Goal: Task Accomplishment & Management: Manage account settings

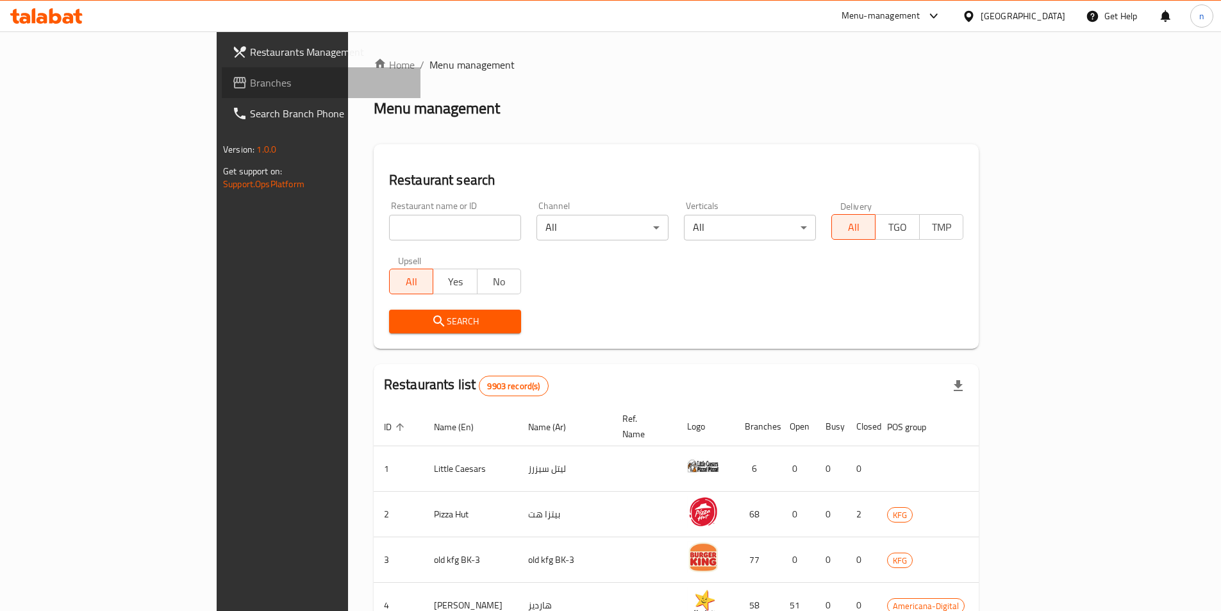
click at [250, 84] on span "Branches" at bounding box center [330, 82] width 160 height 15
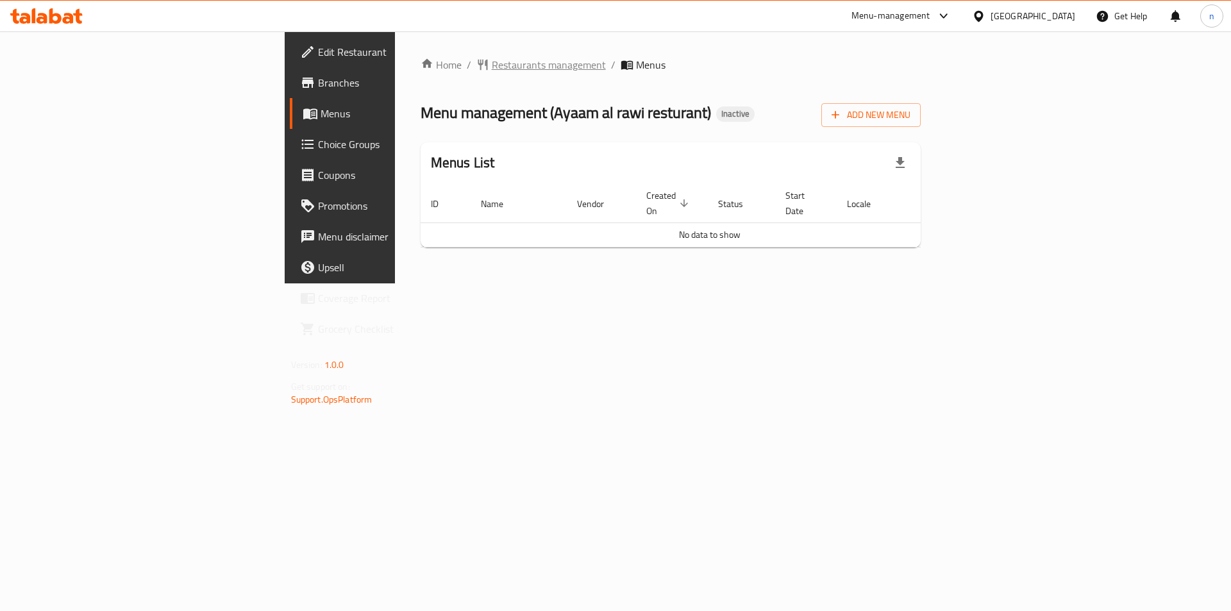
click at [492, 68] on span "Restaurants management" at bounding box center [549, 64] width 114 height 15
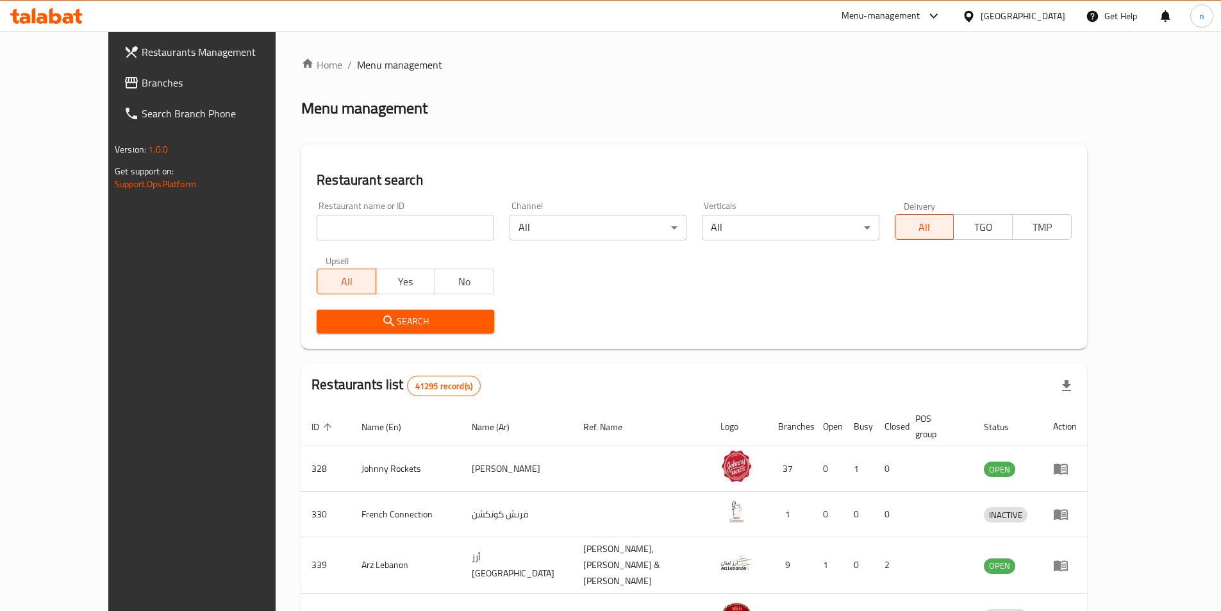
click at [142, 85] on span "Branches" at bounding box center [222, 82] width 160 height 15
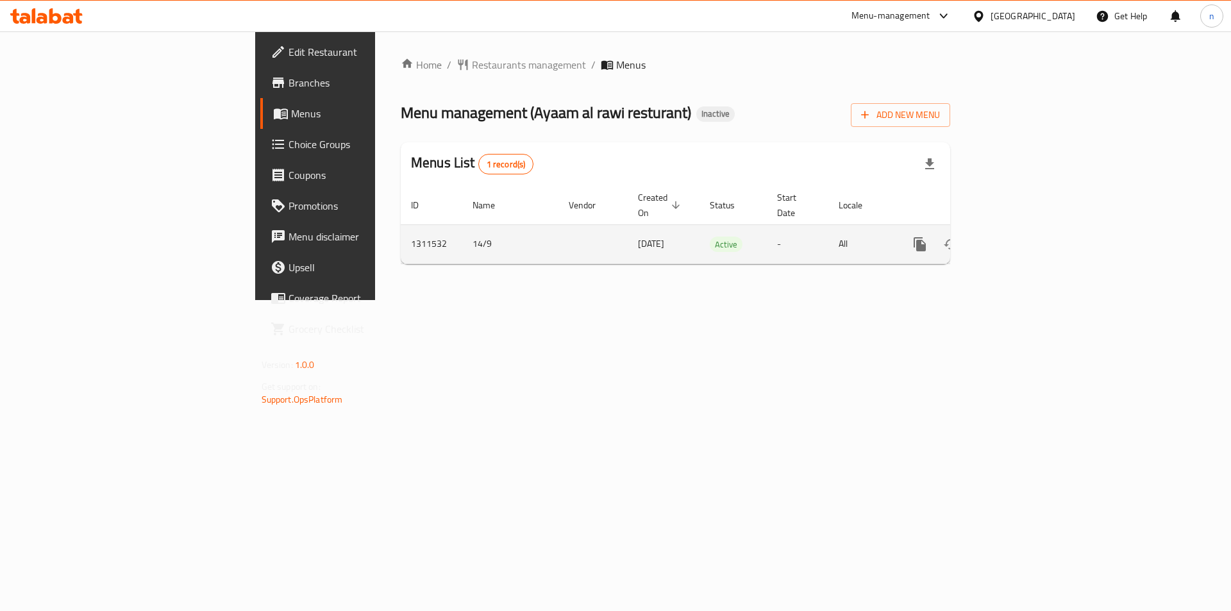
click at [1028, 229] on link "enhanced table" at bounding box center [1012, 244] width 31 height 31
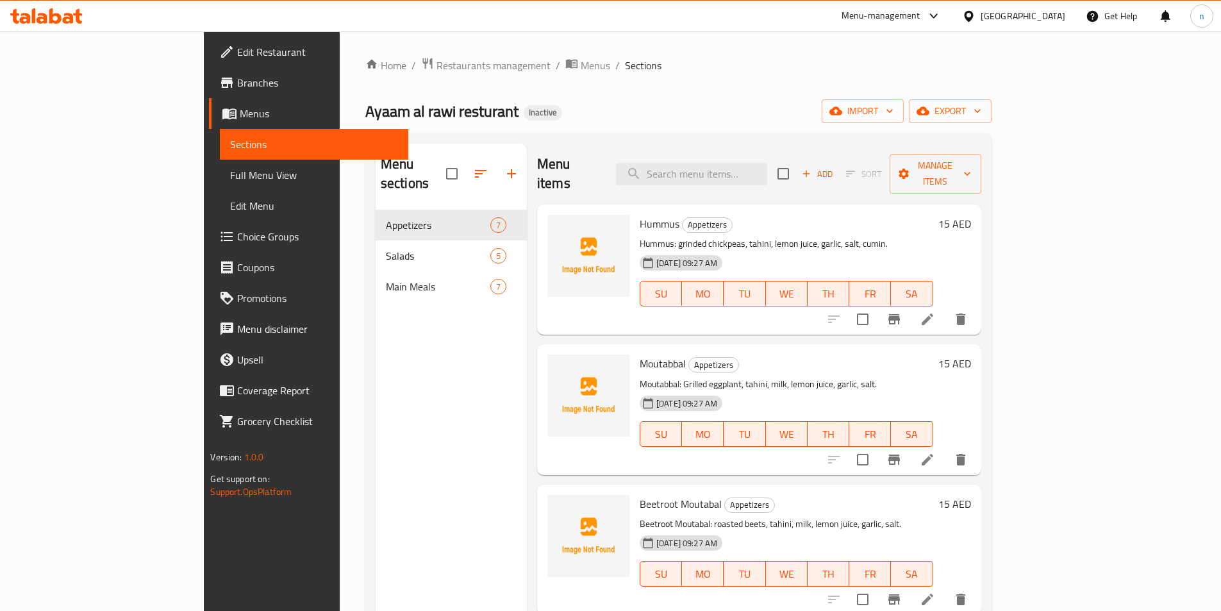
click at [992, 94] on div "Home / Restaurants management / Menus / Sections Ayaam al rawi resturant Inacti…" at bounding box center [678, 411] width 626 height 708
click at [894, 104] on span "import" at bounding box center [863, 111] width 62 height 16
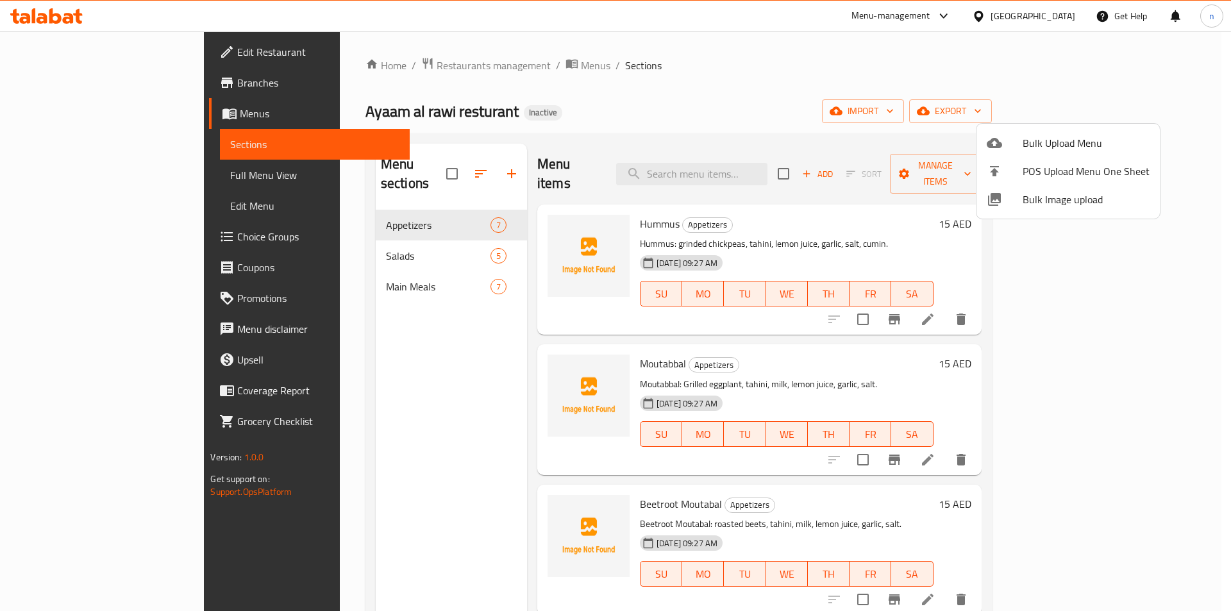
click at [1030, 150] on span "Bulk Upload Menu" at bounding box center [1086, 142] width 127 height 15
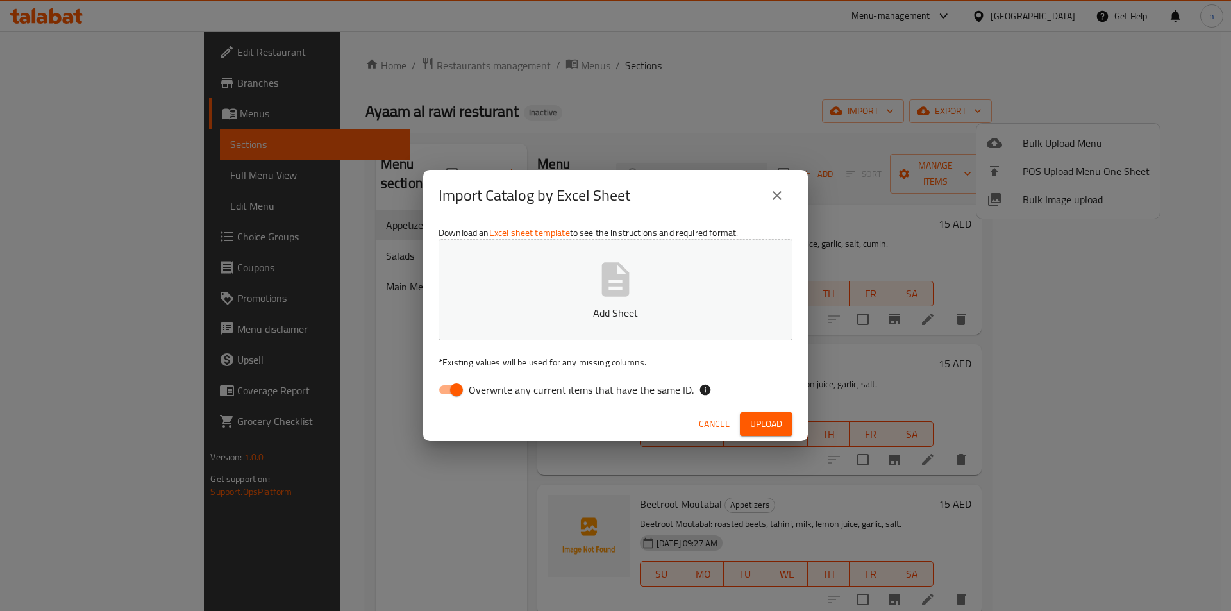
click at [453, 387] on input "Overwrite any current items that have the same ID." at bounding box center [456, 390] width 73 height 24
checkbox input "false"
click at [757, 421] on span "Upload" at bounding box center [766, 424] width 32 height 16
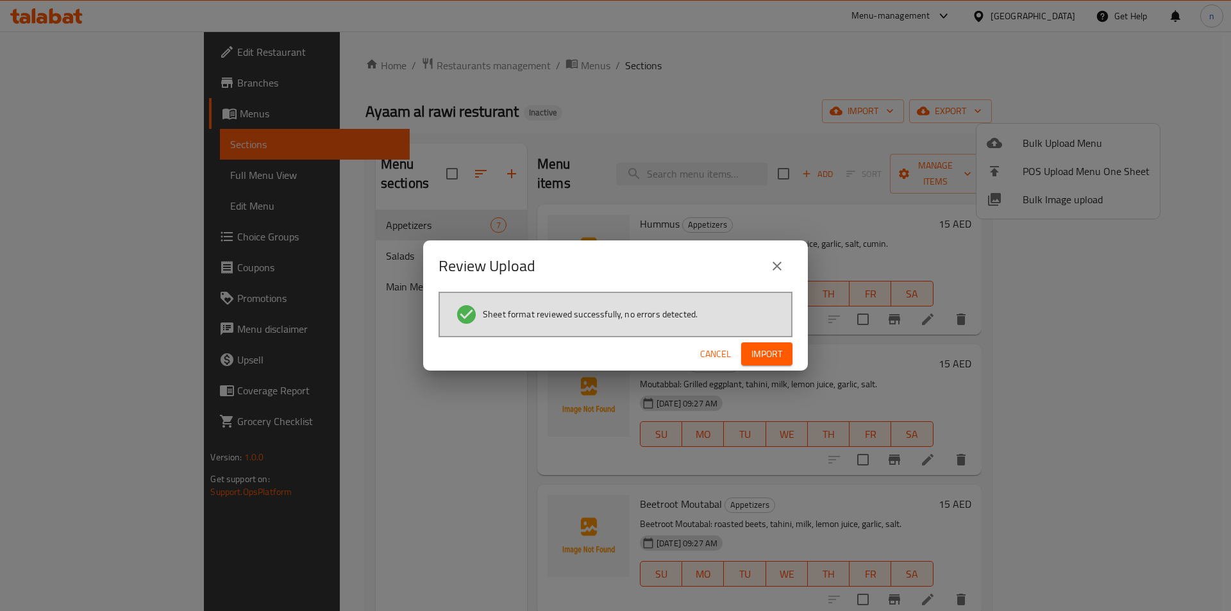
click at [762, 351] on span "Import" at bounding box center [766, 354] width 31 height 16
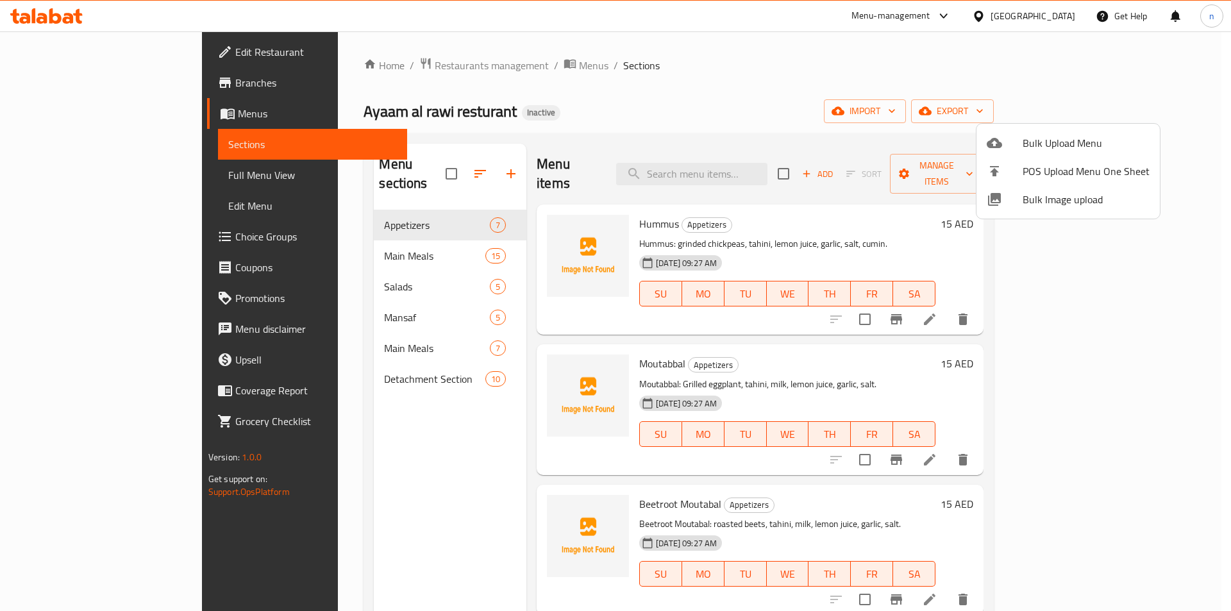
click at [389, 238] on div at bounding box center [615, 305] width 1231 height 611
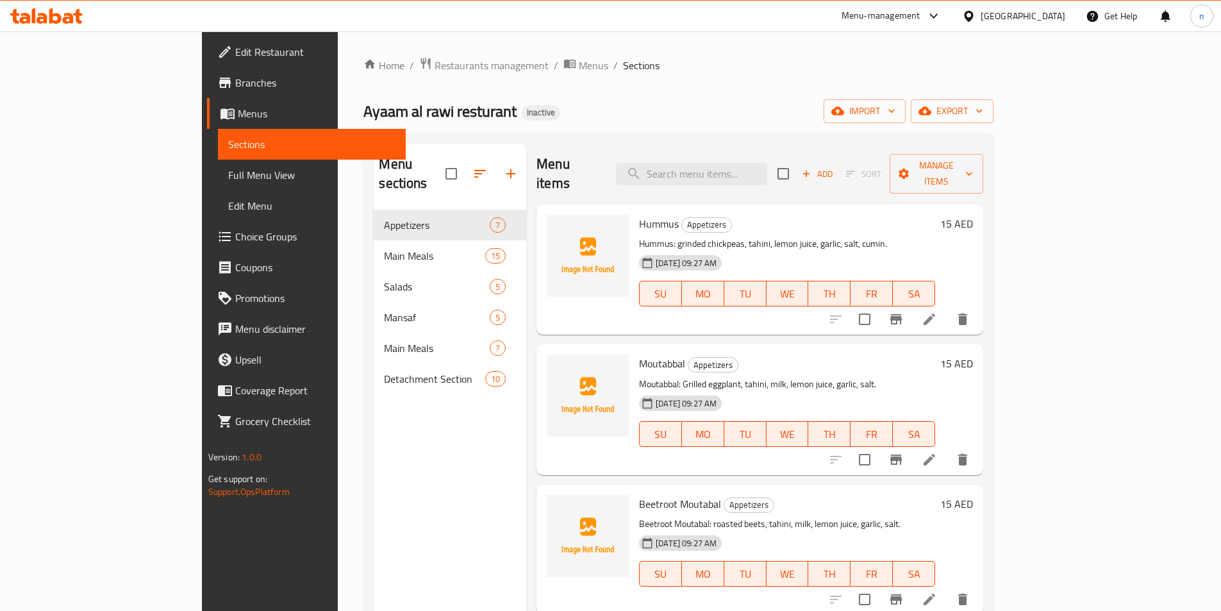
click at [572, 91] on div "Home / Restaurants management / Menus / Sections Ayaam al rawi resturant Inacti…" at bounding box center [679, 411] width 630 height 708
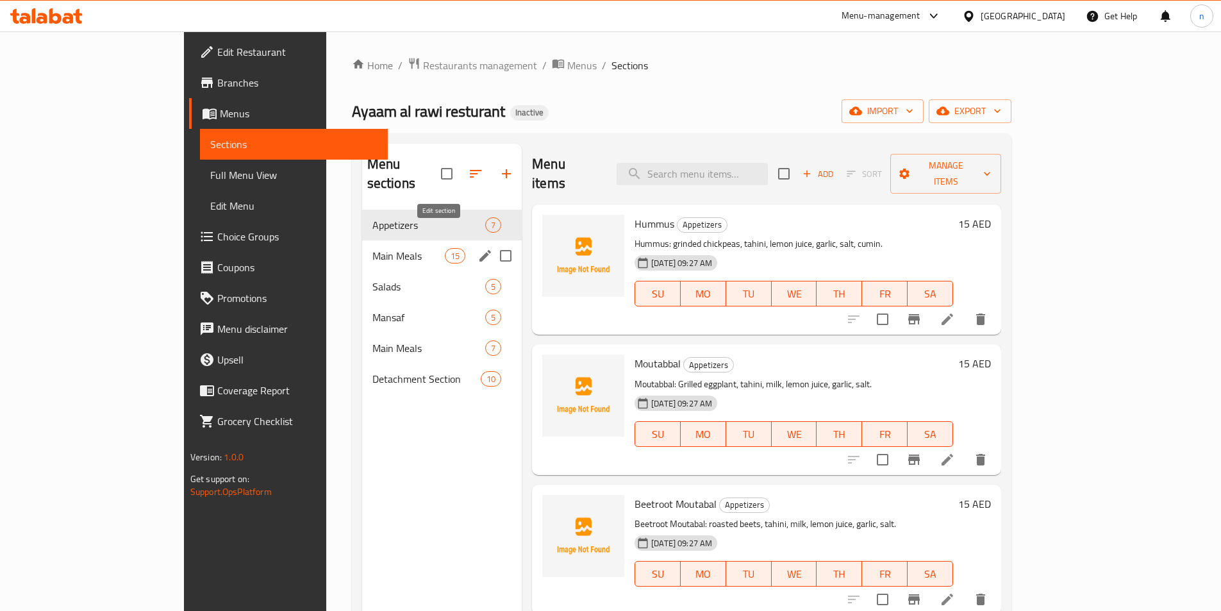
click at [478, 248] on icon "edit" at bounding box center [485, 255] width 15 height 15
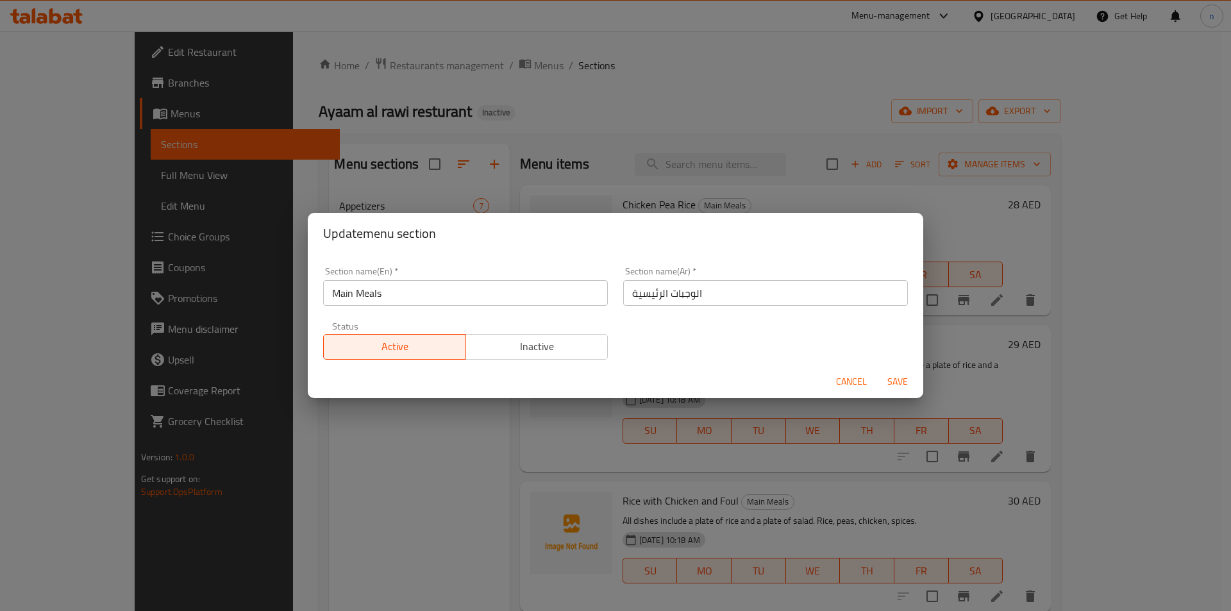
click at [344, 472] on div "Update menu section Section name(En)   * Main Meals Section name(En) * Section …" at bounding box center [615, 305] width 1231 height 611
click at [857, 389] on span "Cancel" at bounding box center [851, 382] width 31 height 16
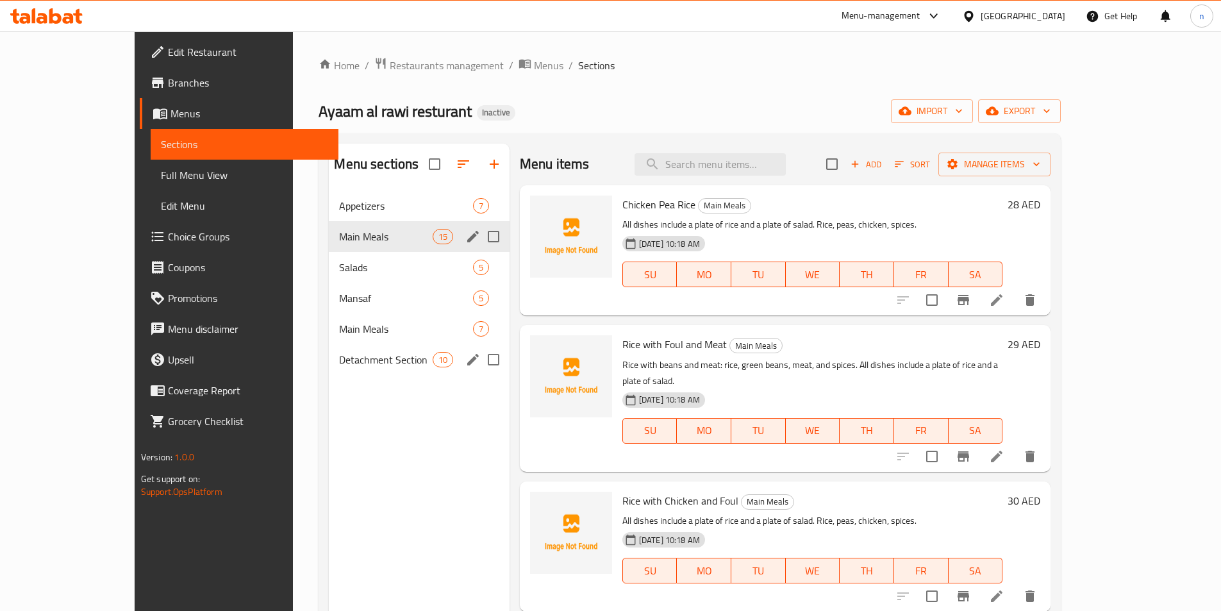
click at [465, 361] on icon "edit" at bounding box center [472, 359] width 15 height 15
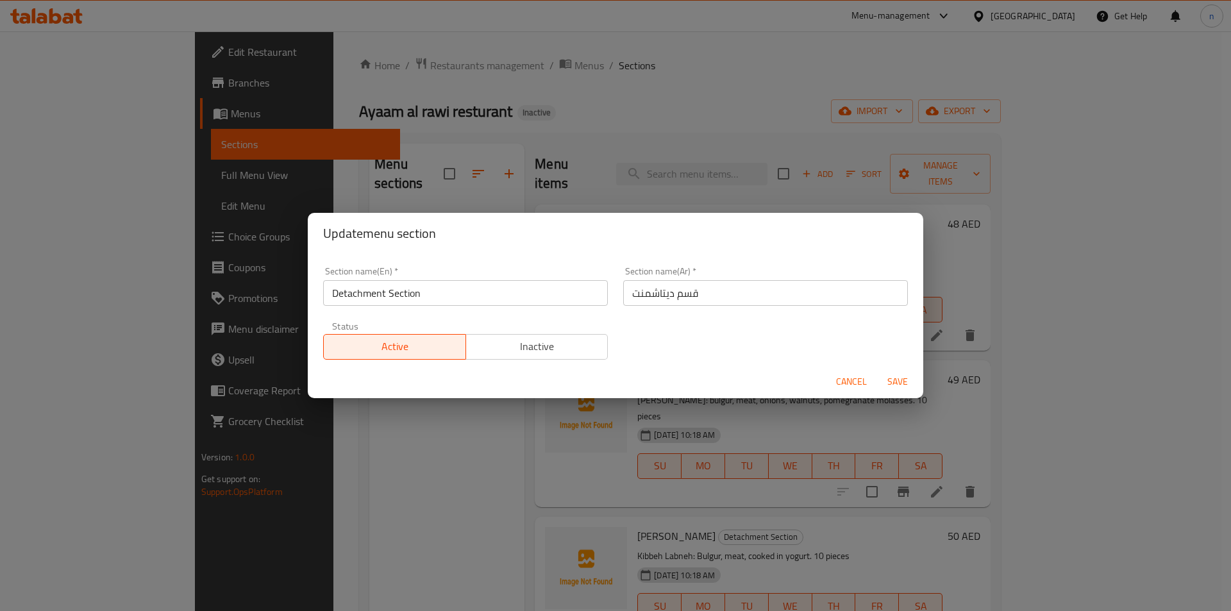
click at [842, 376] on span "Cancel" at bounding box center [851, 382] width 31 height 16
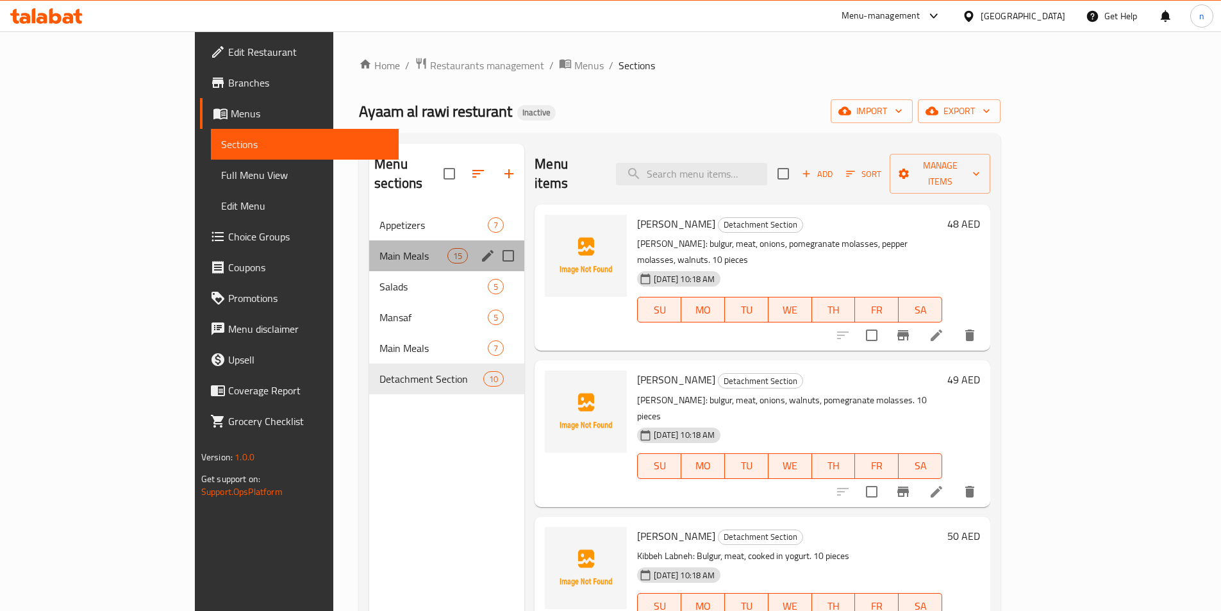
click at [369, 247] on div "Main Meals 15" at bounding box center [446, 255] width 155 height 31
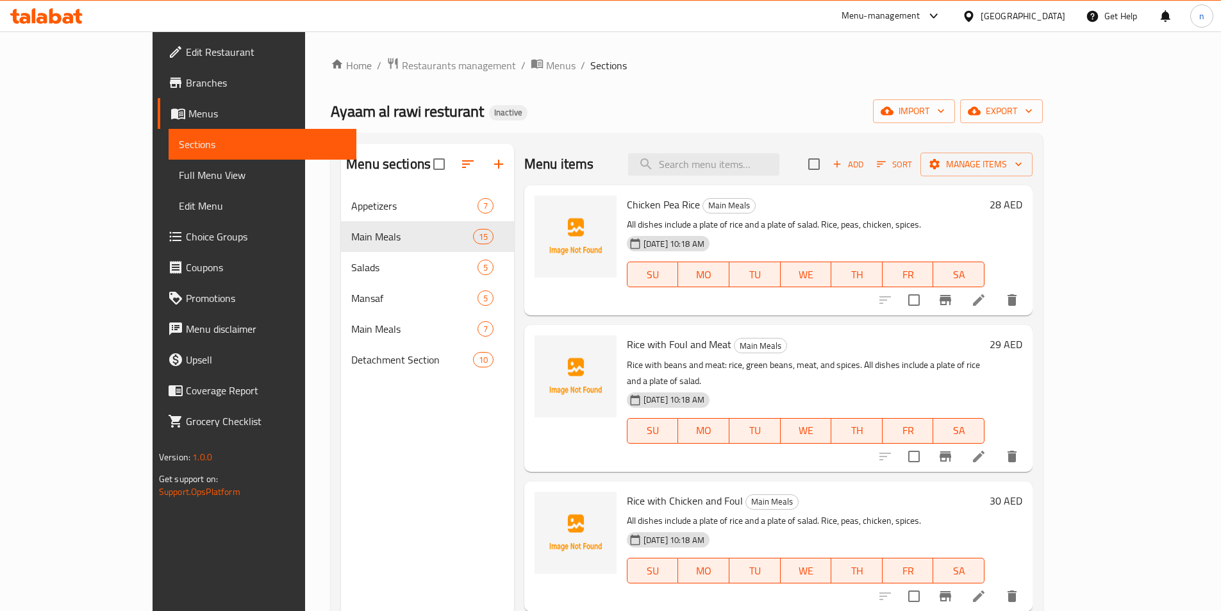
click at [700, 74] on div "Home / Restaurants management / Menus / Sections Ayaam al rawi resturant Inacti…" at bounding box center [687, 411] width 712 height 708
click at [687, 72] on ol "Home / Restaurants management / Menus / Sections" at bounding box center [687, 65] width 712 height 17
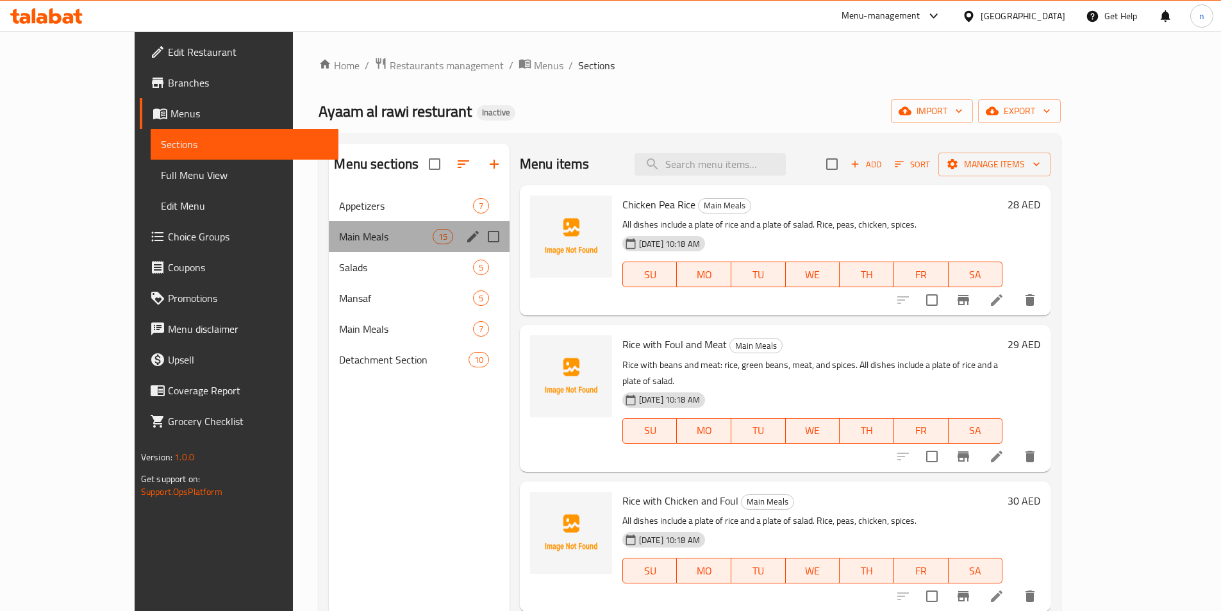
click at [379, 245] on div "Main Meals 15" at bounding box center [419, 236] width 180 height 31
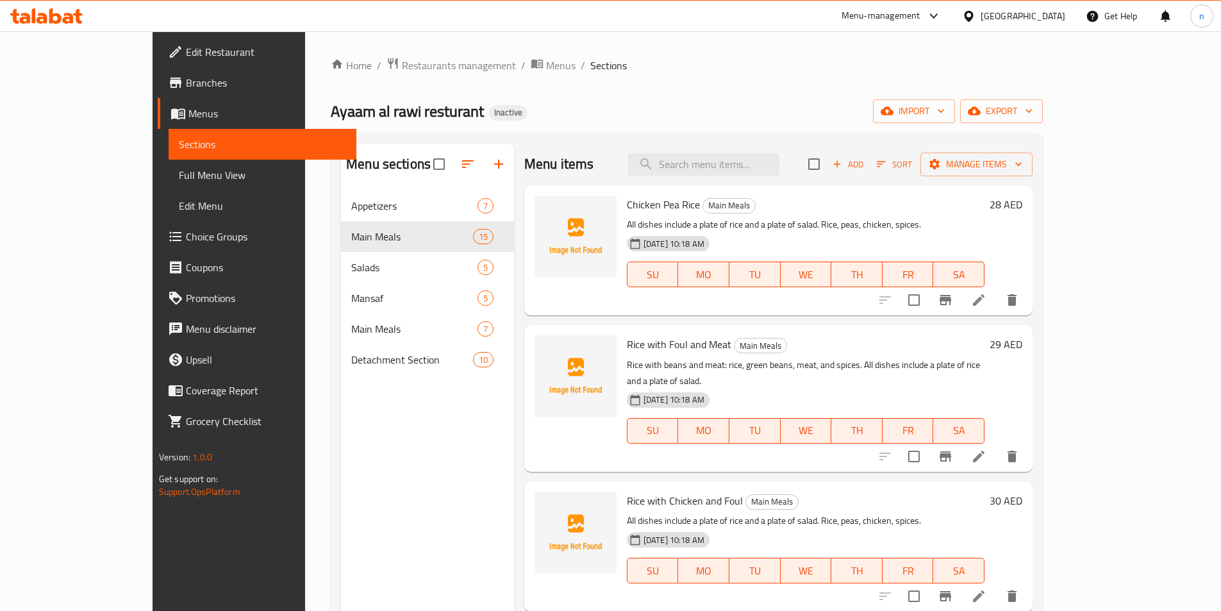
click at [833, 99] on div "Home / Restaurants management / Menus / Sections Ayaam al rawi resturant Inacti…" at bounding box center [687, 411] width 712 height 708
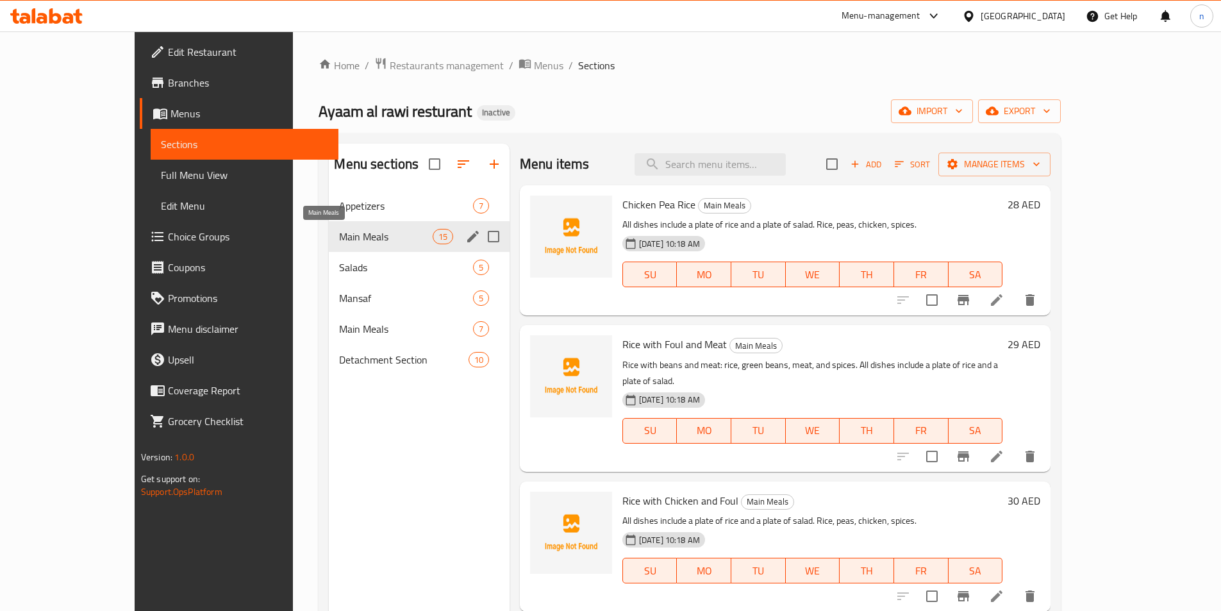
click at [339, 236] on span "Main Meals" at bounding box center [385, 236] width 93 height 15
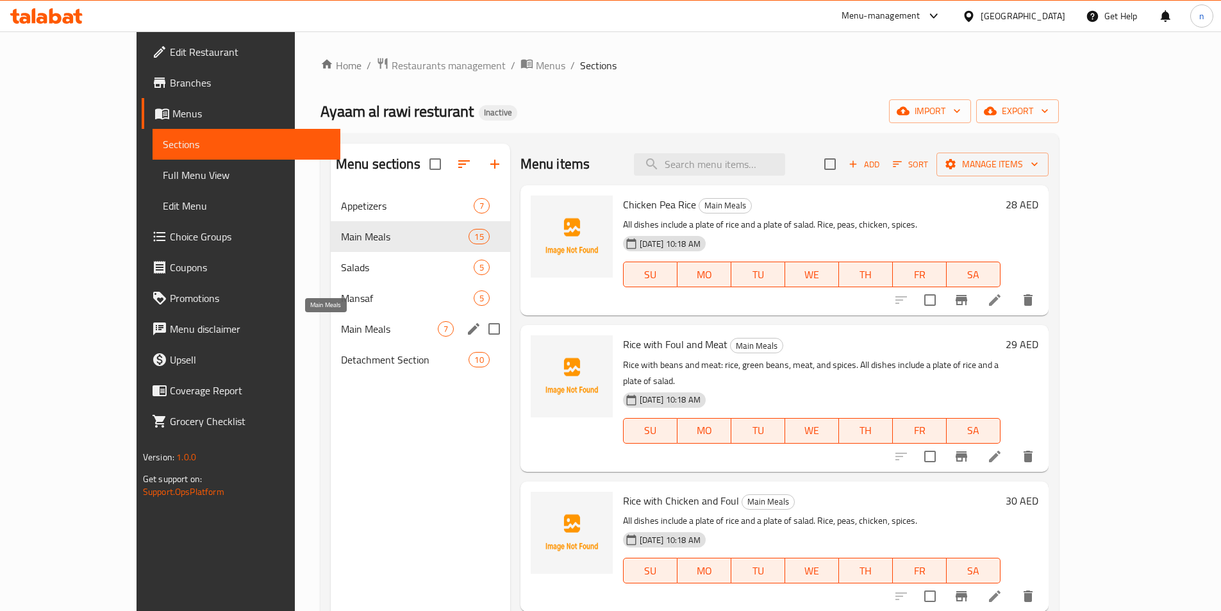
click at [349, 333] on span "Main Meals" at bounding box center [389, 328] width 97 height 15
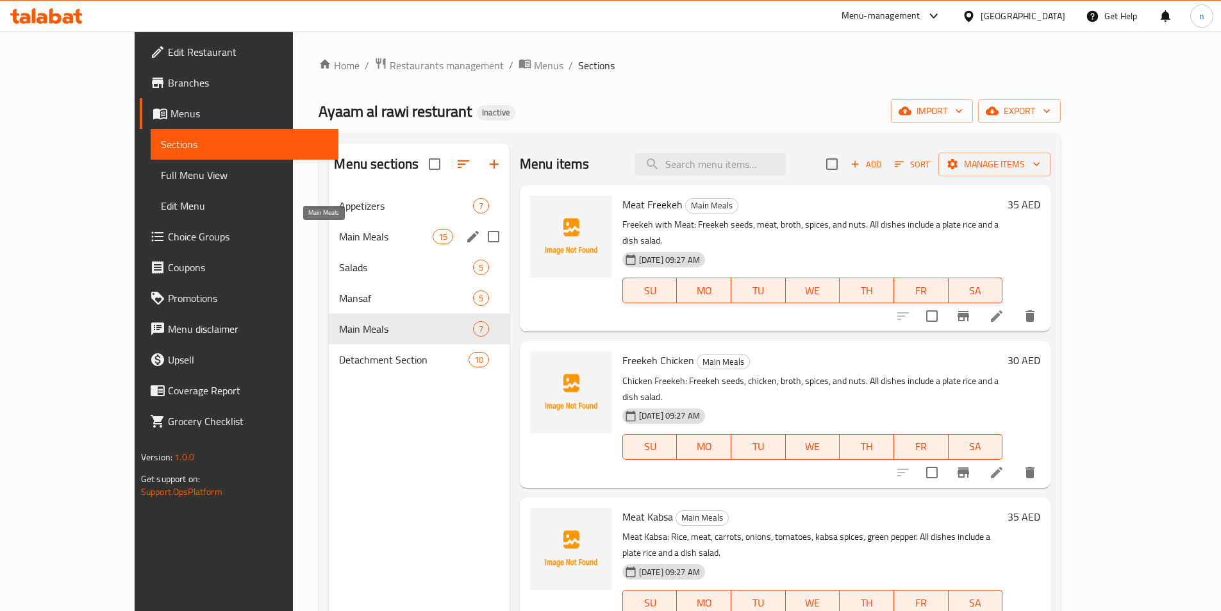
click at [339, 239] on span "Main Meals" at bounding box center [385, 236] width 93 height 15
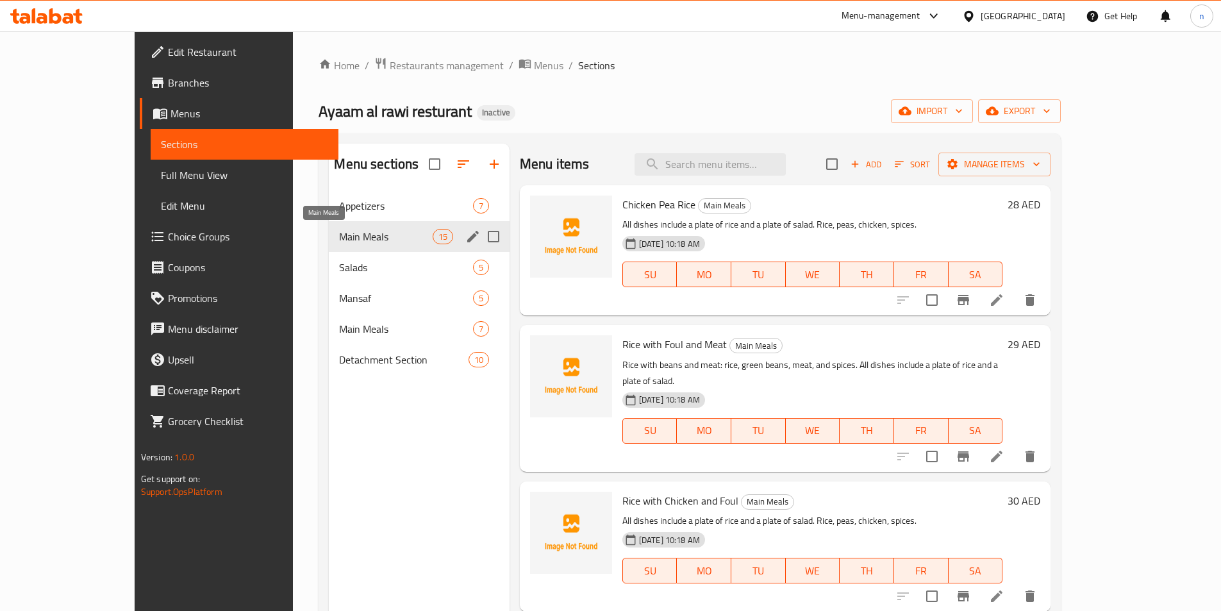
click at [339, 240] on span "Main Meals" at bounding box center [385, 236] width 93 height 15
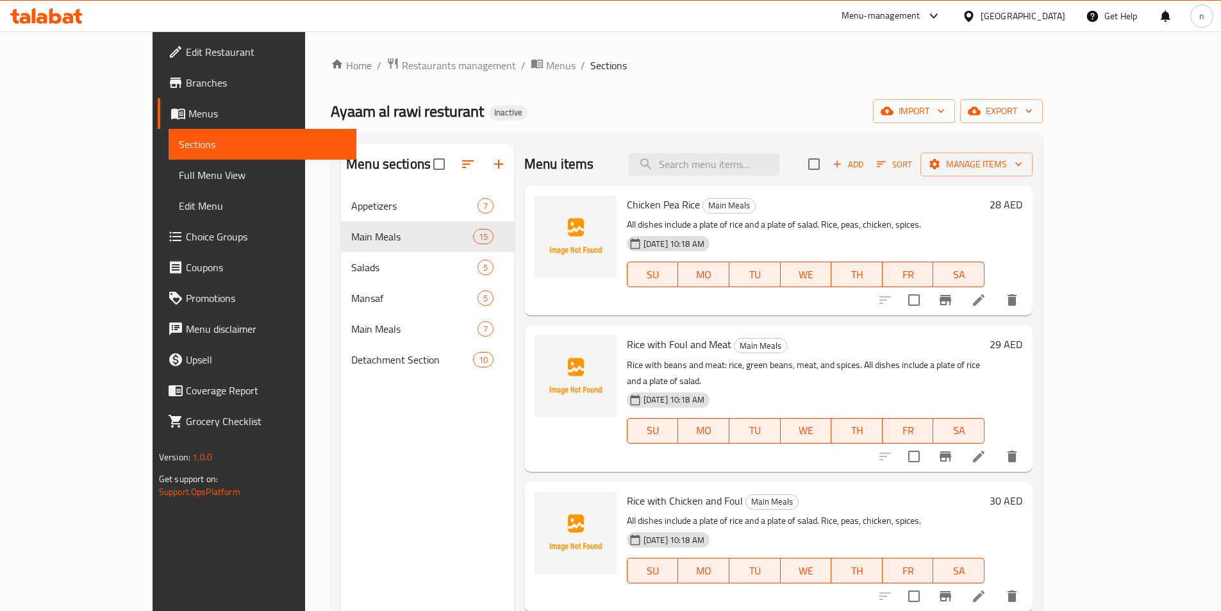
click at [987, 307] on icon at bounding box center [978, 299] width 15 height 15
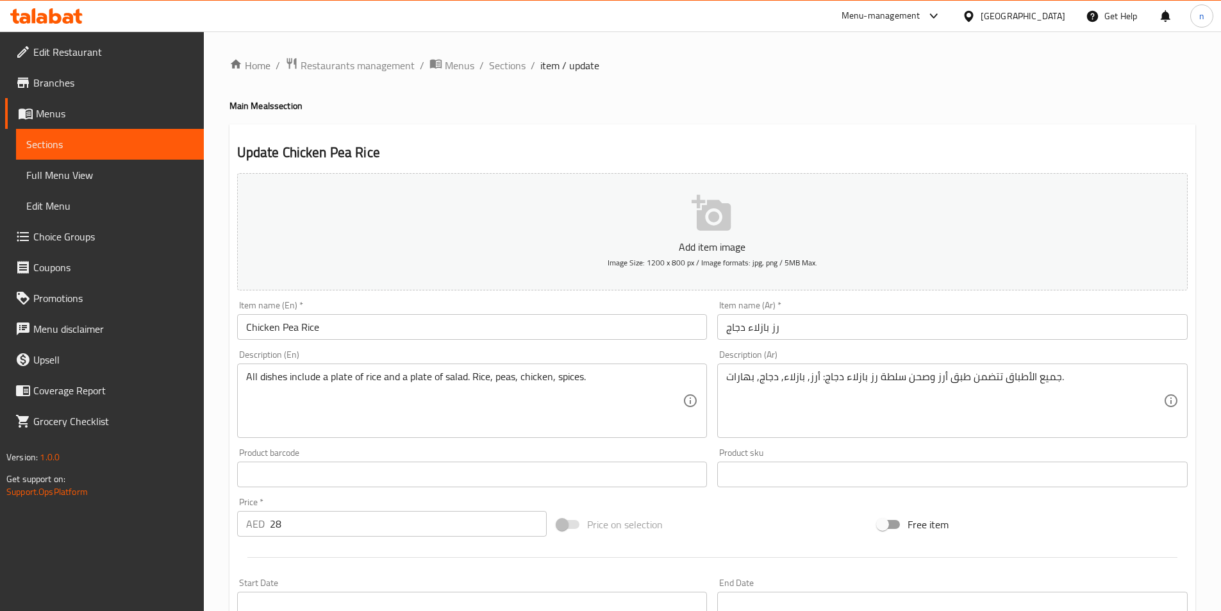
click at [287, 328] on input "Chicken Pea Rice" at bounding box center [472, 327] width 471 height 26
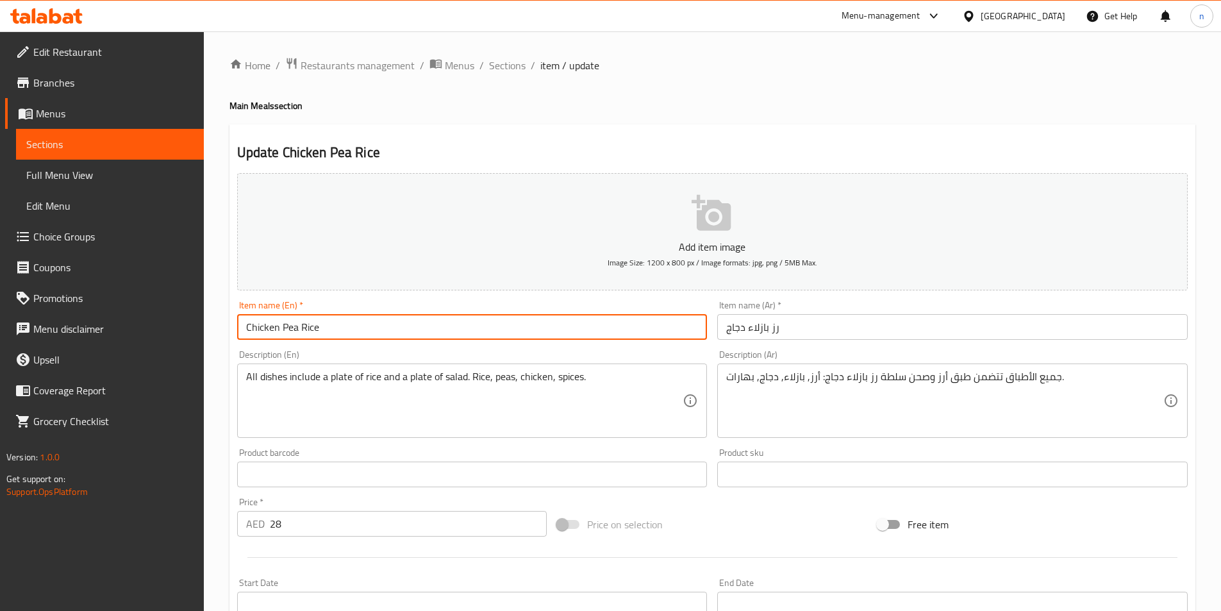
click at [287, 328] on input "Chicken Pea Rice" at bounding box center [472, 327] width 471 height 26
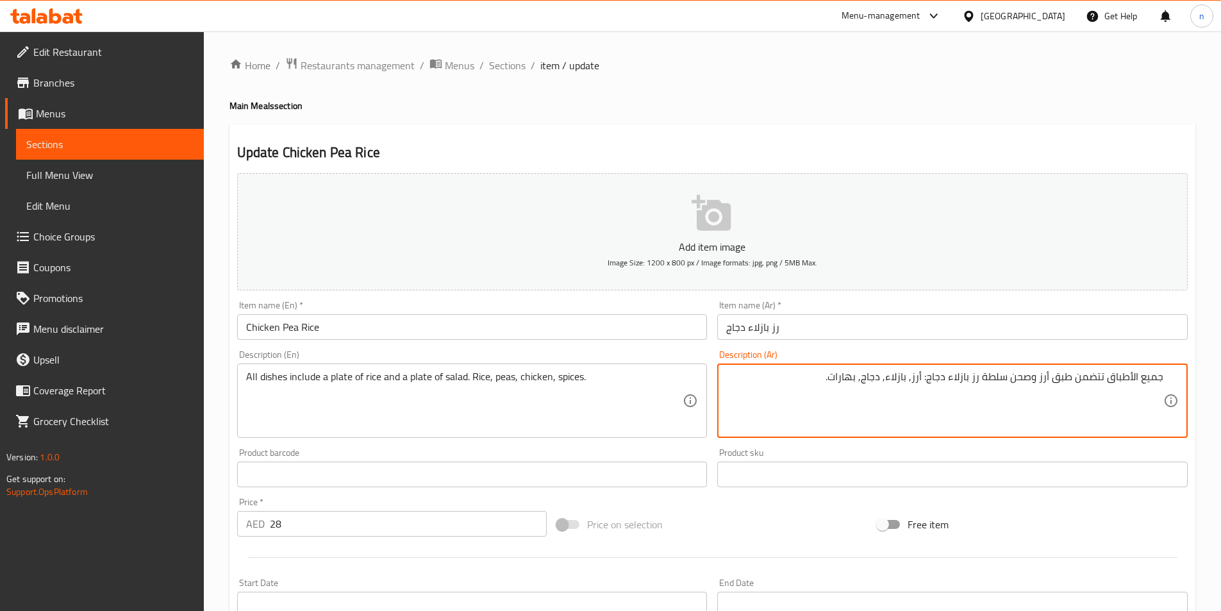
click at [886, 379] on textarea "جميع الأطباق تتضمن طبق أرز وصحن سلطة رز بازلاء دجاج: أرز, بازلاء, دجاج, بهارات." at bounding box center [944, 401] width 437 height 61
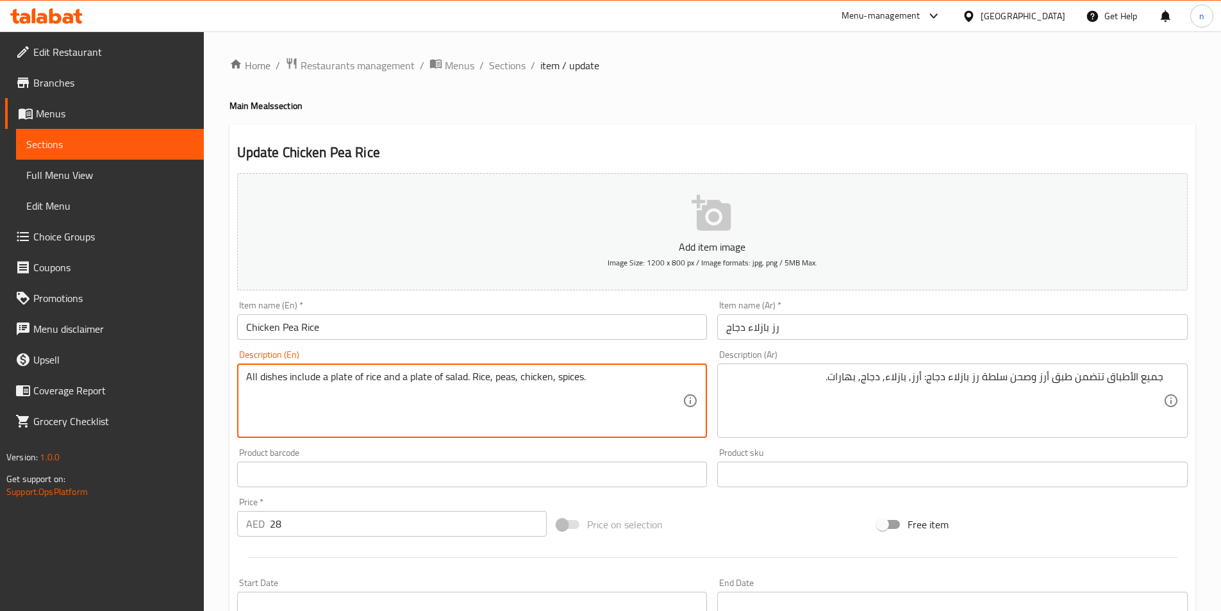
click at [458, 383] on textarea "All dishes include a plate of rice and a plate of salad. Rice, peas, chicken, s…" at bounding box center [464, 401] width 437 height 61
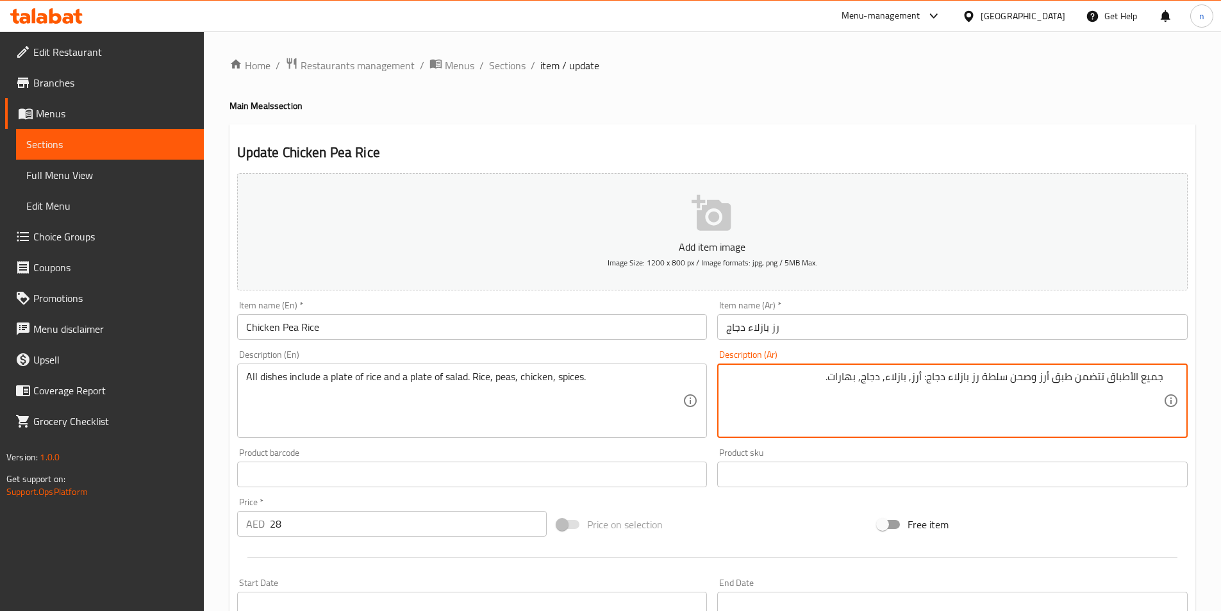
drag, startPoint x: 975, startPoint y: 383, endPoint x: 924, endPoint y: 388, distance: 51.5
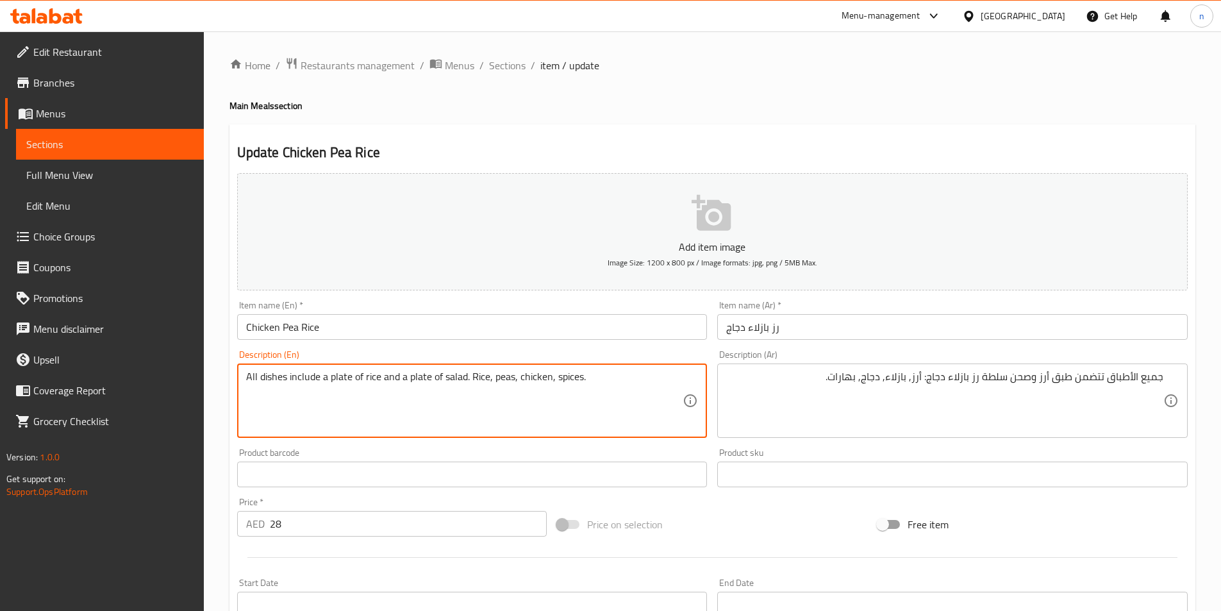
paste textarea "Chicken and pea rice"
type textarea "All dishes include a plate of rice and a plate of salad Chicken and pea rice. R…"
click at [712, 521] on div "Price on selection" at bounding box center [712, 524] width 321 height 35
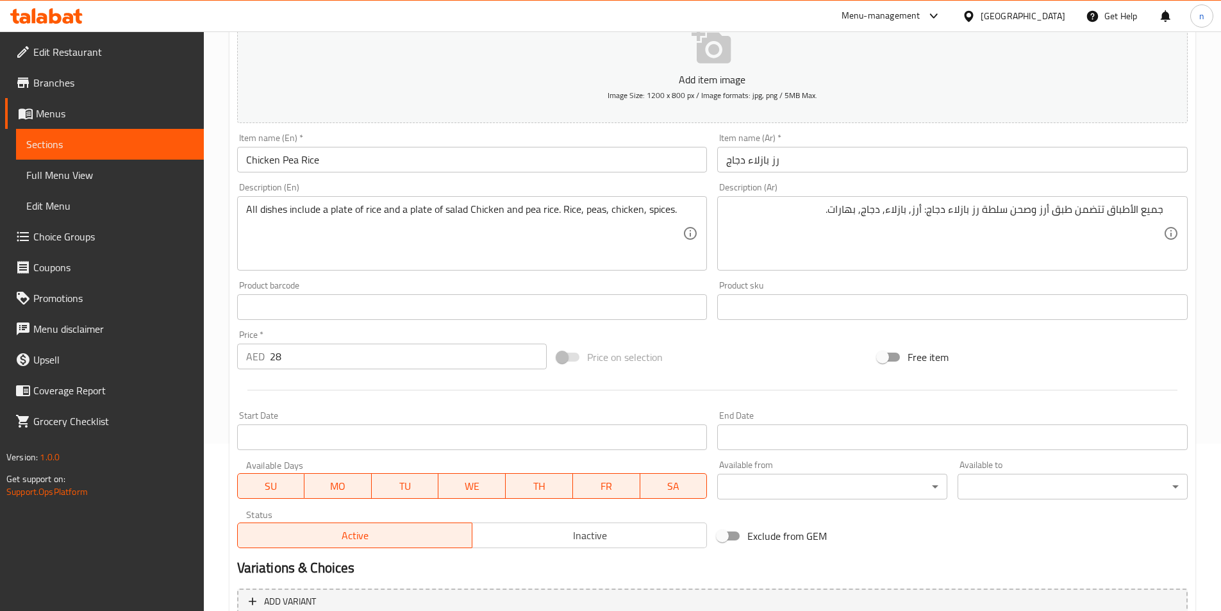
scroll to position [295, 0]
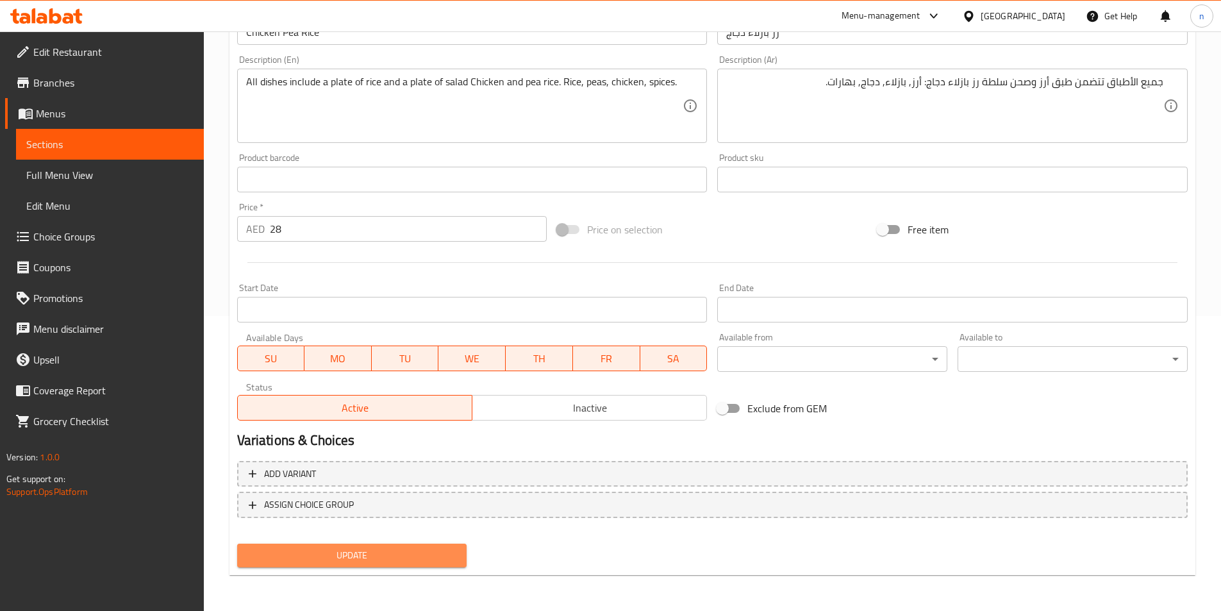
click at [405, 555] on span "Update" at bounding box center [352, 555] width 210 height 16
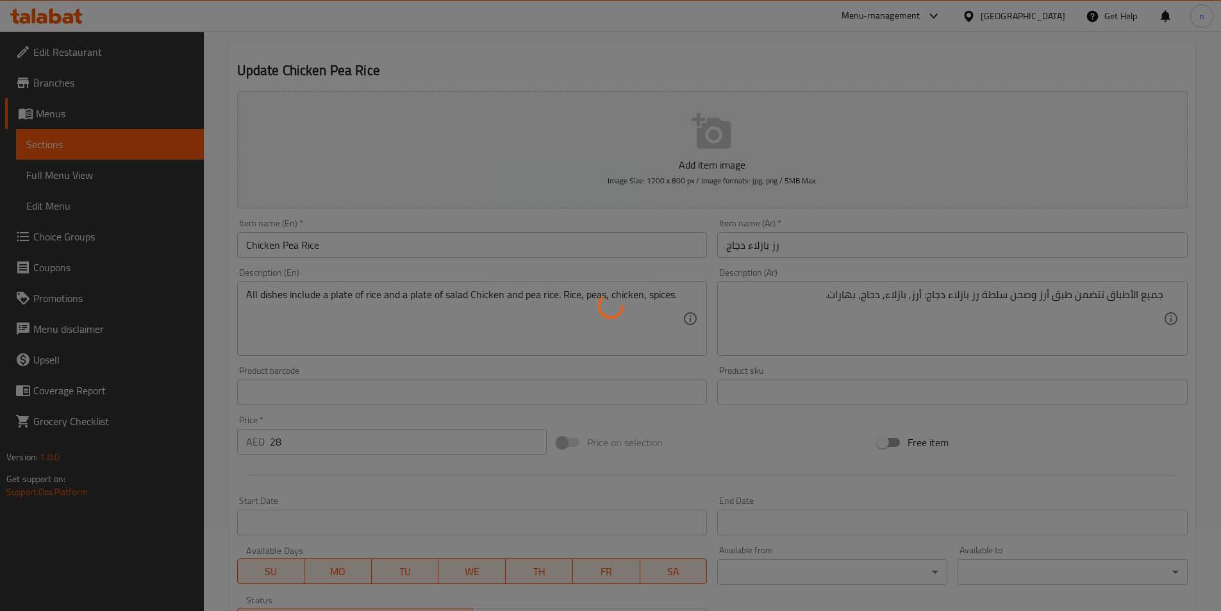
scroll to position [0, 0]
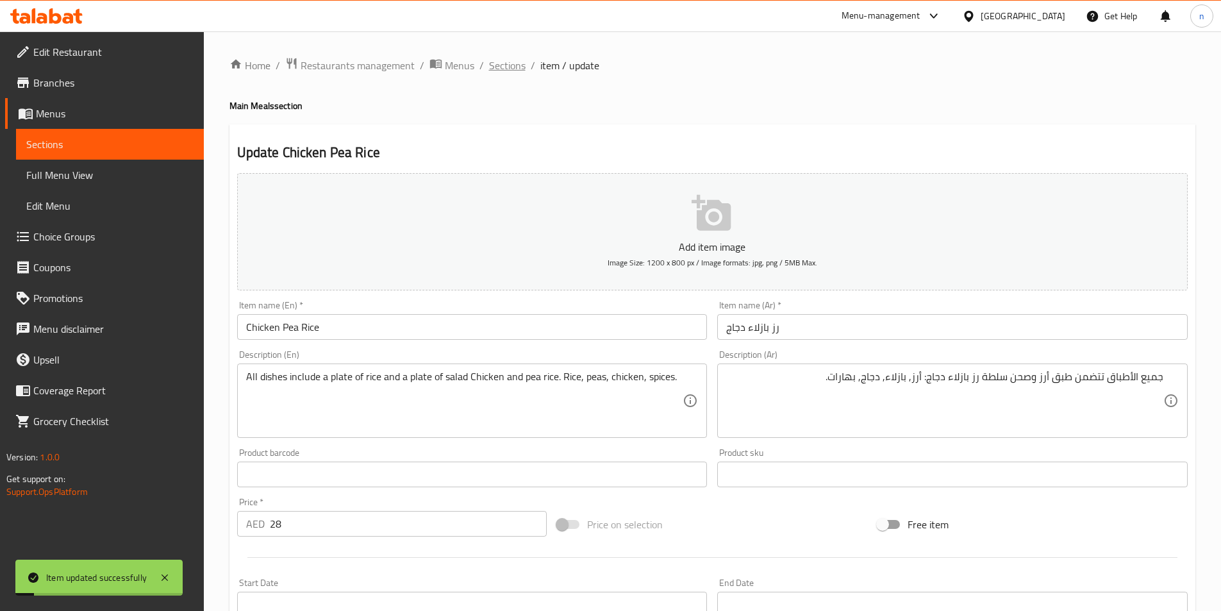
click at [514, 69] on span "Sections" at bounding box center [507, 65] width 37 height 15
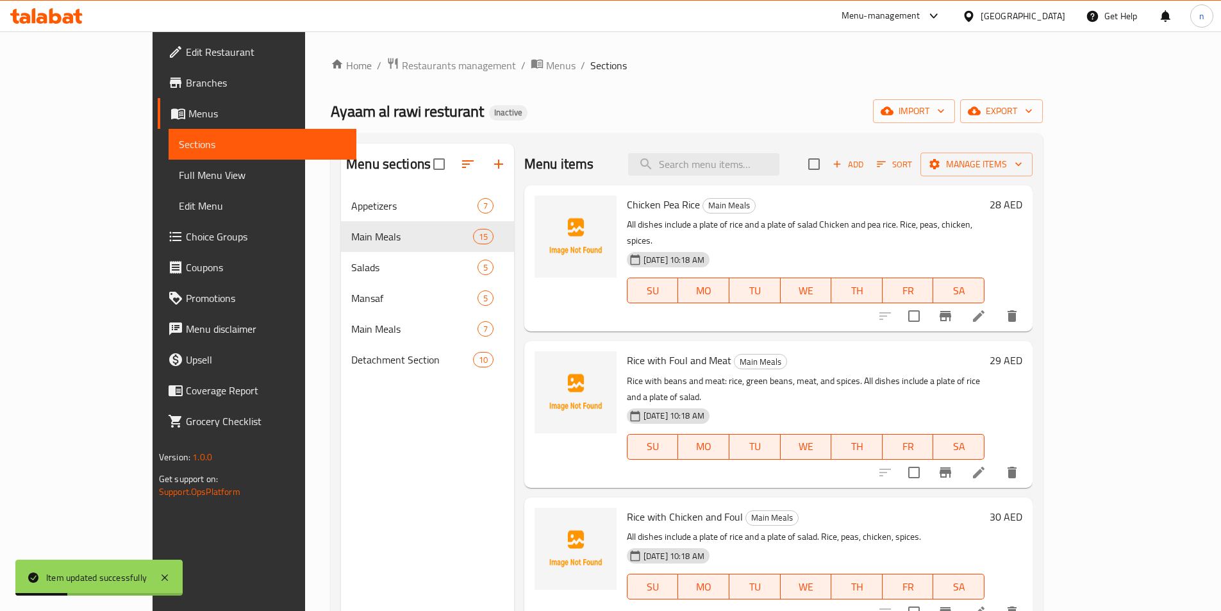
click at [997, 461] on li at bounding box center [979, 472] width 36 height 23
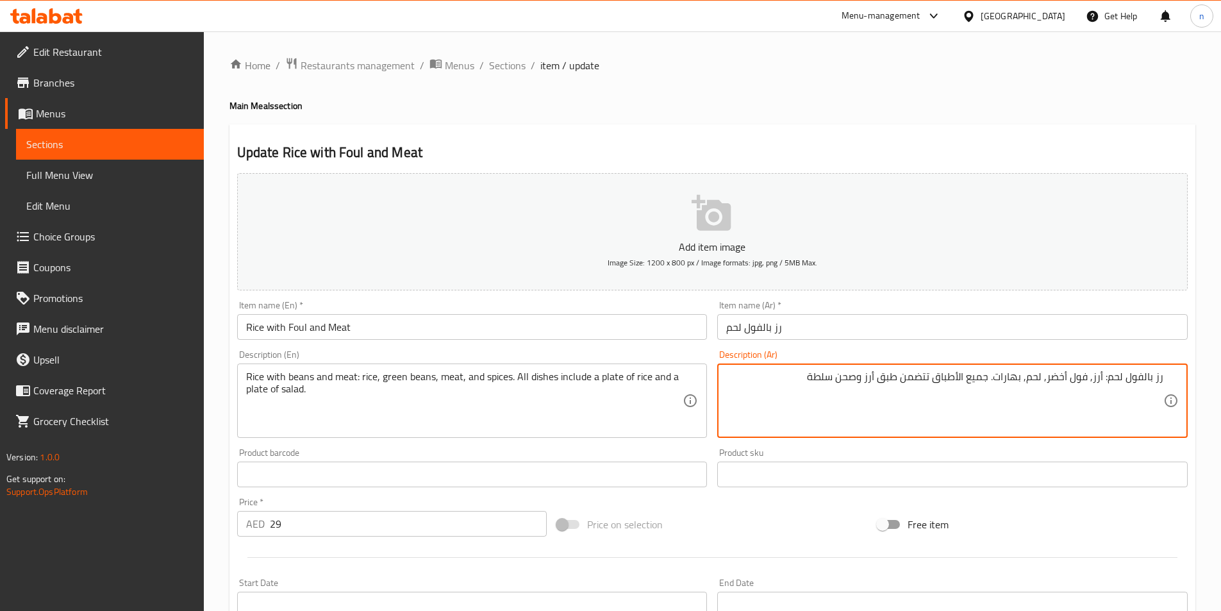
click at [287, 328] on input "Rice with Foul and Meat" at bounding box center [472, 327] width 471 height 26
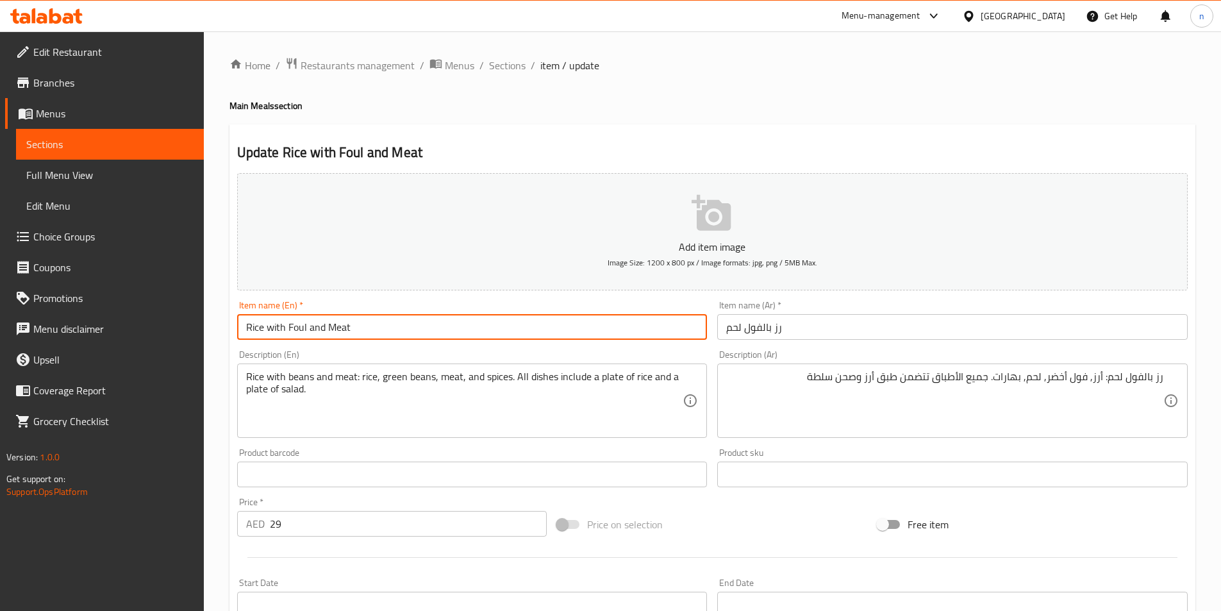
click at [287, 328] on input "Rice with Foul and Meat" at bounding box center [472, 327] width 471 height 26
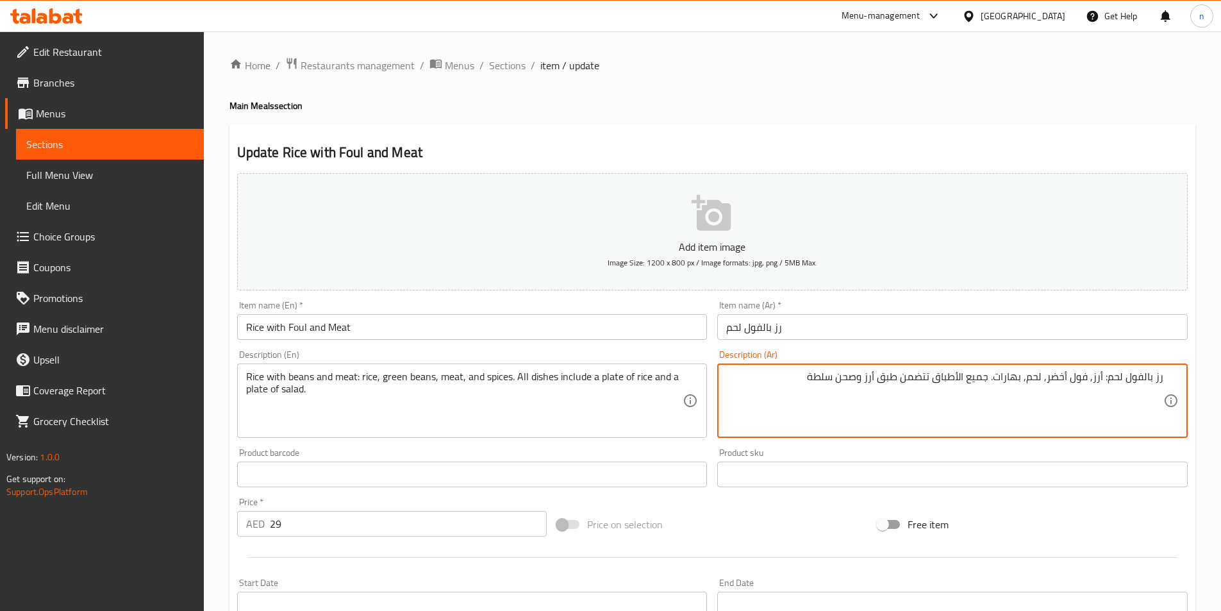
click at [1134, 383] on textarea "رز بالفول لحم: أرز, فول أخضر, لحم, بهارات. جميع الأطباق تتضمن طبق أرز وصحن سلطة" at bounding box center [944, 401] width 437 height 61
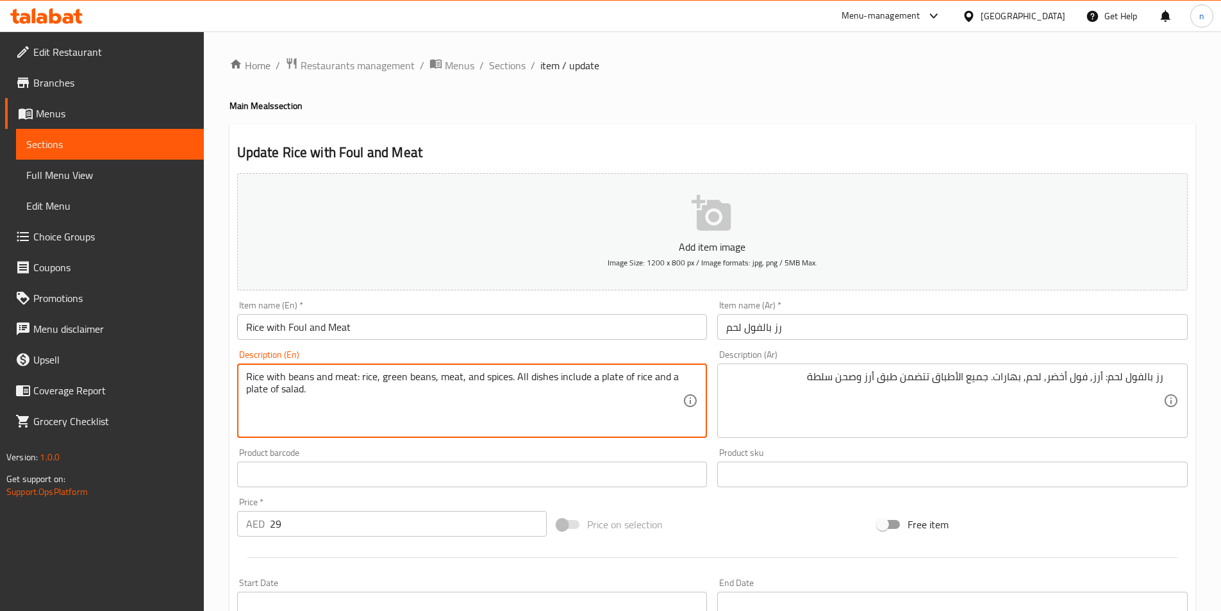
click at [301, 378] on textarea "Rice with beans and meat: rice, green beans, meat, and spices. All dishes inclu…" at bounding box center [464, 401] width 437 height 61
paste textarea "Foul"
click at [413, 379] on textarea "Rice with Foul and meat: rice, green beans, meat, and spices. All dishes includ…" at bounding box center [464, 401] width 437 height 61
paste textarea "Foul"
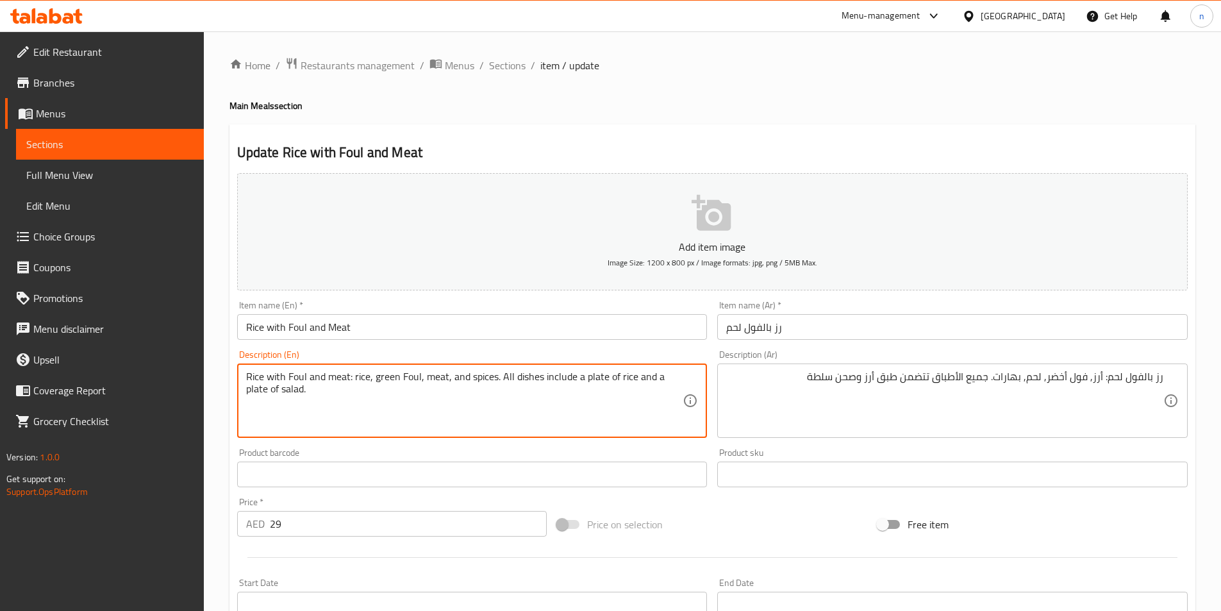
type textarea "Rice with Foul and meat: rice, green Foul, meat, and spices. All dishes include…"
click at [787, 528] on div "Price on selection" at bounding box center [712, 524] width 321 height 35
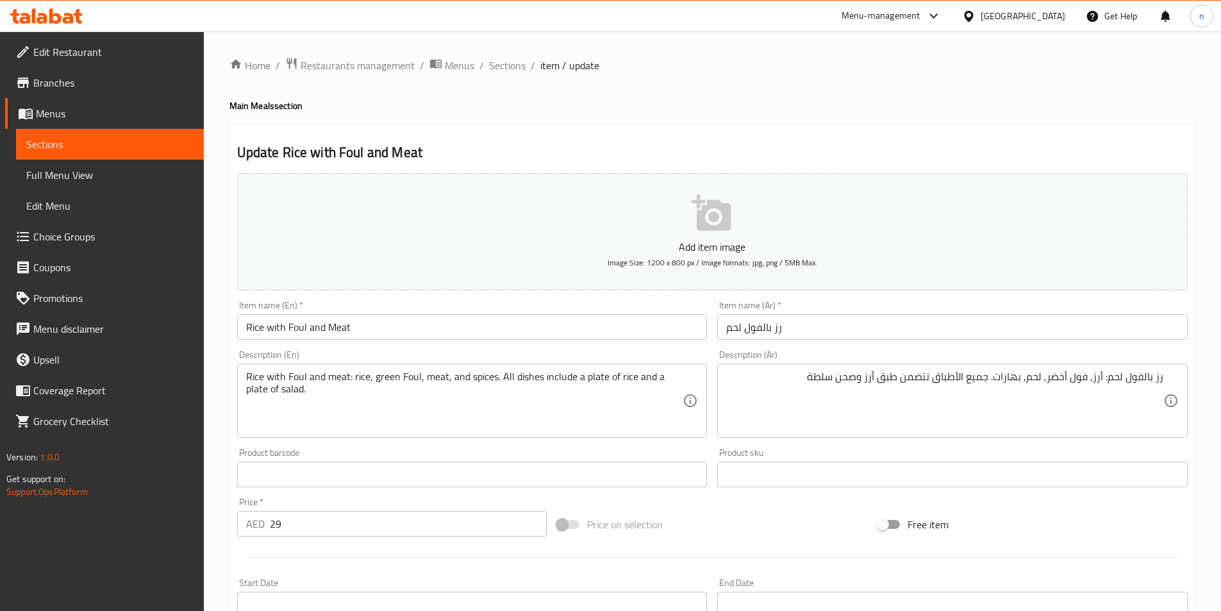
scroll to position [295, 0]
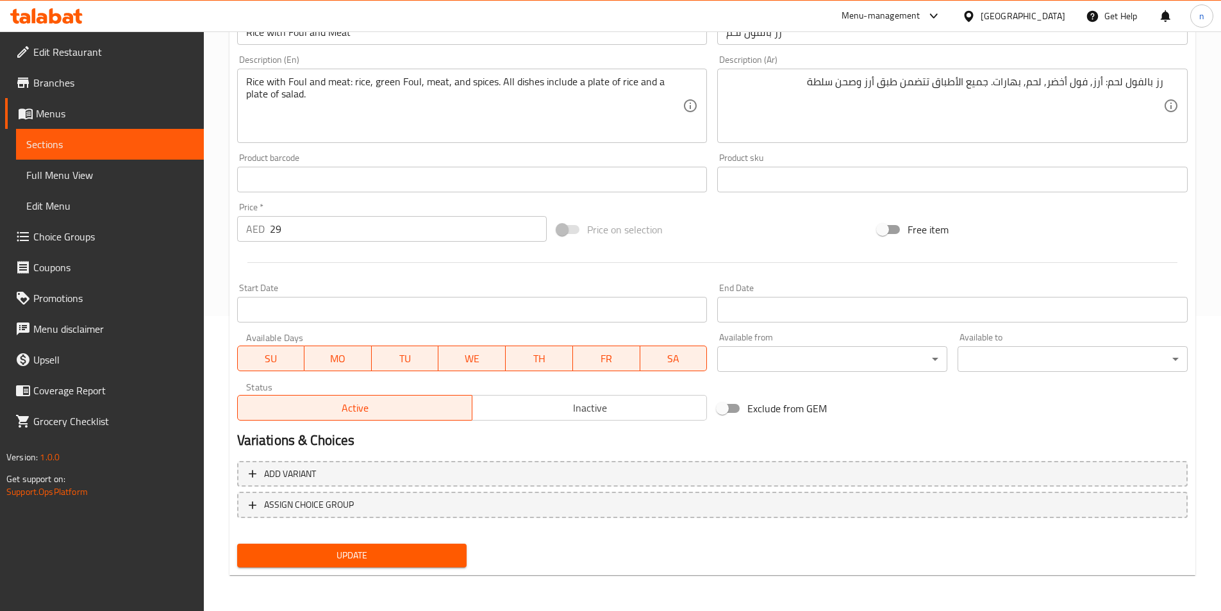
click at [435, 556] on span "Update" at bounding box center [352, 555] width 210 height 16
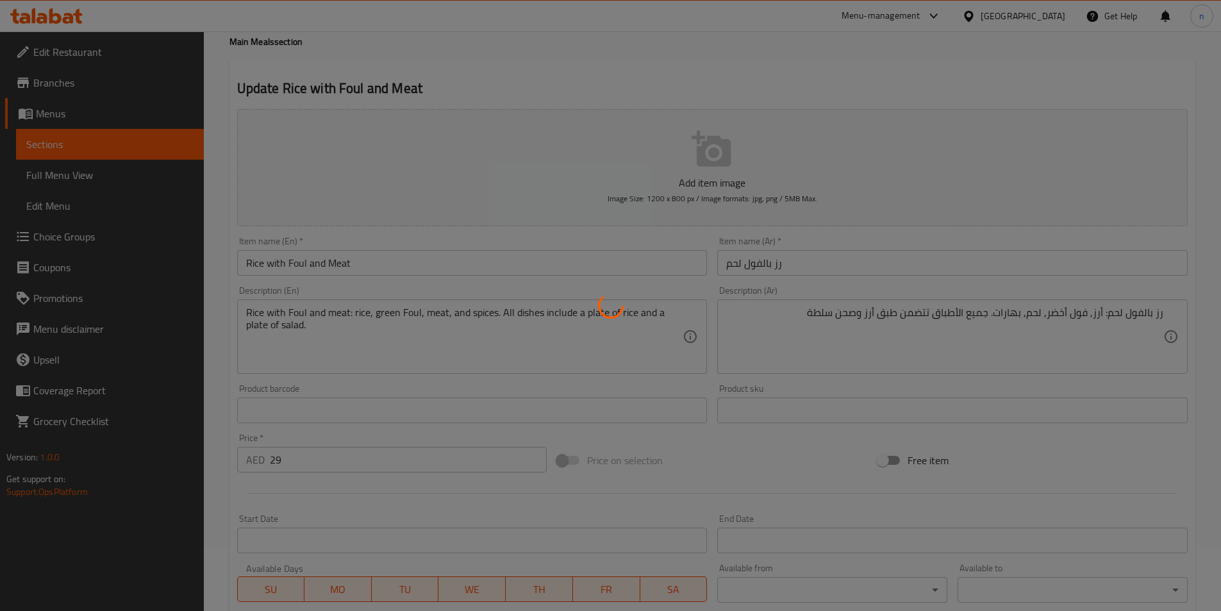
scroll to position [0, 0]
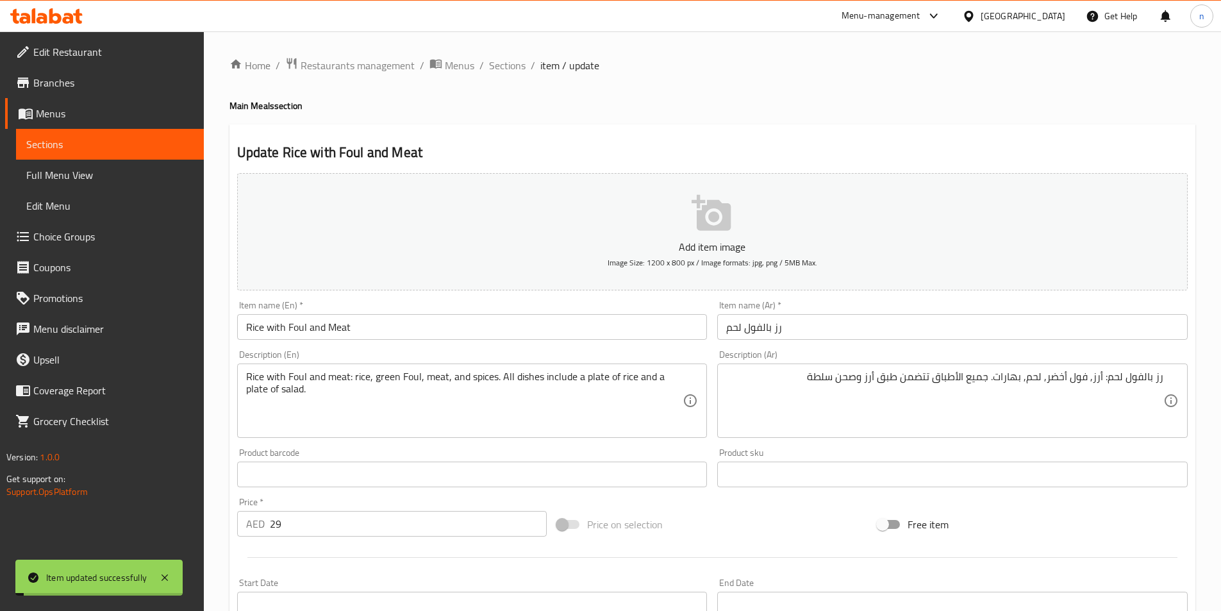
click at [500, 60] on span "Sections" at bounding box center [507, 65] width 37 height 15
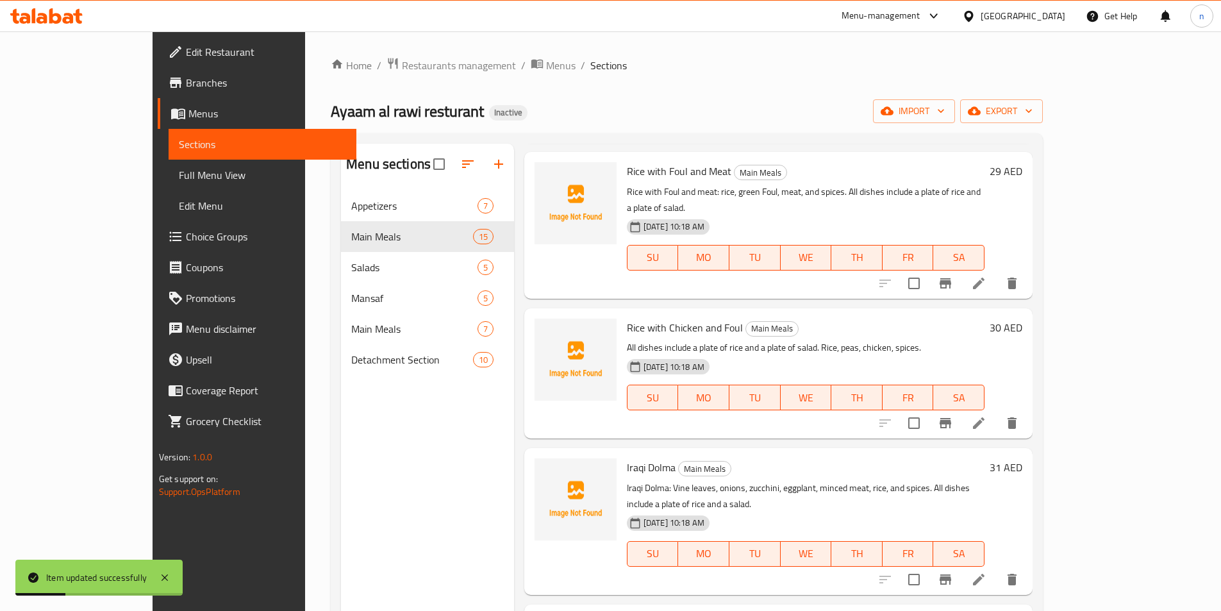
scroll to position [192, 0]
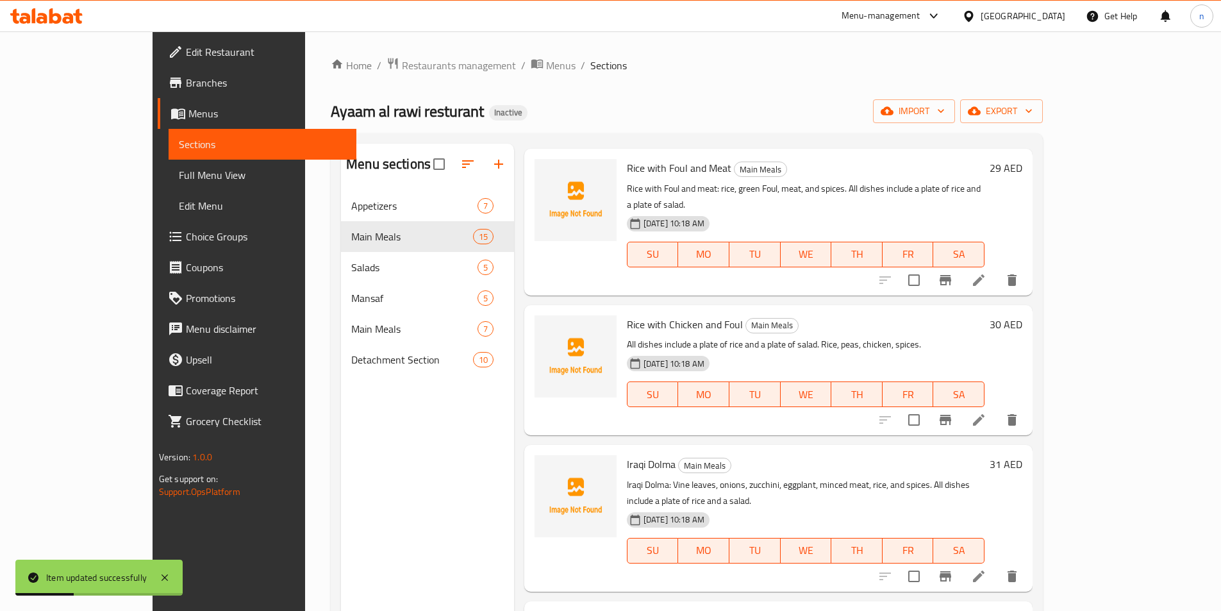
click at [987, 412] on icon at bounding box center [978, 419] width 15 height 15
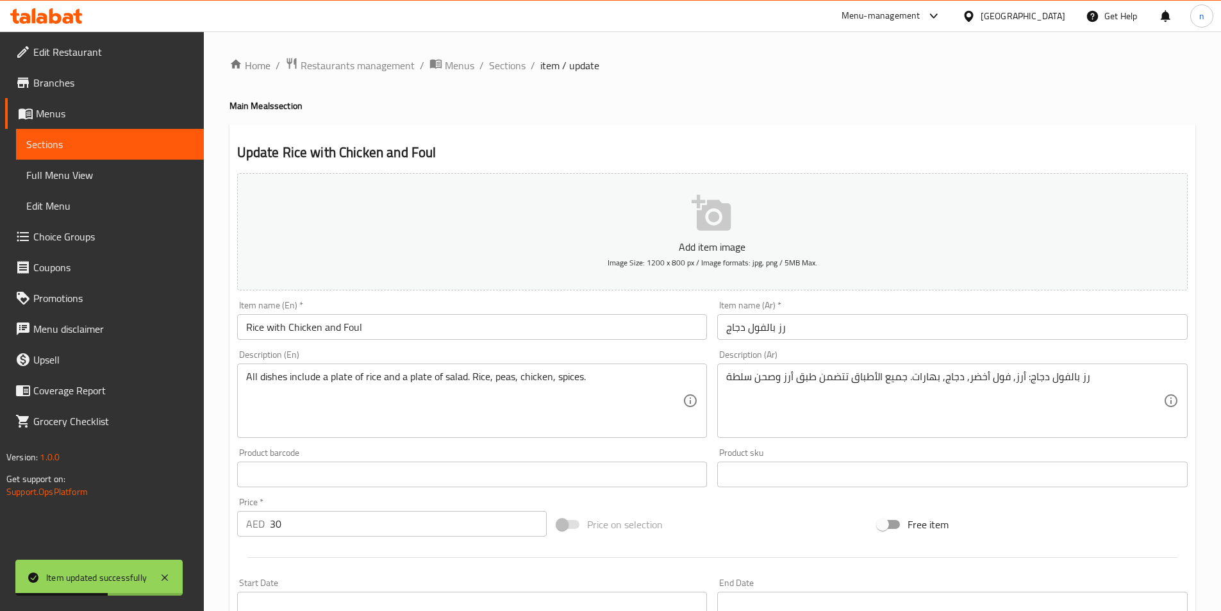
click at [774, 331] on input "رز بالفول دجاج" at bounding box center [952, 327] width 471 height 26
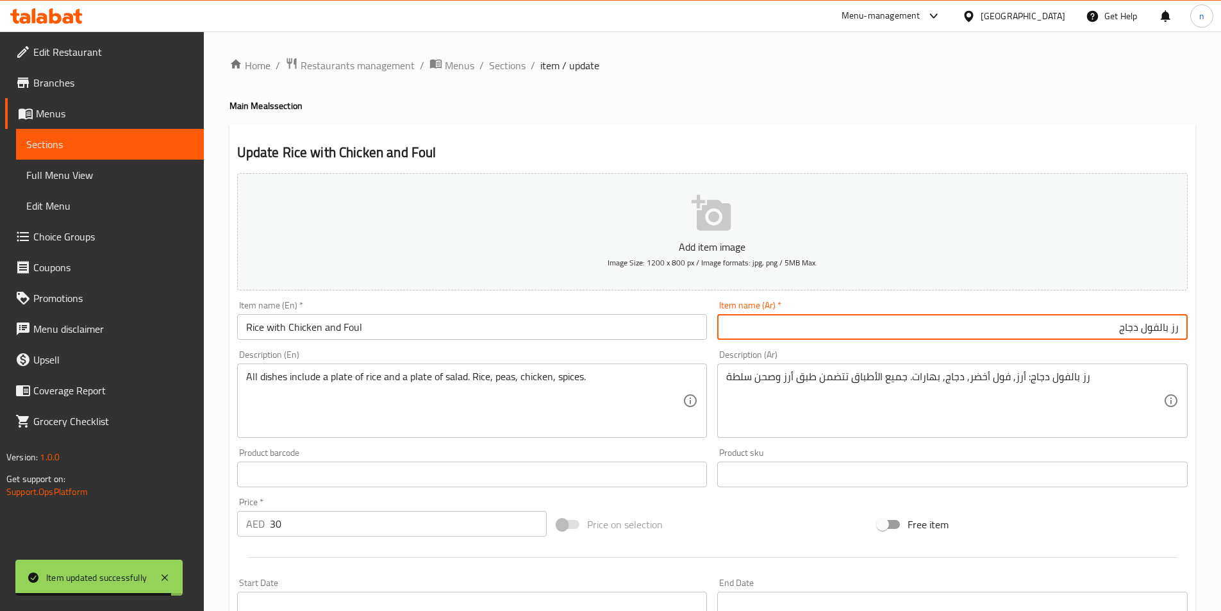
click at [1110, 335] on input "رز بالفول دجاج" at bounding box center [952, 327] width 471 height 26
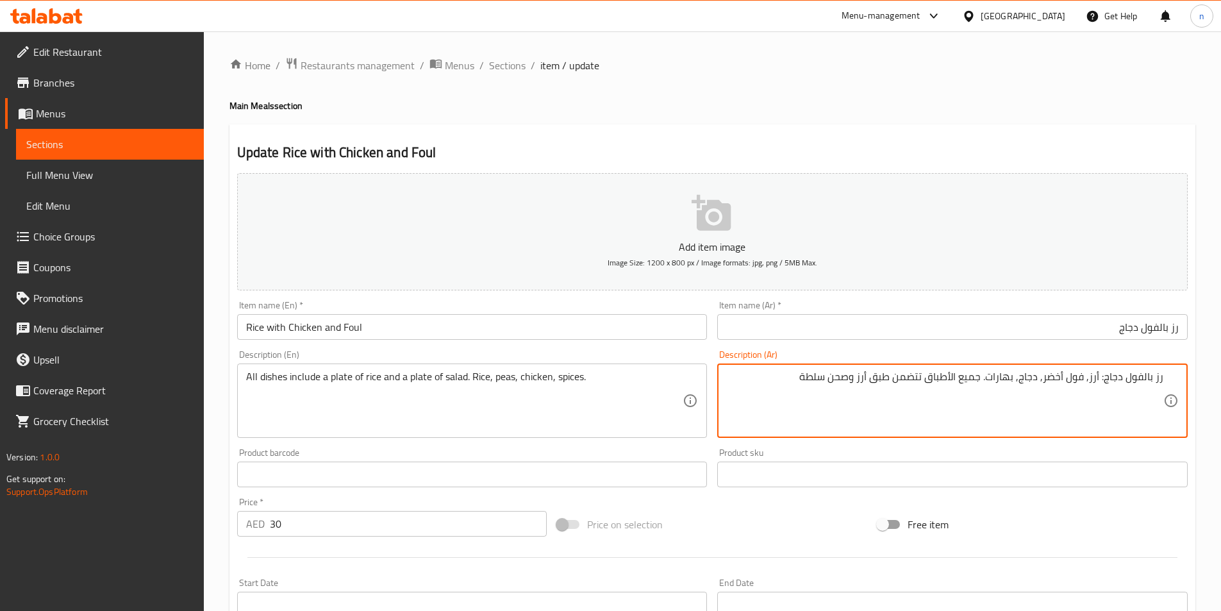
click at [1043, 313] on div "Item name (Ar)   * رز بالفول دجاج Item name (Ar) *" at bounding box center [952, 320] width 471 height 39
click at [1164, 375] on div "رز بالفول دجاج: أرز, فول أخضر, دجاج, بهارات. جميع الأطباق تتضمن طبق أرز وصحن سل…" at bounding box center [952, 401] width 471 height 74
click at [1166, 383] on div "رز بالفول دجاج: أرز, فول أخضر, دجاج, بهارات. جميع الأطباق تتضمن طبق أرز وصحن سل…" at bounding box center [952, 401] width 471 height 74
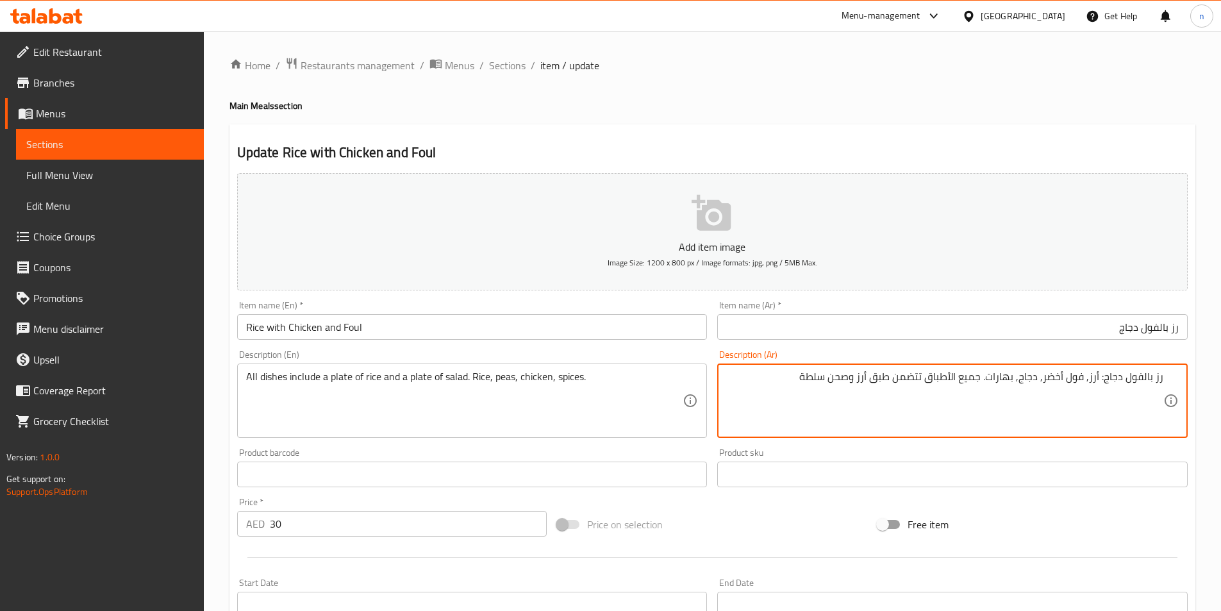
click at [804, 384] on textarea "رز بالفول دجاج: أرز, فول أخضر, دجاج, بهارات. جميع الأطباق تتضمن طبق أرز وصحن سل…" at bounding box center [944, 401] width 437 height 61
click at [955, 381] on textarea "رز بالفول دجاج: أرز, فول أخضر, دجاج, بهارات. جميع الأطباق تتضمن طبق أرز وصحن سل…" at bounding box center [944, 401] width 437 height 61
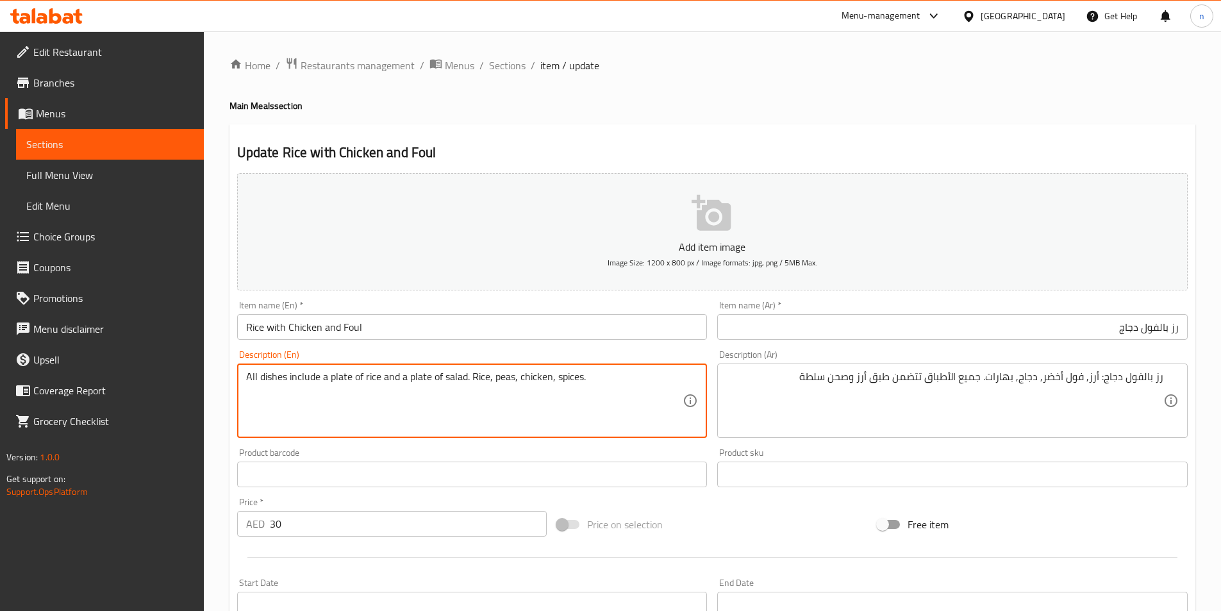
click at [457, 411] on textarea "All dishes include a plate of rice and a plate of salad. Rice, peas, chicken, s…" at bounding box center [464, 401] width 437 height 61
paste textarea "Rice with beans and chicken: rice, green beans, chicken, and spices. All dishes…"
click at [292, 379] on textarea "Rice with beans and chicken: rice, green beans, chicken, and spices. All dishes…" at bounding box center [464, 401] width 437 height 61
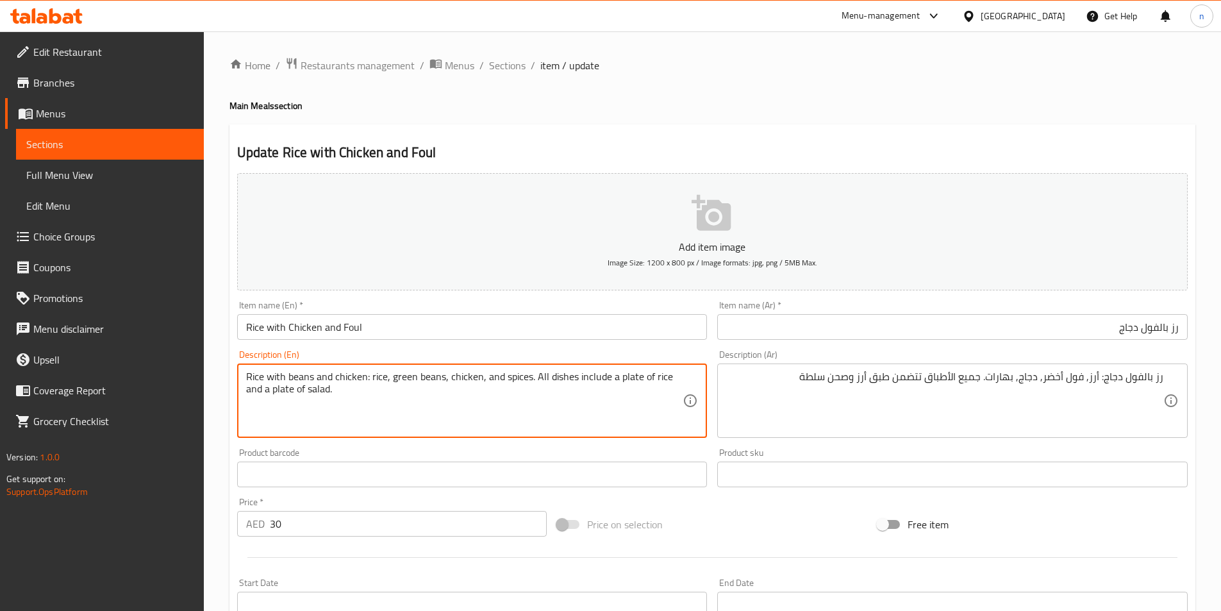
paste textarea "Rice with beans and chicken: rice, green beans, chicken, and spices. All dishes…"
click at [421, 379] on textarea "Rice with foul and chicken: rice, green beans, chicken, and spices. All dishes …" at bounding box center [464, 401] width 437 height 61
click at [297, 375] on textarea "Rice with foul and chicken: rice, green beans, chicken, and spices. All dishes …" at bounding box center [464, 401] width 437 height 61
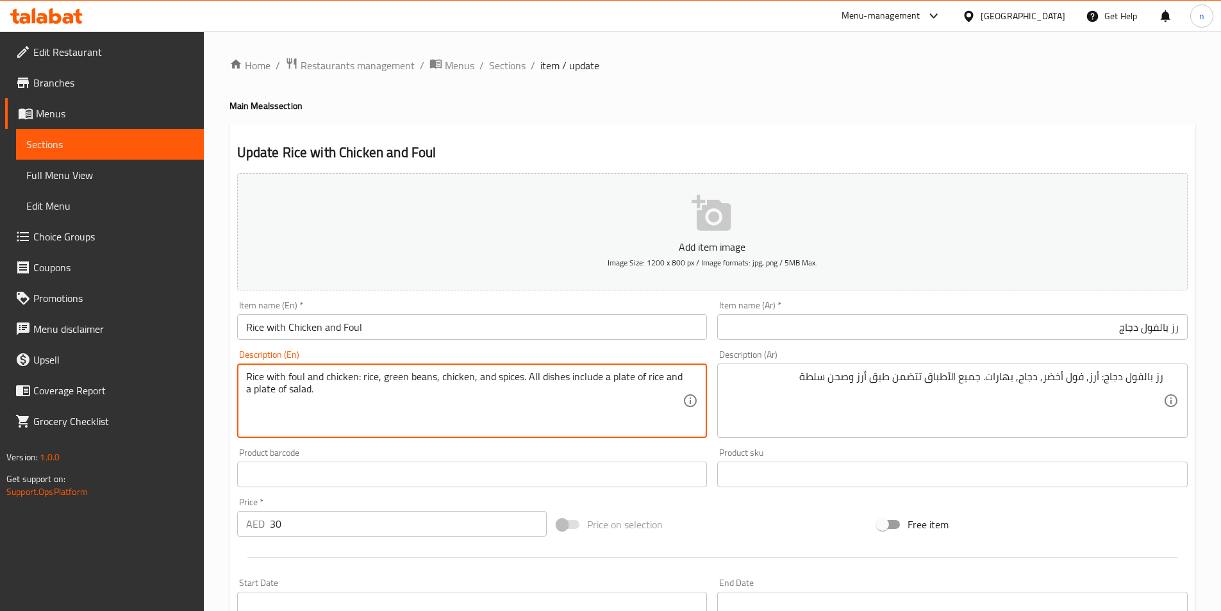
click at [429, 378] on textarea "Rice with foul and chicken: rice, green beans, chicken, and spices. All dishes …" at bounding box center [464, 401] width 437 height 61
paste textarea "foul"
type textarea "Rice with foul and chicken: rice, green foul , chicken, and spices. All dishes …"
click at [707, 517] on div "Price on selection" at bounding box center [712, 524] width 321 height 35
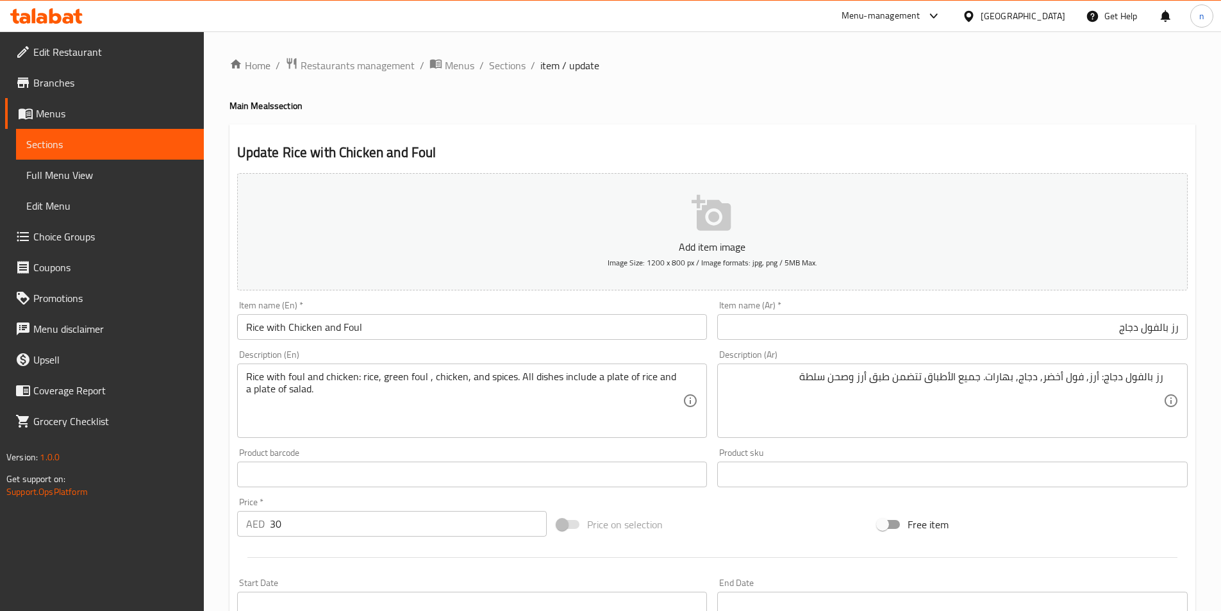
scroll to position [295, 0]
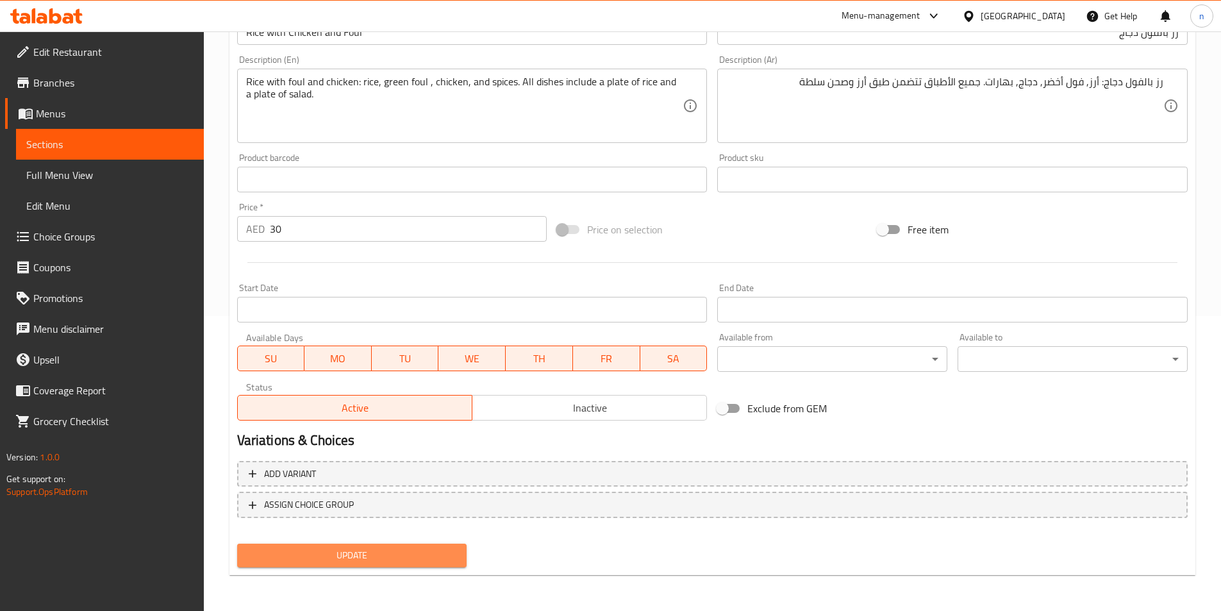
click at [258, 548] on span "Update" at bounding box center [352, 555] width 210 height 16
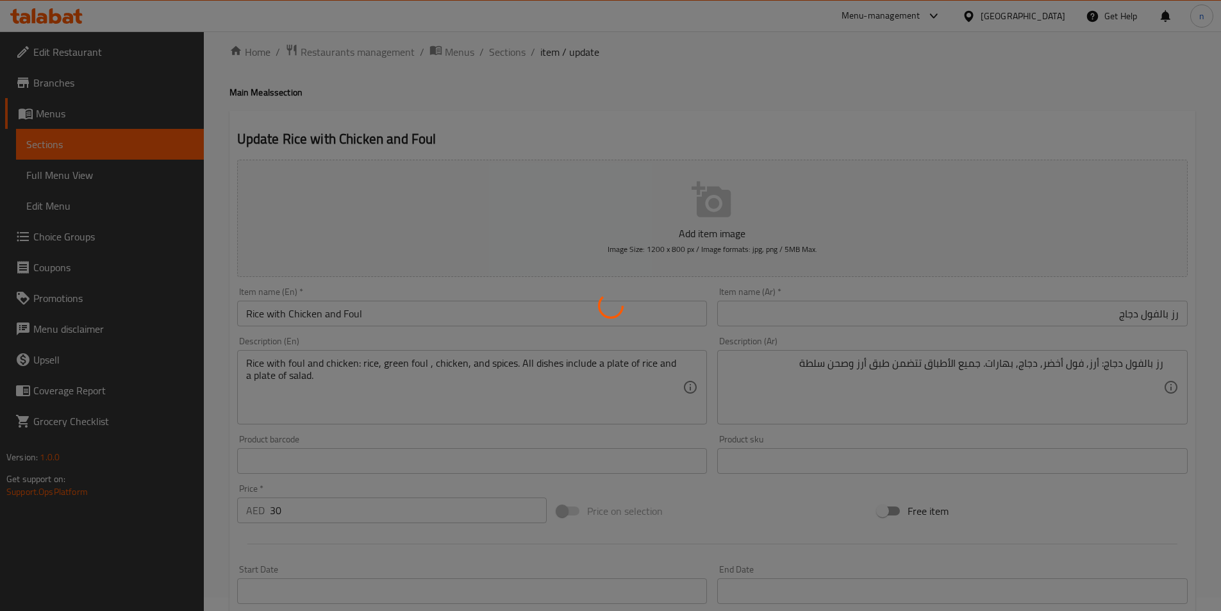
scroll to position [0, 0]
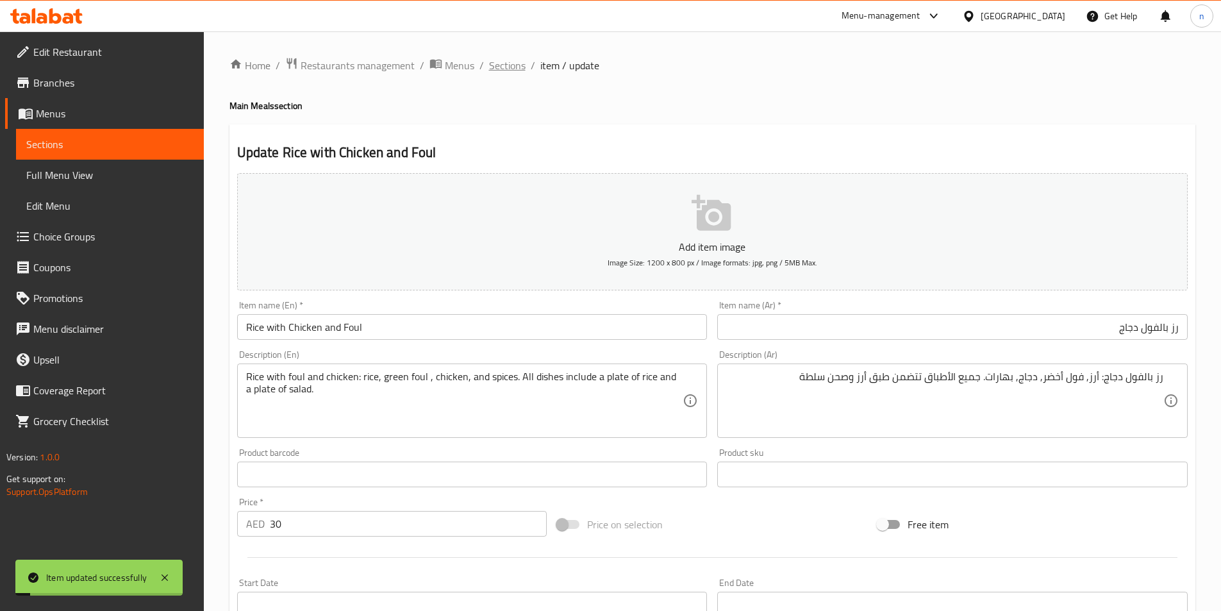
click at [494, 62] on span "Sections" at bounding box center [507, 65] width 37 height 15
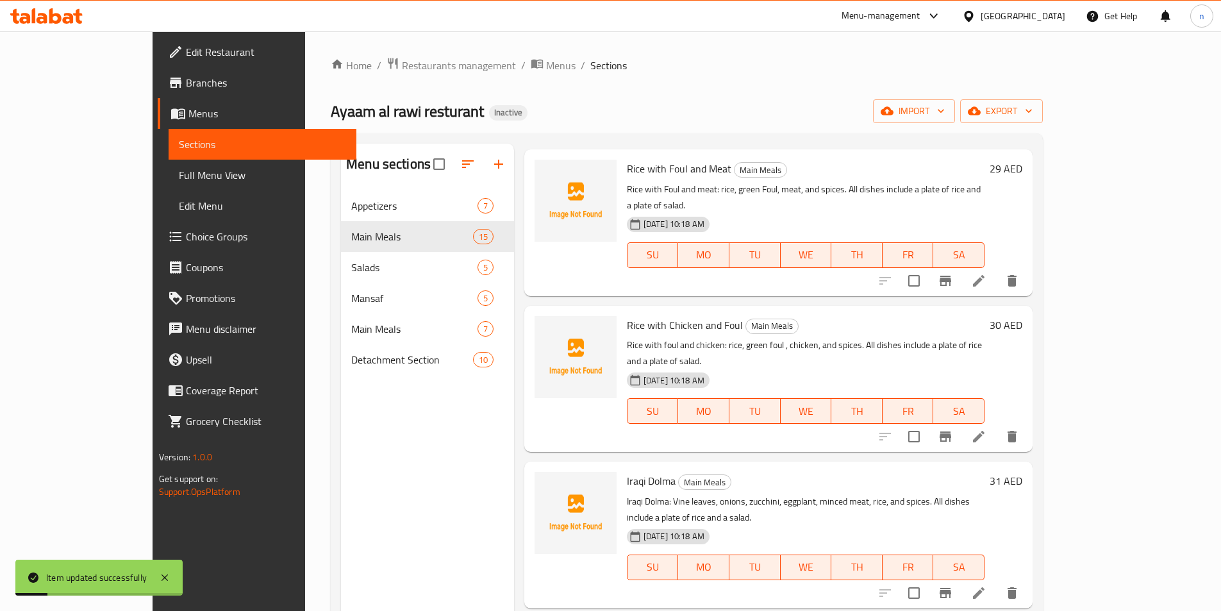
scroll to position [192, 0]
click at [997, 424] on li at bounding box center [979, 435] width 36 height 23
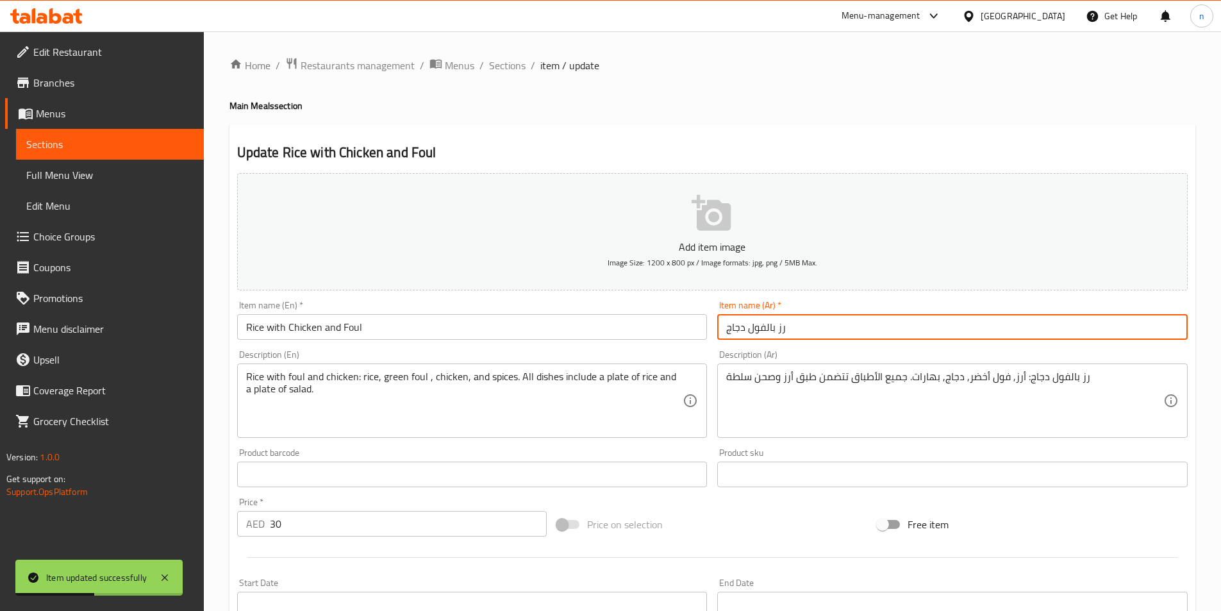
click at [851, 333] on input "رز بالفول دجاج" at bounding box center [952, 327] width 471 height 26
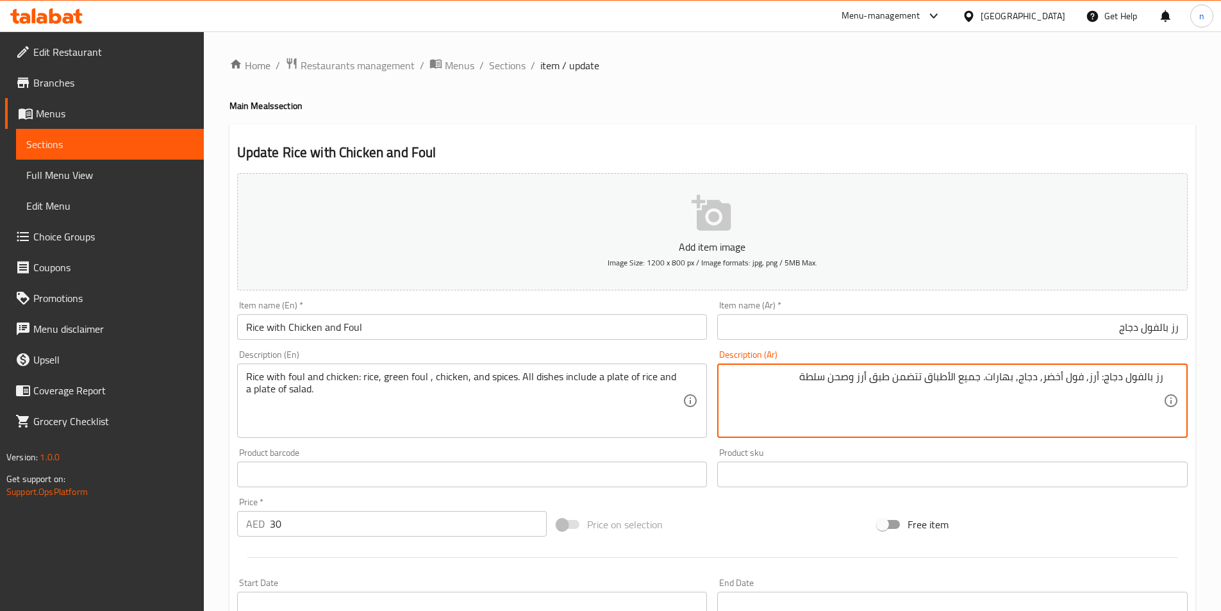
click at [1120, 397] on textarea "رز بالفول دجاج: أرز, فول أخضر, دجاج, بهارات. جميع الأطباق تتضمن طبق أرز وصحن سل…" at bounding box center [944, 401] width 437 height 61
click at [755, 510] on div "Price on selection" at bounding box center [712, 524] width 321 height 35
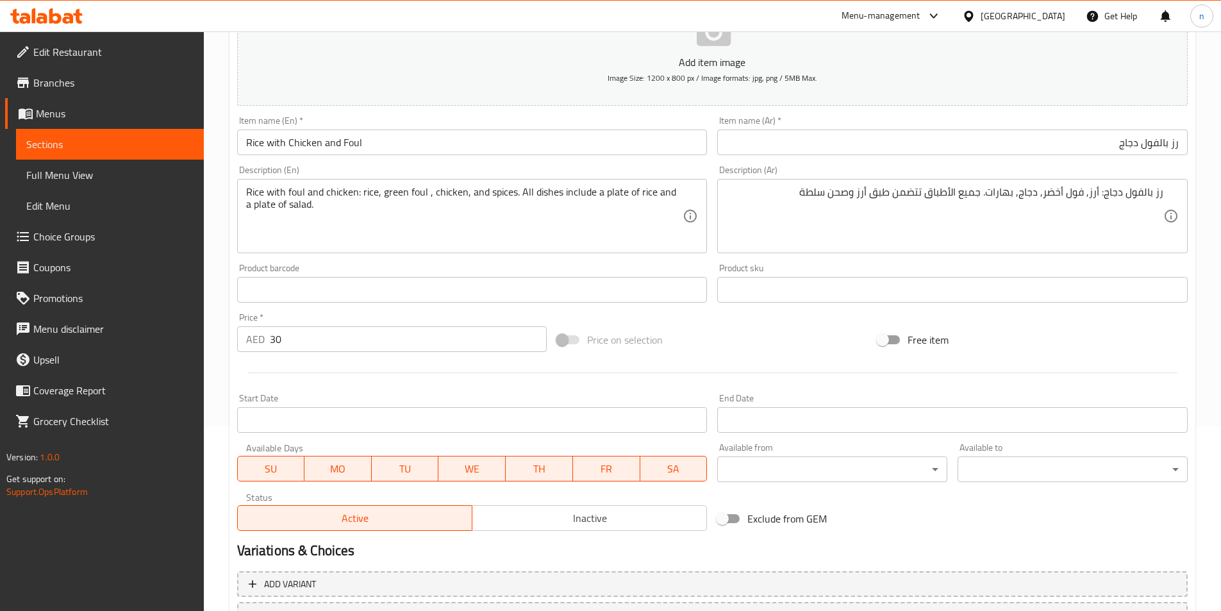
scroll to position [295, 0]
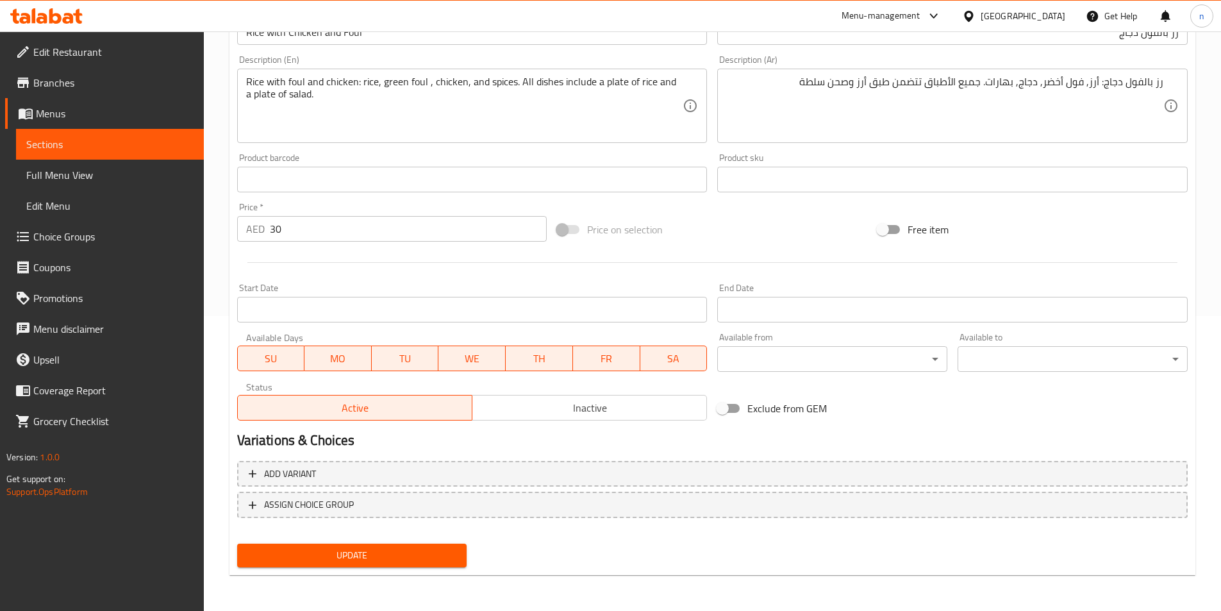
click at [405, 567] on button "Update" at bounding box center [352, 556] width 230 height 24
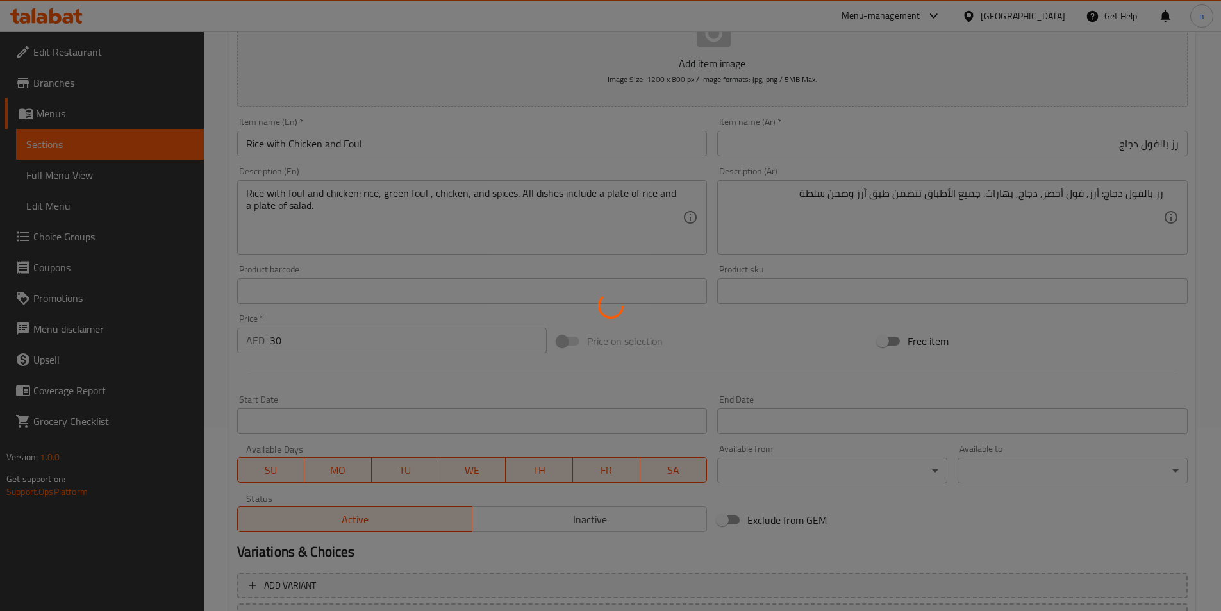
scroll to position [0, 0]
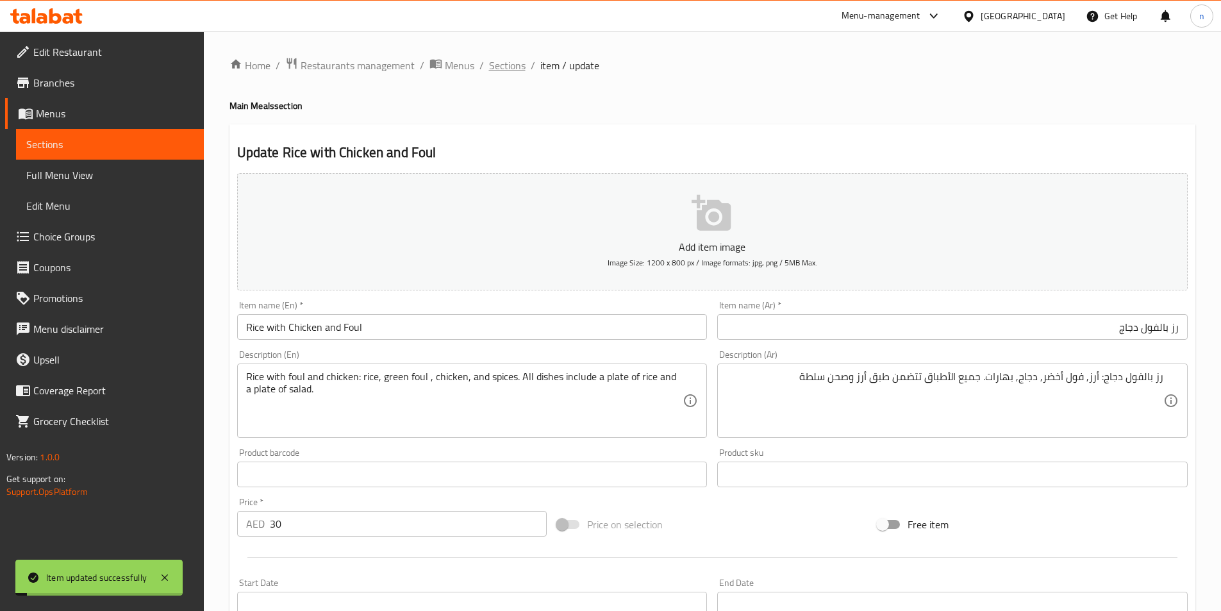
click at [508, 67] on span "Sections" at bounding box center [507, 65] width 37 height 15
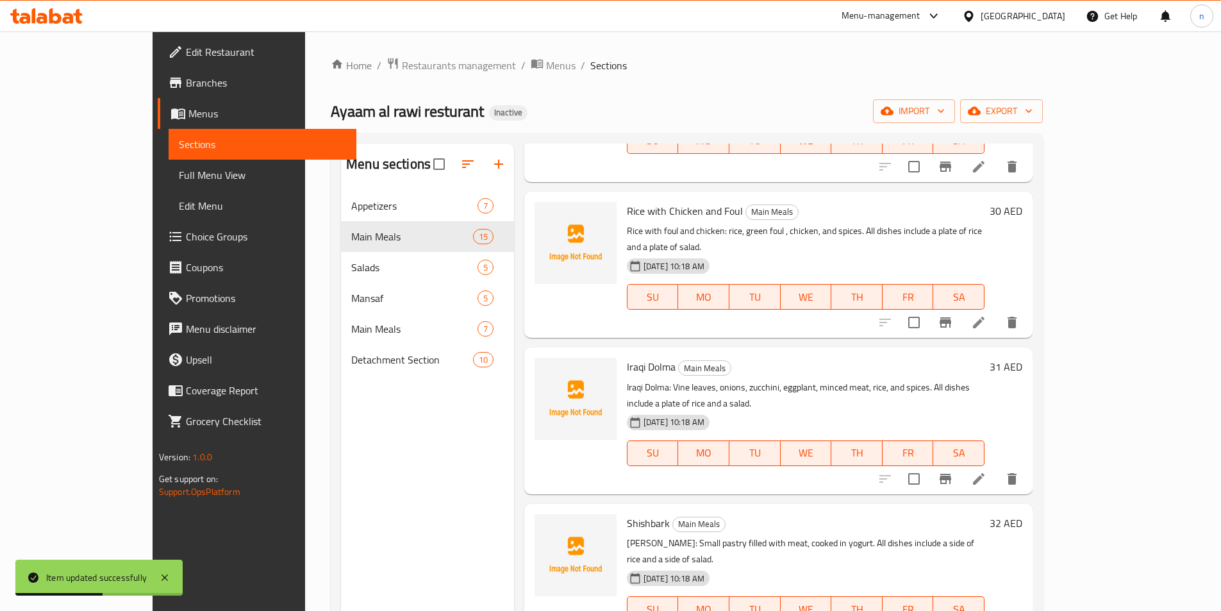
scroll to position [321, 0]
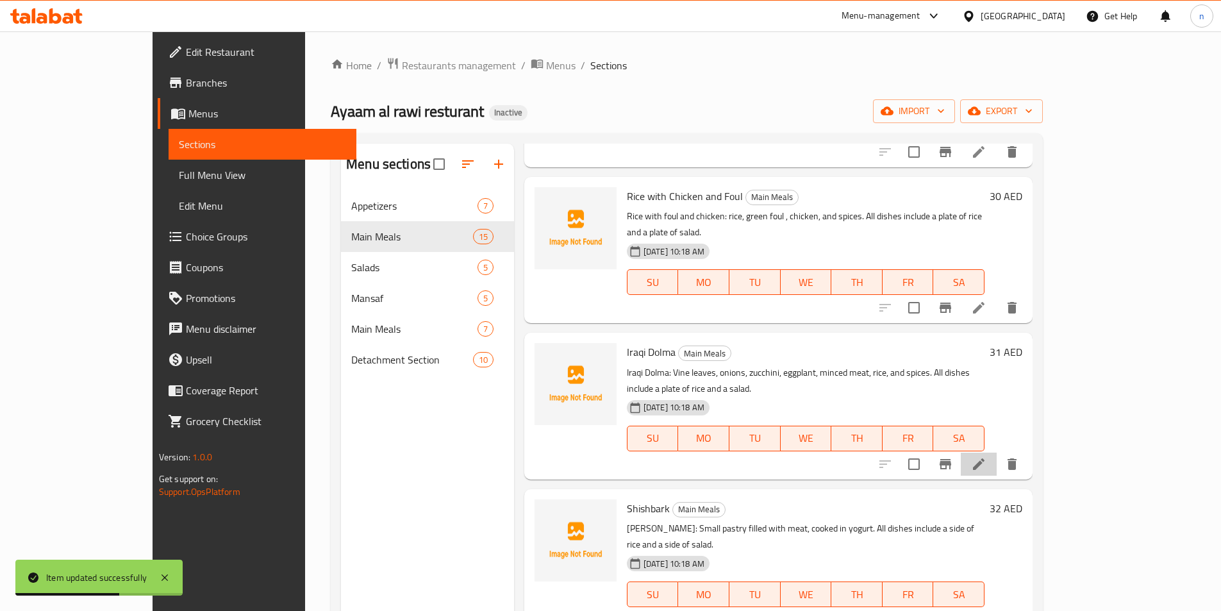
click at [997, 453] on li at bounding box center [979, 464] width 36 height 23
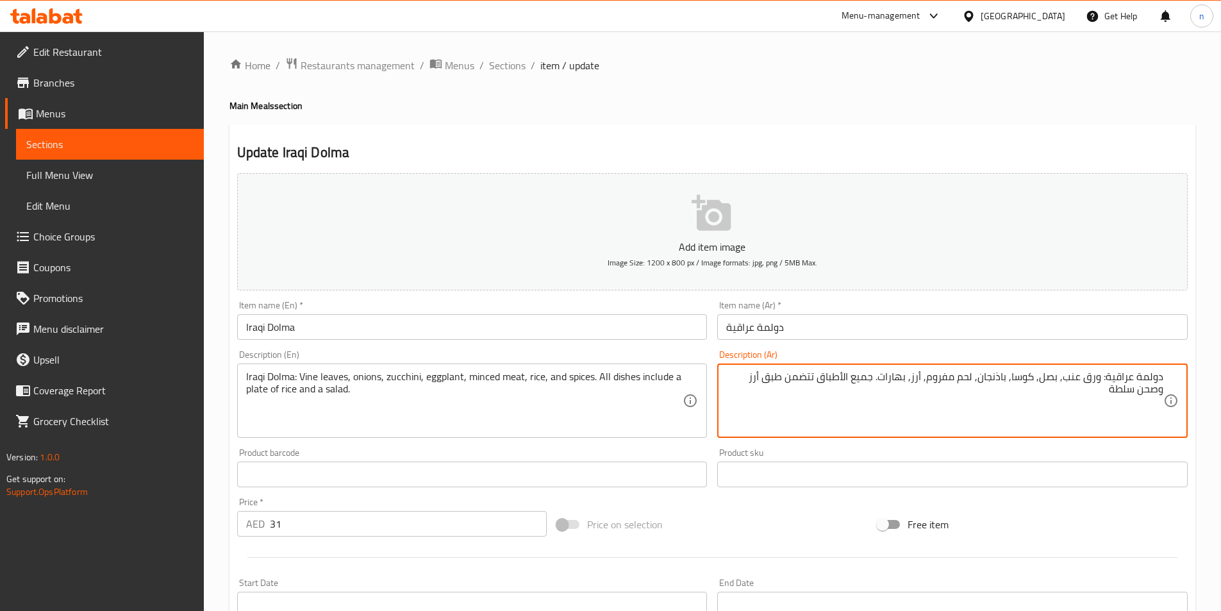
drag, startPoint x: 871, startPoint y: 378, endPoint x: 751, endPoint y: 388, distance: 120.3
click at [751, 388] on textarea "دولمة عراقية: ورق عنب, بصل, كوسا, باذنجان, لحم مفروم, أرز, بهارات. جميع الأطباق…" at bounding box center [944, 401] width 437 height 61
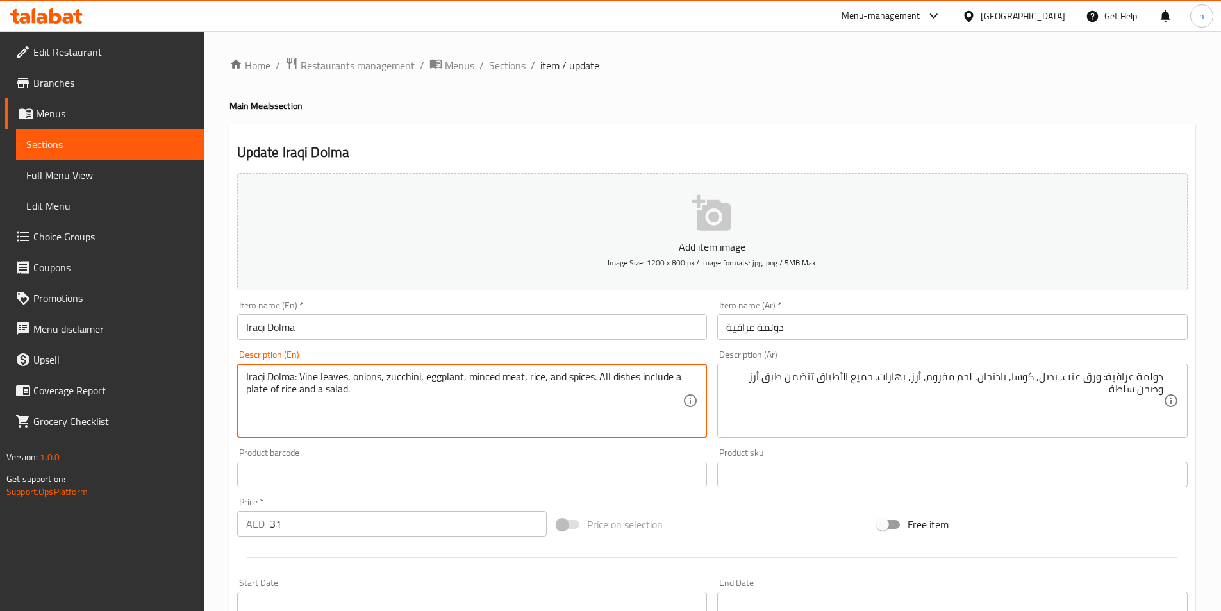
paste textarea "plate of"
drag, startPoint x: 598, startPoint y: 377, endPoint x: 646, endPoint y: 390, distance: 49.3
type textarea "Iraqi Dolma: Vine leaves, onions, zucchini, eggplant, minced meat, rice, and sp…"
click at [788, 531] on div "Price on selection" at bounding box center [712, 524] width 321 height 35
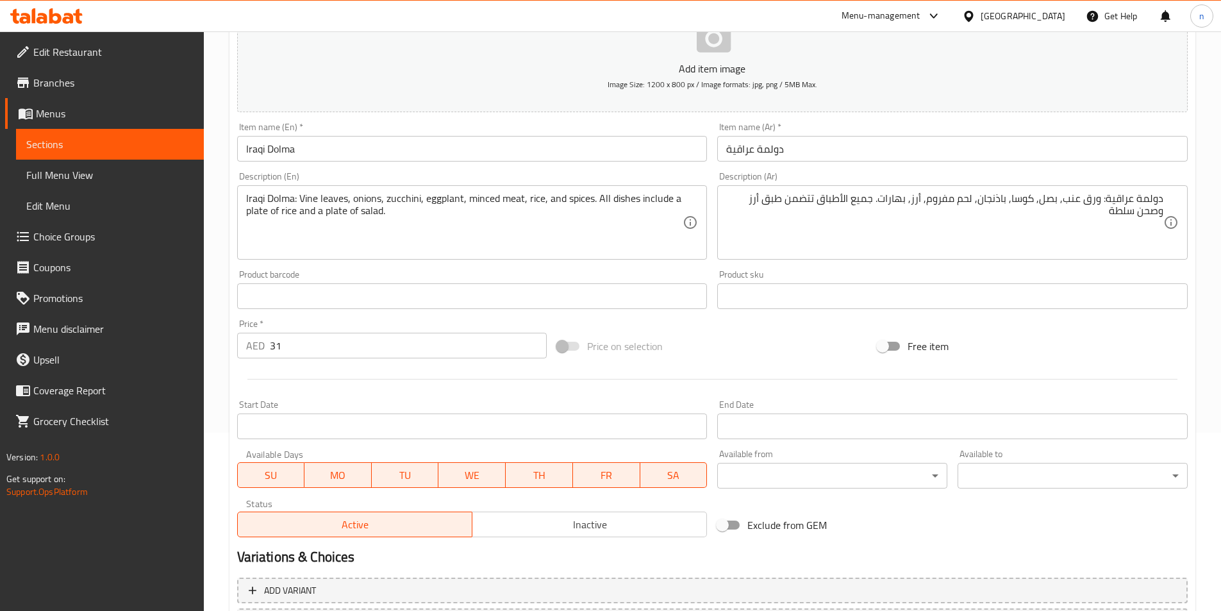
scroll to position [295, 0]
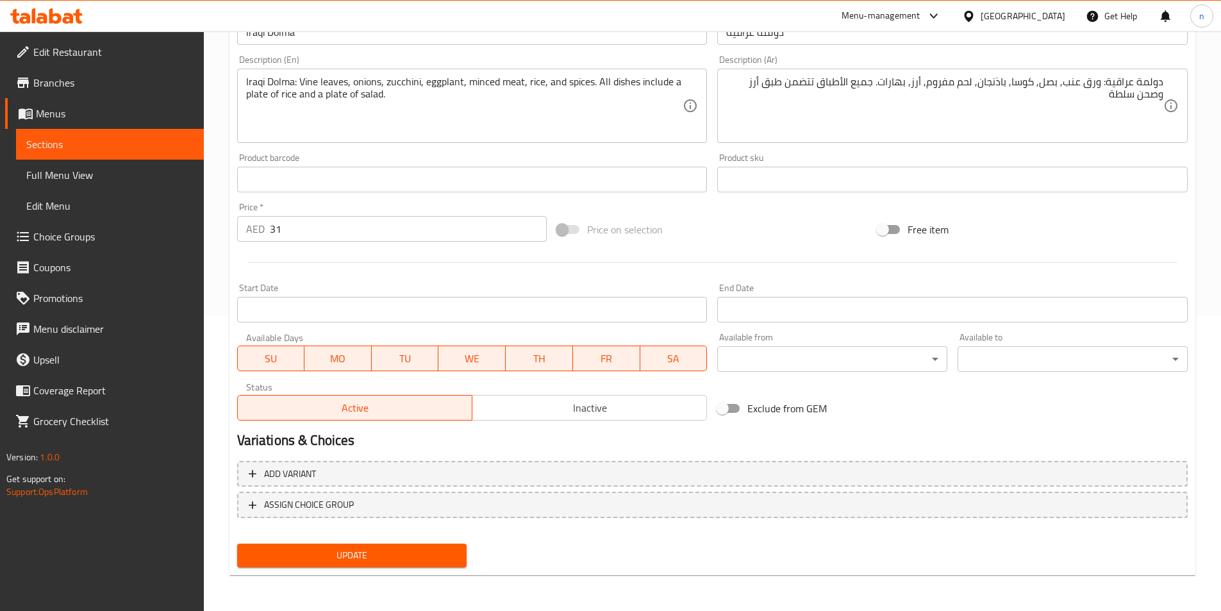
click at [349, 555] on span "Update" at bounding box center [352, 555] width 210 height 16
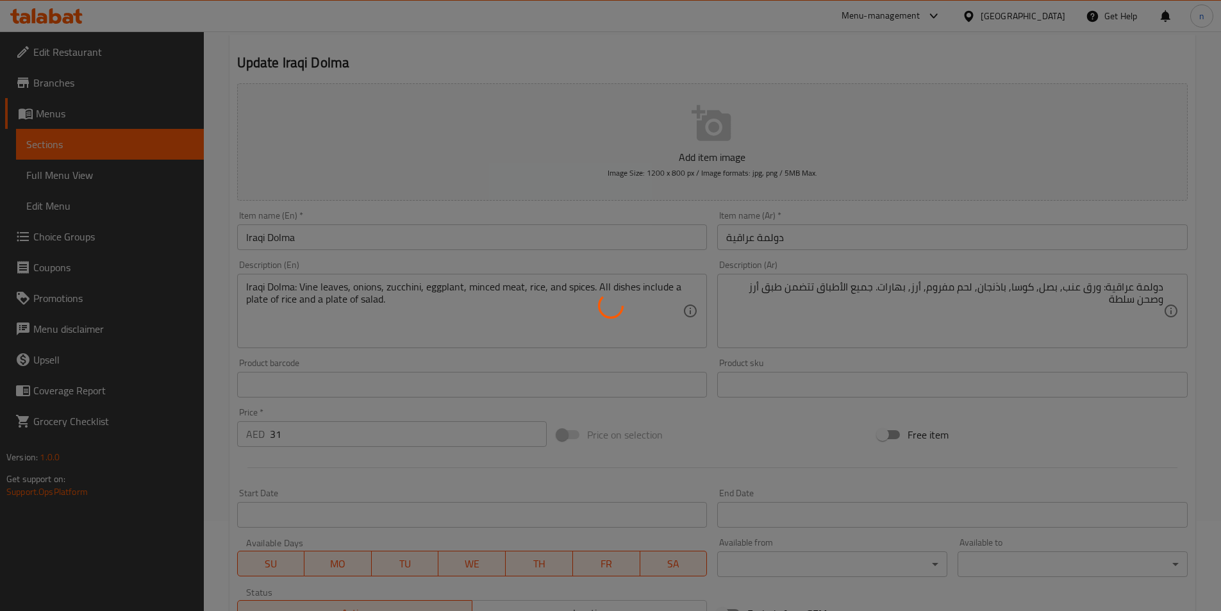
scroll to position [0, 0]
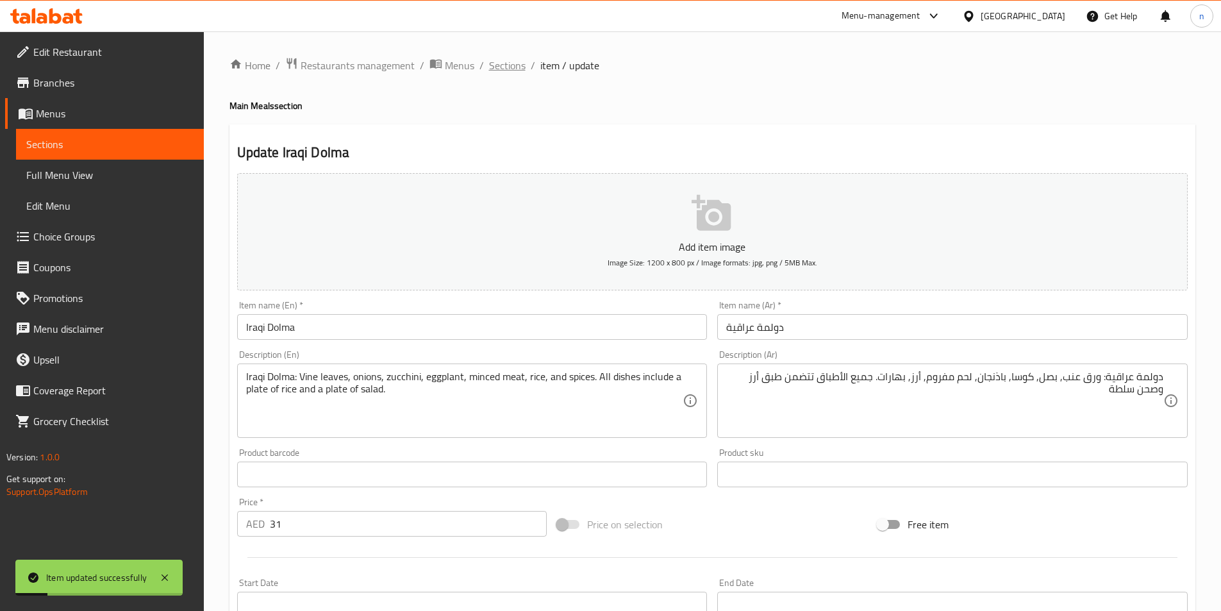
click at [497, 72] on span "Sections" at bounding box center [507, 65] width 37 height 15
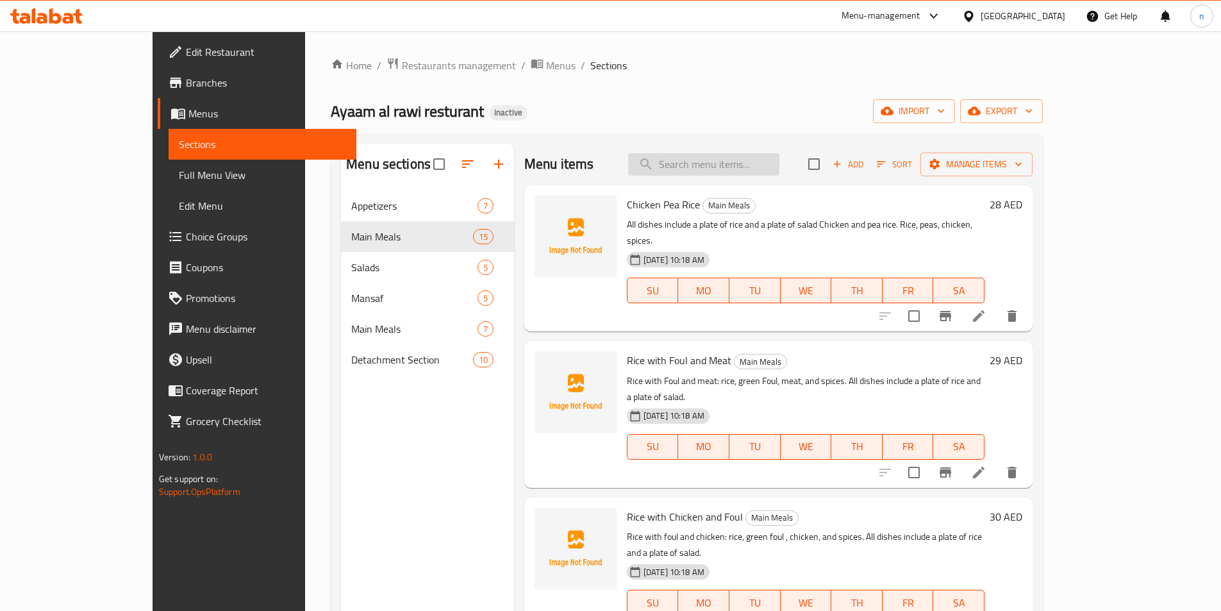
click at [742, 174] on input "search" at bounding box center [703, 164] width 151 height 22
paste input "شيشبرك"
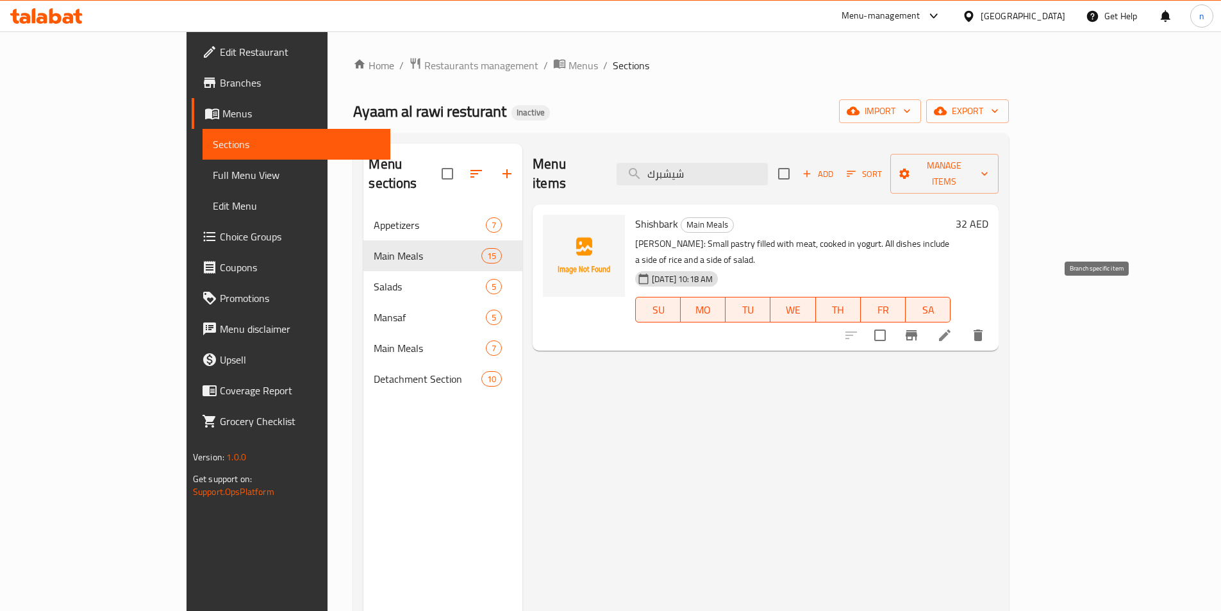
type input "شيشبرك"
click at [953, 328] on icon at bounding box center [944, 335] width 15 height 15
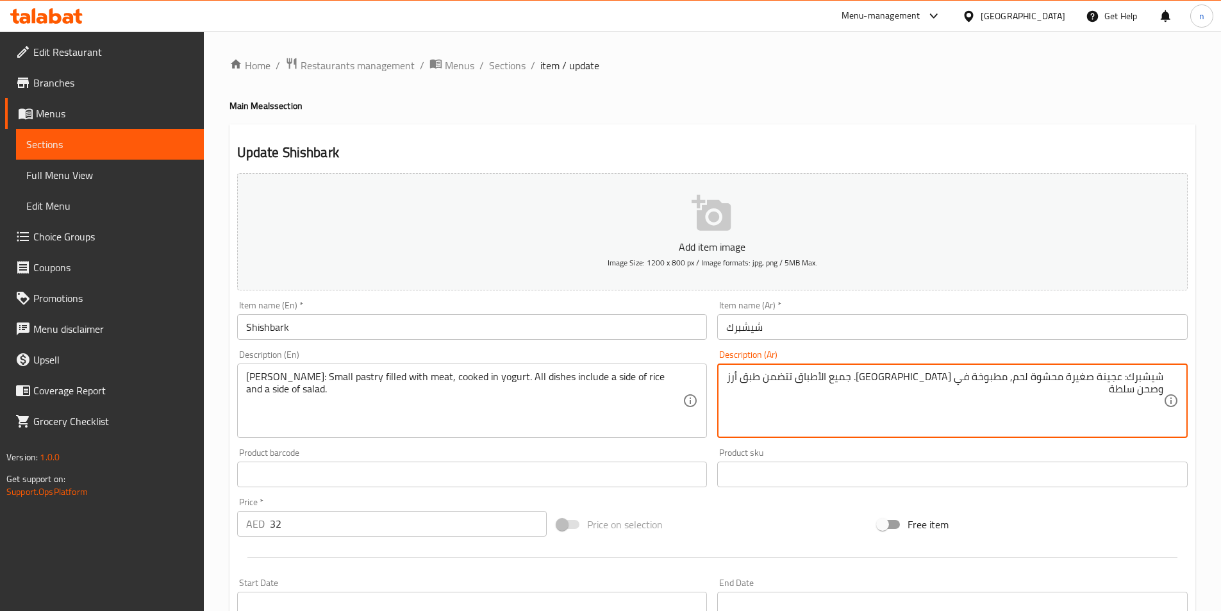
click at [1102, 378] on textarea "شيشبرك: عجينة صغيرة محشوة لحم, مطبوخة في لبن. جميع الأطباق تتضمن طبق أرز وصحن س…" at bounding box center [944, 401] width 437 height 61
click at [937, 384] on textarea "شيشبرك: معجنات صغيرة محشوة لحم, مطبوخة في لبن. جميع الأطباق تتضمن طبق أرز وصحن …" at bounding box center [944, 401] width 437 height 61
click at [919, 377] on textarea "شيشبرك: معجنات صغيرة محشوة لحم, مطبوخة في زبادي. جميع الأطباق تتضمن طبق أرز وصح…" at bounding box center [944, 401] width 437 height 61
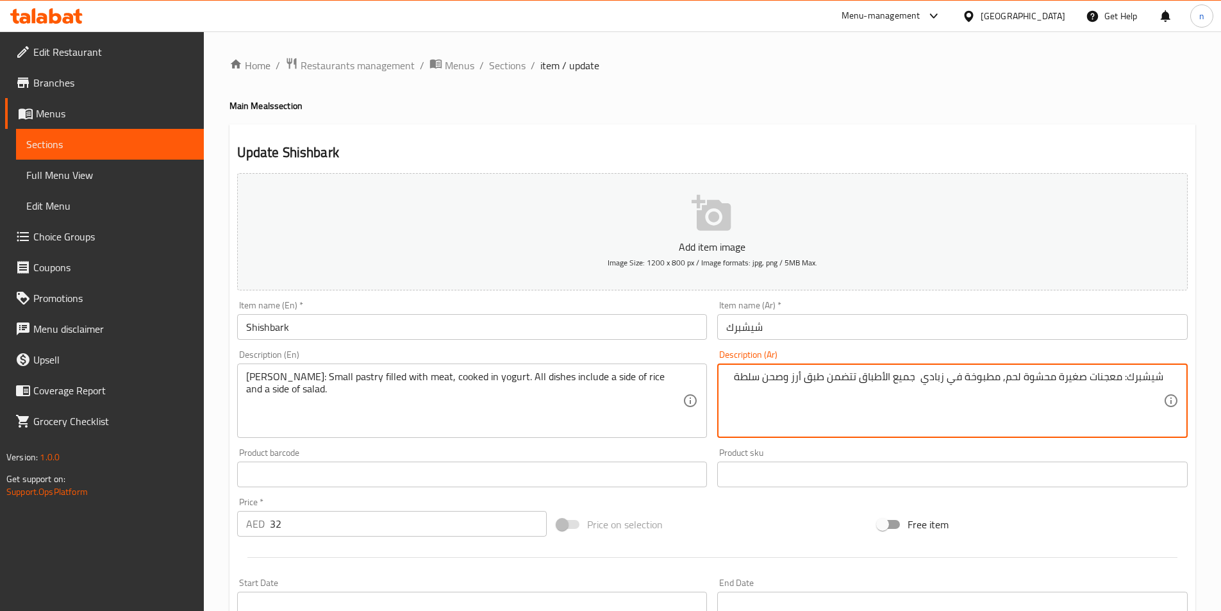
drag, startPoint x: 919, startPoint y: 381, endPoint x: 724, endPoint y: 420, distance: 198.7
click at [724, 420] on div "شيشبرك: معجنات صغيرة محشوة لحم, مطبوخة في زبادي جميع الأطباق تتضمن طبق أرز وصحن…" at bounding box center [952, 401] width 471 height 74
type textarea "شيشبرك: معجنات صغيرة محشوة لحم, مطبوخة في زبادي جميع الأطباق تتضمن طبق أرز وصحن…"
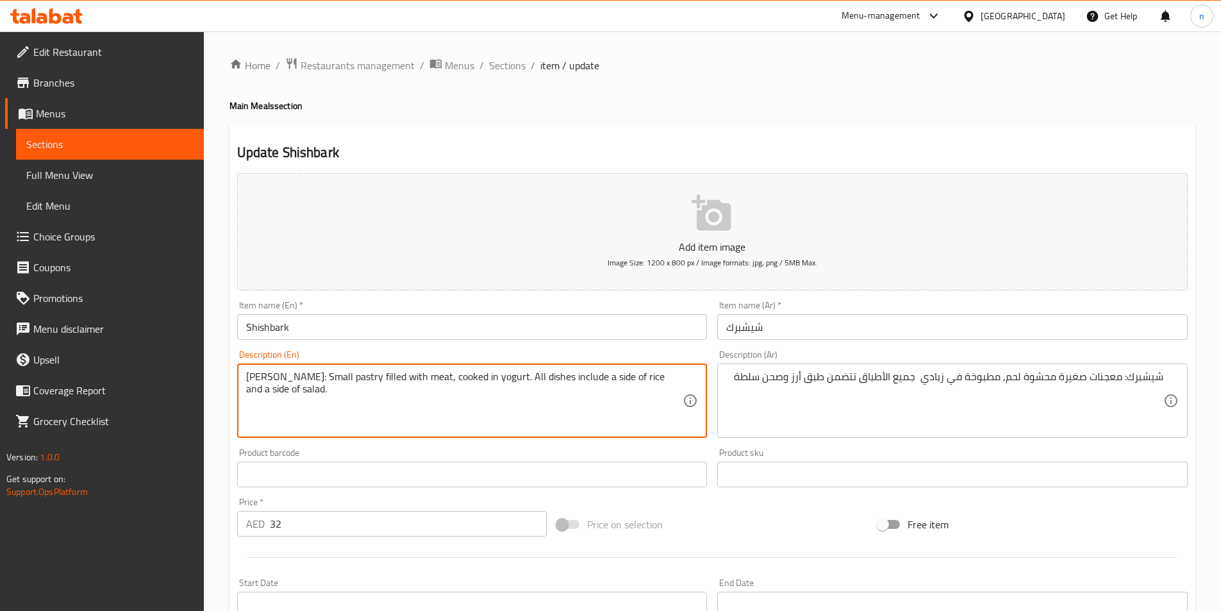
paste textarea "plate of rice and a plat"
drag, startPoint x: 503, startPoint y: 377, endPoint x: 521, endPoint y: 390, distance: 22.1
type textarea "[PERSON_NAME]: Small pastry filled with meat, cooked in yogurt. All dishes incl…"
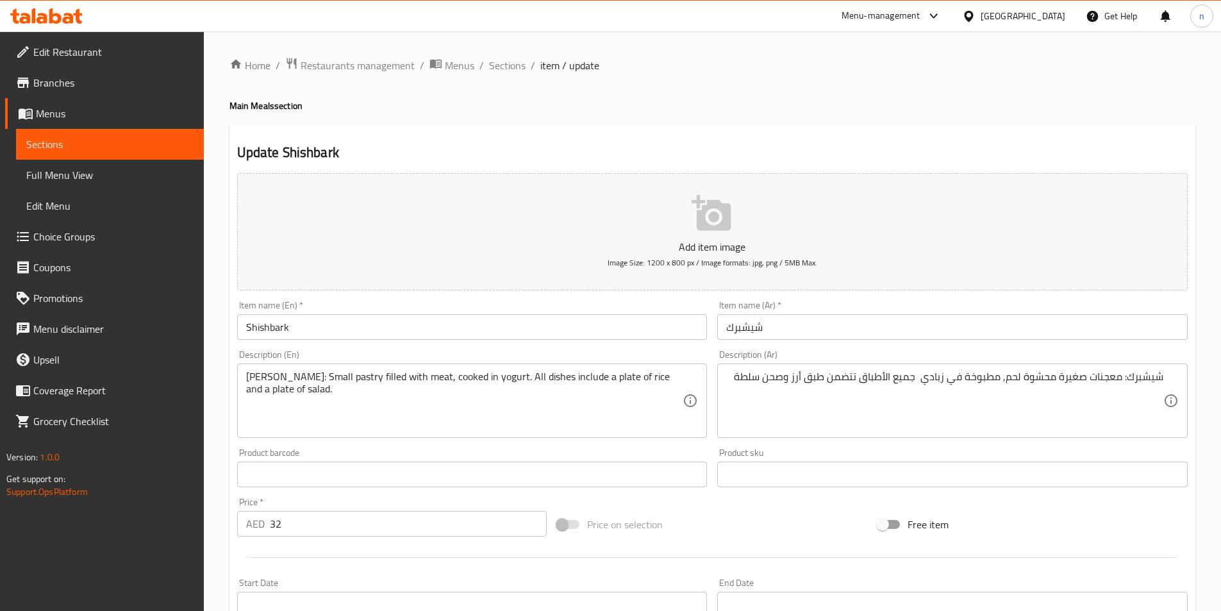
click at [812, 530] on div "Price on selection" at bounding box center [712, 524] width 321 height 35
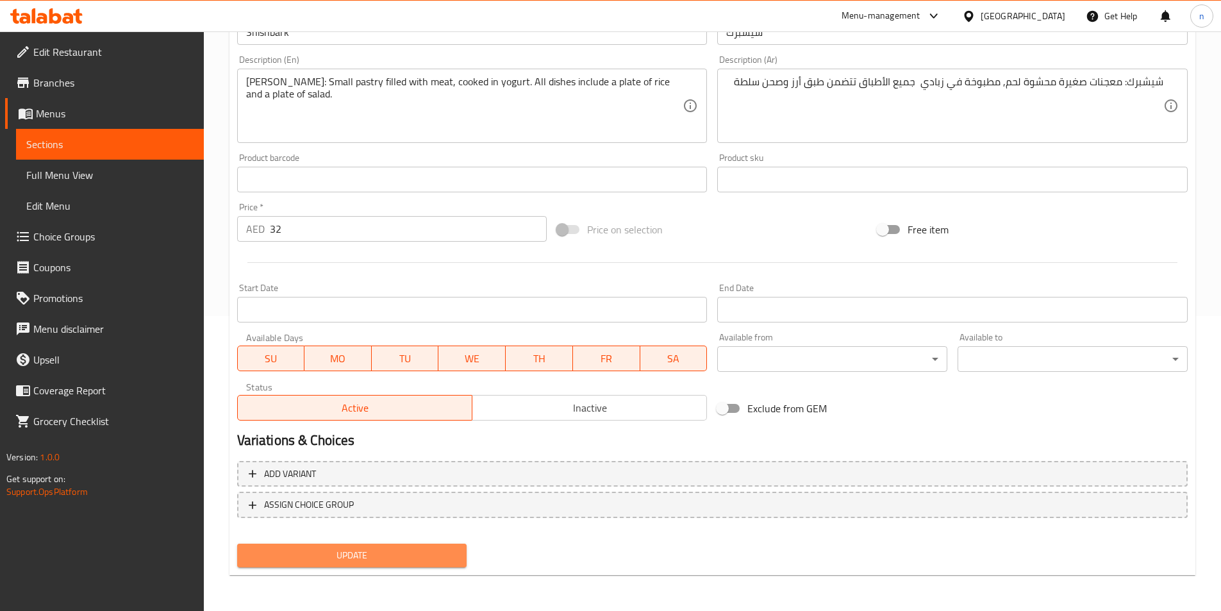
click at [257, 546] on button "Update" at bounding box center [352, 556] width 230 height 24
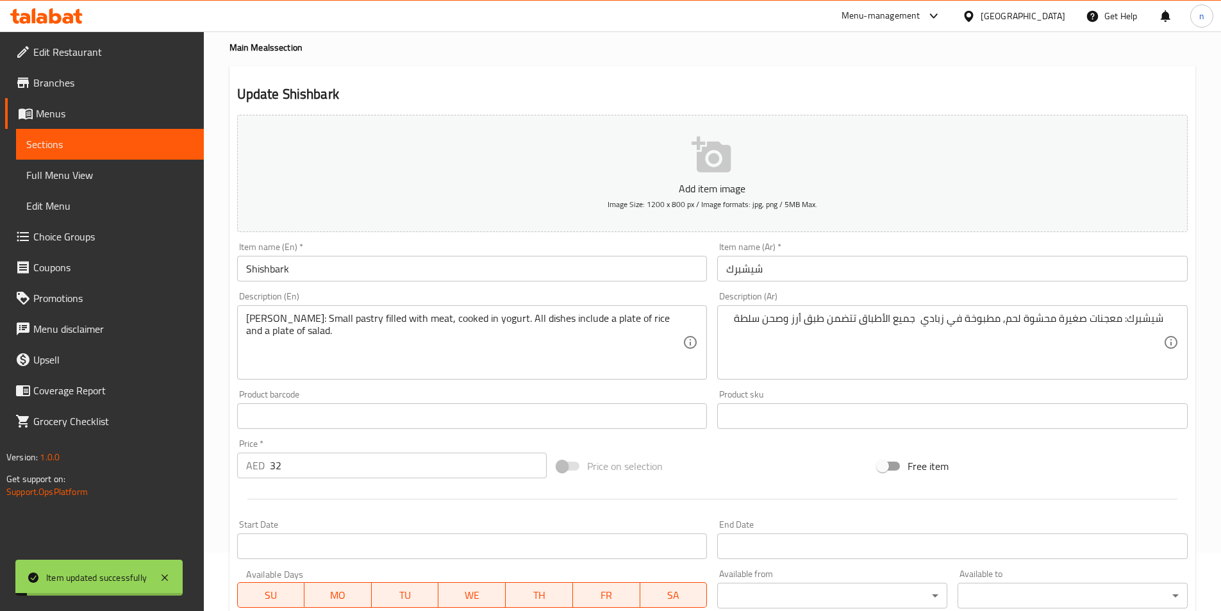
scroll to position [0, 0]
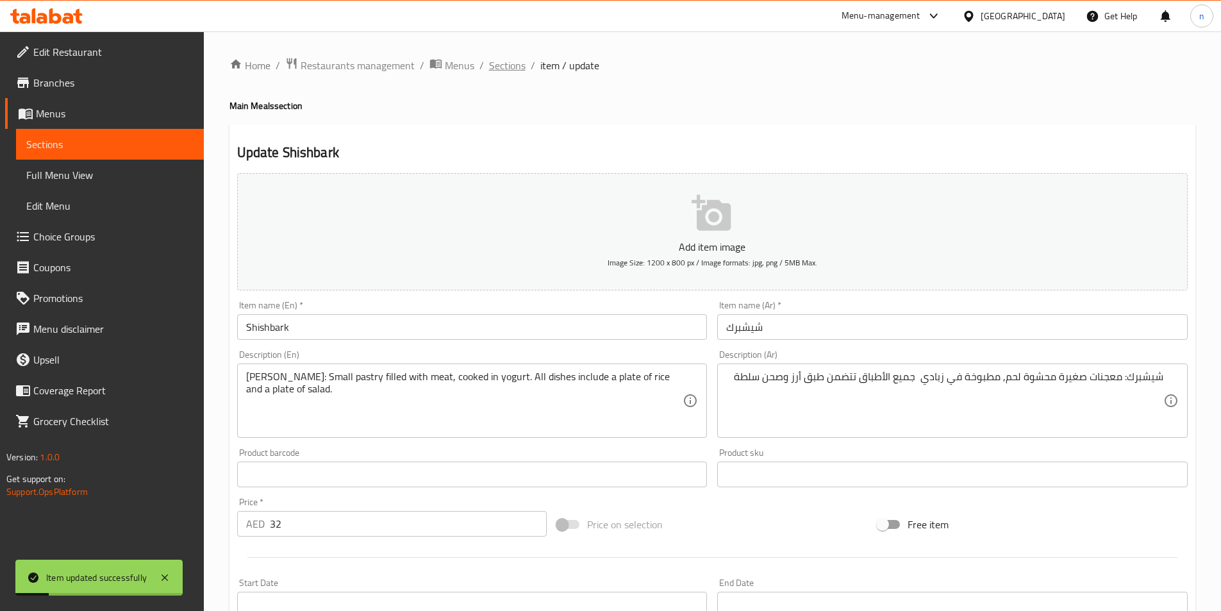
click at [492, 70] on span "Sections" at bounding box center [507, 65] width 37 height 15
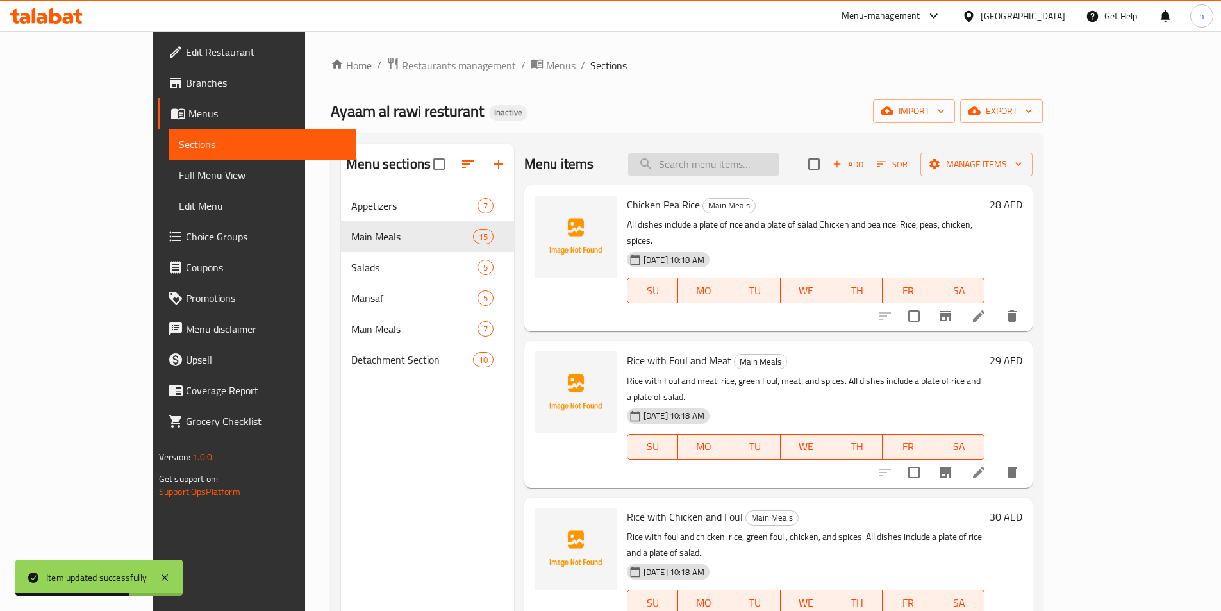
click at [769, 160] on input "search" at bounding box center [703, 164] width 151 height 22
paste input "لبنية"
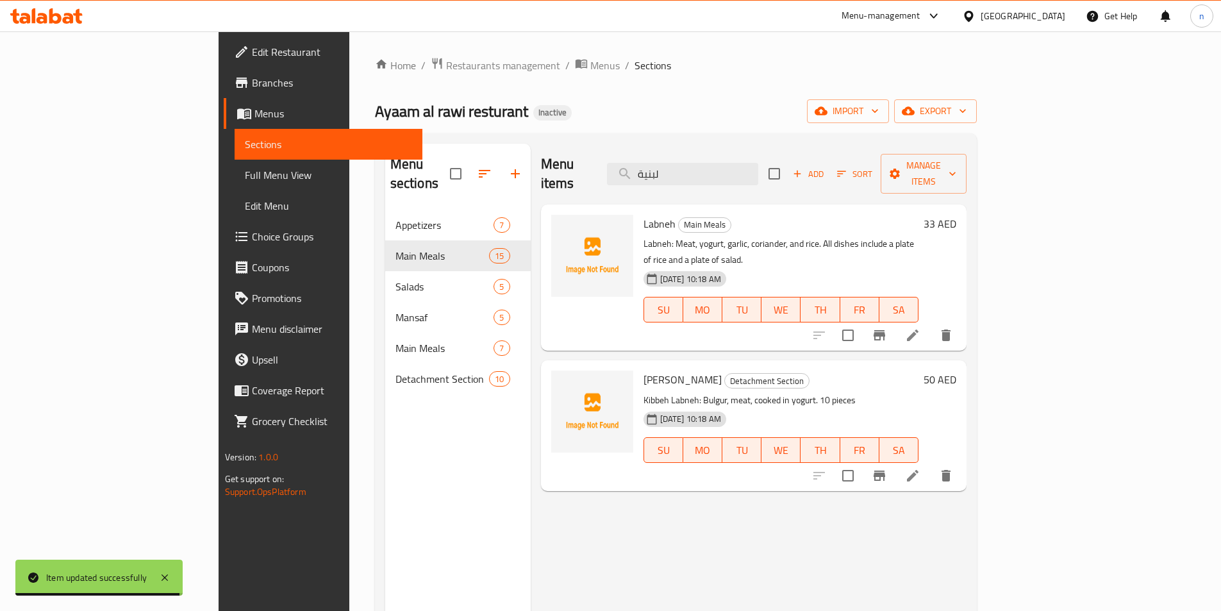
type input "لبنية"
click at [919, 330] on icon at bounding box center [913, 336] width 12 height 12
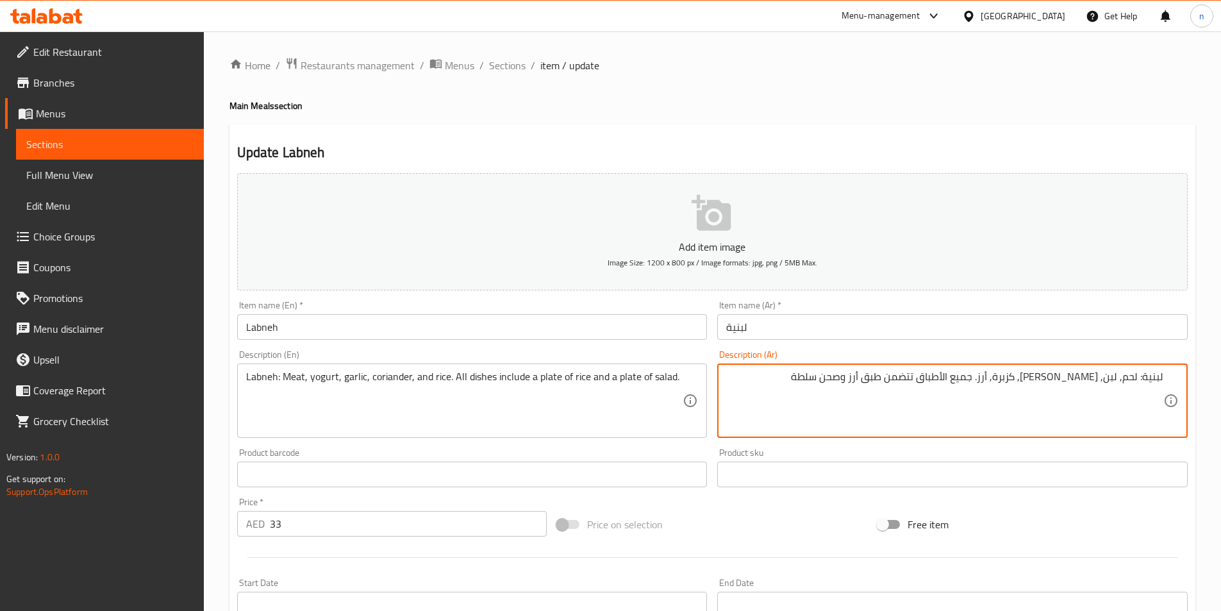
click at [1114, 377] on textarea "لبنية: لحم, لبن, ثوم, كزبرة, أرز. جميع الأطباق تتضمن طبق أرز وصحن سلطة" at bounding box center [944, 401] width 437 height 61
type textarea "لبنية: لحم, زبادي, ثوم, كزبرة, أرز. جميع الأطباق تتضمن طبق أرز وصحن سلطة"
click at [762, 515] on div "Price on selection" at bounding box center [712, 524] width 321 height 35
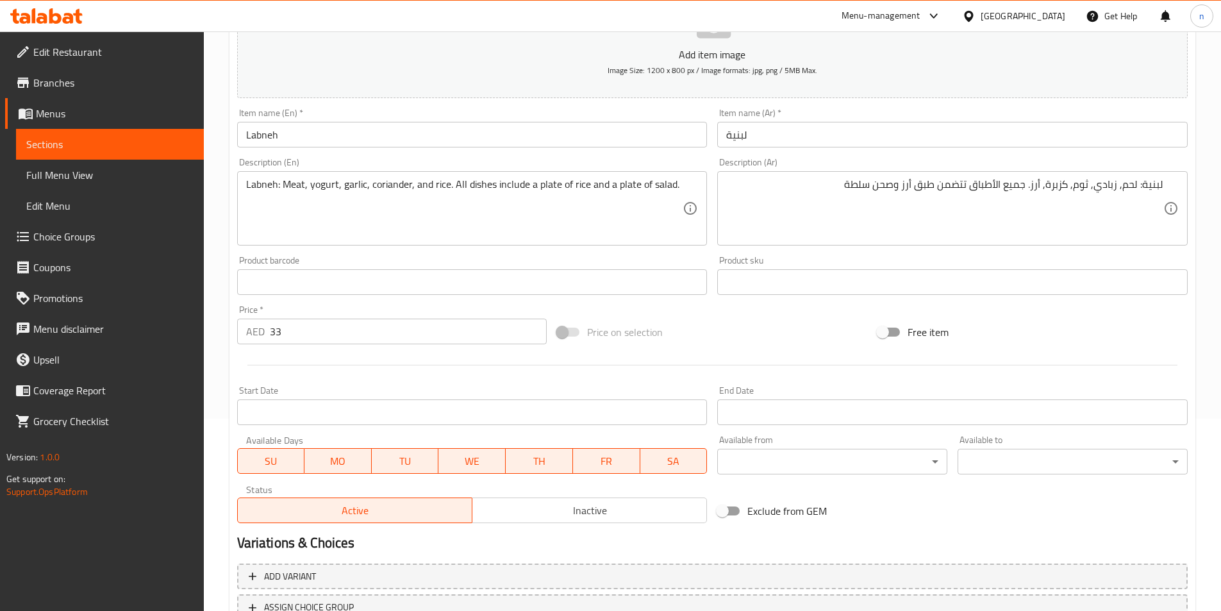
scroll to position [295, 0]
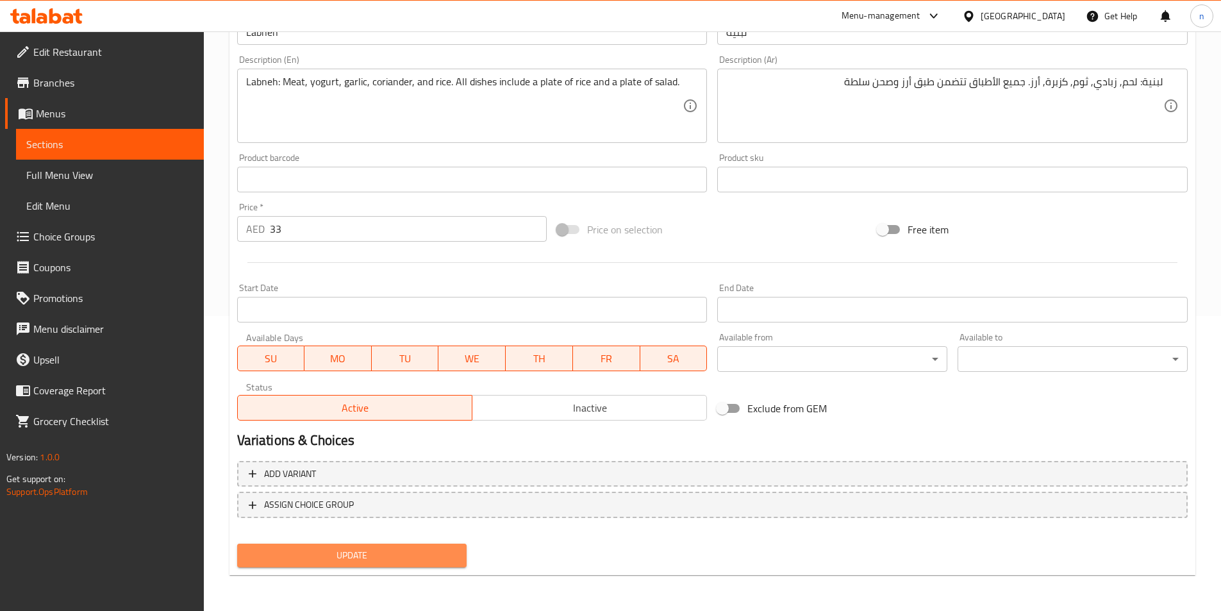
click at [410, 558] on span "Update" at bounding box center [352, 555] width 210 height 16
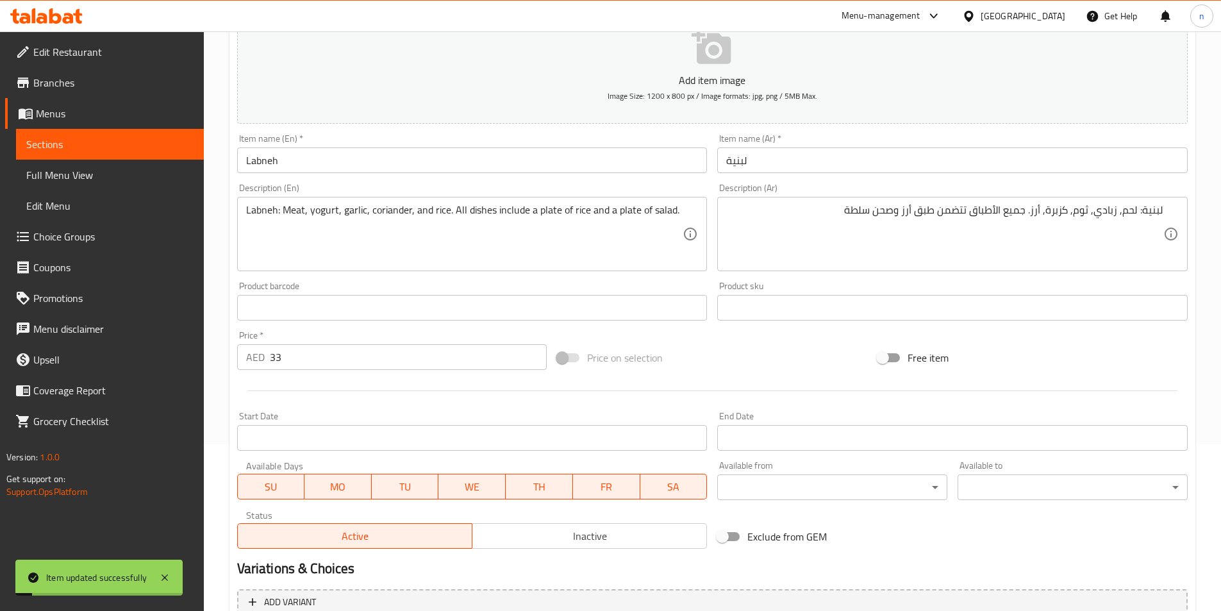
scroll to position [0, 0]
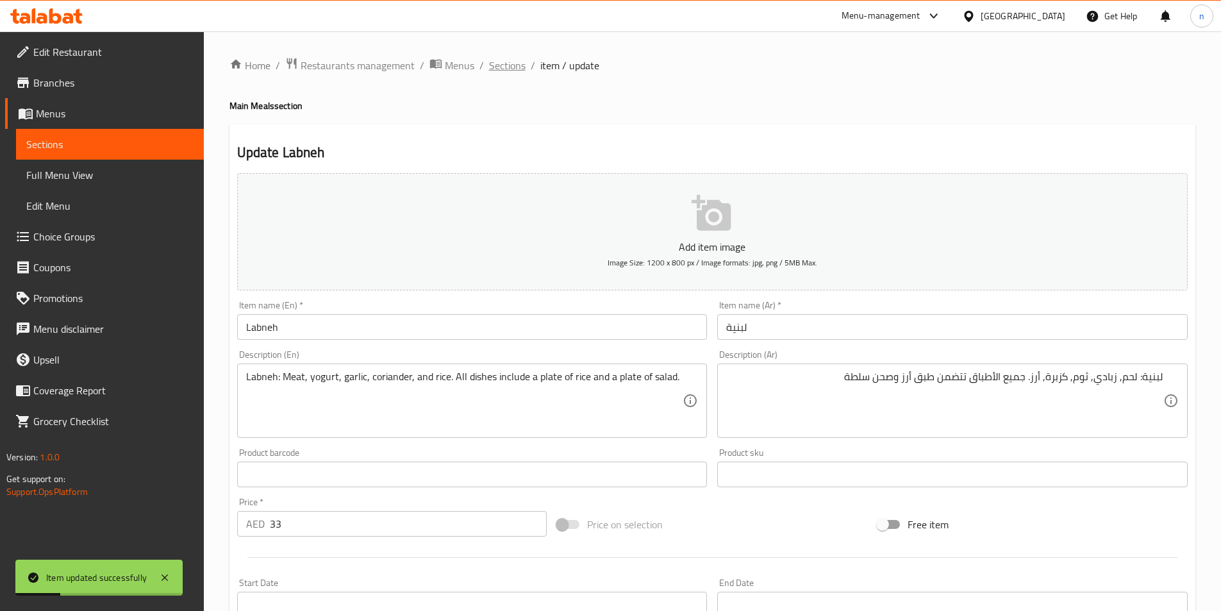
click at [512, 69] on span "Sections" at bounding box center [507, 65] width 37 height 15
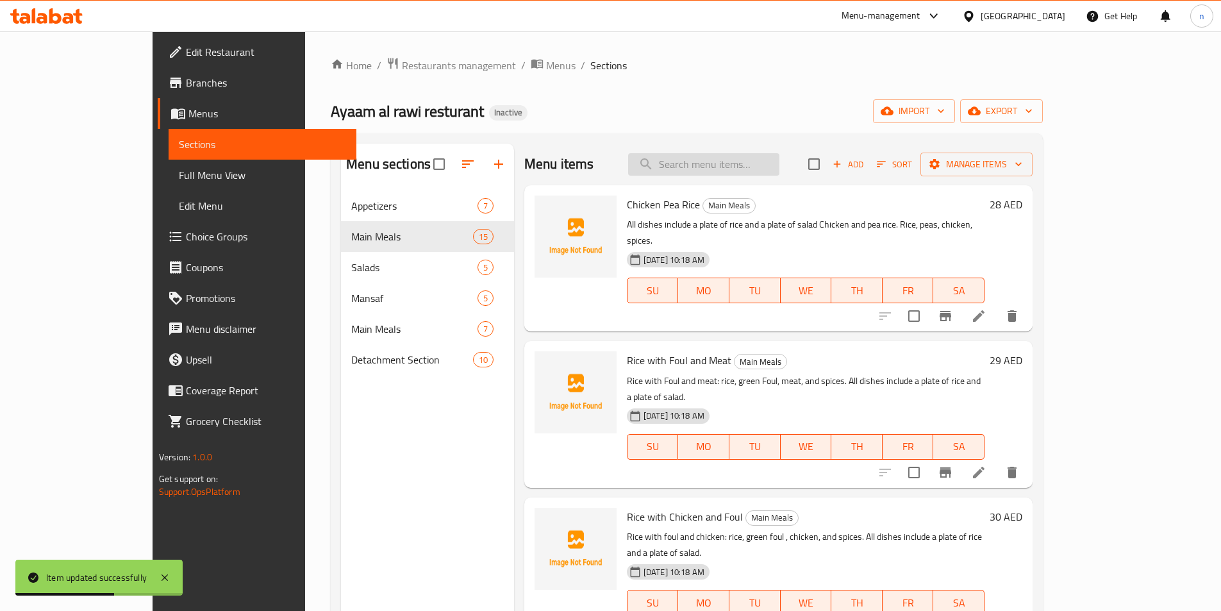
click at [780, 160] on input "search" at bounding box center [703, 164] width 151 height 22
paste input "[PERSON_NAME]"
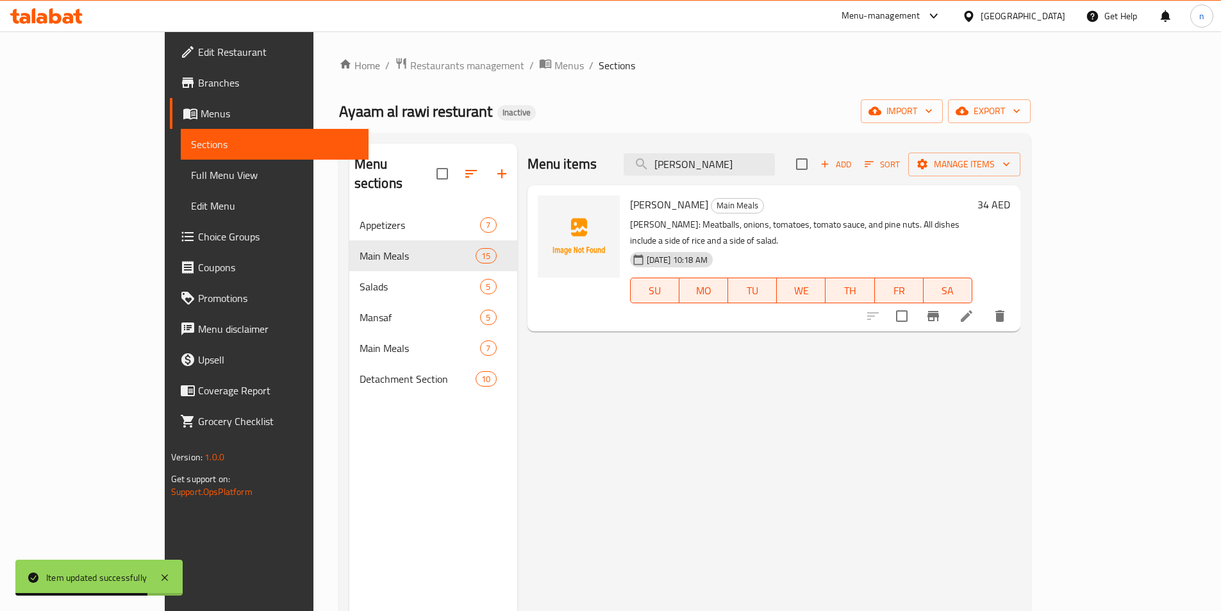
type input "[PERSON_NAME]"
click at [974, 308] on icon at bounding box center [966, 315] width 15 height 15
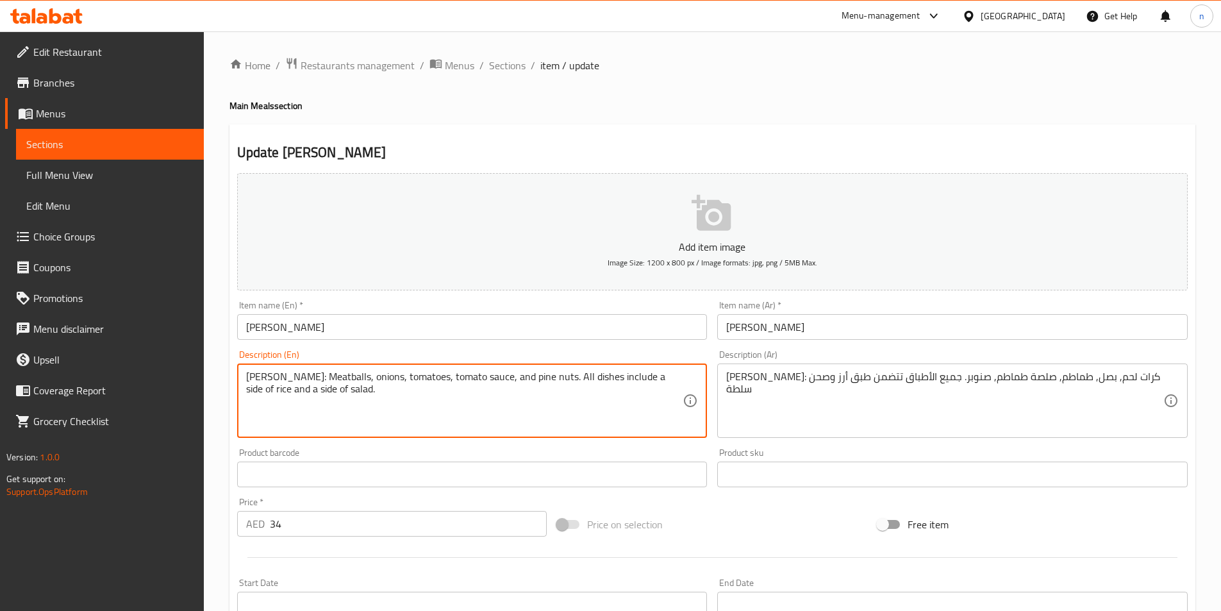
drag, startPoint x: 524, startPoint y: 376, endPoint x: 563, endPoint y: 384, distance: 39.9
drag, startPoint x: 567, startPoint y: 378, endPoint x: 590, endPoint y: 416, distance: 44.9
paste textarea "plate of rice and a plat"
type textarea "[PERSON_NAME]: Meatballs, onions, tomatoes, tomato sauce, and pine nuts. All di…"
click at [762, 509] on div "Price on selection" at bounding box center [712, 524] width 321 height 35
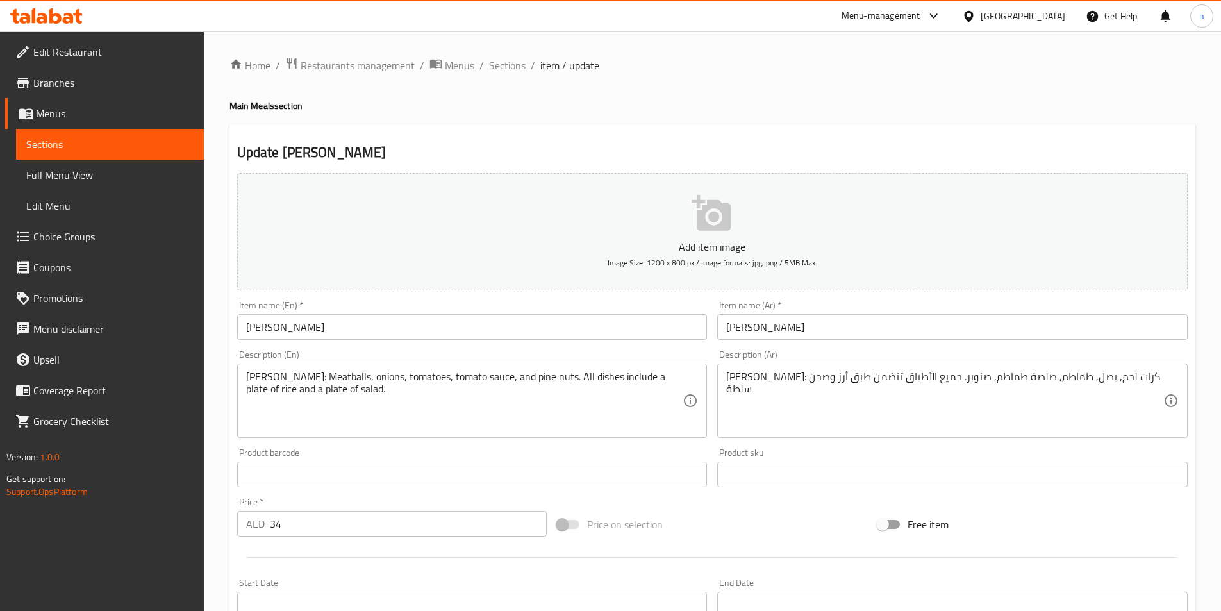
scroll to position [295, 0]
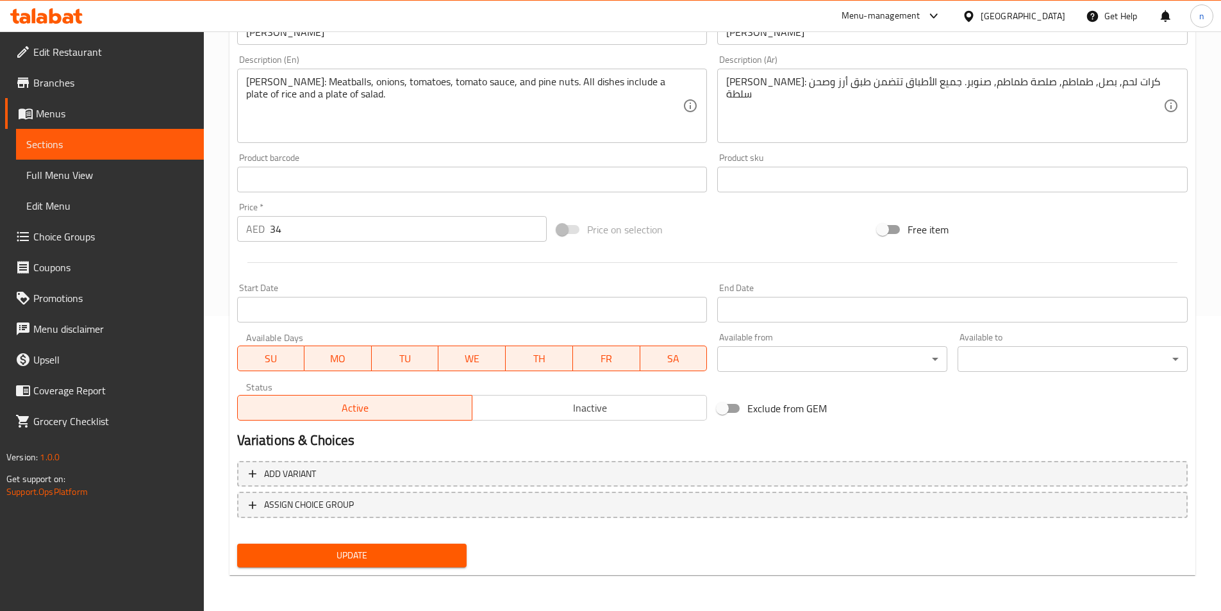
click at [360, 556] on span "Update" at bounding box center [352, 555] width 210 height 16
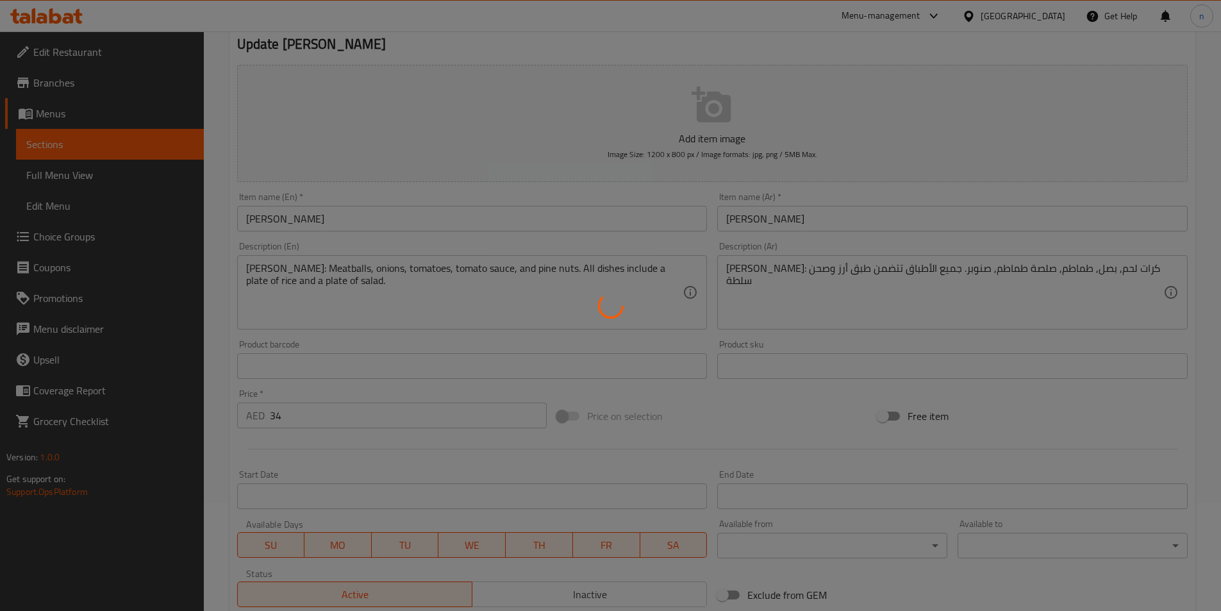
scroll to position [0, 0]
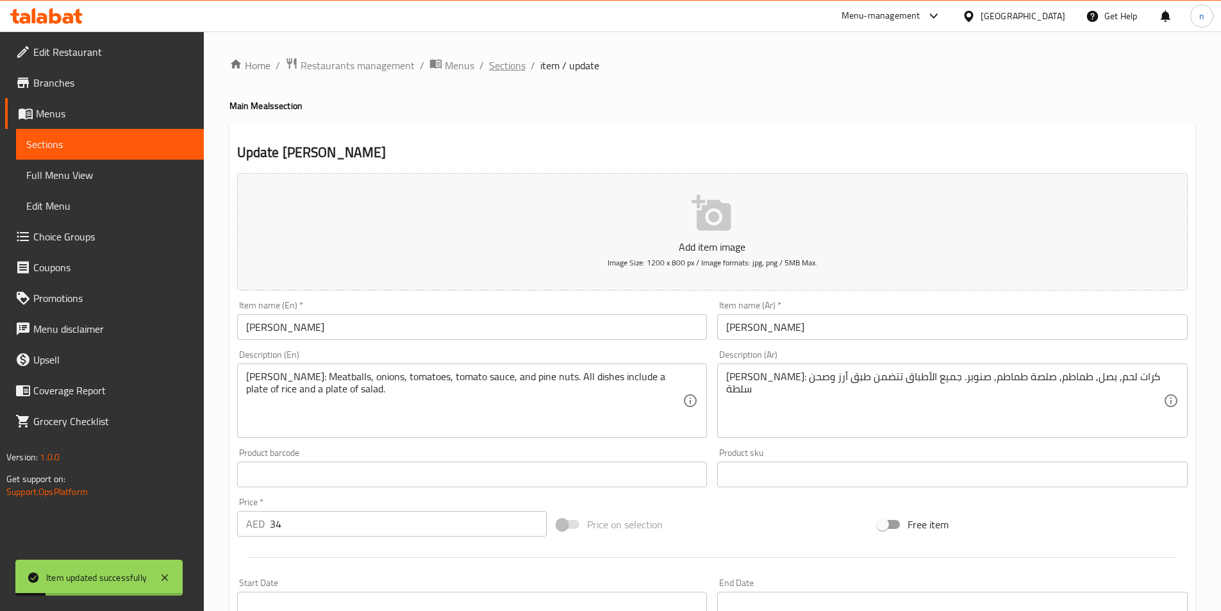
click at [504, 62] on span "Sections" at bounding box center [507, 65] width 37 height 15
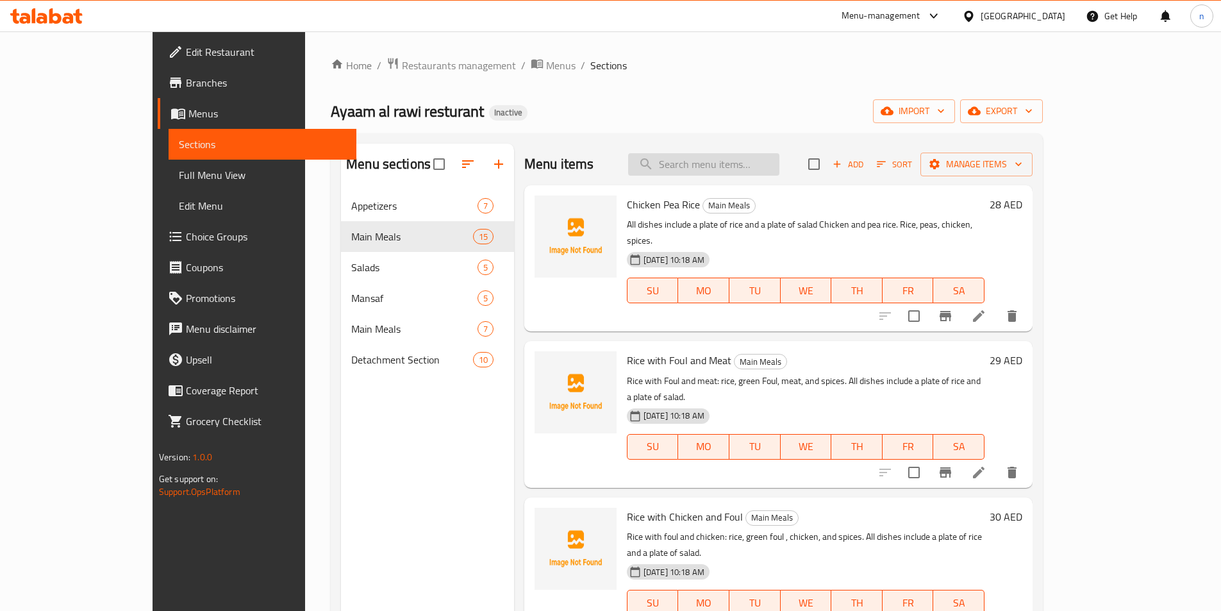
click at [706, 153] on input "search" at bounding box center [703, 164] width 151 height 22
paste input "دجاج بالكاري"
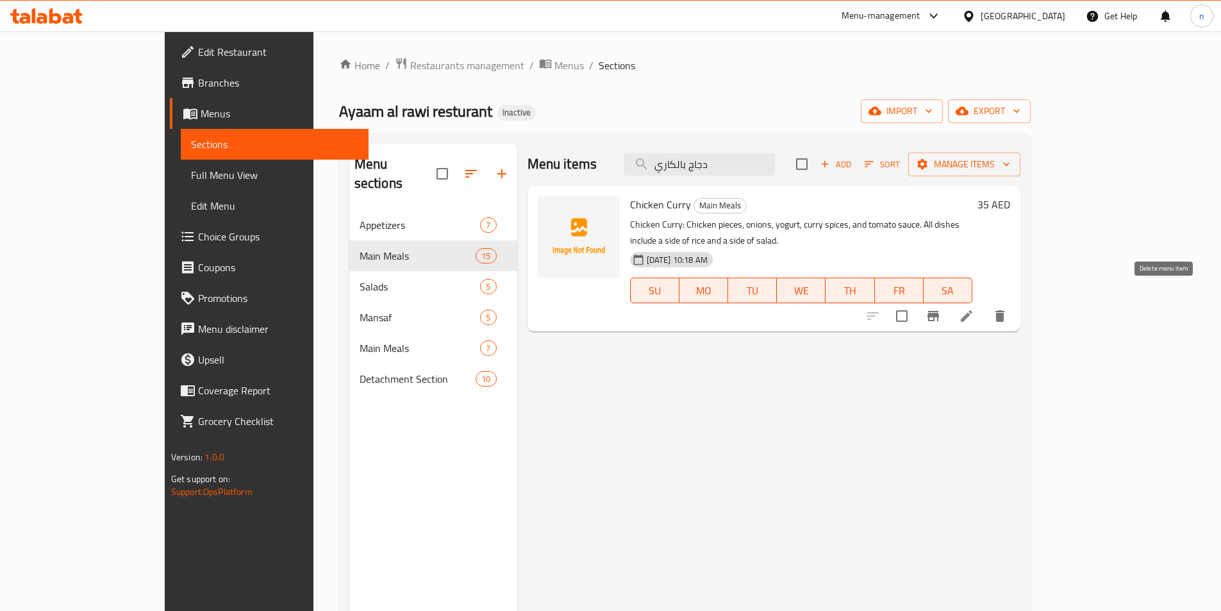
type input "دجاج بالكاري"
click at [974, 308] on icon at bounding box center [966, 315] width 15 height 15
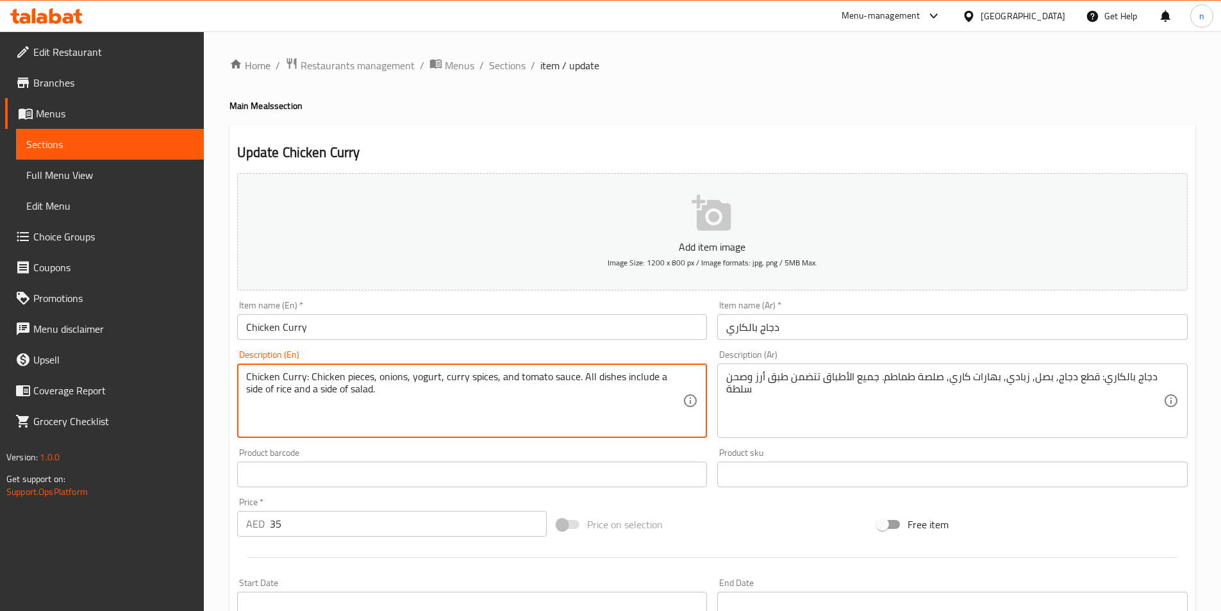
paste textarea "plate of rice and a plat"
drag, startPoint x: 579, startPoint y: 380, endPoint x: 610, endPoint y: 410, distance: 42.6
type textarea "Chicken Curry: Chicken pieces, onions, yogurt, curry spices, and tomato sauce. …"
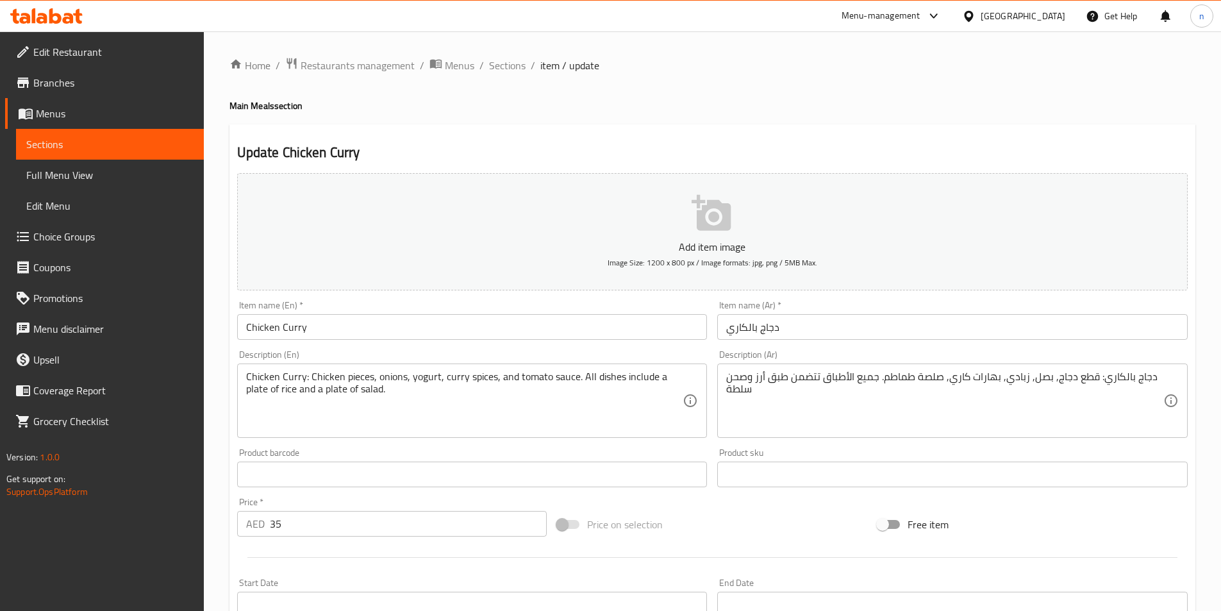
drag, startPoint x: 703, startPoint y: 534, endPoint x: 698, endPoint y: 543, distance: 10.7
click at [699, 535] on div "Price on selection" at bounding box center [712, 524] width 321 height 35
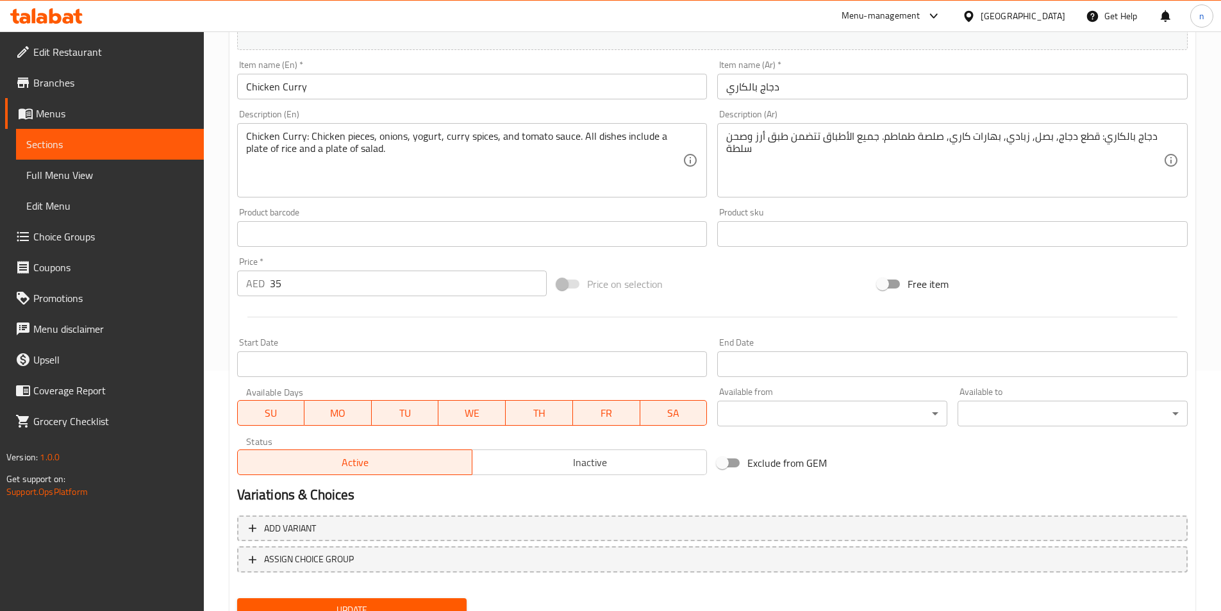
scroll to position [295, 0]
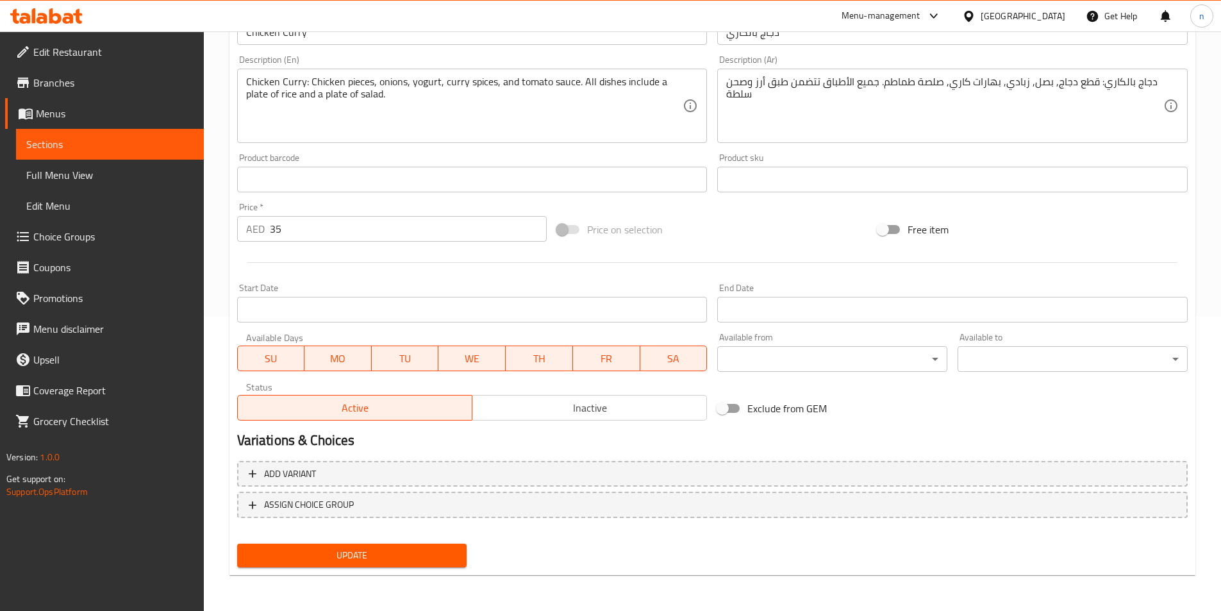
click at [401, 562] on span "Update" at bounding box center [352, 555] width 210 height 16
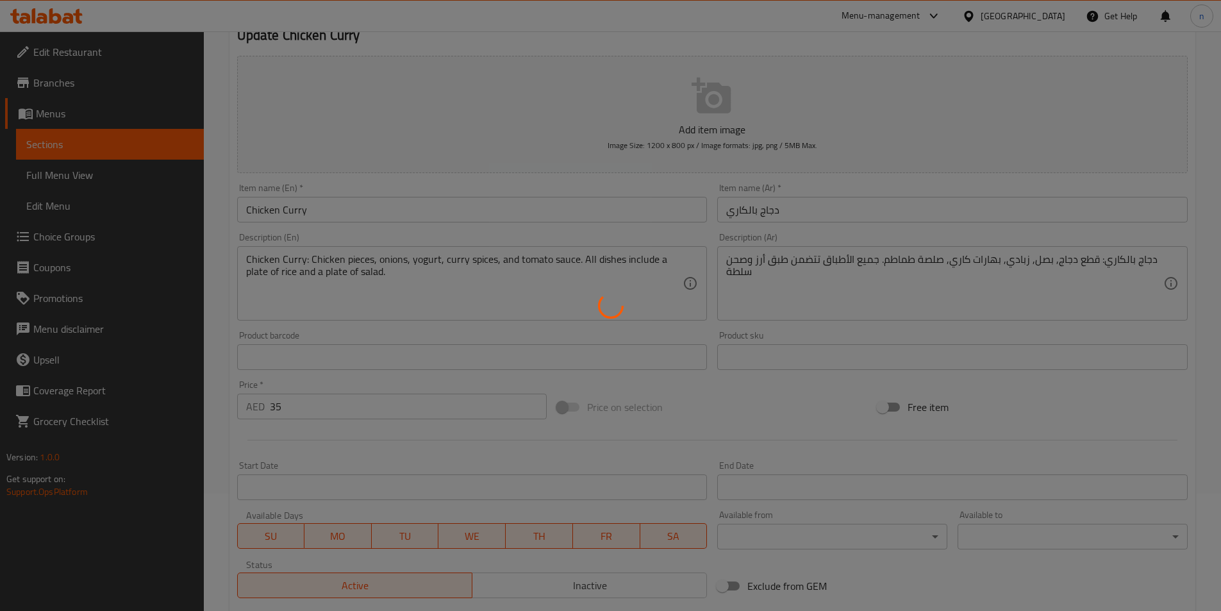
scroll to position [0, 0]
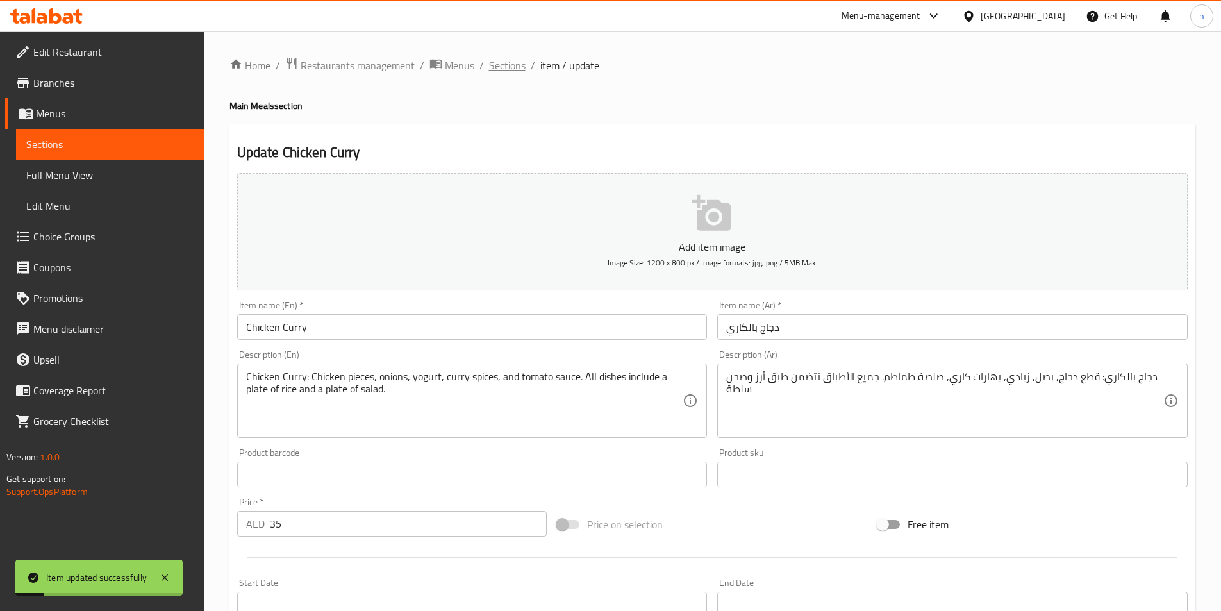
click at [511, 61] on span "Sections" at bounding box center [507, 65] width 37 height 15
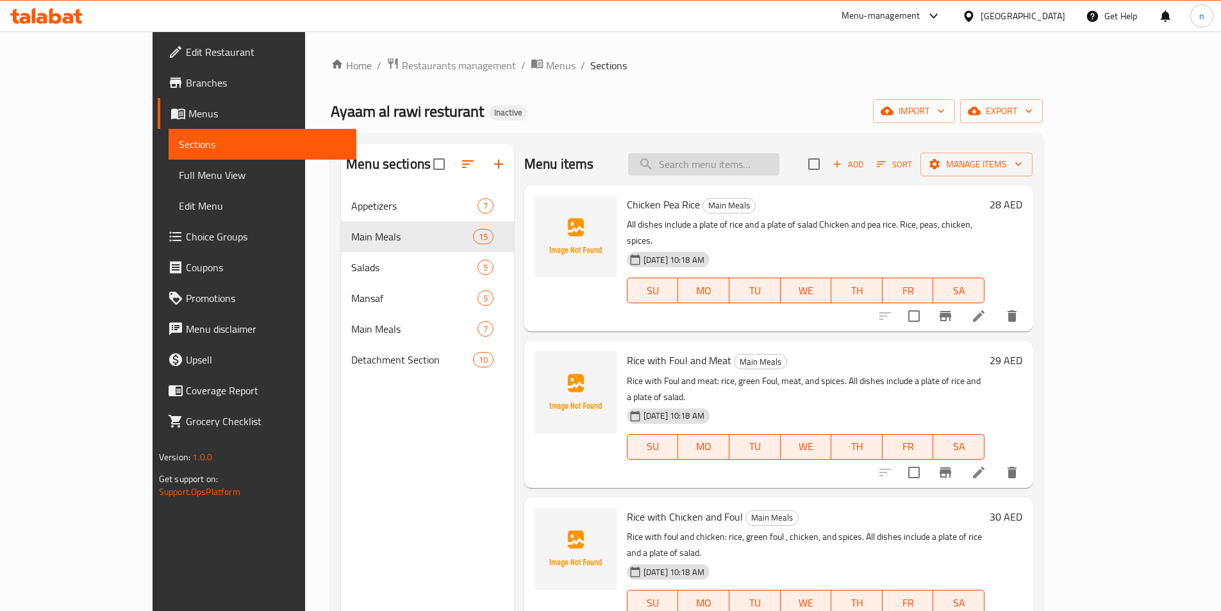
click at [767, 166] on input "search" at bounding box center [703, 164] width 151 height 22
paste input "ملوخية"
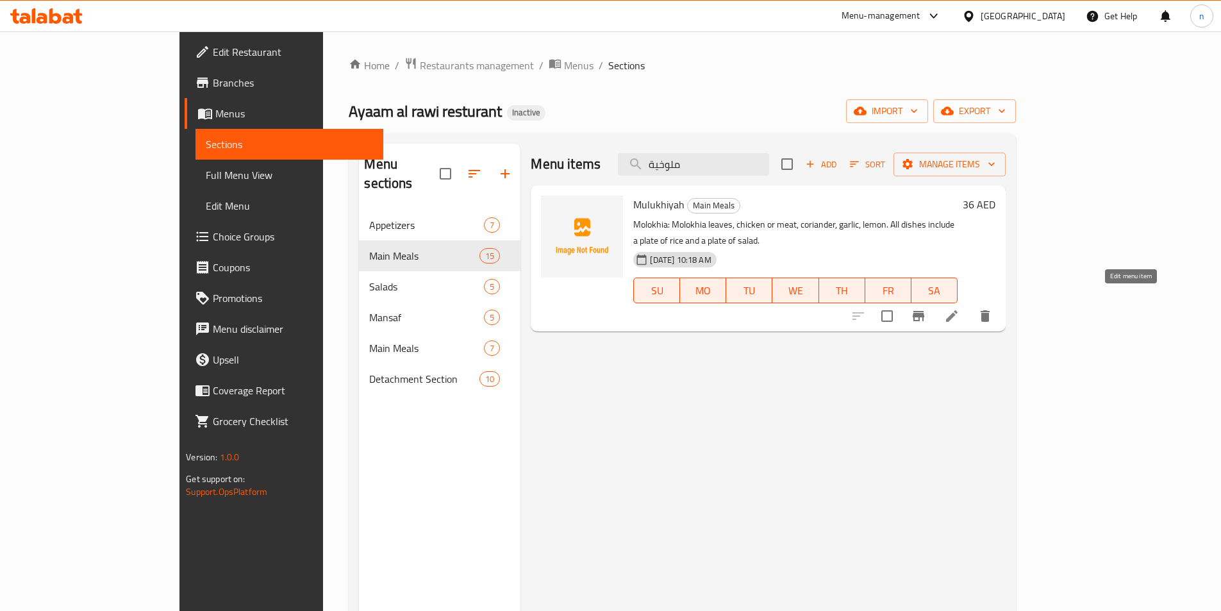
type input "ملوخية"
click at [960, 308] on icon at bounding box center [951, 315] width 15 height 15
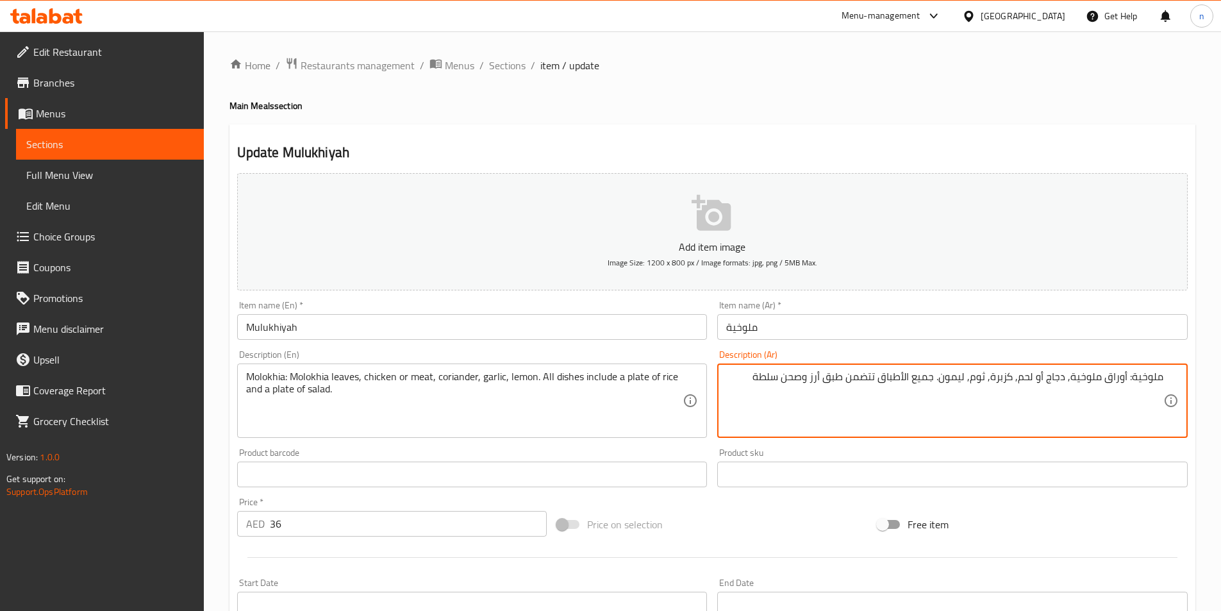
click at [1039, 497] on div "Add item image Image Size: 1200 x 800 px / Image formats: jpg, png / 5MB Max. I…" at bounding box center [712, 444] width 961 height 553
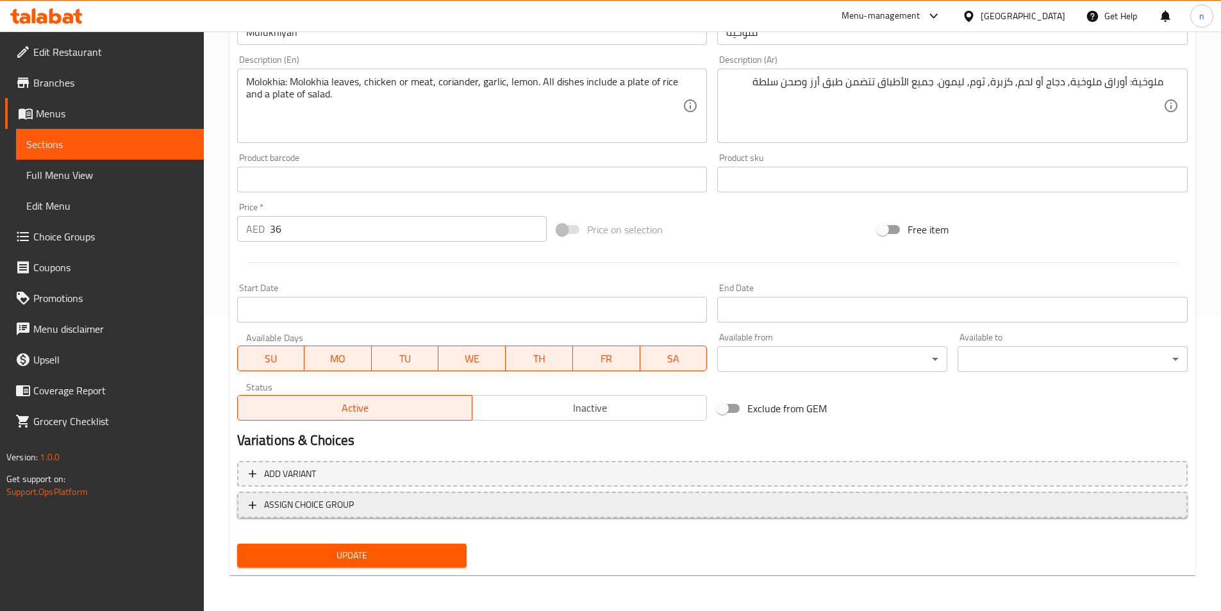
scroll to position [38, 0]
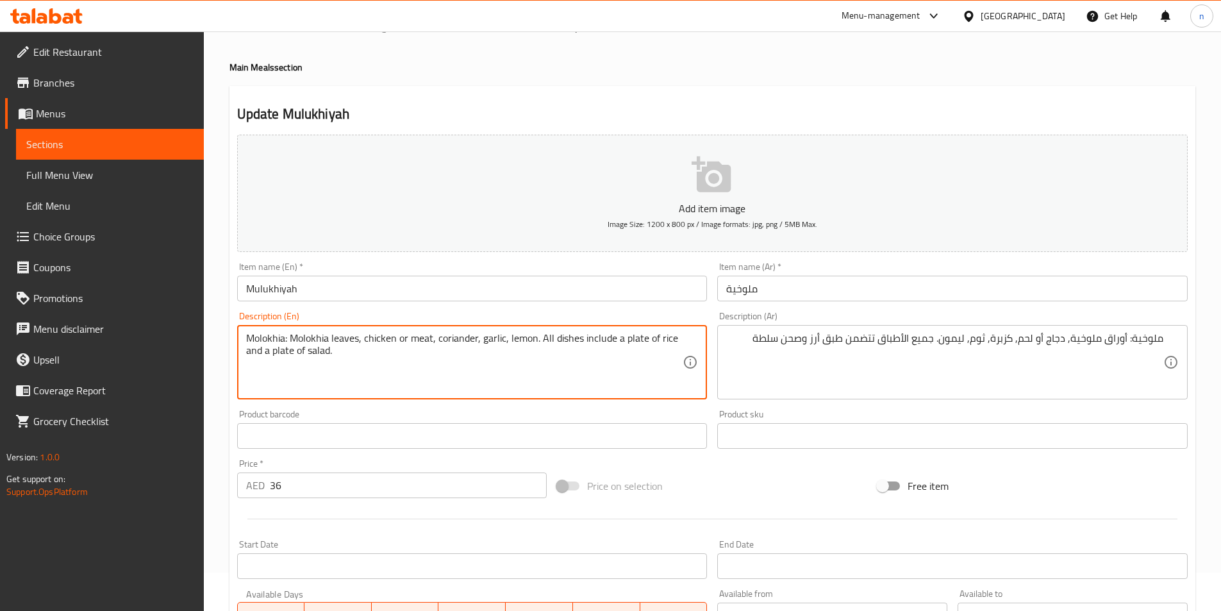
click at [367, 346] on textarea "Molokhia: Molokhia leaves, chicken or meat, coriander, garlic, lemon. All dishe…" at bounding box center [464, 362] width 437 height 61
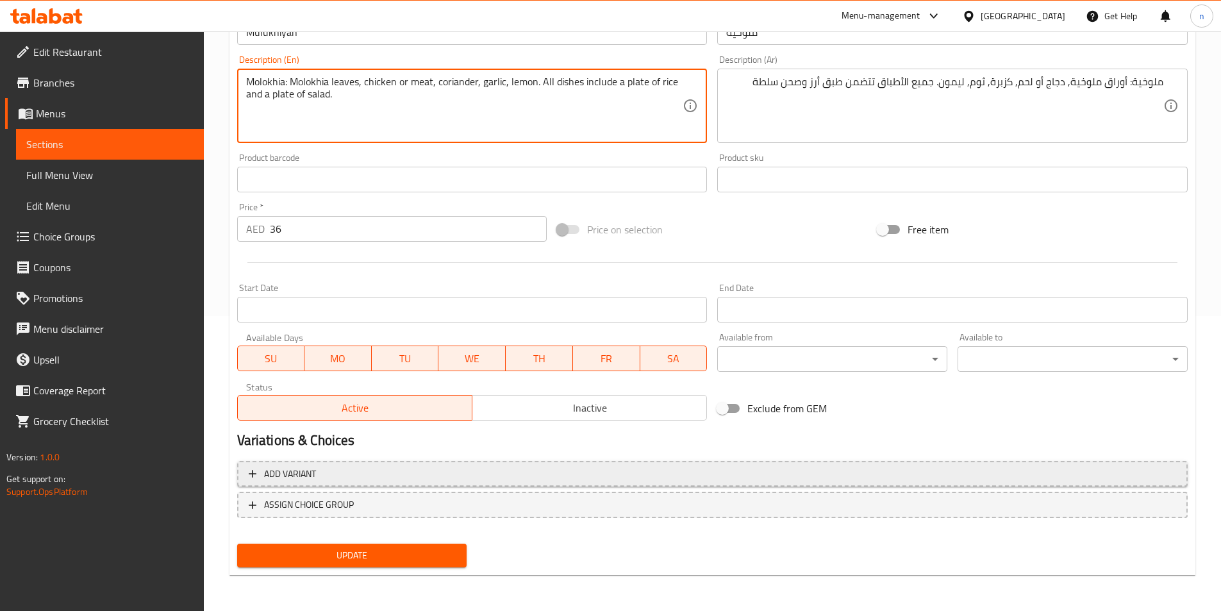
click at [465, 462] on button "Add variant" at bounding box center [712, 474] width 951 height 26
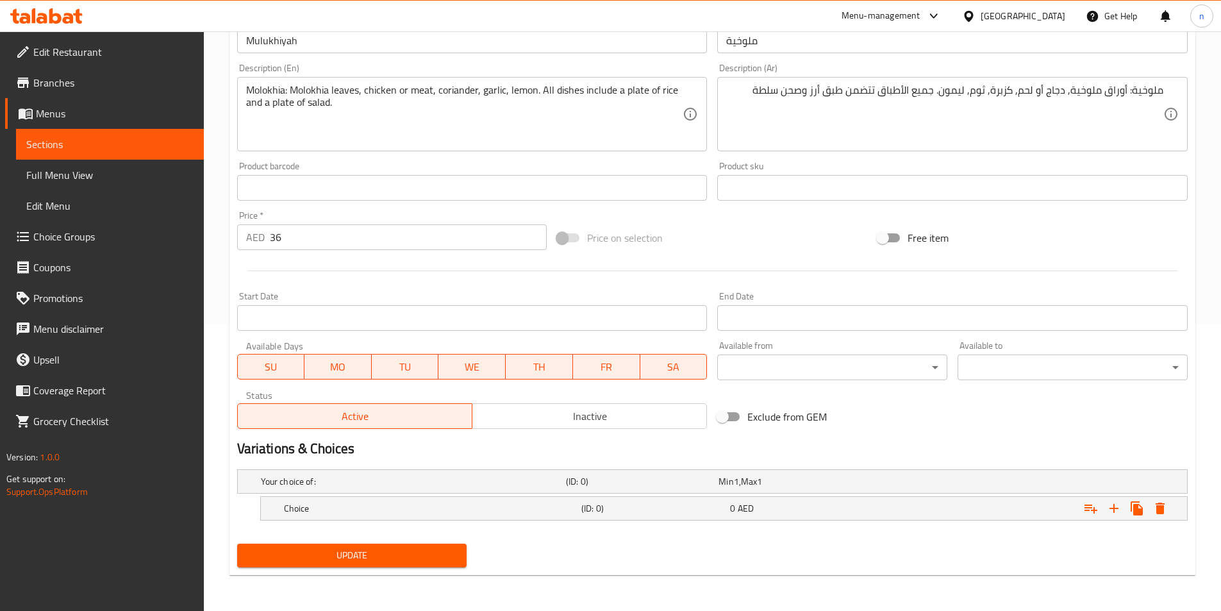
scroll to position [287, 0]
click at [426, 504] on h5 "Choice" at bounding box center [430, 508] width 292 height 13
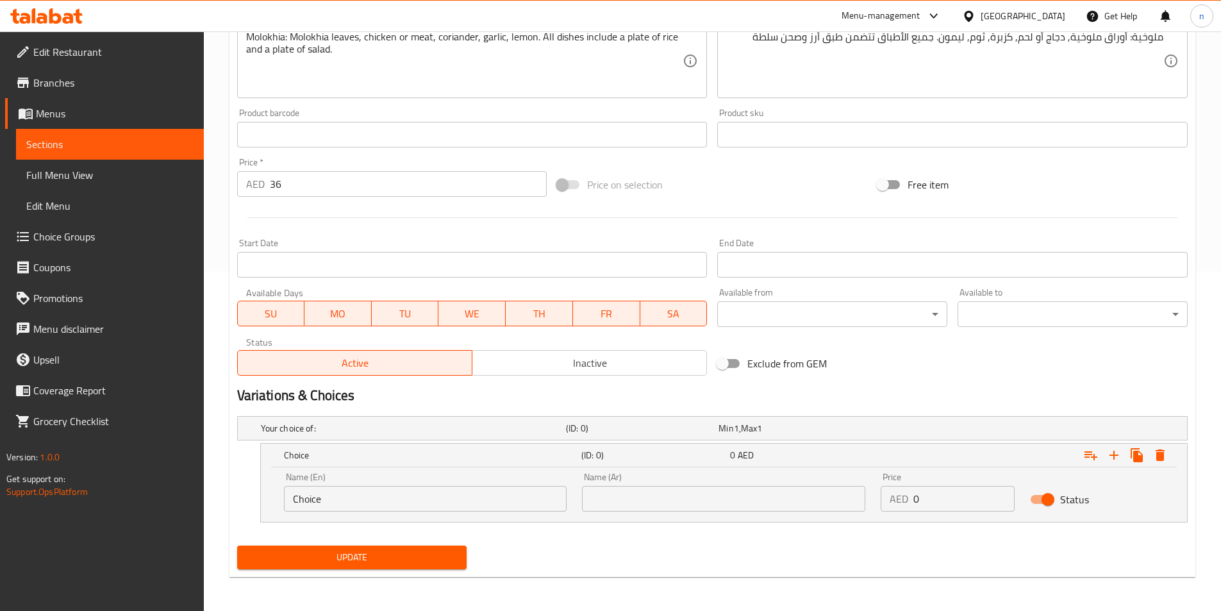
scroll to position [342, 0]
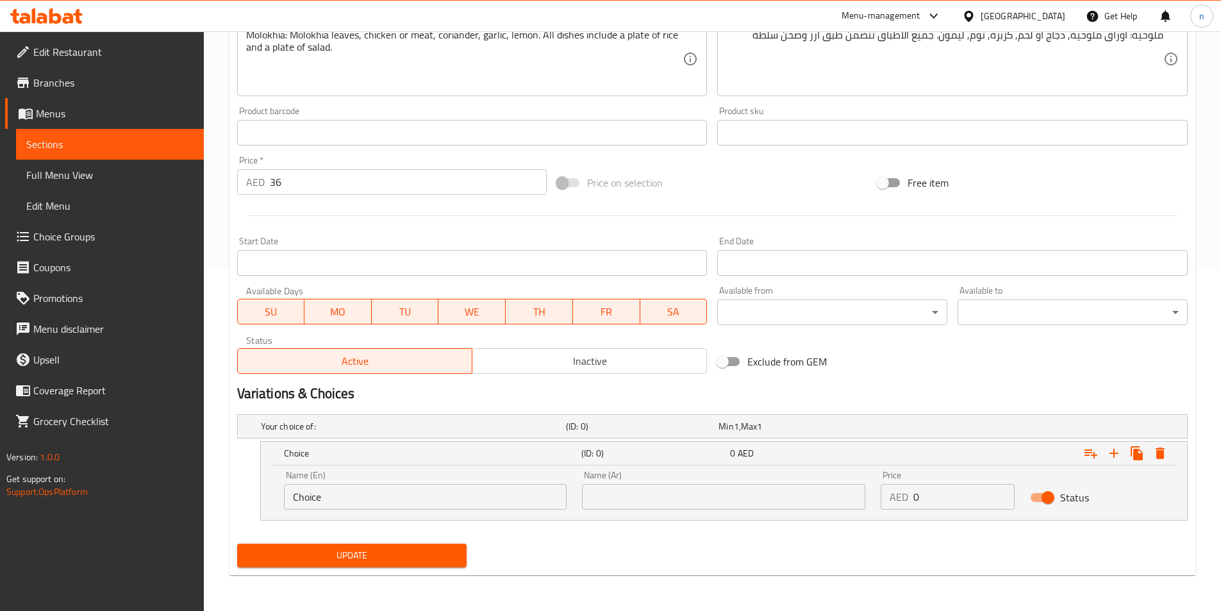
click at [419, 508] on input "Choice" at bounding box center [425, 497] width 283 height 26
paste input "chicken"
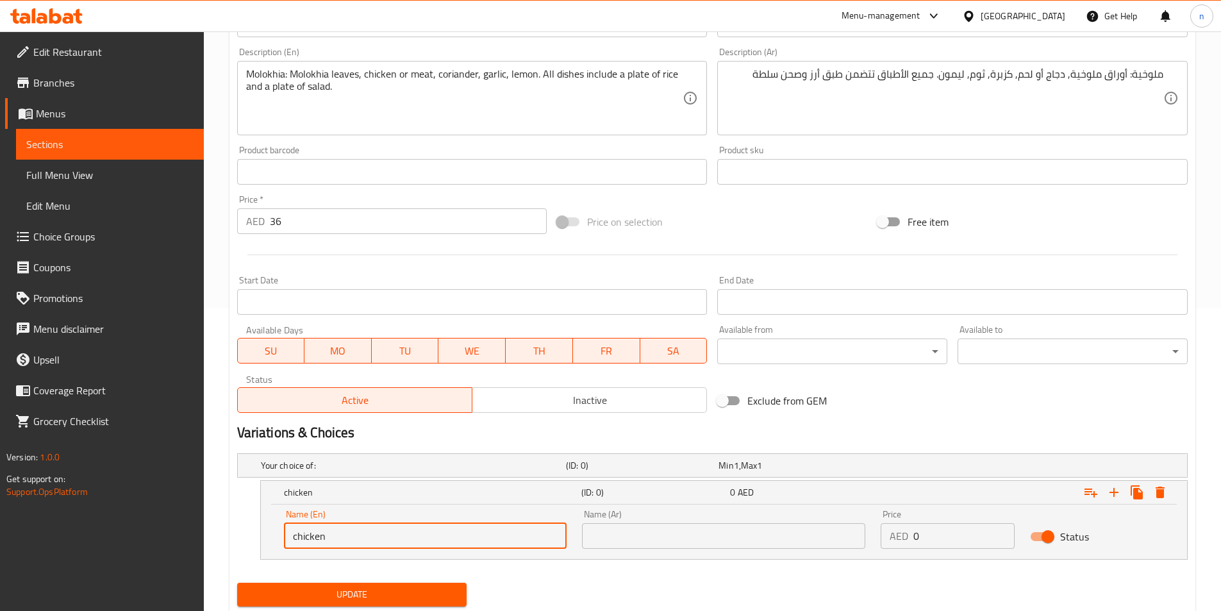
scroll to position [149, 0]
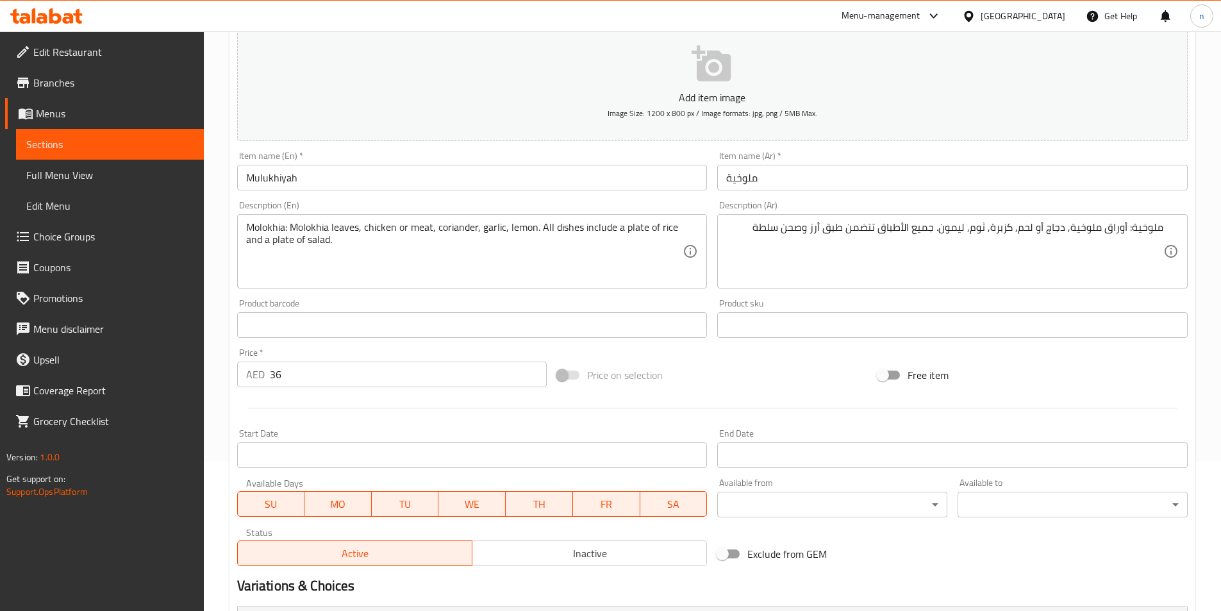
type input "chicken"
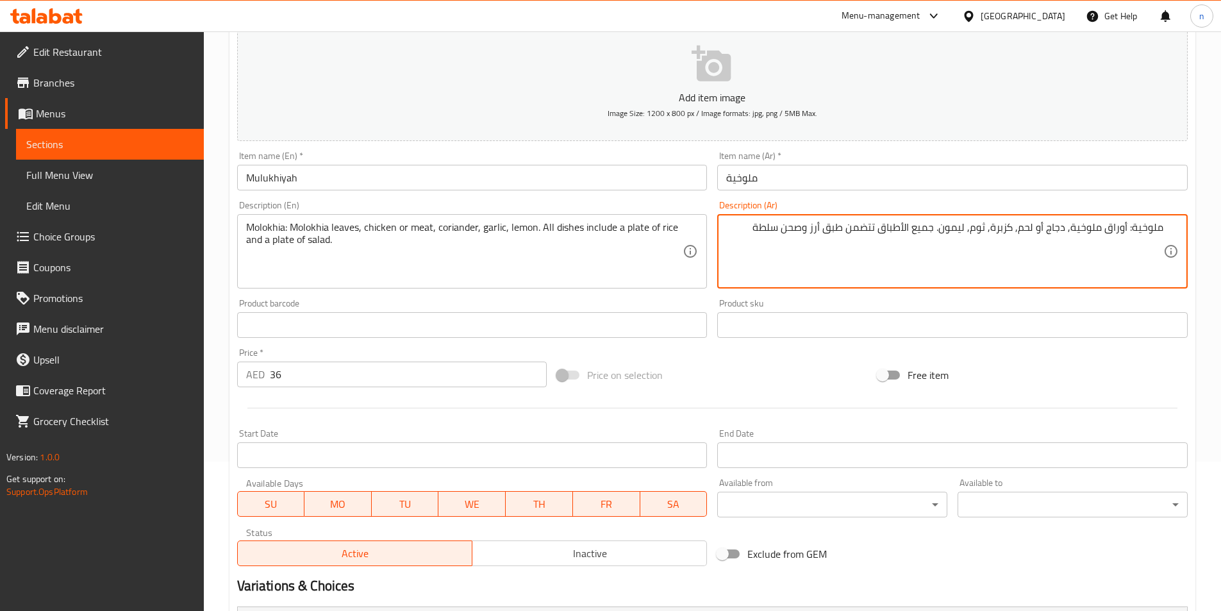
click at [1062, 231] on textarea "ملوخية: أوراق ملوخية, دجاج أو لحم, كزبرة, ثوم, ليمون. جميع الأطباق تتضمن طبق أر…" at bounding box center [944, 251] width 437 height 61
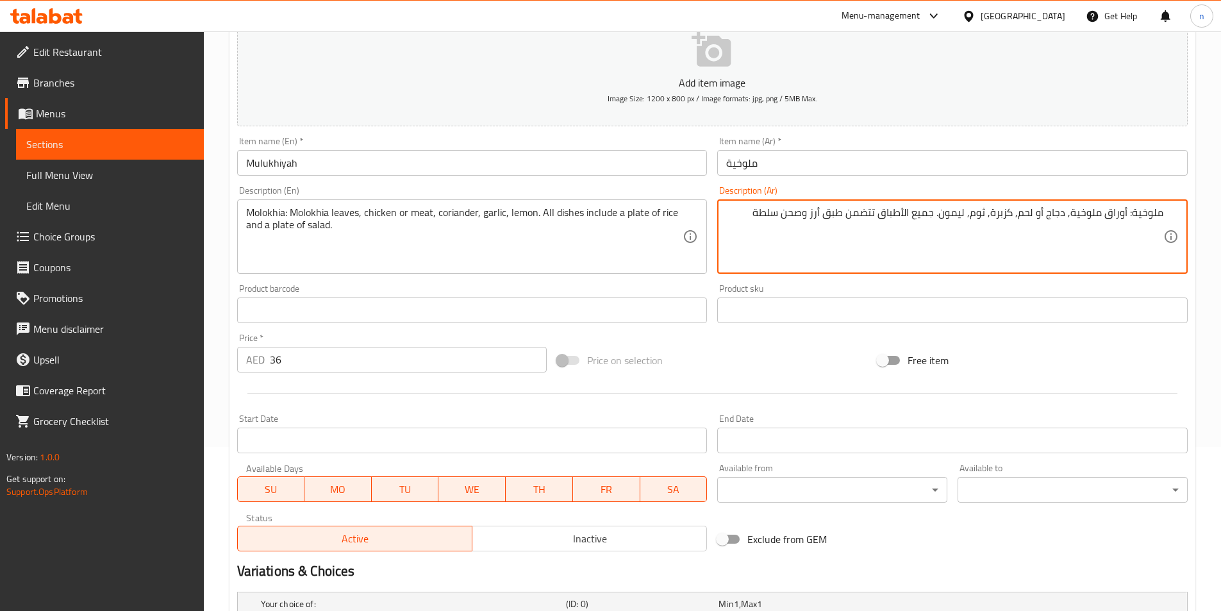
scroll to position [342, 0]
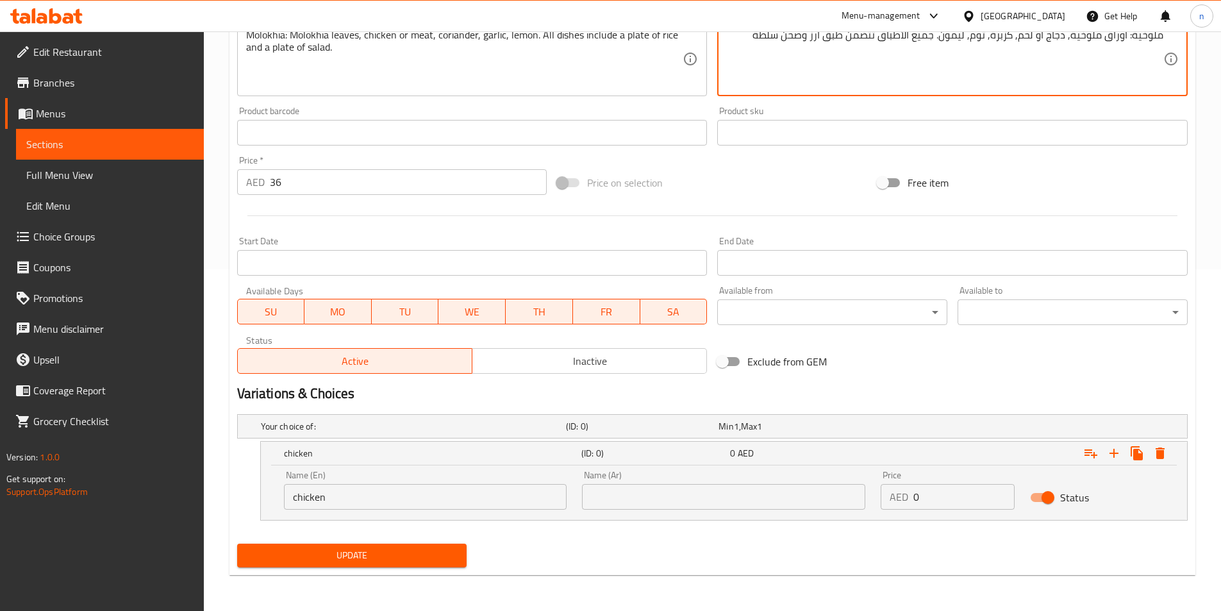
click at [673, 501] on input "text" at bounding box center [723, 497] width 283 height 26
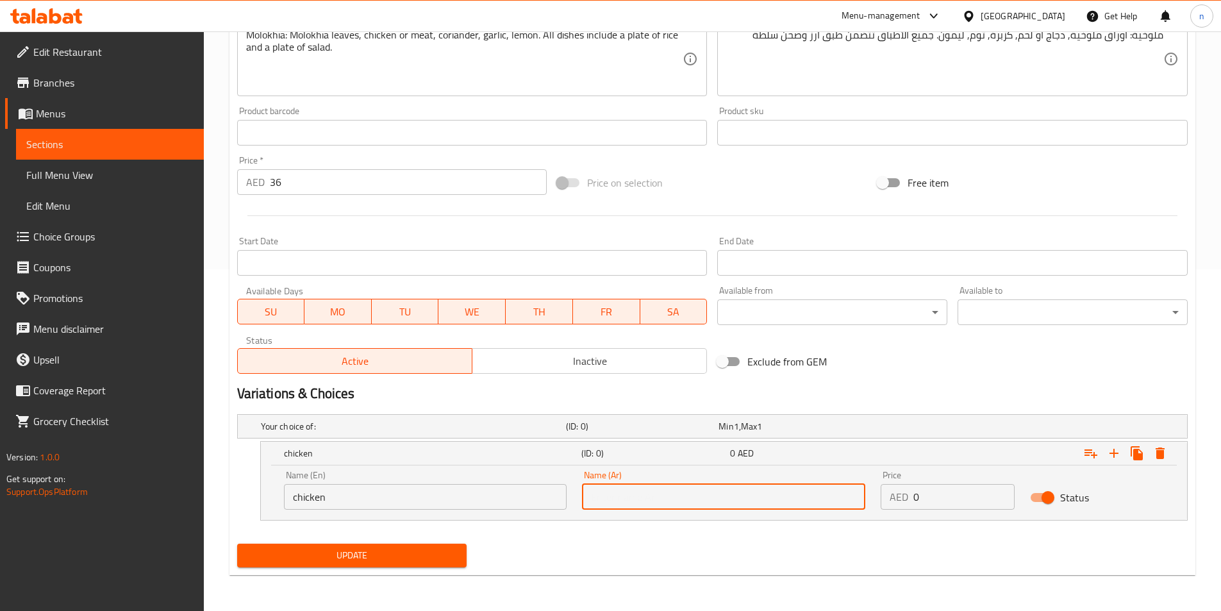
paste input "دجاج"
type input "دجاج"
click at [914, 499] on input "0" at bounding box center [964, 497] width 101 height 26
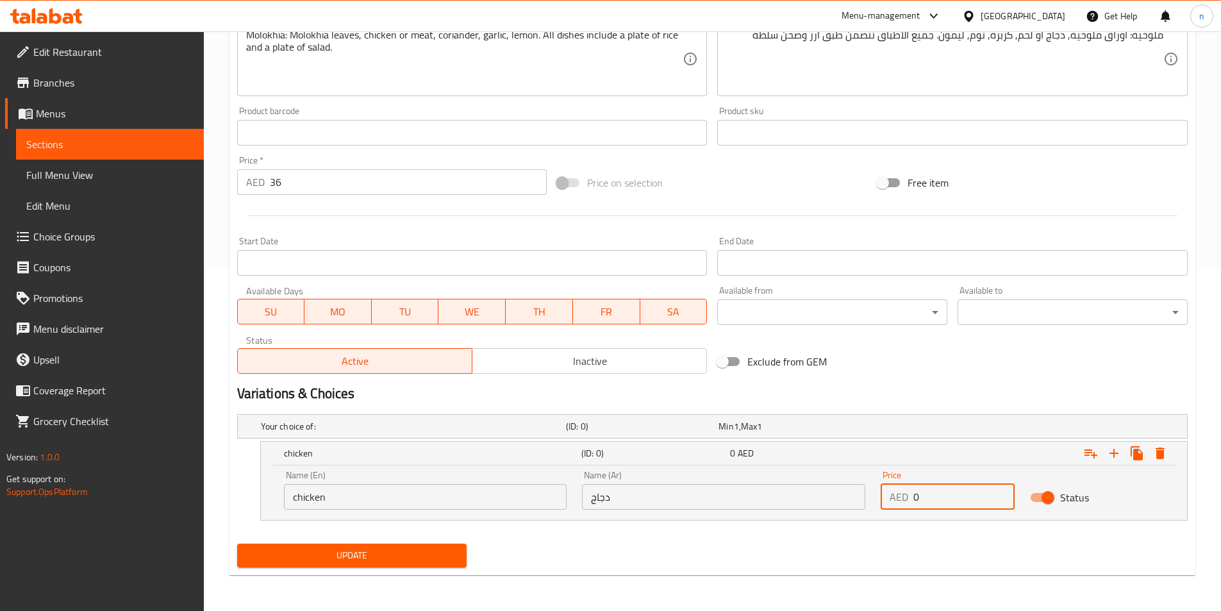
click at [914, 499] on input "0" at bounding box center [964, 497] width 101 height 26
type input "36"
click at [1116, 453] on icon "Expand" at bounding box center [1114, 453] width 9 height 9
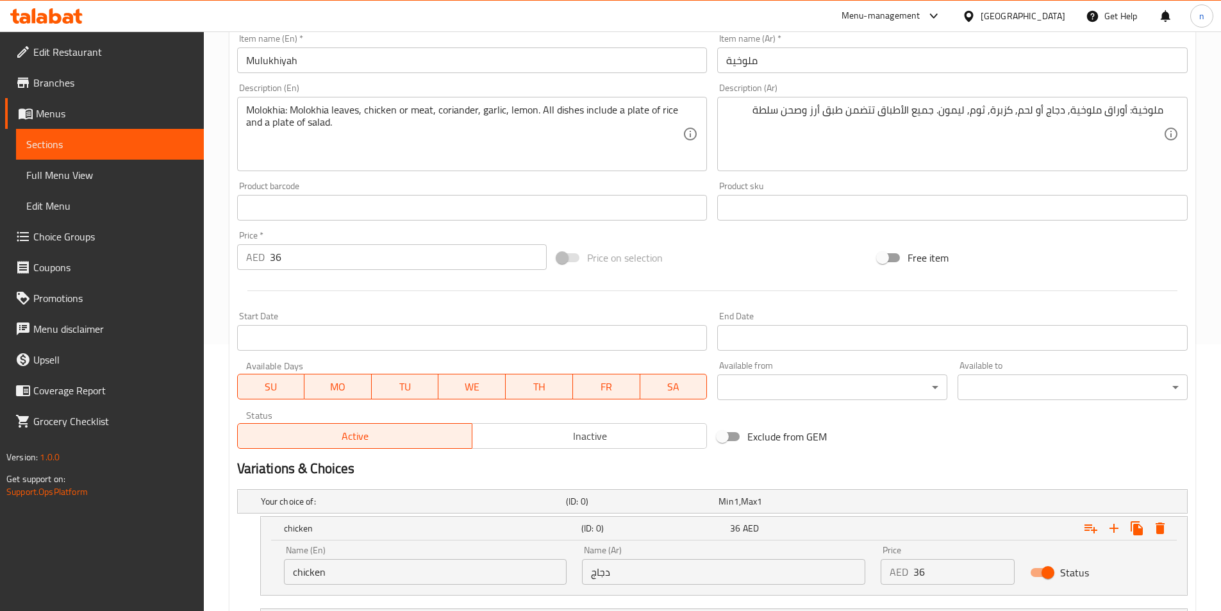
scroll to position [85, 0]
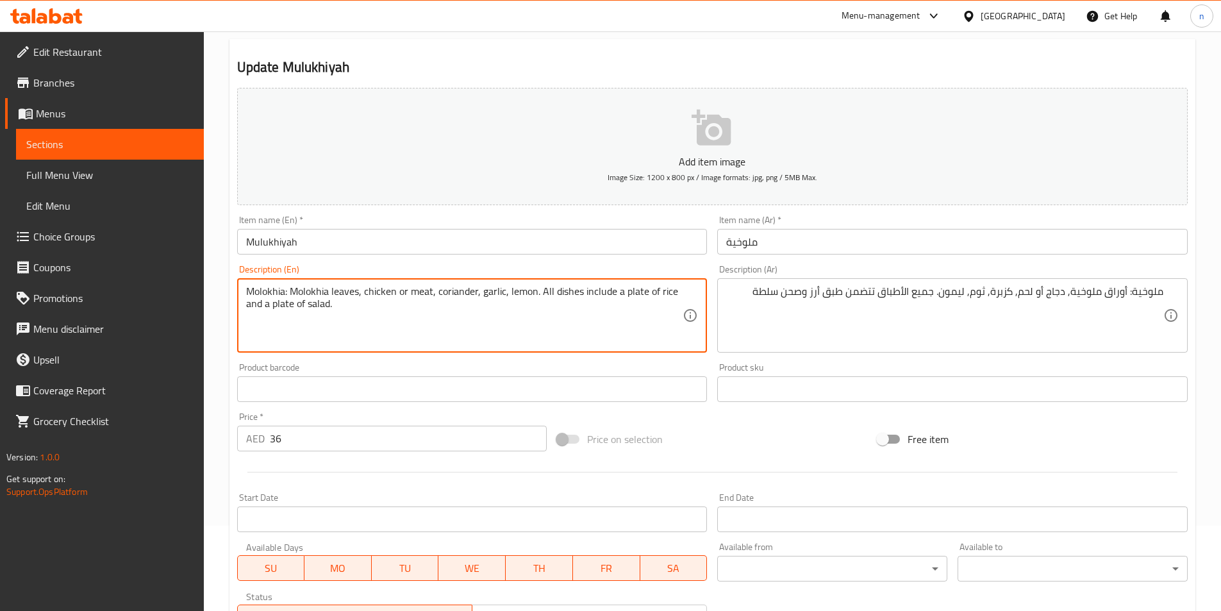
click at [419, 294] on textarea "Molokhia: Molokhia leaves, chicken or meat, coriander, garlic, lemon. All dishe…" at bounding box center [464, 315] width 437 height 61
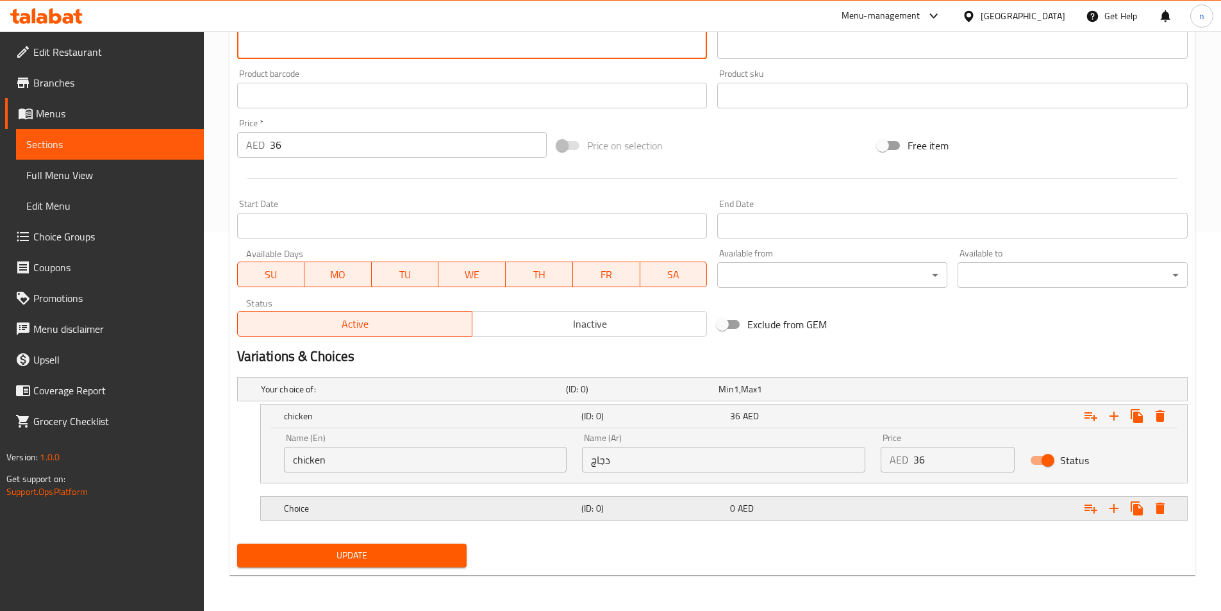
click at [490, 509] on h5 "Choice" at bounding box center [430, 508] width 292 height 13
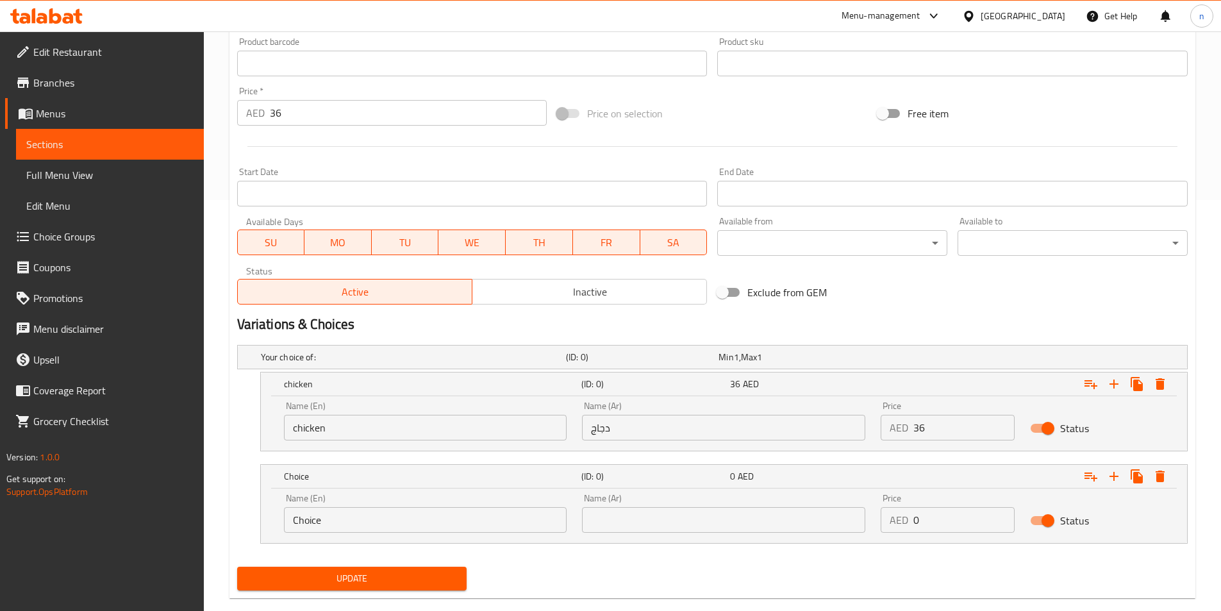
scroll to position [433, 0]
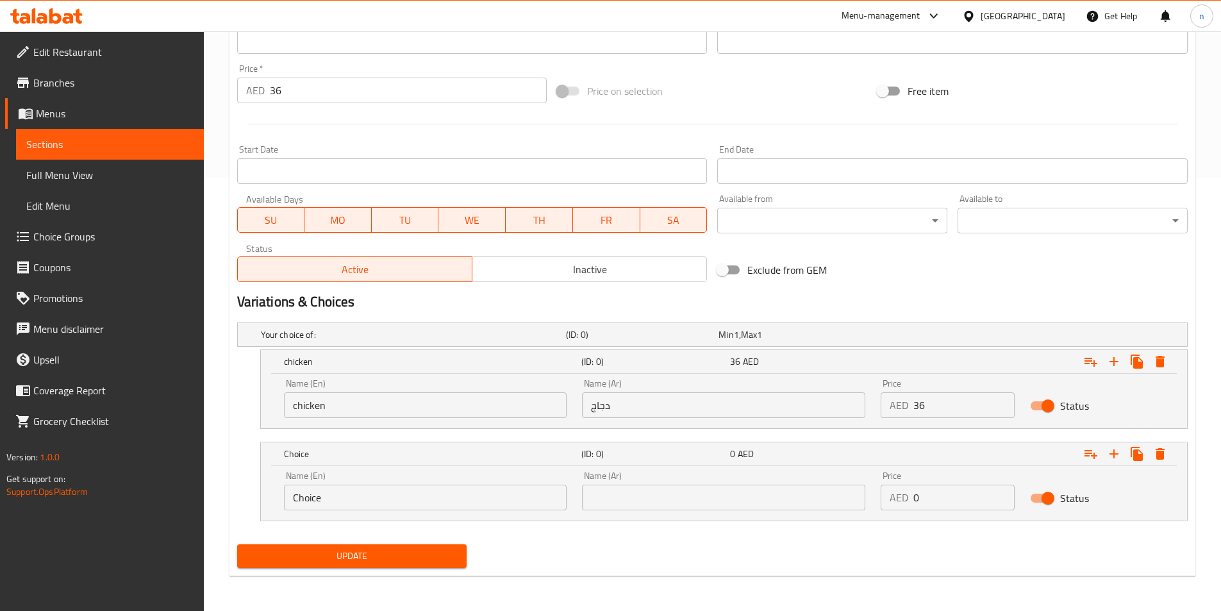
click at [440, 499] on input "Choice" at bounding box center [425, 498] width 283 height 26
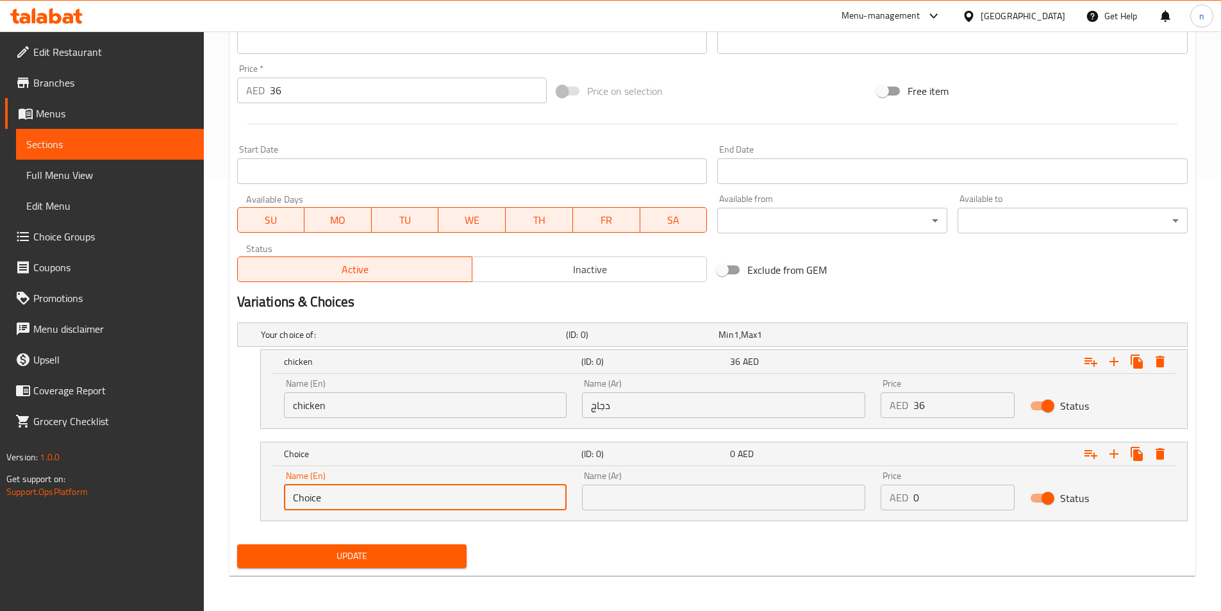
click at [440, 499] on input "Choice" at bounding box center [425, 498] width 283 height 26
paste input "meat"
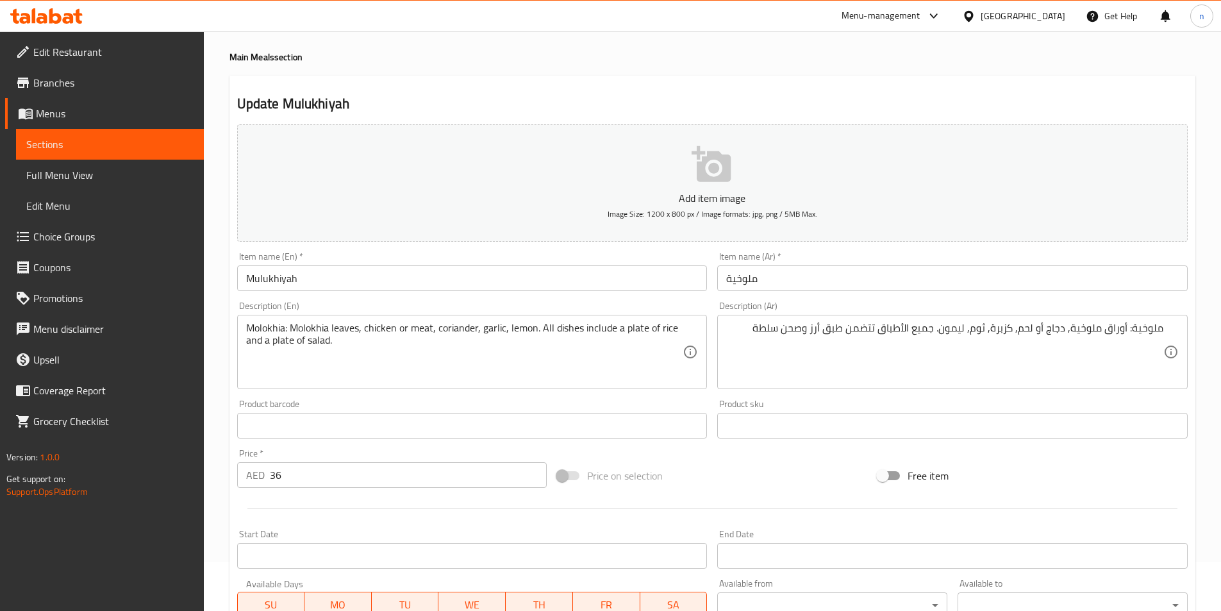
type input "meat"
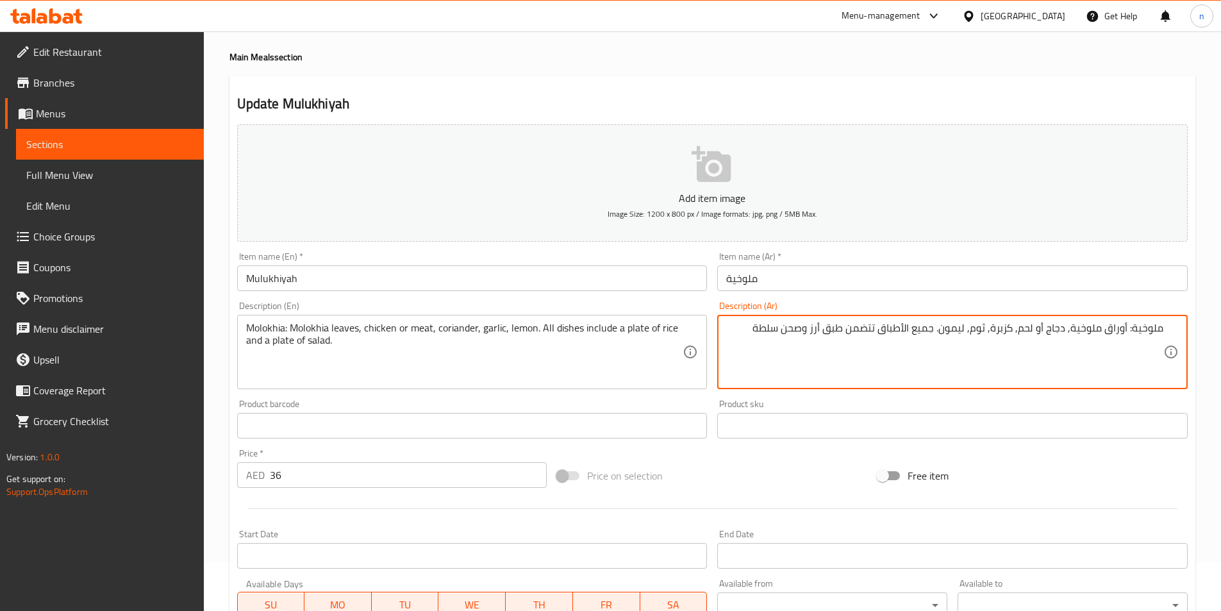
click at [1028, 325] on textarea "ملوخية: أوراق ملوخية, دجاج أو لحم, كزبرة, ثوم, ليمون. جميع الأطباق تتضمن طبق أر…" at bounding box center [944, 352] width 437 height 61
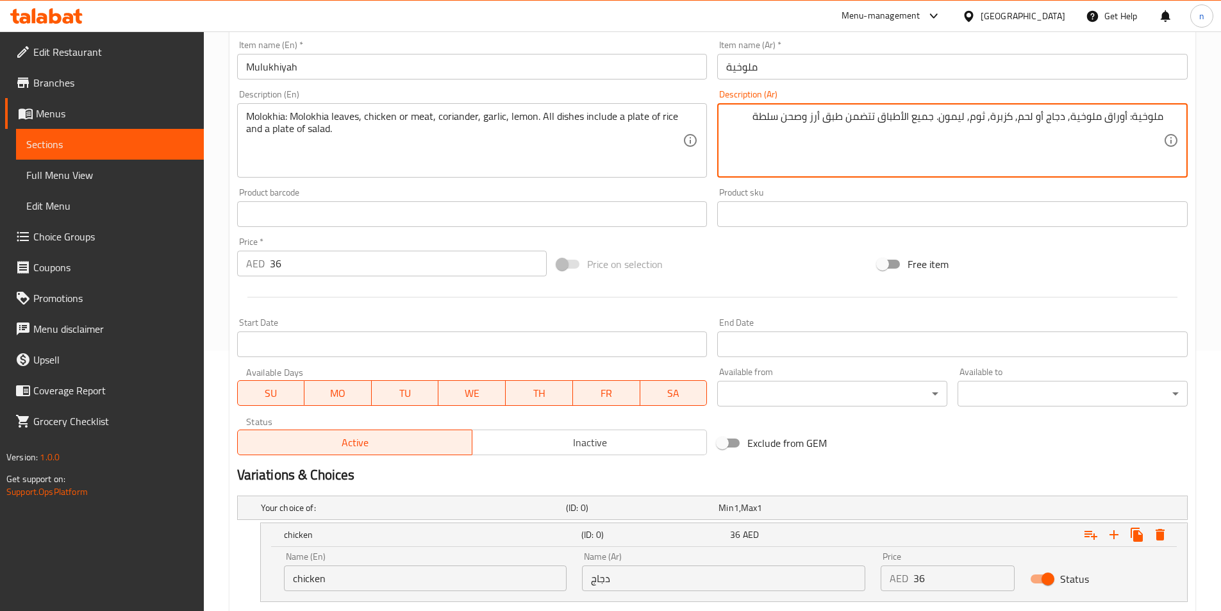
scroll to position [434, 0]
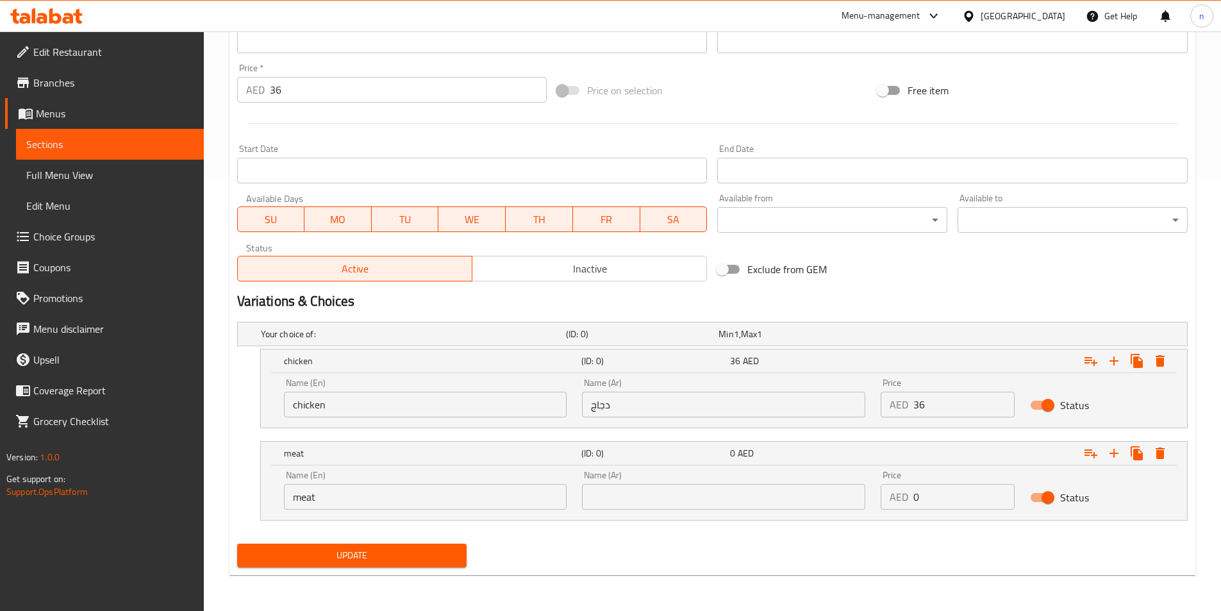
click at [796, 500] on input "text" at bounding box center [723, 497] width 283 height 26
paste input "لحم"
type input "لحم"
click at [940, 497] on input "0" at bounding box center [964, 497] width 101 height 26
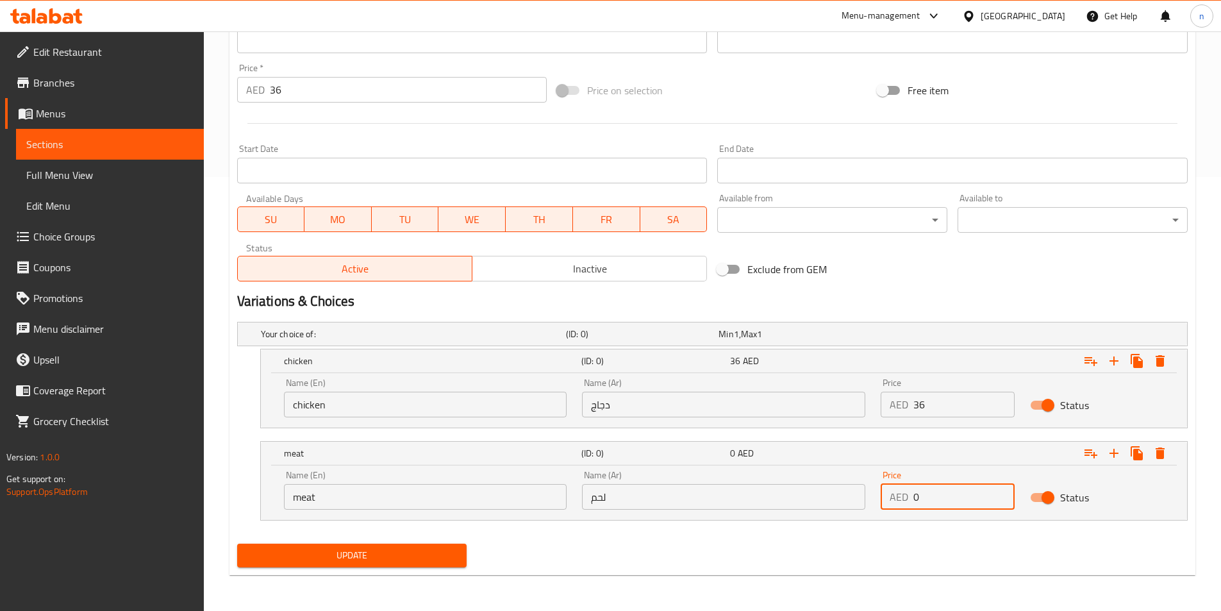
click at [940, 497] on input "0" at bounding box center [964, 497] width 101 height 26
type input "36"
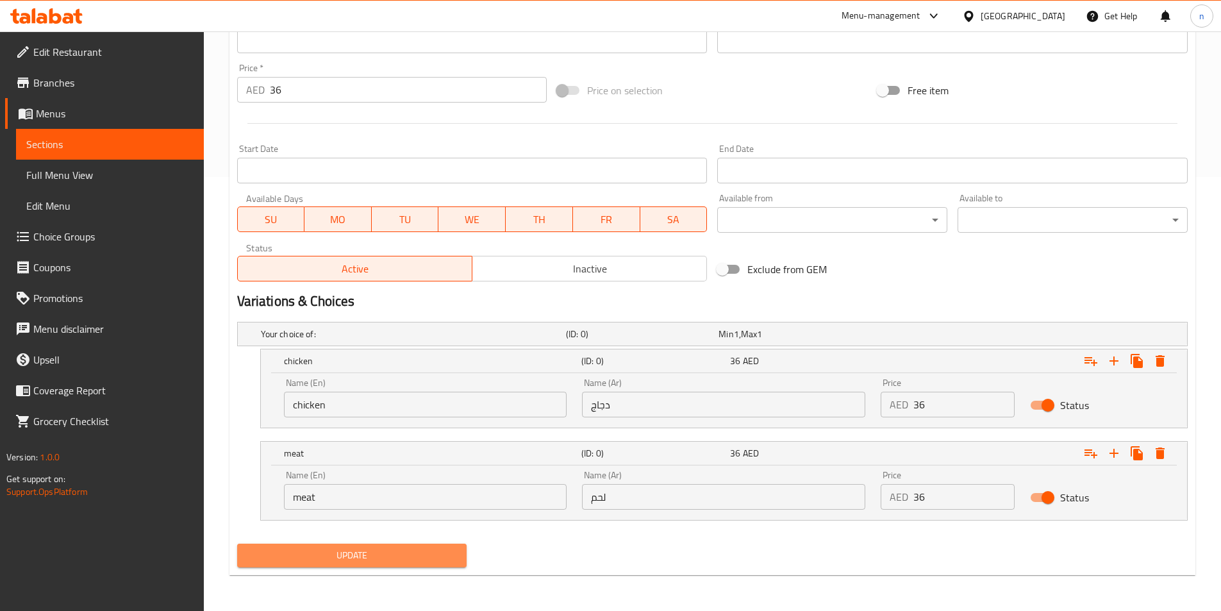
click at [363, 554] on span "Update" at bounding box center [352, 555] width 210 height 16
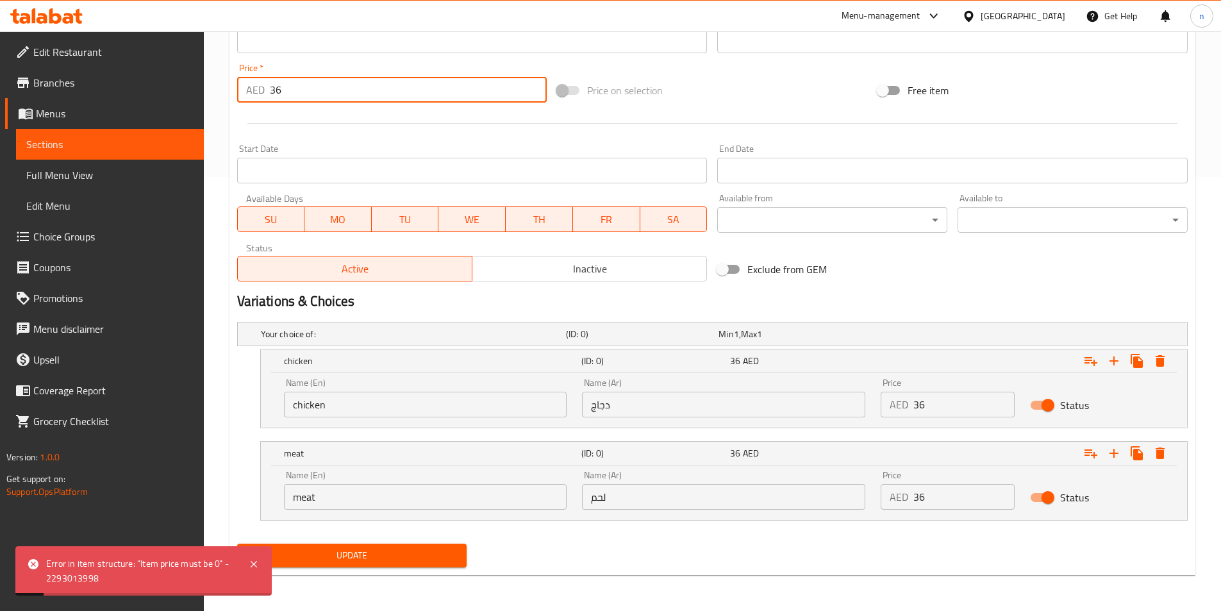
click at [412, 89] on input "36" at bounding box center [409, 90] width 278 height 26
type input "0"
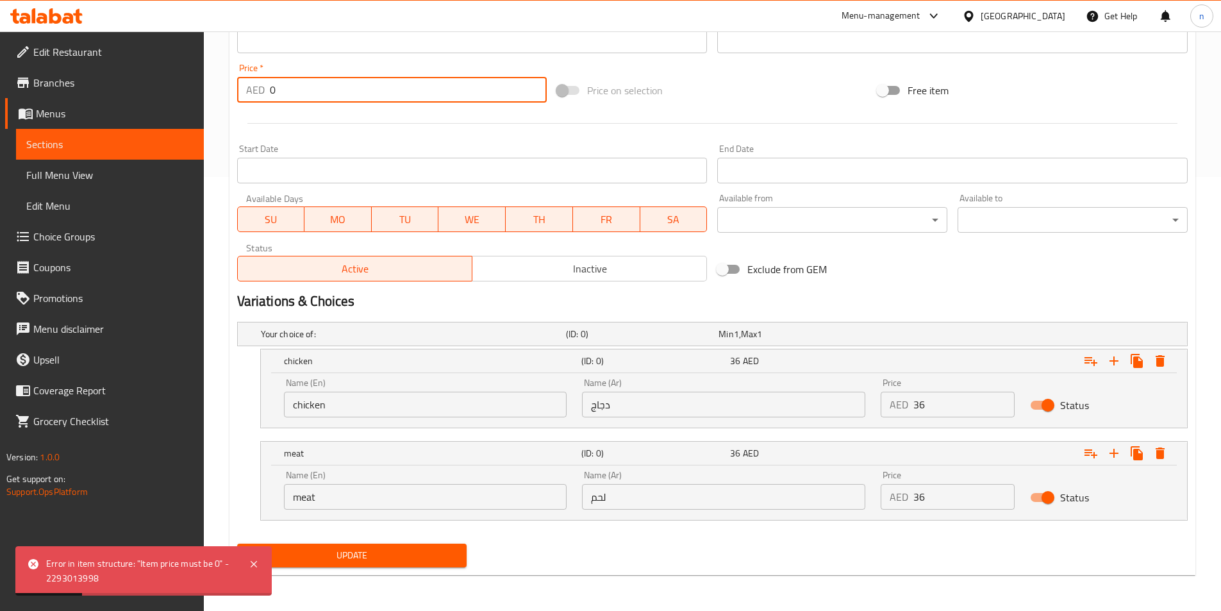
click at [334, 558] on span "Update" at bounding box center [352, 555] width 210 height 16
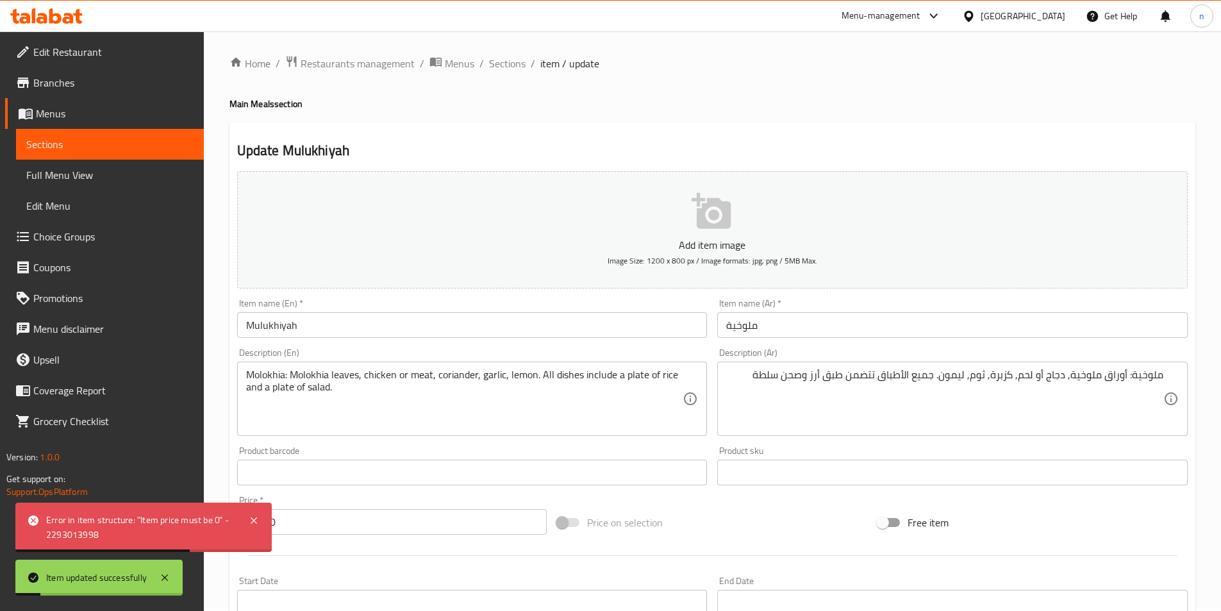
scroll to position [0, 0]
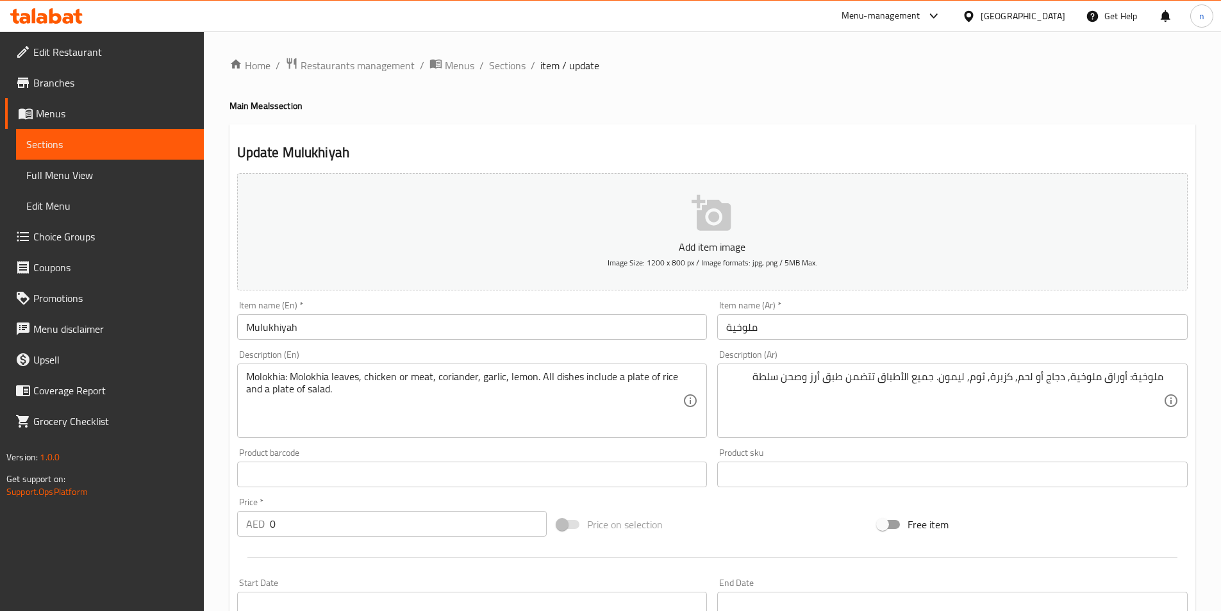
click at [754, 521] on div "Price on selection" at bounding box center [712, 524] width 321 height 35
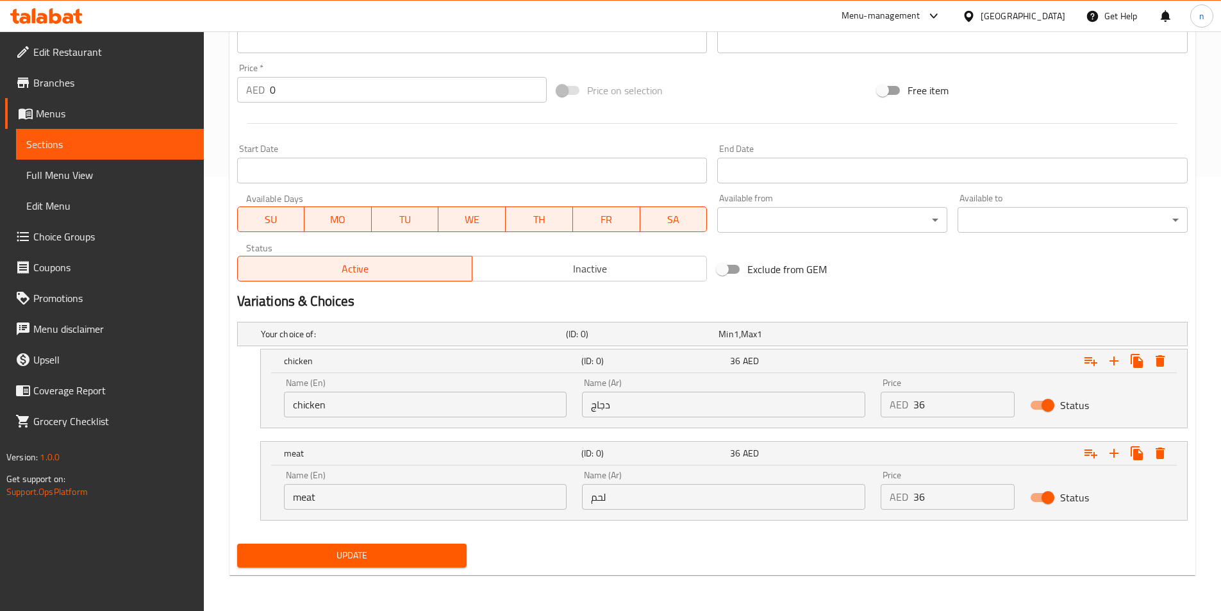
click at [364, 560] on span "Update" at bounding box center [352, 555] width 210 height 16
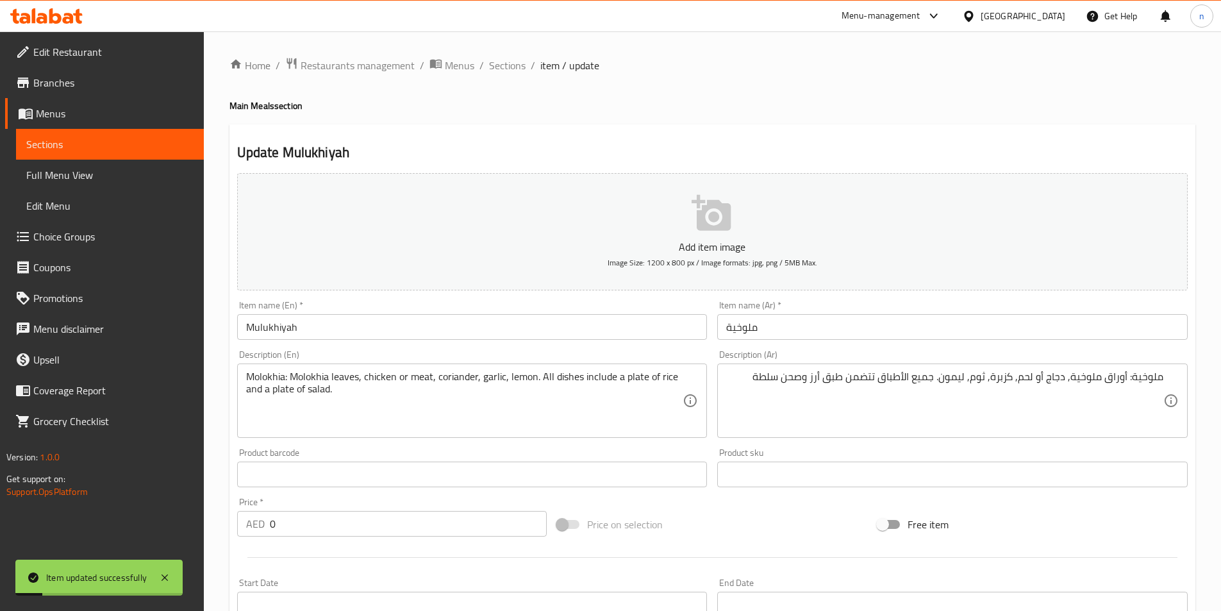
drag, startPoint x: 504, startPoint y: 69, endPoint x: 503, endPoint y: 90, distance: 21.2
click at [504, 69] on span "Sections" at bounding box center [507, 65] width 37 height 15
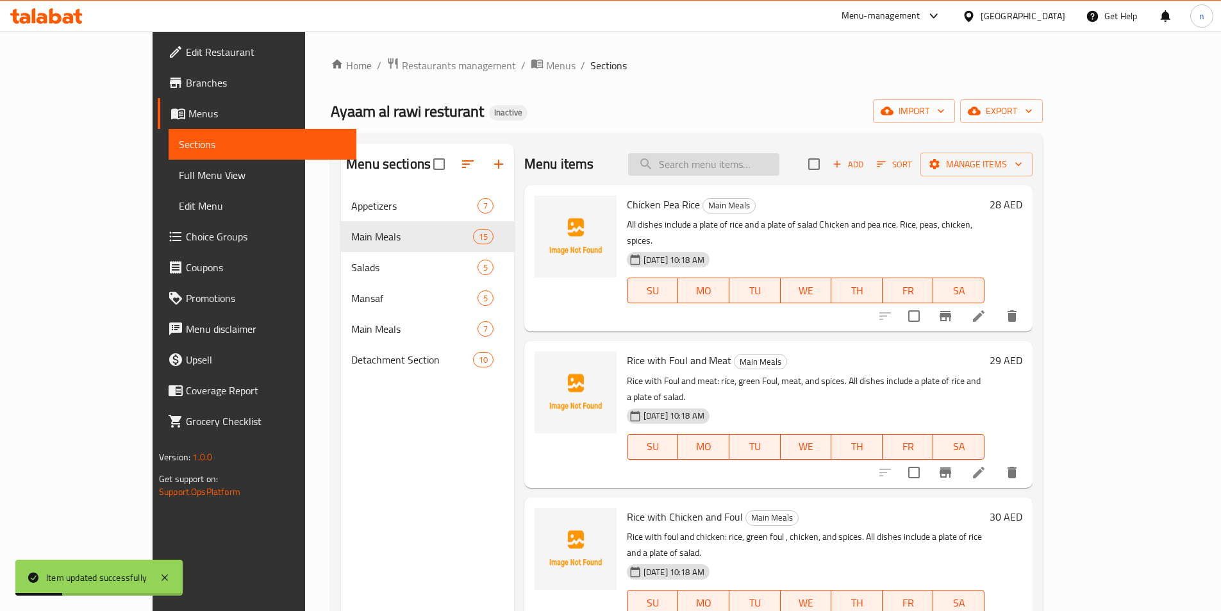
click at [735, 171] on input "search" at bounding box center [703, 164] width 151 height 22
paste input "شاكرية"
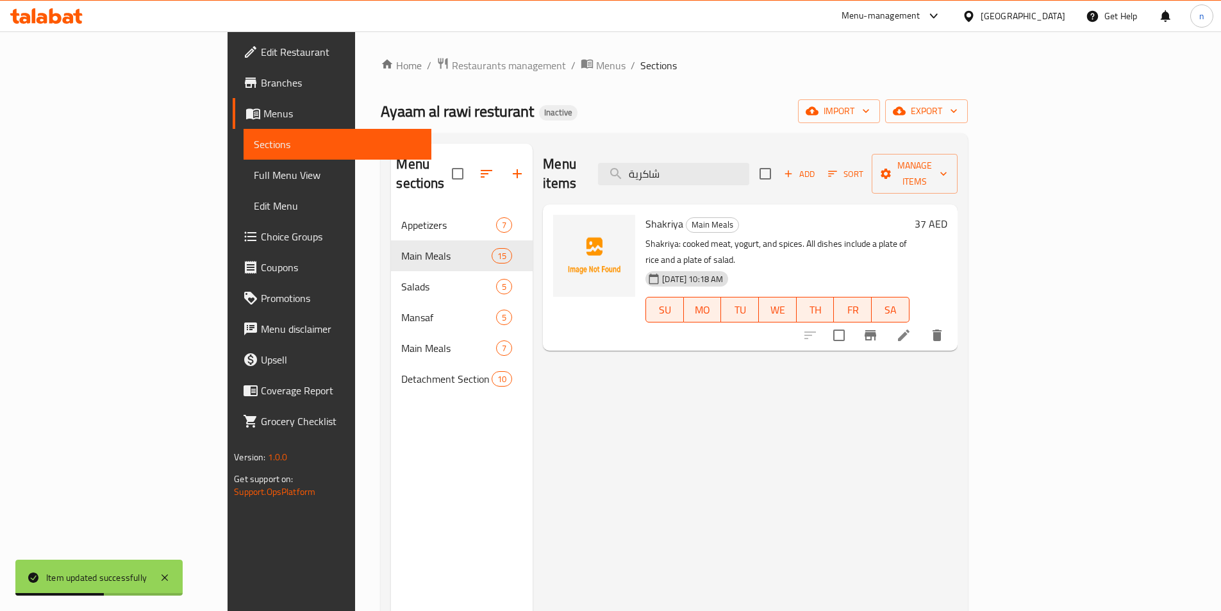
type input "شاكرية"
click at [922, 324] on li at bounding box center [904, 335] width 36 height 23
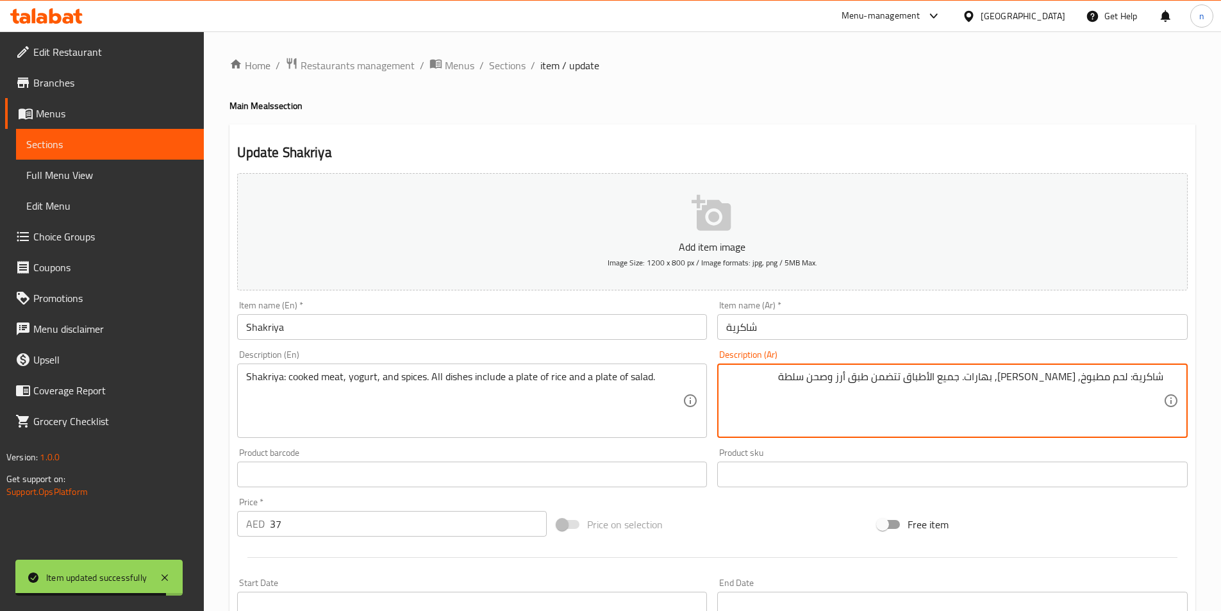
click at [956, 328] on input "شاكرية" at bounding box center [952, 327] width 471 height 26
click at [1073, 377] on textarea "شاكرية: لحم مطبوخ, لبن, بهارات. جميع الأطباق تتضمن طبق أرز وصحن سلطة" at bounding box center [944, 401] width 437 height 61
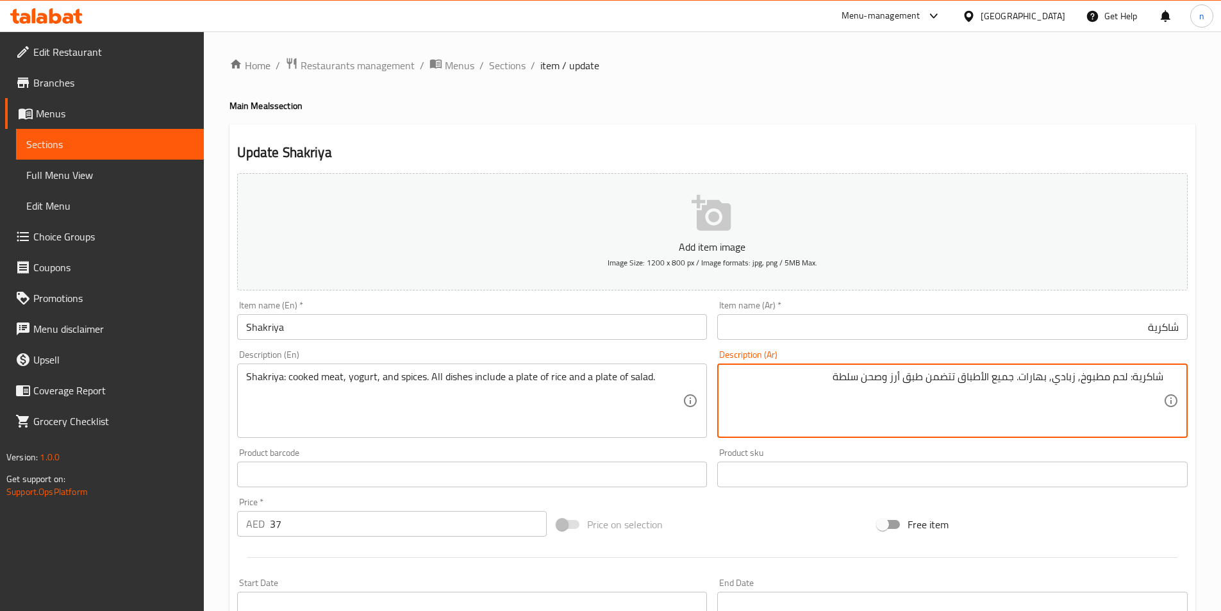
type textarea "شاكرية: لحم مطبوخ, زبادي, بهارات. جميع الأطباق تتضمن طبق أرز وصحن سلطة"
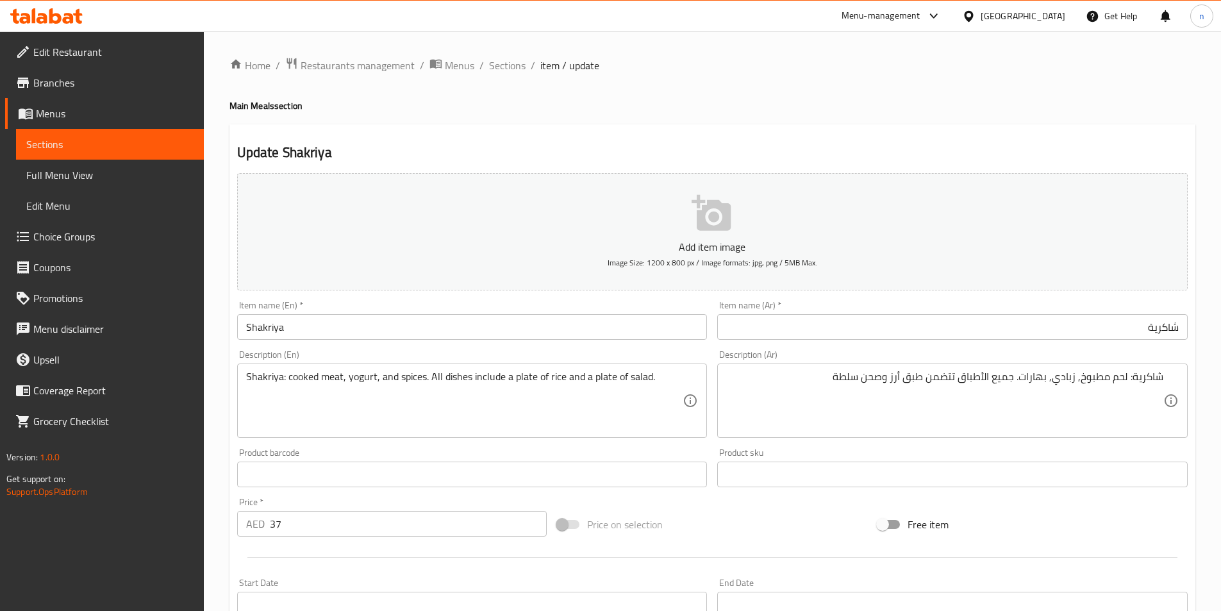
click at [801, 533] on div "Price on selection" at bounding box center [712, 524] width 321 height 35
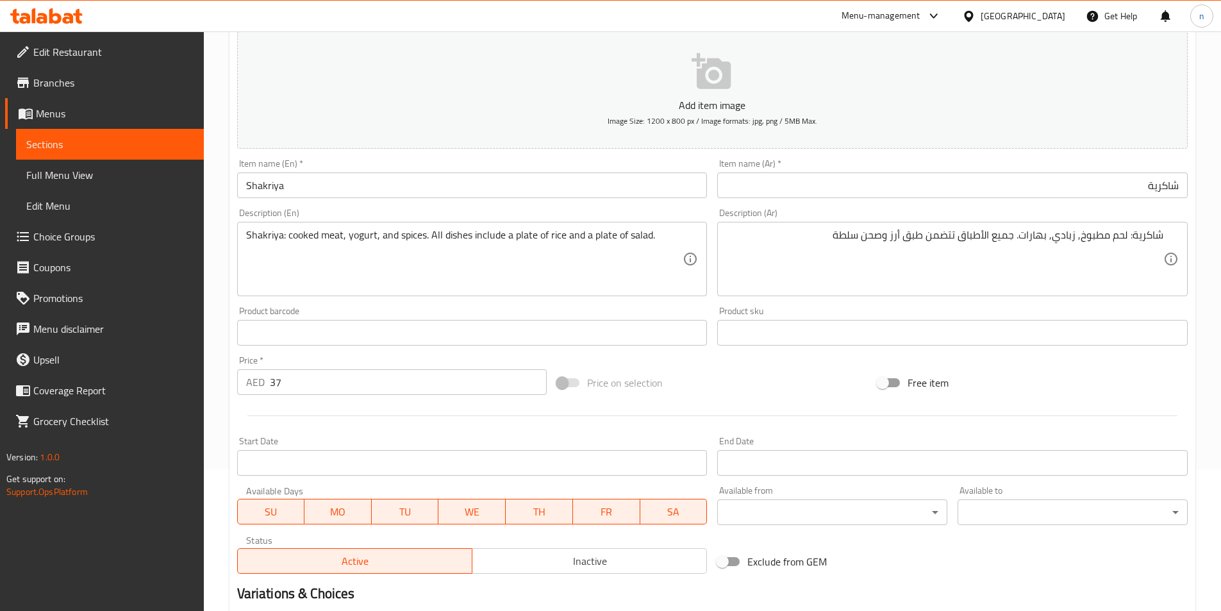
scroll to position [295, 0]
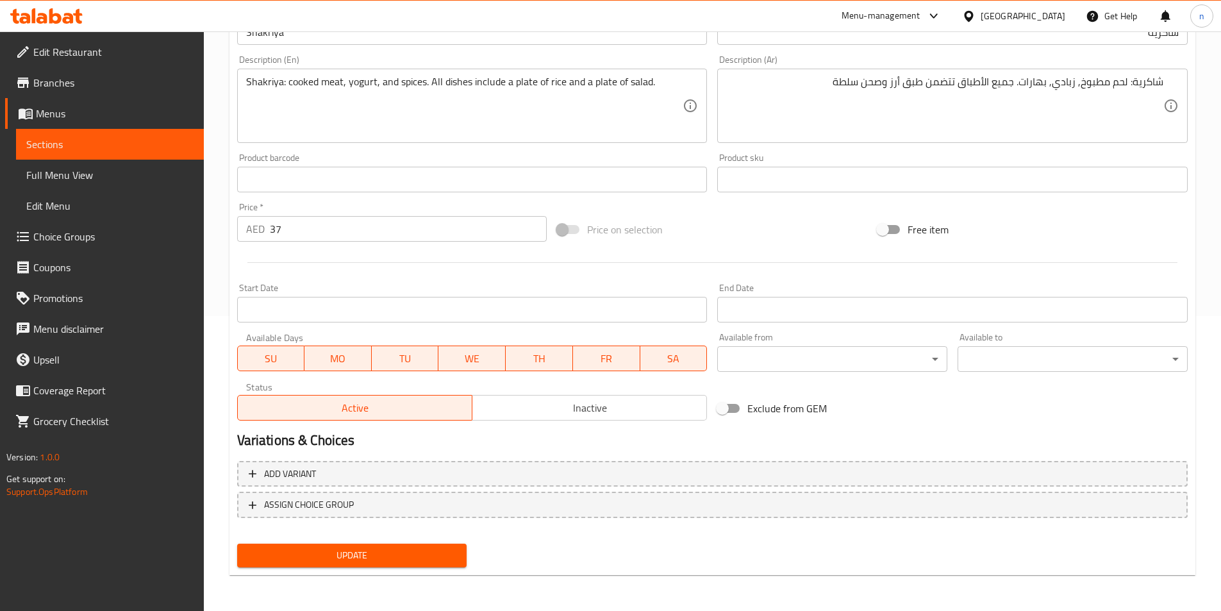
click at [350, 558] on span "Update" at bounding box center [352, 555] width 210 height 16
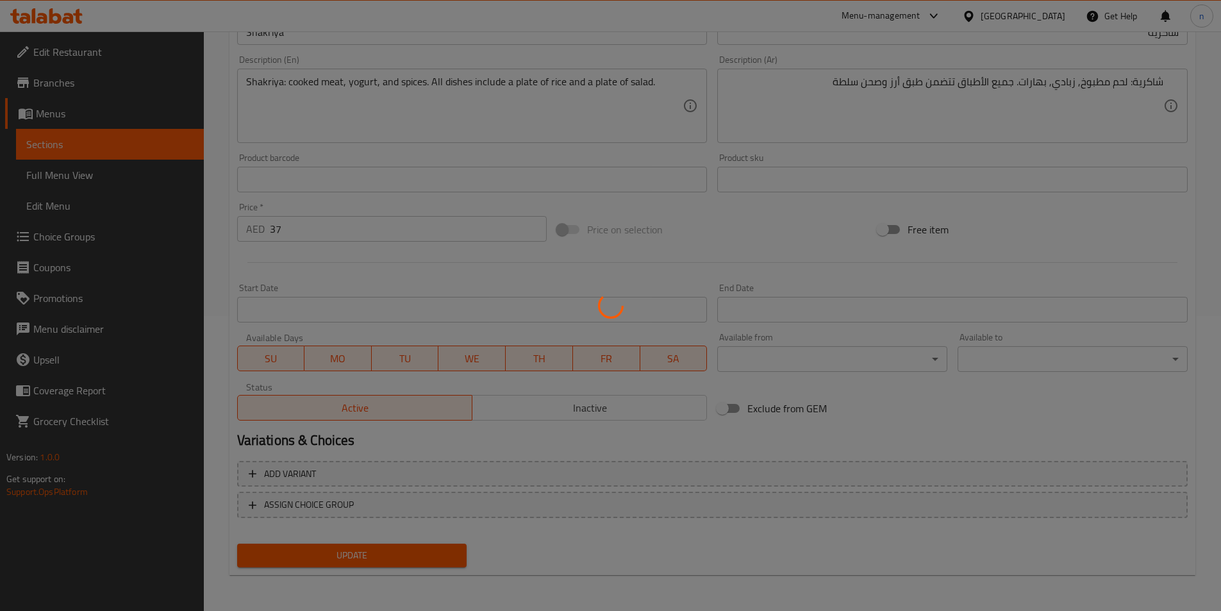
scroll to position [0, 0]
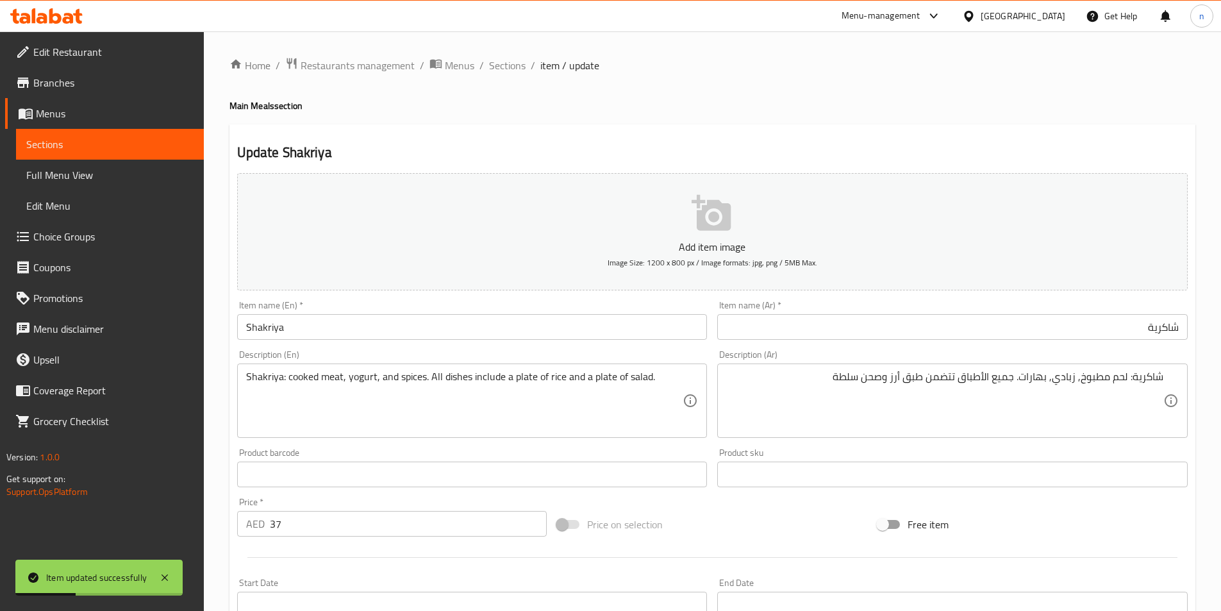
drag, startPoint x: 506, startPoint y: 72, endPoint x: 571, endPoint y: 98, distance: 69.9
click at [506, 72] on span "Sections" at bounding box center [507, 65] width 37 height 15
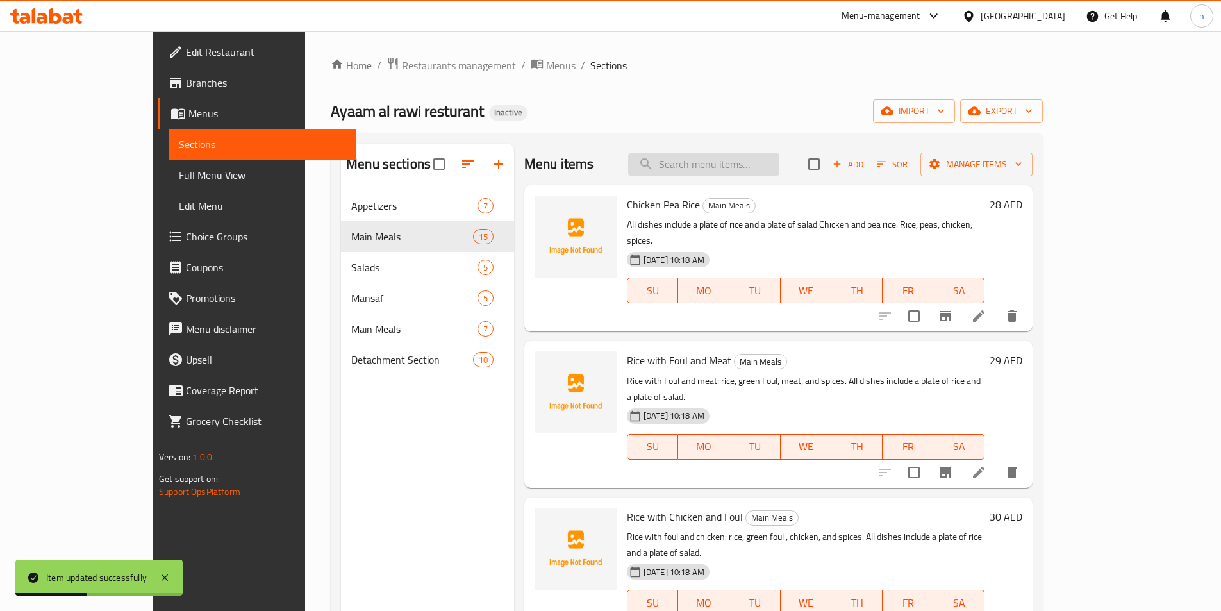
click at [739, 168] on input "search" at bounding box center [703, 164] width 151 height 22
paste input "منسف اردني"
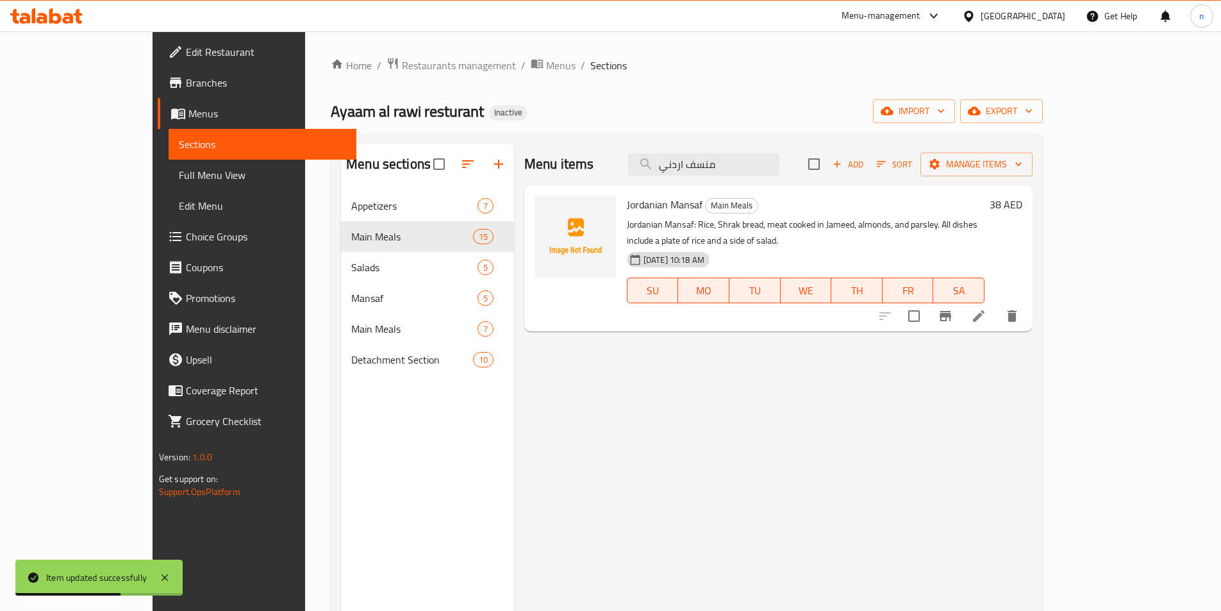
type input "منسف اردني"
click at [997, 306] on li at bounding box center [979, 316] width 36 height 23
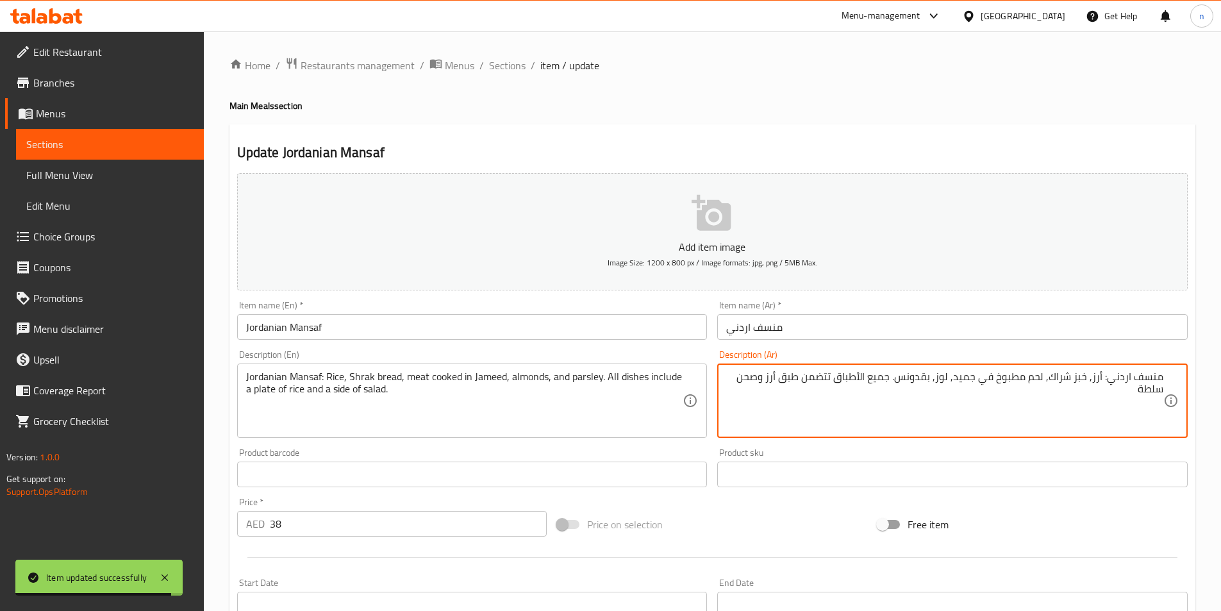
click at [832, 319] on input "منسف اردني" at bounding box center [952, 327] width 471 height 26
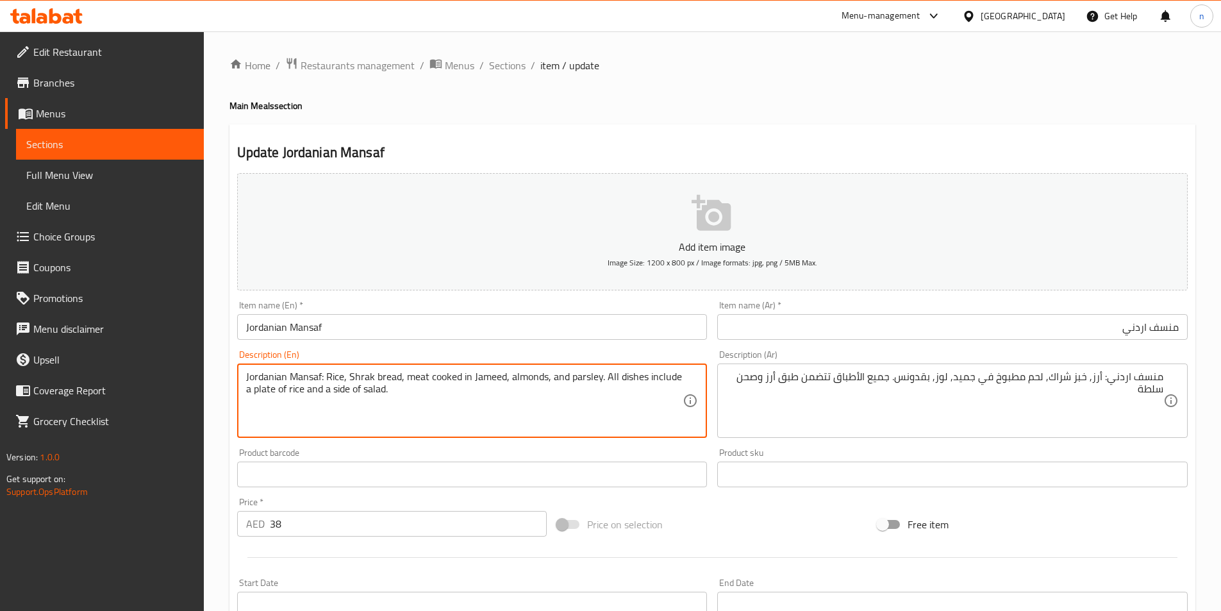
click at [262, 392] on textarea "Jordanian Mansaf: Rice, Shrak bread, meat cooked in Jameed, almonds, and parsle…" at bounding box center [464, 401] width 437 height 61
click at [340, 394] on textarea "Jordanian Mansaf: Rice, Shrak bread, meat cooked in Jameed, almonds, and parsle…" at bounding box center [464, 401] width 437 height 61
paste textarea "plat"
type textarea "Jordanian Mansaf: Rice, Shrak bread, meat cooked in Jameed, almonds, and parsle…"
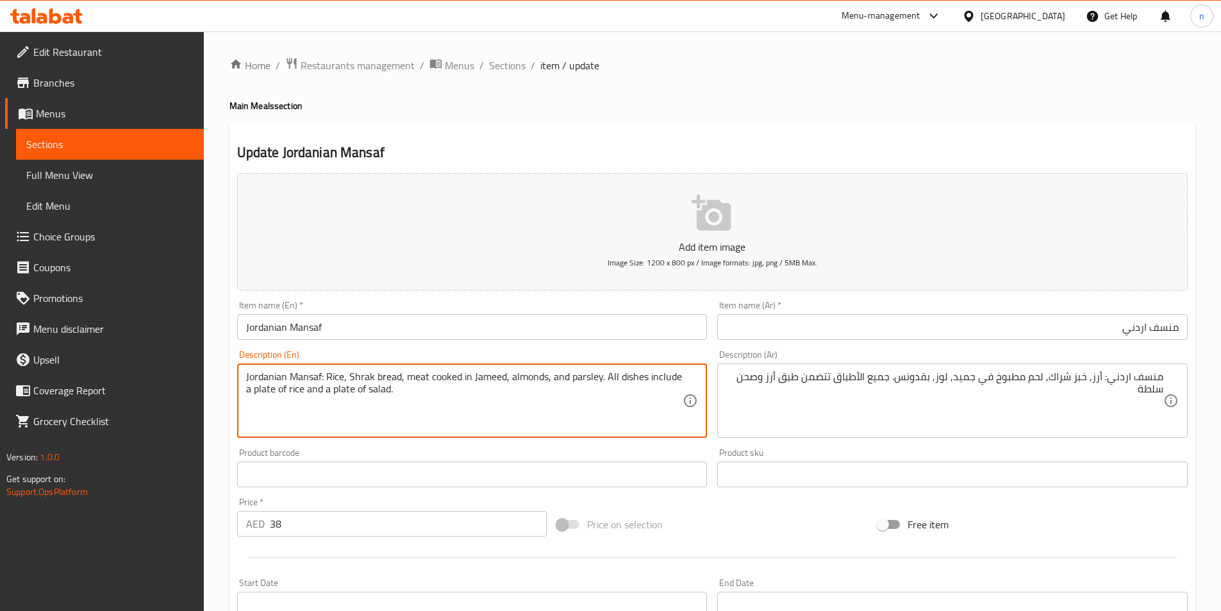
click at [780, 521] on div "Price on selection" at bounding box center [712, 524] width 321 height 35
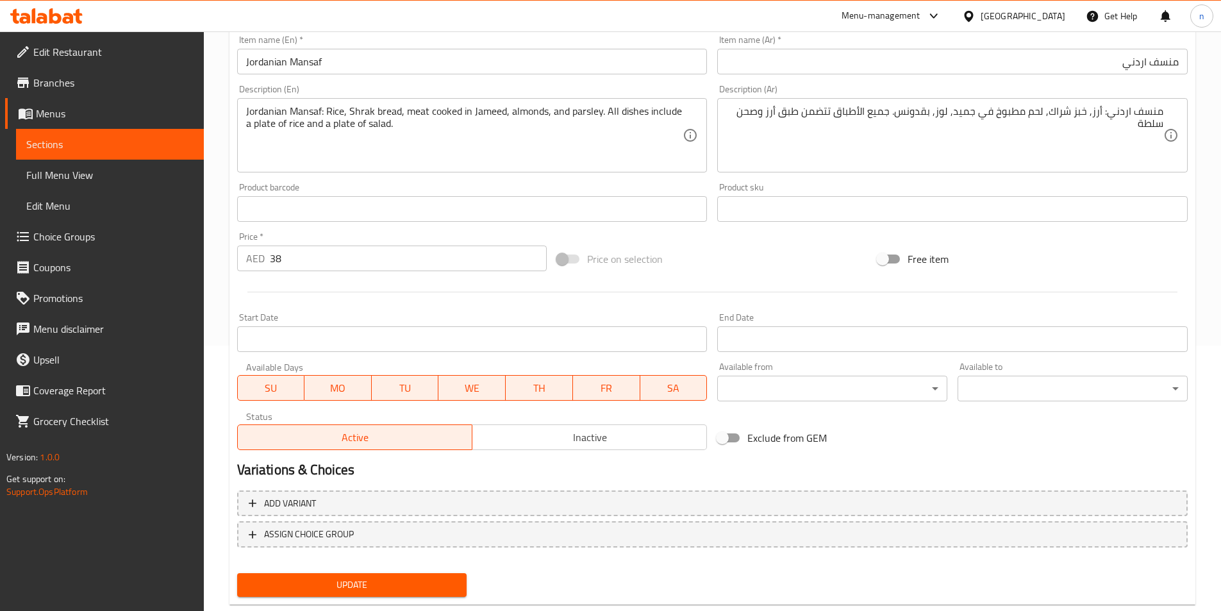
scroll to position [295, 0]
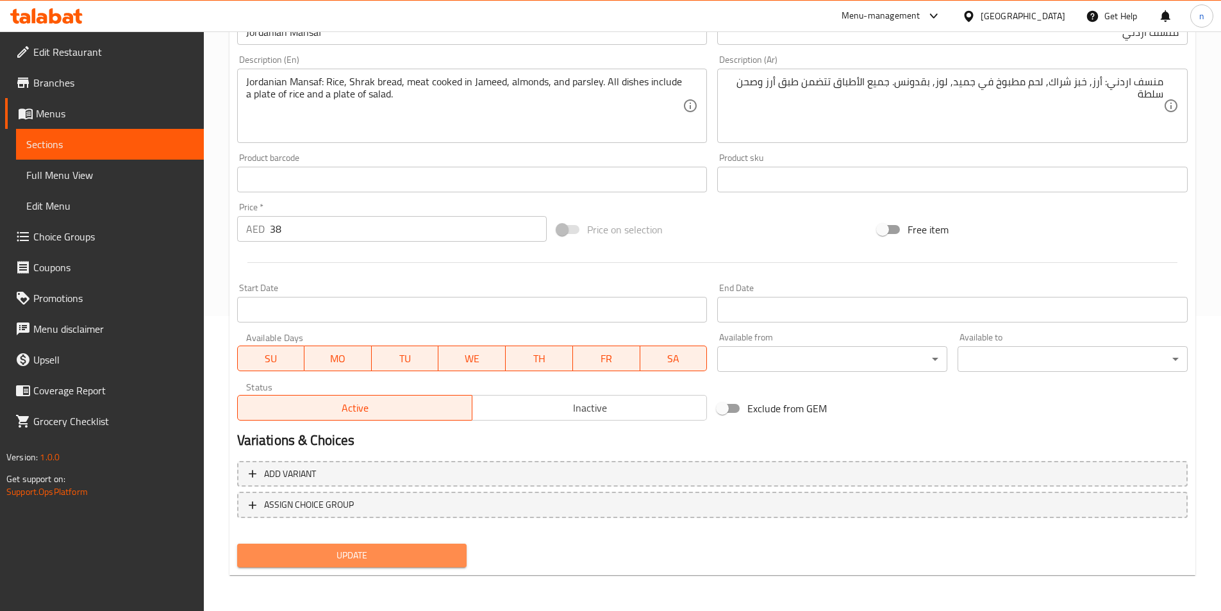
click at [409, 556] on span "Update" at bounding box center [352, 555] width 210 height 16
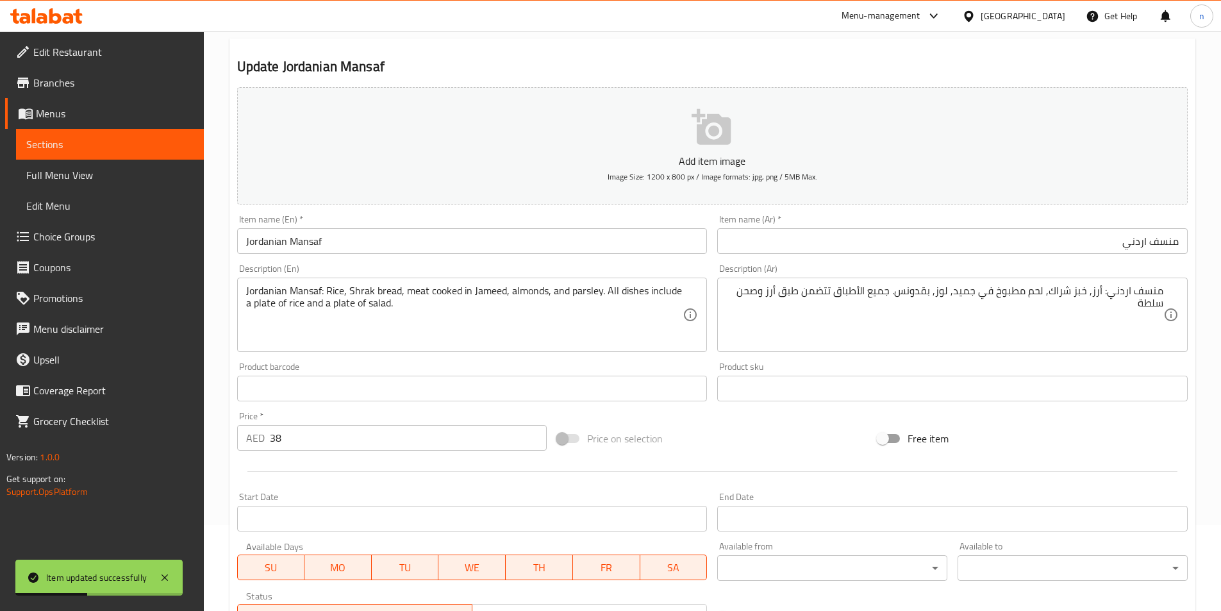
scroll to position [0, 0]
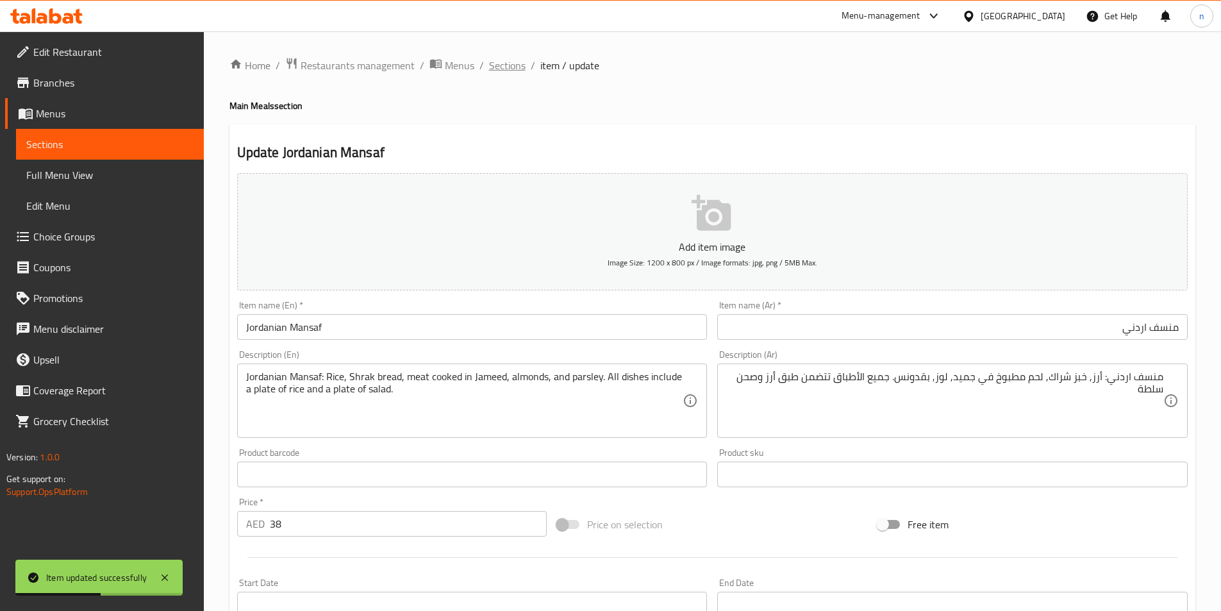
click at [508, 68] on span "Sections" at bounding box center [507, 65] width 37 height 15
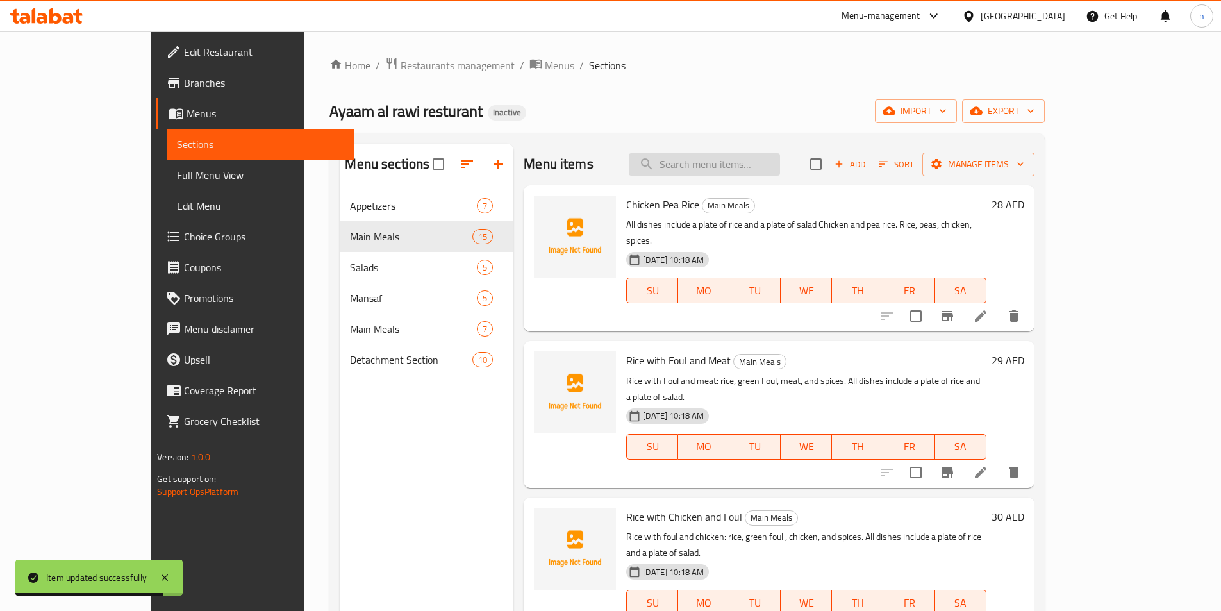
click at [721, 159] on input "search" at bounding box center [704, 164] width 151 height 22
paste input "فاصوليا"
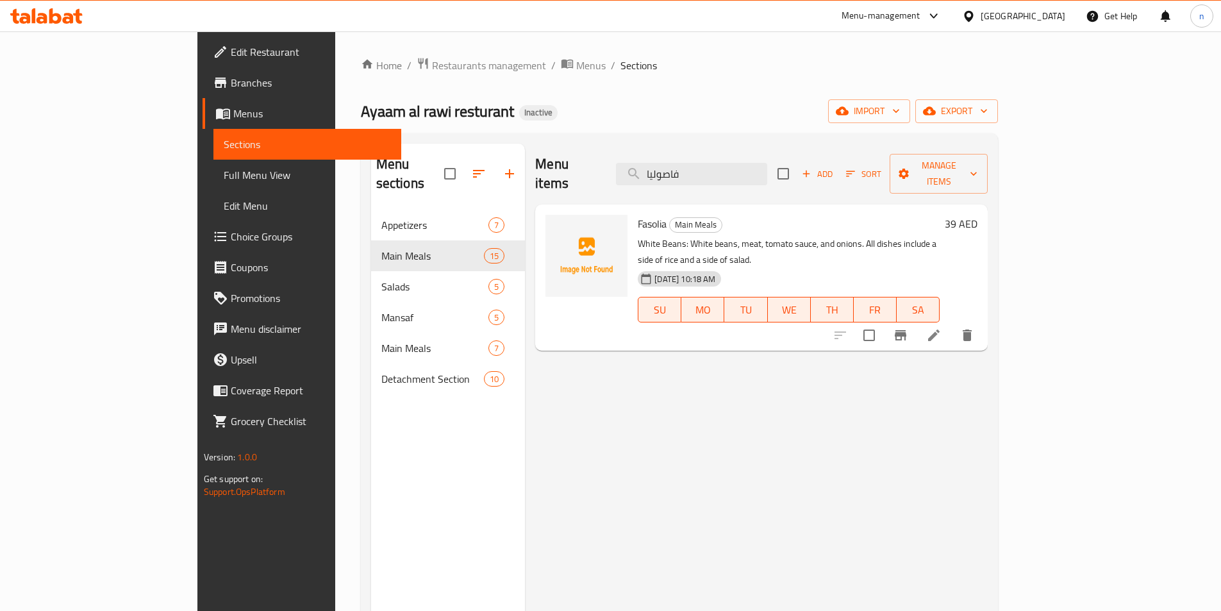
type input "فاصوليا"
click at [952, 324] on li at bounding box center [934, 335] width 36 height 23
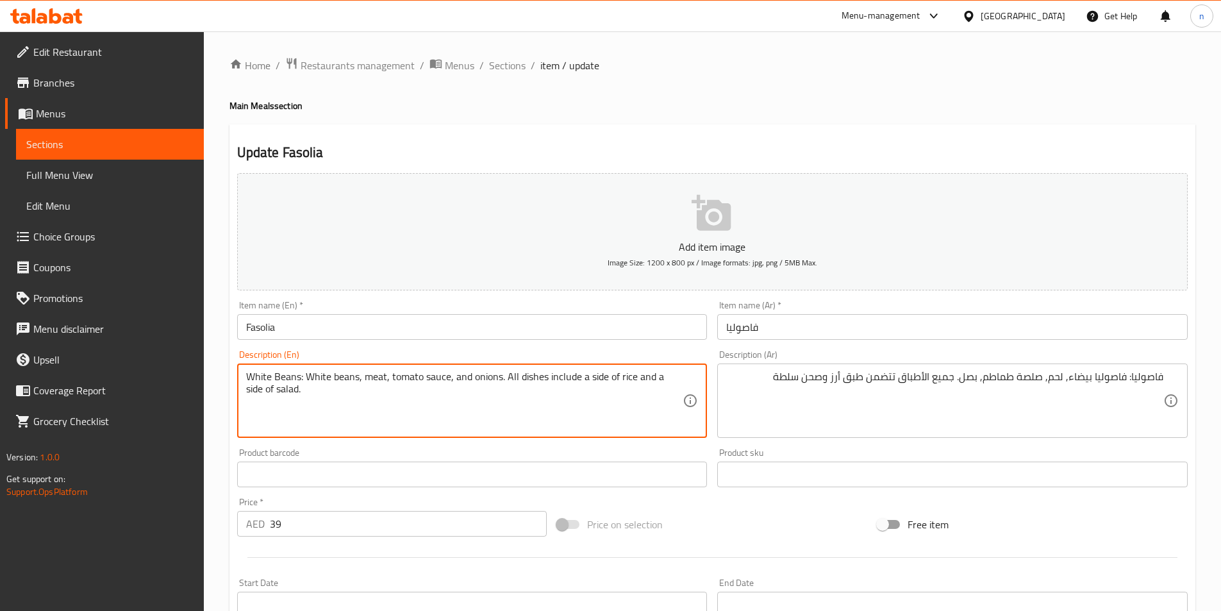
click at [258, 378] on textarea "White Beans: White beans, meat, tomato sauce, and onions. All dishes include a …" at bounding box center [464, 401] width 437 height 61
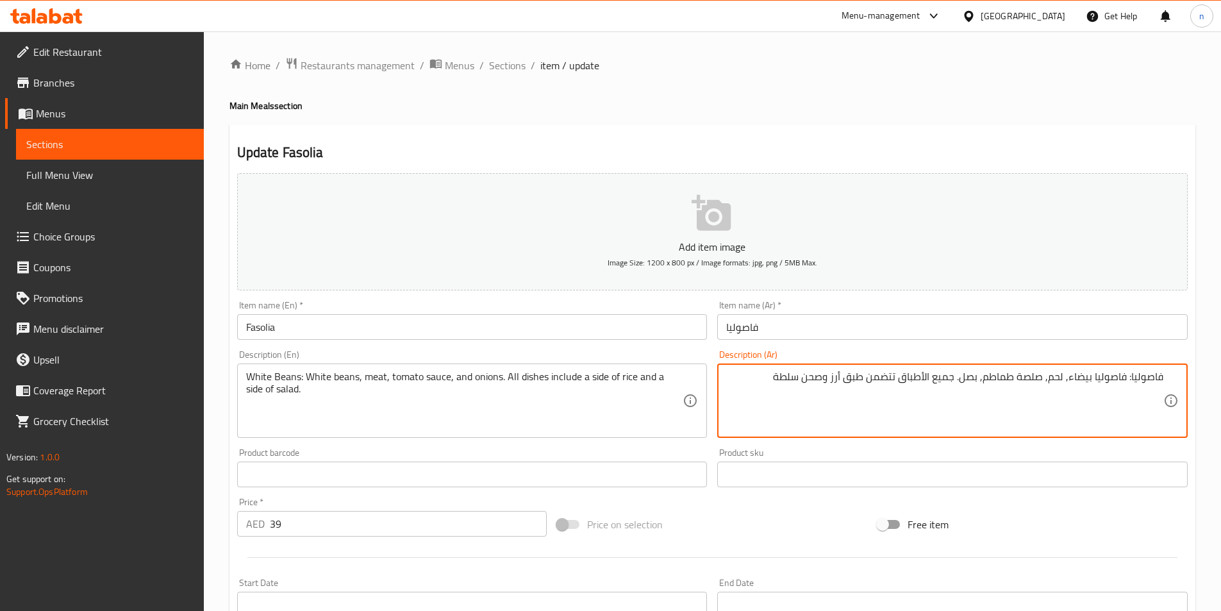
click at [1130, 379] on textarea "فاصوليا: فاصوليا بيضاء, لحم, صلصة طماطم, بصل. جميع الأطباق تتضمن طبق أرز وصحن س…" at bounding box center [944, 401] width 437 height 61
click at [1135, 379] on textarea "فاصوليا: فاصوليا بيضاء, لحم, صلصة طماطم, بصل. جميع الأطباق تتضمن طبق أرز وصحن س…" at bounding box center [944, 401] width 437 height 61
click at [1132, 377] on textarea "فاصوليا: فاصوليا بيضاء, لحم, صلصة طماطم, بصل. جميع الأطباق تتضمن طبق أرز وصحن س…" at bounding box center [944, 401] width 437 height 61
click at [1158, 394] on textarea "فاصوليا بيضاء: فاصوليا بيضاء, لحم, صلصة طماطم, بصل. جميع الأطباق تتضمن طبق أرز …" at bounding box center [944, 401] width 437 height 61
type textarea "فاصوليا بيضاء: فاصوليا بيضاء, لحم, صلصة طماطم, بصل. جميع الأطباق تتضمن طبق أرز …"
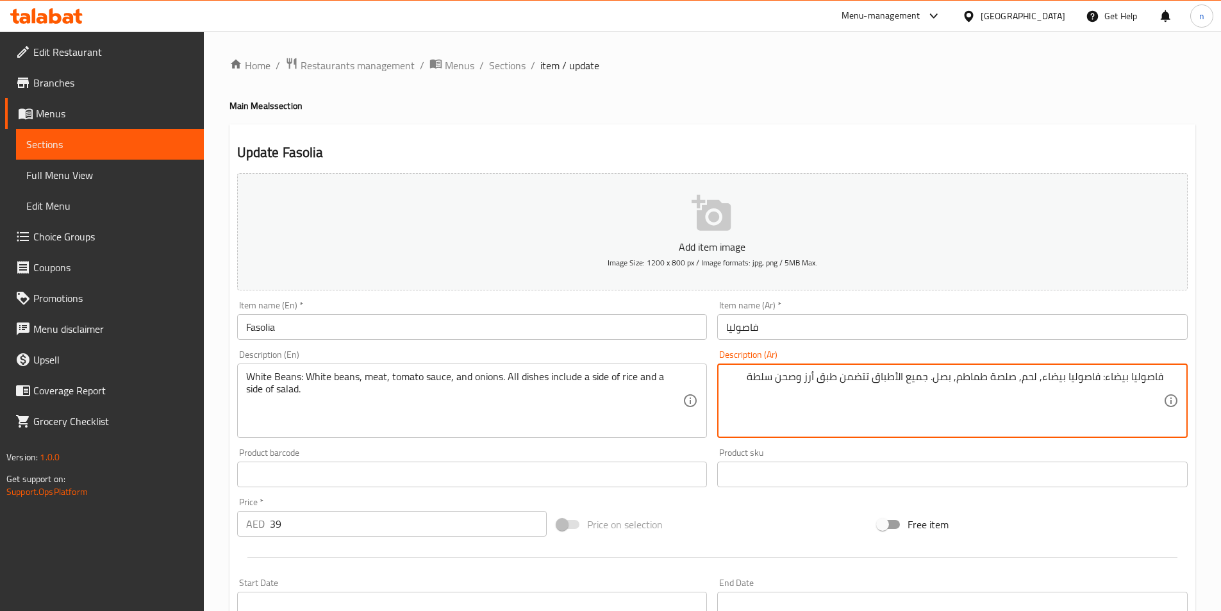
click at [715, 396] on div "Description (Ar) فاصوليا بيضاء: فاصوليا بيضاء, لحم, صلصة طماطم, بصل. جميع الأطب…" at bounding box center [952, 394] width 481 height 98
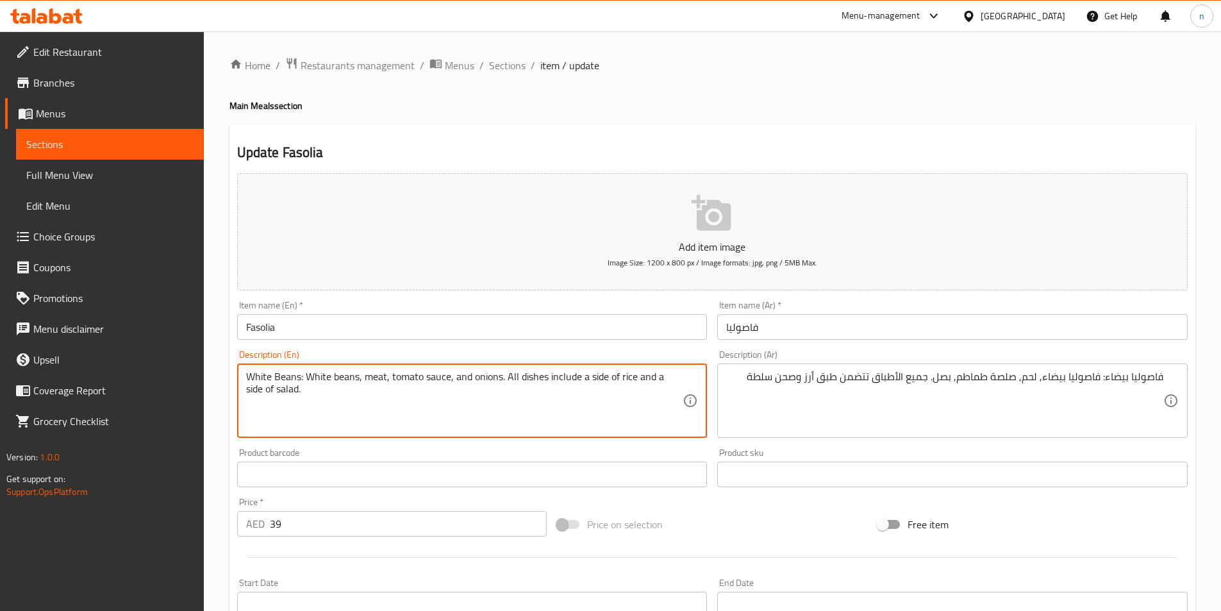
click at [596, 383] on textarea "White Beans: White beans, meat, tomato sauce, and onions. All dishes include a …" at bounding box center [464, 401] width 437 height 61
paste textarea "فاصوليا"
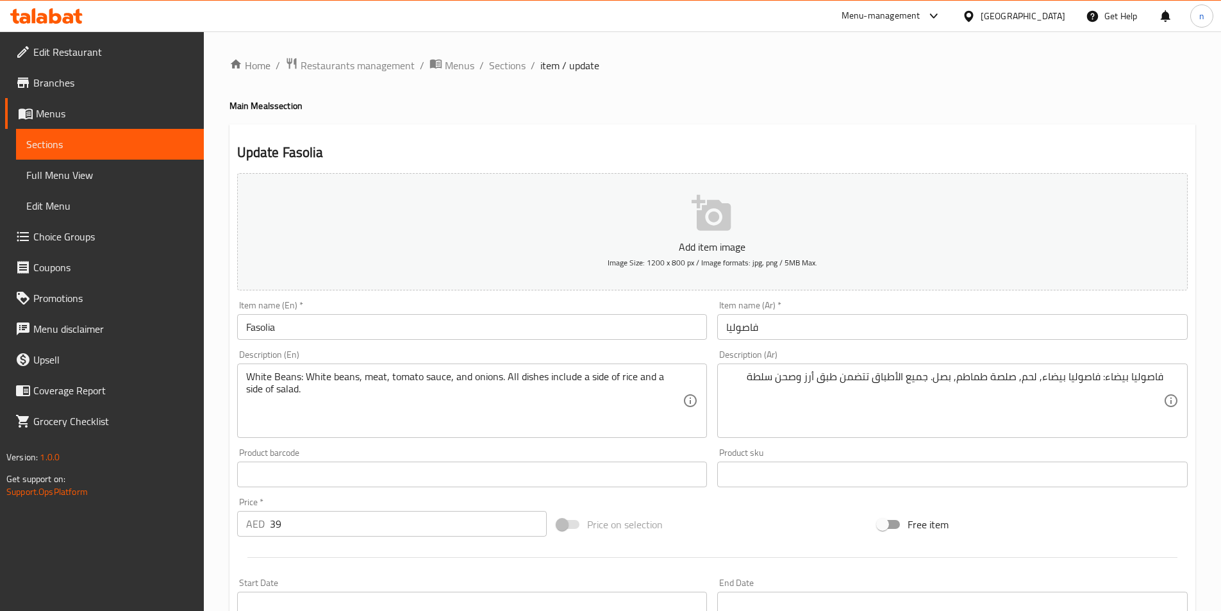
click at [595, 378] on textarea "White Beans: White beans, meat, tomato sauce, and onions. All dishes include a …" at bounding box center [464, 401] width 437 height 61
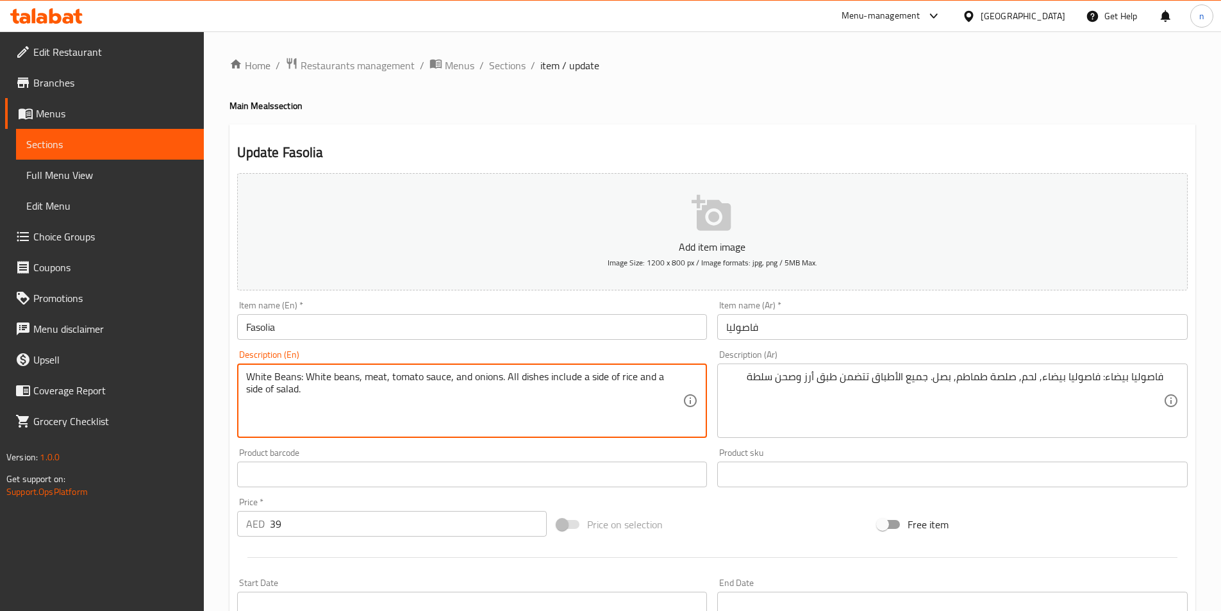
click at [595, 378] on textarea "White Beans: White beans, meat, tomato sauce, and onions. All dishes include a …" at bounding box center [464, 401] width 437 height 61
paste textarea "plate"
click at [251, 396] on textarea "White Beans: White beans, meat, tomato sauce, and onions. All dishes include a …" at bounding box center [464, 401] width 437 height 61
paste textarea "plate"
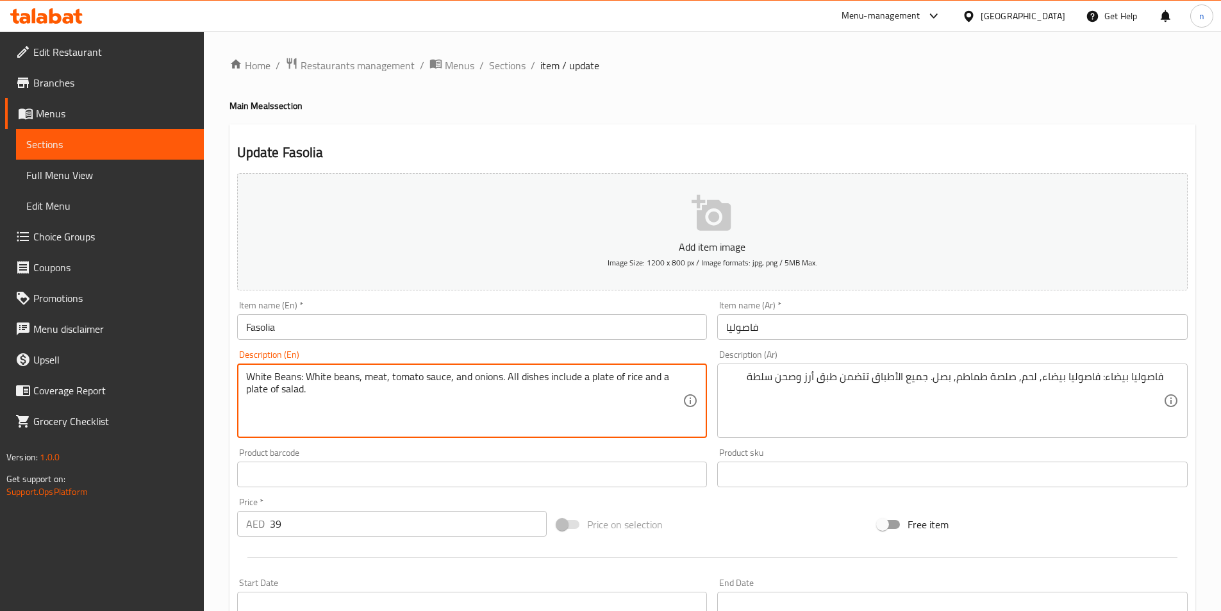
type textarea "White Beans: White beans, meat, tomato sauce, and onions. All dishes include a …"
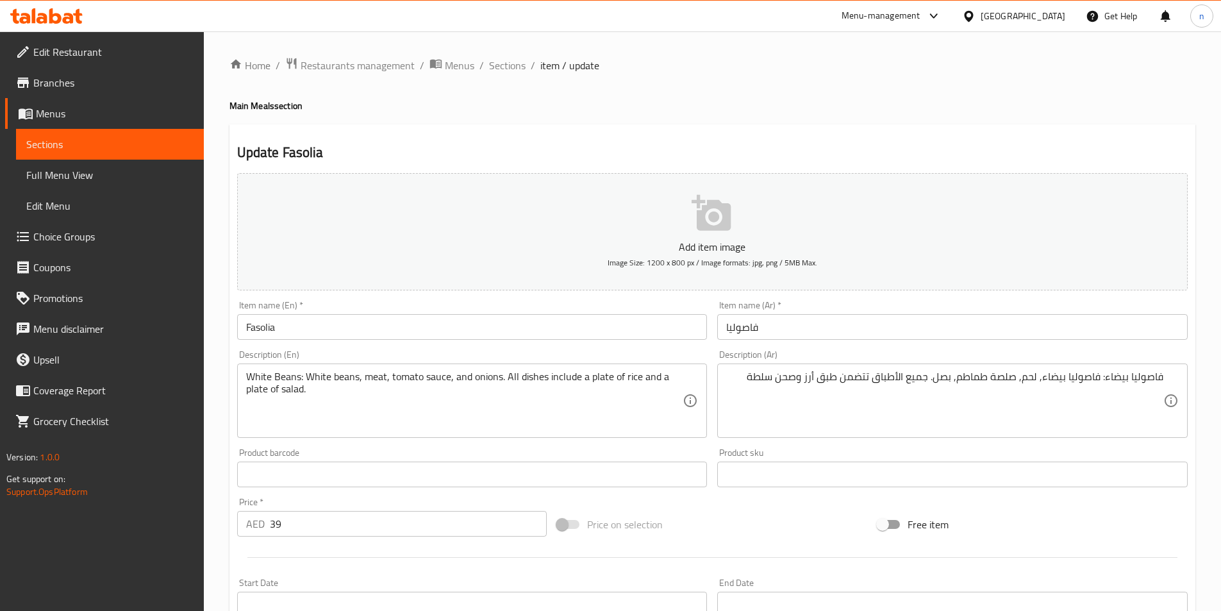
click at [792, 530] on div "Price on selection" at bounding box center [712, 524] width 321 height 35
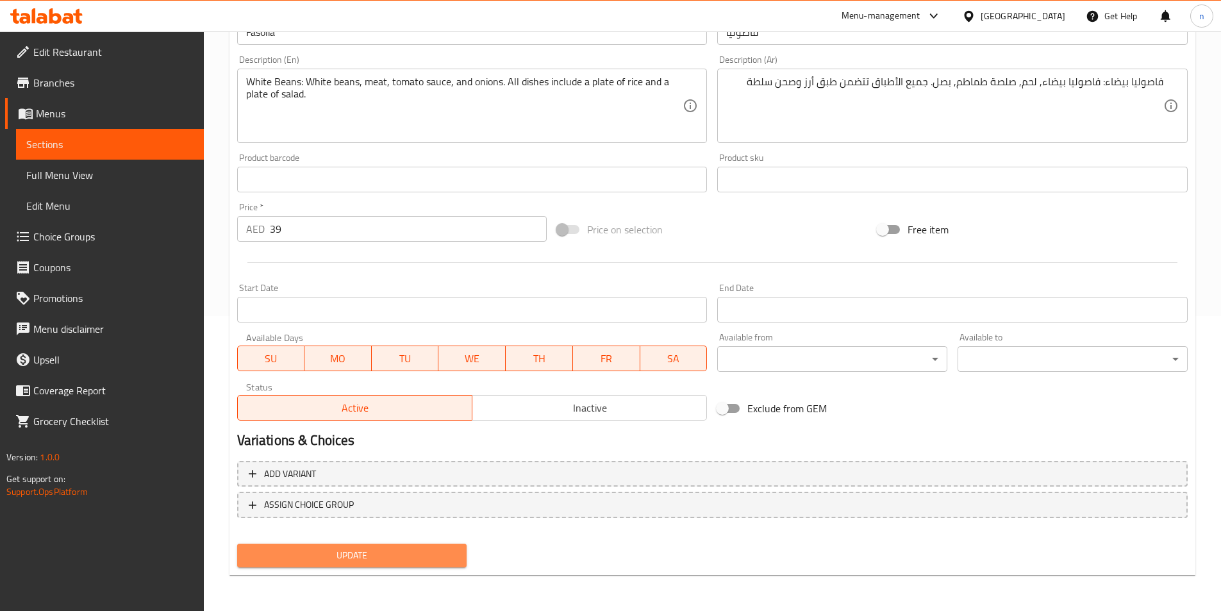
click at [435, 566] on button "Update" at bounding box center [352, 556] width 230 height 24
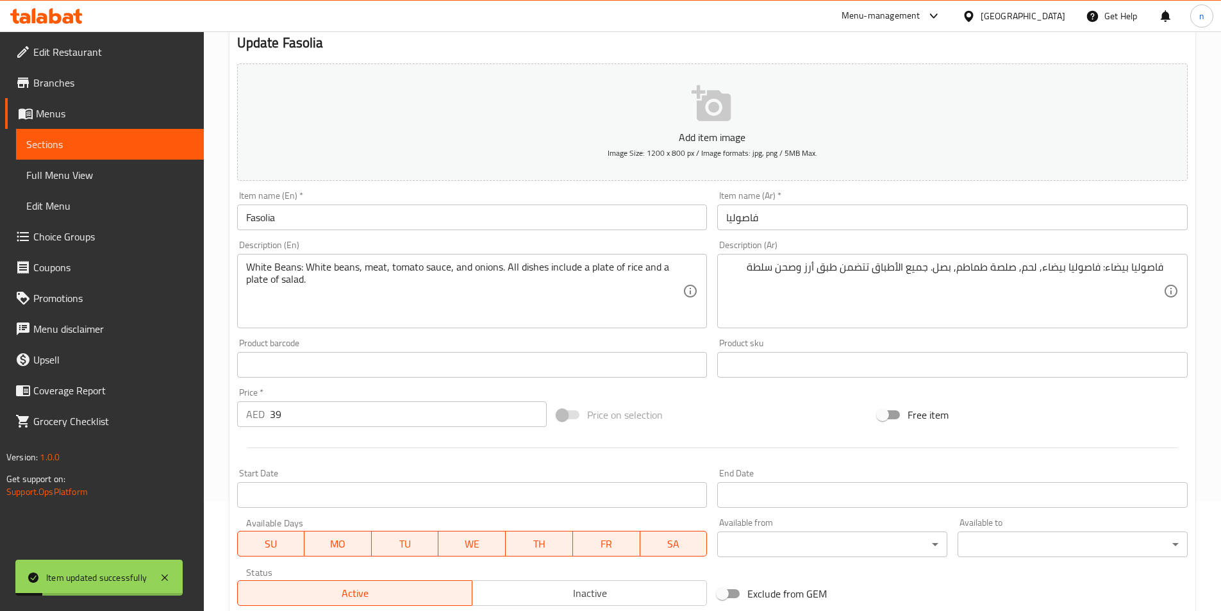
scroll to position [0, 0]
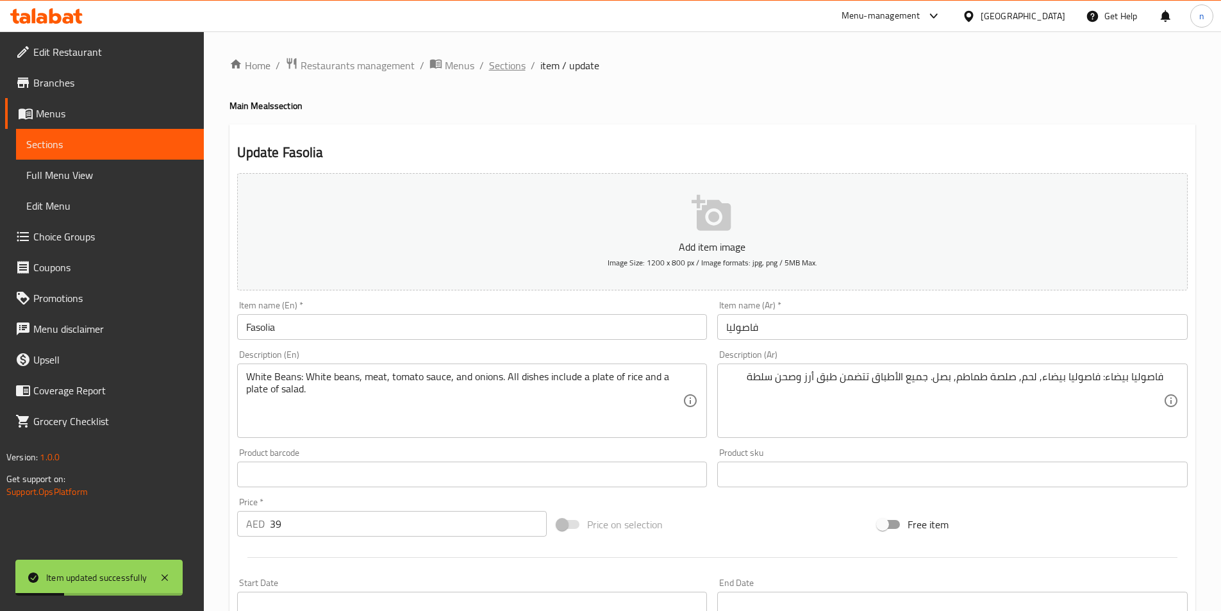
click at [496, 72] on span "Sections" at bounding box center [507, 65] width 37 height 15
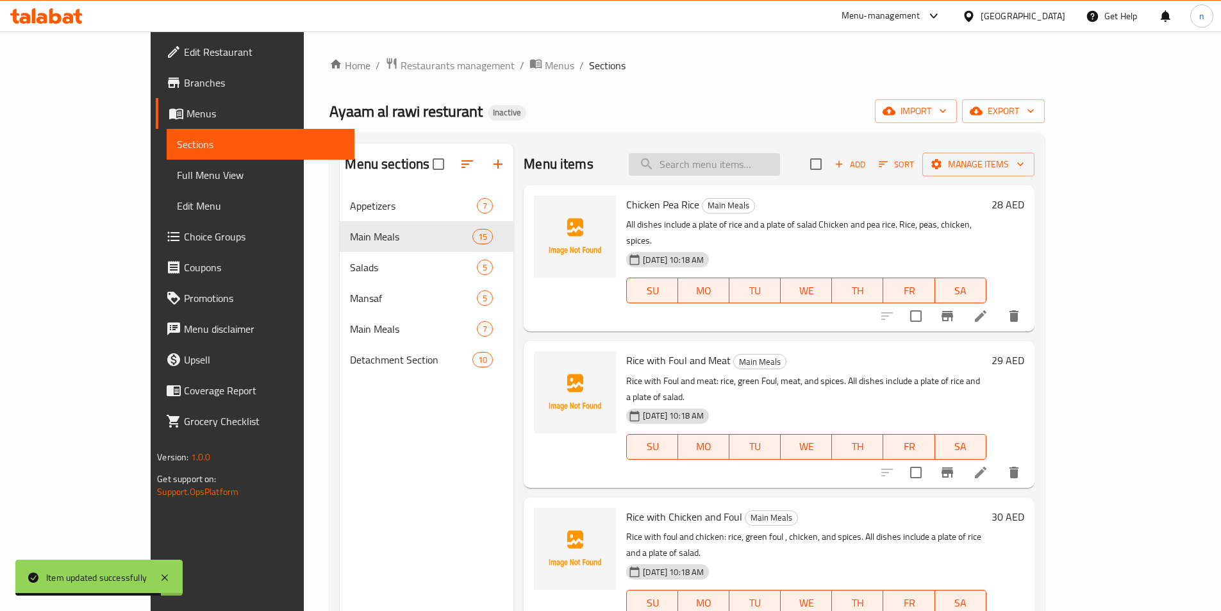
click at [780, 156] on input "search" at bounding box center [704, 164] width 151 height 22
paste input "فاصوليا شيخ المحشي"
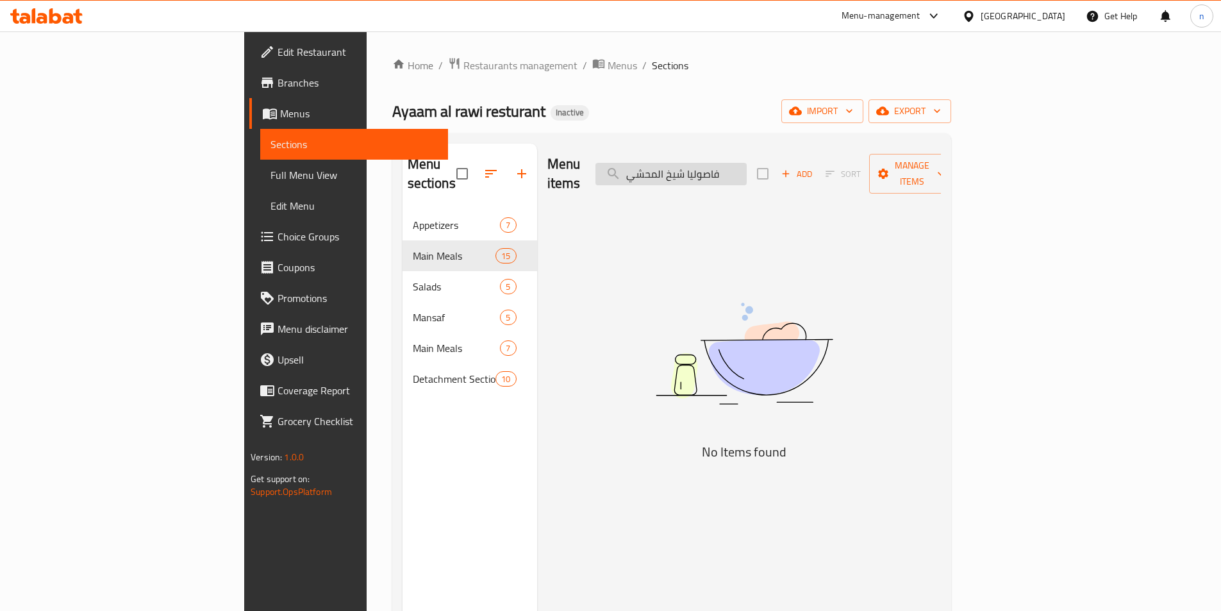
click at [747, 171] on input "فاصوليا شيخ المحشي" at bounding box center [671, 174] width 151 height 22
paste input "search"
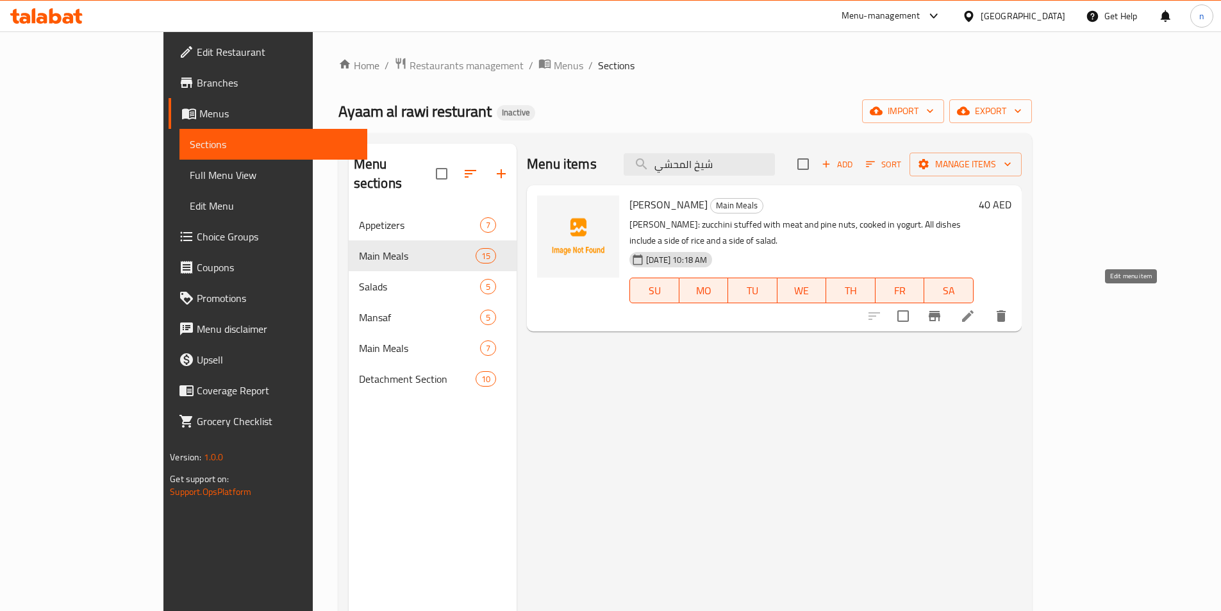
type input "شيخ المحشي"
click at [974, 310] on icon at bounding box center [968, 316] width 12 height 12
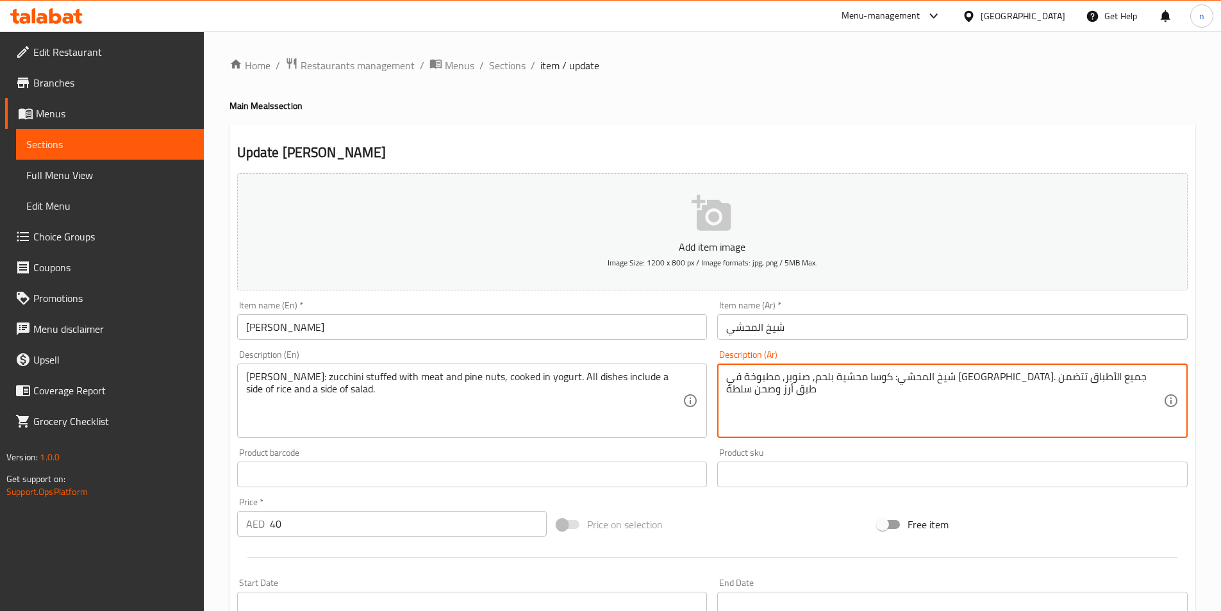
click at [919, 379] on textarea "شيخ المحشي: كوسا محشية بلحم, صنوبر, مطبوخة في لبن. جميع الأطباق تتضمن طبق أرز و…" at bounding box center [944, 401] width 437 height 61
click at [923, 380] on textarea "شيخ المحشي: كوسا محشية بلحم, صنوبر, مطبوخة في لبن. جميع الأطباق تتضمن طبق أرز و…" at bounding box center [944, 401] width 437 height 61
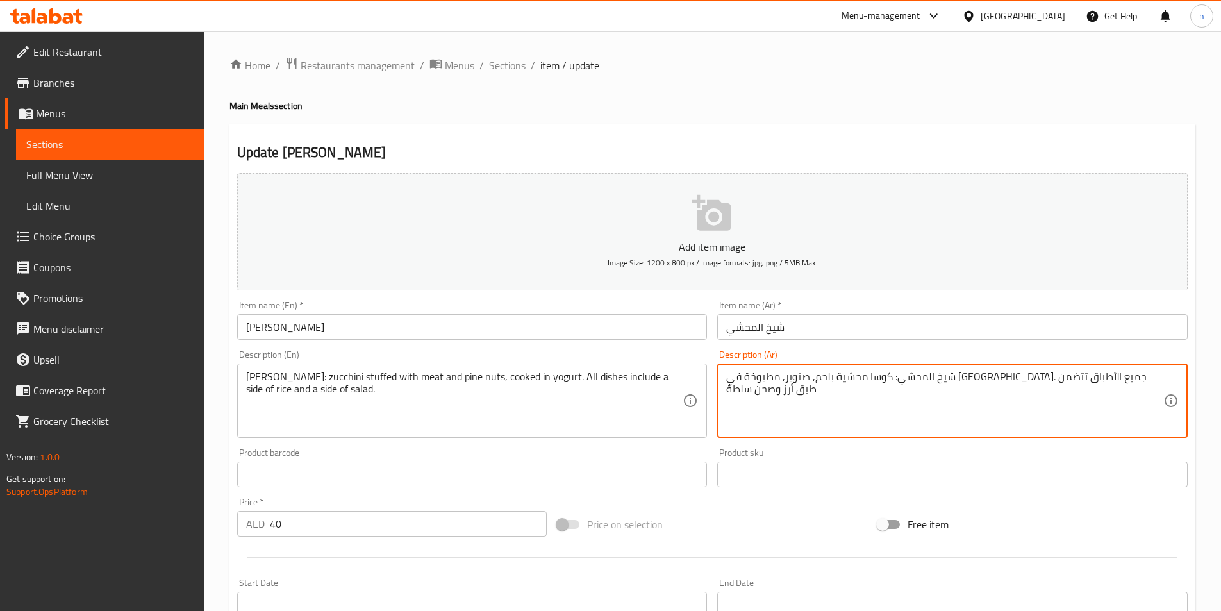
click at [923, 380] on textarea "شيخ المحشي: كوسا محشية بلحم, صنوبر, مطبوخة في لبن. جميع الأطباق تتضمن طبق أرز و…" at bounding box center [944, 401] width 437 height 61
type textarea "شيخ المحشي: كوسا محشية بلحم, صنوبر, مطبوخة في [GEOGRAPHIC_DATA]. جميع الأطباق ت…"
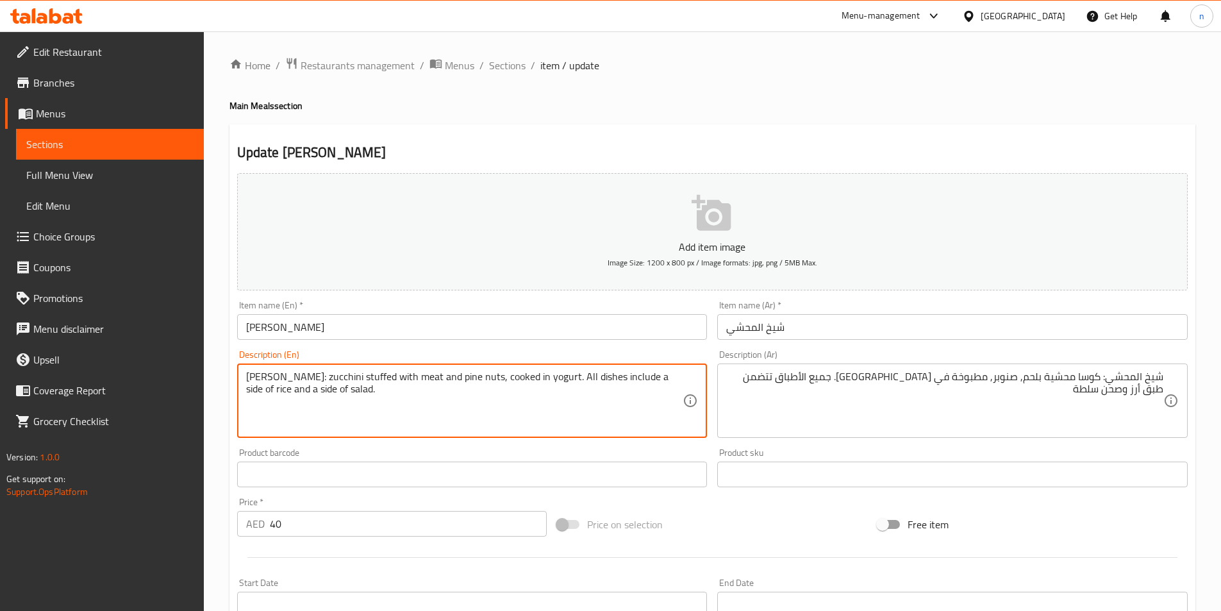
click at [661, 383] on textarea "Sheikh Mahshi: zucchini stuffed with meat and pine nuts, cooked in yogurt. All …" at bounding box center [464, 401] width 437 height 61
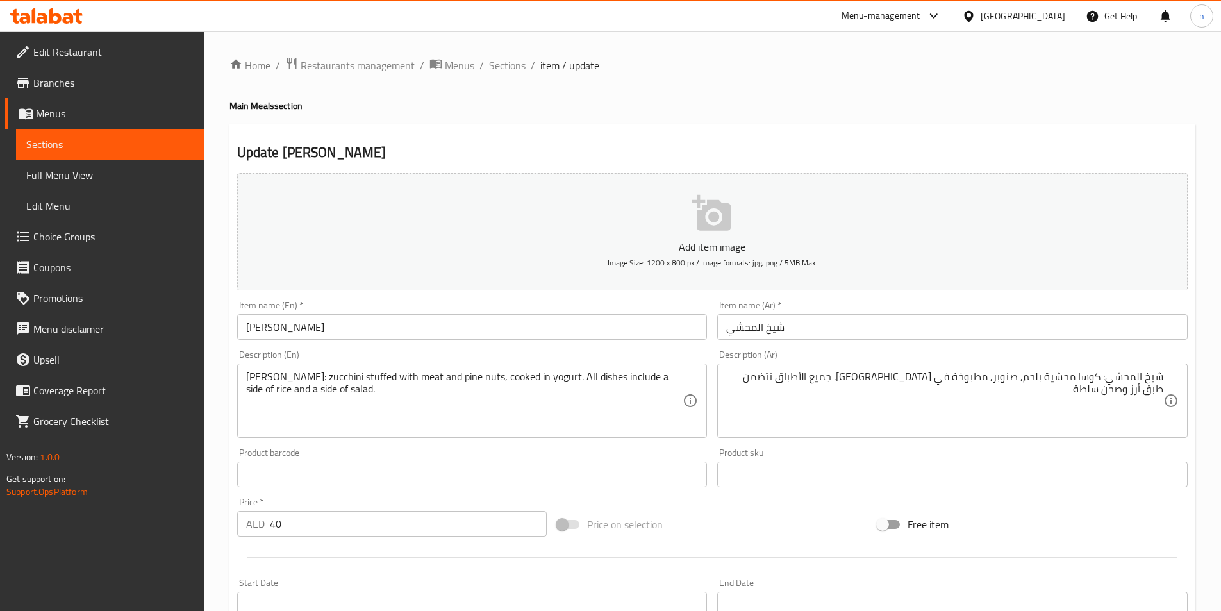
click at [656, 384] on textarea "Sheikh Mahshi: zucchini stuffed with meat and pine nuts, cooked in yogurt. All …" at bounding box center [464, 401] width 437 height 61
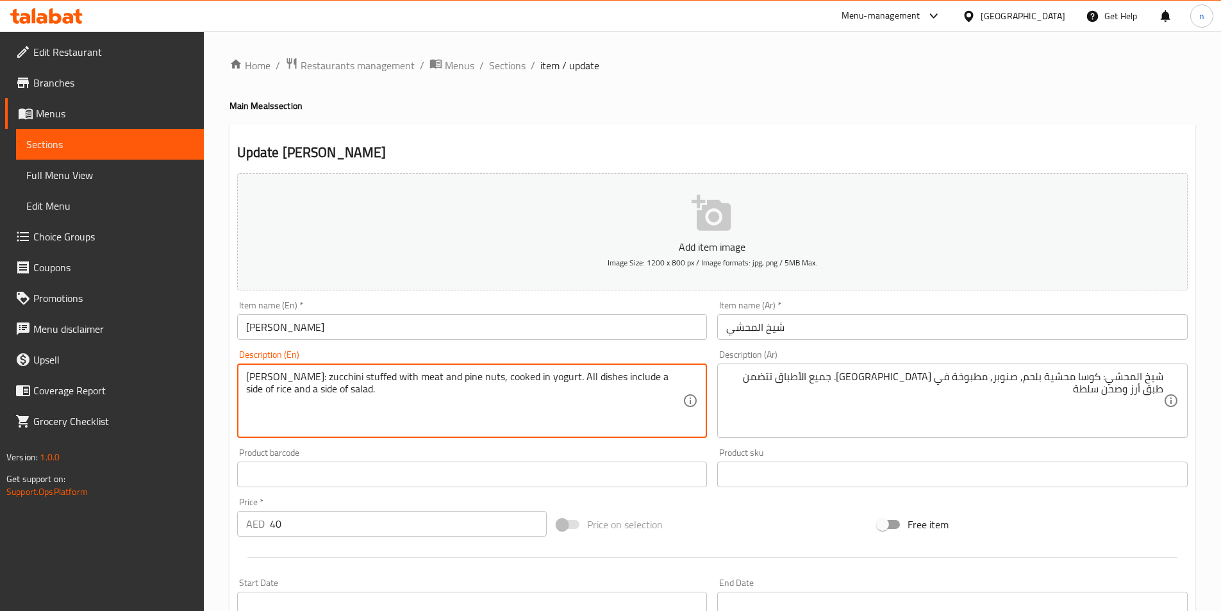
click at [656, 384] on textarea "Sheikh Mahshi: zucchini stuffed with meat and pine nuts, cooked in yogurt. All …" at bounding box center [464, 401] width 437 height 61
paste textarea "plate"
click at [306, 398] on textarea "Sheikh Mahshi: zucchini stuffed with meat and pine nuts, cooked in yogurt. All …" at bounding box center [464, 401] width 437 height 61
paste textarea "plate"
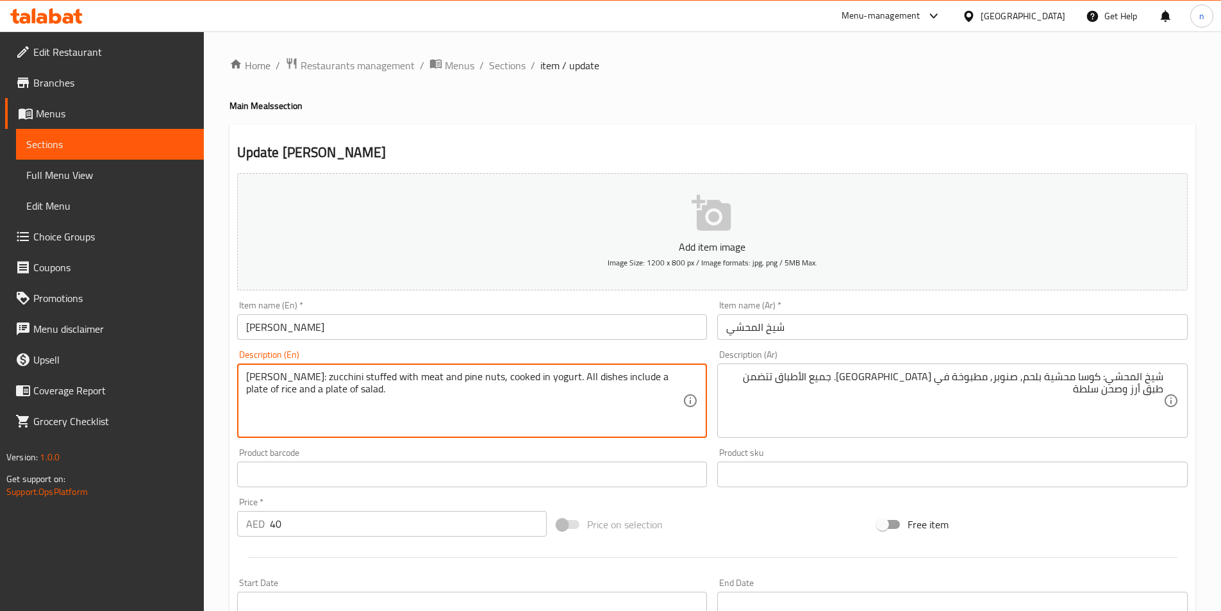
type textarea "[PERSON_NAME]: zucchini stuffed with meat and pine nuts, cooked in yogurt. All …"
click at [733, 496] on div "Add item image Image Size: 1200 x 800 px / Image formats: jpg, png / 5MB Max. I…" at bounding box center [712, 444] width 961 height 553
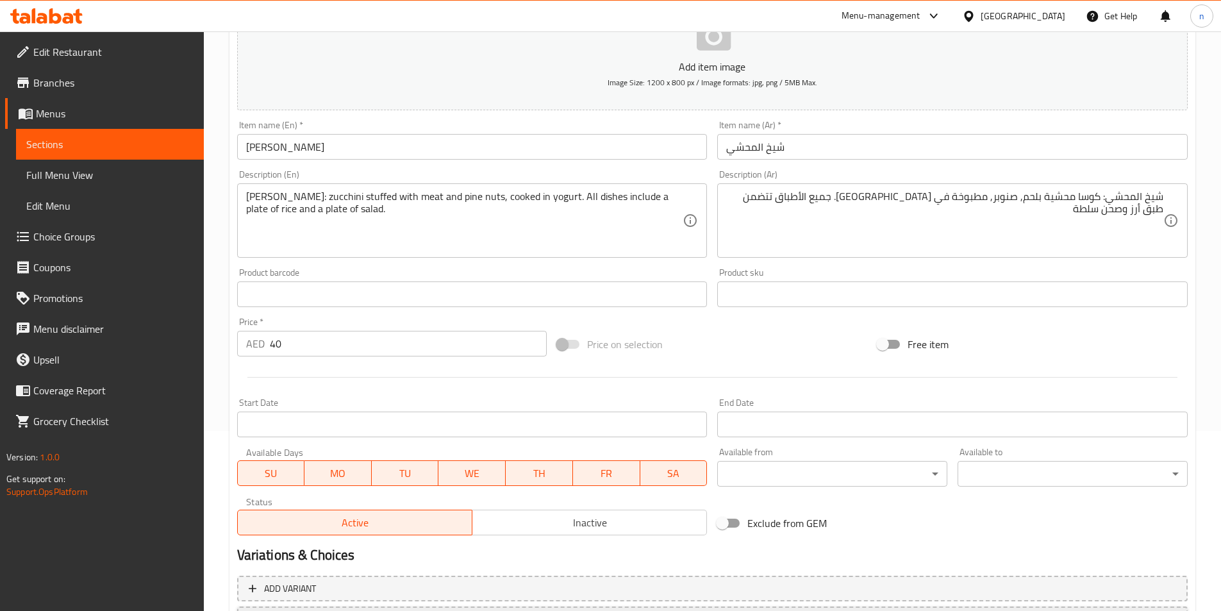
scroll to position [295, 0]
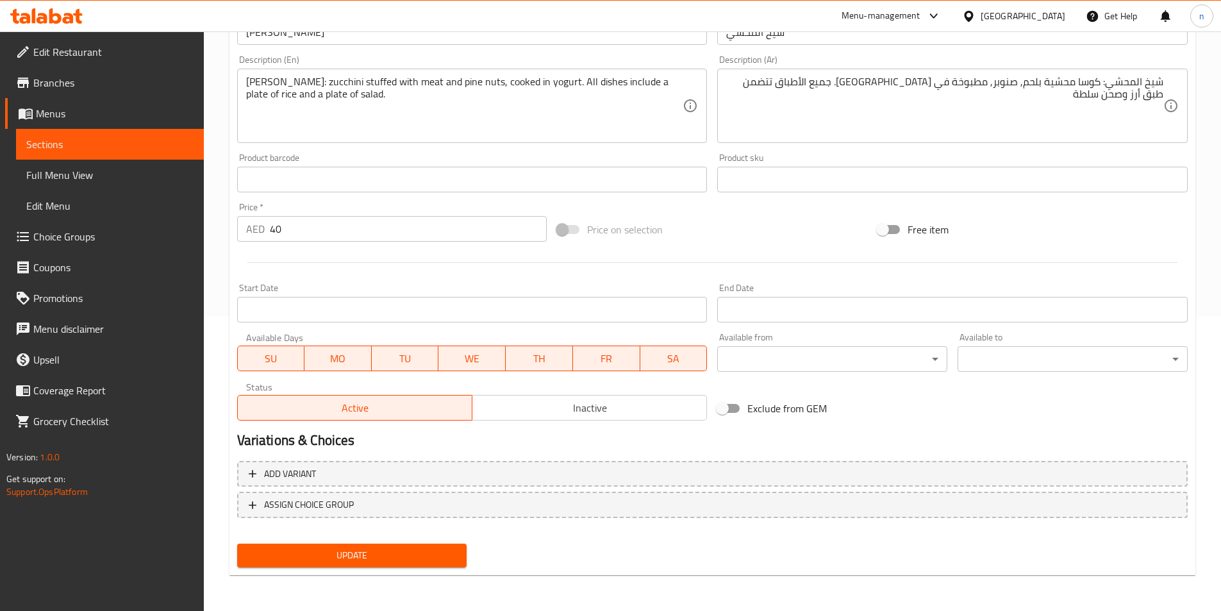
click at [433, 551] on span "Update" at bounding box center [352, 555] width 210 height 16
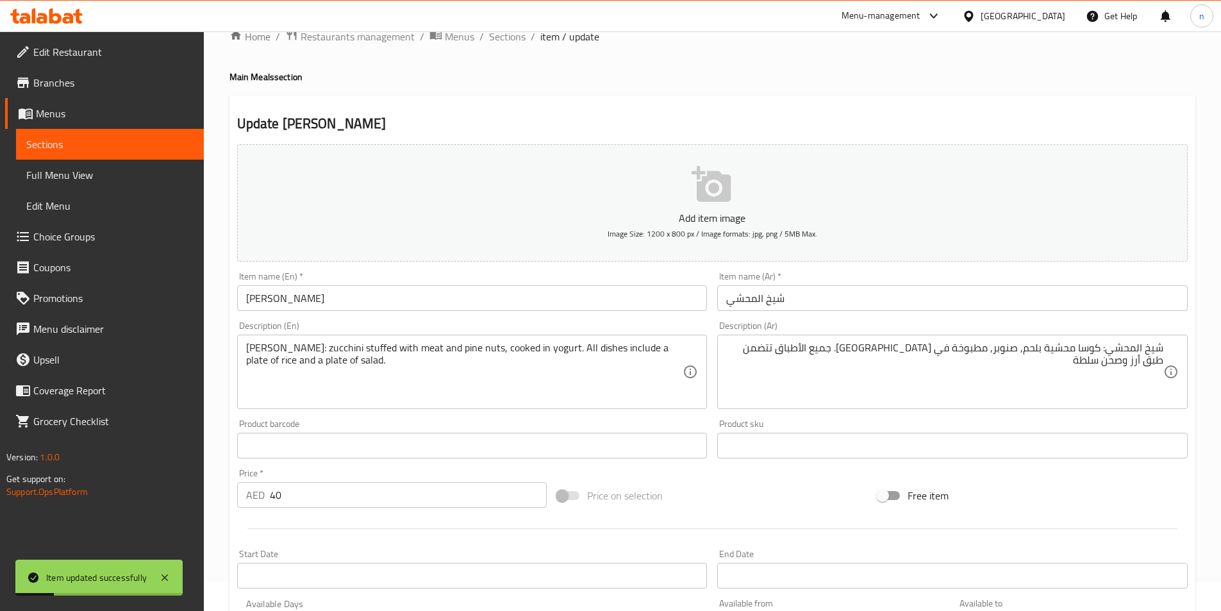
scroll to position [0, 0]
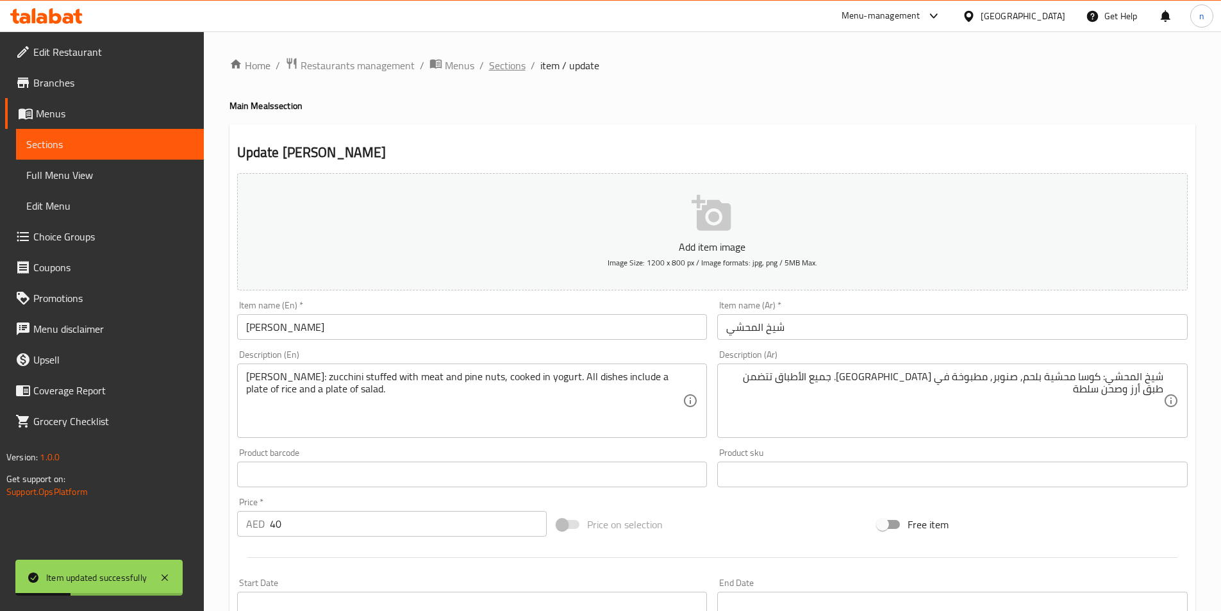
click at [492, 65] on span "Sections" at bounding box center [507, 65] width 37 height 15
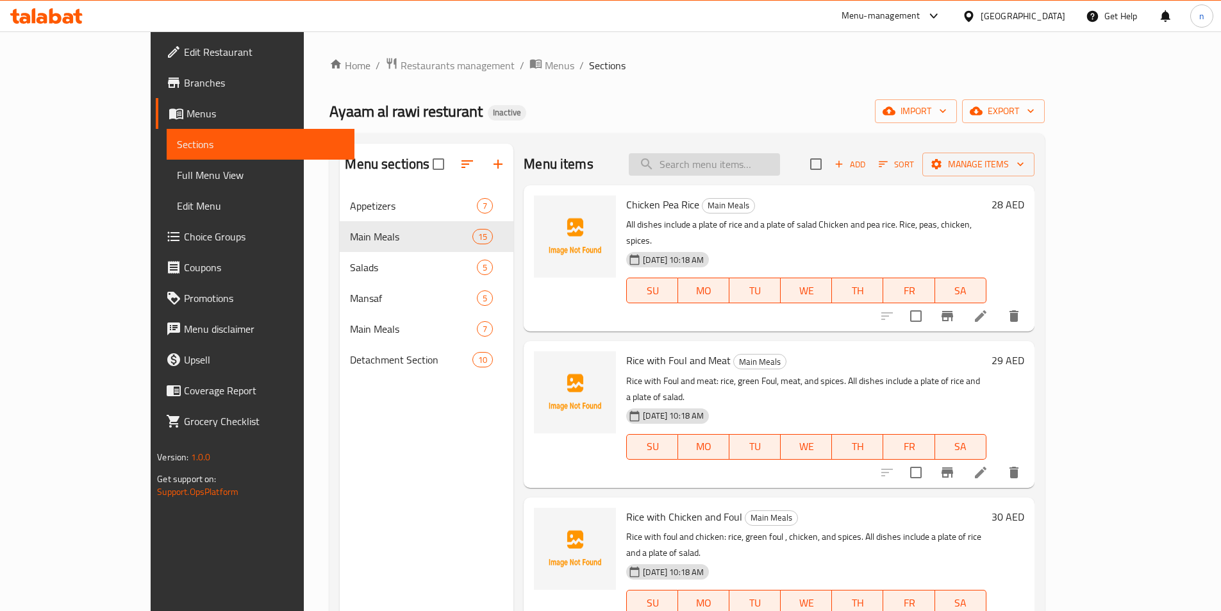
click at [736, 175] on input "search" at bounding box center [704, 164] width 151 height 22
paste input "خضار مشكل"
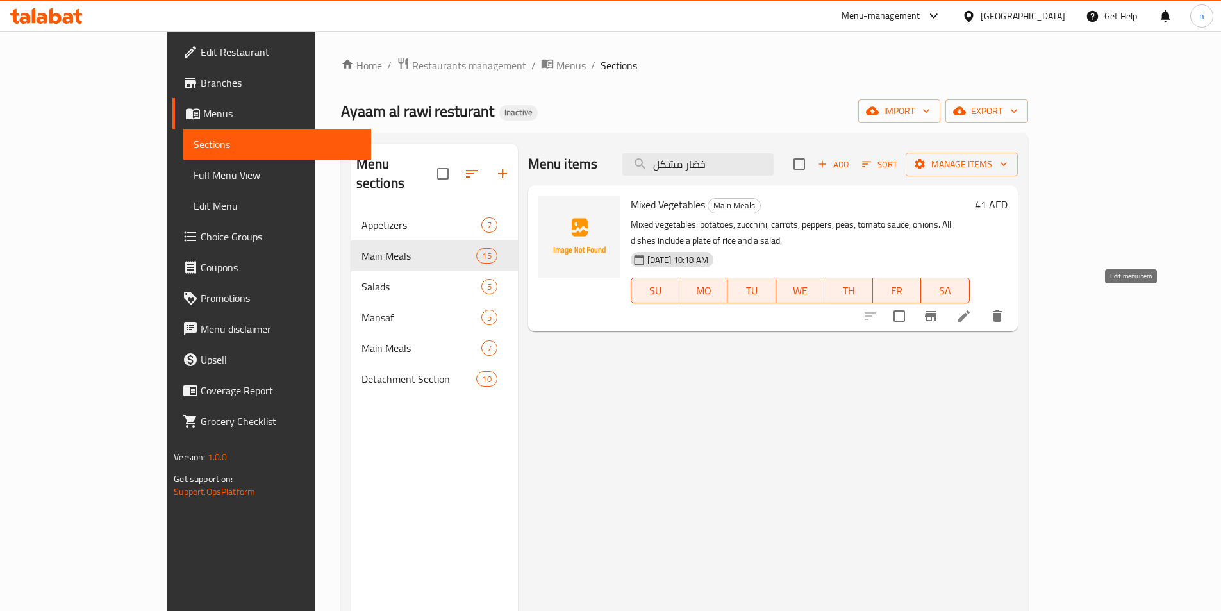
type input "خضار مشكل"
click at [972, 308] on icon at bounding box center [964, 315] width 15 height 15
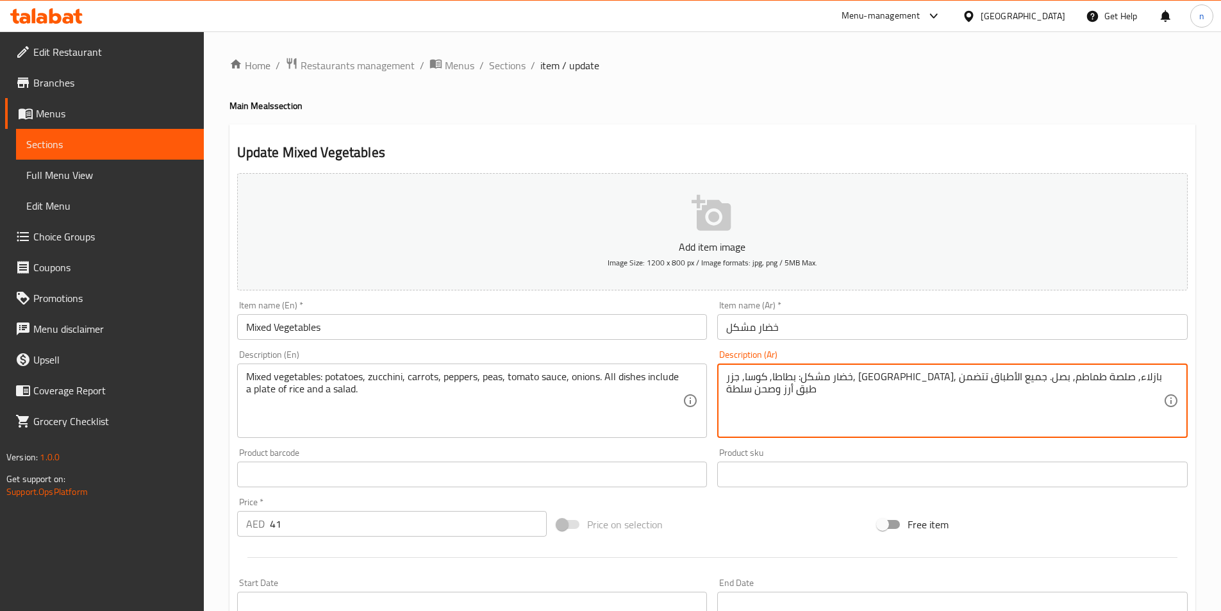
click at [1013, 383] on textarea "خضار مشكل: بطاطا, كوسا, جزر, فليفلة, بازلاء, صلصة طماطم, بصل. جميع الأطباق تتضم…" at bounding box center [944, 401] width 437 height 61
type textarea "خضار مشكل: بطاطا, كوسا, جزر, [GEOGRAPHIC_DATA], بازلاء, صلصة طماطم, بصل. جميع ا…"
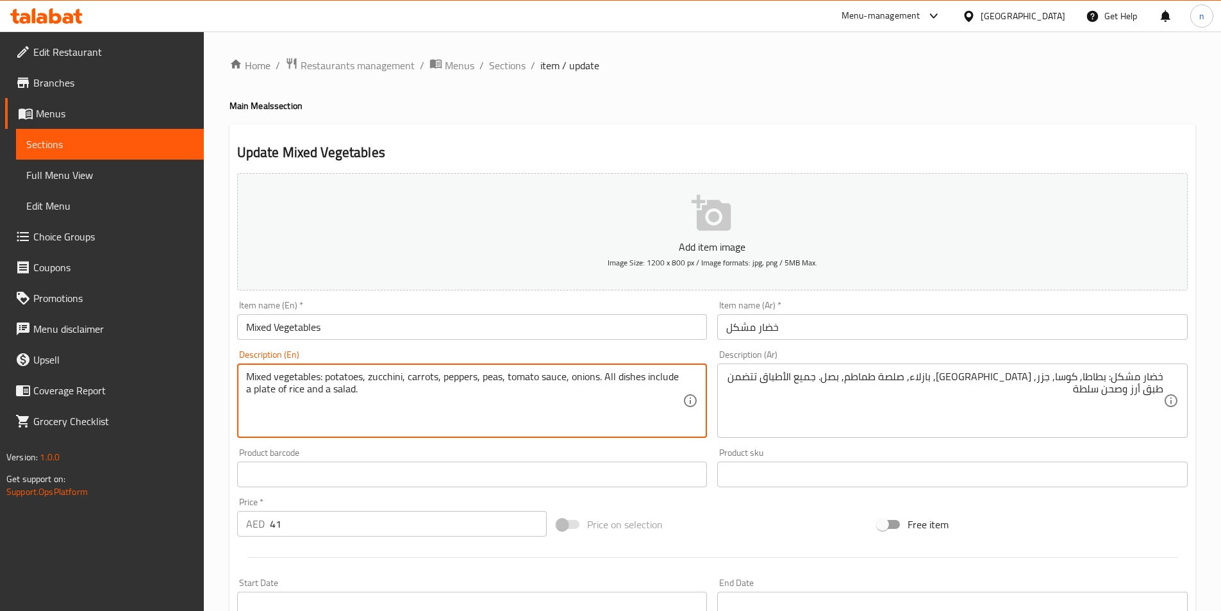
click at [265, 389] on textarea "Mixed vegetables: potatoes, zucchini, carrots, peppers, peas, tomato sauce, oni…" at bounding box center [464, 401] width 437 height 61
click at [333, 394] on textarea "Mixed vegetables: potatoes, zucchini, carrots, peppers, peas, tomato sauce, oni…" at bounding box center [464, 401] width 437 height 61
paste textarea "plate"
type textarea "Mixed vegetables: potatoes, zucchini, carrots, peppers, peas, tomato sauce, oni…"
click at [710, 511] on div "Price on selection" at bounding box center [712, 524] width 321 height 35
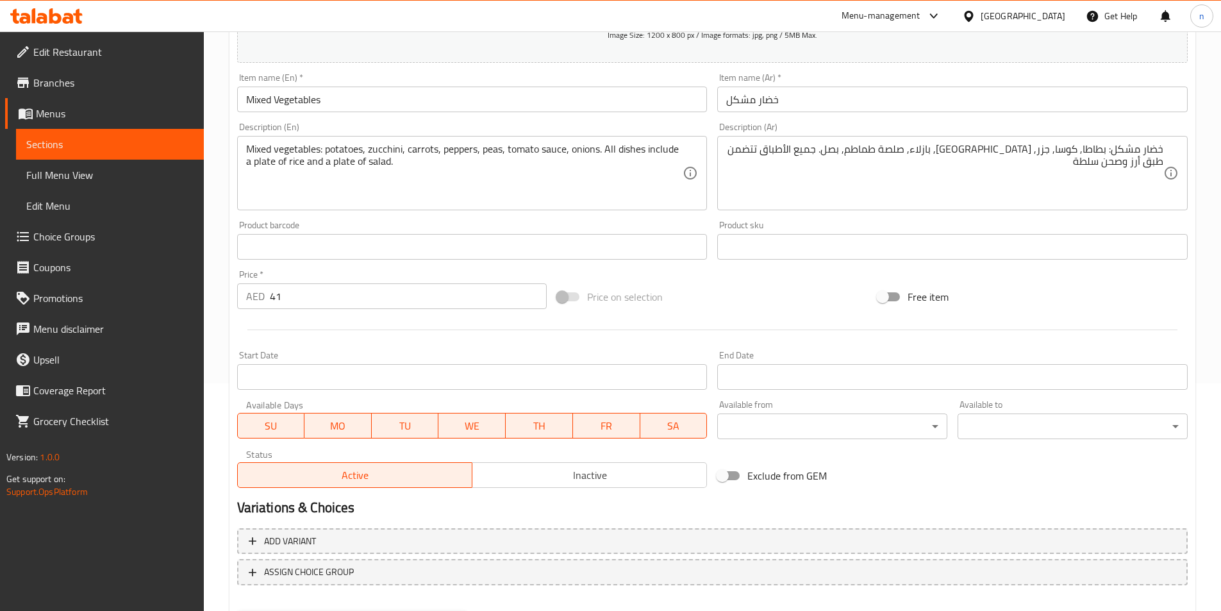
scroll to position [295, 0]
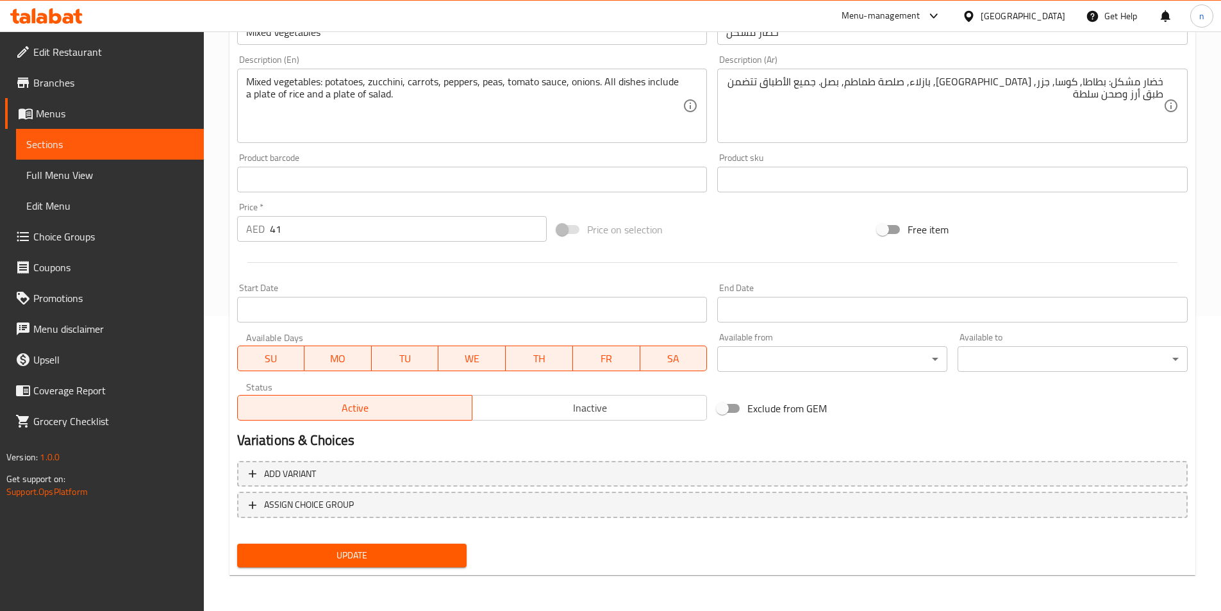
click at [414, 548] on span "Update" at bounding box center [352, 555] width 210 height 16
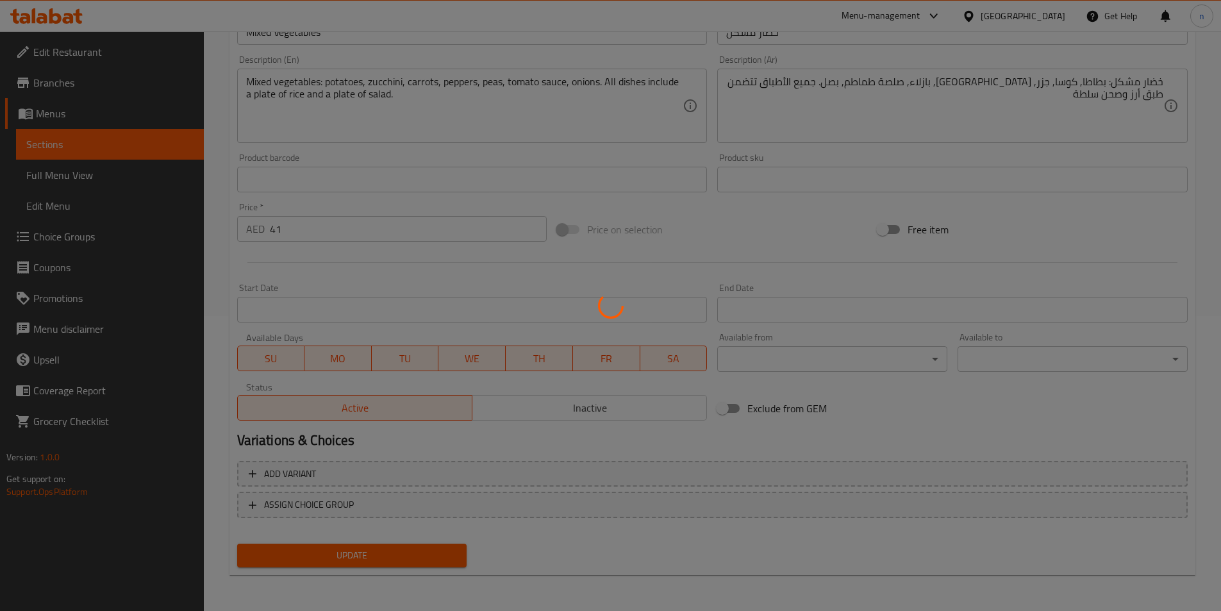
scroll to position [0, 0]
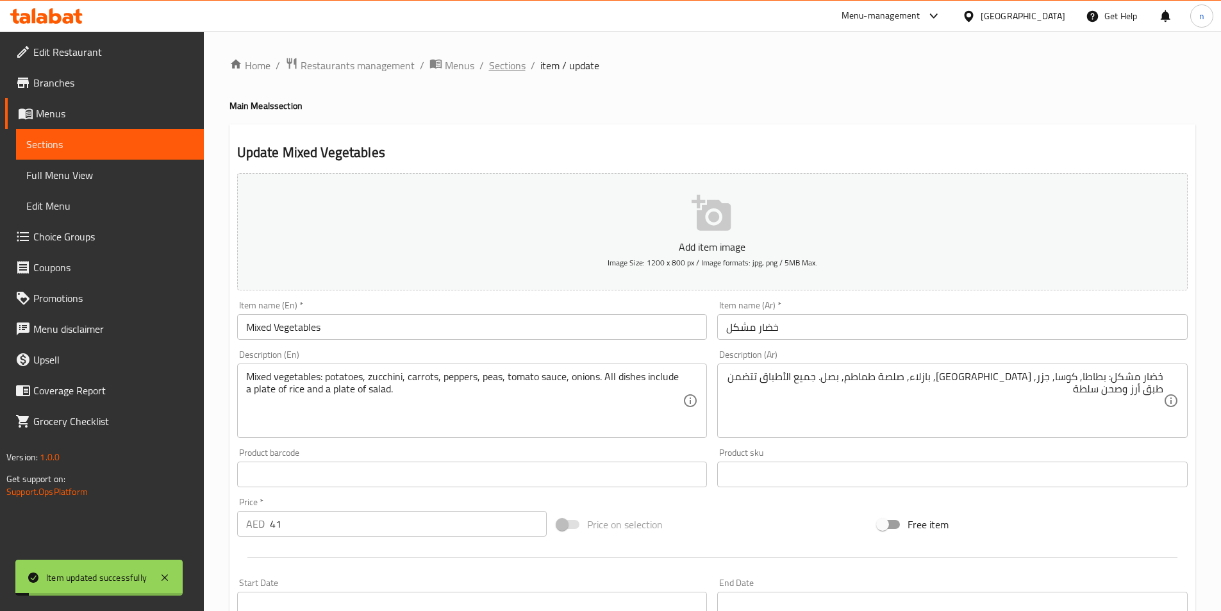
click at [518, 65] on span "Sections" at bounding box center [507, 65] width 37 height 15
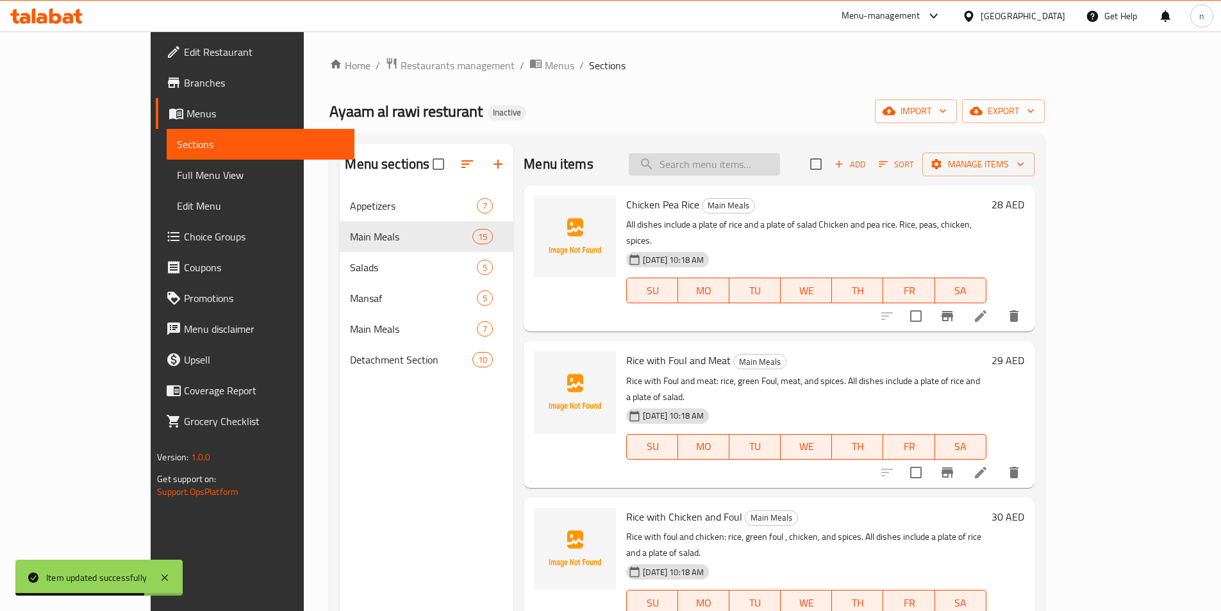
click at [740, 158] on input "search" at bounding box center [704, 164] width 151 height 22
paste input "مكسيكانو"
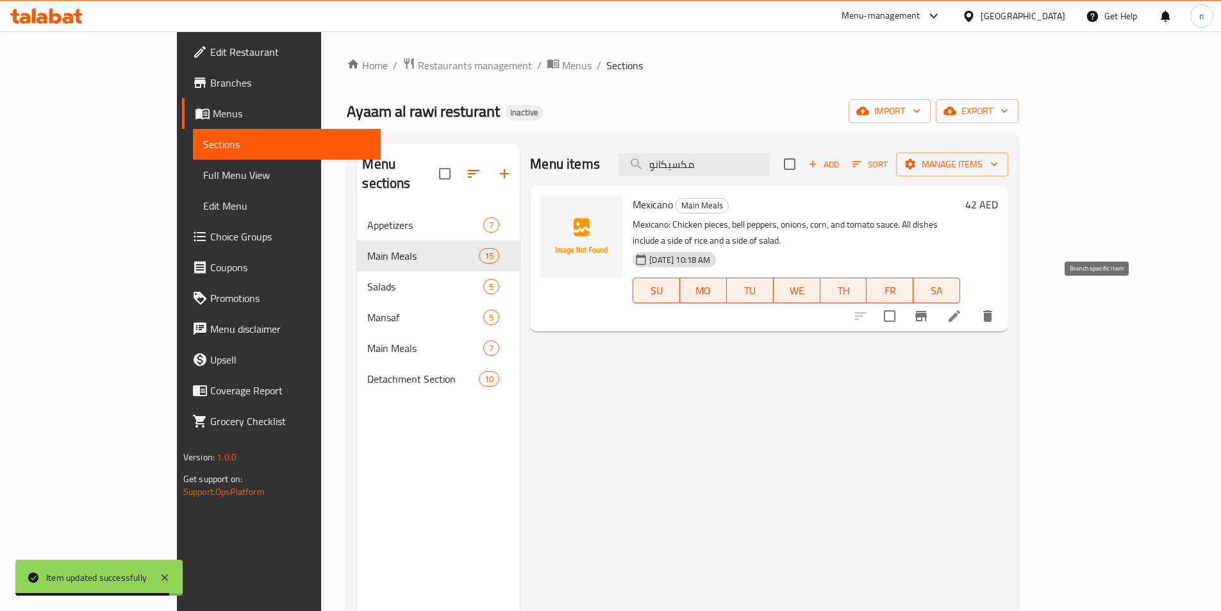
type input "مكسيكانو"
click at [960, 310] on icon at bounding box center [955, 316] width 12 height 12
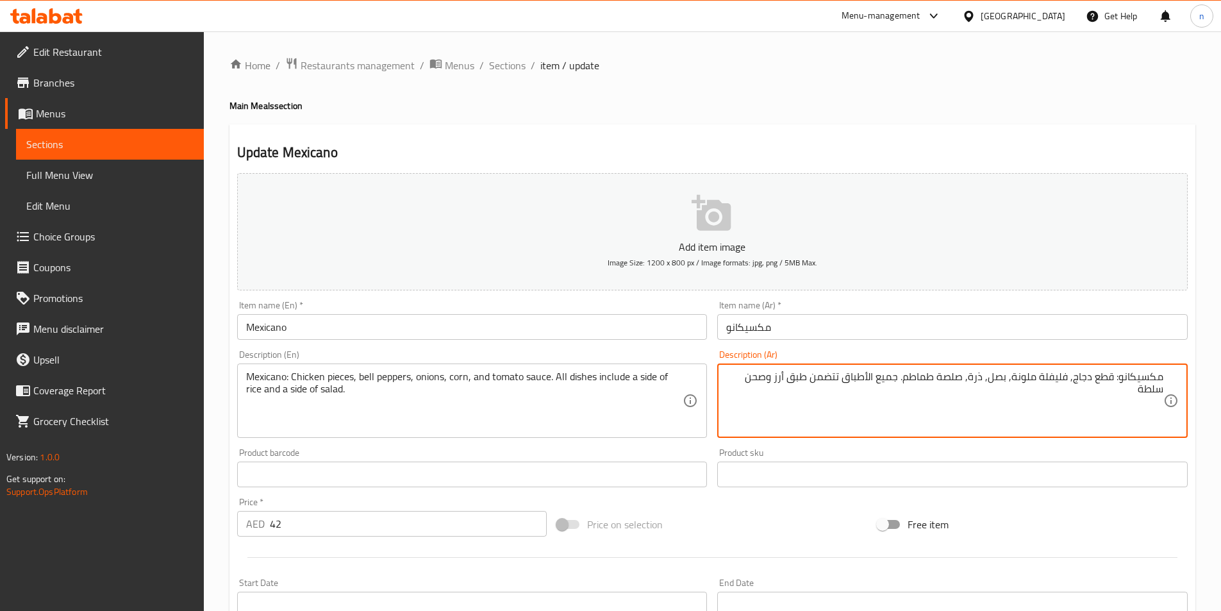
drag, startPoint x: 1015, startPoint y: 378, endPoint x: 1067, endPoint y: 383, distance: 52.8
click at [1067, 383] on textarea "مكسيكانو: قطع دجاج, فليفلة ملونة, بصل, ذرة, صلصة طماطم. جميع الأطباق تتضمن طبق …" at bounding box center [944, 401] width 437 height 61
type textarea "مكسيكانو: قطع دجاج, فلفل حلو, بصل, ذرة, صلصة طماطم. جميع الأطباق تتضمن طبق أرز …"
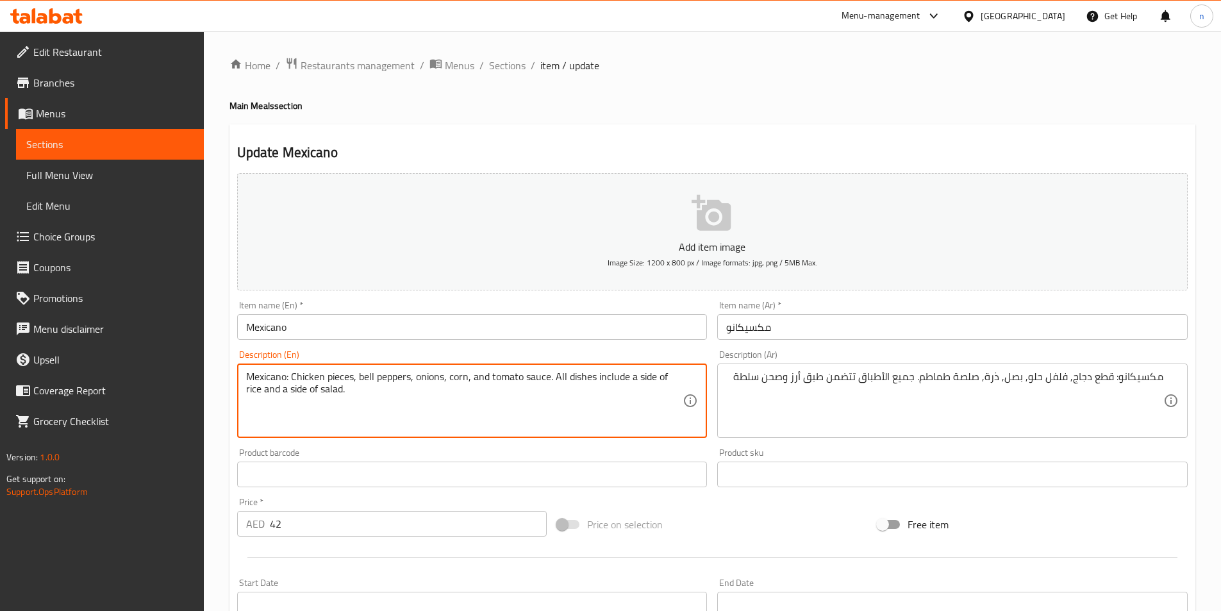
drag, startPoint x: 358, startPoint y: 377, endPoint x: 410, endPoint y: 382, distance: 52.2
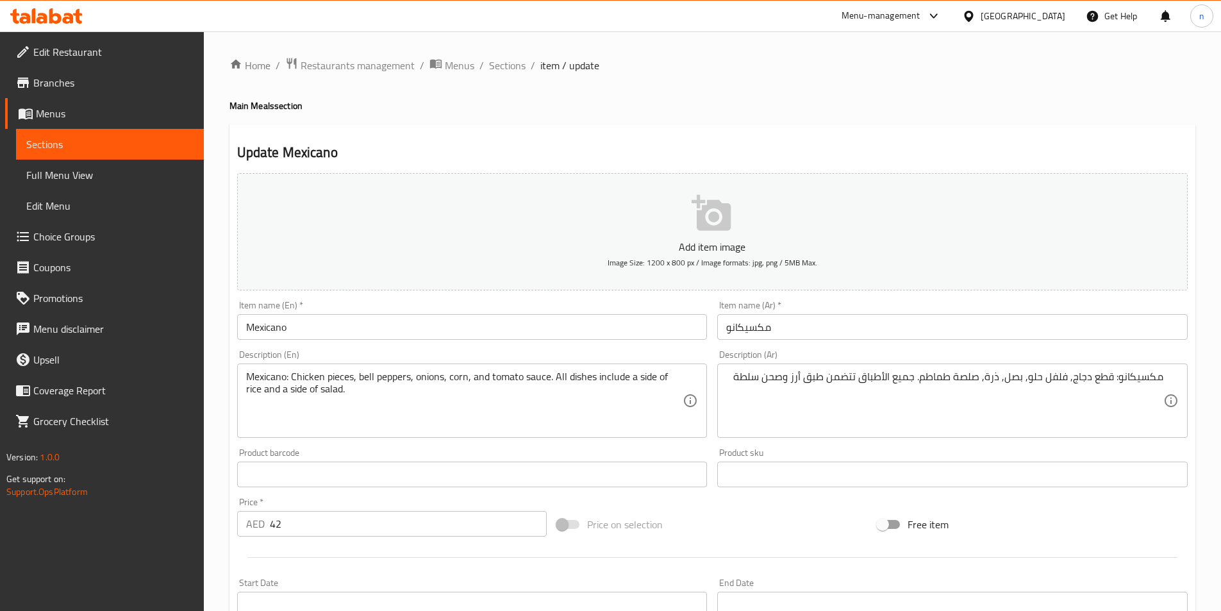
click at [646, 381] on textarea "Mexicano: Chicken pieces, bell peppers, onions, corn, and tomato sauce. All dis…" at bounding box center [464, 401] width 437 height 61
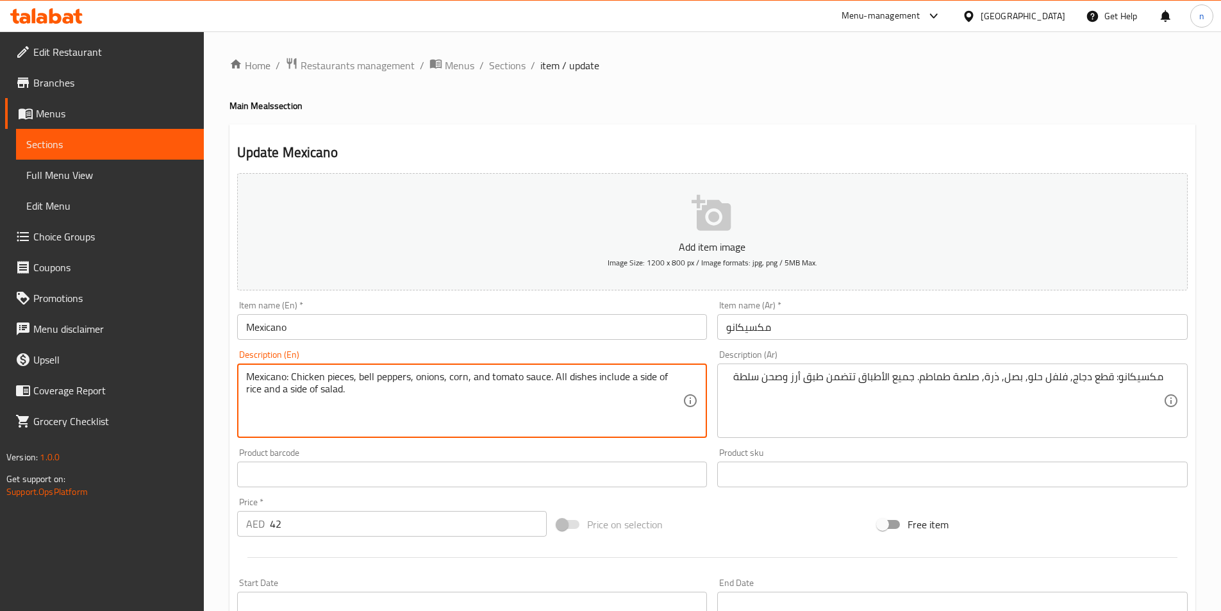
click at [646, 381] on textarea "Mexicano: Chicken pieces, bell peppers, onions, corn, and tomato sauce. All dis…" at bounding box center [464, 401] width 437 height 61
click at [646, 374] on textarea "Mexicano: Chicken pieces, bell peppers, onions, corn, and tomato sauce. All dis…" at bounding box center [464, 401] width 437 height 61
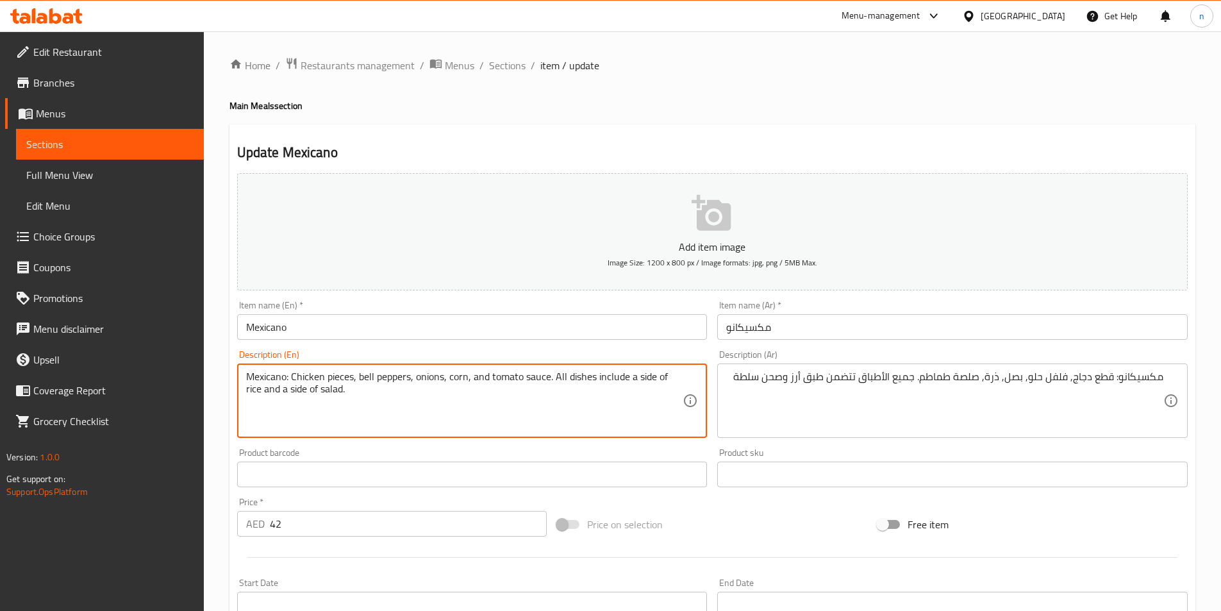
paste textarea "plate"
click at [296, 390] on textarea "Mexicano: Chicken pieces, bell peppers, onions, corn, and tomato sauce. All dis…" at bounding box center [464, 401] width 437 height 61
paste textarea "plate"
type textarea "Mexicano: Chicken pieces, bell peppers, onions, corn, and tomato sauce. All dis…"
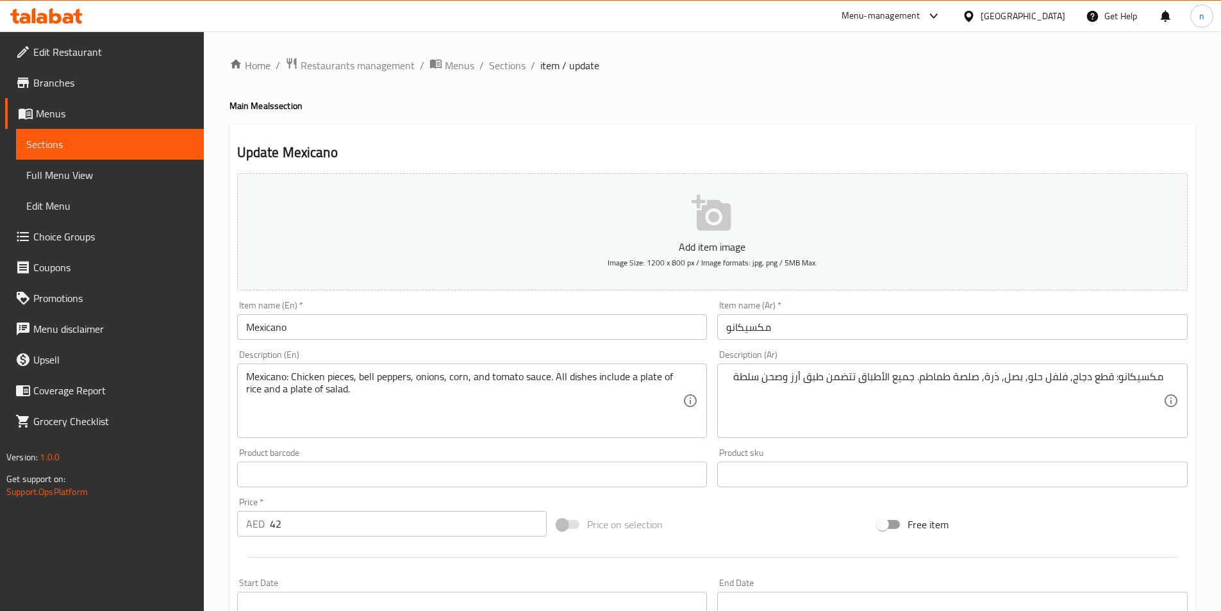
click at [772, 515] on div "Price on selection" at bounding box center [712, 524] width 321 height 35
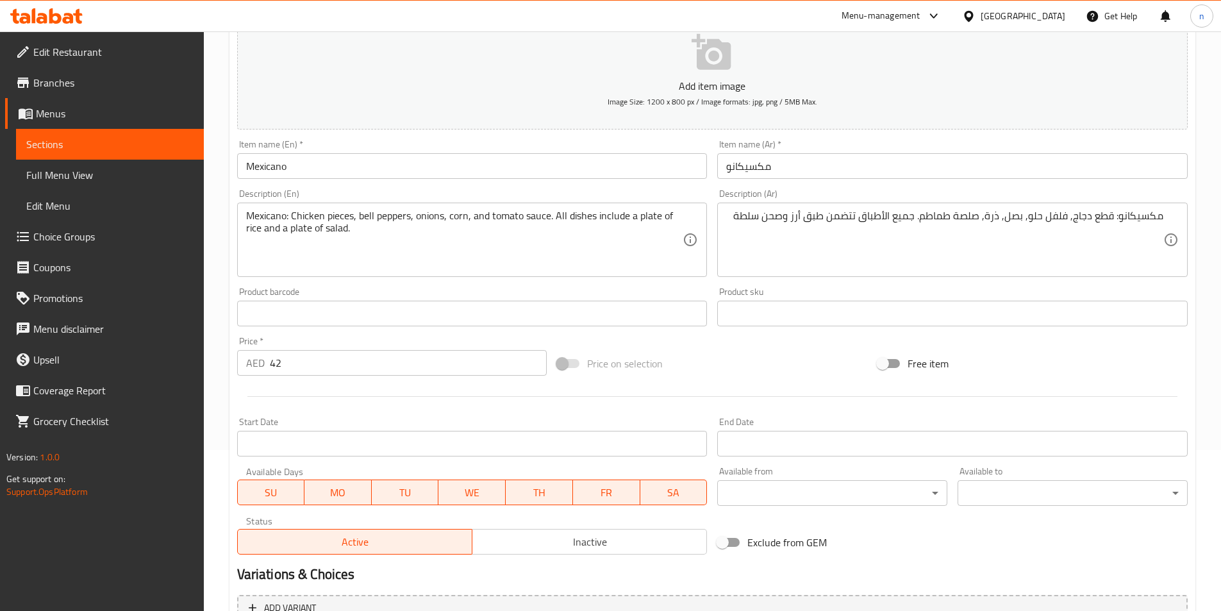
scroll to position [295, 0]
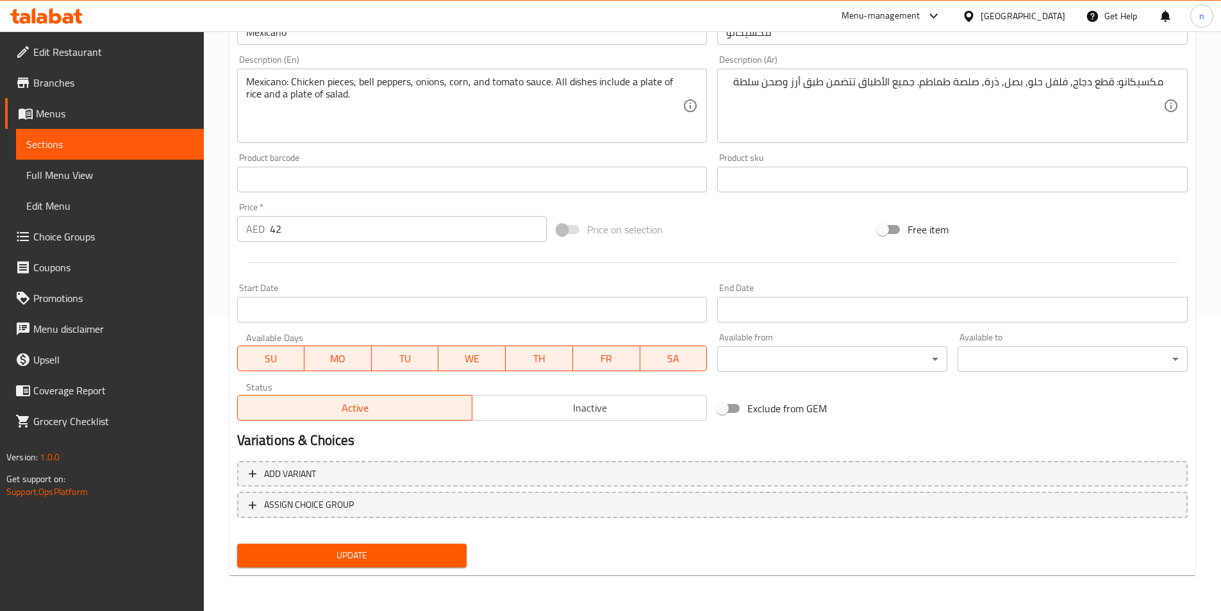
click at [419, 552] on span "Update" at bounding box center [352, 555] width 210 height 16
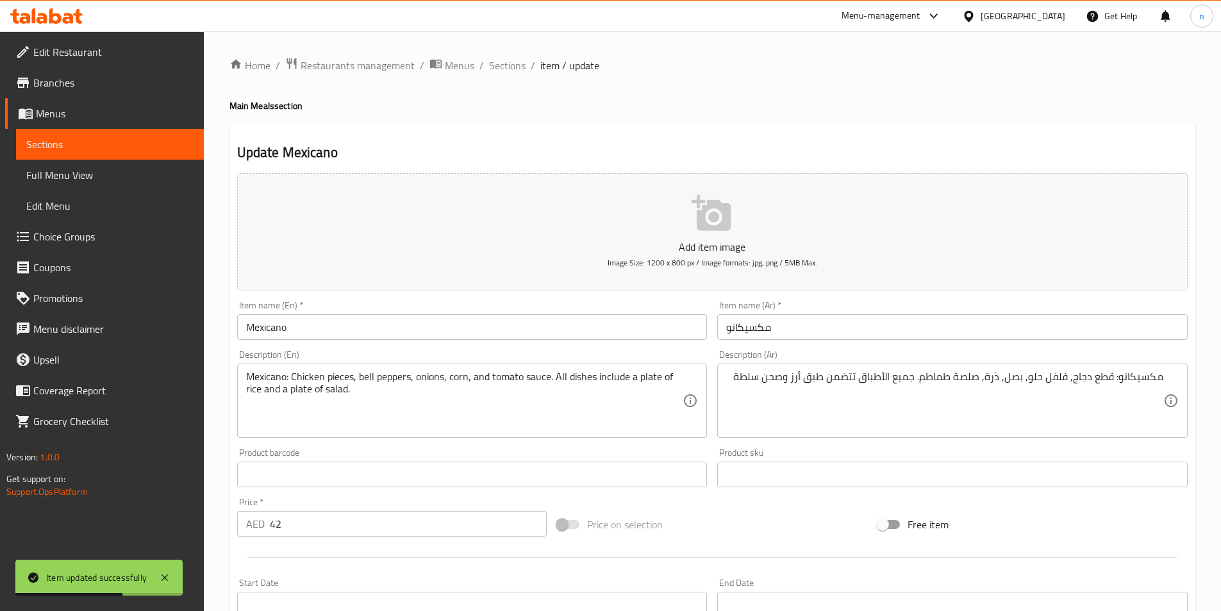
click at [486, 65] on ol "Home / Restaurants management / Menus / Sections / item / update" at bounding box center [713, 65] width 966 height 17
click at [490, 67] on span "Sections" at bounding box center [507, 65] width 37 height 15
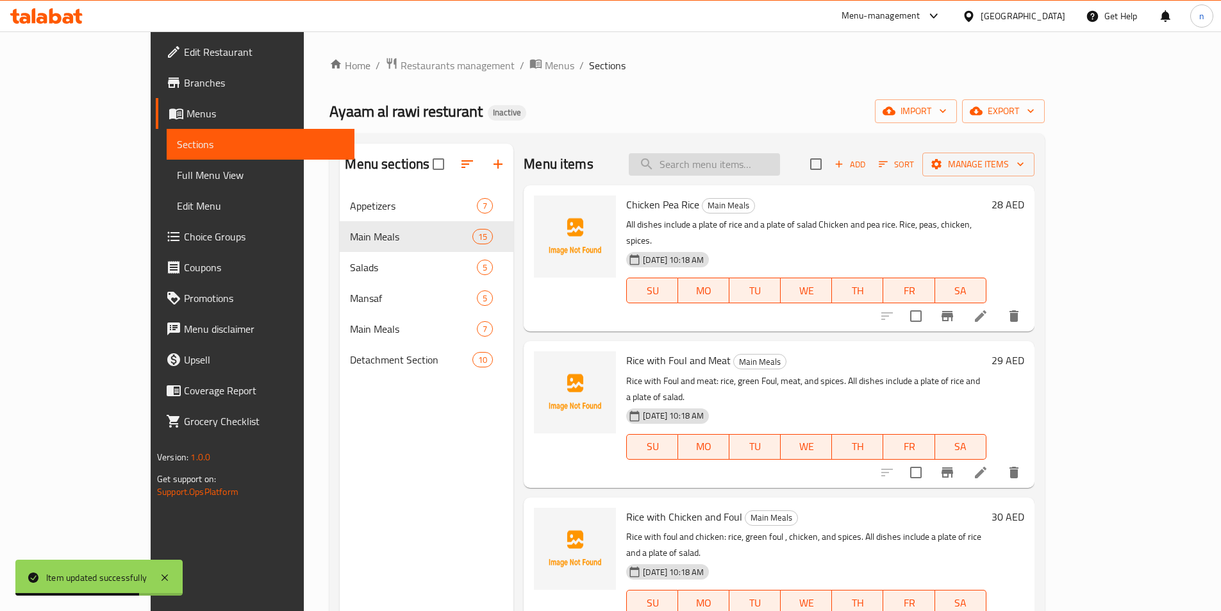
click at [723, 163] on input "search" at bounding box center [704, 164] width 151 height 22
paste input "خاروف مع محاشي"
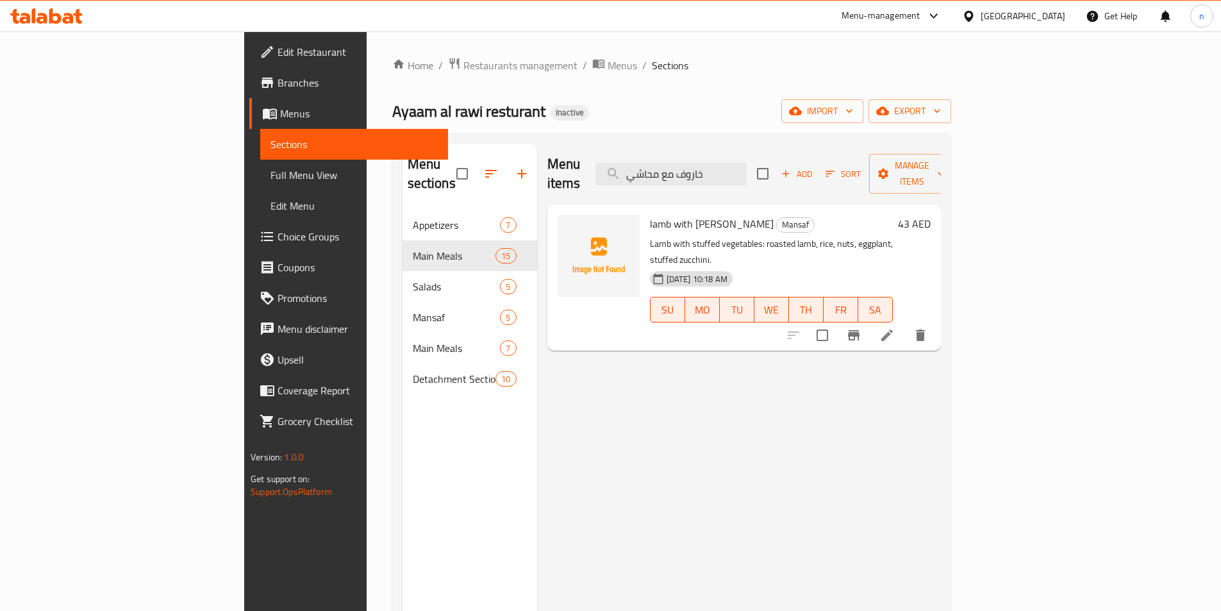
type input "خاروف مع محاشي"
click at [895, 328] on icon at bounding box center [887, 335] width 15 height 15
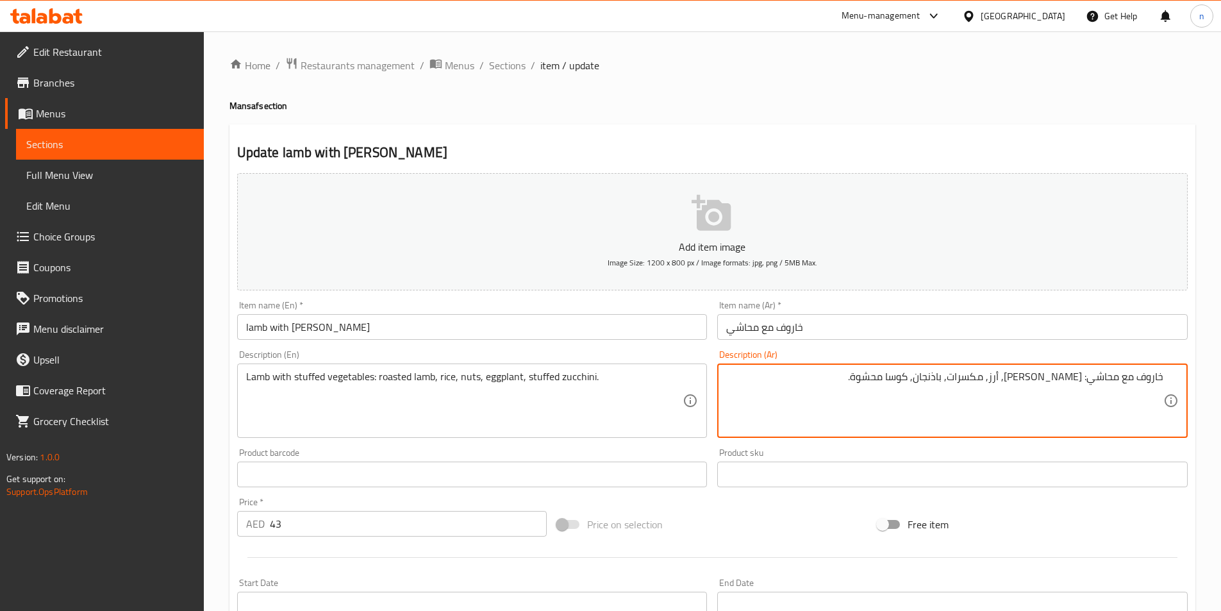
click at [304, 332] on input "lamb with [PERSON_NAME]" at bounding box center [472, 327] width 471 height 26
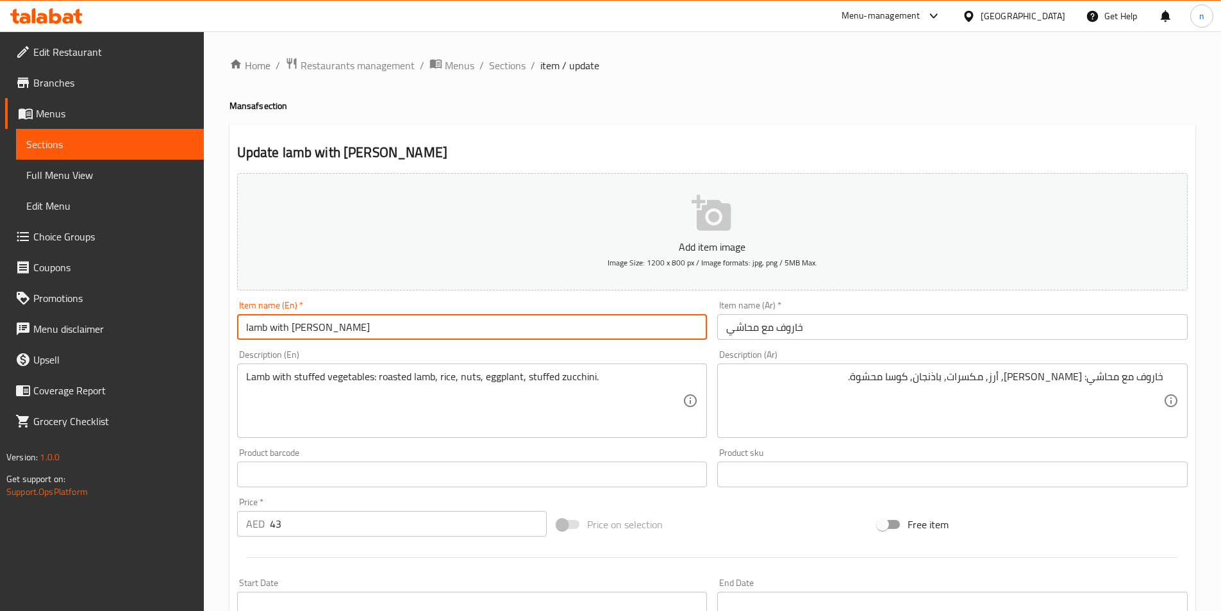
click at [310, 324] on input "lamb with [PERSON_NAME]" at bounding box center [472, 327] width 471 height 26
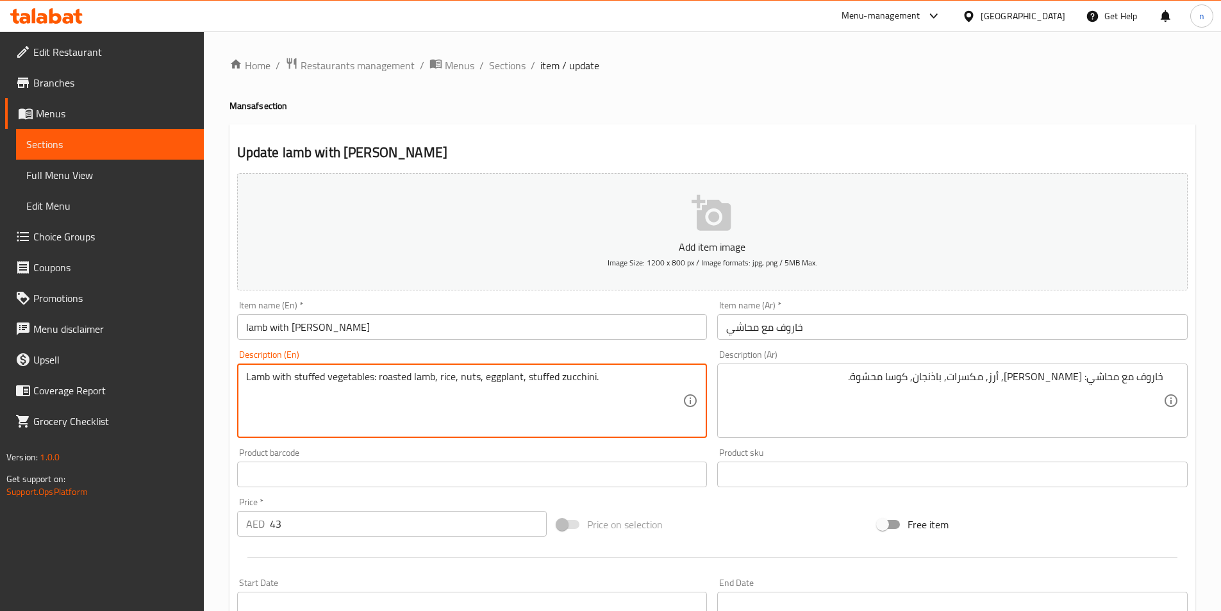
paste textarea "Mahashi"
drag, startPoint x: 294, startPoint y: 374, endPoint x: 373, endPoint y: 391, distance: 80.7
click at [528, 376] on textarea "Lamb with Mahashi: roasted lamb, rice, nuts, eggplant, stuffed zucchini." at bounding box center [464, 401] width 437 height 61
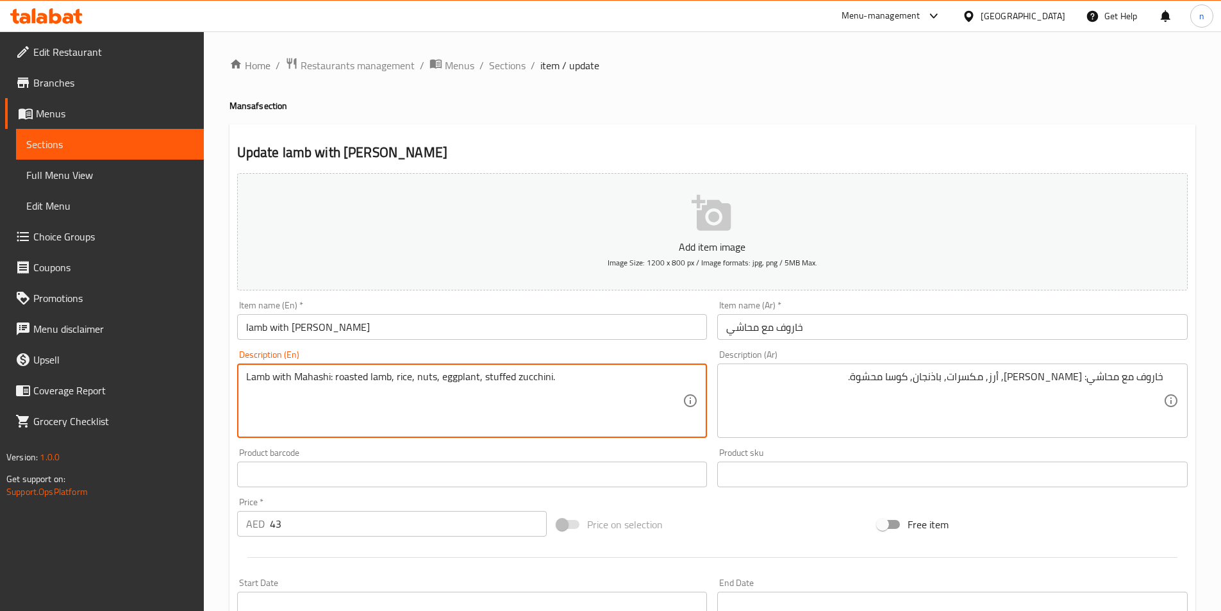
click at [534, 380] on textarea "Lamb with Mahashi: roasted lamb, rice, nuts, eggplant, stuffed zucchini." at bounding box center [464, 401] width 437 height 61
type textarea "Lamb with Mahashi: roasted lamb, rice, nuts, eggplant, stuffed zucchini."
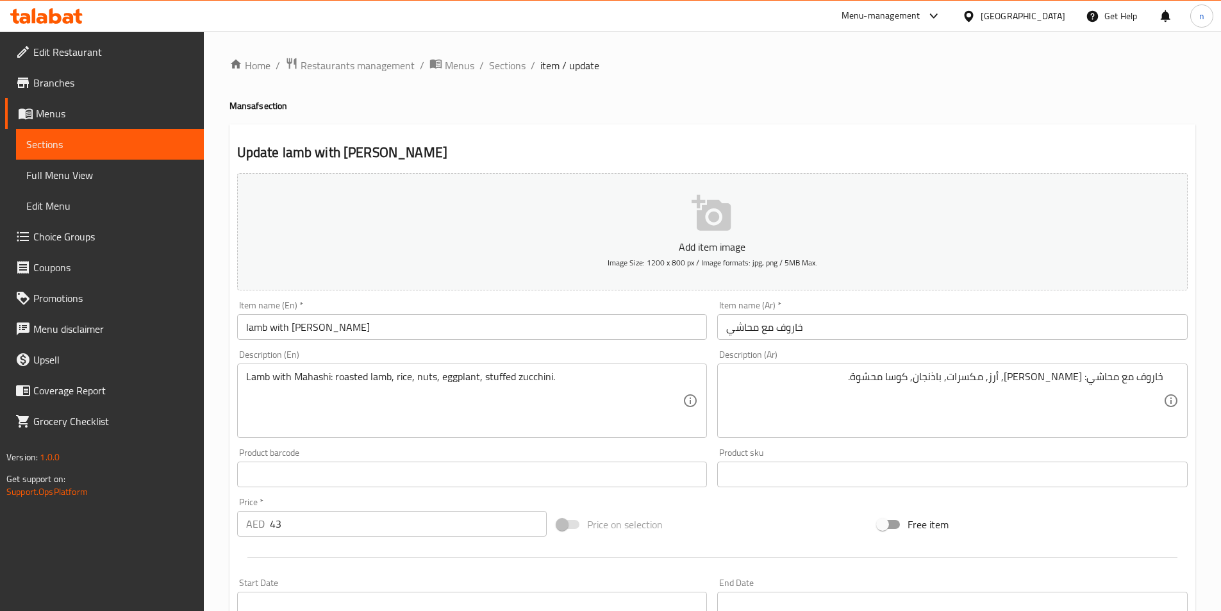
click at [799, 512] on div "Price on selection" at bounding box center [712, 524] width 321 height 35
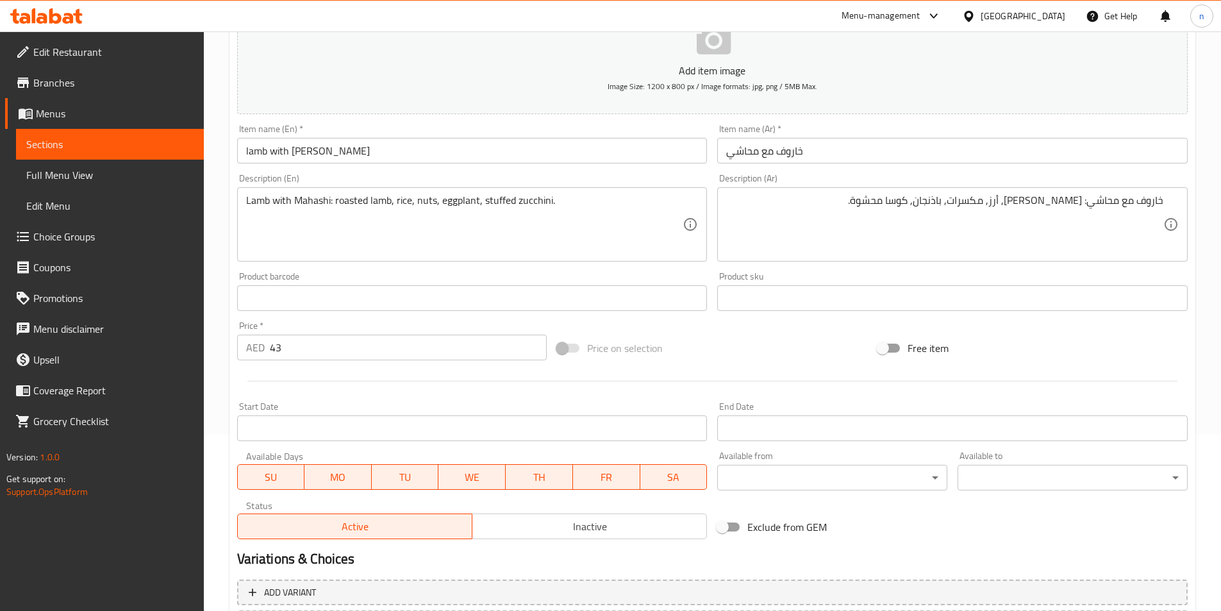
scroll to position [295, 0]
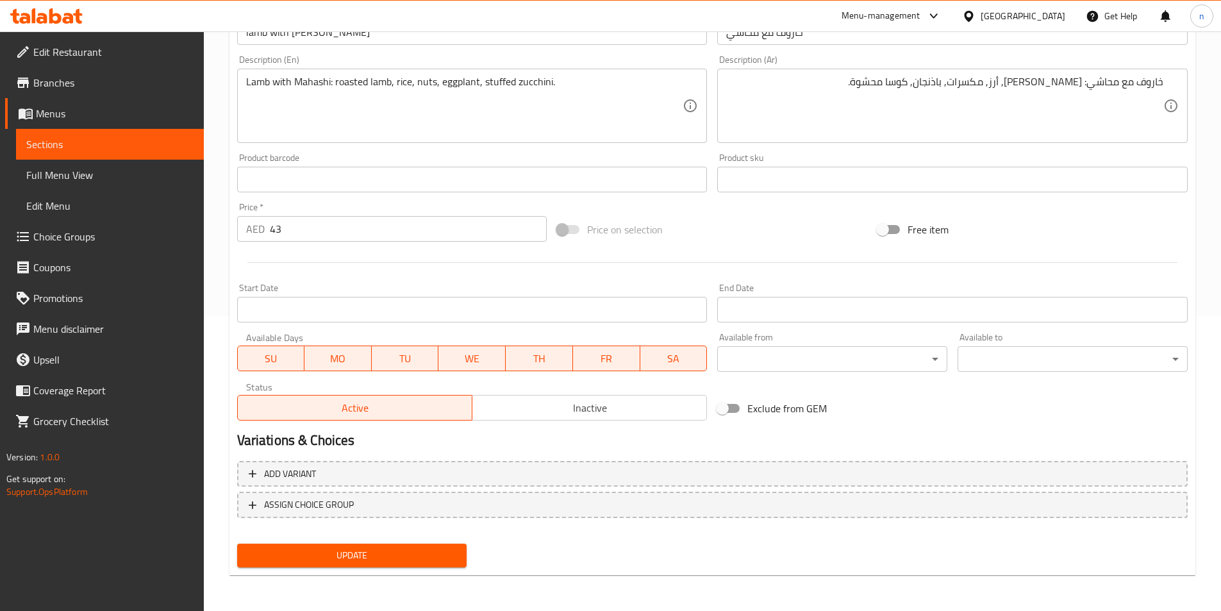
click at [397, 564] on span "Update" at bounding box center [352, 555] width 210 height 16
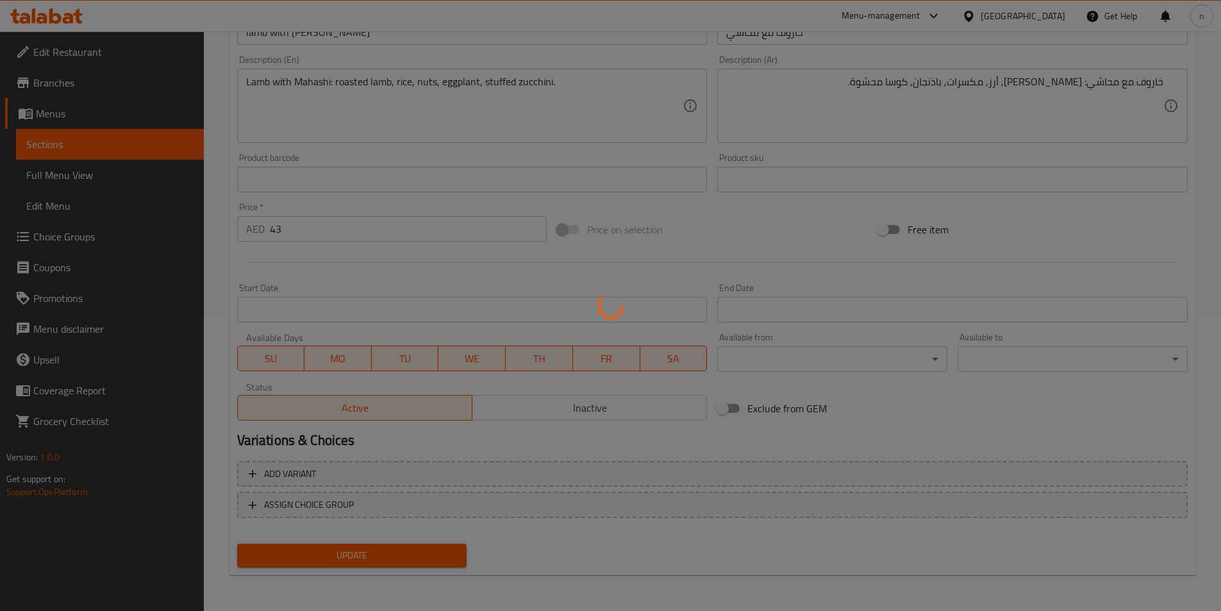
scroll to position [0, 0]
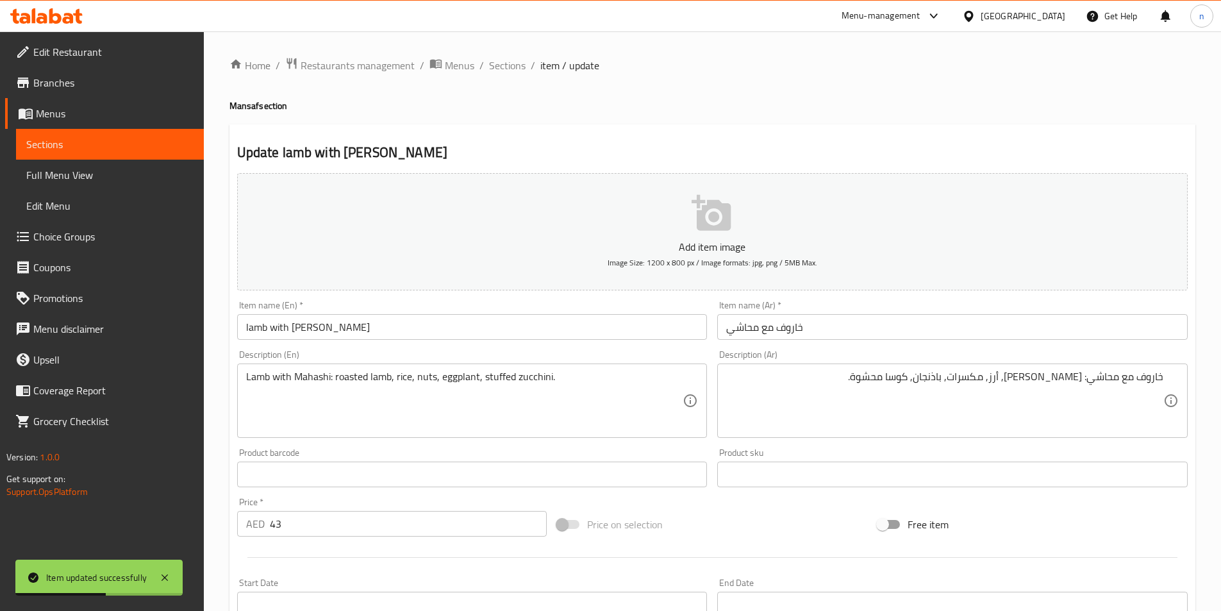
drag, startPoint x: 504, startPoint y: 64, endPoint x: 545, endPoint y: 90, distance: 48.7
click at [504, 64] on span "Sections" at bounding box center [507, 65] width 37 height 15
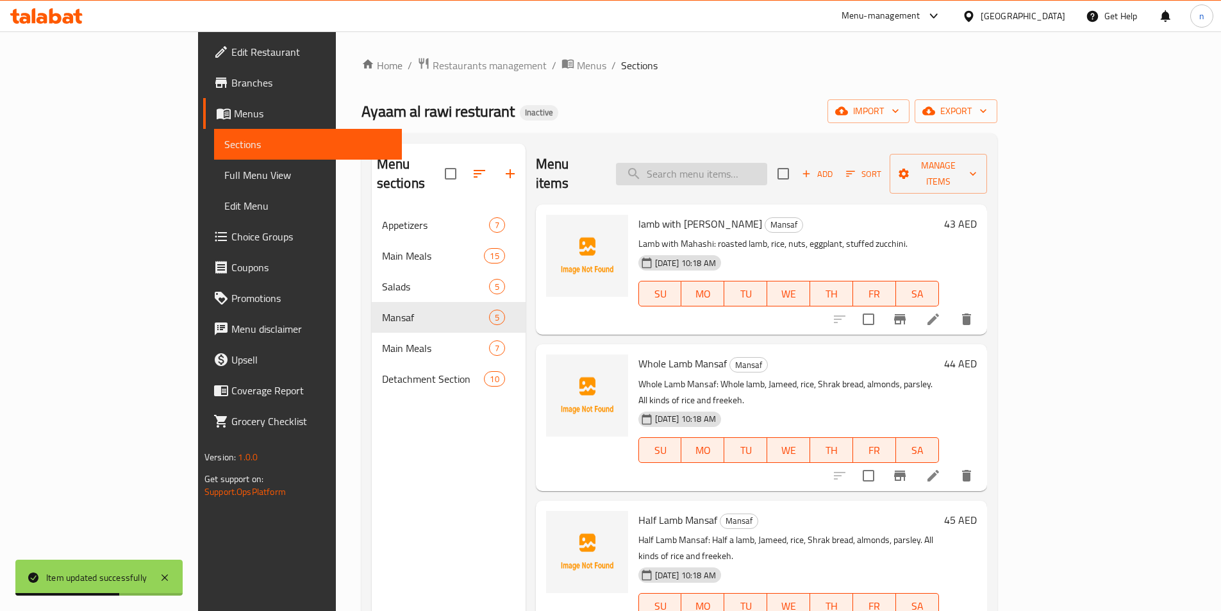
click at [767, 163] on input "search" at bounding box center [691, 174] width 151 height 22
paste input "منسف خاروف كامل"
type input "منسف خاروف كامل"
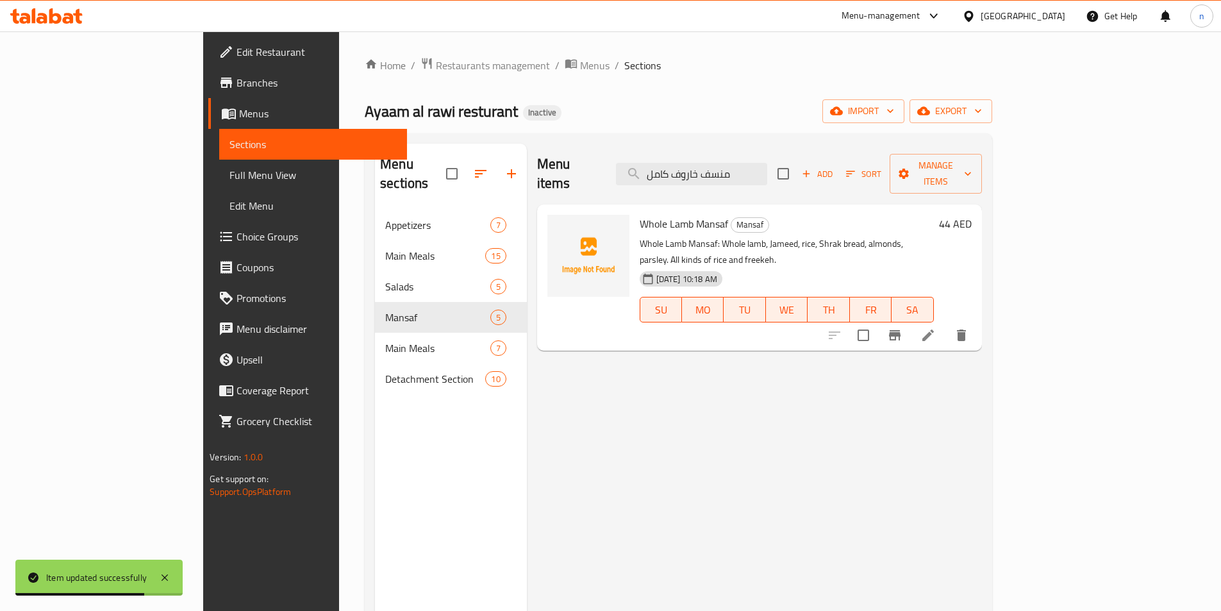
click at [936, 328] on icon at bounding box center [928, 335] width 15 height 15
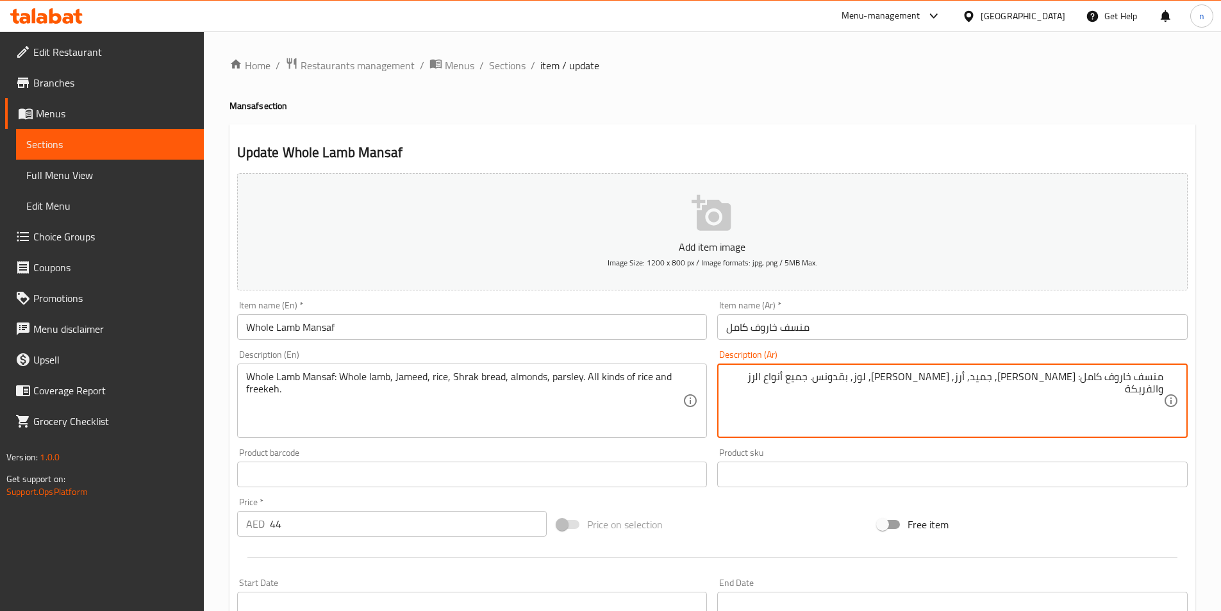
click at [774, 375] on textarea "منسف خاروف كامل: [PERSON_NAME], جميد, أرز, [PERSON_NAME], لوز, بقدونس. جميع أنو…" at bounding box center [944, 401] width 437 height 61
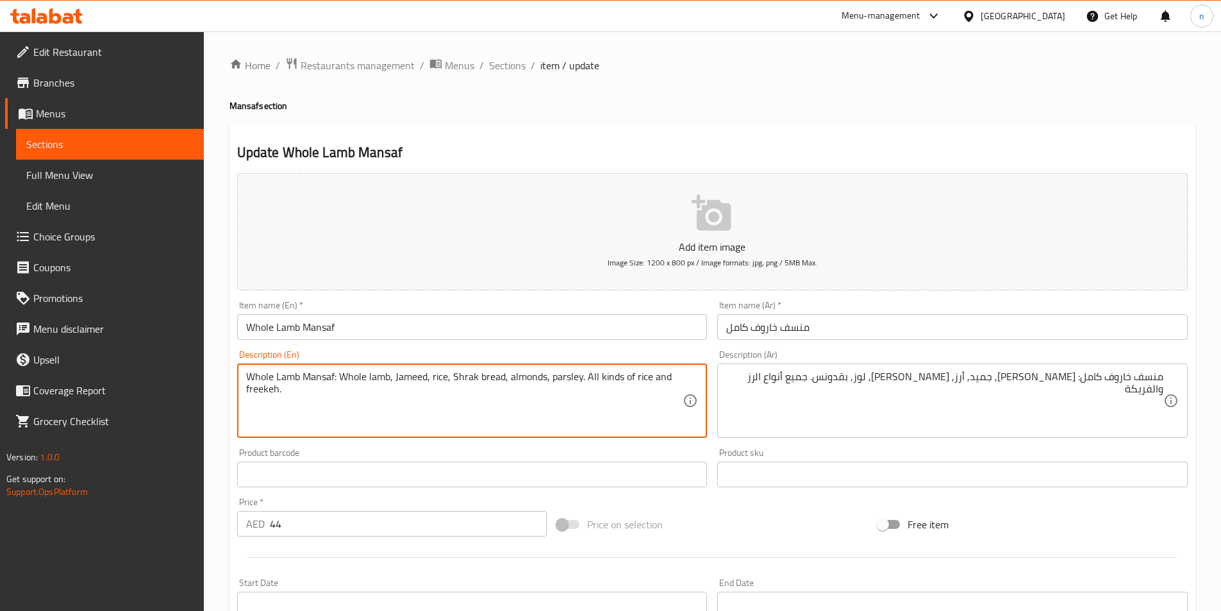
click at [676, 376] on textarea "Whole Lamb Mansaf: Whole lamb, Jameed, rice, Shrak bread, almonds, parsley. All…" at bounding box center [464, 401] width 437 height 61
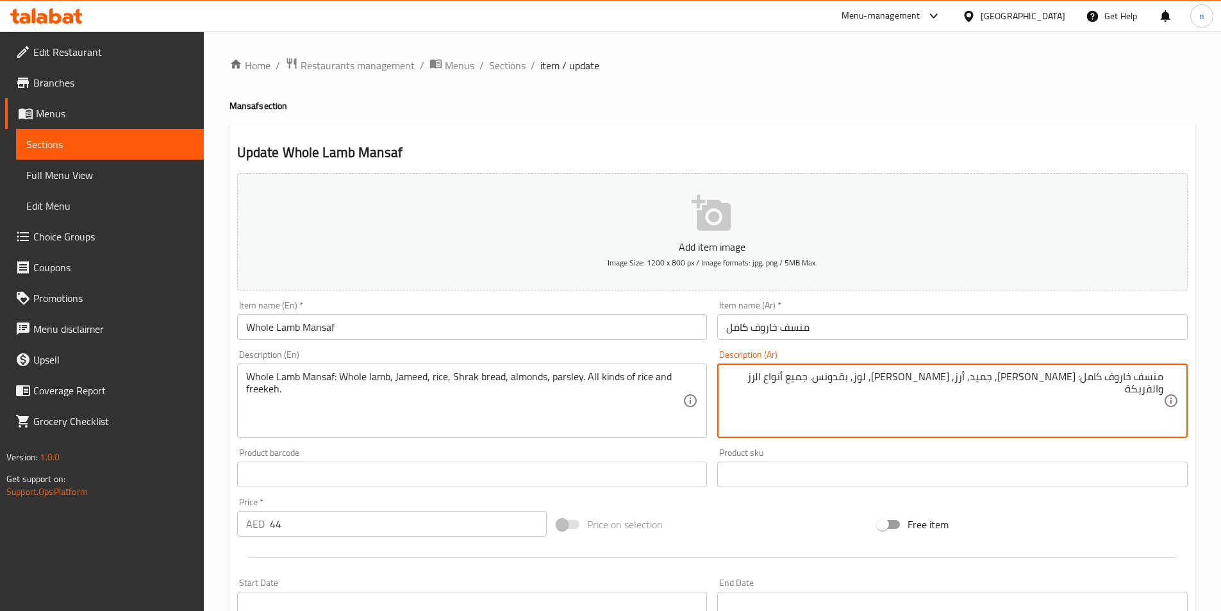
drag, startPoint x: 880, startPoint y: 380, endPoint x: 727, endPoint y: 415, distance: 157.1
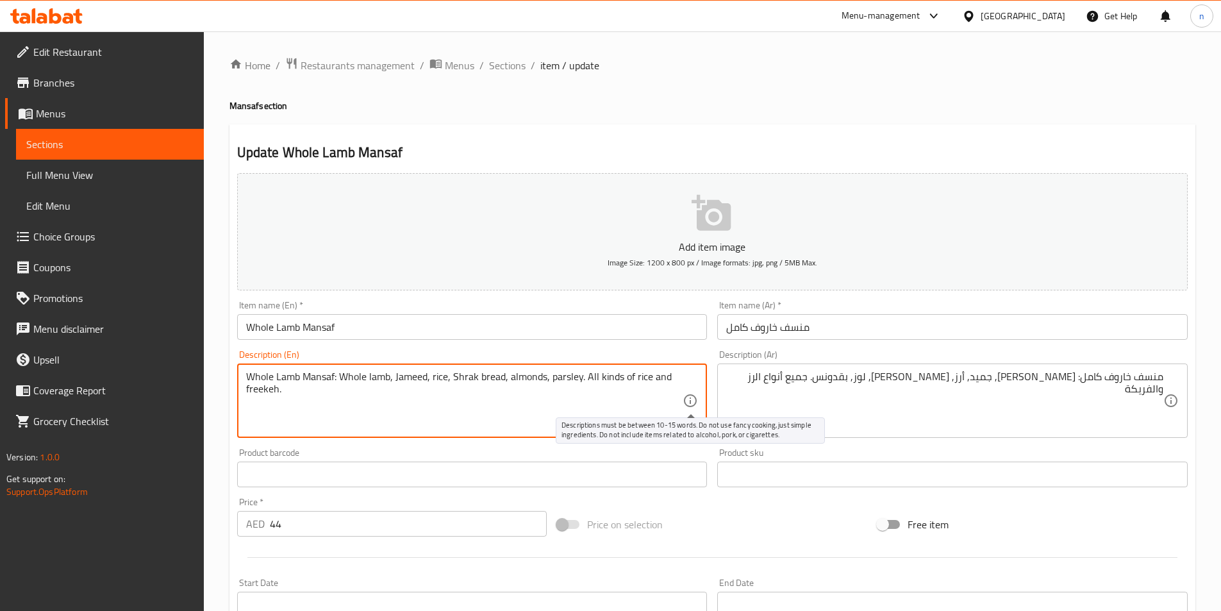
paste textarea "types"
drag, startPoint x: 585, startPoint y: 378, endPoint x: 696, endPoint y: 395, distance: 111.6
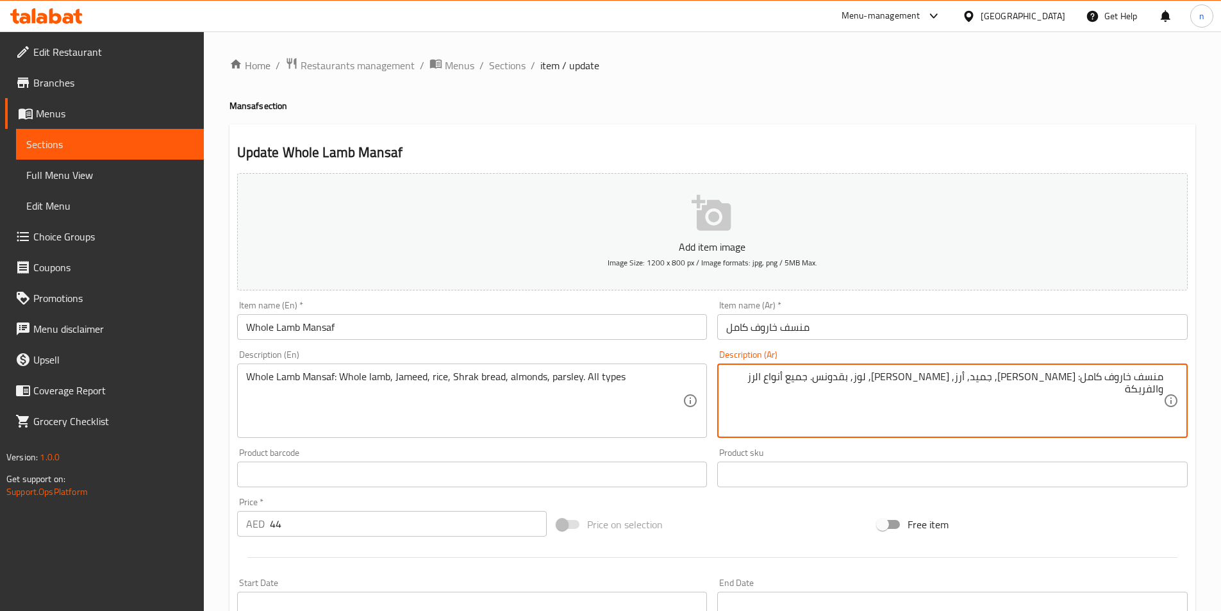
drag, startPoint x: 831, startPoint y: 376, endPoint x: 758, endPoint y: 382, distance: 73.3
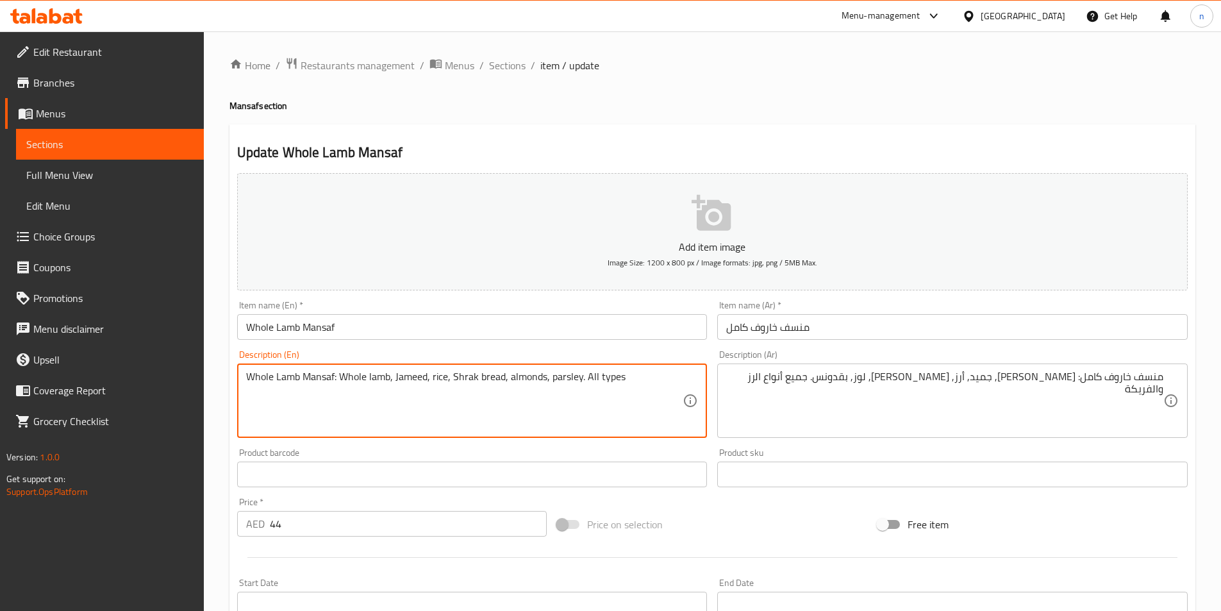
paste textarea "Rice and freekeh"
type textarea "Whole Lamb Mansaf: Whole lamb, Jameed, rice, Shrak bread, almonds, parsley. All…"
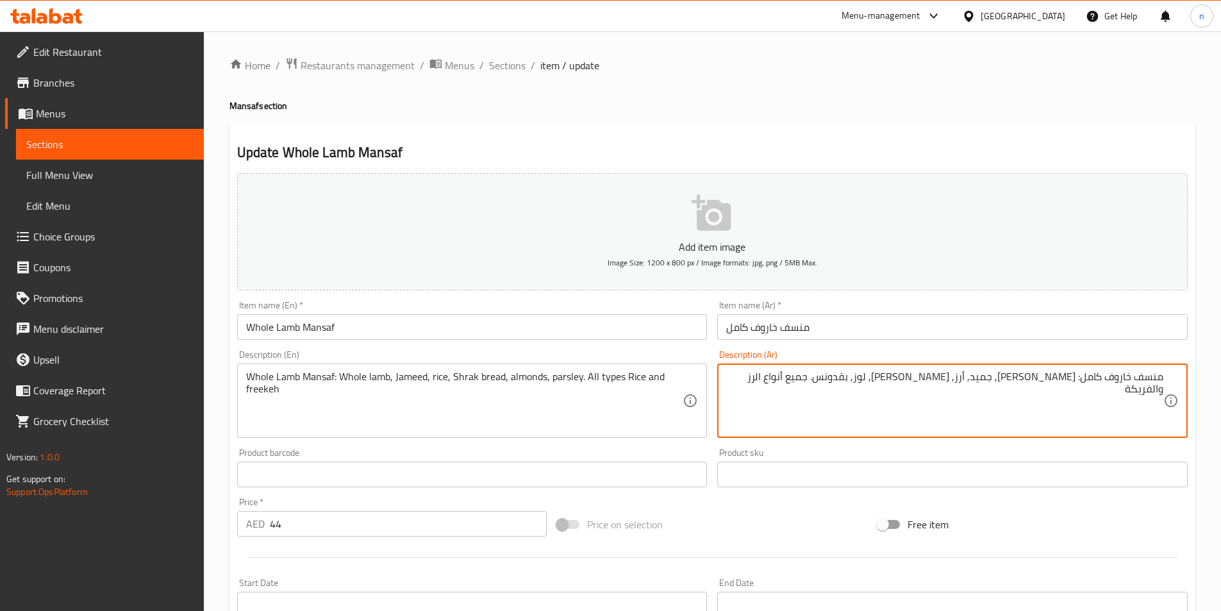
drag, startPoint x: 785, startPoint y: 381, endPoint x: 806, endPoint y: 381, distance: 20.5
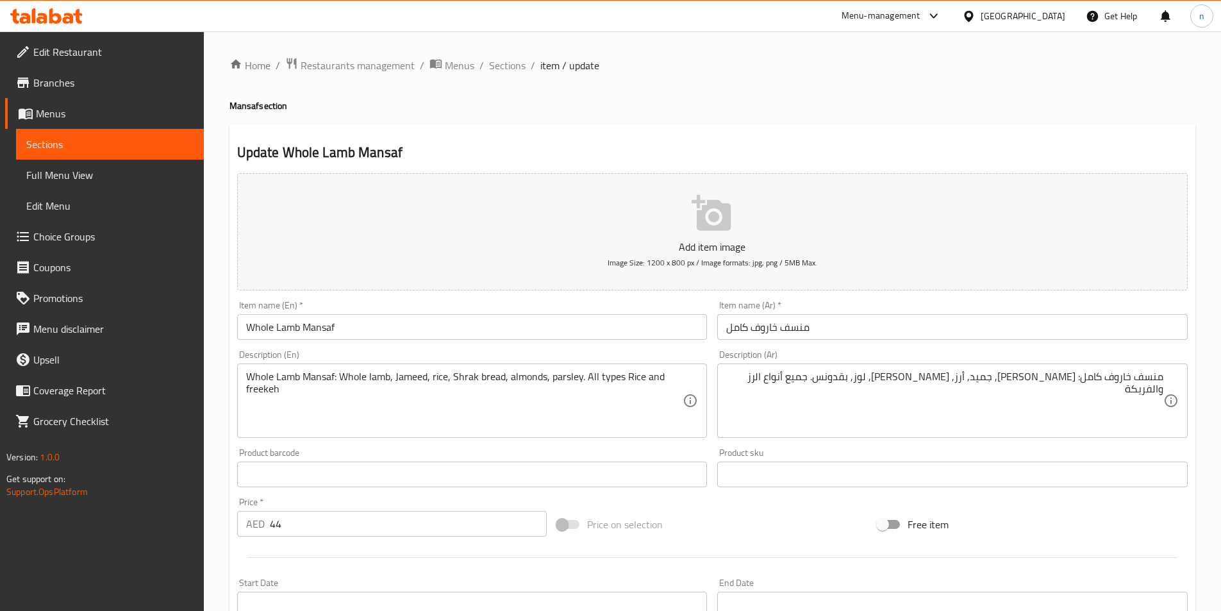
click at [708, 499] on div "Add item image Image Size: 1200 x 800 px / Image formats: jpg, png / 5MB Max. I…" at bounding box center [712, 444] width 961 height 553
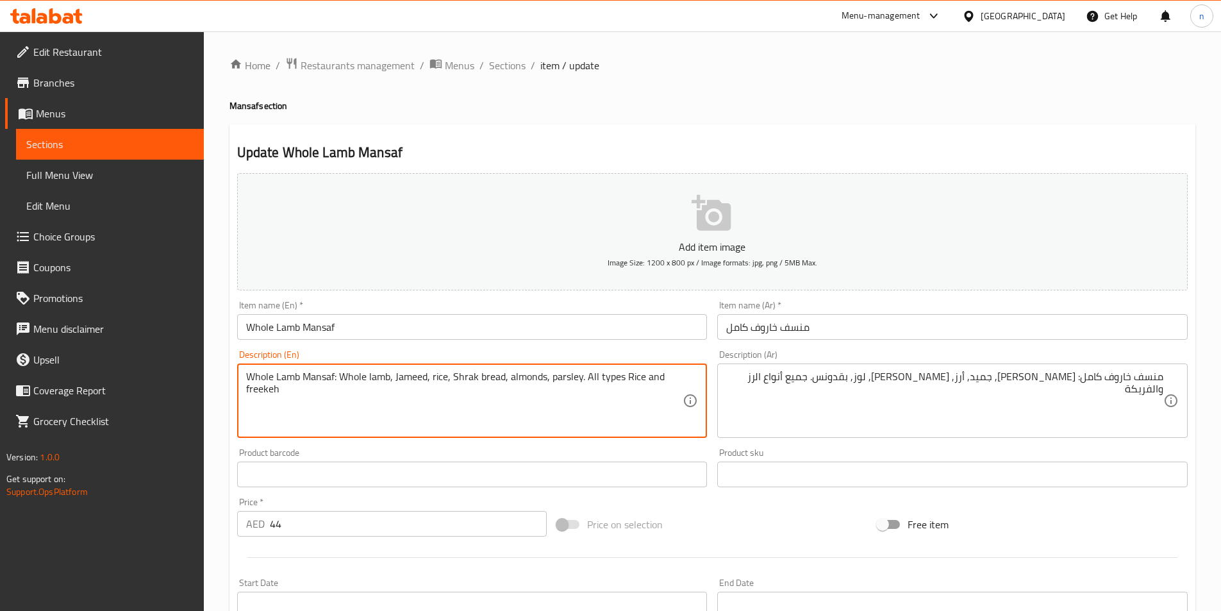
drag, startPoint x: 584, startPoint y: 375, endPoint x: 656, endPoint y: 410, distance: 79.7
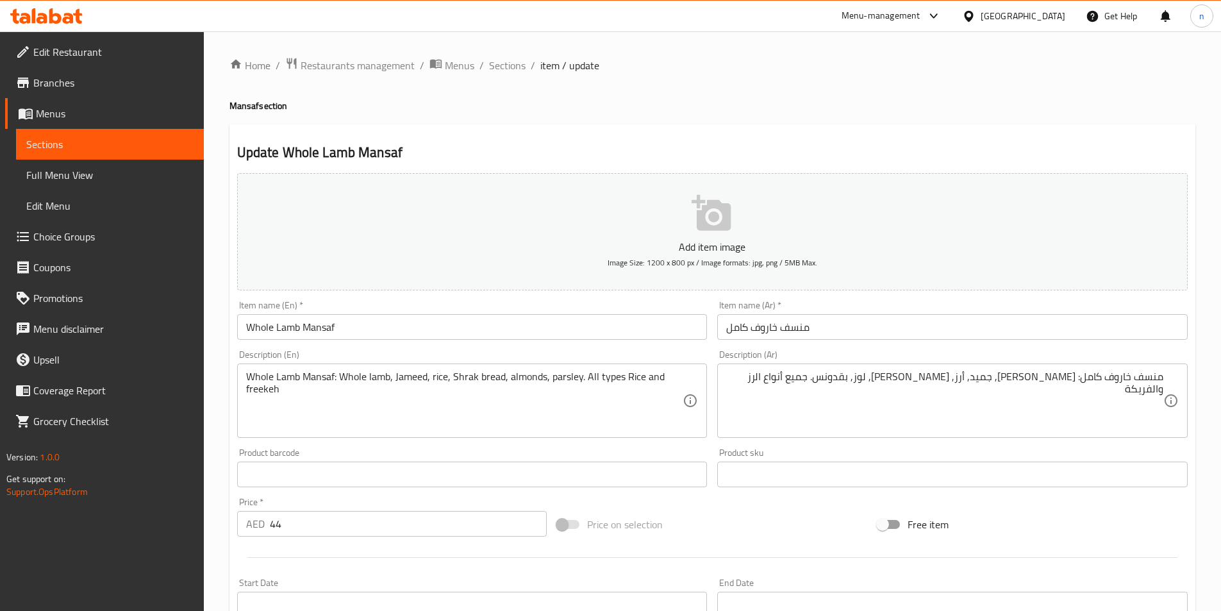
click at [738, 536] on div "Price on selection" at bounding box center [712, 524] width 321 height 35
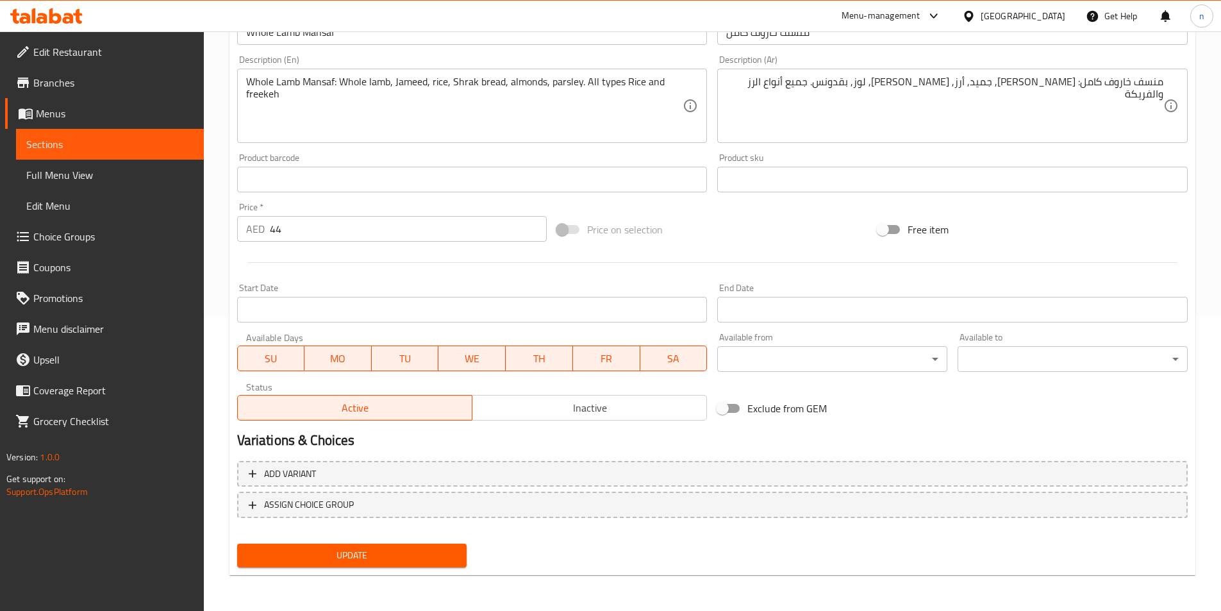
click at [406, 549] on span "Update" at bounding box center [352, 555] width 210 height 16
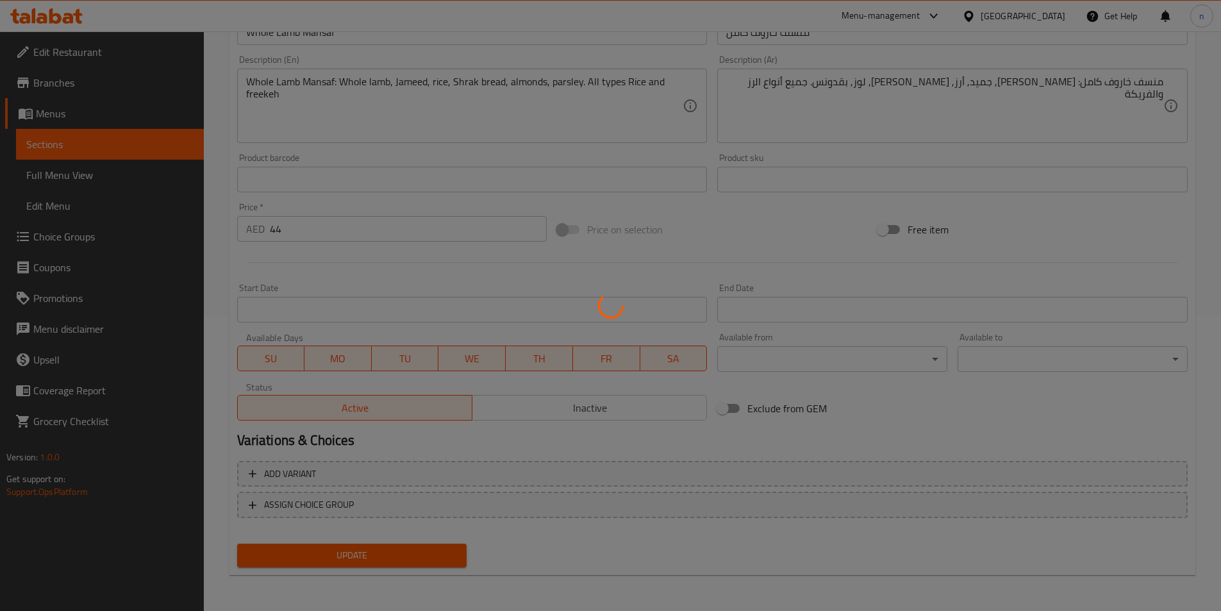
scroll to position [0, 0]
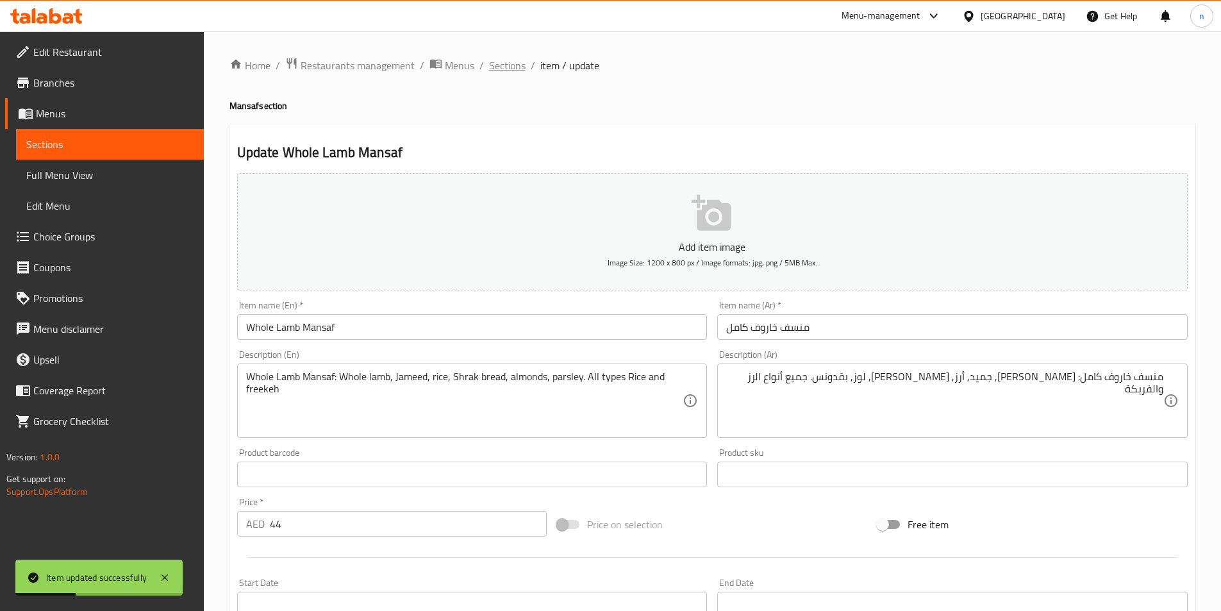
click at [517, 65] on span "Sections" at bounding box center [507, 65] width 37 height 15
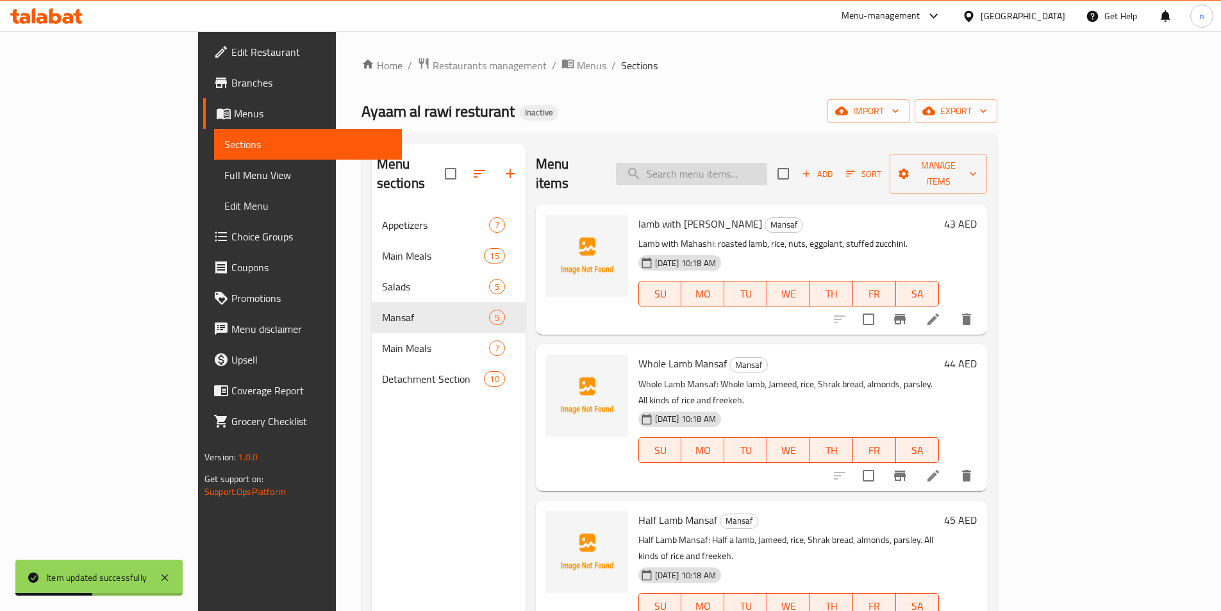
click at [767, 163] on input "search" at bounding box center [691, 174] width 151 height 22
paste input "منسف نصف خاروف"
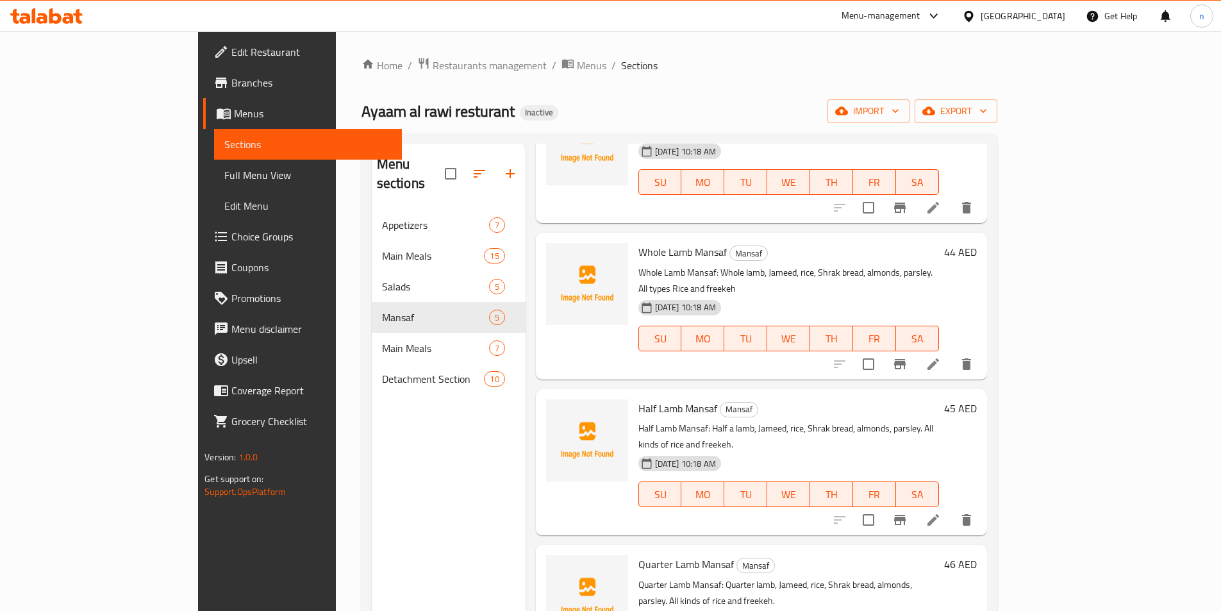
scroll to position [121, 0]
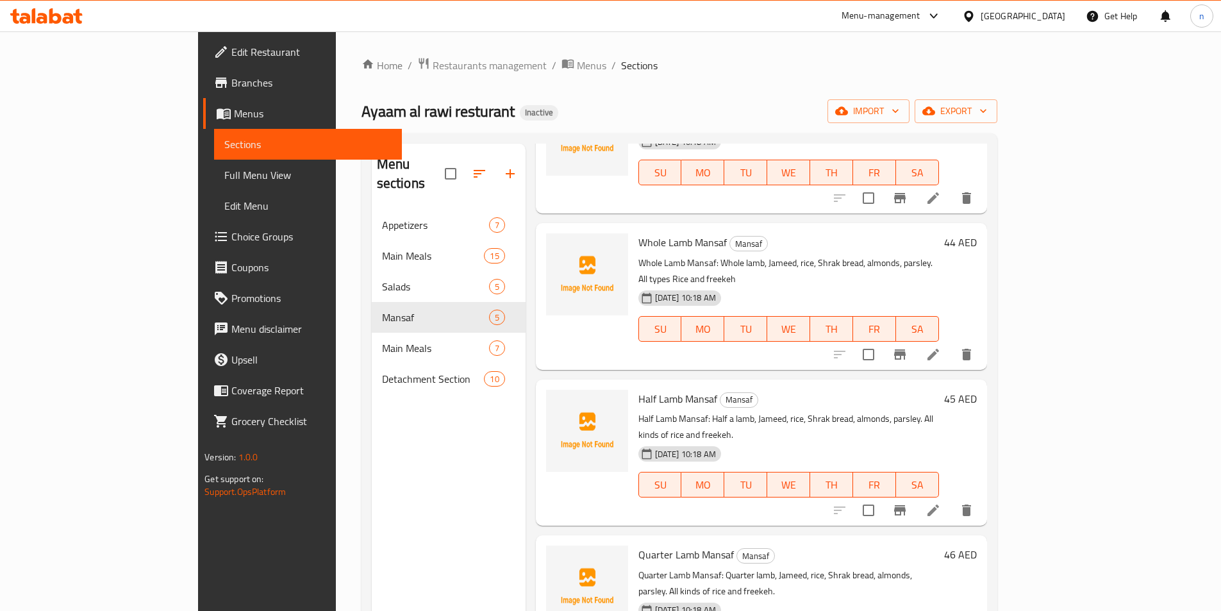
type input "منسف نصف خاروف"
click at [951, 499] on li at bounding box center [933, 510] width 36 height 23
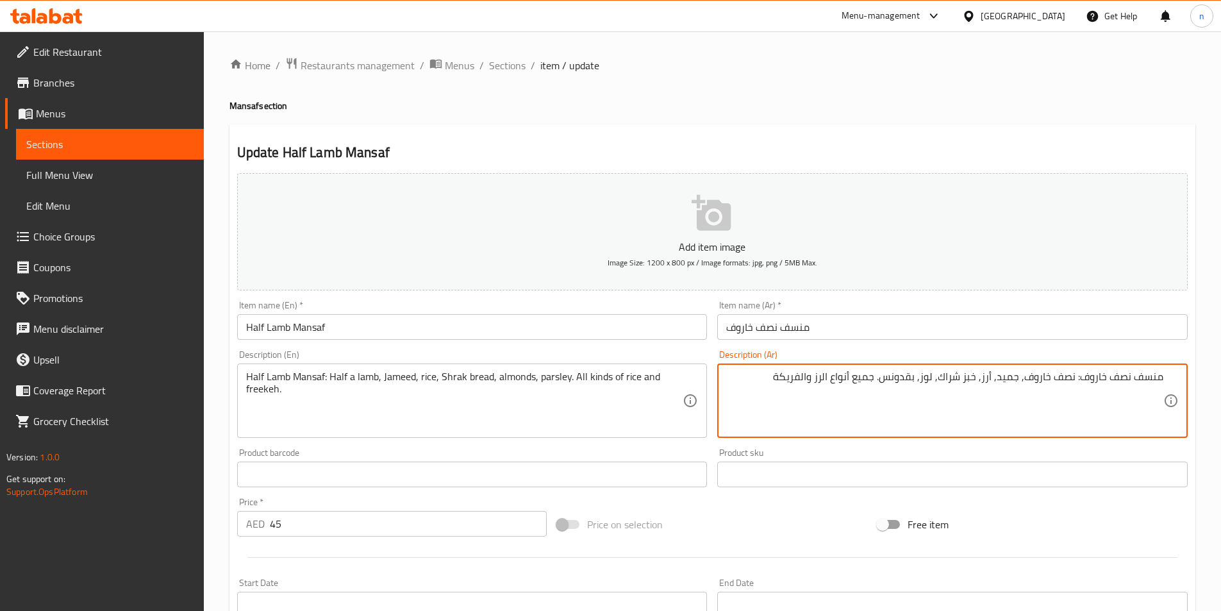
click at [742, 387] on textarea "منسف نصف خاروف: نصف خاروف, جميد, أرز, خبز شراك, لوز, بقدونس. جميع أنواع الرز وا…" at bounding box center [944, 401] width 437 height 61
click at [752, 386] on textarea "منسف نصف خاروف: نصف خاروف, جميد, أرز, خبز شراك, لوز, بقدونس. جميع أنواع الرز وا…" at bounding box center [944, 401] width 437 height 61
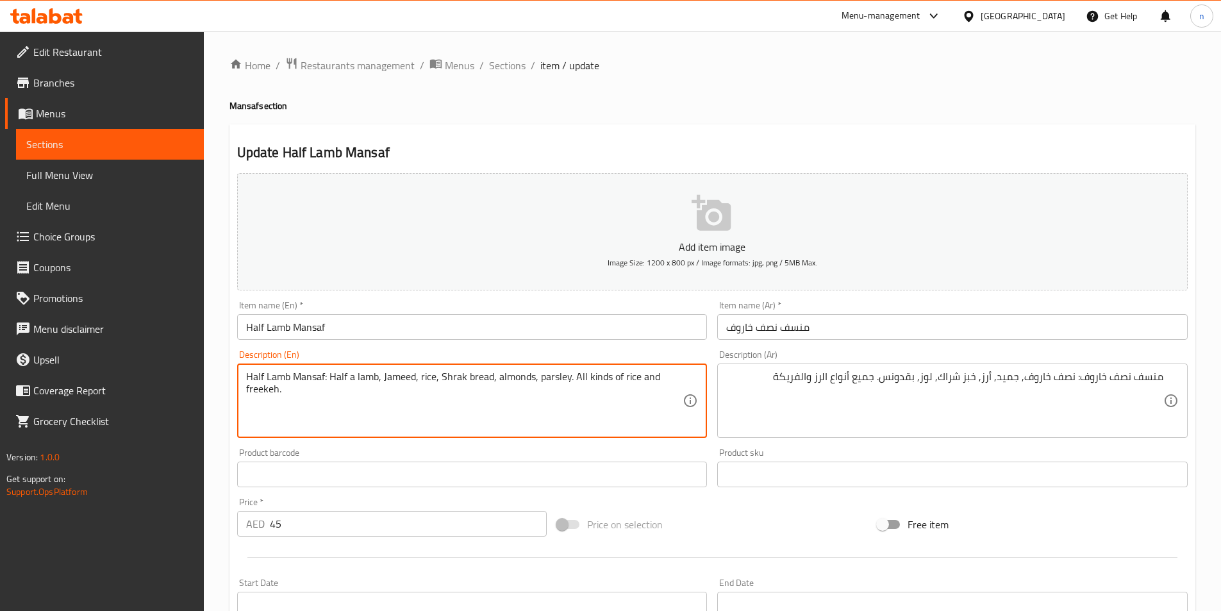
click at [515, 378] on textarea "Half Lamb Mansaf: Half a lamb, Jameed, rice, Shrak bread, almonds, parsley. All…" at bounding box center [464, 401] width 437 height 61
paste textarea "types Rice and freekeh"
drag, startPoint x: 575, startPoint y: 374, endPoint x: 683, endPoint y: 385, distance: 108.3
type textarea "Half Lamb Mansaf: Half a lamb, Jameed, rice, Shrak bread, almonds, parsley. All…"
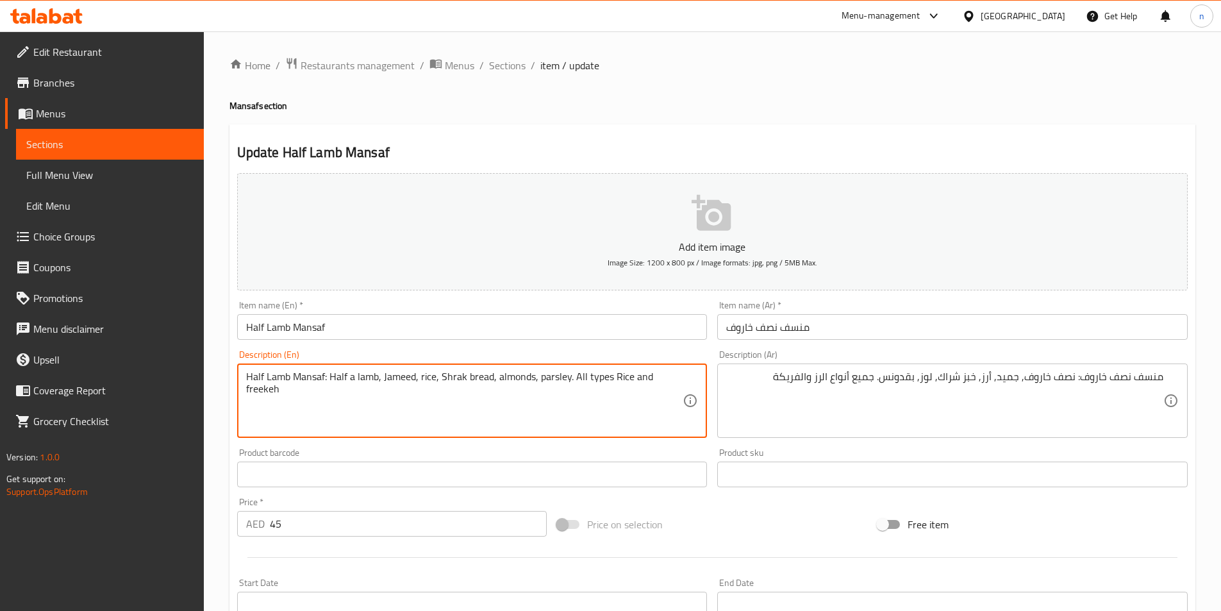
click at [724, 516] on div "Price on selection" at bounding box center [712, 524] width 321 height 35
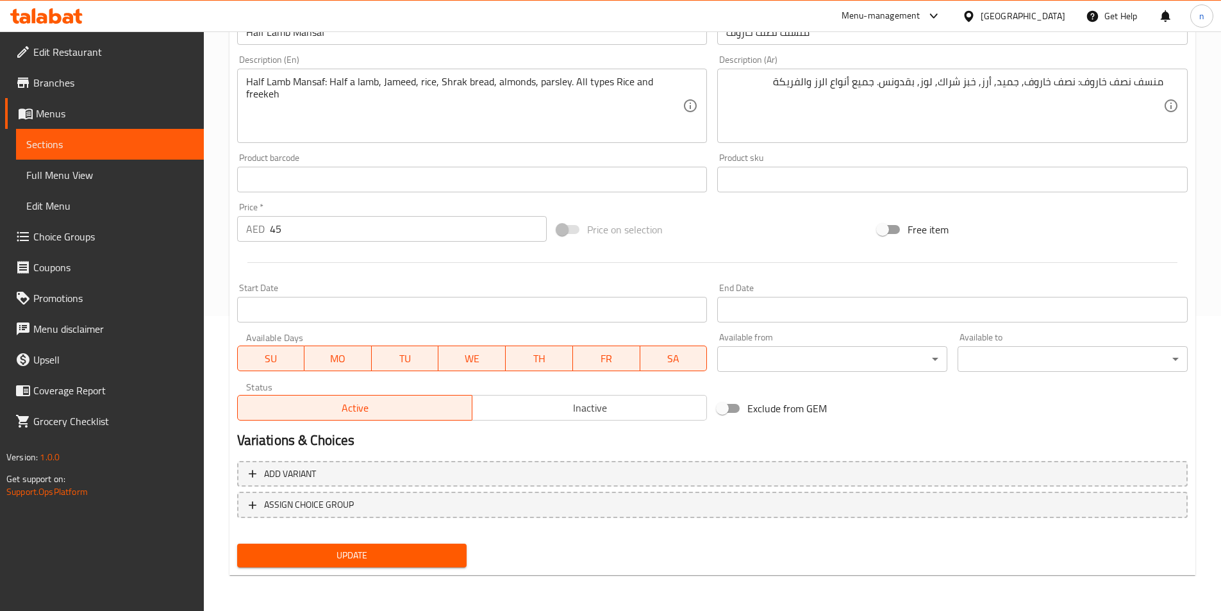
click at [402, 562] on span "Update" at bounding box center [352, 555] width 210 height 16
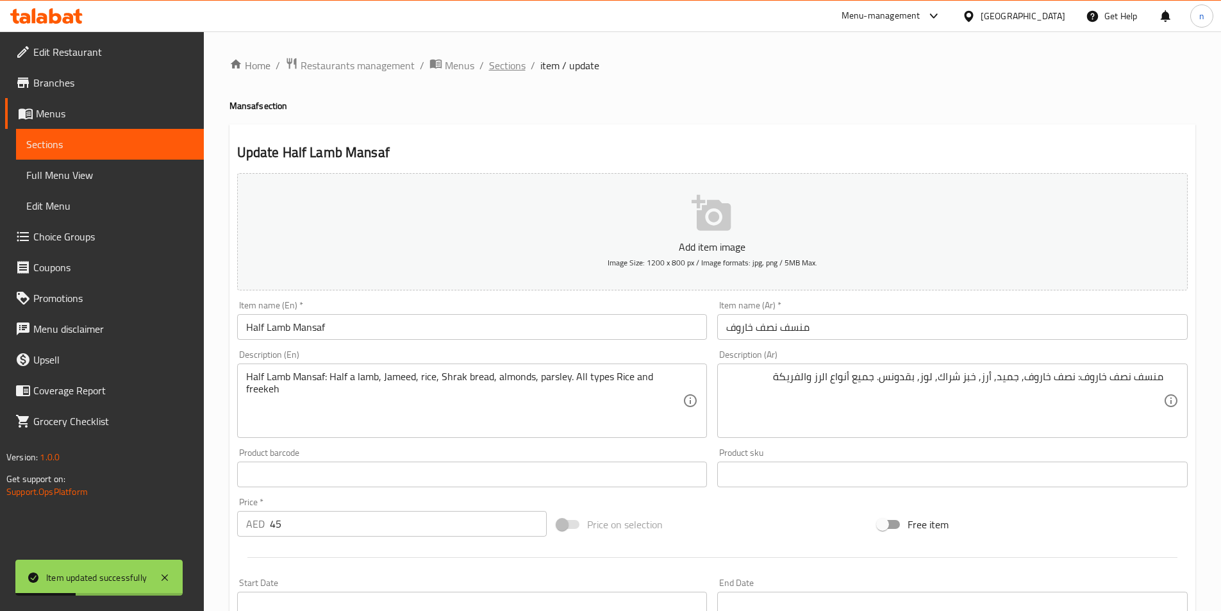
click at [503, 62] on span "Sections" at bounding box center [507, 65] width 37 height 15
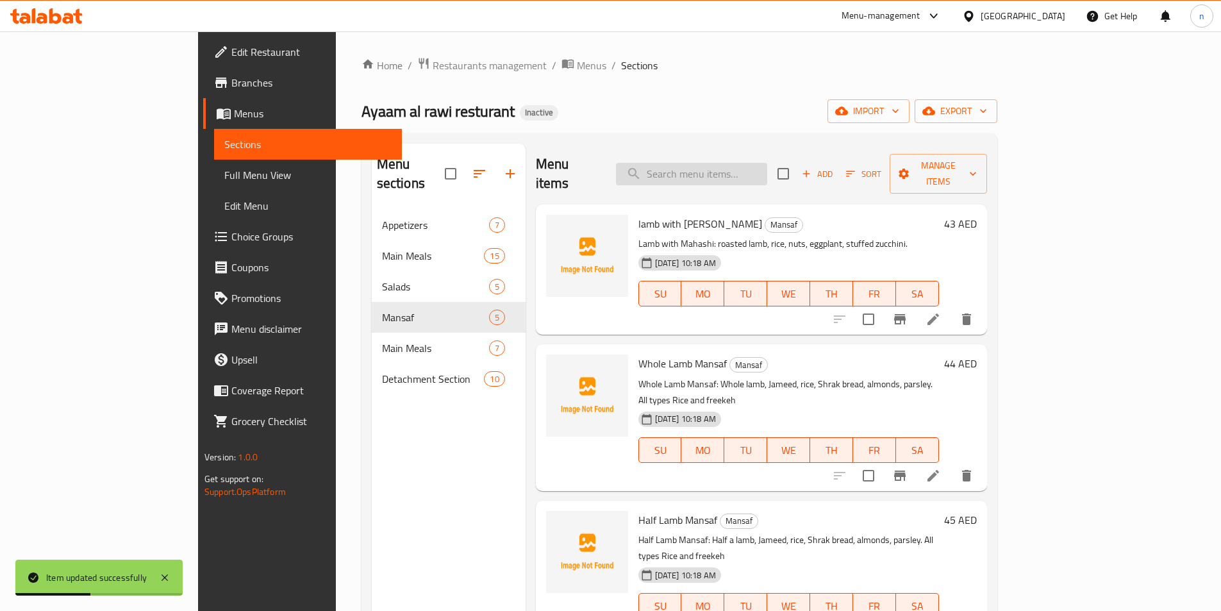
click at [767, 163] on input "search" at bounding box center [691, 174] width 151 height 22
paste input "منسف ربع خاروف"
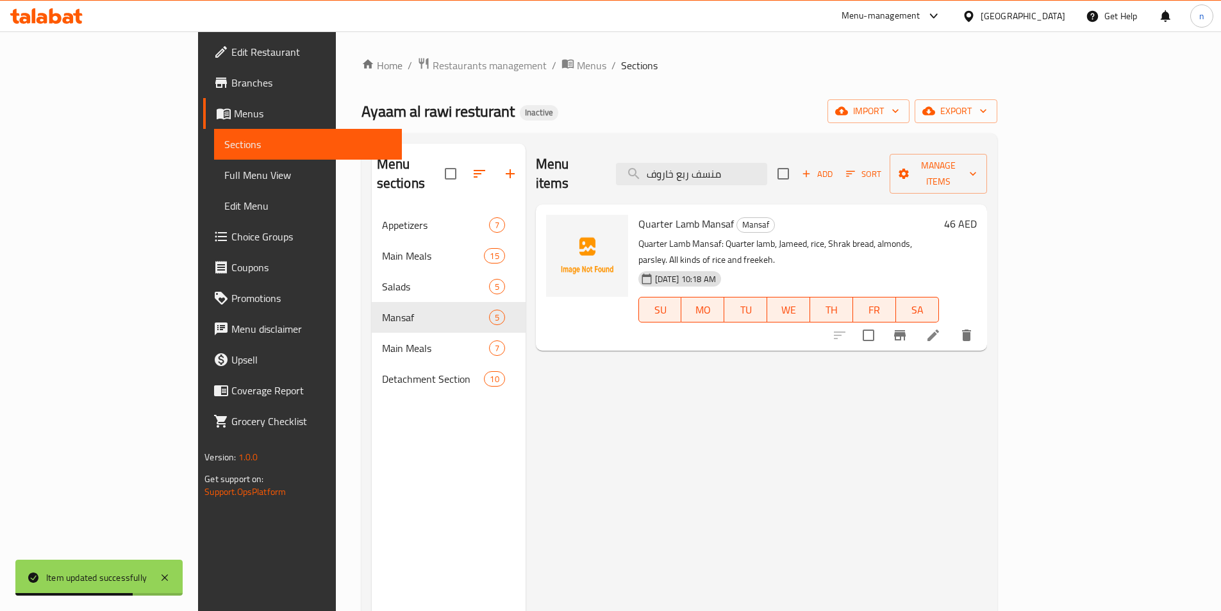
type input "منسف ربع خاروف"
click at [951, 324] on li at bounding box center [933, 335] width 36 height 23
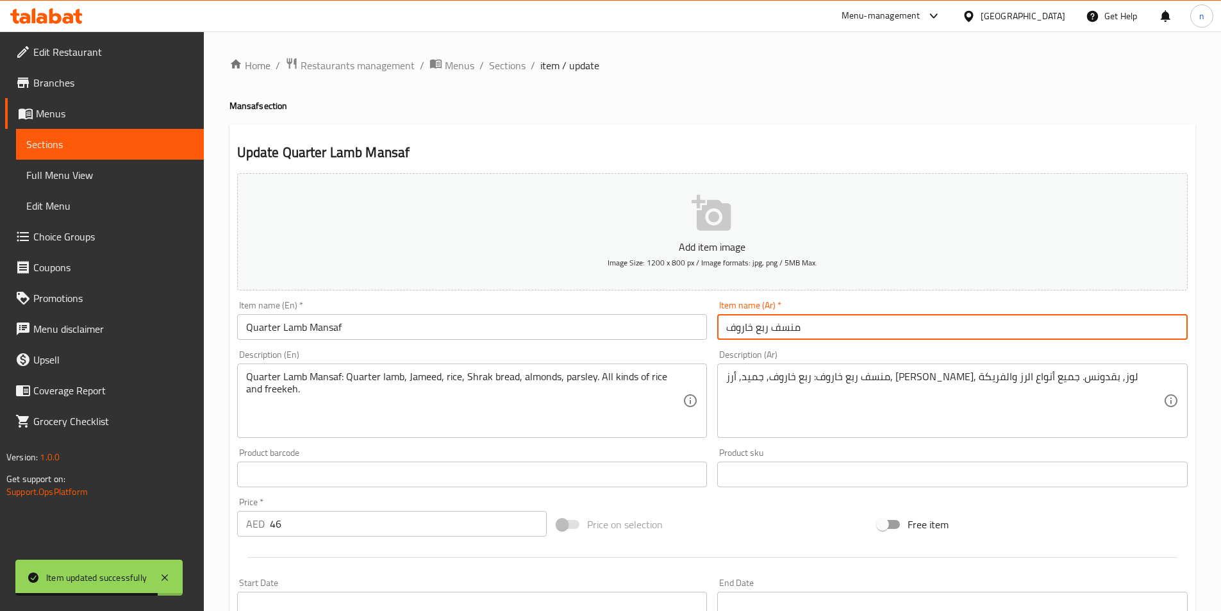
click at [812, 327] on input "منسف ربع خاروف" at bounding box center [952, 327] width 471 height 26
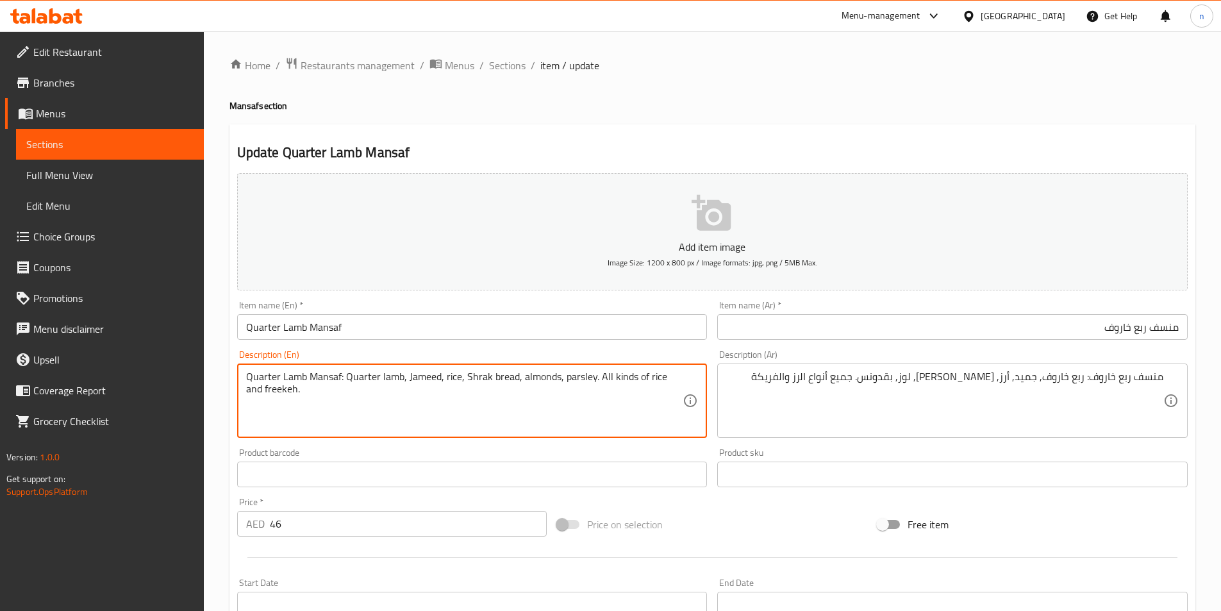
paste textarea "منسف ربع خاروف"
drag, startPoint x: 596, startPoint y: 379, endPoint x: 662, endPoint y: 392, distance: 66.6
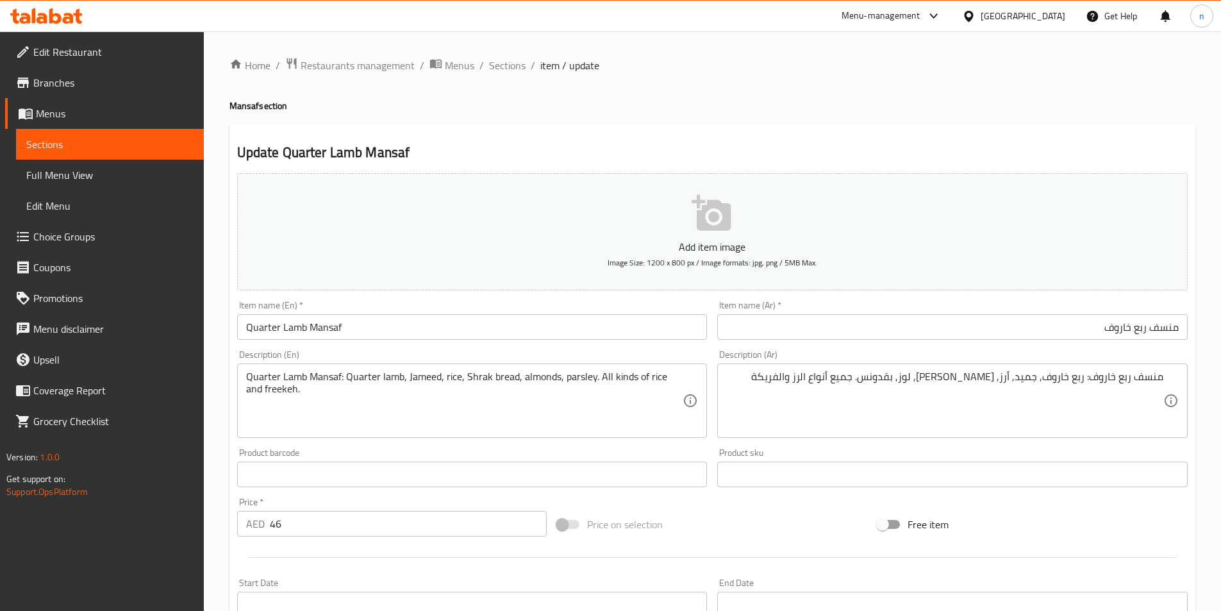
click at [608, 378] on textarea "Quarter Lamb Mansaf: Quarter lamb, Jameed, rice, Shrak bread, almonds, parsley.…" at bounding box center [464, 401] width 437 height 61
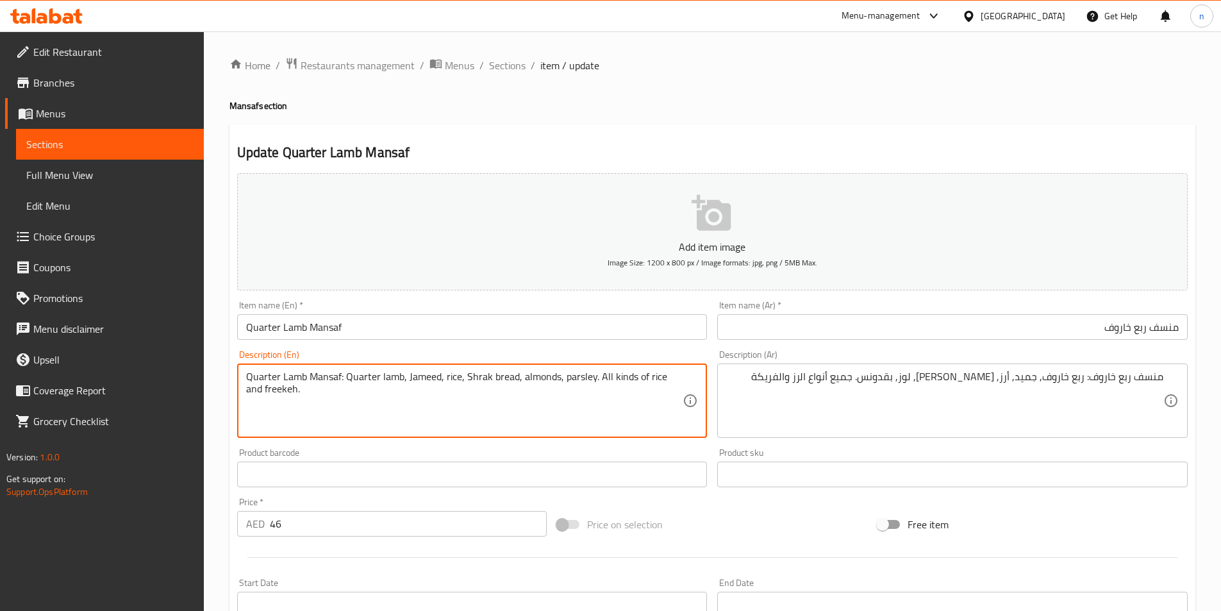
paste textarea "types Rice and freekeh"
drag, startPoint x: 599, startPoint y: 376, endPoint x: 678, endPoint y: 394, distance: 81.0
type textarea "Quarter Lamb Mansaf: Quarter lamb, Jameed, rice, Shrak bread, almonds, parsley.…"
click at [762, 548] on div at bounding box center [712, 557] width 961 height 31
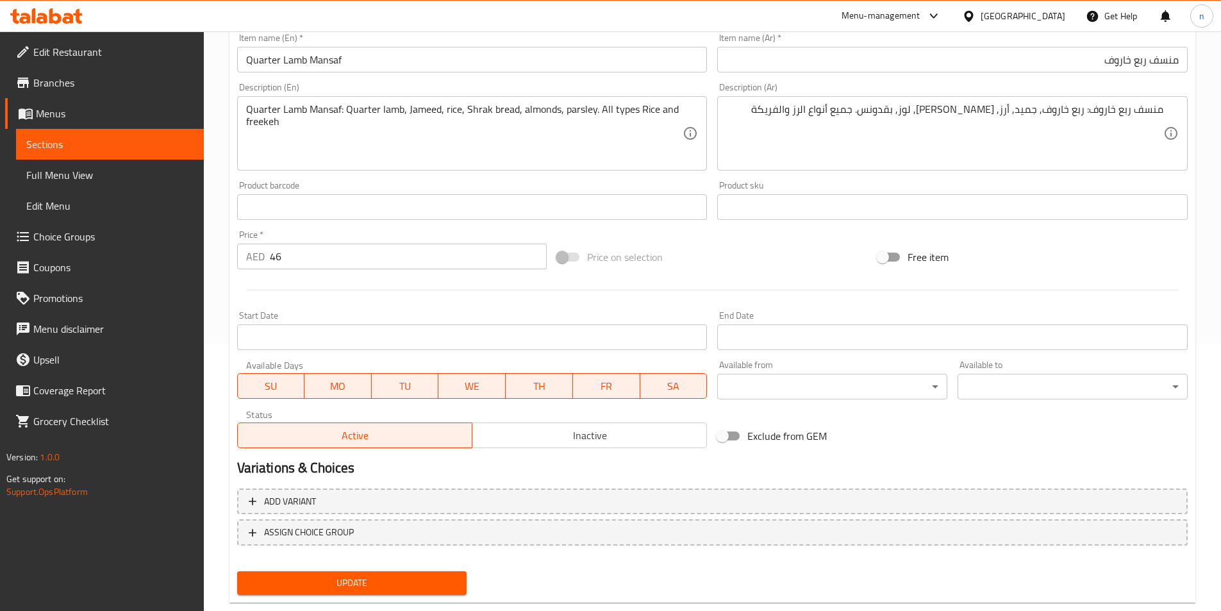
scroll to position [295, 0]
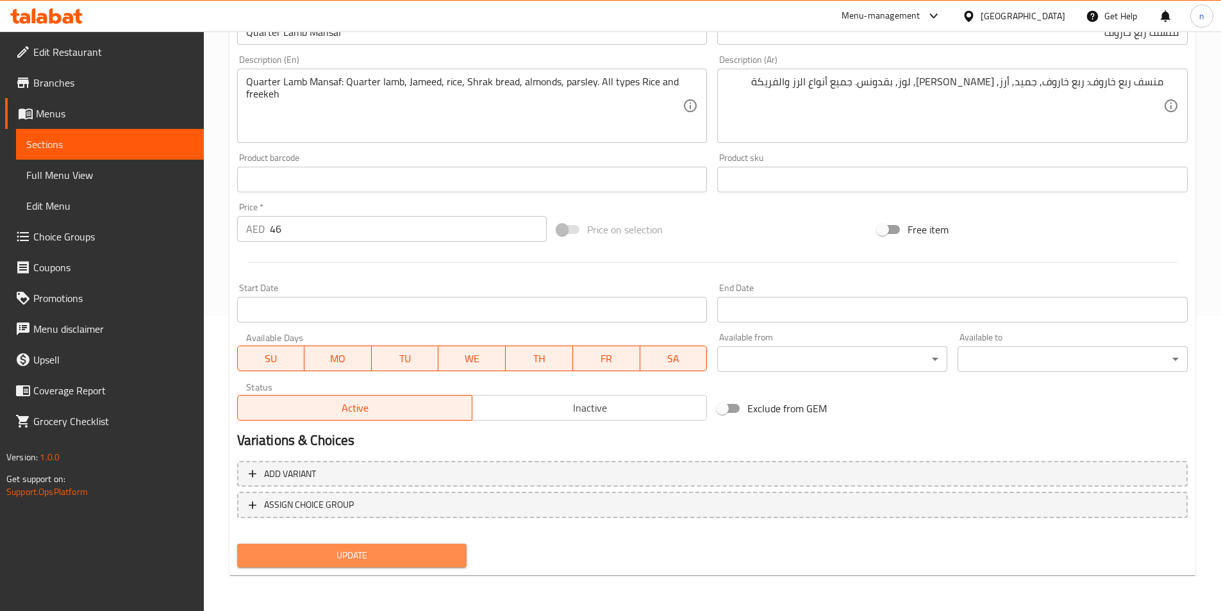
click at [367, 563] on span "Update" at bounding box center [352, 555] width 210 height 16
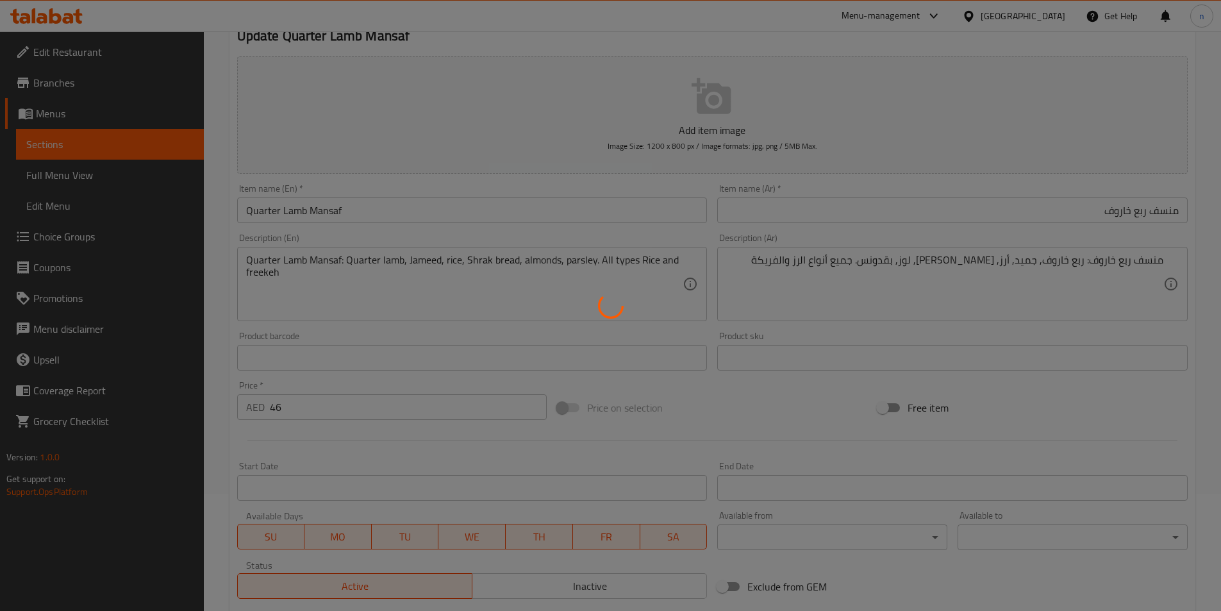
scroll to position [0, 0]
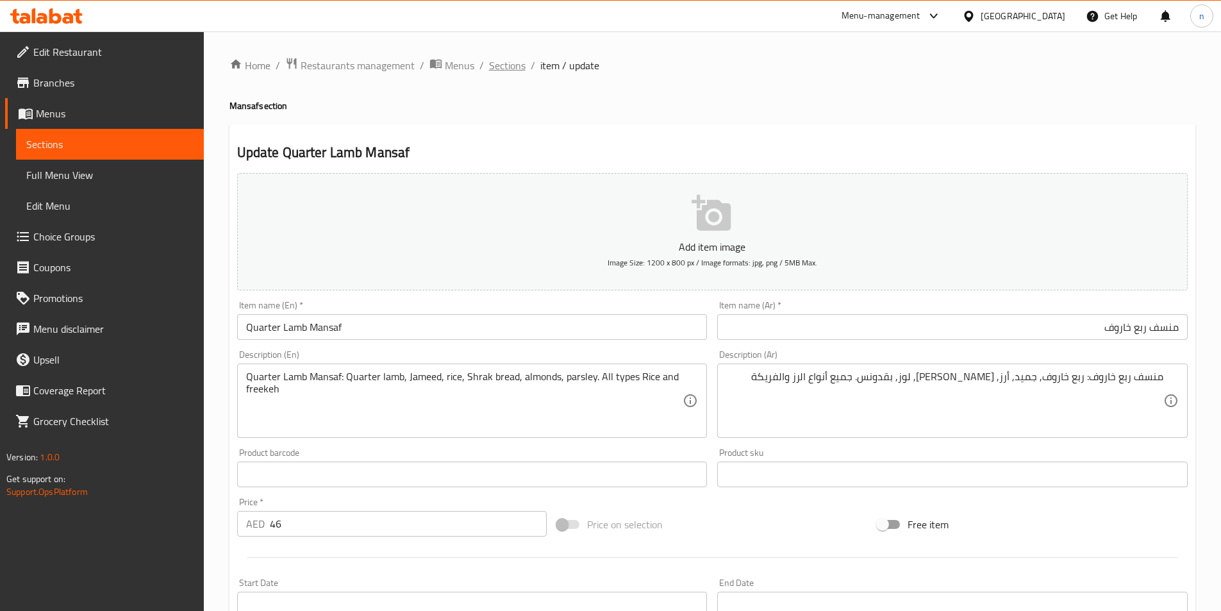
click at [493, 63] on span "Sections" at bounding box center [507, 65] width 37 height 15
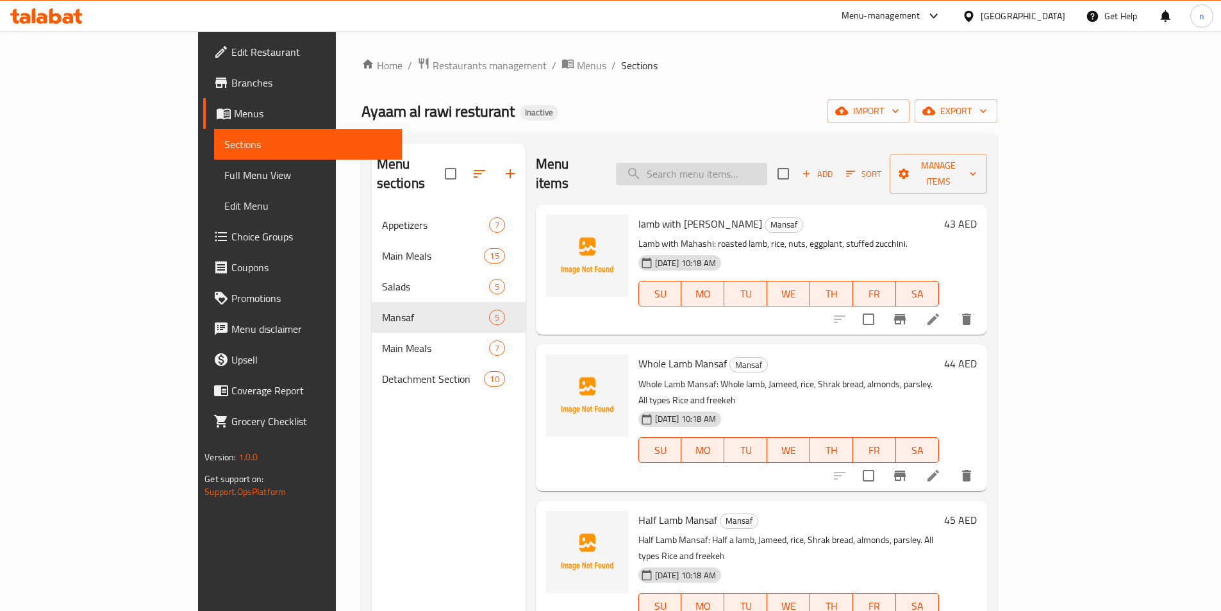
click at [714, 163] on input "search" at bounding box center [691, 174] width 151 height 22
paste input "منسف أردني لحم لـ 5 أشخاص"
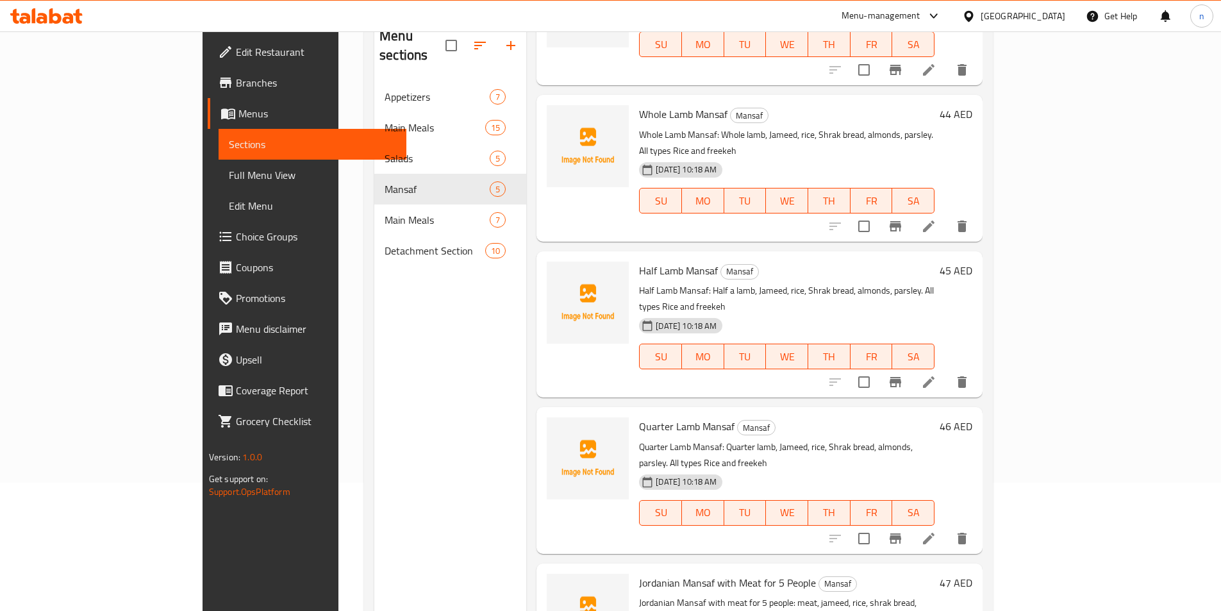
scroll to position [180, 0]
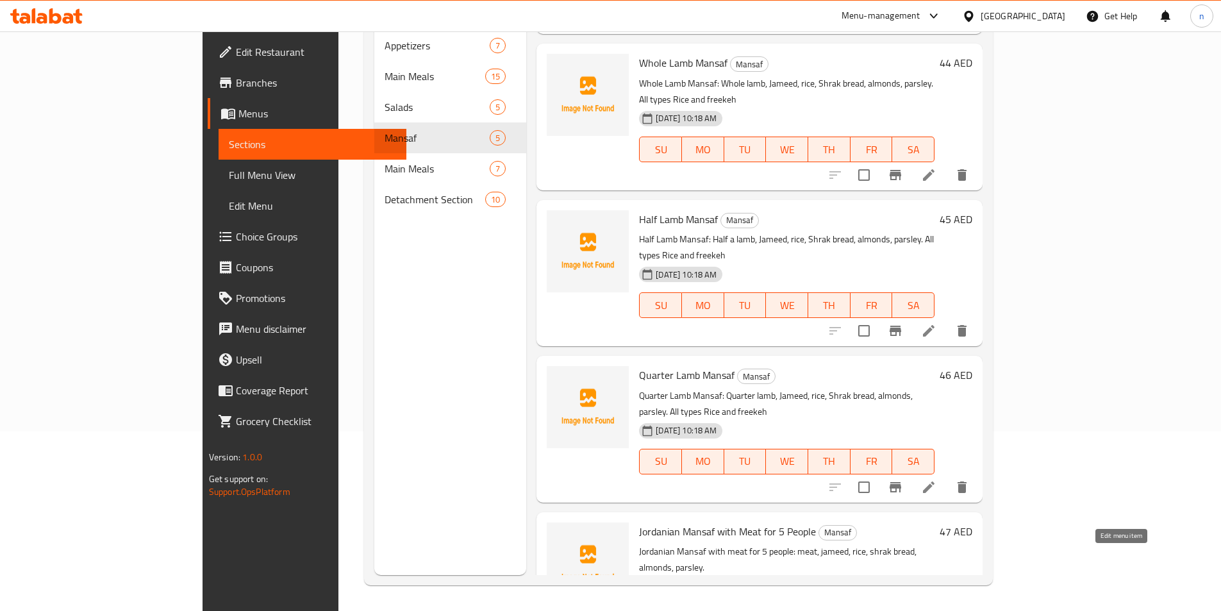
type input "منسف أردني لحم لـ 5 أشخاص"
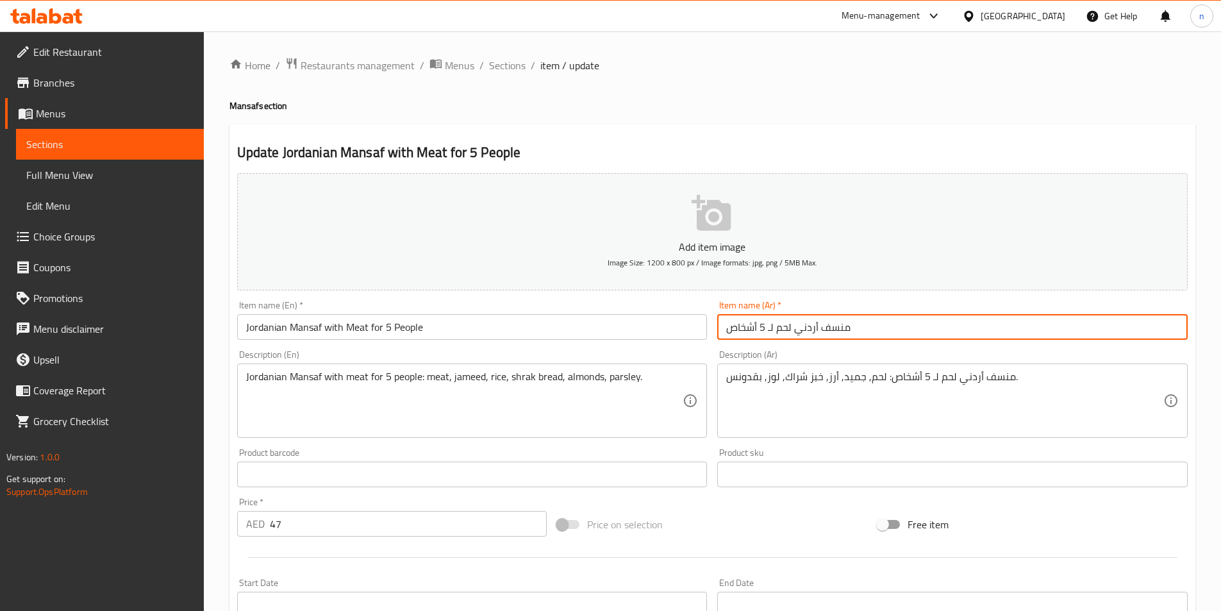
click at [844, 337] on input "منسف أردني لحم لـ 5 أشخاص" at bounding box center [952, 327] width 471 height 26
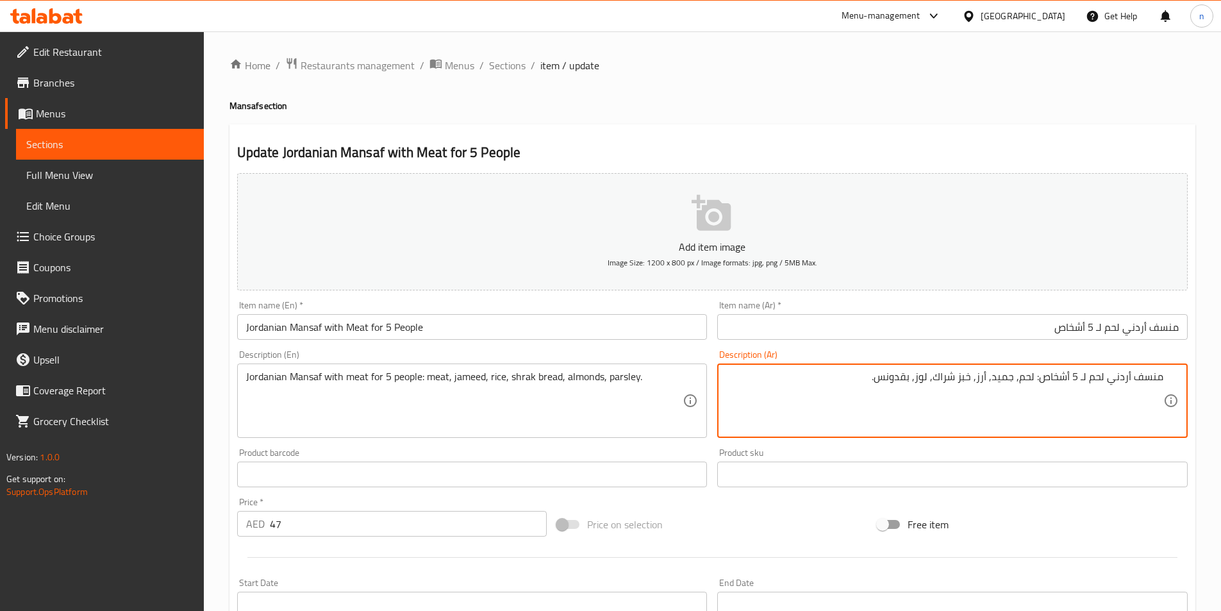
click at [878, 387] on textarea "منسف أردني لحم لـ 5 أشخاص: لحم, جميد, أرز, خبز شراك, لوز, بقدونس." at bounding box center [944, 401] width 437 height 61
click at [792, 508] on div "Price on selection" at bounding box center [712, 524] width 321 height 35
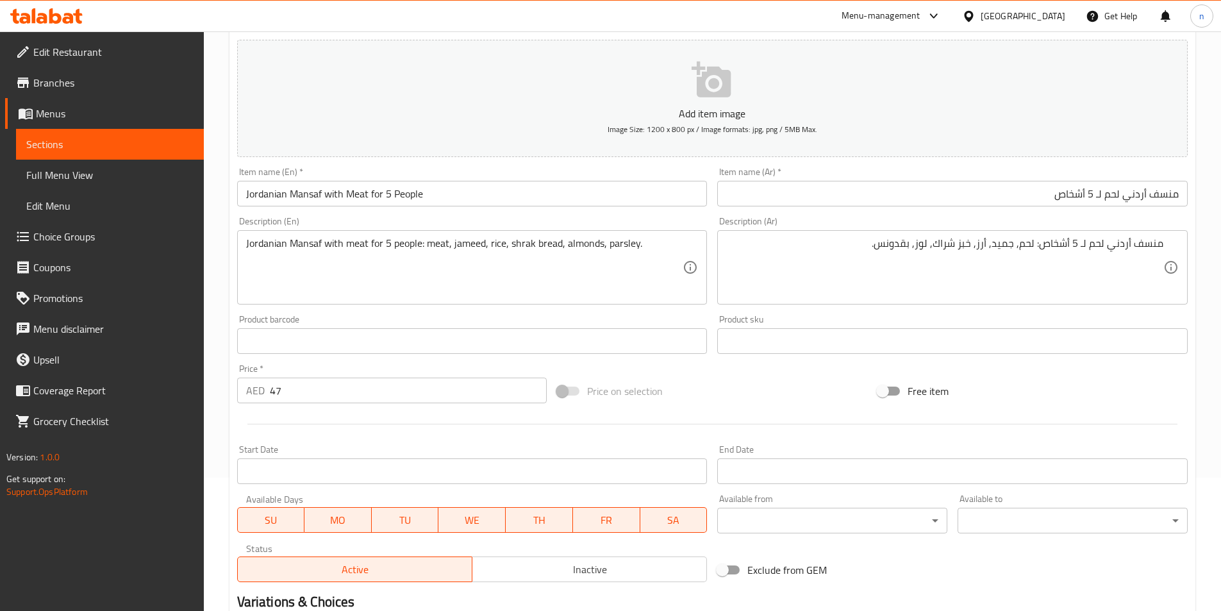
scroll to position [295, 0]
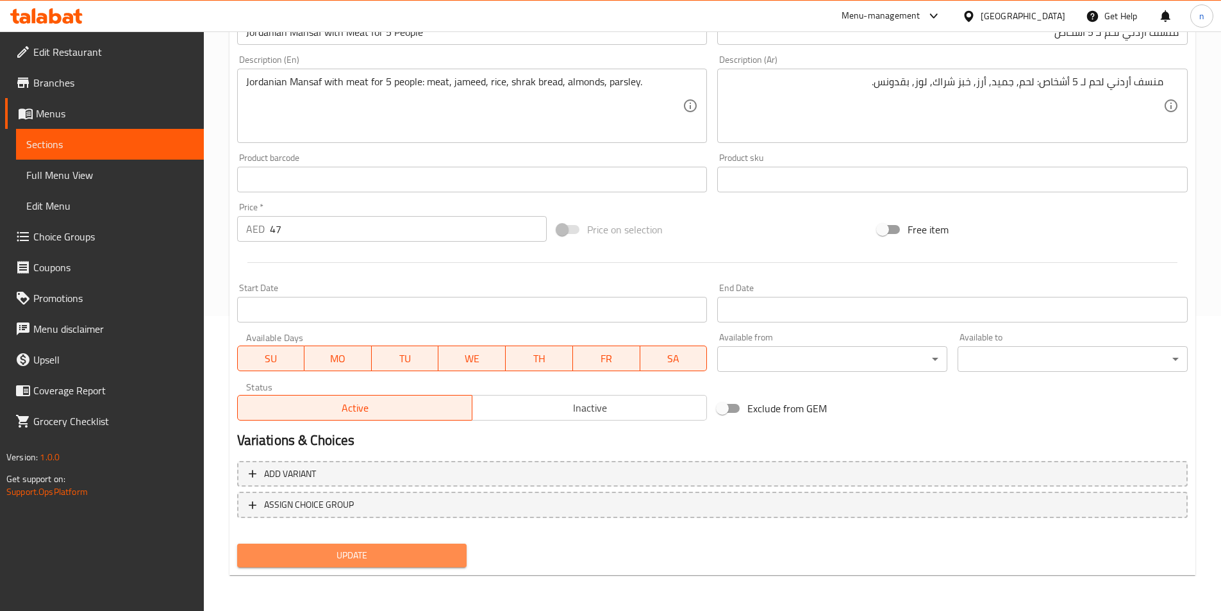
click at [424, 564] on span "Update" at bounding box center [352, 555] width 210 height 16
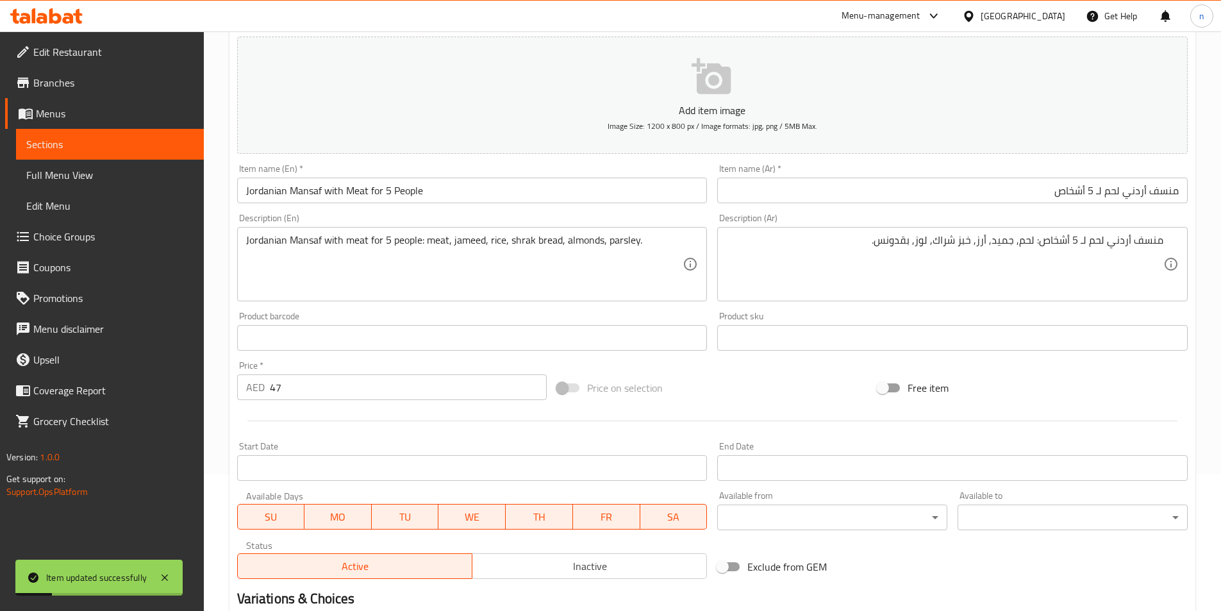
scroll to position [0, 0]
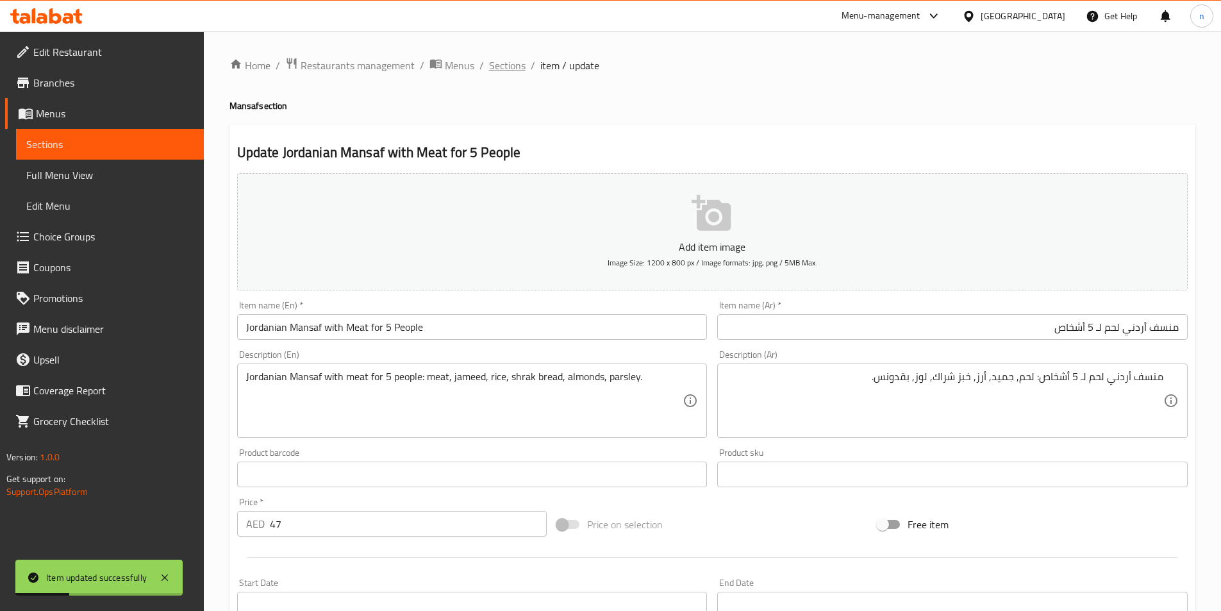
click at [514, 68] on span "Sections" at bounding box center [507, 65] width 37 height 15
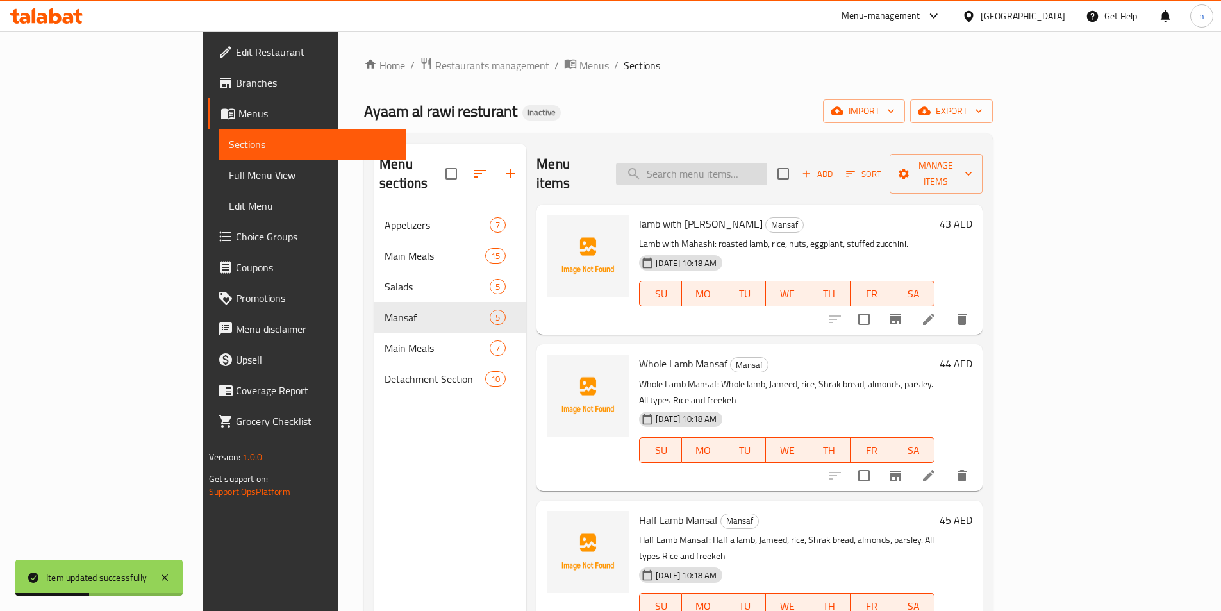
click at [762, 163] on input "search" at bounding box center [691, 174] width 151 height 22
paste input "[PERSON_NAME]"
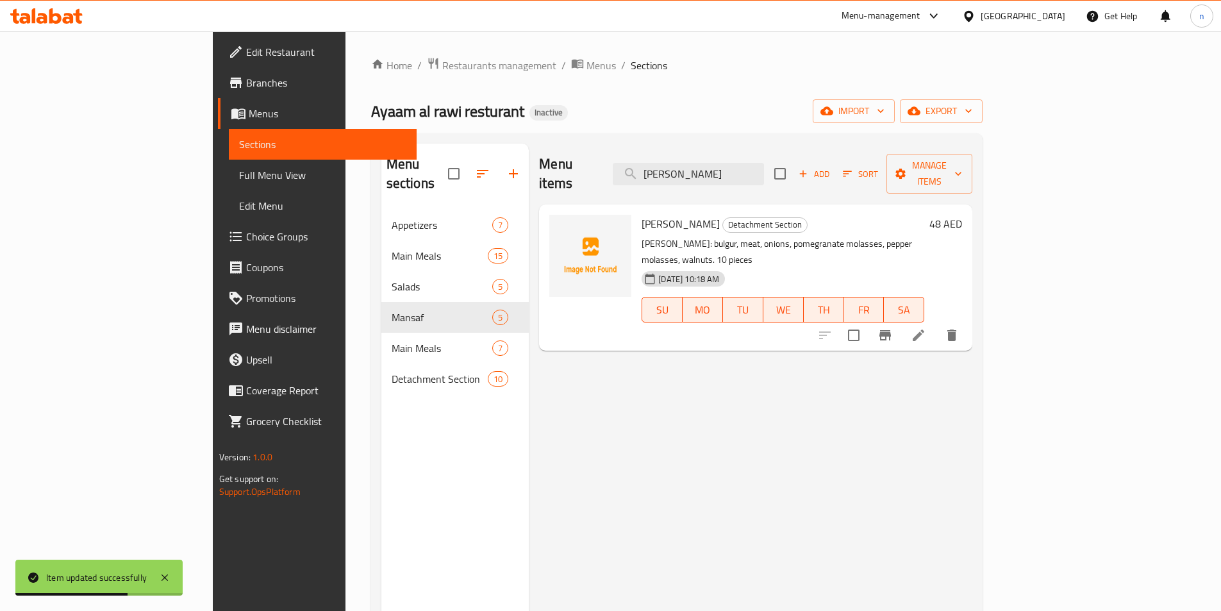
type input "[PERSON_NAME]"
click at [926, 328] on icon at bounding box center [918, 335] width 15 height 15
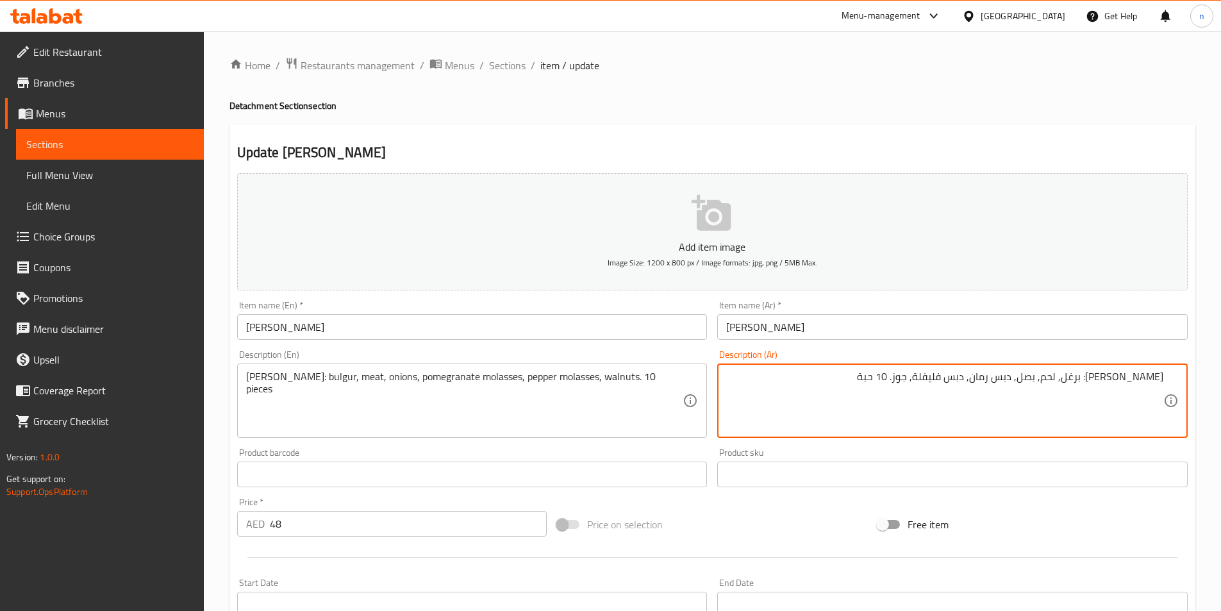
click at [778, 381] on textarea "كبة دراويش: برغل, لحم, بصل, دبس رمان, دبس فليفلة, جوز. 10 حبة" at bounding box center [944, 401] width 437 height 61
click at [799, 406] on textarea "كبة دراويش: برغل, لحم, بصل, دبس رمان, دبس فليفلة, جوز. 10 حبة" at bounding box center [944, 401] width 437 height 61
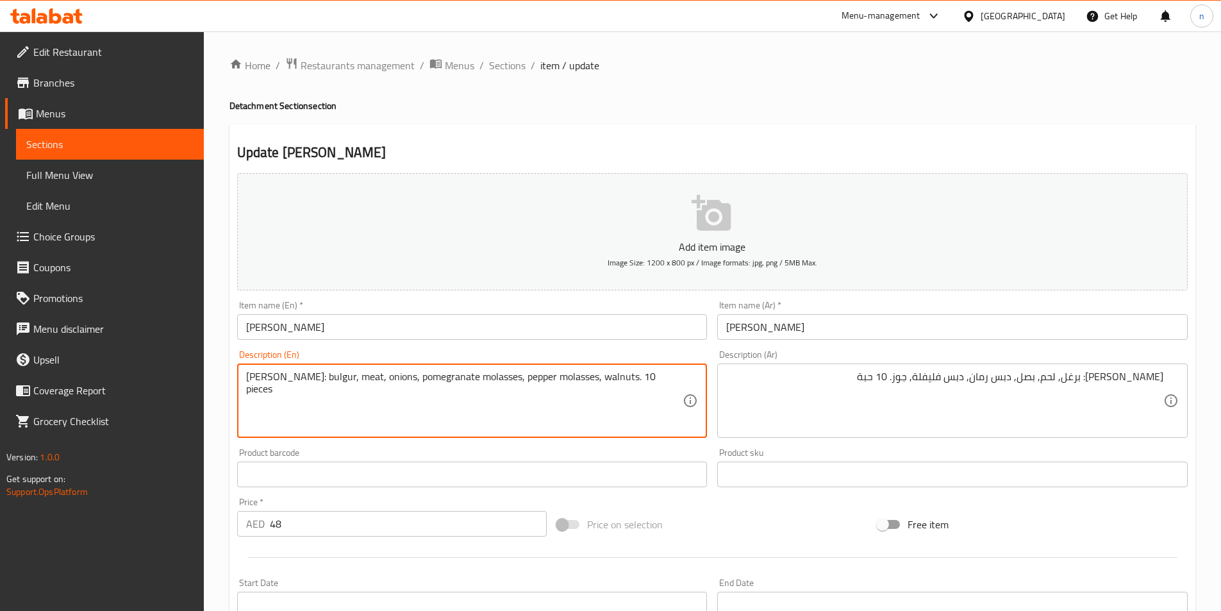
drag, startPoint x: 415, startPoint y: 377, endPoint x: 518, endPoint y: 378, distance: 103.2
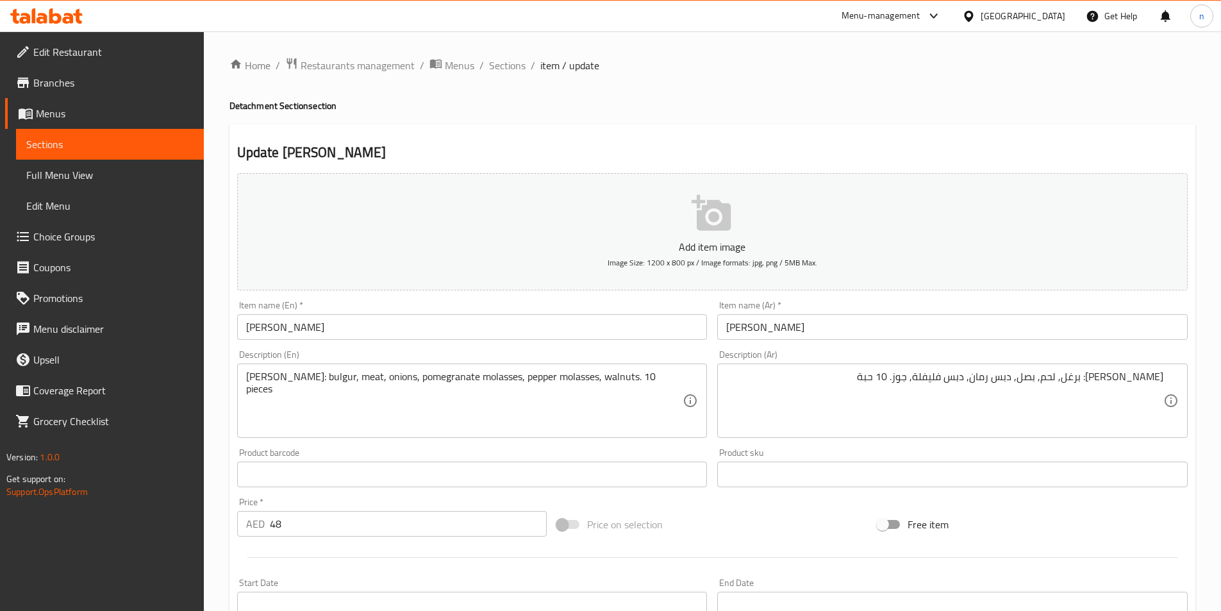
click at [439, 380] on textarea "[PERSON_NAME]: bulgur, meat, onions, pomegranate molasses, pepper molasses, wal…" at bounding box center [464, 401] width 437 height 61
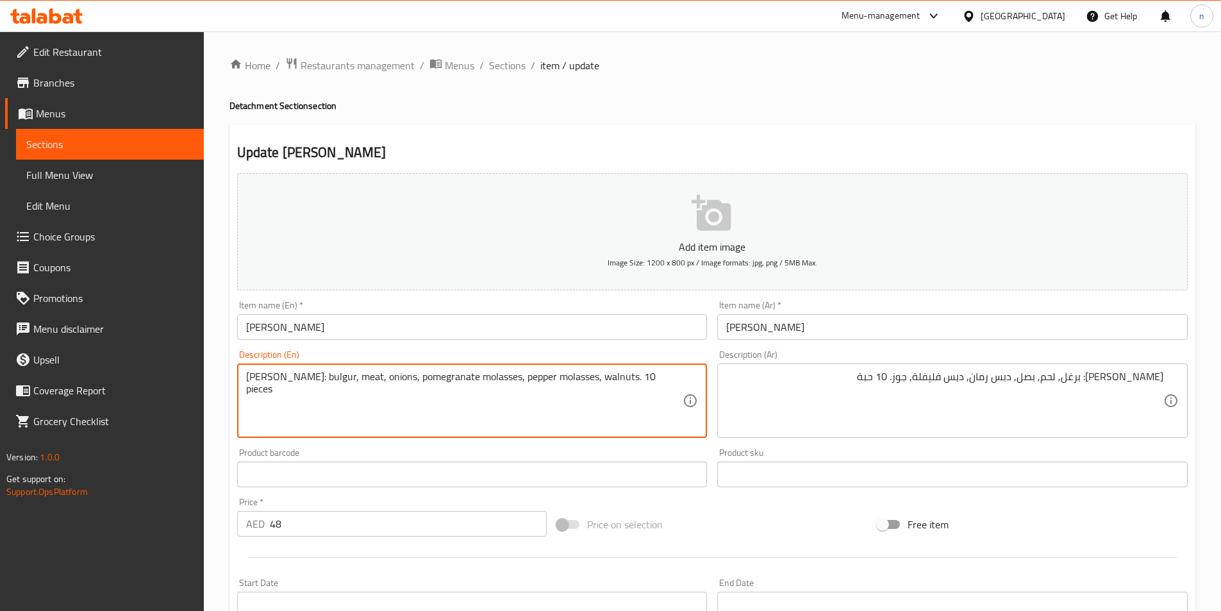
click at [439, 380] on textarea "[PERSON_NAME]: bulgur, meat, onions, pomegranate molasses, pepper molasses, wal…" at bounding box center [464, 401] width 437 height 61
drag, startPoint x: 520, startPoint y: 379, endPoint x: 597, endPoint y: 385, distance: 77.1
click at [597, 385] on textarea "[PERSON_NAME]: bulgur, meat, onions, pomegranate molasses, pepper molasses, wal…" at bounding box center [464, 401] width 437 height 61
drag, startPoint x: 640, startPoint y: 378, endPoint x: 695, endPoint y: 378, distance: 55.1
click at [695, 378] on div "Kibbeh Darawish: bulgur, meat, onions, pomegranate molasses, pepper molasses, w…" at bounding box center [472, 401] width 471 height 74
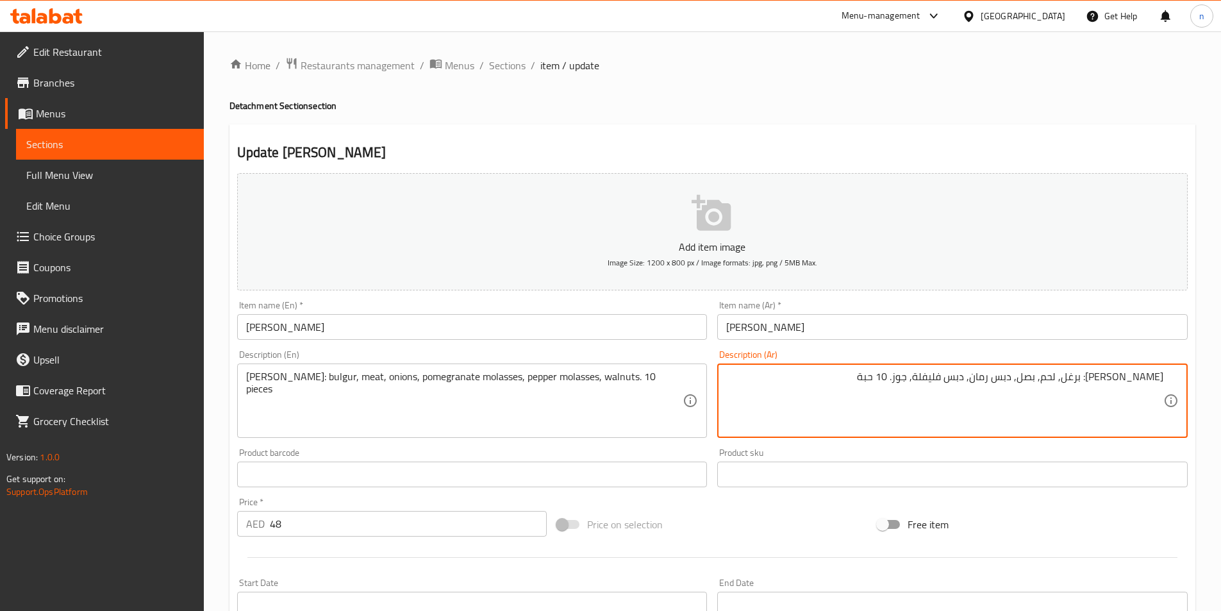
click at [901, 374] on textarea "كبة دراويش: برغل, لحم, بصل, دبس رمان, دبس فليفلة, جوز. 10 حبة" at bounding box center [944, 401] width 437 height 61
click at [906, 374] on textarea "كبة دراويش: برغل, لحم, بصل, دبس رمان, دبس فليفلة, جوز. 10 قطع" at bounding box center [944, 401] width 437 height 61
type textarea "[PERSON_NAME]: برغل, لحم, بصل, دبس رمان, دبس فليفلة, جوز. 10قطع"
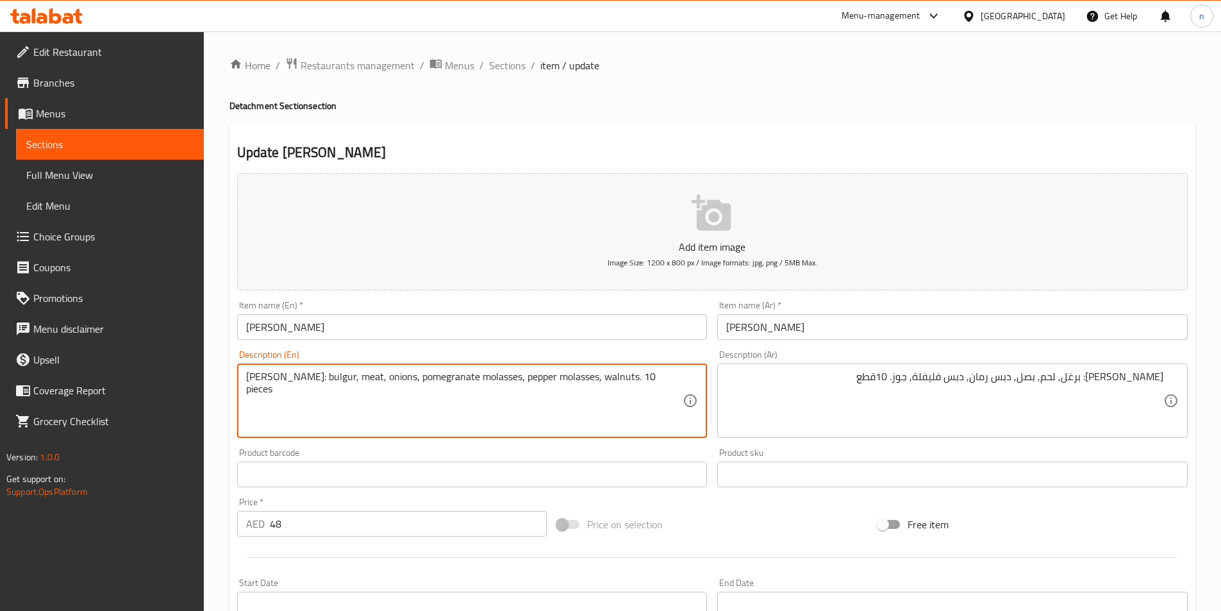
click at [607, 381] on textarea "[PERSON_NAME]: bulgur, meat, onions, pomegranate molasses, pepper molasses, wal…" at bounding box center [464, 401] width 437 height 61
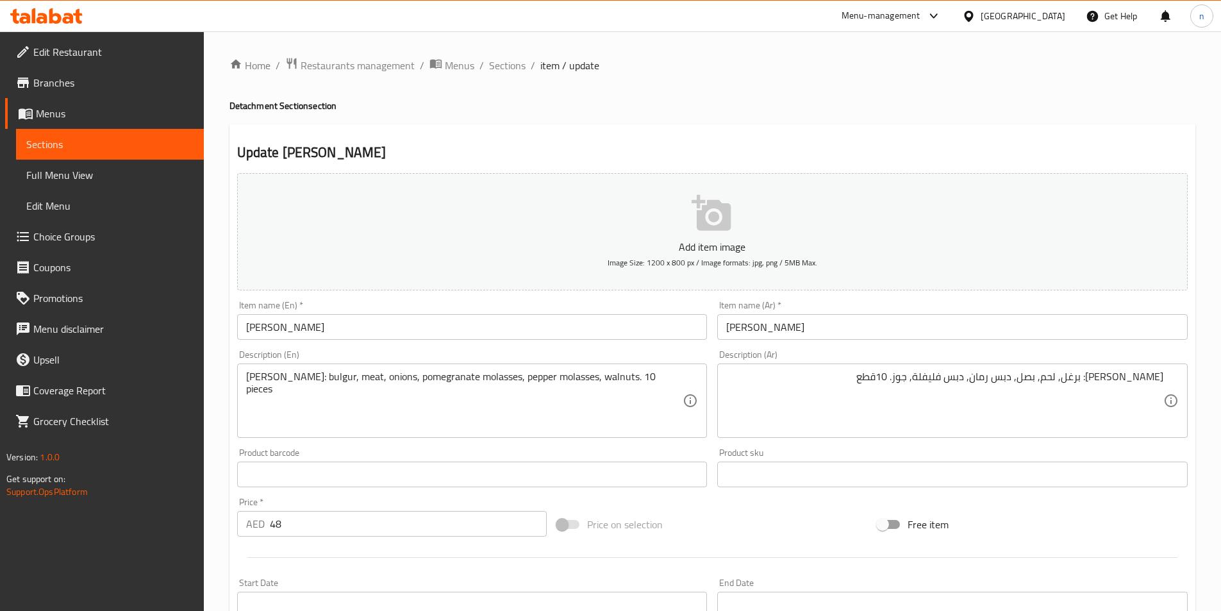
click at [749, 522] on div "Price on selection" at bounding box center [712, 524] width 321 height 35
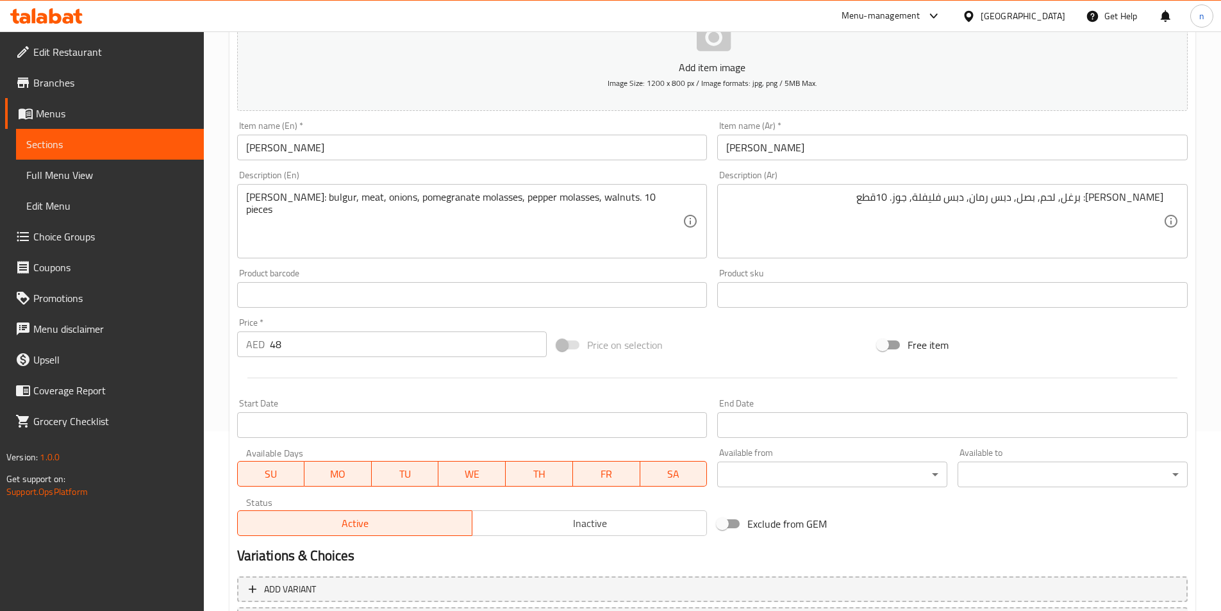
scroll to position [295, 0]
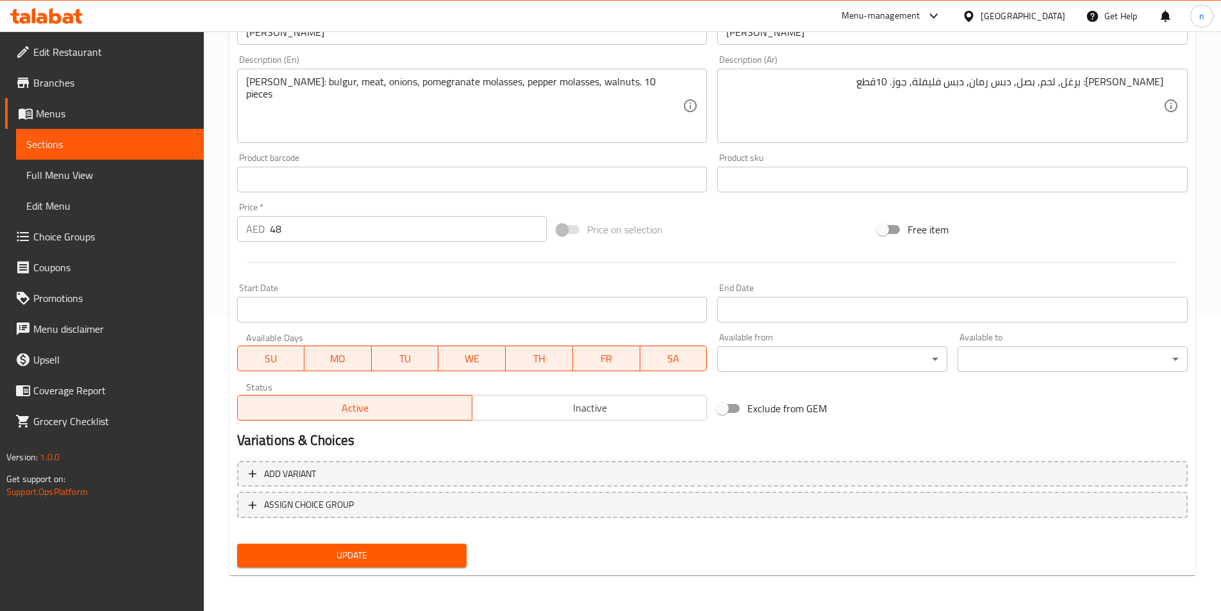
click at [361, 555] on span "Update" at bounding box center [352, 555] width 210 height 16
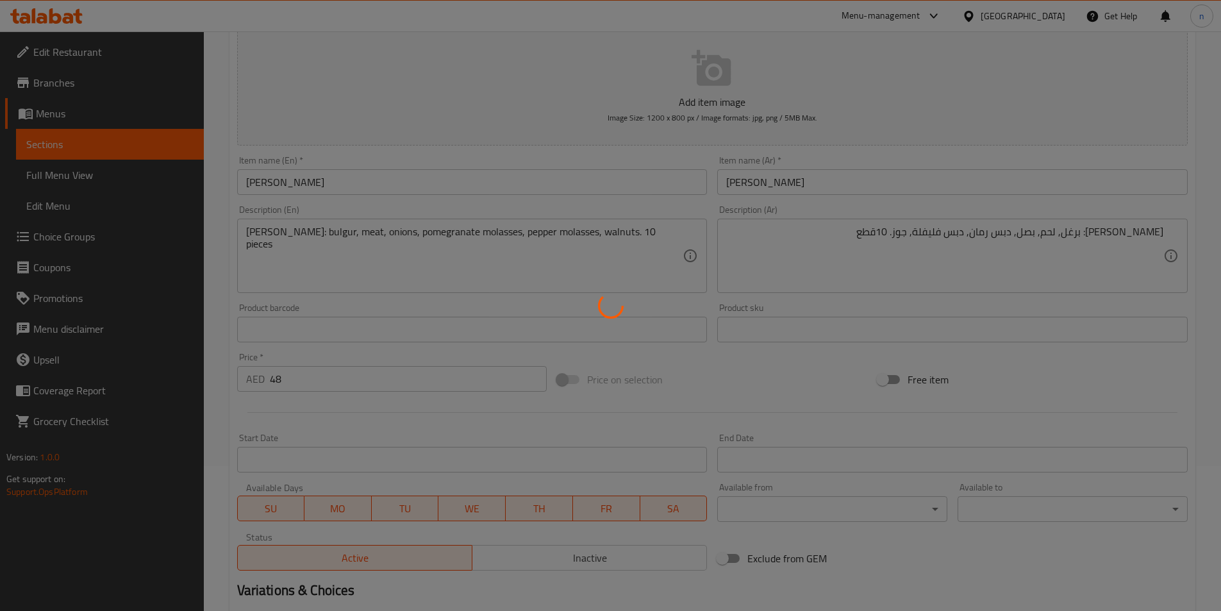
scroll to position [0, 0]
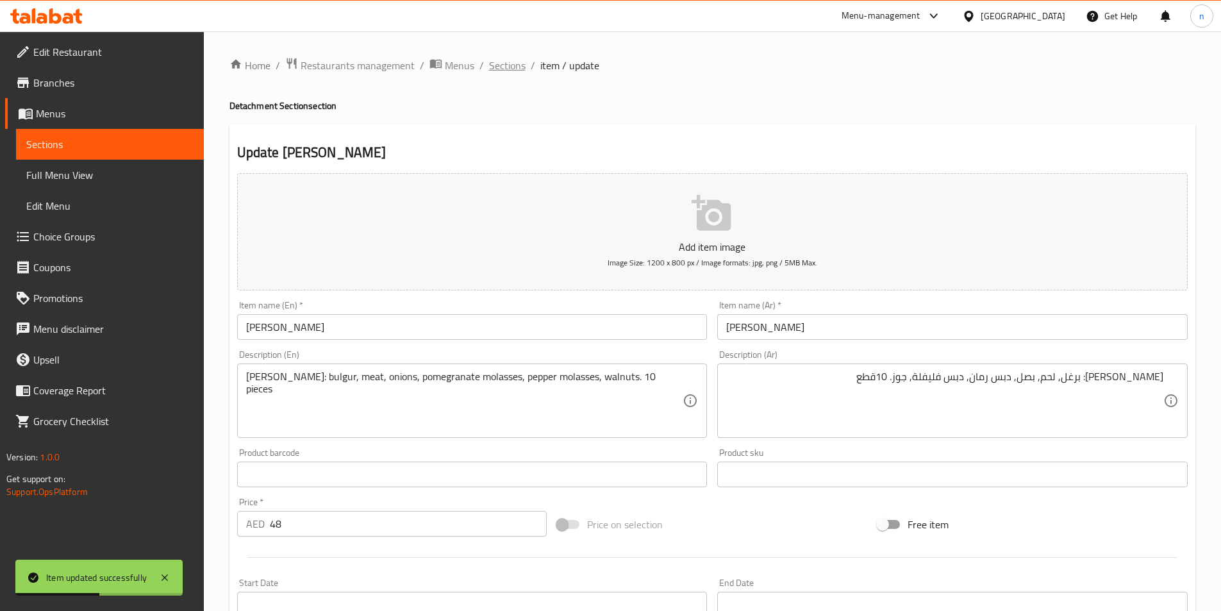
click at [507, 62] on span "Sections" at bounding box center [507, 65] width 37 height 15
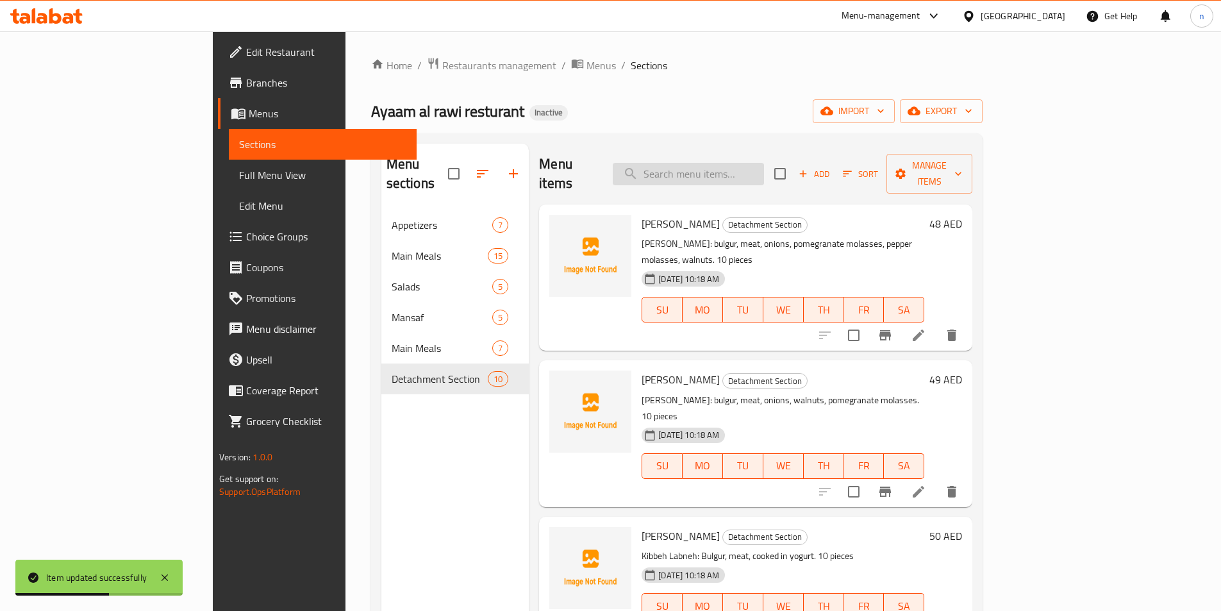
click at [764, 163] on input "search" at bounding box center [688, 174] width 151 height 22
paste input "كبة شامية"
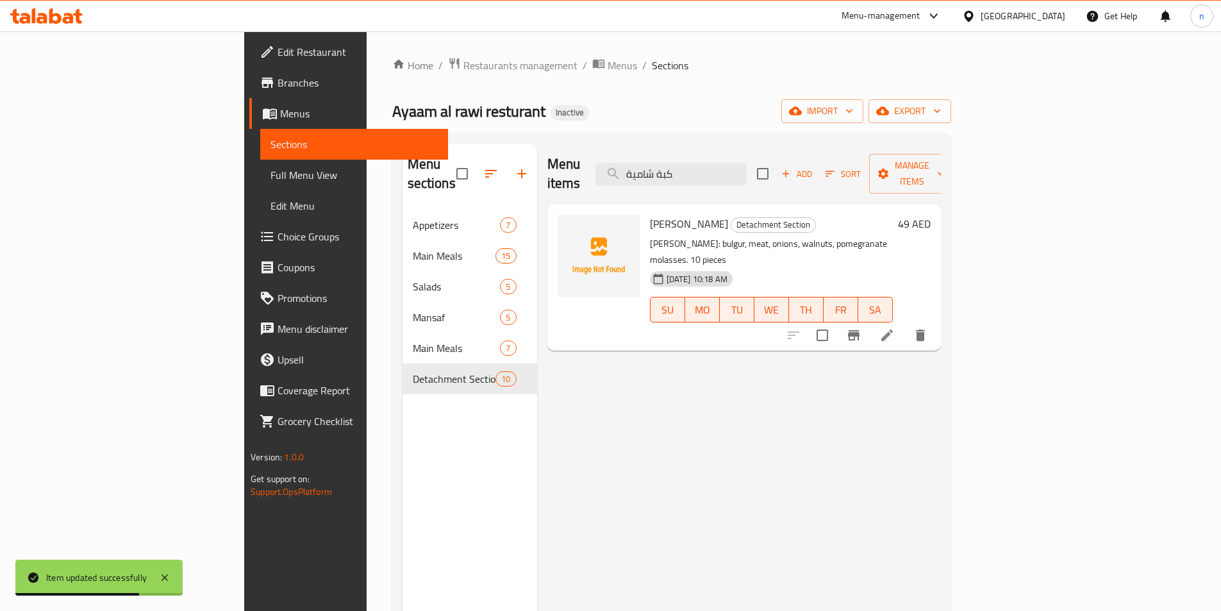
type input "كبة شامية"
click at [905, 324] on li at bounding box center [887, 335] width 36 height 23
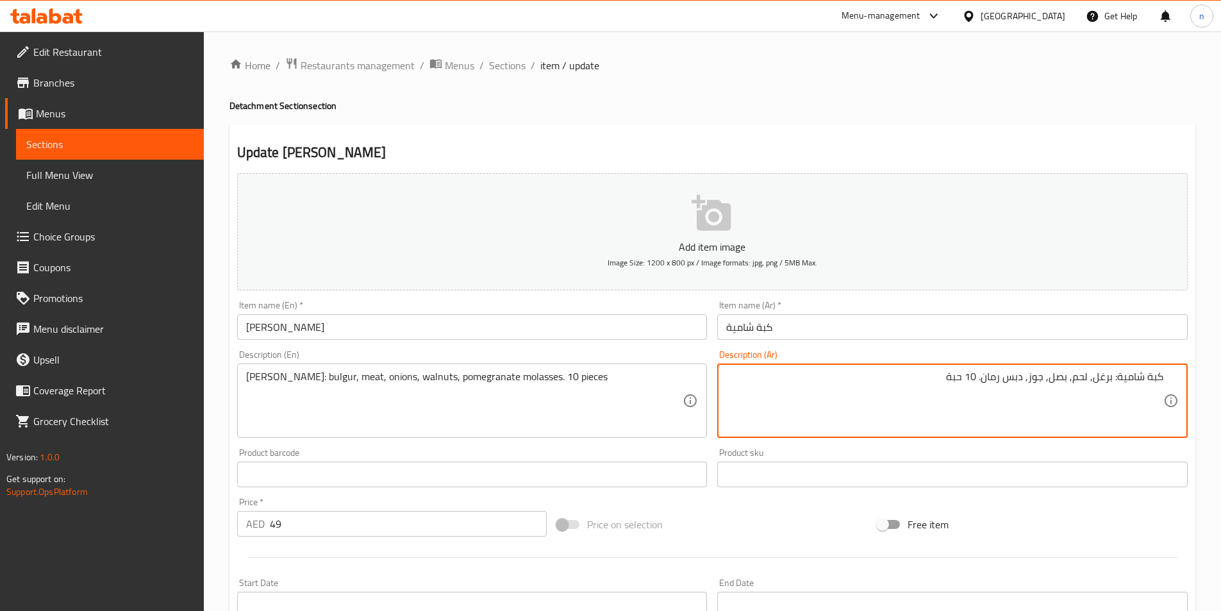
click at [963, 380] on textarea "كبة شامية: برغل, لحم, بصل, جوز, دبس رمان. 10 حبة" at bounding box center [944, 401] width 437 height 61
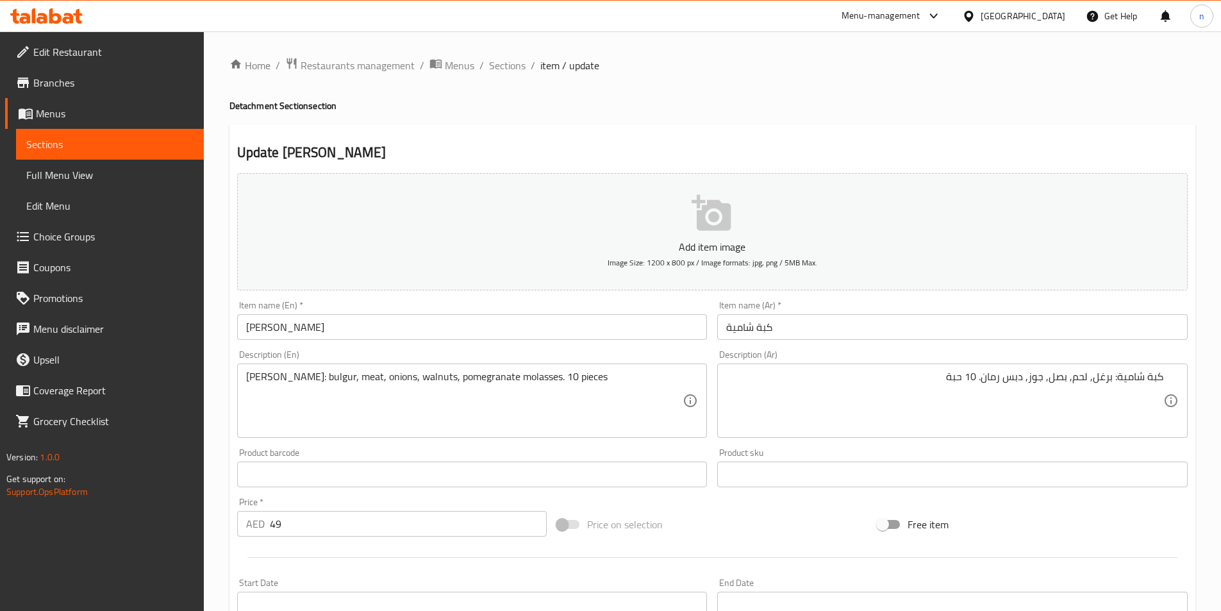
click at [991, 383] on textarea "كبة شامية: برغل, لحم, بصل, جوز, دبس رمان. 10 حبة" at bounding box center [944, 401] width 437 height 61
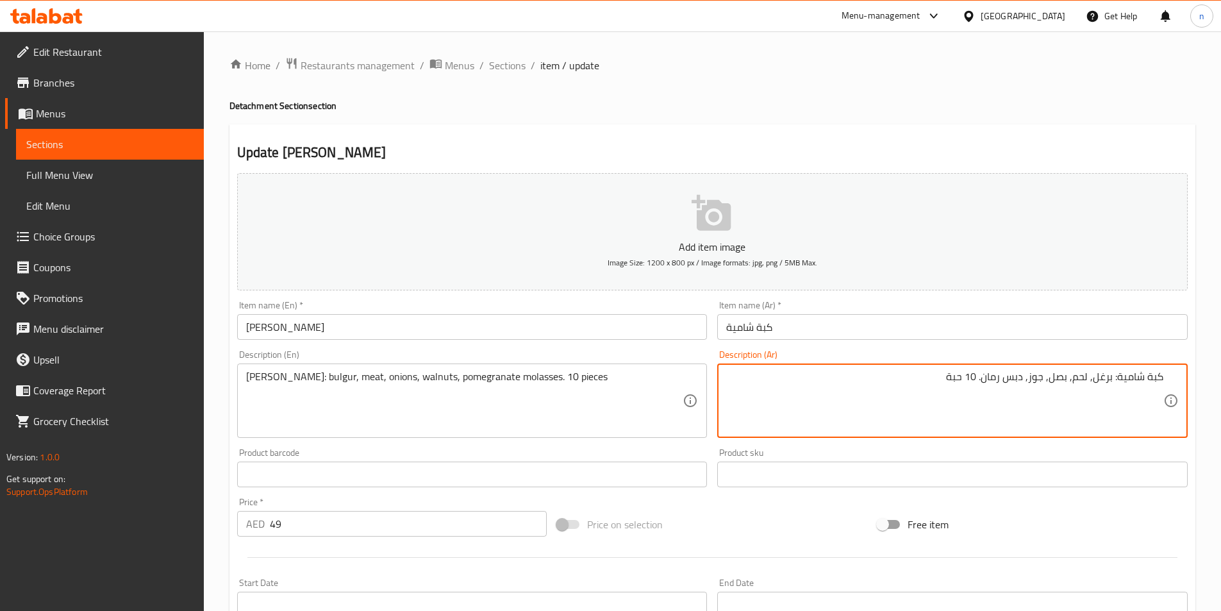
drag, startPoint x: 980, startPoint y: 375, endPoint x: 860, endPoint y: 410, distance: 125.4
click at [860, 410] on textarea "كبة شامية: برغل, لحم, بصل, جوز, دبس رمان. 10 حبة" at bounding box center [944, 401] width 437 height 61
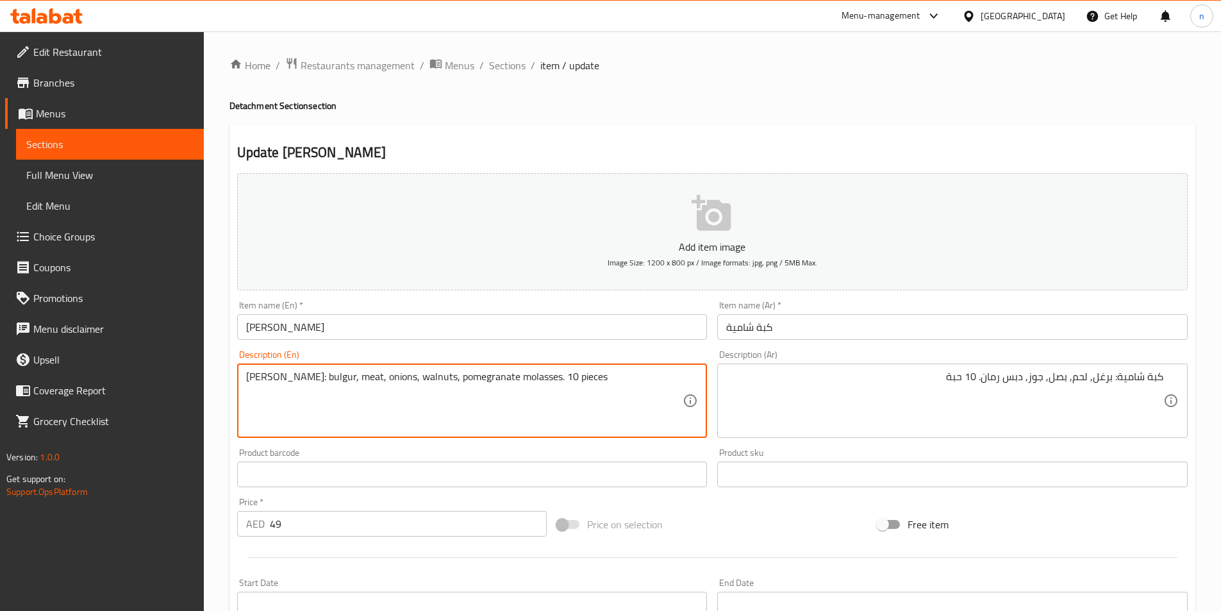
drag, startPoint x: 581, startPoint y: 374, endPoint x: 610, endPoint y: 374, distance: 28.2
click at [582, 389] on textarea "Shami Kibbeh: bulgur, meat, onions, walnuts, pomegranate molasses. 10 pieces" at bounding box center [464, 401] width 437 height 61
paste textarea "10 tablet"
drag, startPoint x: 544, startPoint y: 376, endPoint x: 618, endPoint y: 377, distance: 74.4
click at [716, 539] on div "Price on selection" at bounding box center [712, 524] width 321 height 35
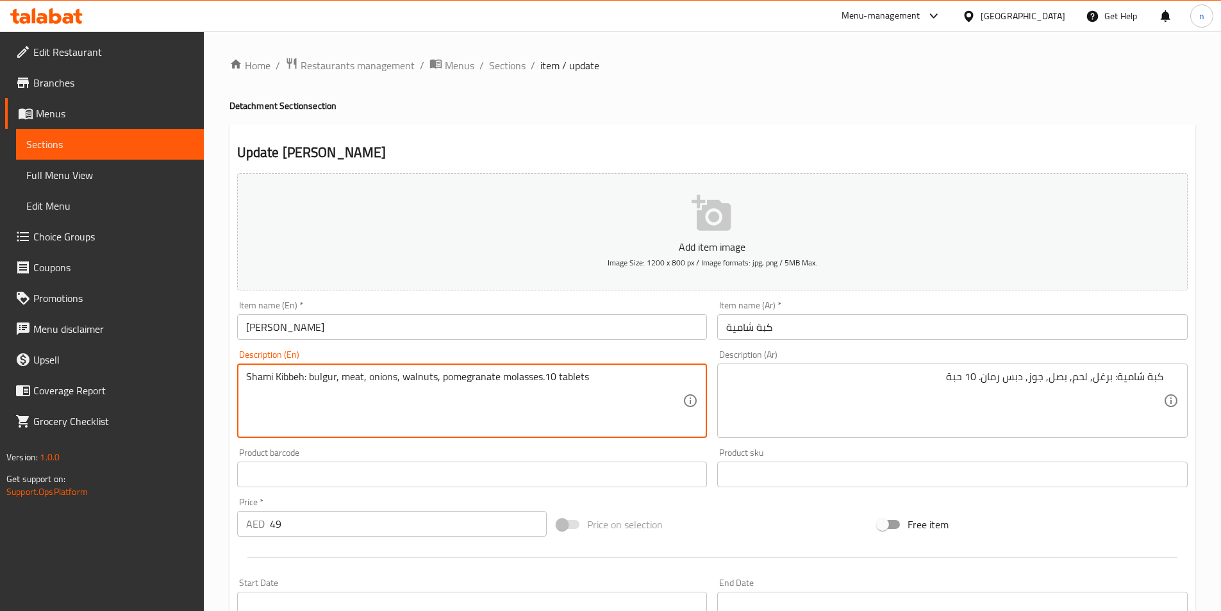
click at [593, 140] on div "Update Shami Kibbeh Add item image Image Size: 1200 x 800 px / Image formats: j…" at bounding box center [713, 497] width 966 height 746
click at [571, 372] on textarea "Shami Kibbeh: bulgur, meat, onions, walnuts, pomegranate molasses.10 tablets" at bounding box center [464, 401] width 437 height 61
paste textarea "piece"
drag, startPoint x: 544, startPoint y: 375, endPoint x: 619, endPoint y: 374, distance: 75.7
type textarea "[PERSON_NAME]: bulgur, meat, onions, walnuts, pomegranate molasses.10 pieces"
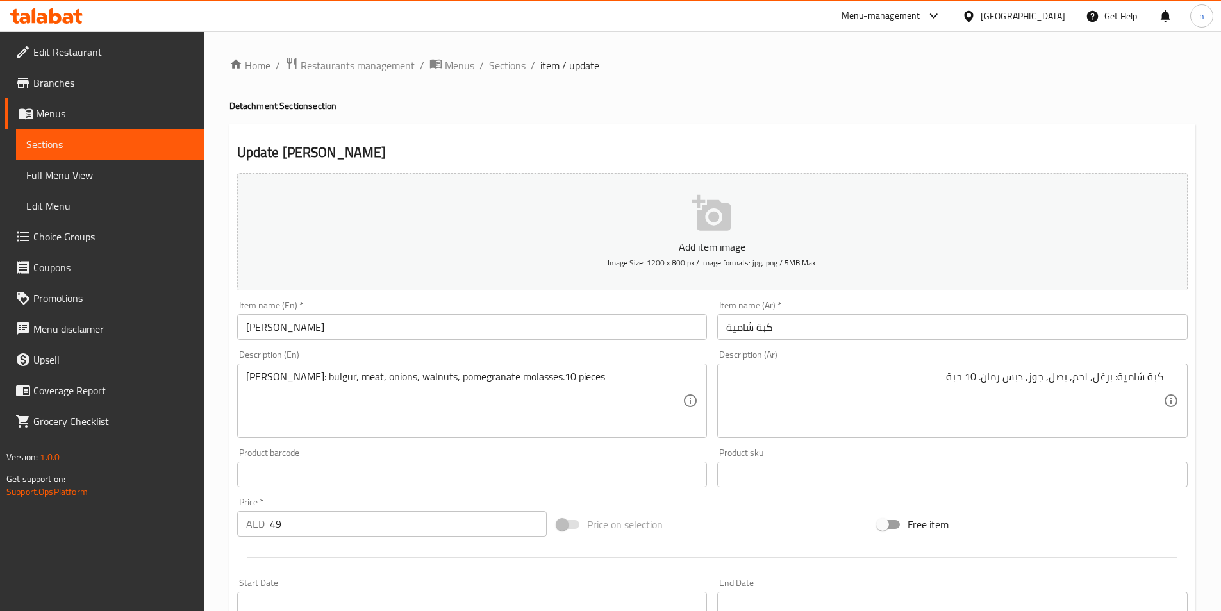
click at [764, 510] on div "Price on selection" at bounding box center [712, 524] width 321 height 35
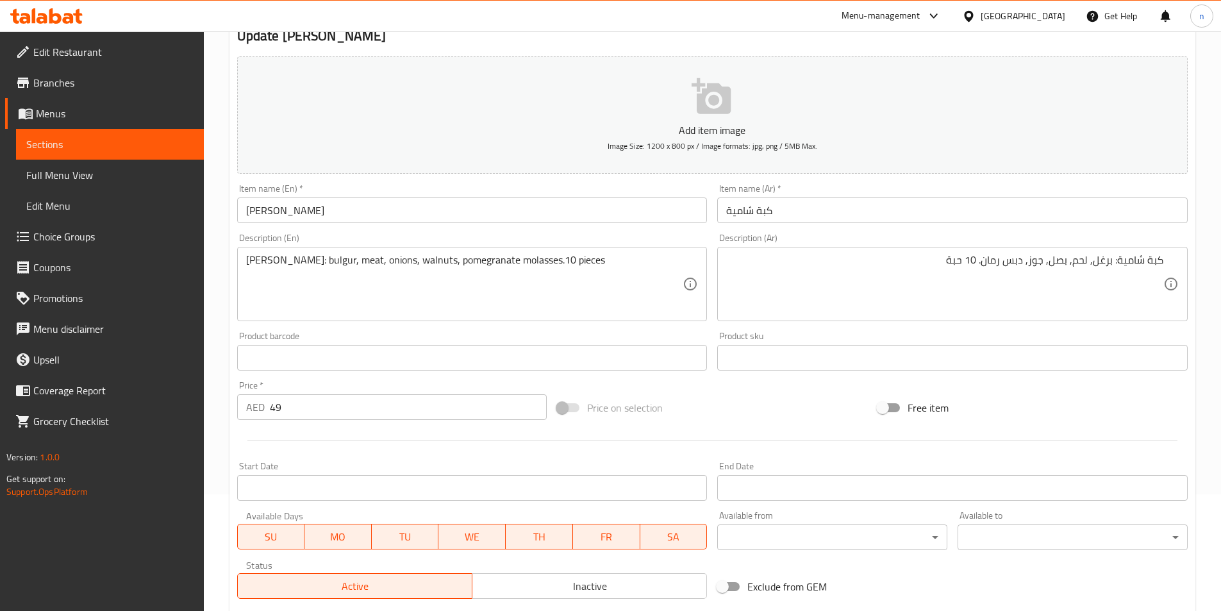
scroll to position [295, 0]
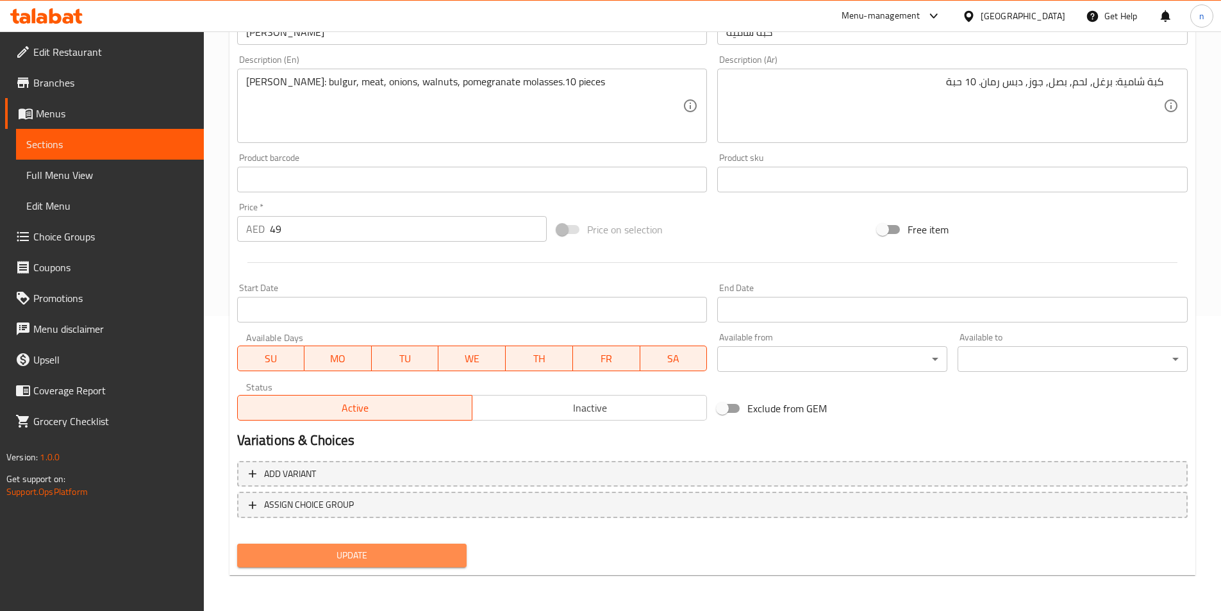
click at [435, 559] on span "Update" at bounding box center [352, 555] width 210 height 16
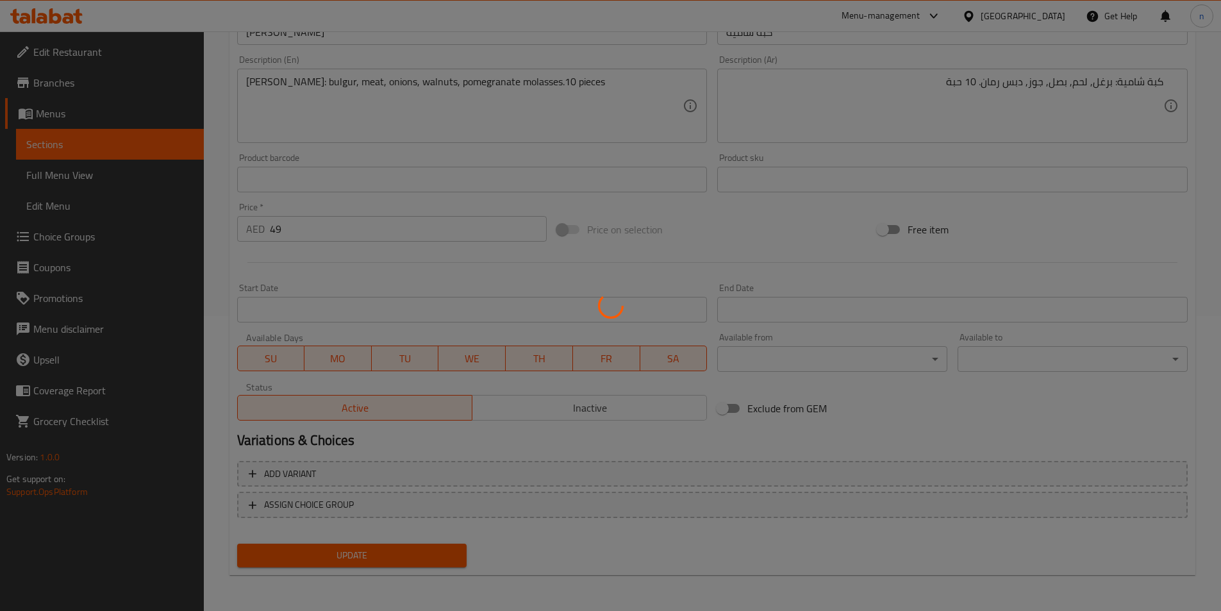
scroll to position [0, 0]
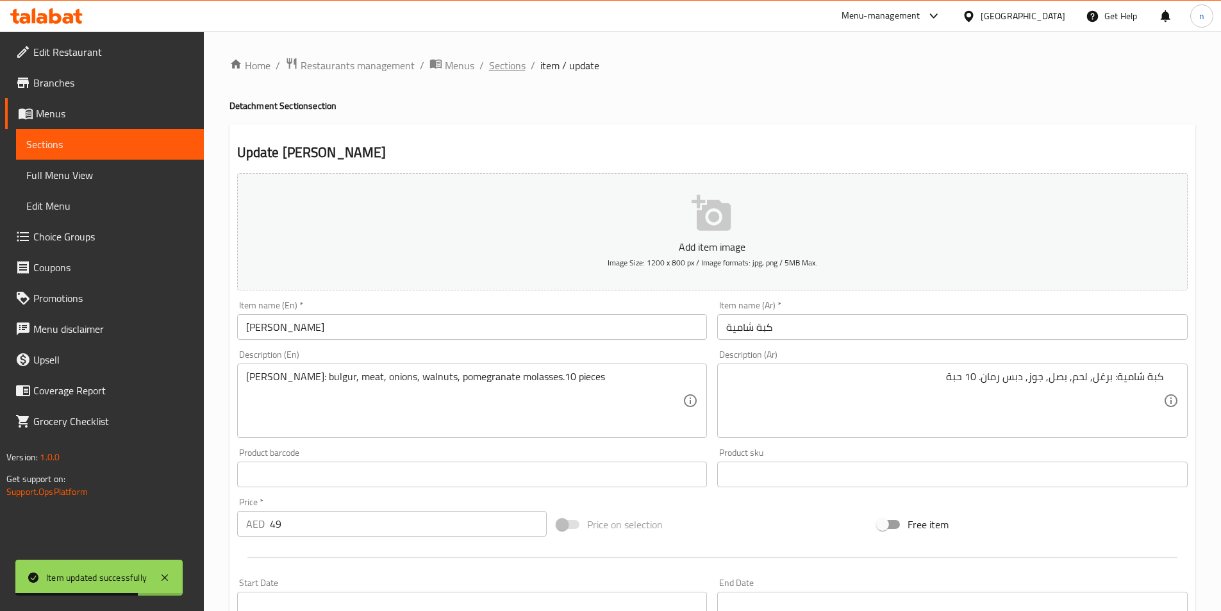
click at [505, 71] on span "Sections" at bounding box center [507, 65] width 37 height 15
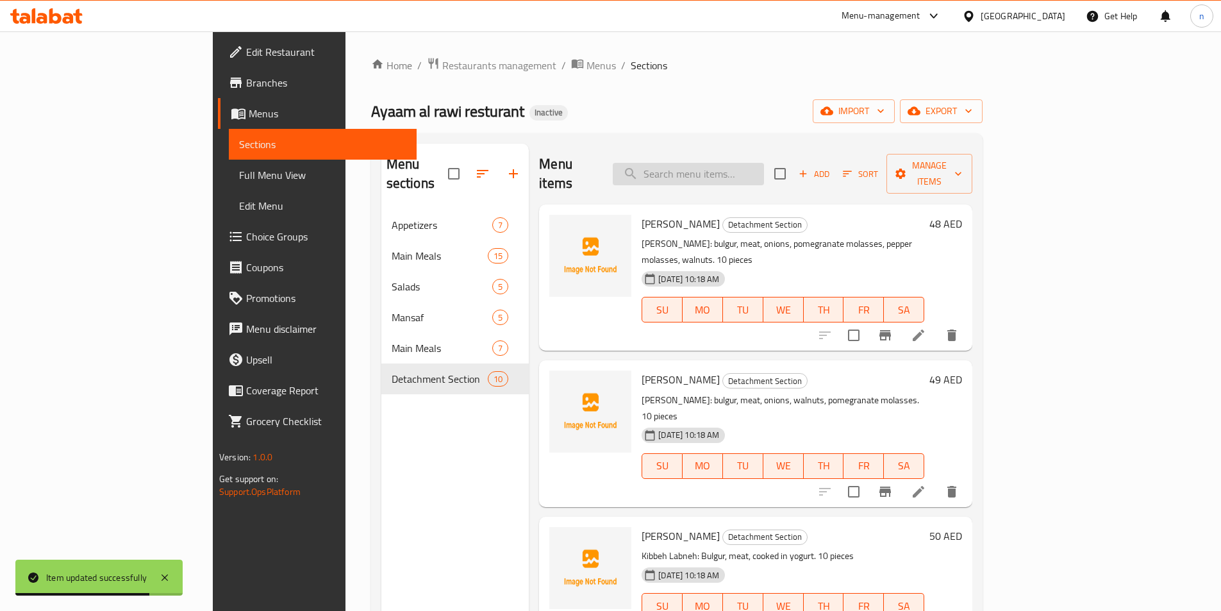
click at [764, 163] on input "search" at bounding box center [688, 174] width 151 height 22
paste input "كبة لبنية"
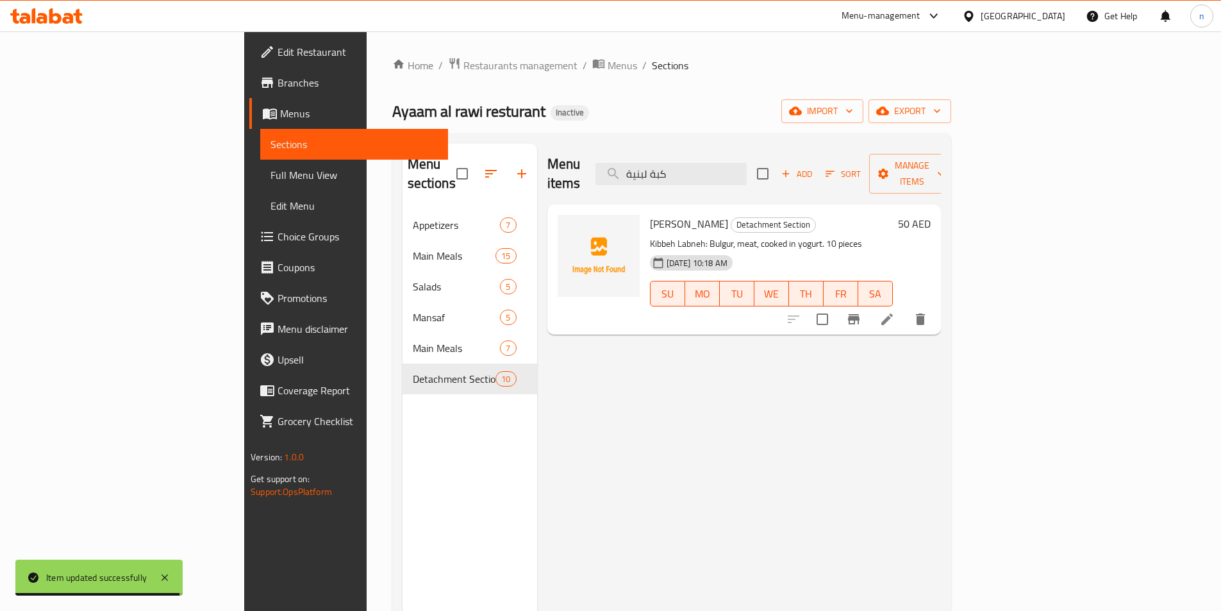
type input "كبة لبنية"
click at [905, 308] on li at bounding box center [887, 319] width 36 height 23
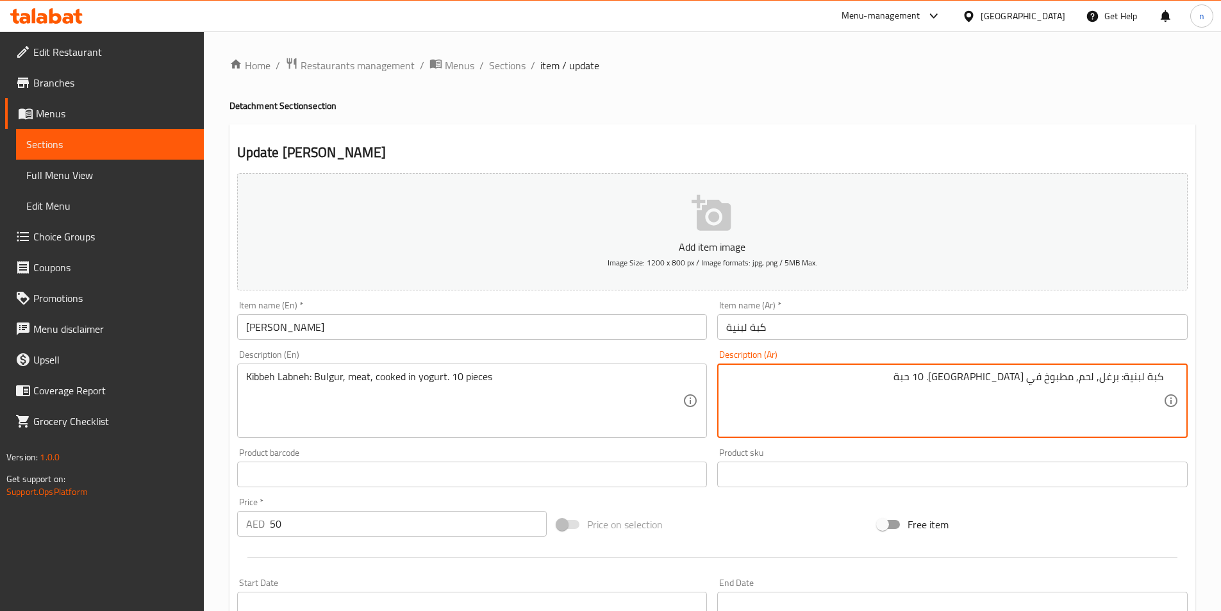
click at [1022, 380] on textarea "كبة لبنية: برغل, لحم, مطبوخ في لبن. 10 حبة" at bounding box center [944, 401] width 437 height 61
type textarea "كبة لبنية: برغل, لحم, مطبوخ في زبادي. 10 حبة"
click at [778, 511] on div "Price on selection" at bounding box center [712, 524] width 321 height 35
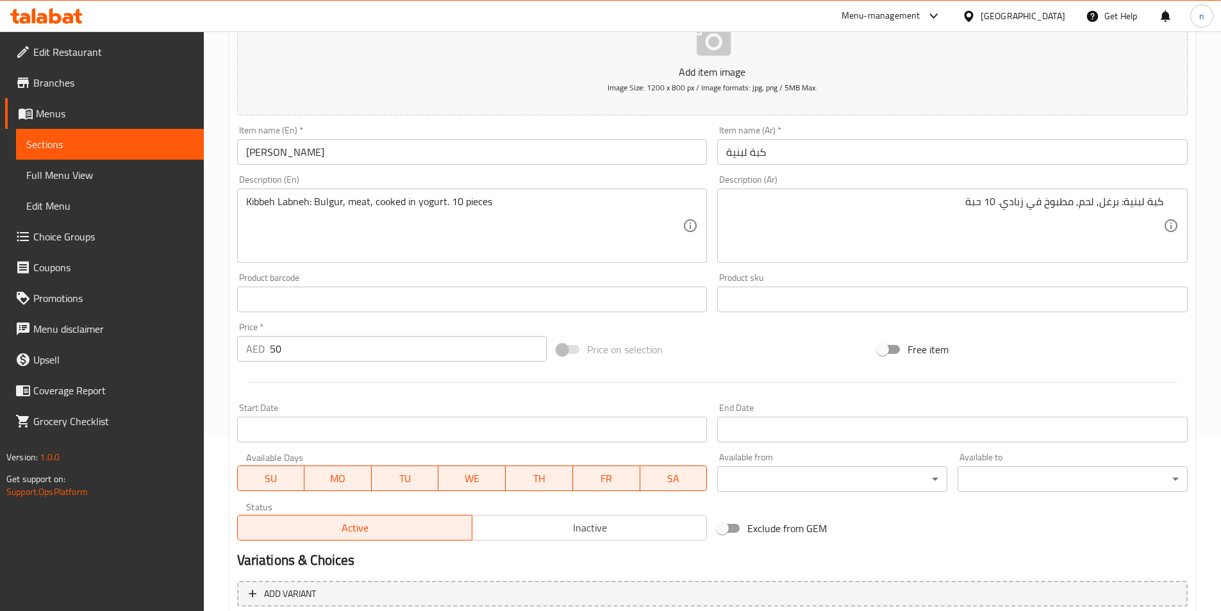
scroll to position [295, 0]
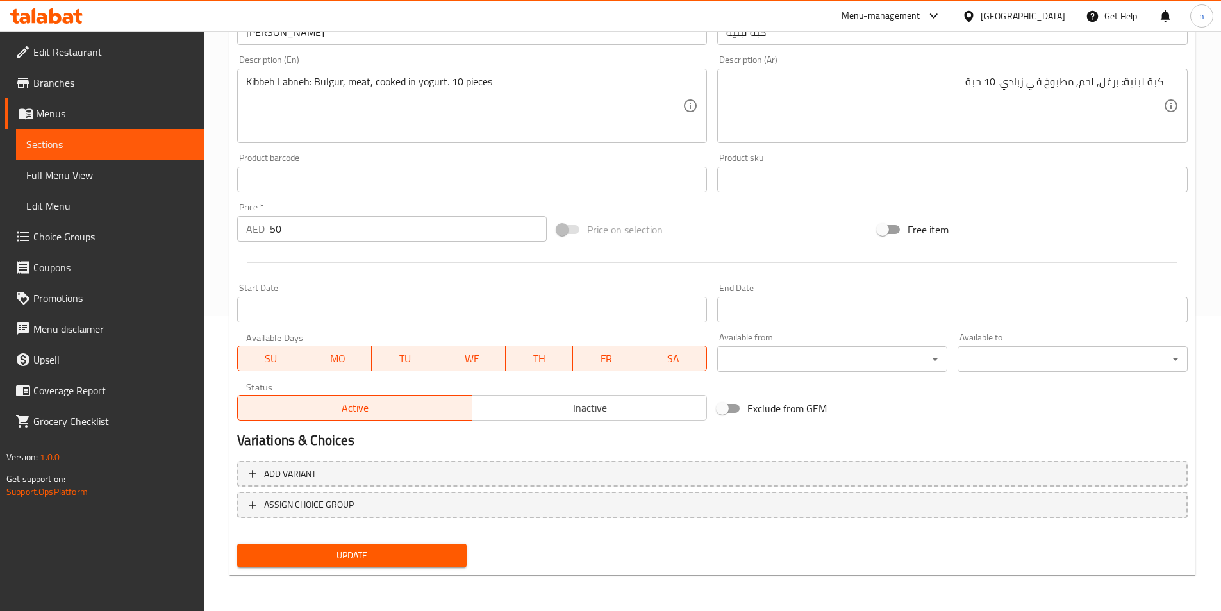
click at [418, 561] on span "Update" at bounding box center [352, 555] width 210 height 16
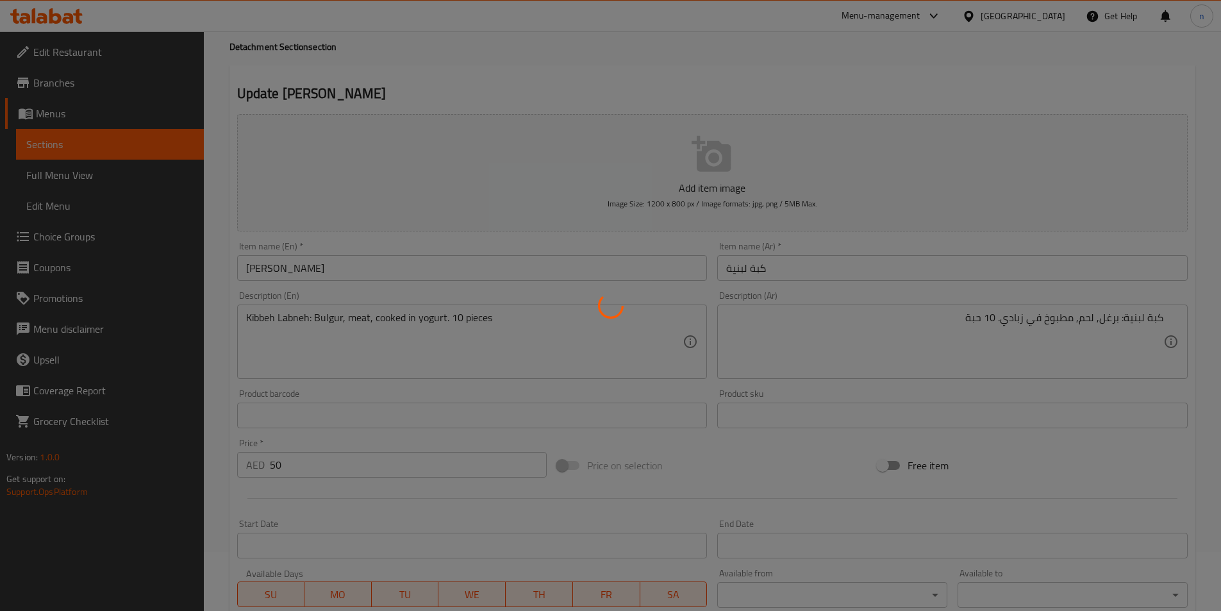
scroll to position [0, 0]
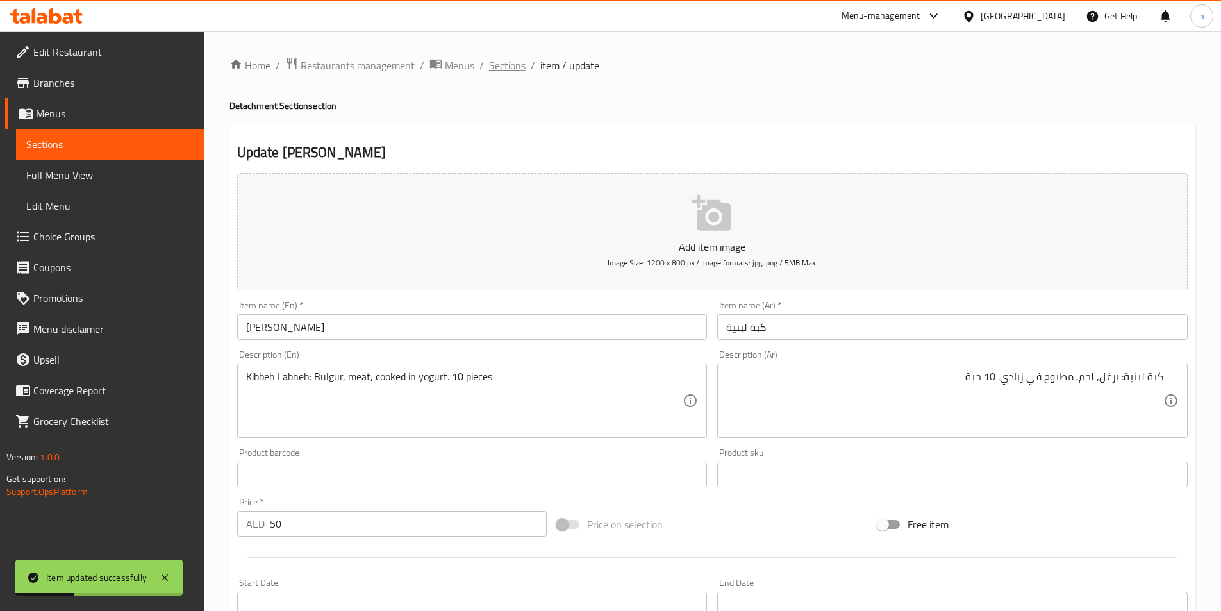
click at [509, 68] on span "Sections" at bounding box center [507, 65] width 37 height 15
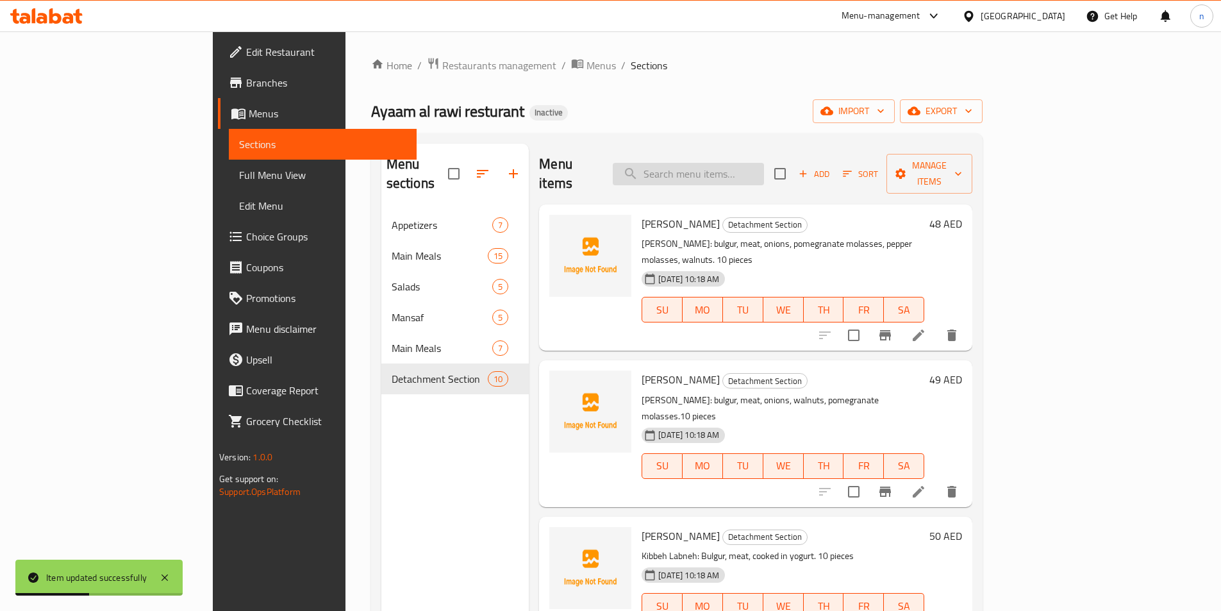
click at [764, 171] on input "search" at bounding box center [688, 174] width 151 height 22
paste input "سمبوسك لحم"
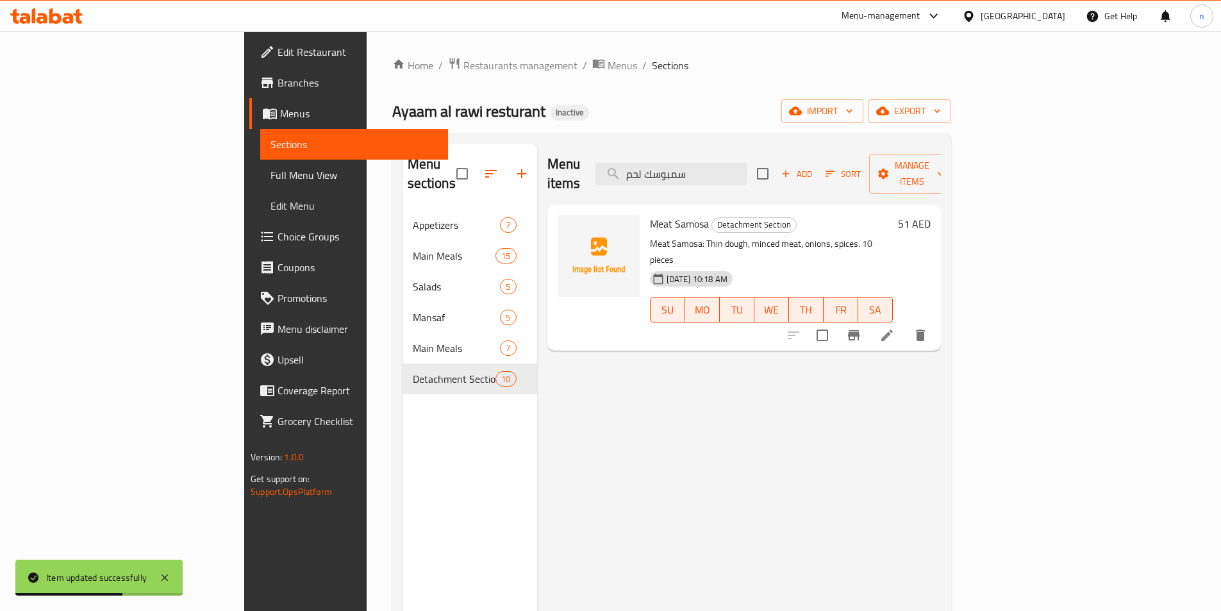
type input "سمبوسك لحم"
click at [905, 324] on li at bounding box center [887, 335] width 36 height 23
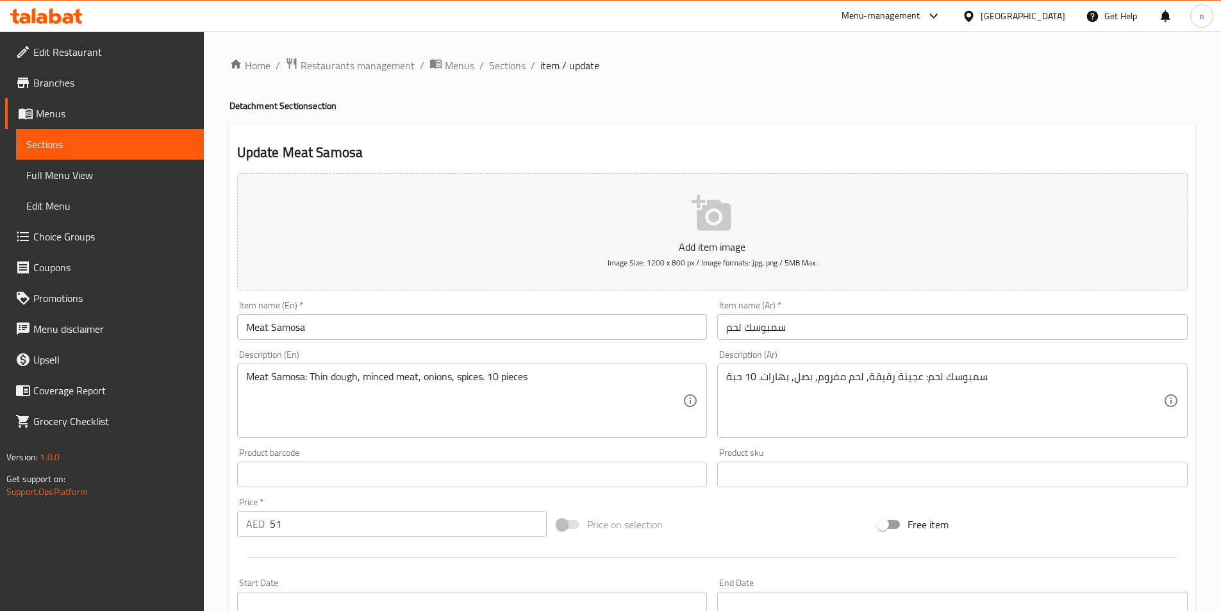
click at [725, 533] on div "Price on selection" at bounding box center [712, 524] width 321 height 35
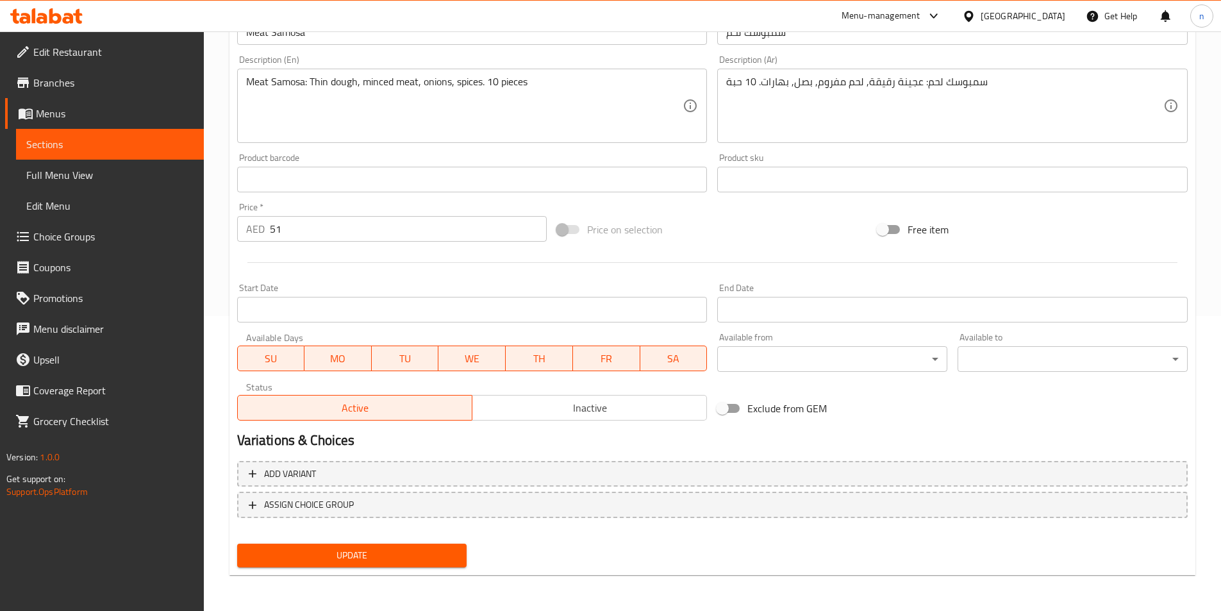
click at [421, 557] on span "Update" at bounding box center [352, 555] width 210 height 16
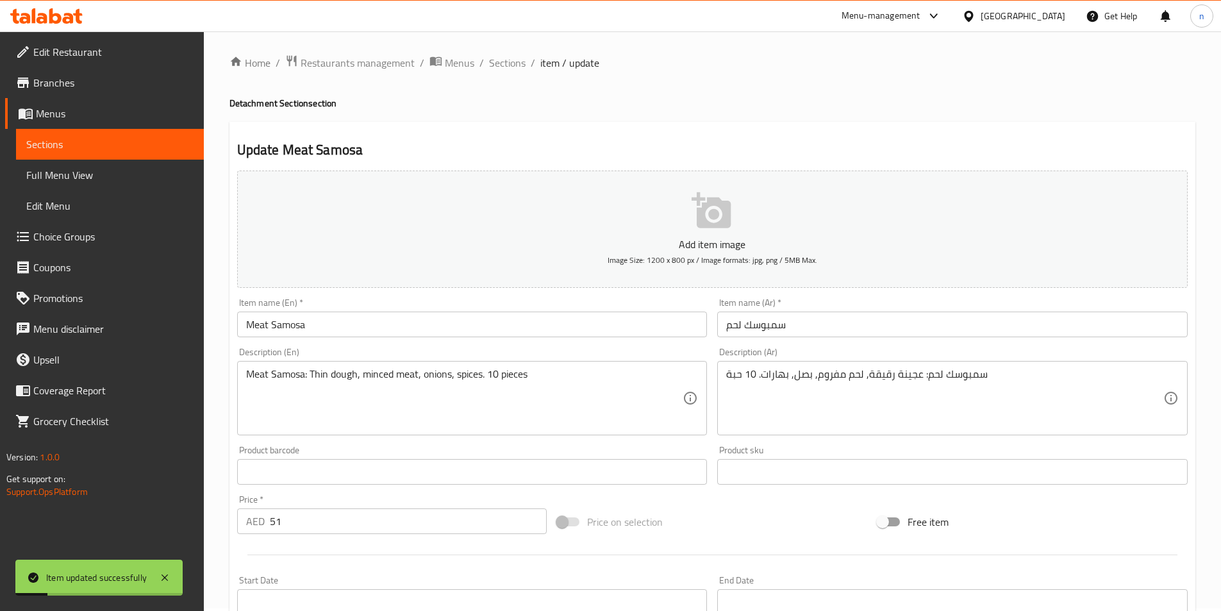
scroll to position [0, 0]
click at [499, 72] on span "Sections" at bounding box center [507, 65] width 37 height 15
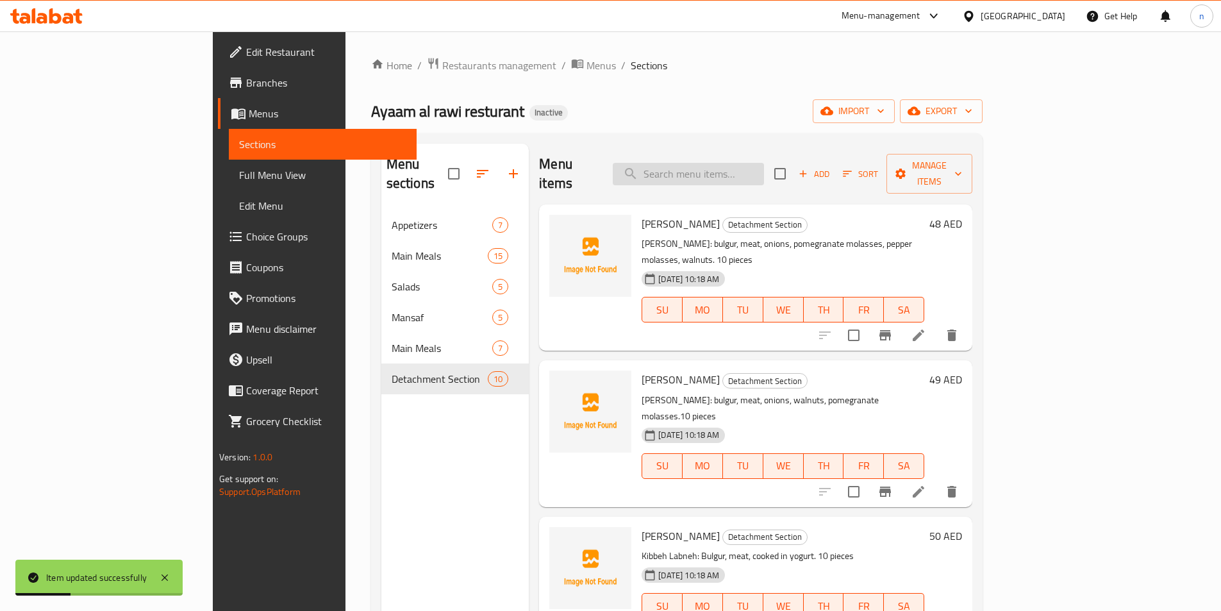
click at [714, 164] on input "search" at bounding box center [688, 174] width 151 height 22
paste input "سمبوسك جبن"
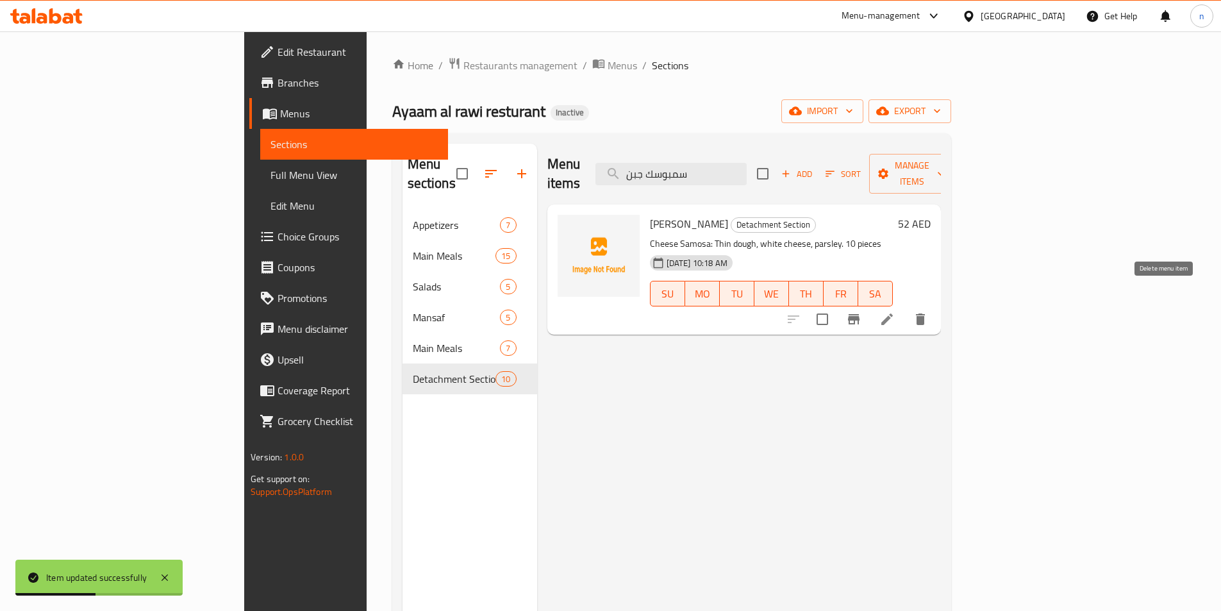
type input "سمبوسك جبن"
click at [895, 312] on icon at bounding box center [887, 319] width 15 height 15
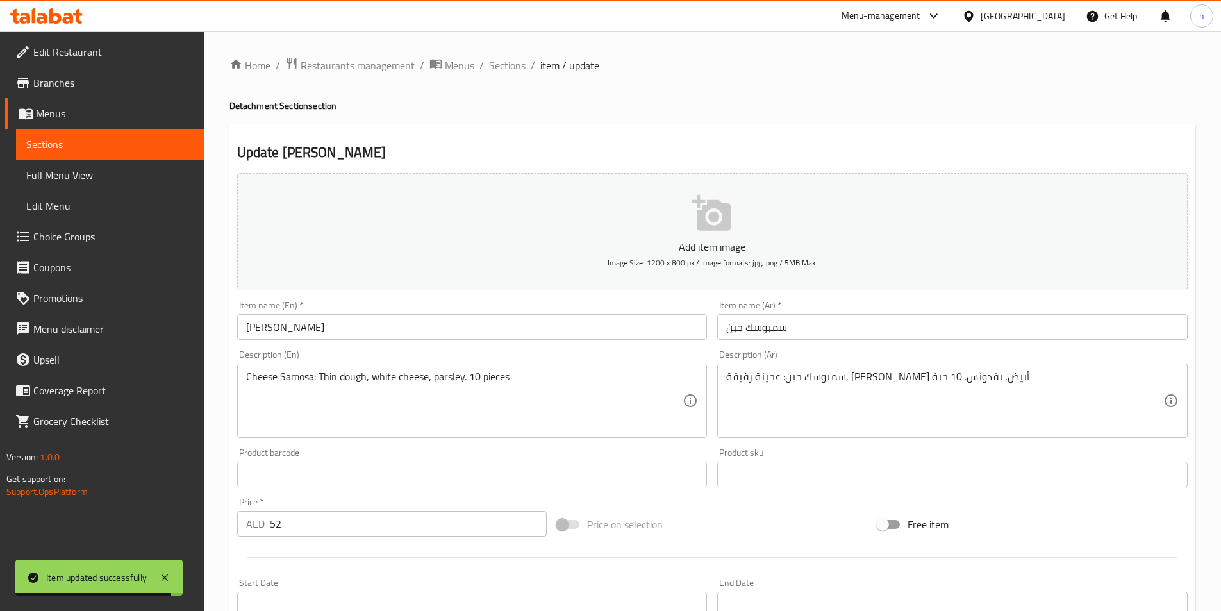
click at [778, 330] on input "سمبوسك جبن" at bounding box center [952, 327] width 471 height 26
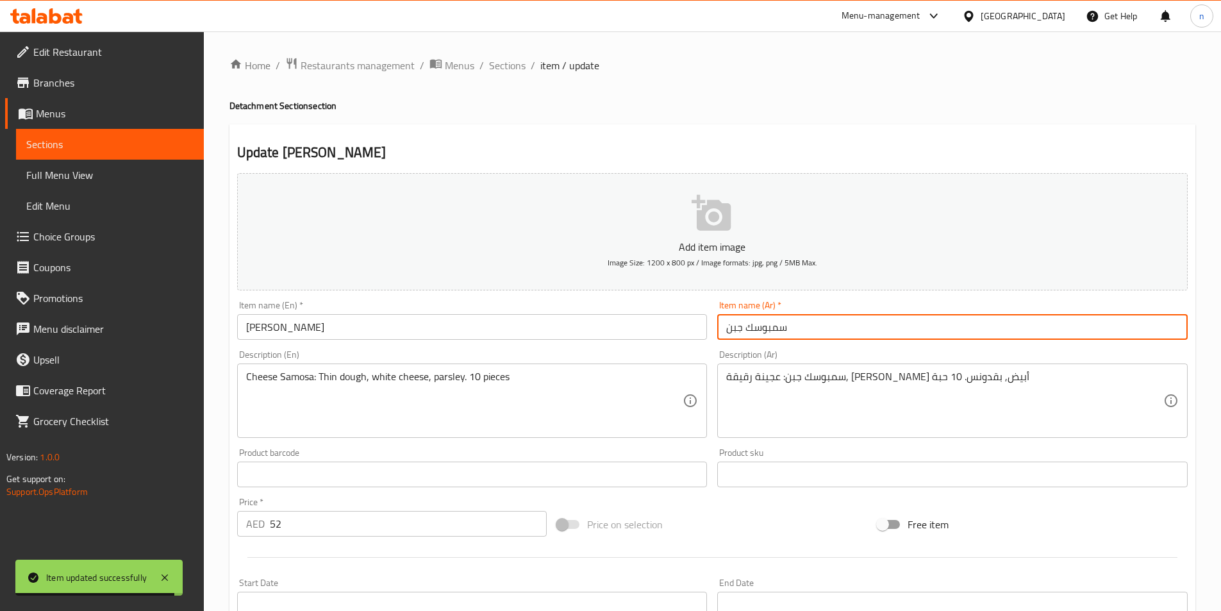
click at [778, 330] on input "سمبوسك جبن" at bounding box center [952, 327] width 471 height 26
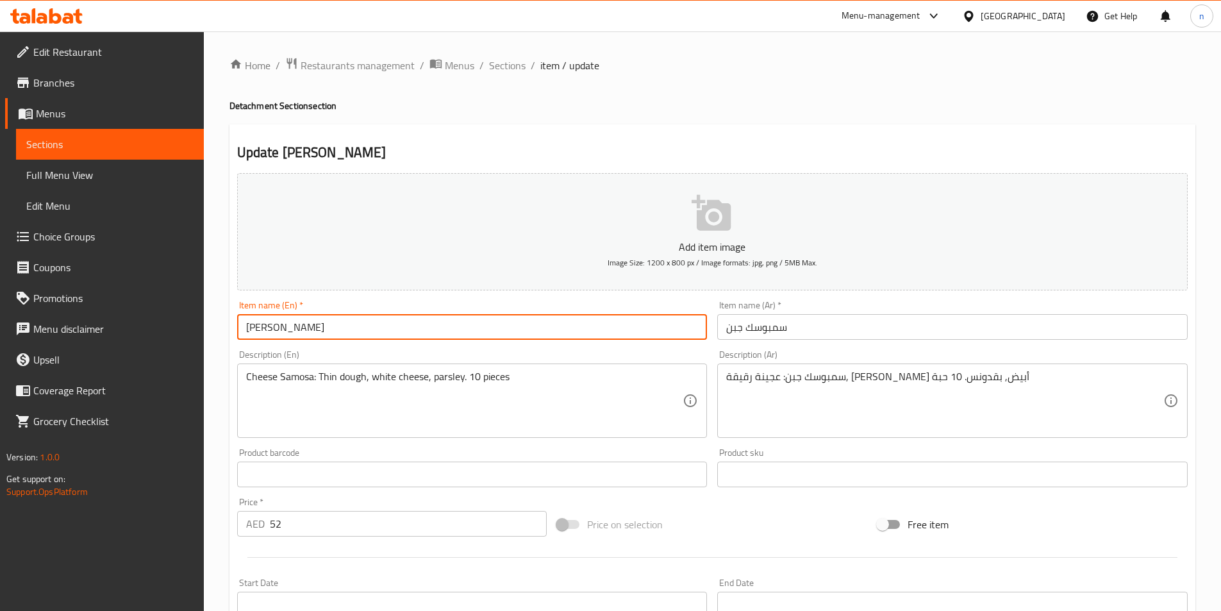
click at [310, 325] on input "[PERSON_NAME]" at bounding box center [472, 327] width 471 height 26
click at [233, 389] on div "Description (En) Cheese Samosa: Thin dough, white cheese, parsley. 10 pieces De…" at bounding box center [472, 394] width 481 height 98
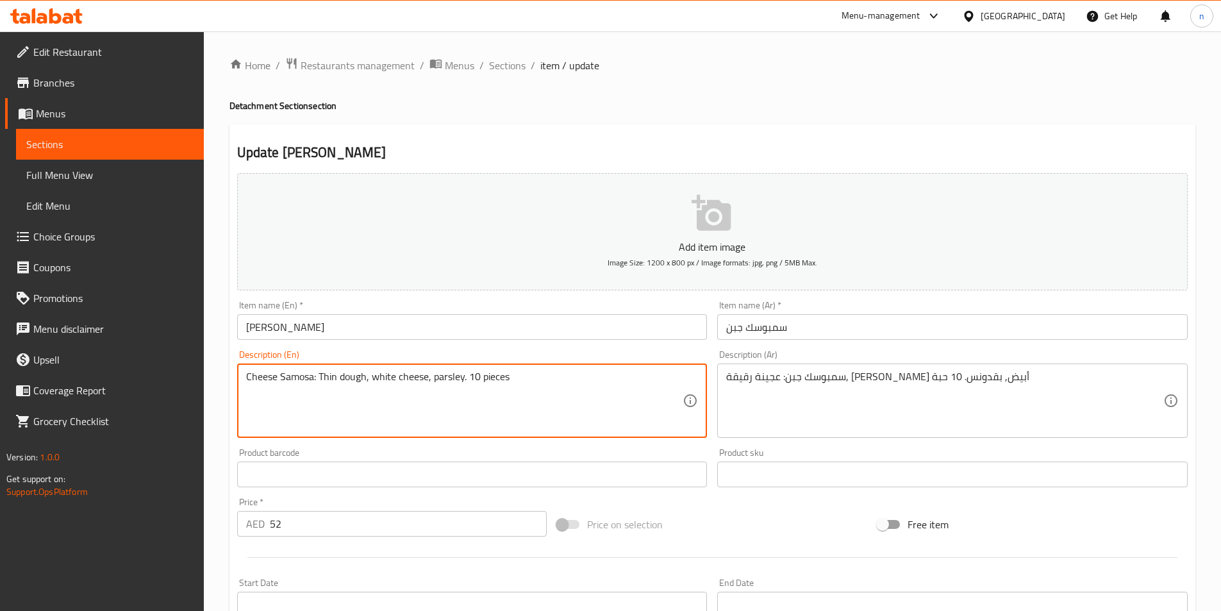
click at [302, 381] on textarea "Cheese Samosa: Thin dough, white cheese, parsley. 10 pieces" at bounding box center [464, 401] width 437 height 61
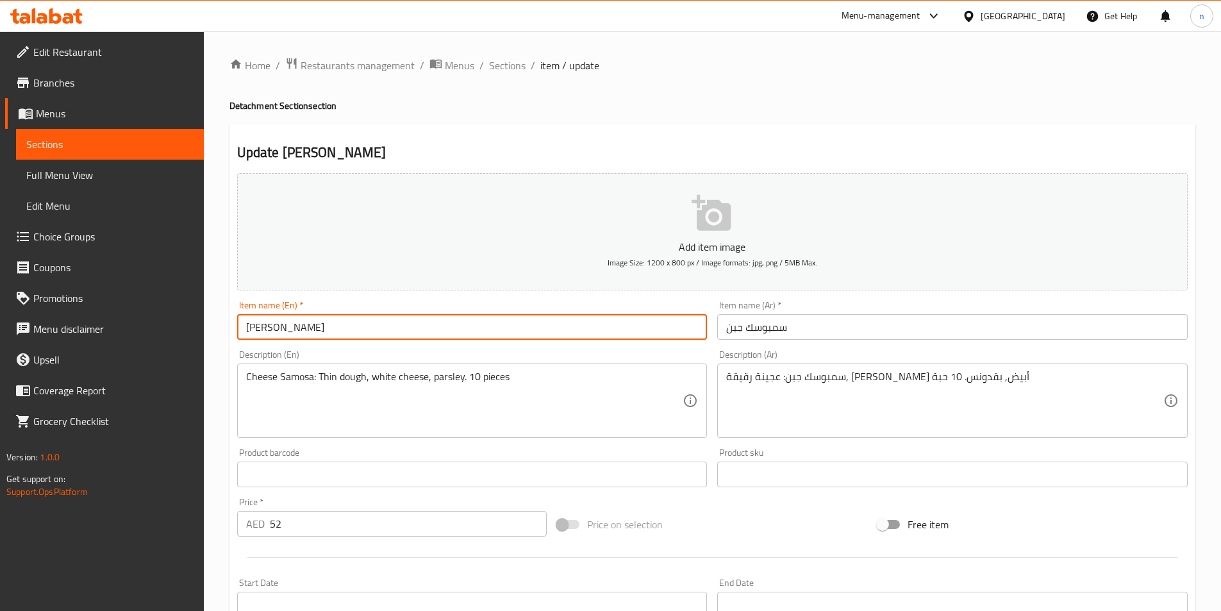
click at [309, 324] on input "[PERSON_NAME]" at bounding box center [472, 327] width 471 height 26
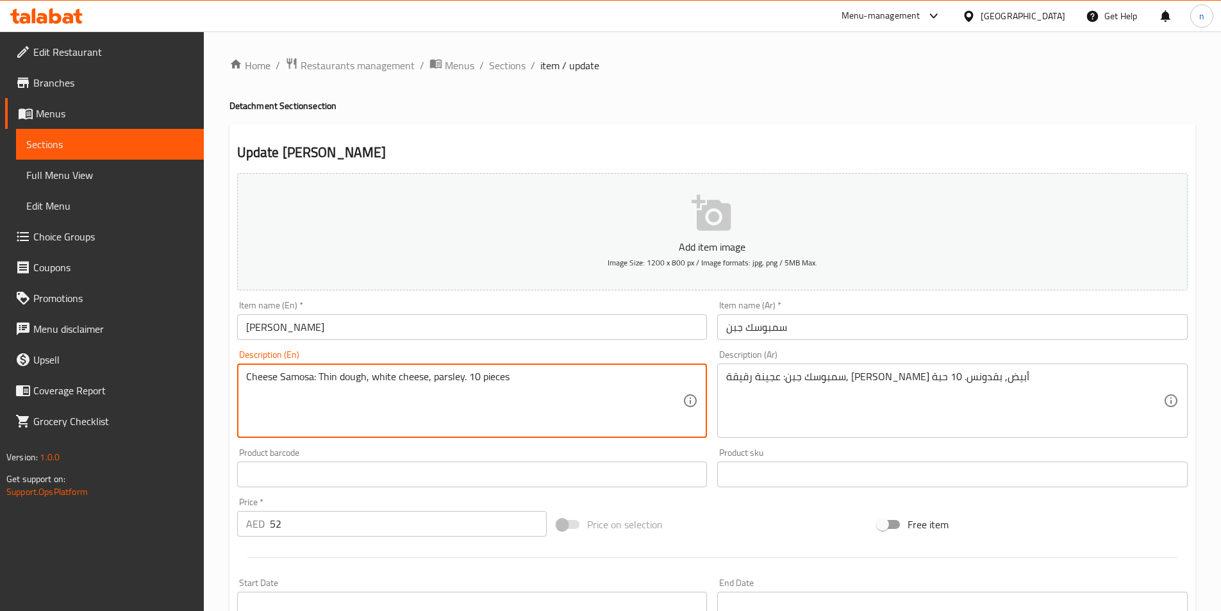
click at [295, 380] on textarea "Cheese Samosa: Thin dough, white cheese, parsley. 10 pieces" at bounding box center [464, 401] width 437 height 61
paste textarea "bousek"
type textarea "Cheese Sambousek: Thin dough, white cheese, parsley. 10 pieces"
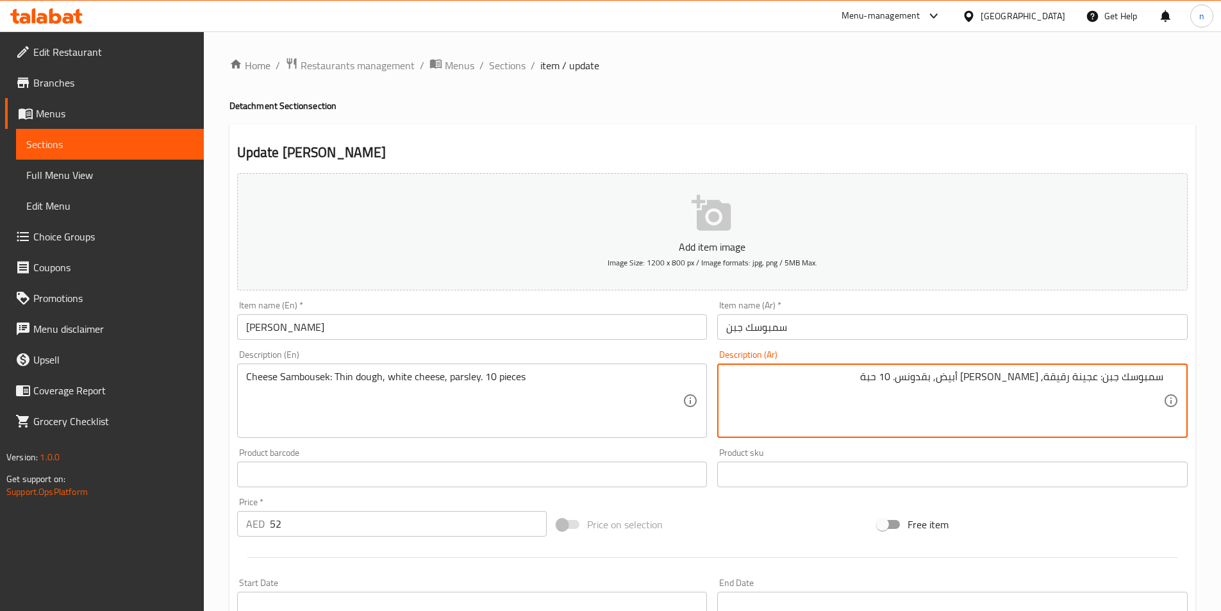
click at [739, 522] on div "Price on selection" at bounding box center [712, 524] width 321 height 35
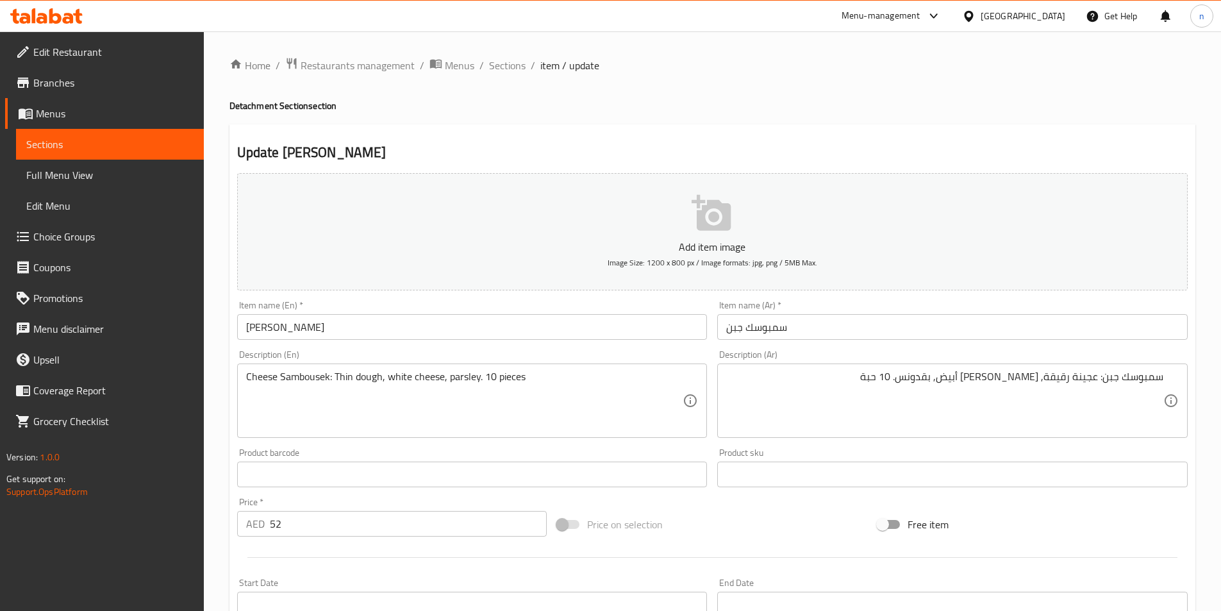
scroll to position [295, 0]
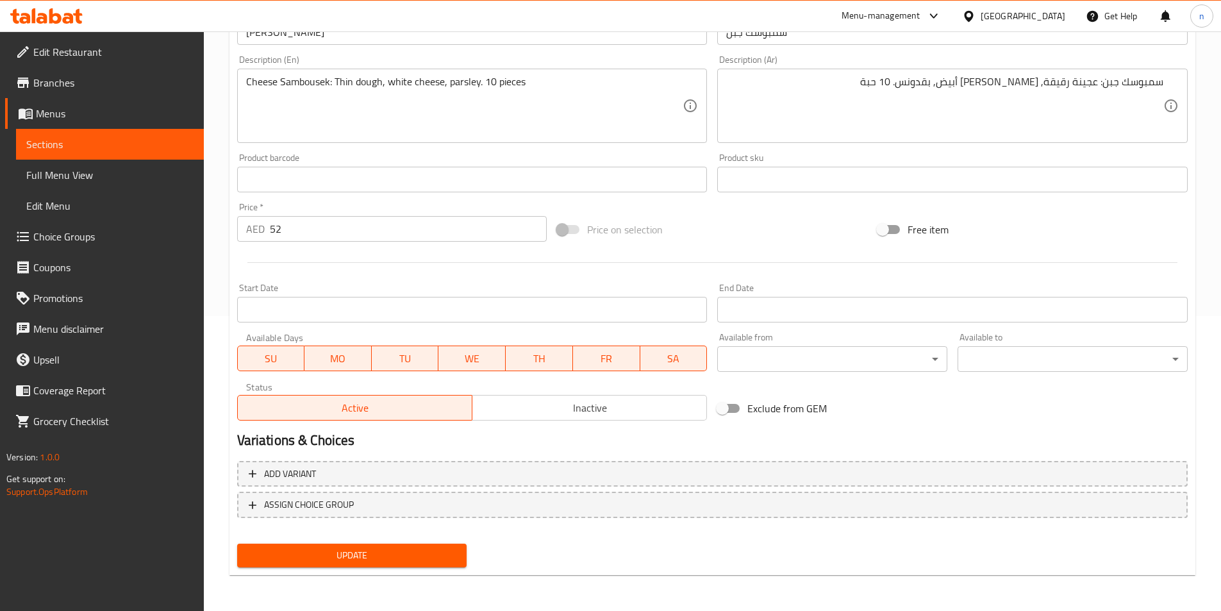
click at [415, 556] on span "Update" at bounding box center [352, 555] width 210 height 16
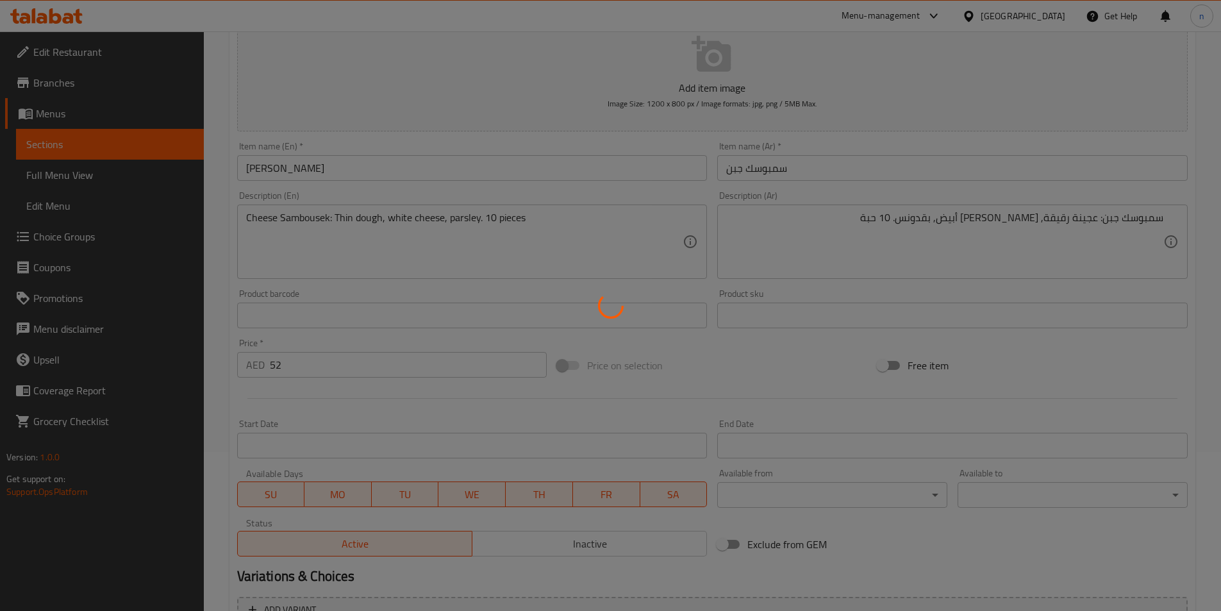
scroll to position [0, 0]
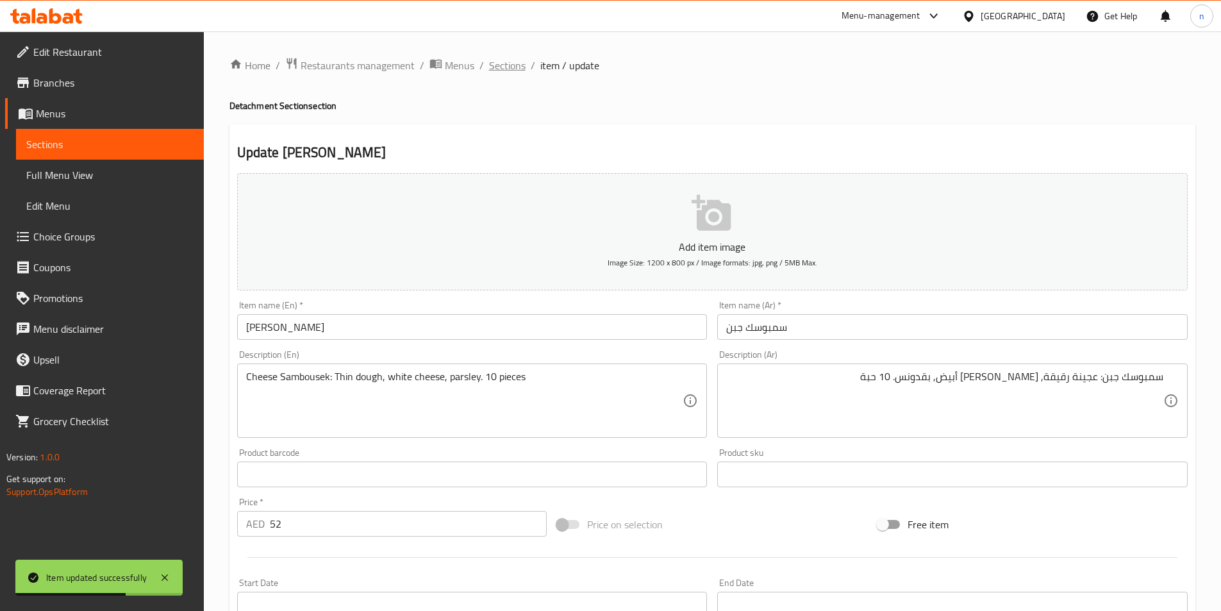
click at [505, 58] on span "Sections" at bounding box center [507, 65] width 37 height 15
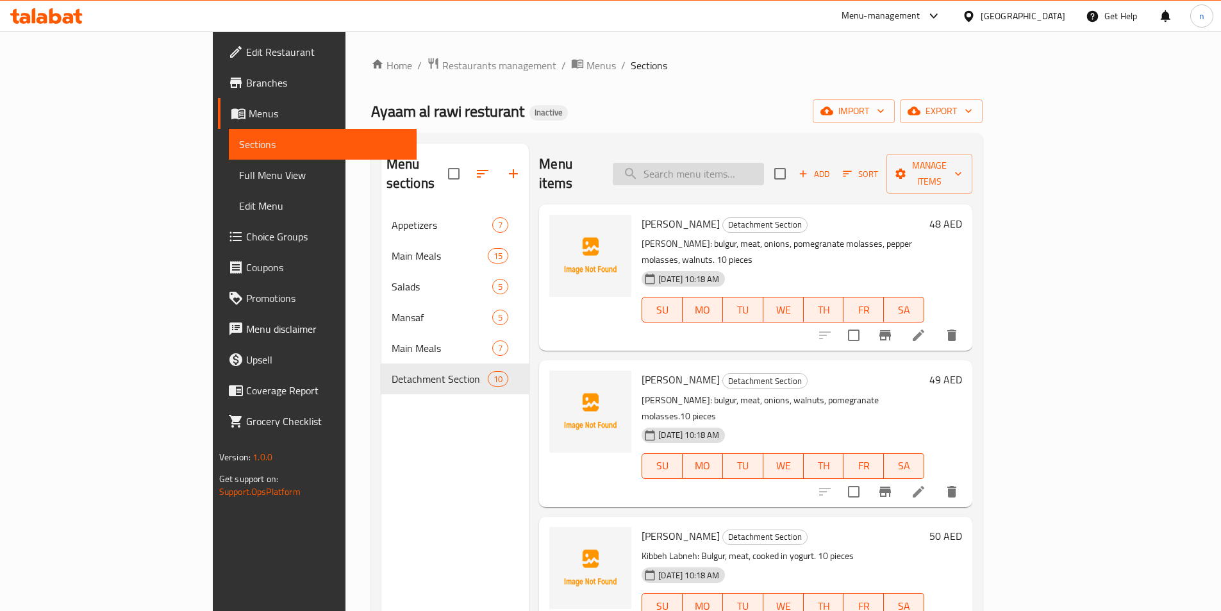
click at [710, 163] on input "search" at bounding box center [688, 174] width 151 height 22
paste input "سمبوسك لحم"
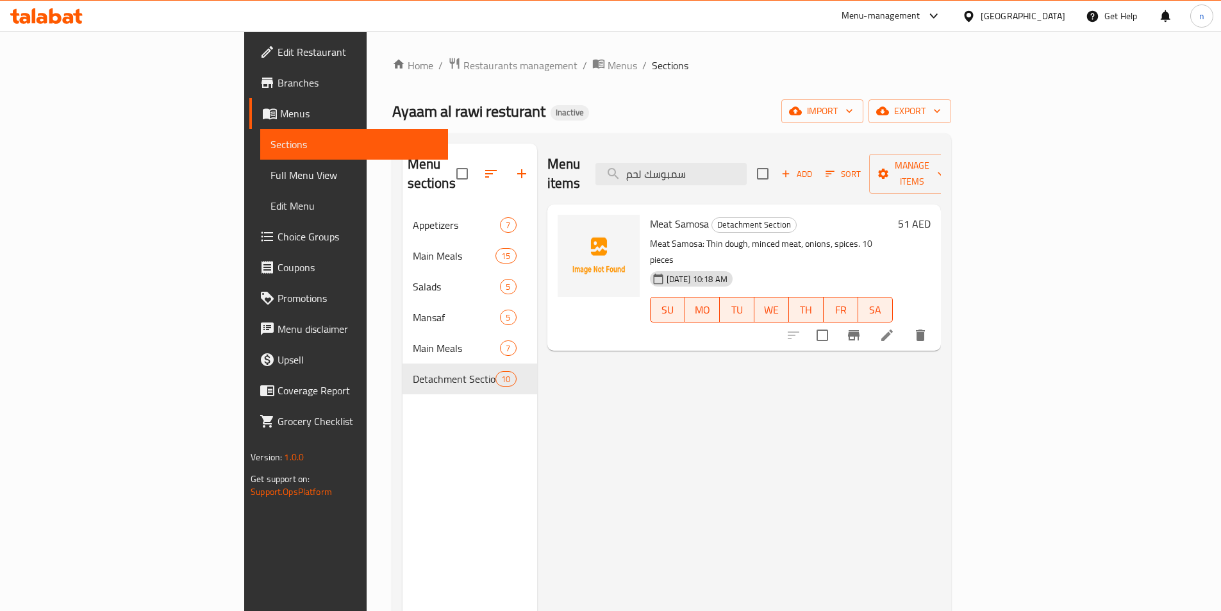
type input "سمبوسك لحم"
click at [905, 324] on li at bounding box center [887, 335] width 36 height 23
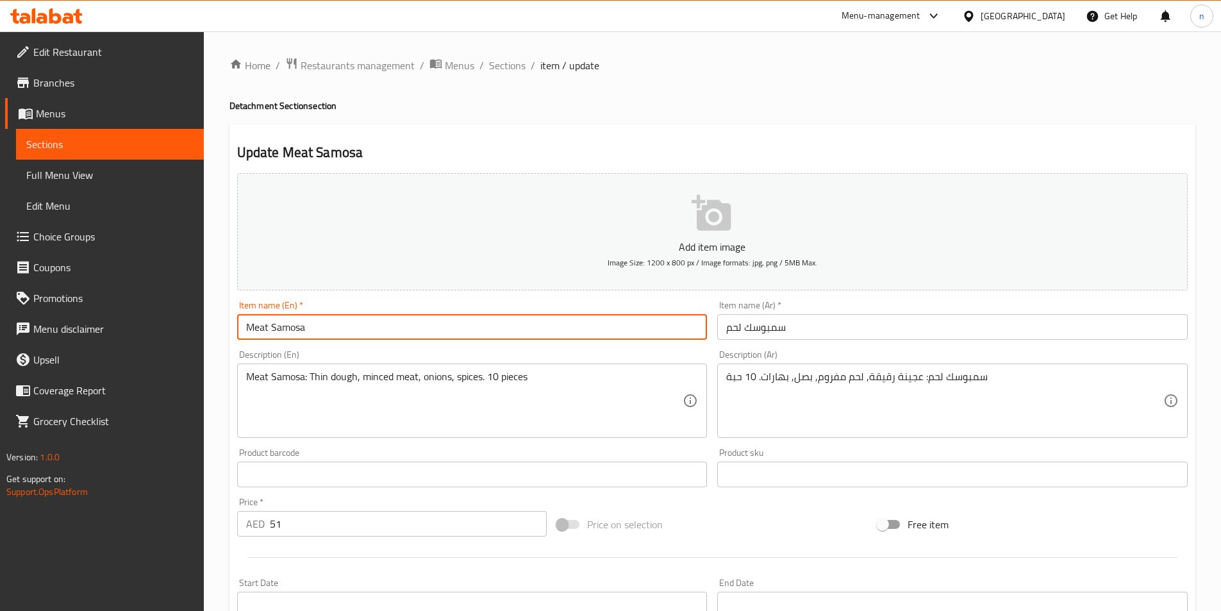
click at [278, 335] on input "Meat Samosa" at bounding box center [472, 327] width 471 height 26
paste input "سمبوسك لحم"
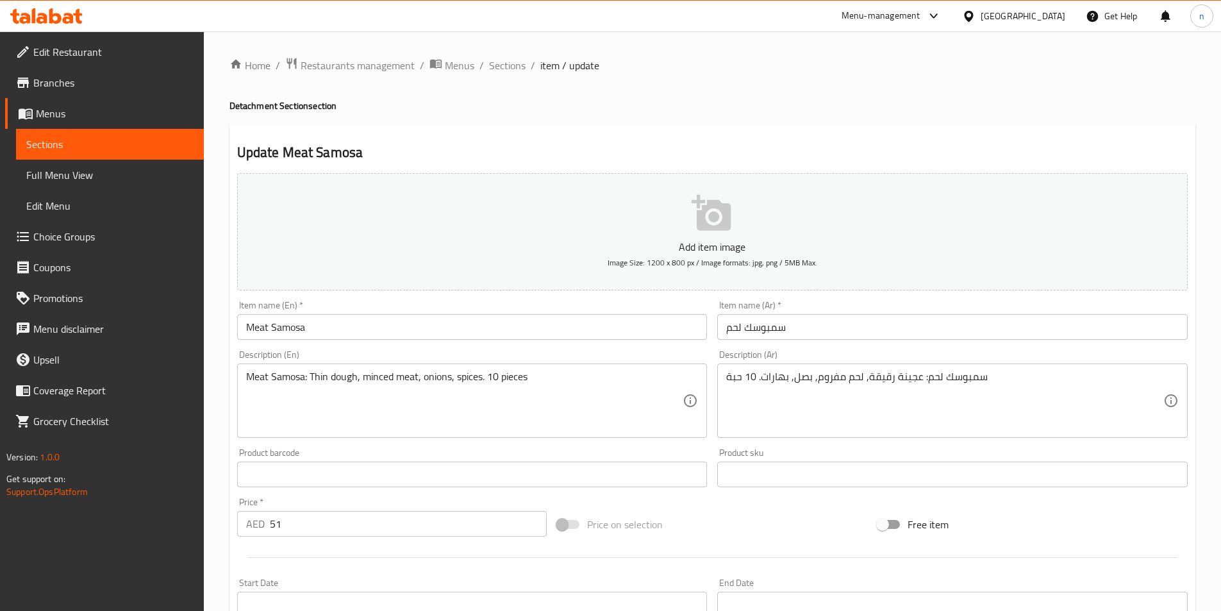
click at [292, 331] on input "Meat Samosa" at bounding box center [472, 327] width 471 height 26
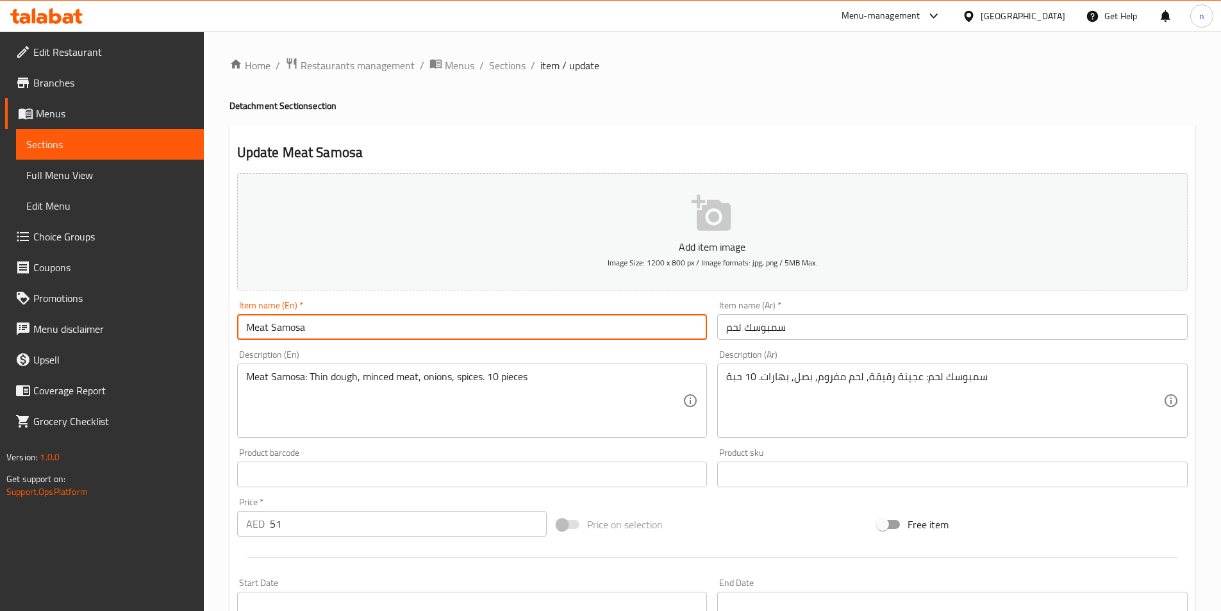
click at [292, 331] on input "Meat Samosa" at bounding box center [472, 327] width 471 height 26
paste input "bousek"
type input "Meat Sambousek"
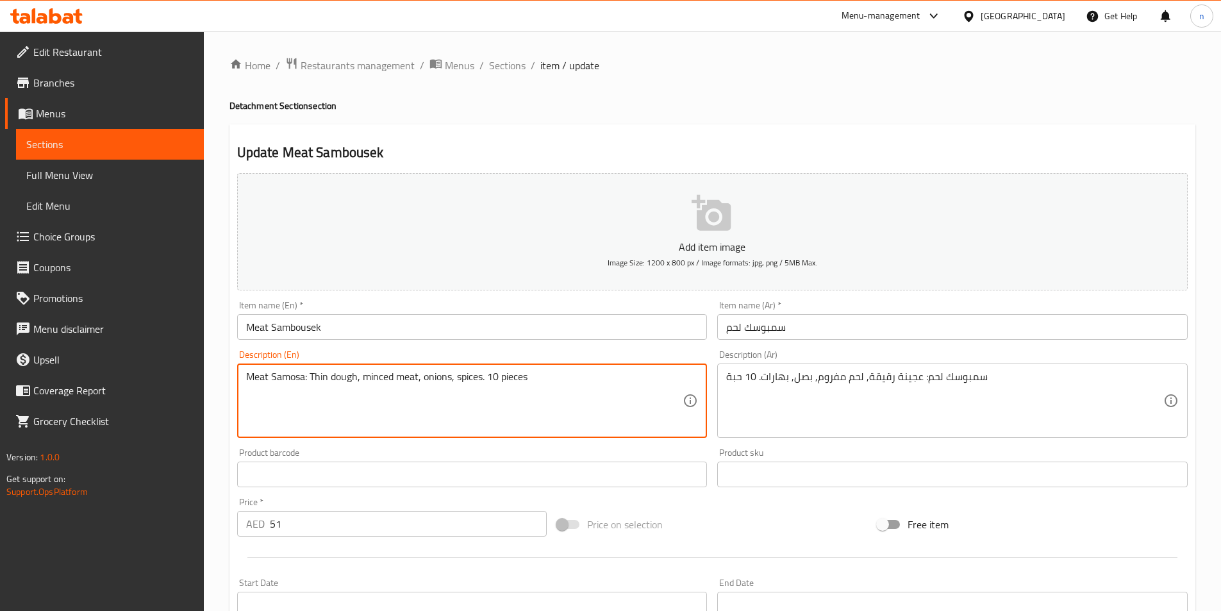
click at [290, 382] on textarea "Meat Samosa: Thin dough, minced meat, onions, spices. 10 pieces" at bounding box center [464, 401] width 437 height 61
paste textarea "bousek"
type textarea "Meat Sambousek: Thin dough, minced meat, onions, spices. 10 pieces"
click at [681, 542] on div at bounding box center [712, 557] width 961 height 31
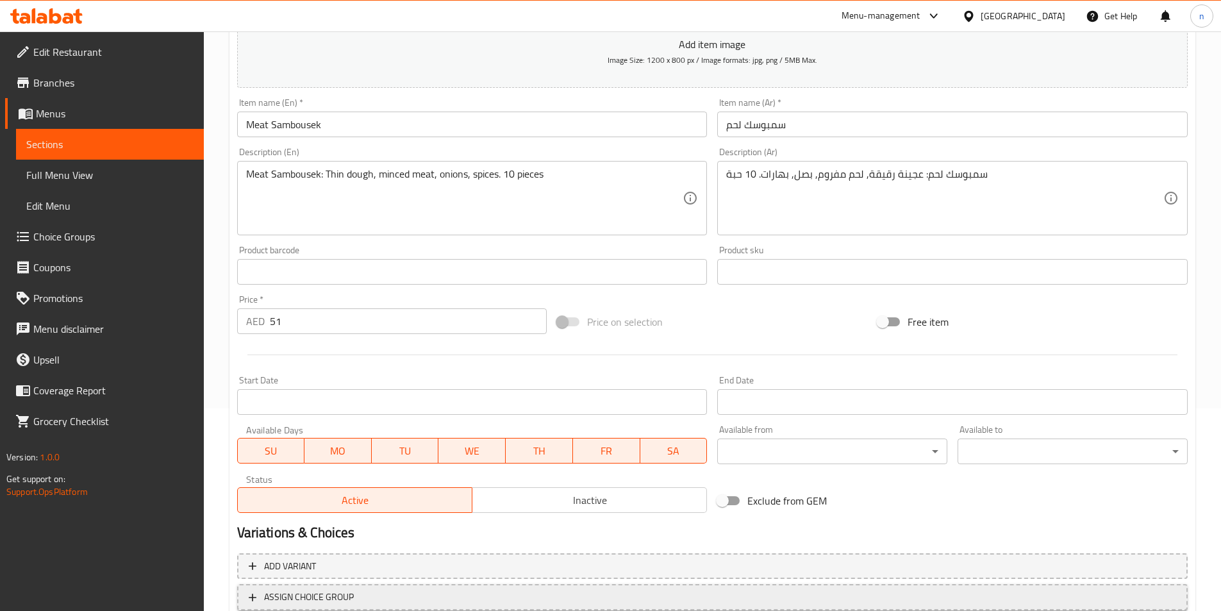
scroll to position [295, 0]
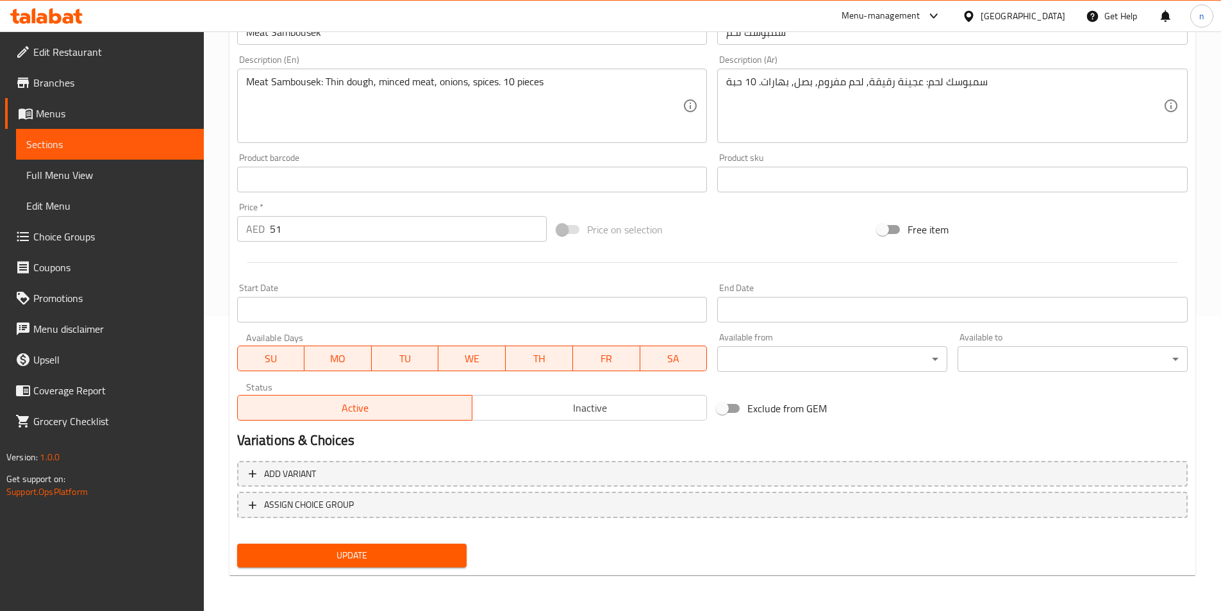
click at [376, 556] on span "Update" at bounding box center [352, 555] width 210 height 16
click at [380, 560] on span "Update" at bounding box center [352, 555] width 210 height 16
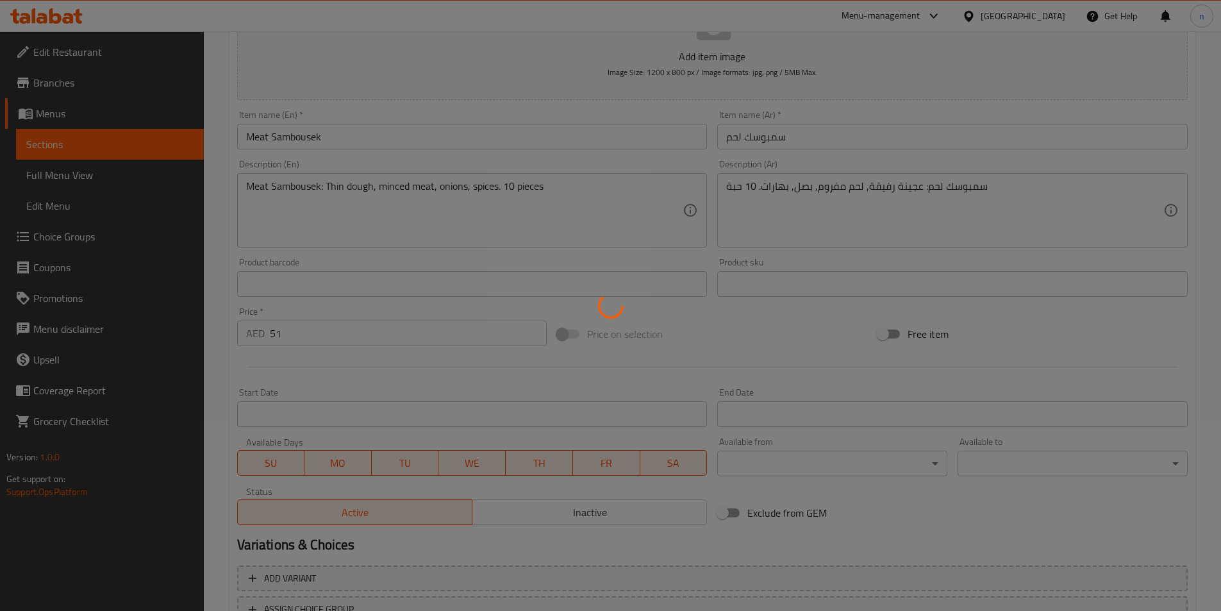
scroll to position [0, 0]
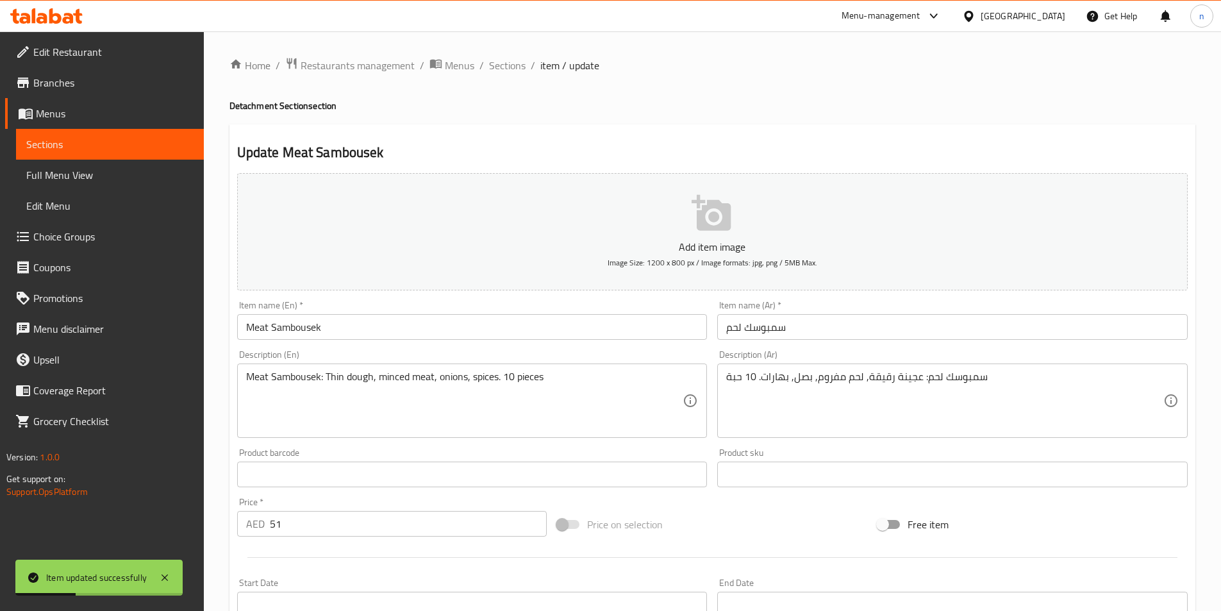
drag, startPoint x: 510, startPoint y: 72, endPoint x: 53, endPoint y: 244, distance: 487.5
click at [510, 72] on span "Sections" at bounding box center [507, 65] width 37 height 15
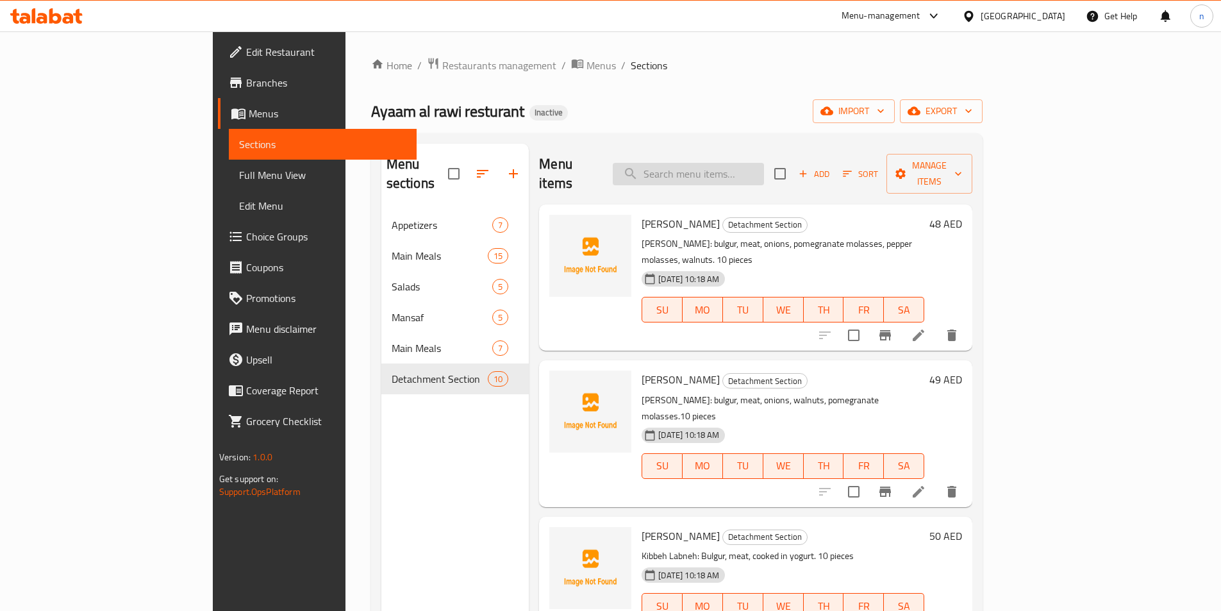
click at [729, 163] on input "search" at bounding box center [688, 174] width 151 height 22
paste input "سمبوسك جبن"
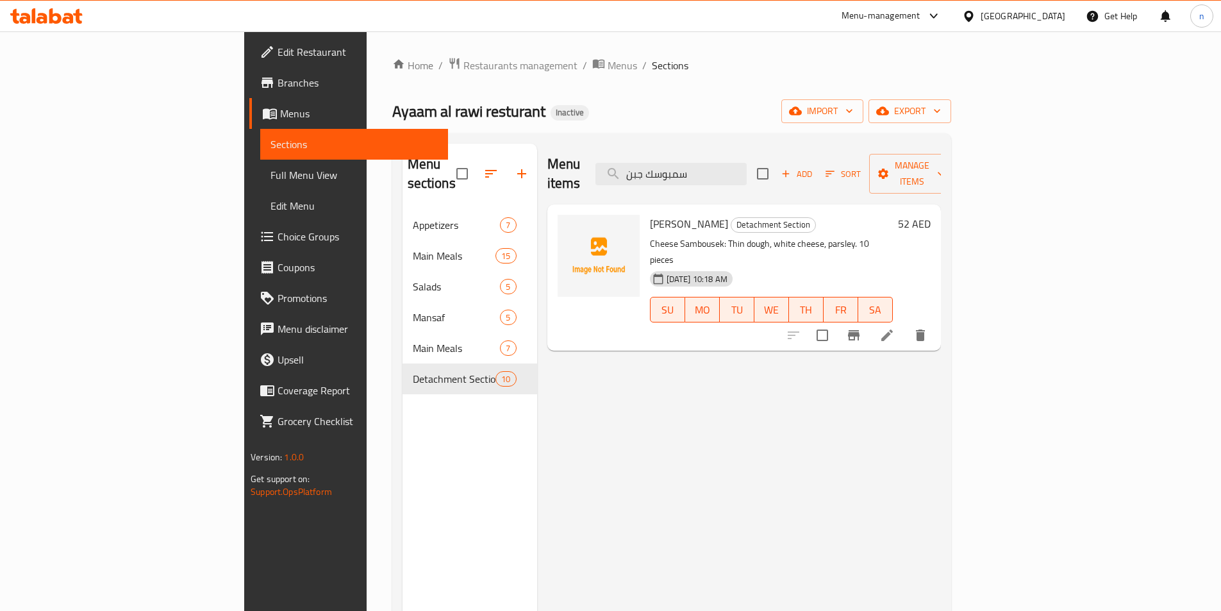
type input "سمبوسك جبن"
click at [895, 328] on icon at bounding box center [887, 335] width 15 height 15
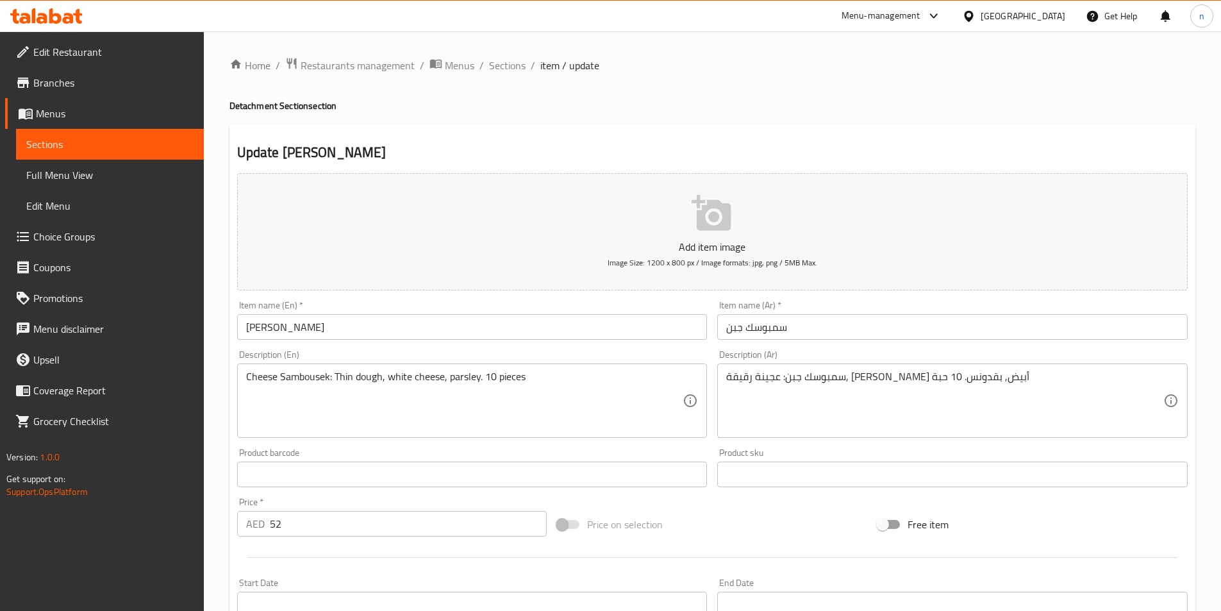
click at [749, 542] on div at bounding box center [712, 557] width 961 height 31
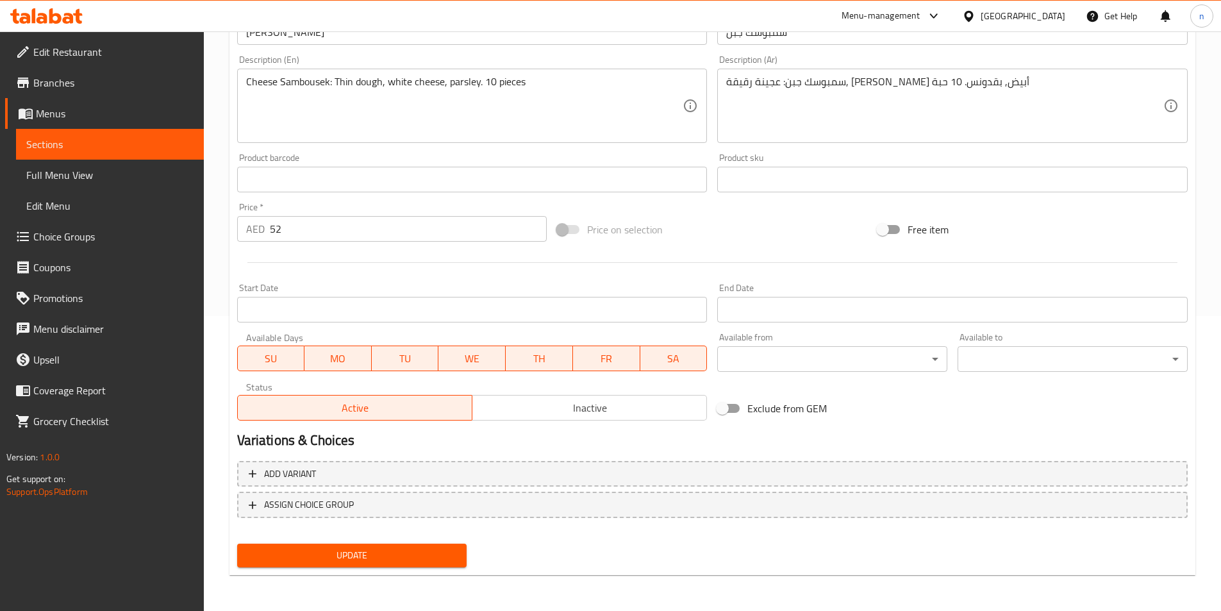
click at [396, 568] on div "Update" at bounding box center [352, 556] width 240 height 34
click at [414, 557] on span "Update" at bounding box center [352, 555] width 210 height 16
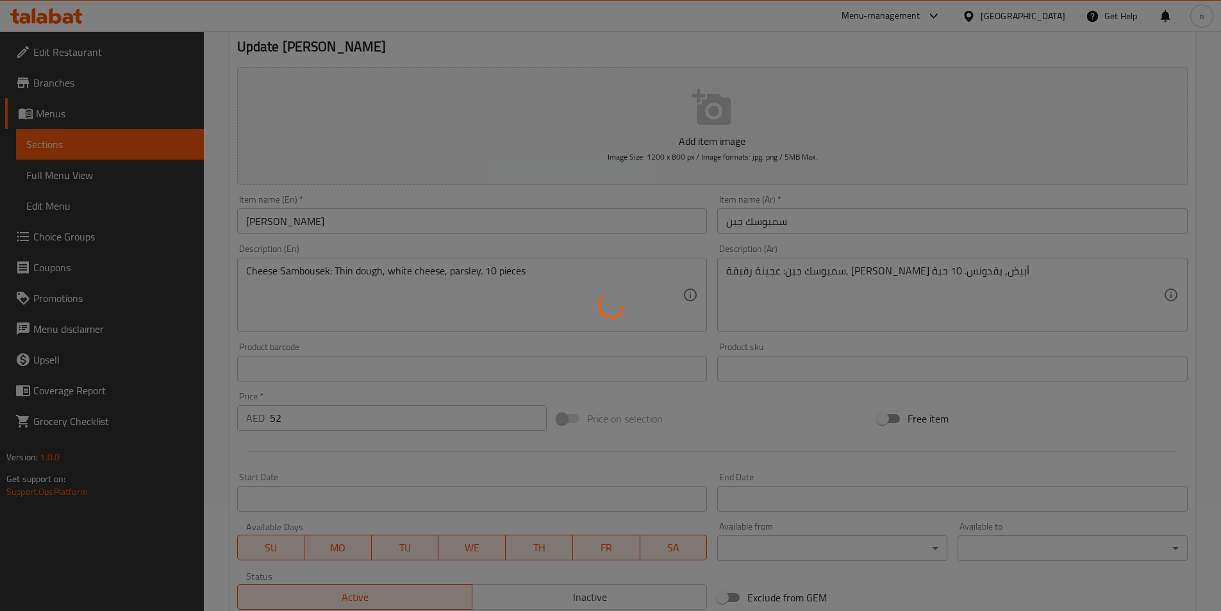
scroll to position [0, 0]
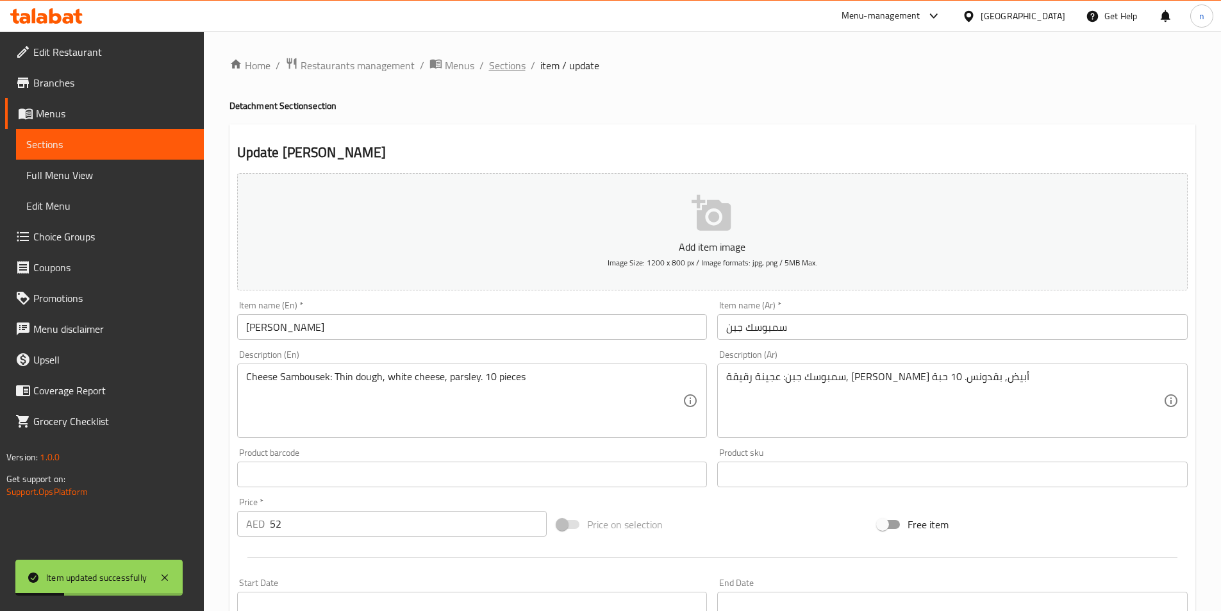
click at [512, 67] on span "Sections" at bounding box center [507, 65] width 37 height 15
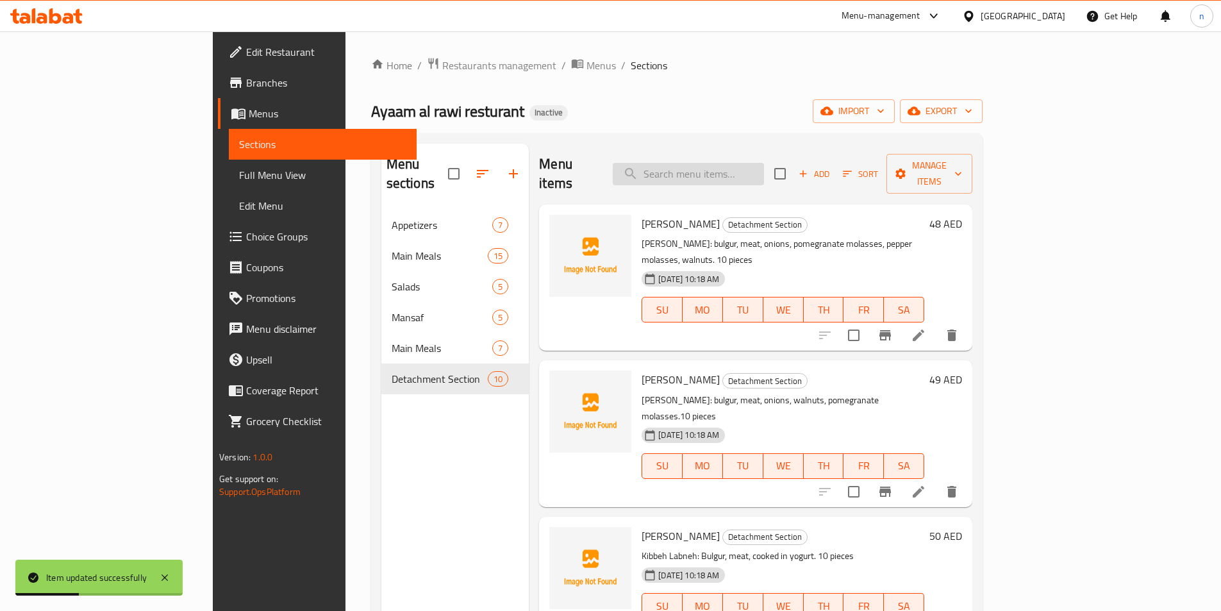
click at [764, 163] on input "search" at bounding box center [688, 174] width 151 height 22
paste input "رول جبن"
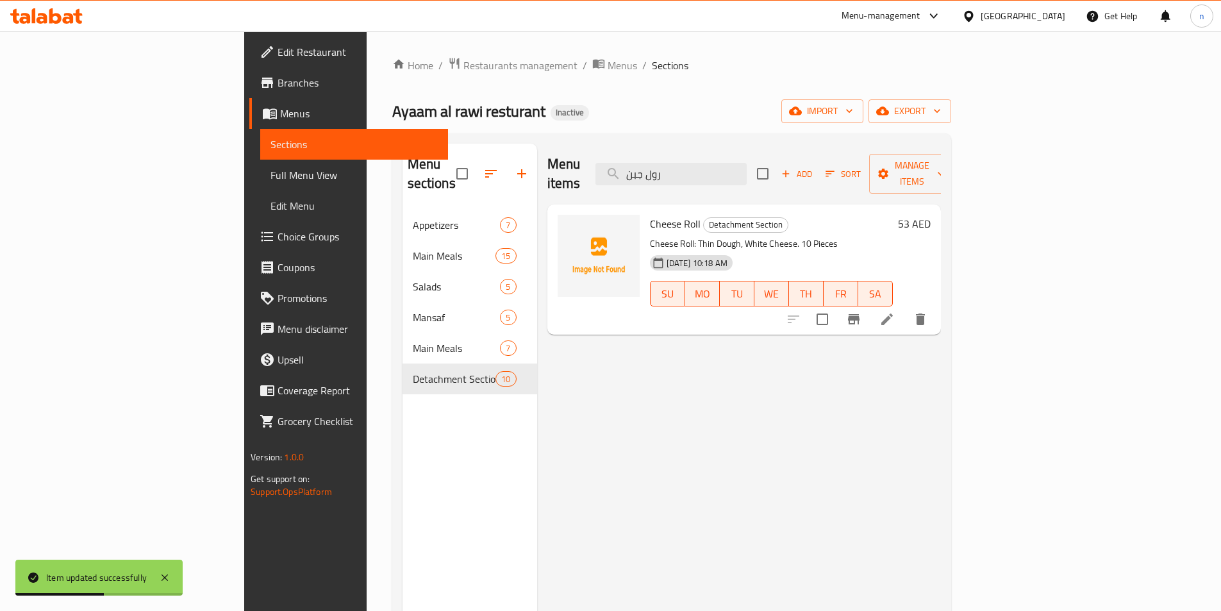
type input "رول جبن"
click at [895, 312] on icon at bounding box center [887, 319] width 15 height 15
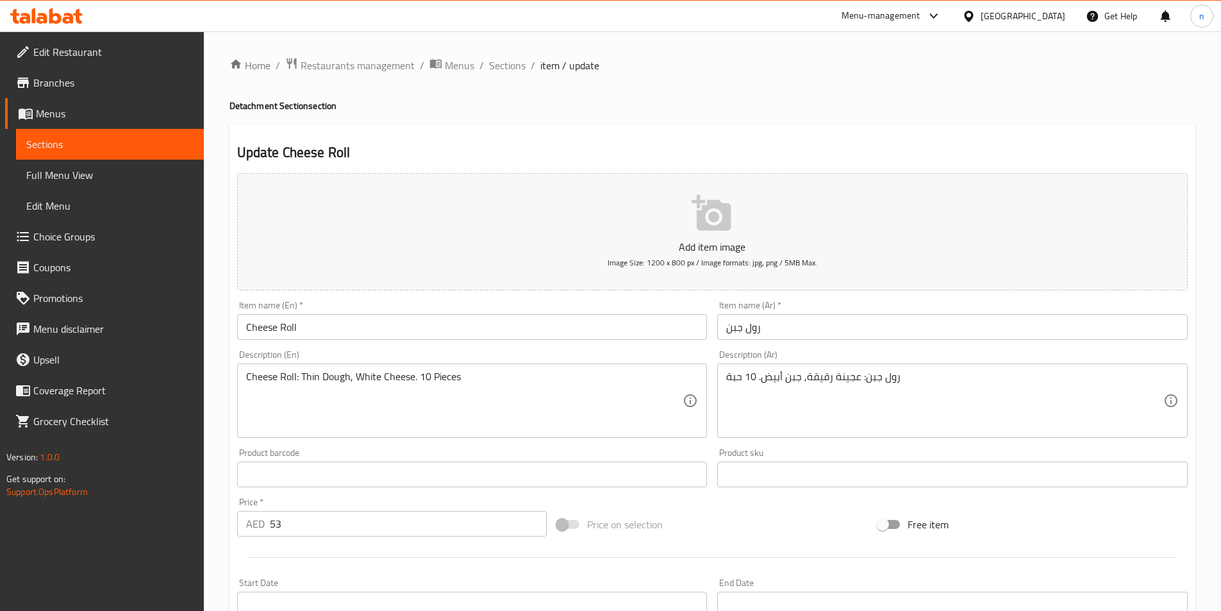
click at [796, 532] on div "Price on selection" at bounding box center [712, 524] width 321 height 35
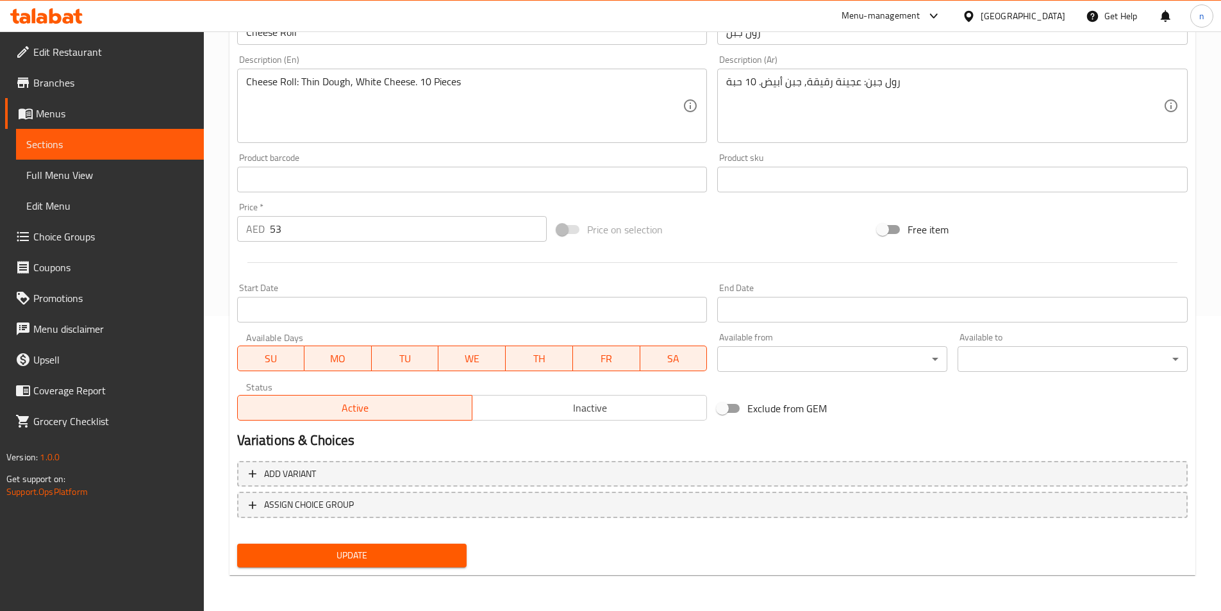
click at [414, 561] on span "Update" at bounding box center [352, 555] width 210 height 16
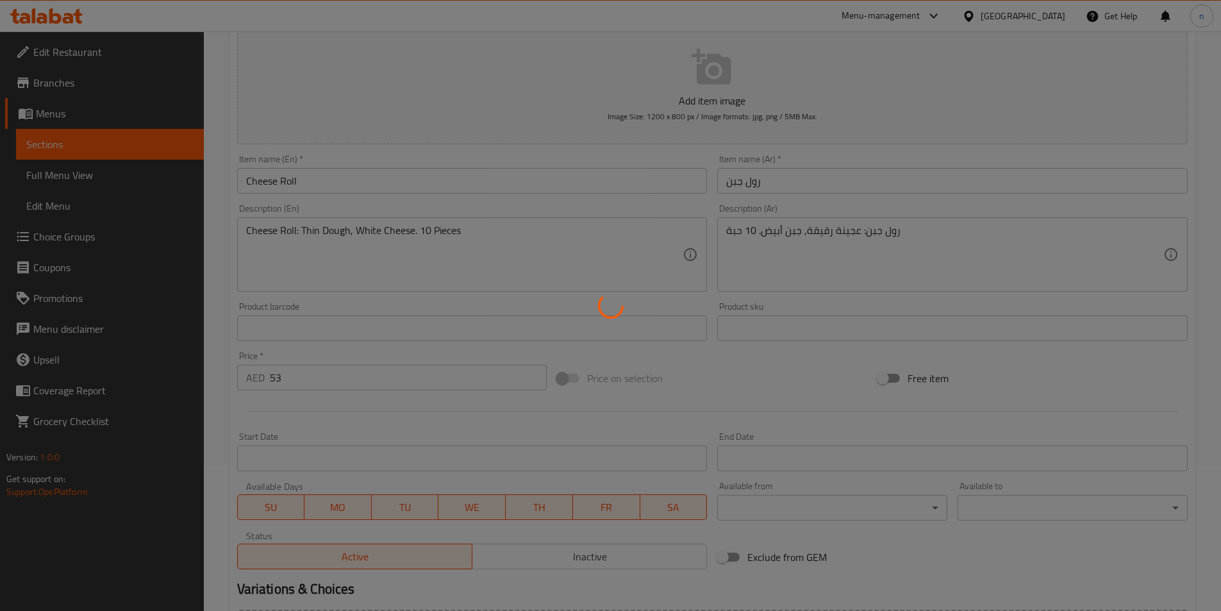
scroll to position [0, 0]
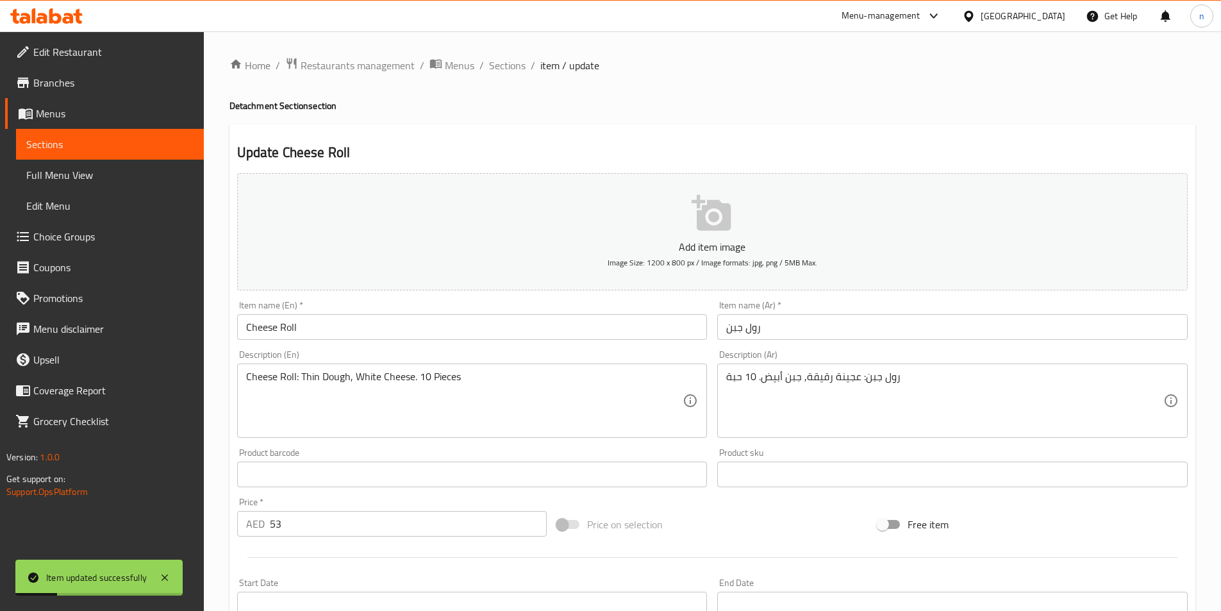
drag, startPoint x: 514, startPoint y: 69, endPoint x: 500, endPoint y: 92, distance: 27.3
click at [514, 69] on span "Sections" at bounding box center [507, 65] width 37 height 15
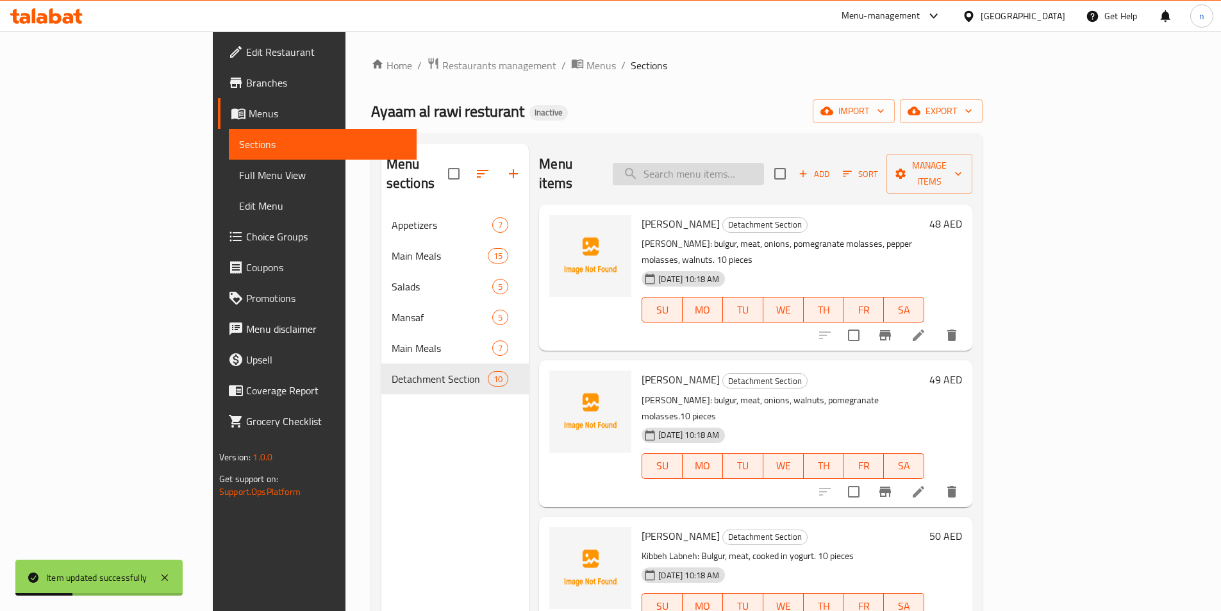
click at [764, 163] on input "search" at bounding box center [688, 174] width 151 height 22
paste input "رول خضار"
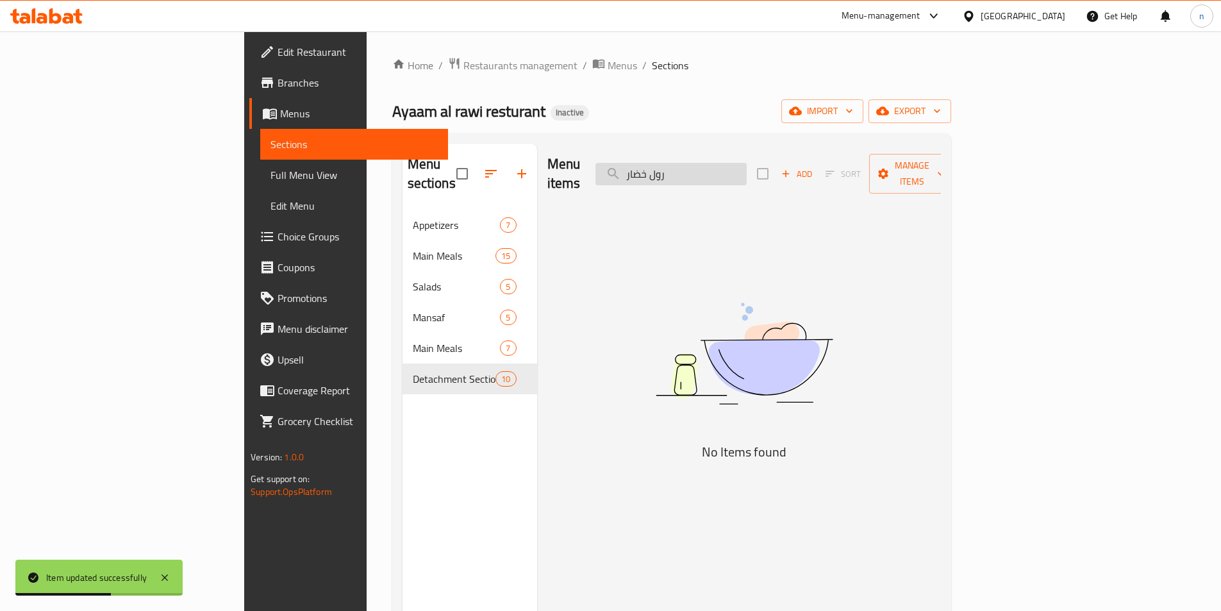
click at [747, 171] on input "رول خضار" at bounding box center [671, 174] width 151 height 22
click at [704, 167] on input "رول خضار" at bounding box center [671, 174] width 151 height 22
click at [747, 170] on input "رول خضار" at bounding box center [671, 174] width 151 height 22
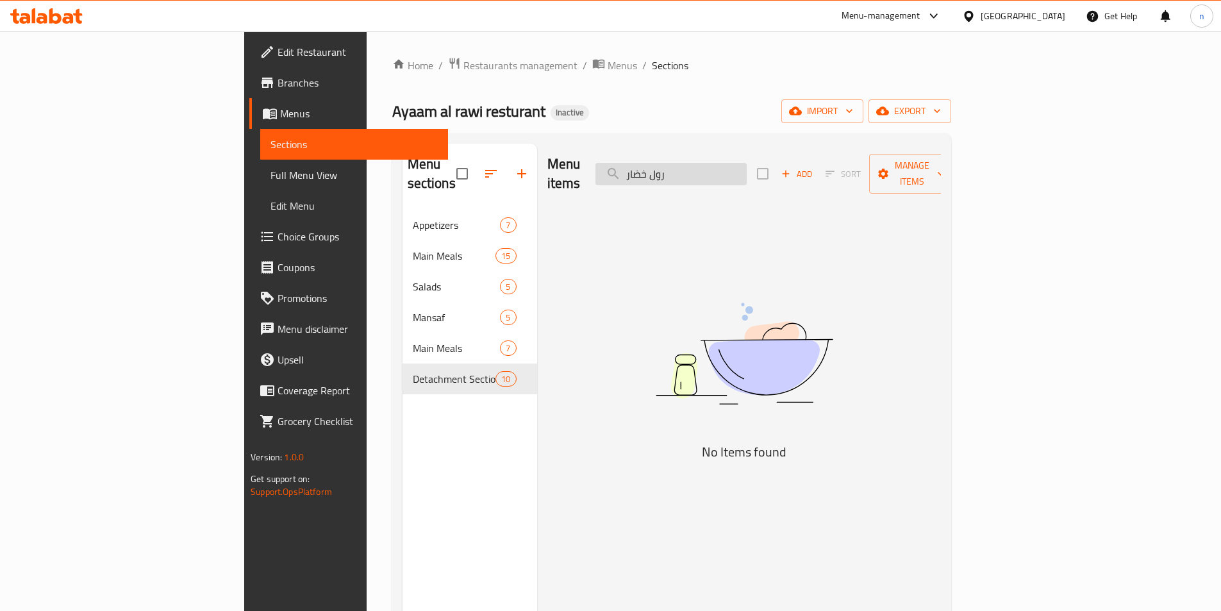
click at [747, 170] on input "رول خضار" at bounding box center [671, 174] width 151 height 22
type input "رول"
click at [747, 170] on input "رول" at bounding box center [671, 174] width 151 height 22
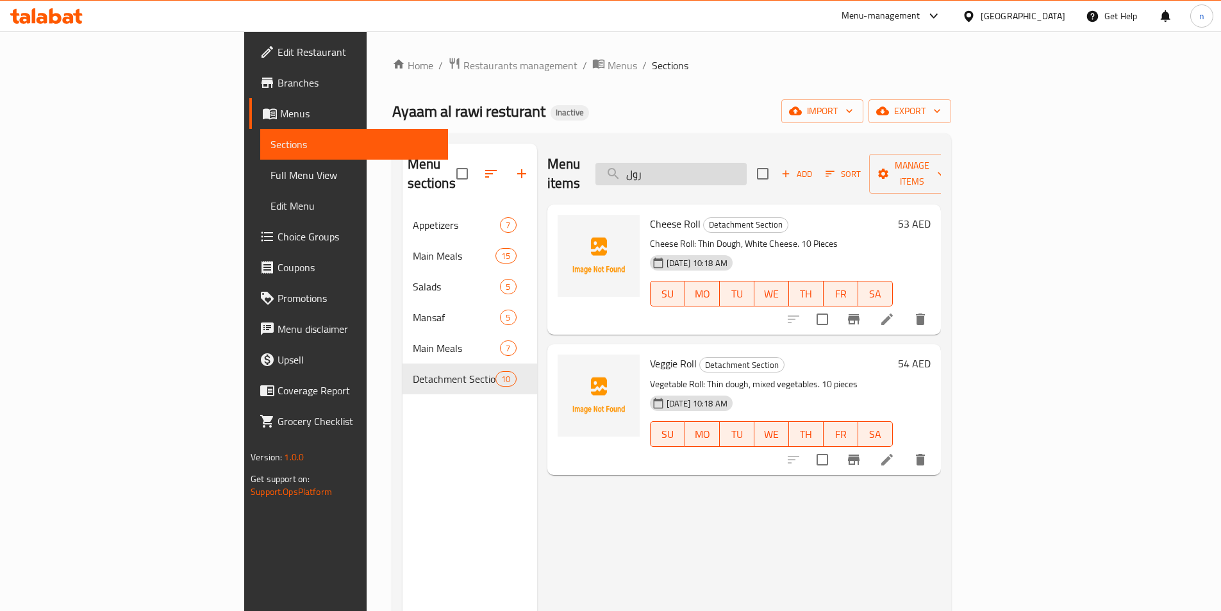
click at [747, 170] on input "رول" at bounding box center [671, 174] width 151 height 22
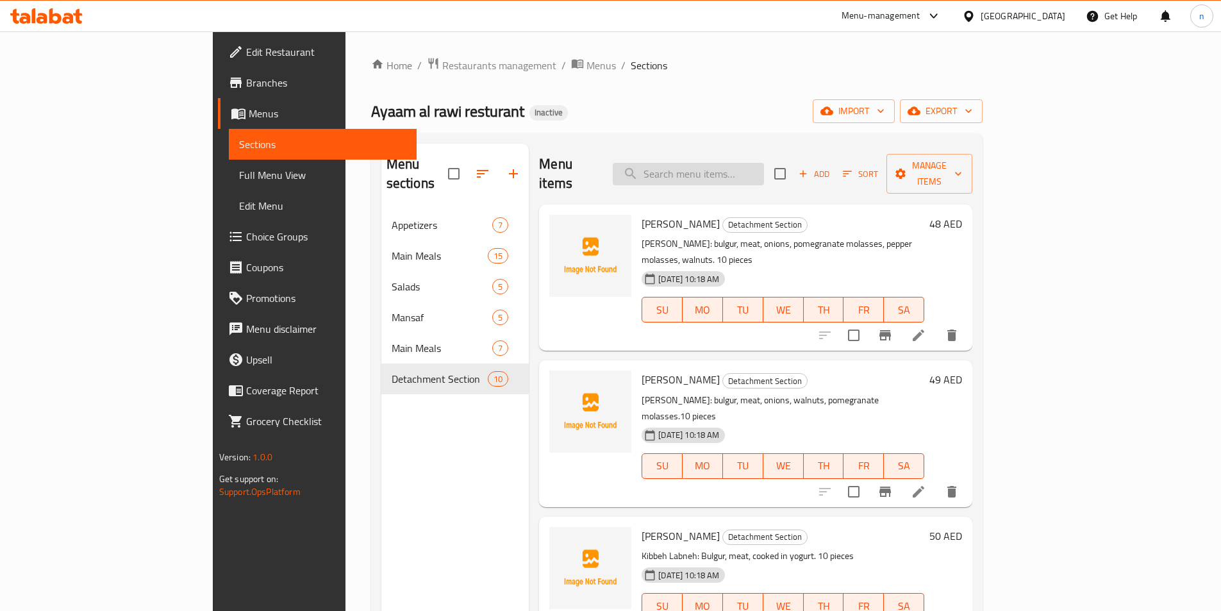
paste input "رول خضار"
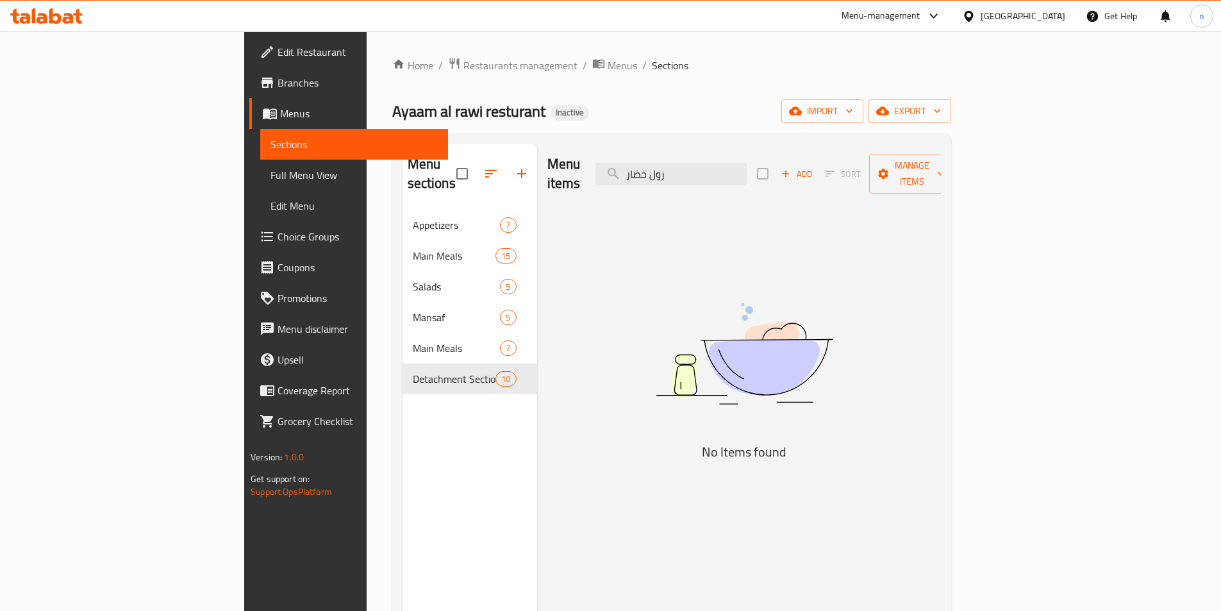
click at [776, 176] on div "Menu items رول خضار Add Sort Manage items" at bounding box center [744, 174] width 394 height 61
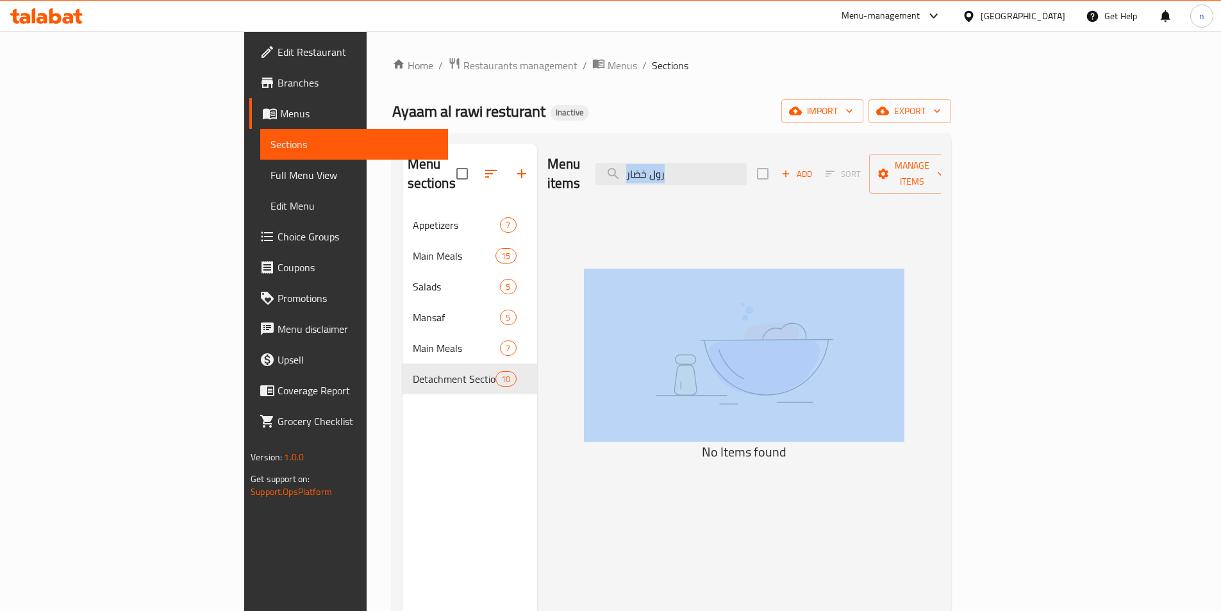
click at [776, 177] on div "Menu items رول خضار Add Sort Manage items" at bounding box center [744, 174] width 394 height 61
click at [747, 166] on input "رول خضار" at bounding box center [671, 174] width 151 height 22
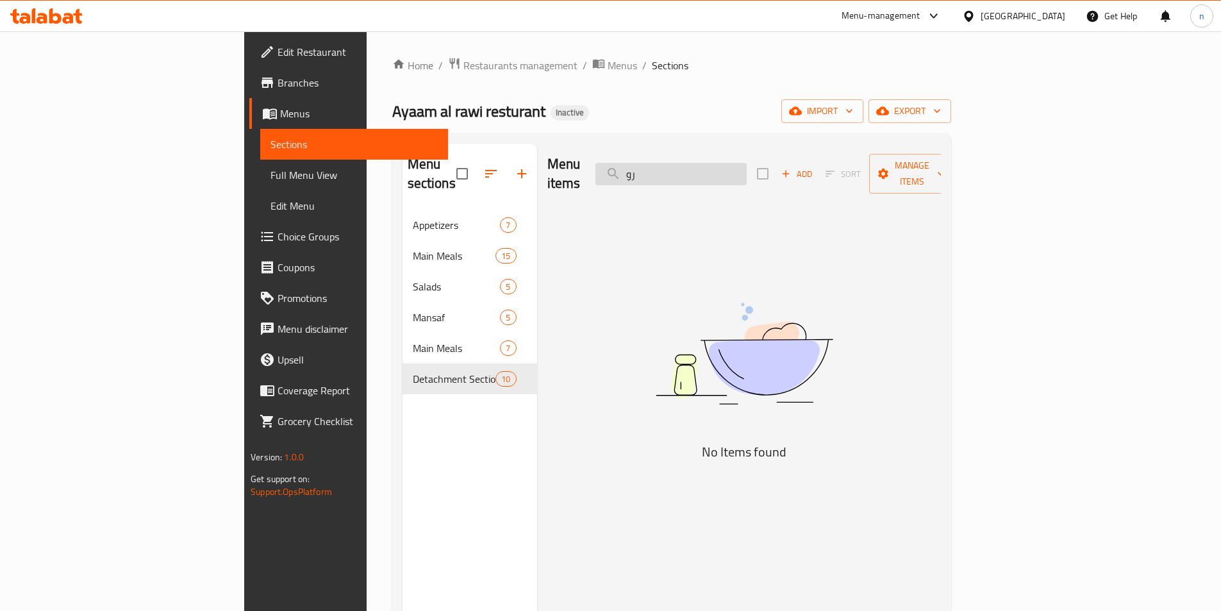
type input "ر"
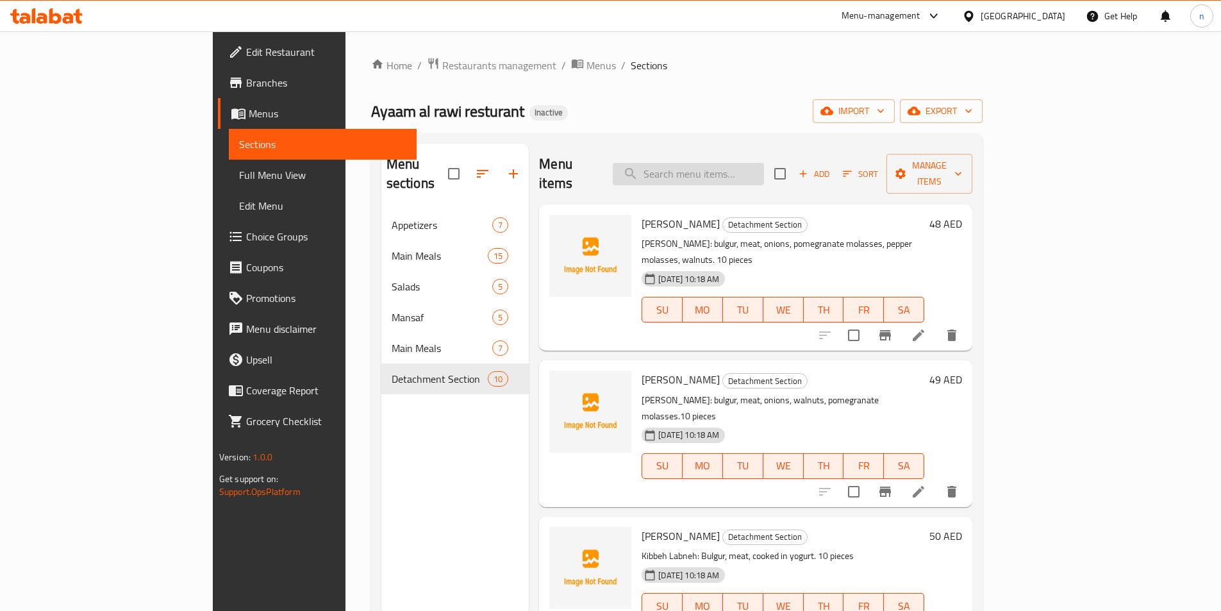
paste input "رول خضار"
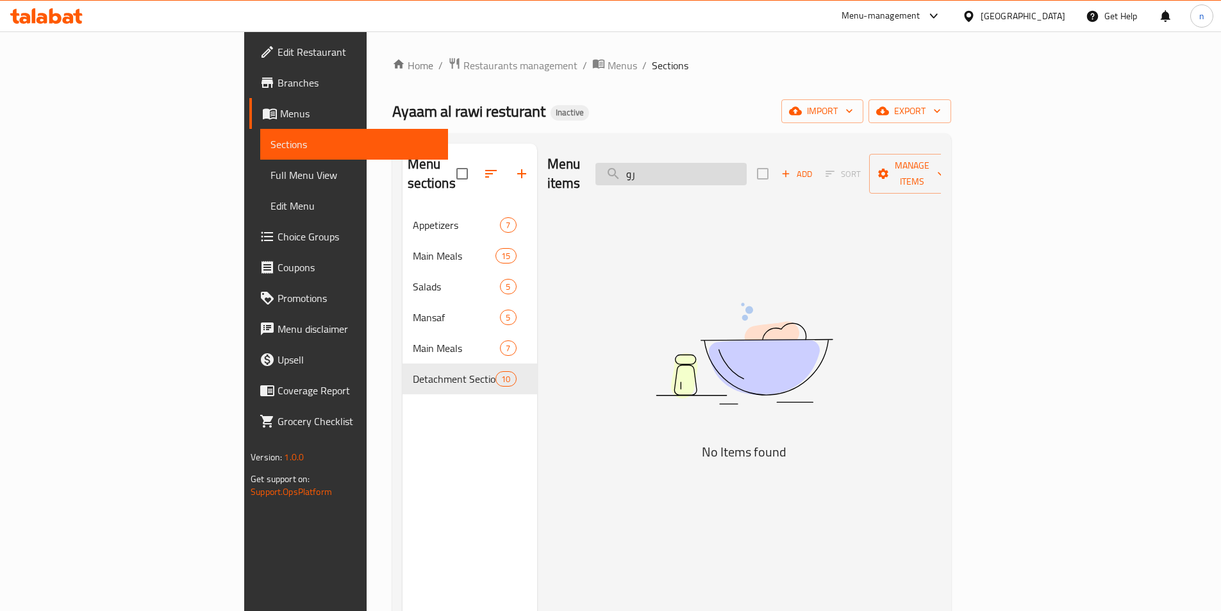
type input "ر"
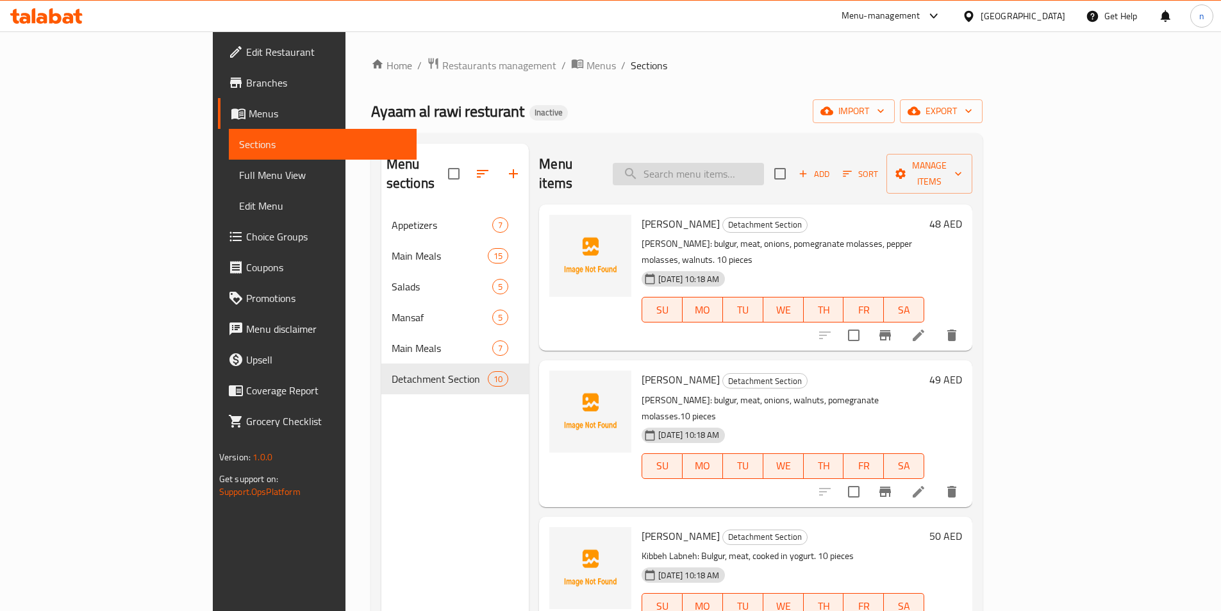
click at [735, 163] on input "search" at bounding box center [688, 174] width 151 height 22
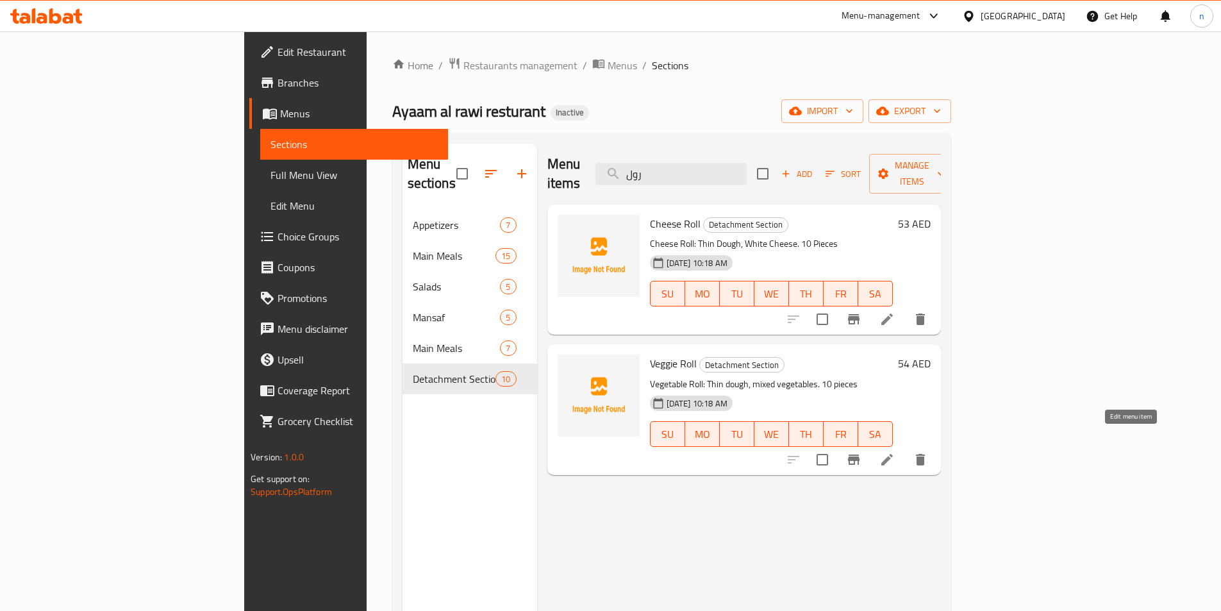
type input "رول"
click at [895, 452] on icon at bounding box center [887, 459] width 15 height 15
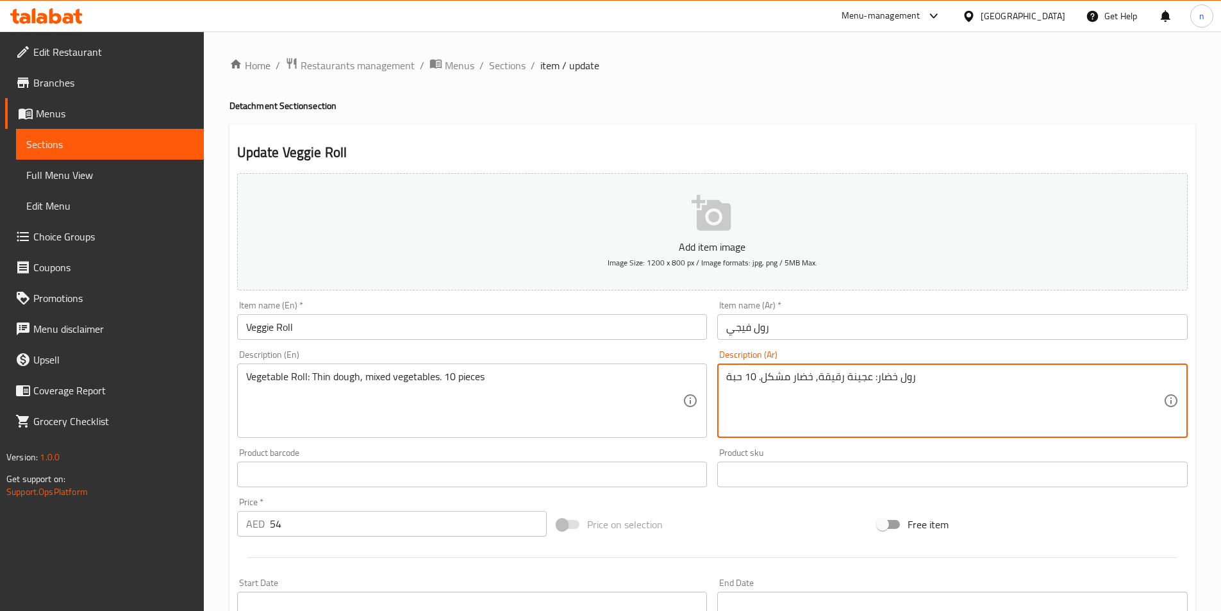
click at [883, 381] on textarea "رول خضار: عجينة رقيقة, خضار مشكل. 10 حبة" at bounding box center [944, 401] width 437 height 61
click at [891, 410] on textarea "رول خضار: عجينة رقيقة, خضار مشكل. 10 حبة" at bounding box center [944, 401] width 437 height 61
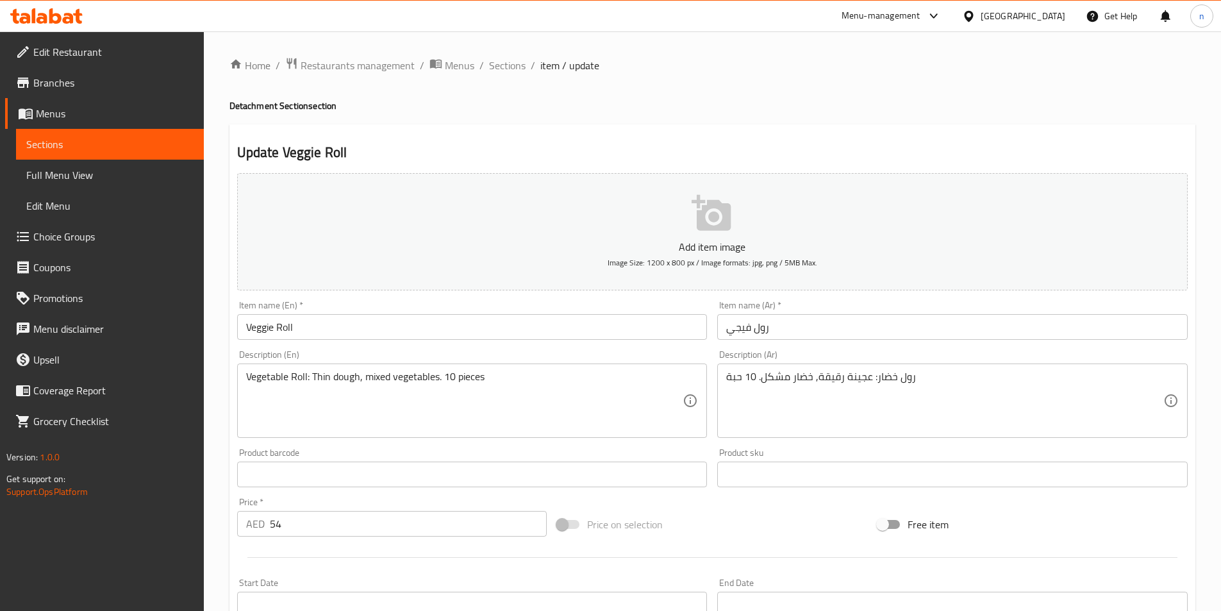
click at [726, 525] on div "Price on selection" at bounding box center [712, 524] width 321 height 35
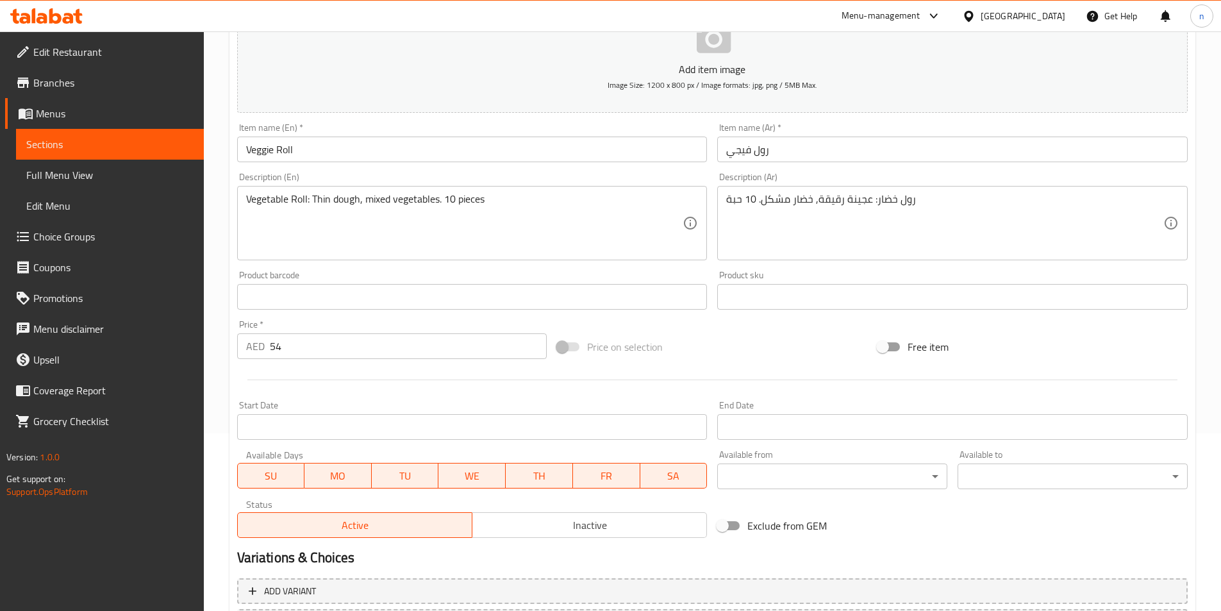
scroll to position [295, 0]
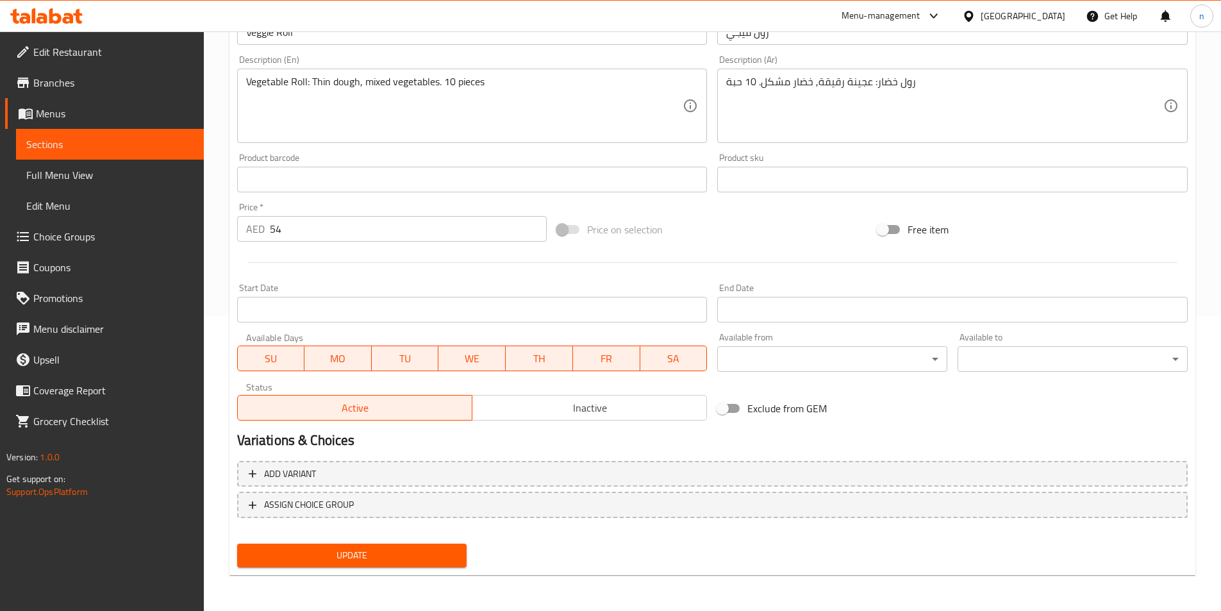
click at [424, 551] on span "Update" at bounding box center [352, 555] width 210 height 16
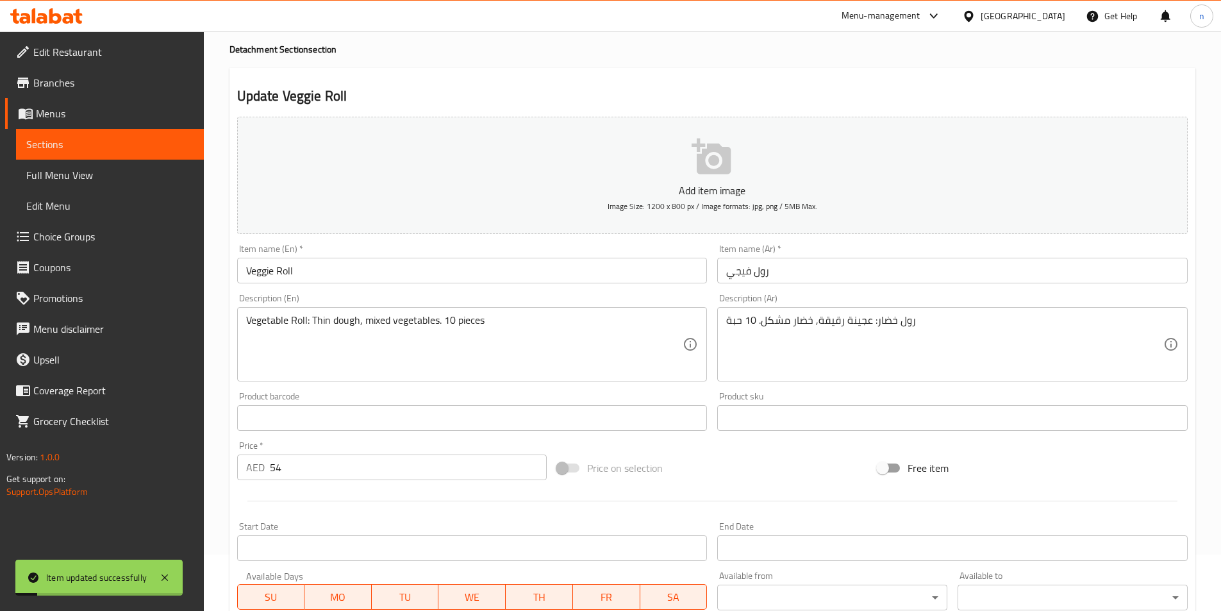
scroll to position [0, 0]
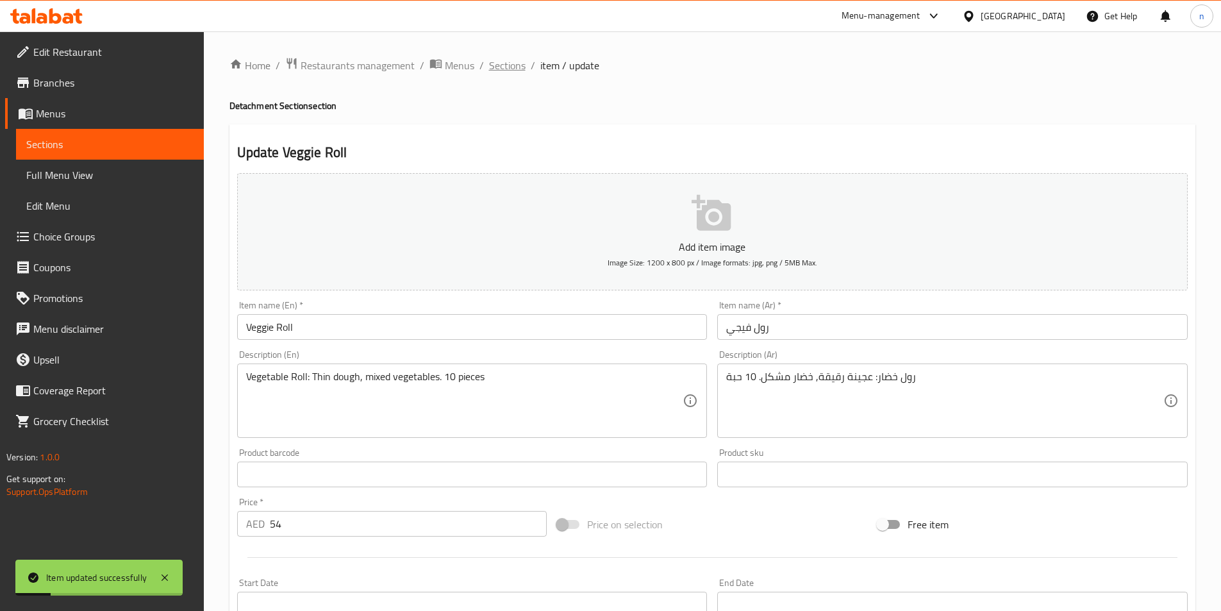
click at [500, 62] on span "Sections" at bounding box center [507, 65] width 37 height 15
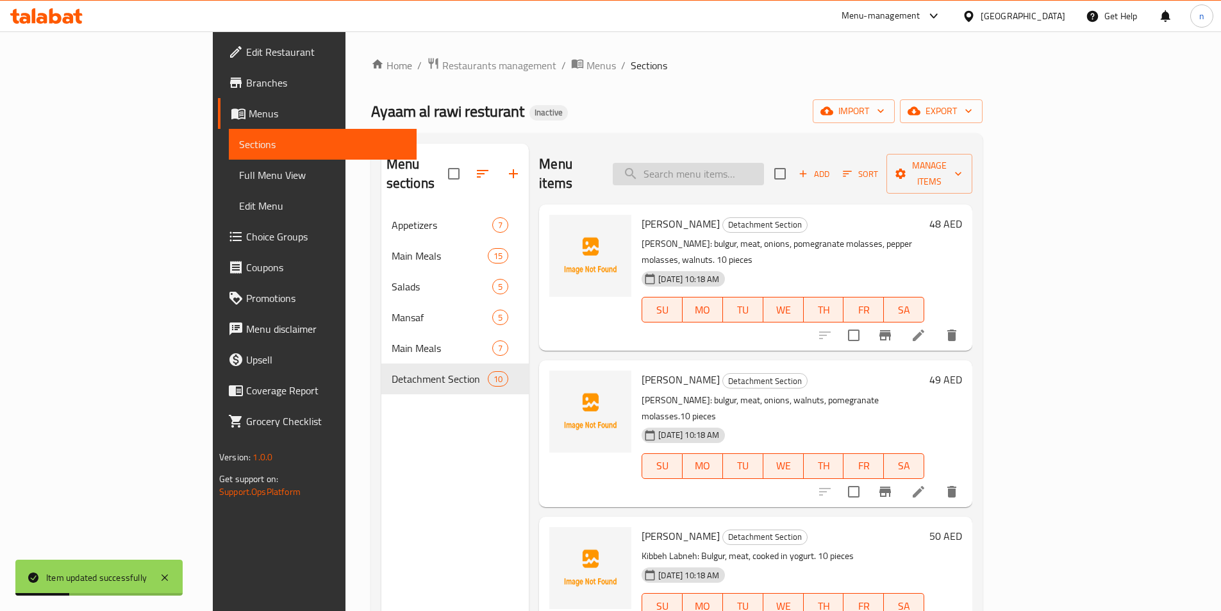
click at [740, 163] on input "search" at bounding box center [688, 174] width 151 height 22
paste input "يبرق"
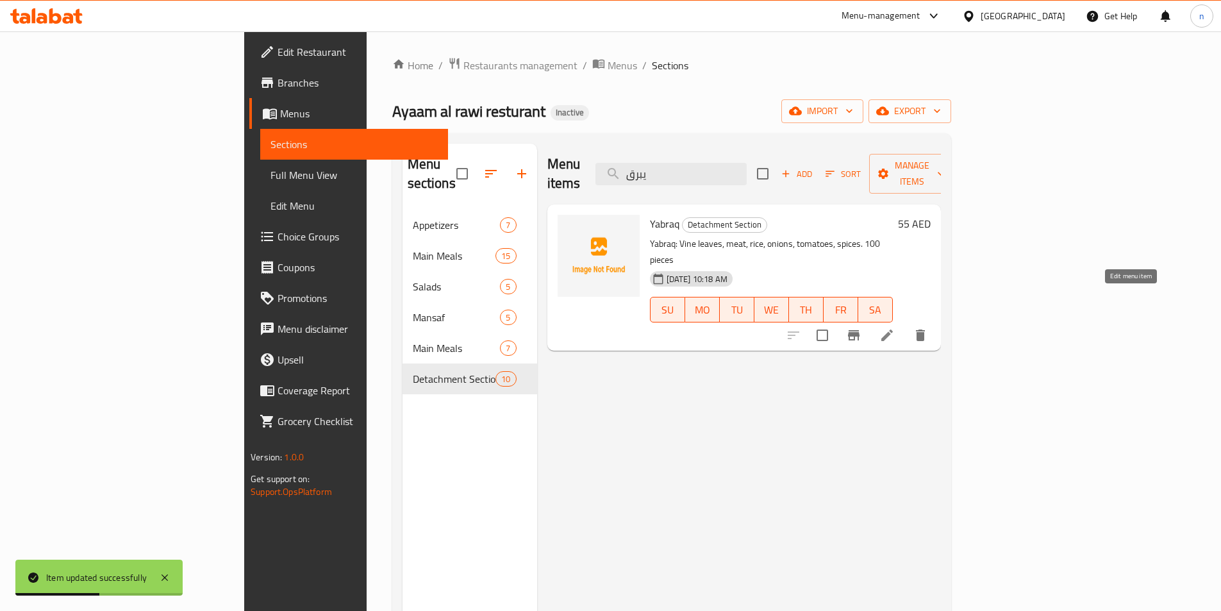
type input "يبرق"
click at [893, 330] on icon at bounding box center [888, 336] width 12 height 12
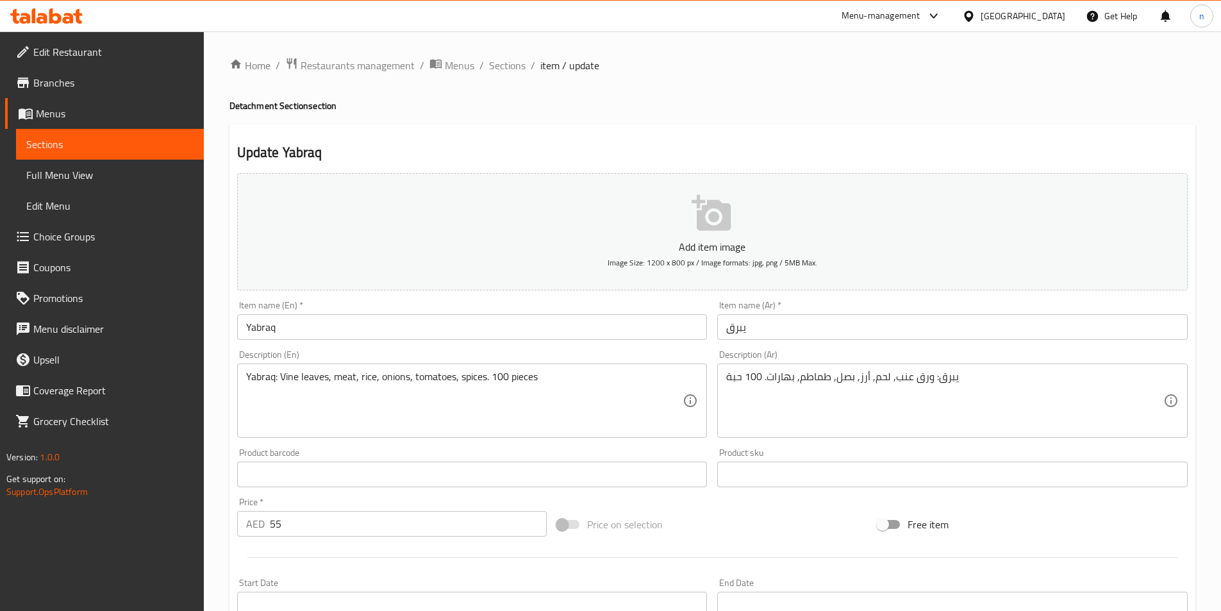
click at [750, 533] on div "Price on selection" at bounding box center [712, 524] width 321 height 35
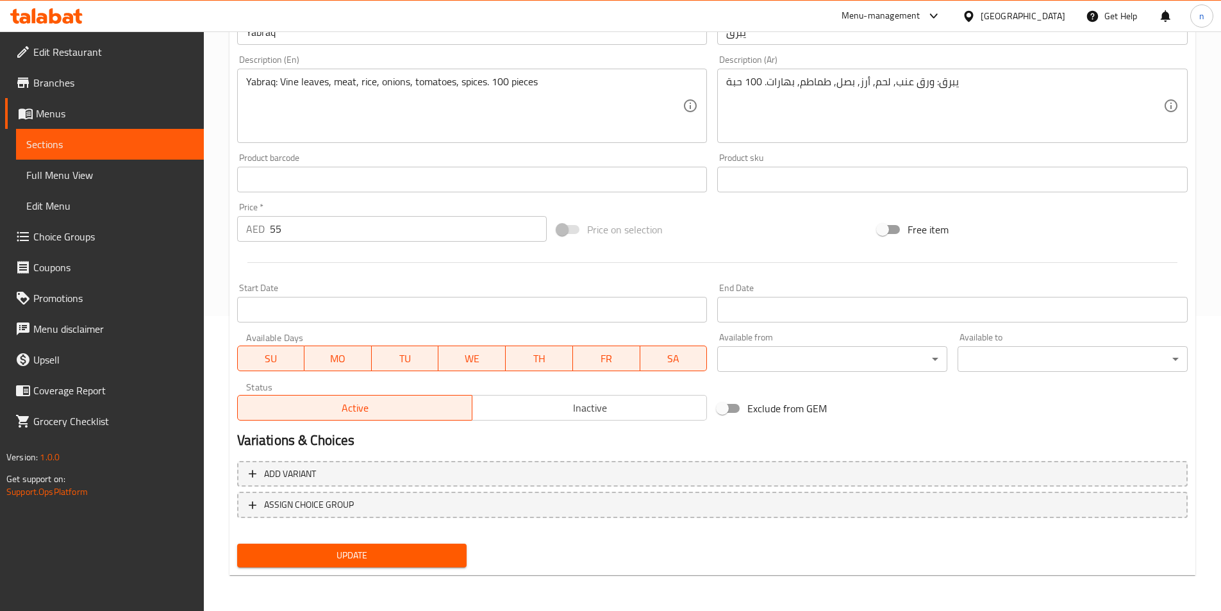
click at [449, 561] on span "Update" at bounding box center [352, 555] width 210 height 16
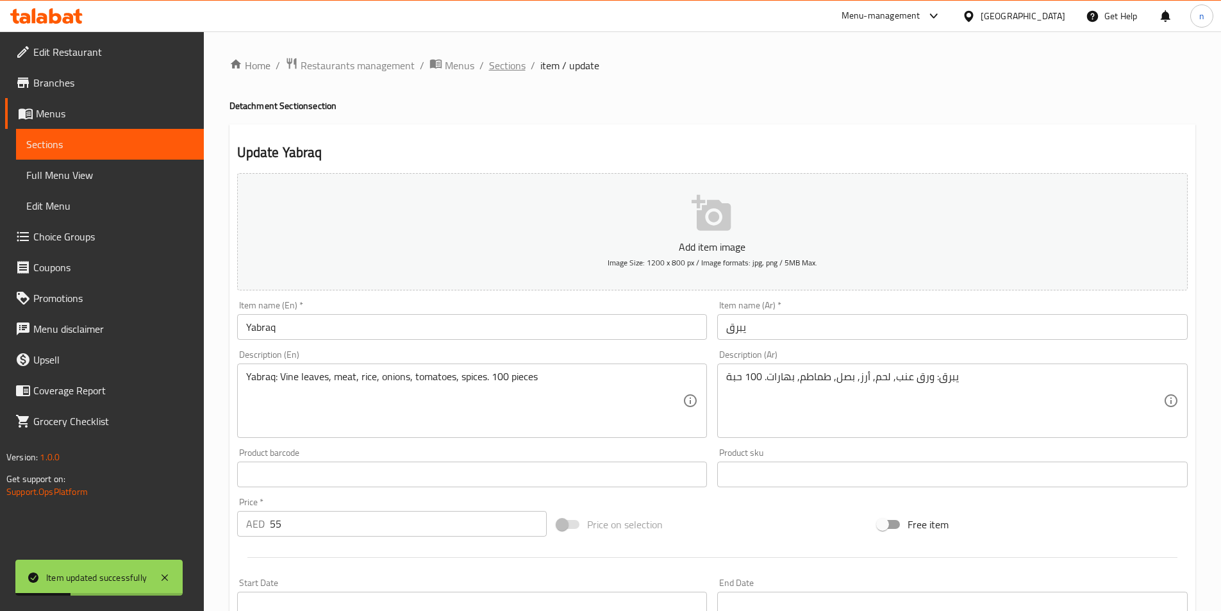
click at [516, 63] on span "Sections" at bounding box center [507, 65] width 37 height 15
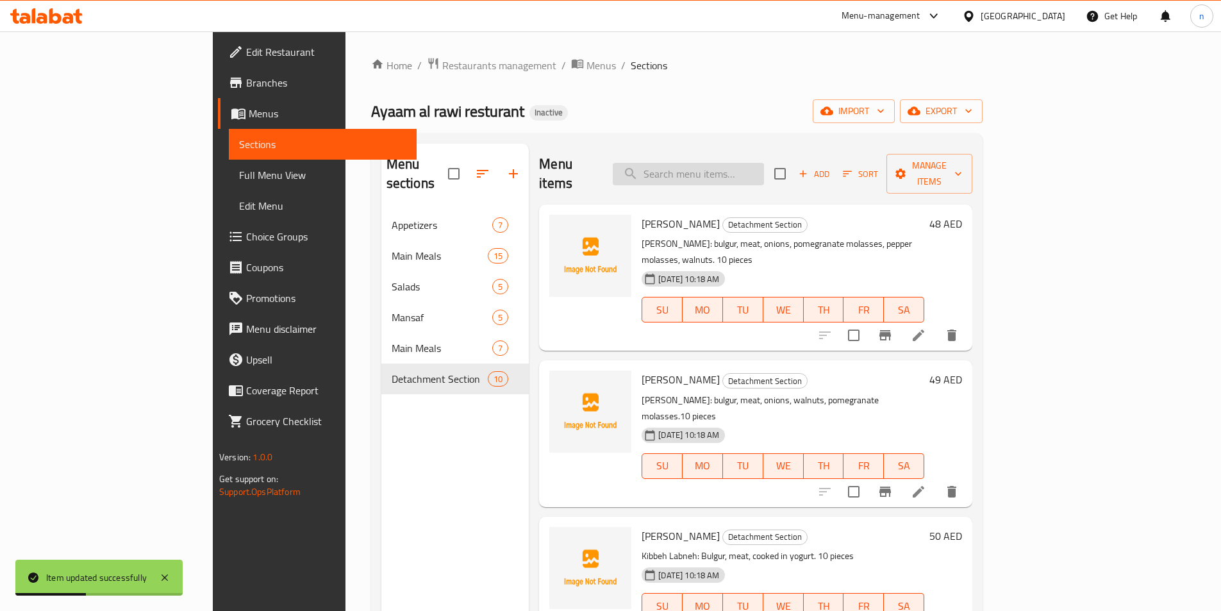
click at [726, 169] on input "search" at bounding box center [688, 174] width 151 height 22
paste input "يالنجي"
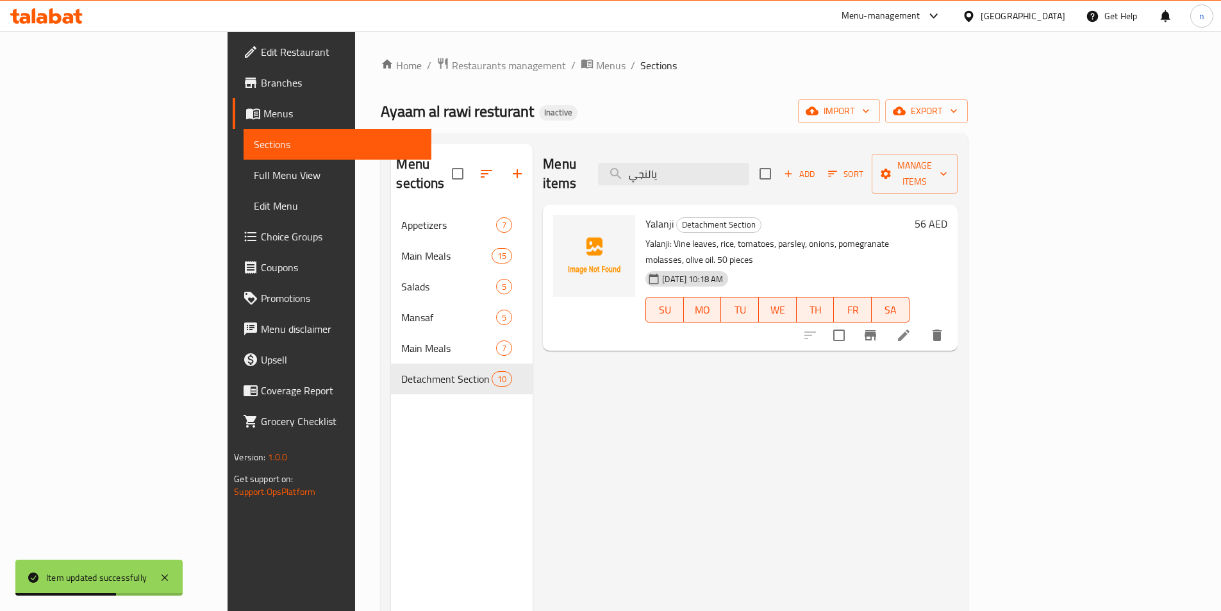
type input "يالنجي"
click at [922, 324] on li at bounding box center [904, 335] width 36 height 23
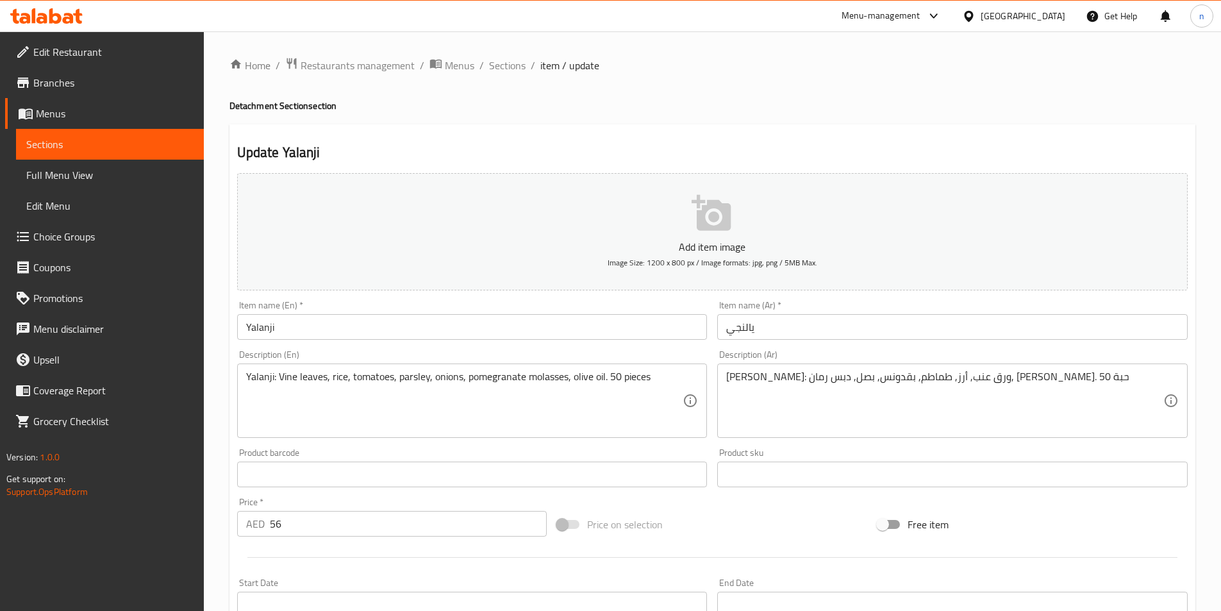
click at [756, 489] on div "Product sku Product sku" at bounding box center [952, 467] width 481 height 49
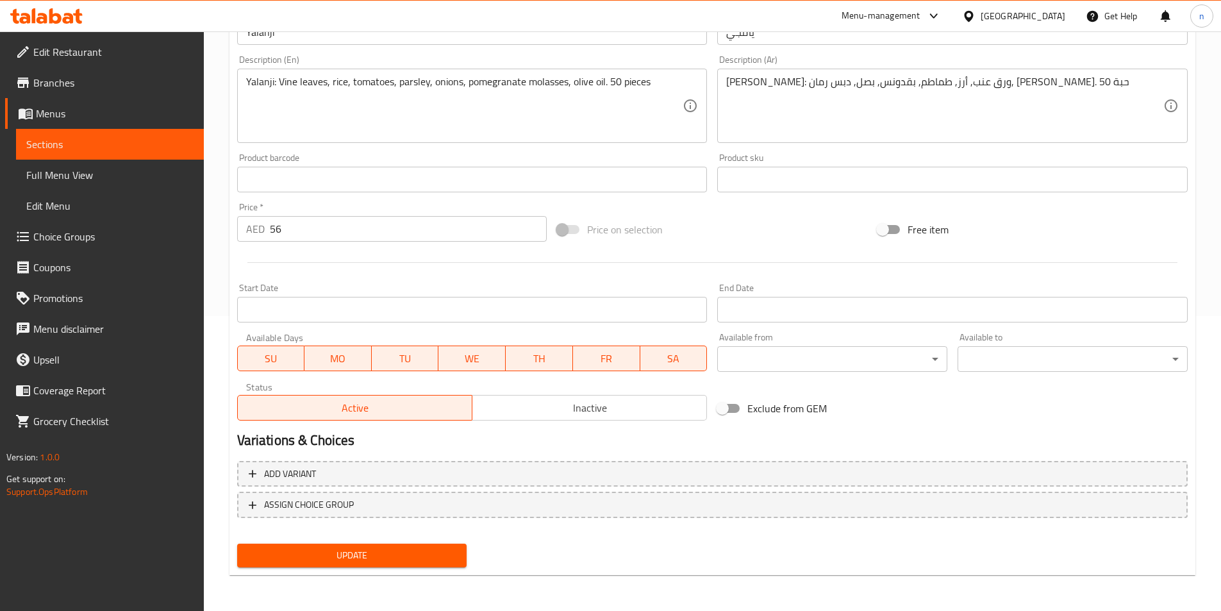
click at [341, 535] on div "Add variant ASSIGN CHOICE GROUP" at bounding box center [712, 497] width 961 height 83
click at [353, 542] on div "Update" at bounding box center [352, 556] width 240 height 34
click at [355, 555] on span "Update" at bounding box center [352, 555] width 210 height 16
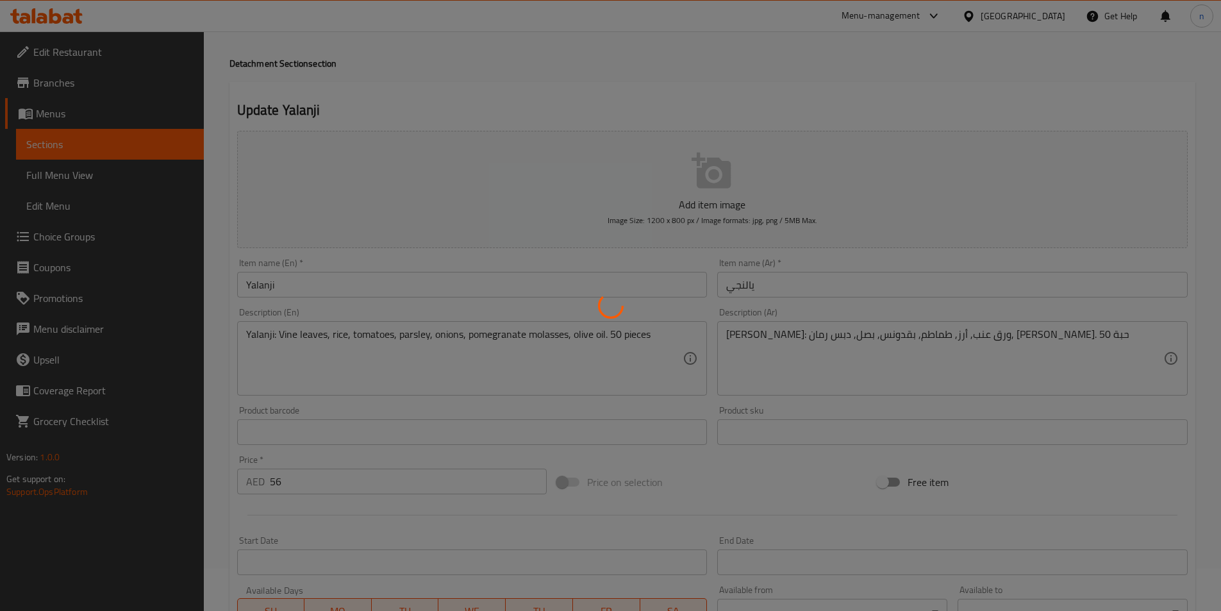
scroll to position [0, 0]
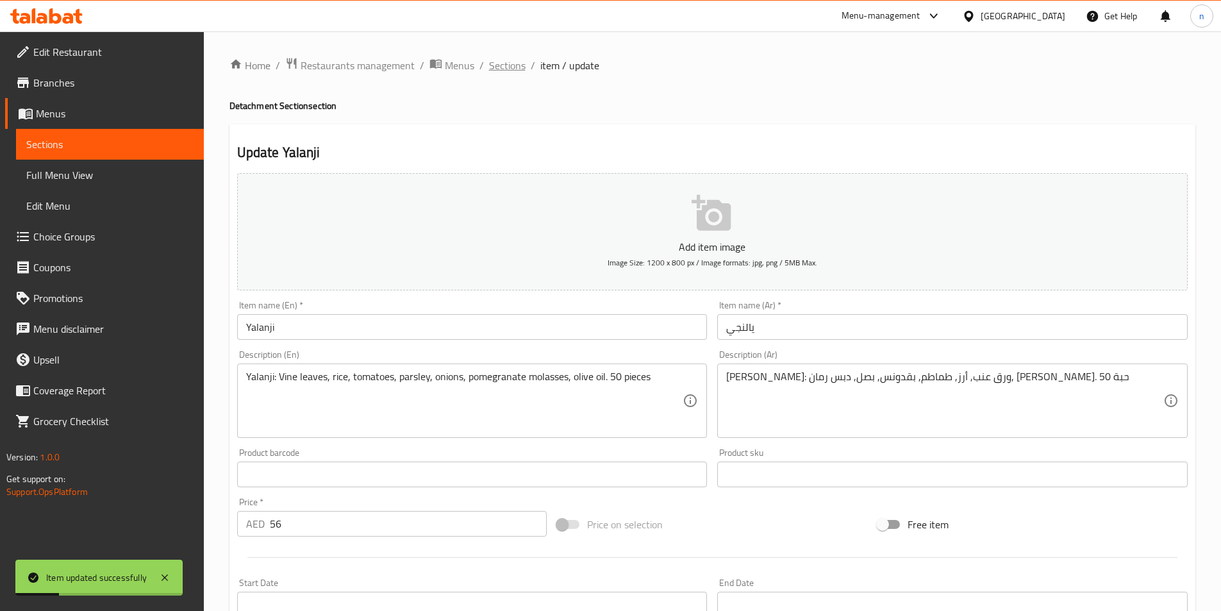
click at [523, 59] on span "Sections" at bounding box center [507, 65] width 37 height 15
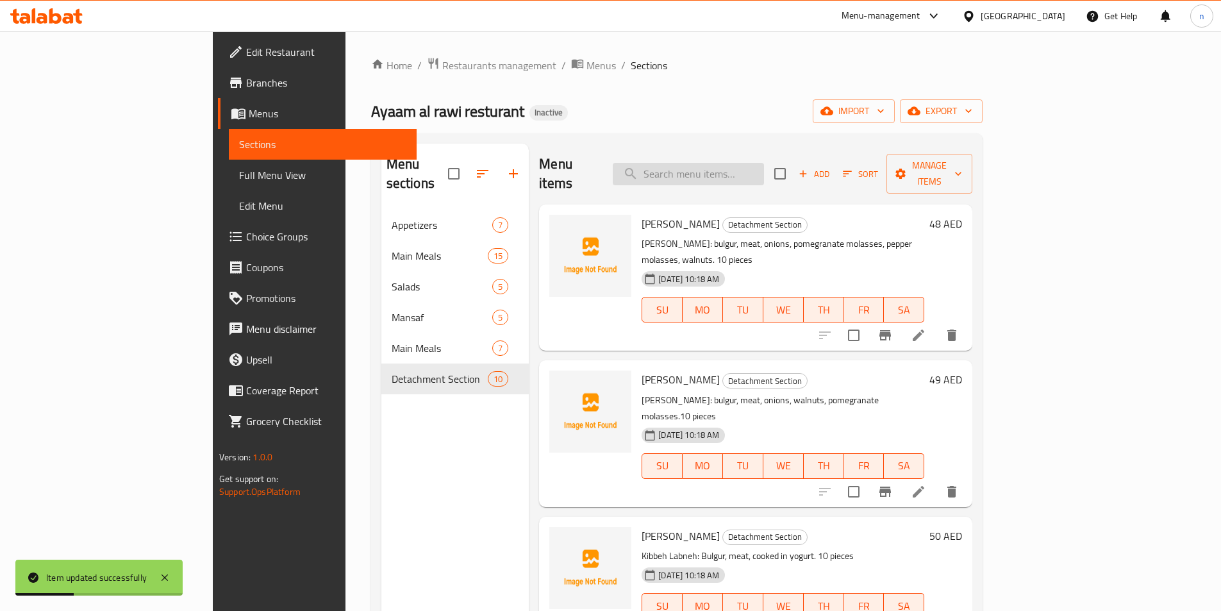
click at [764, 163] on input "search" at bounding box center [688, 174] width 151 height 22
paste input "فوراغ"
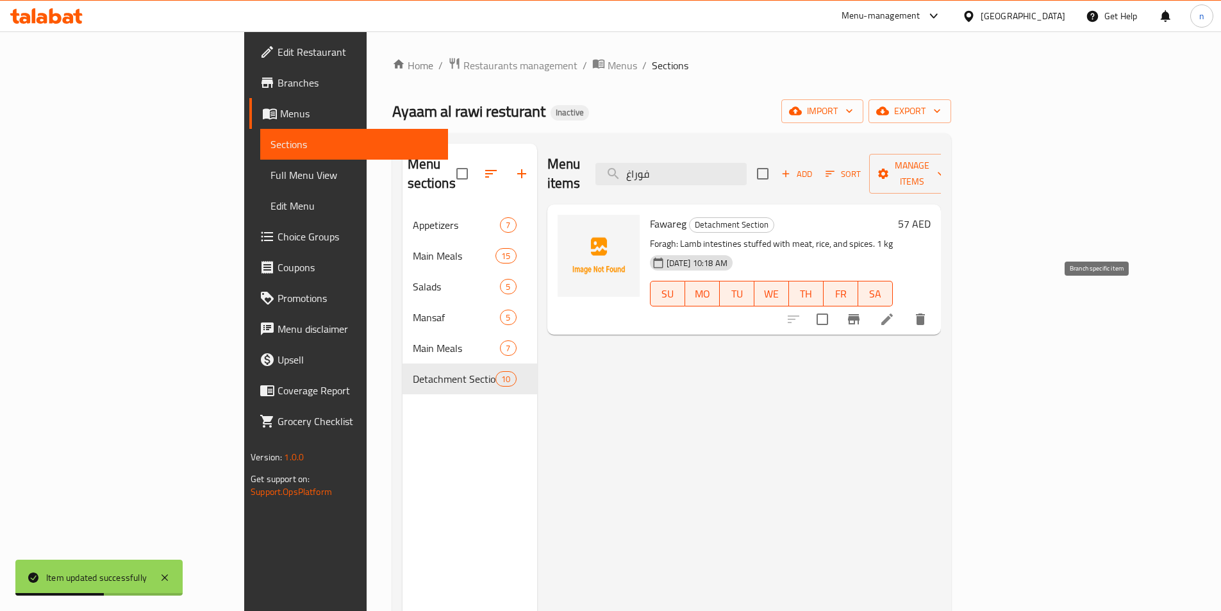
type input "فوراغ"
click at [895, 312] on icon at bounding box center [887, 319] width 15 height 15
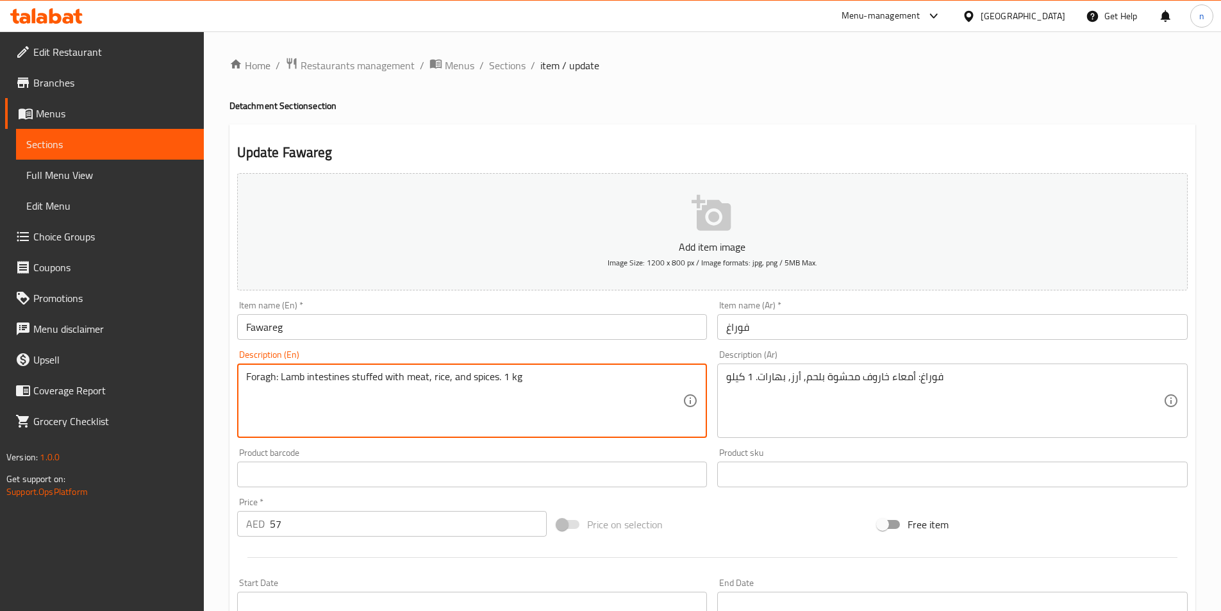
paste textarea "فوراغ"
type textarea "Foragh: Lamb intestines stuffed with meat, rice, and spices. 1 kg"
drag, startPoint x: 279, startPoint y: 378, endPoint x: 349, endPoint y: 378, distance: 69.9
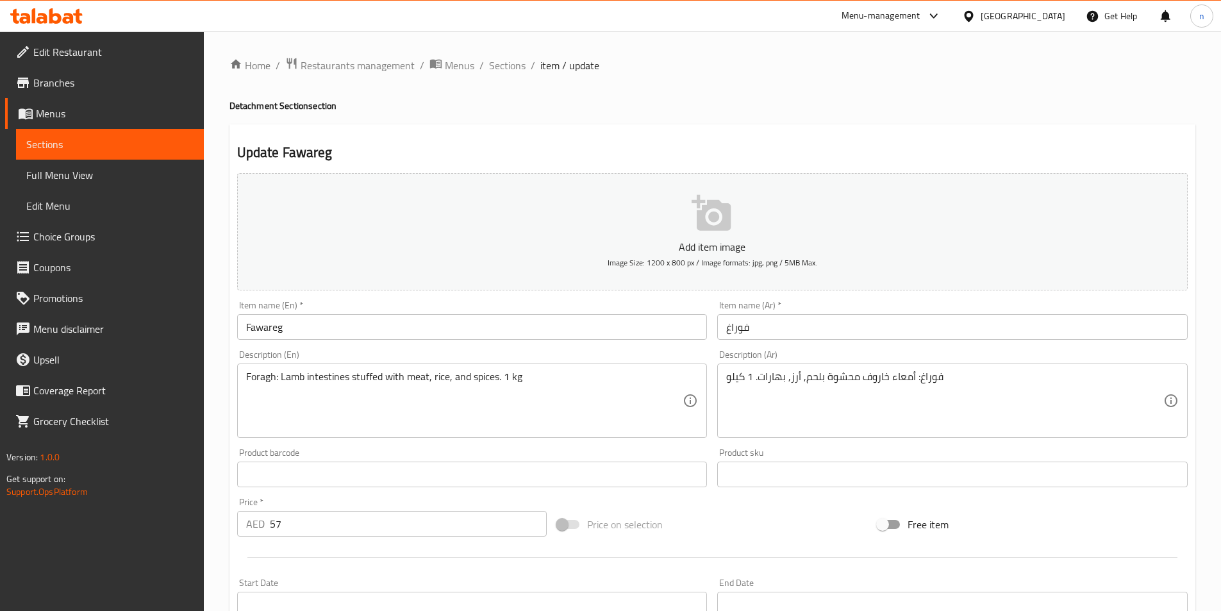
click at [331, 371] on textarea "Foragh: Lamb intestines stuffed with meat, rice, and spices. 1 kg" at bounding box center [464, 401] width 437 height 61
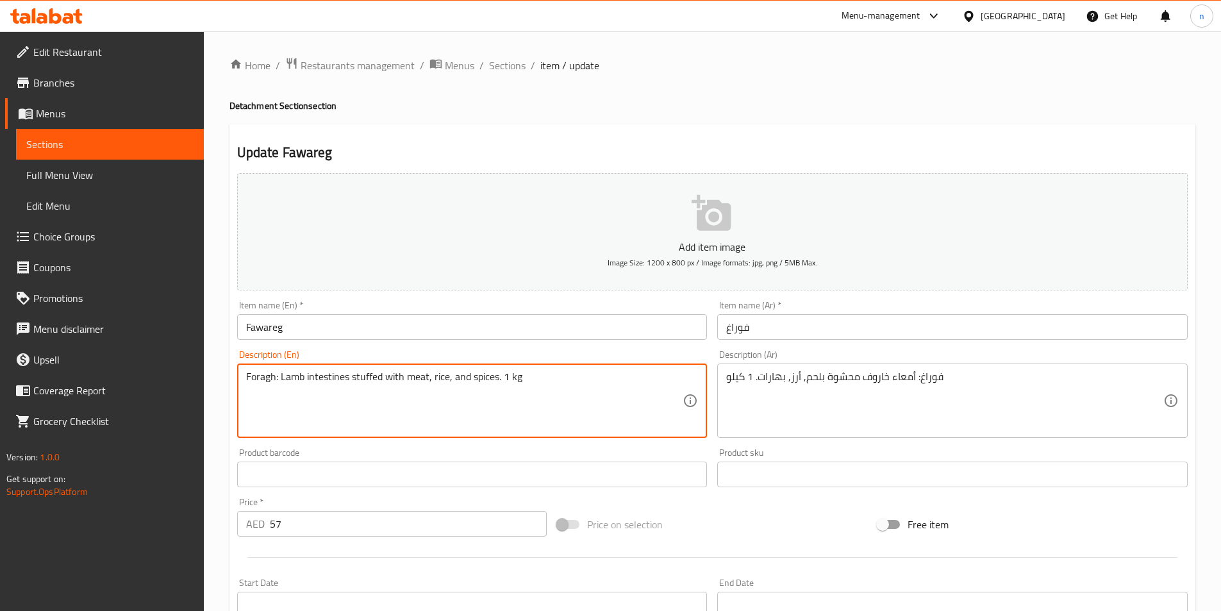
click at [331, 371] on textarea "Foragh: Lamb intestines stuffed with meat, rice, and spices. 1 kg" at bounding box center [464, 401] width 437 height 61
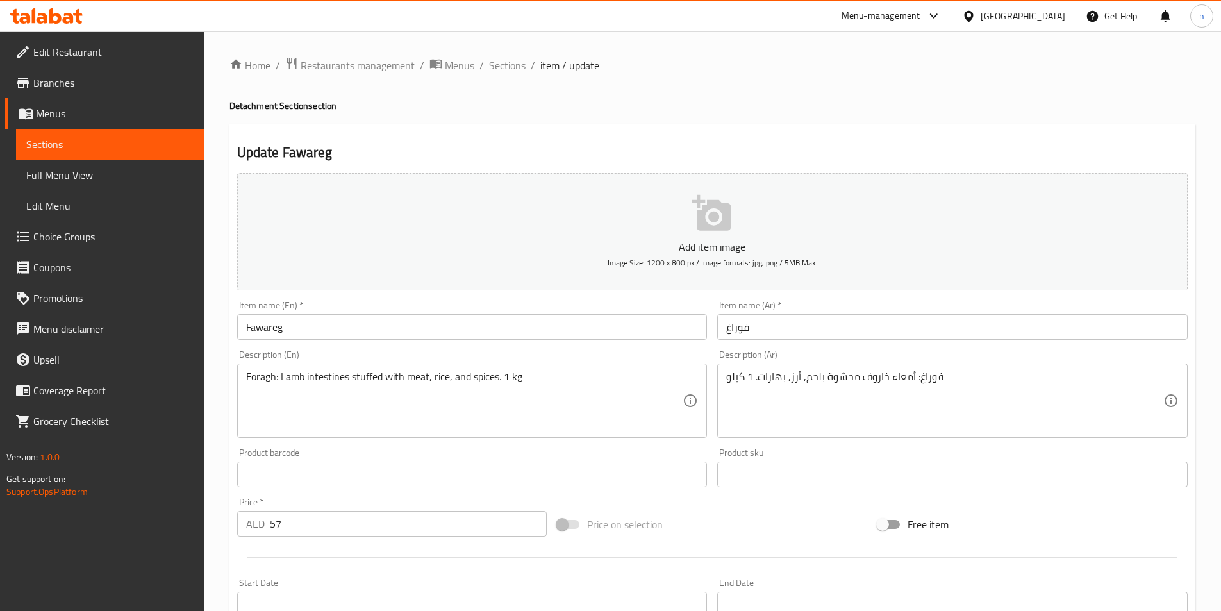
click at [596, 376] on textarea "Foragh: Lamb intestines stuffed with meat, rice, and spices. 1 kg" at bounding box center [464, 401] width 437 height 61
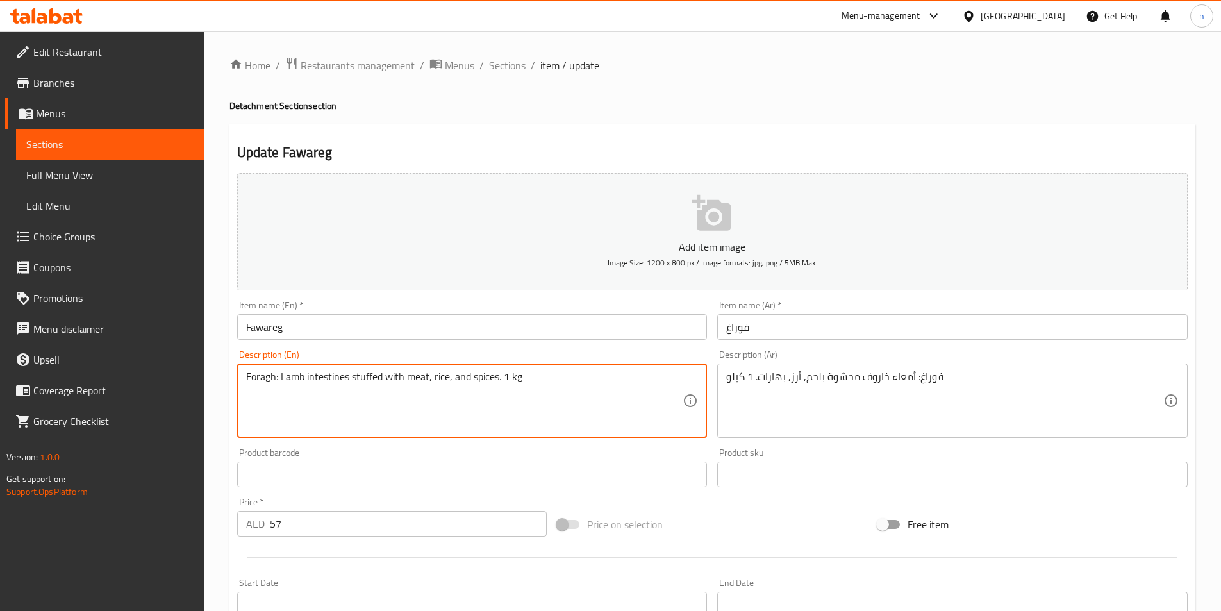
click at [771, 539] on div "Price on selection" at bounding box center [712, 524] width 321 height 35
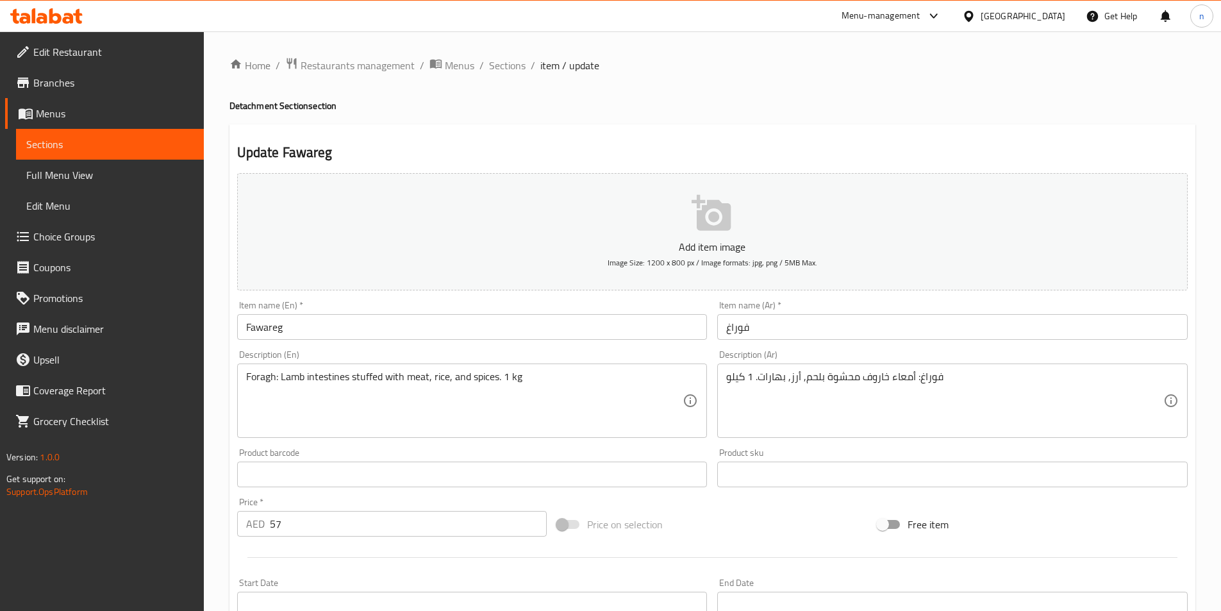
scroll to position [295, 0]
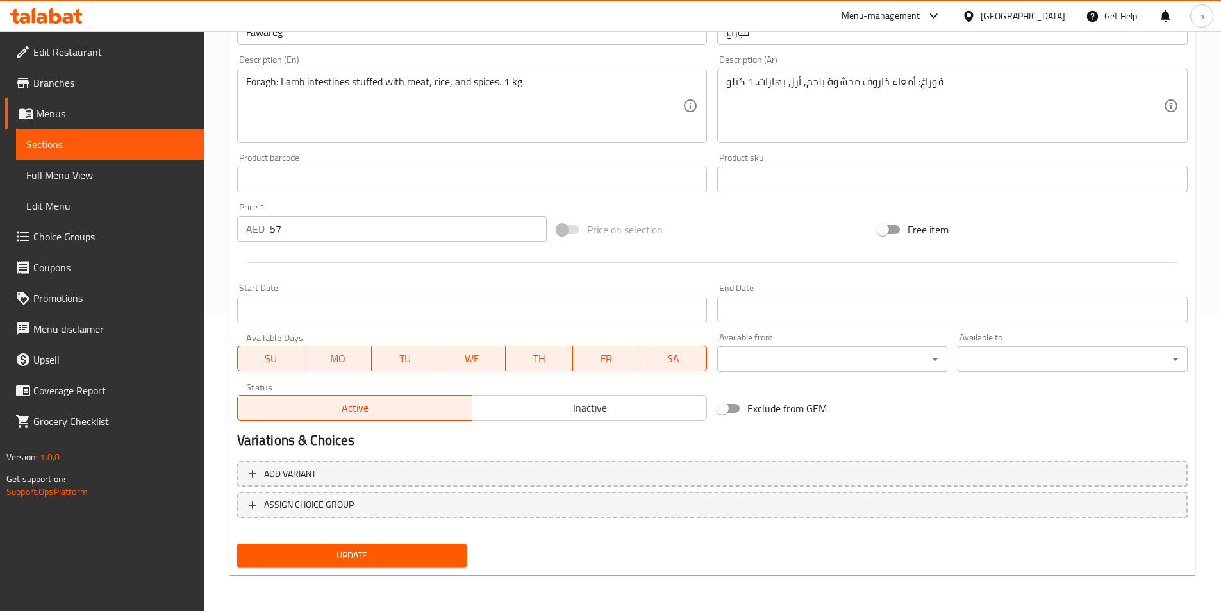
click at [460, 554] on button "Update" at bounding box center [352, 556] width 230 height 24
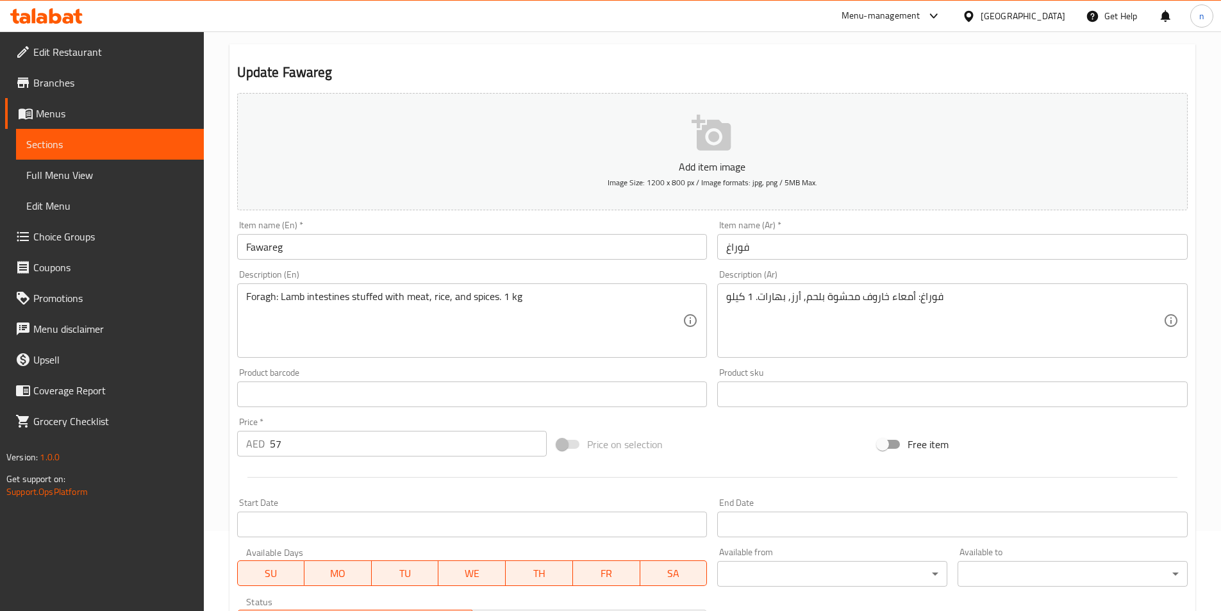
scroll to position [0, 0]
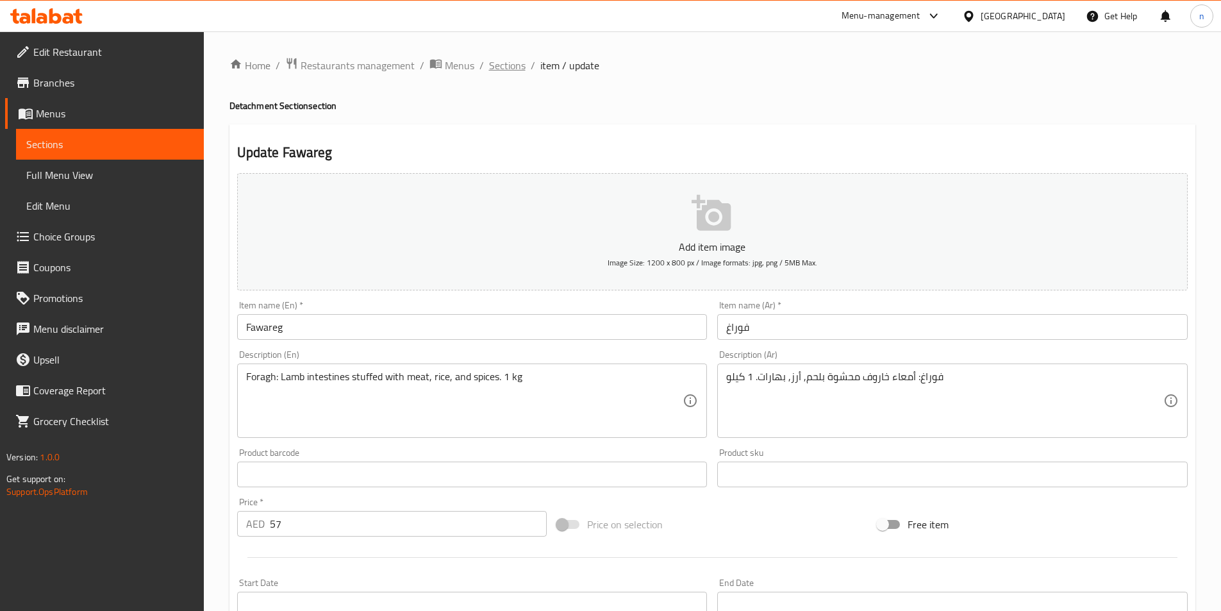
click at [499, 70] on span "Sections" at bounding box center [507, 65] width 37 height 15
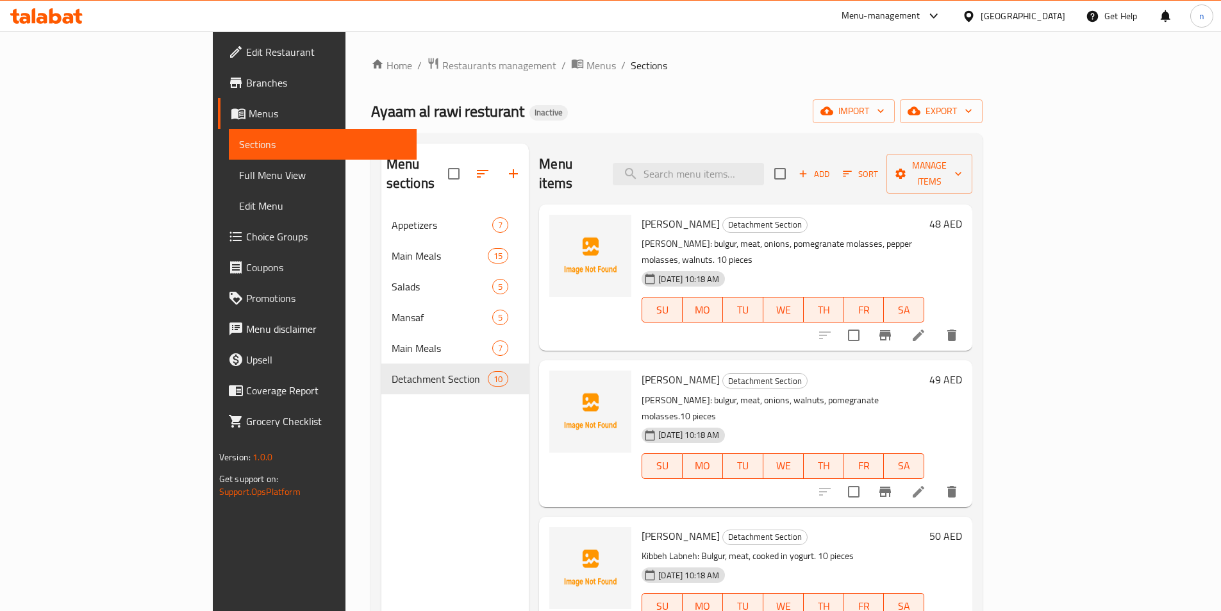
click at [748, 117] on div "Ayaam al rawi resturant Inactive import export" at bounding box center [677, 111] width 612 height 24
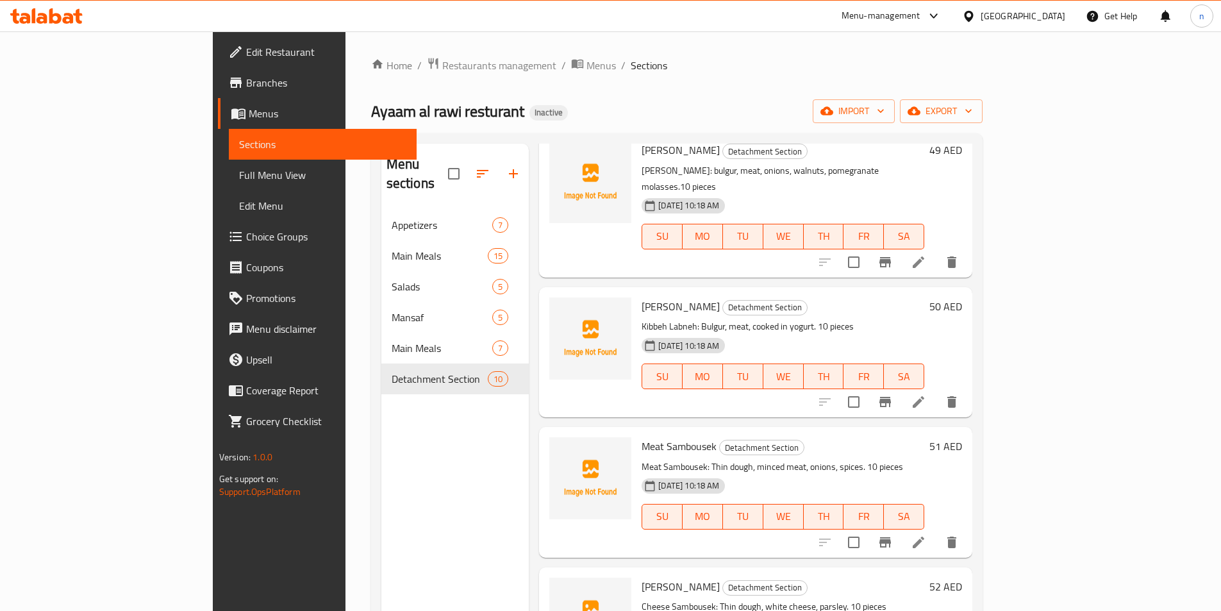
scroll to position [117, 0]
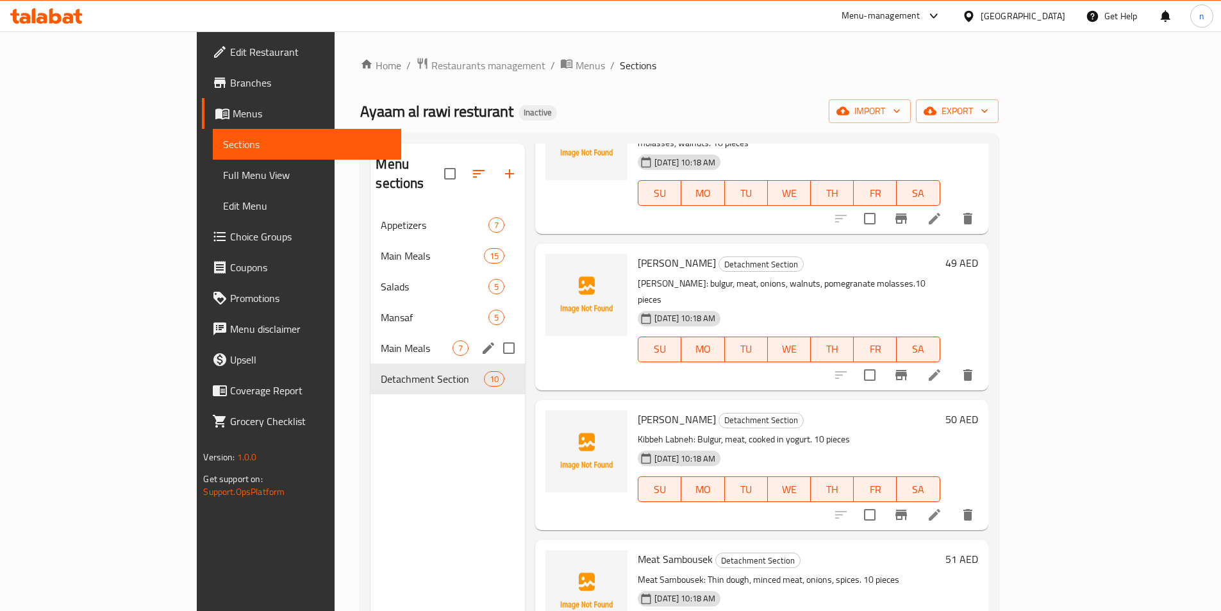
click at [372, 337] on div "Main Meals 7" at bounding box center [448, 348] width 155 height 31
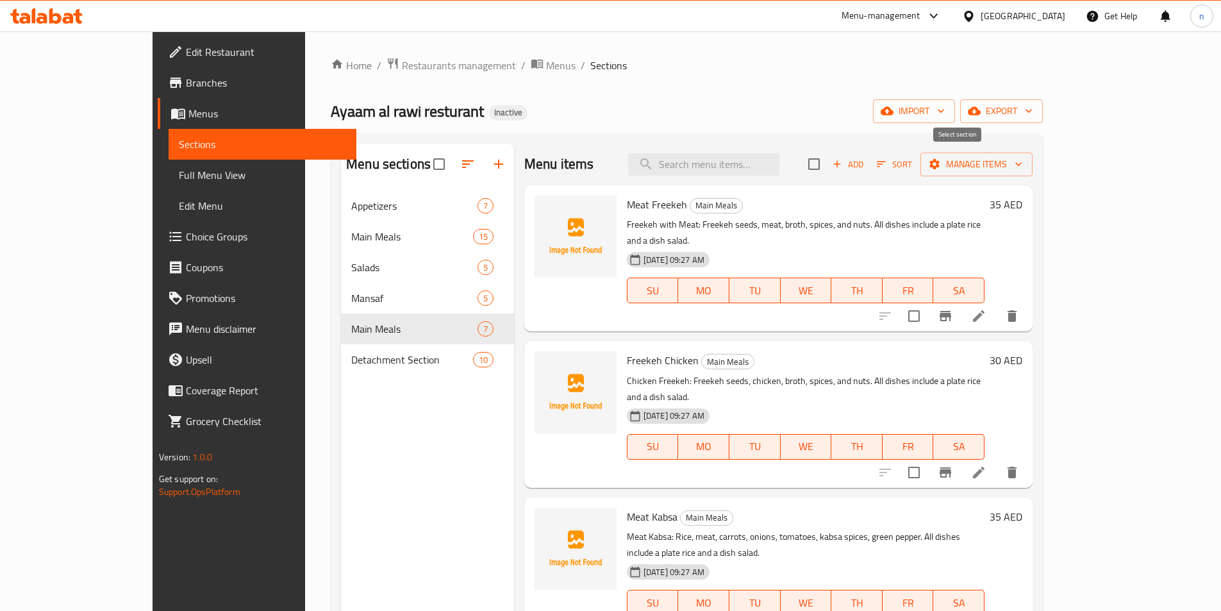
click at [828, 167] on input "checkbox" at bounding box center [814, 164] width 27 height 27
checkbox input "true"
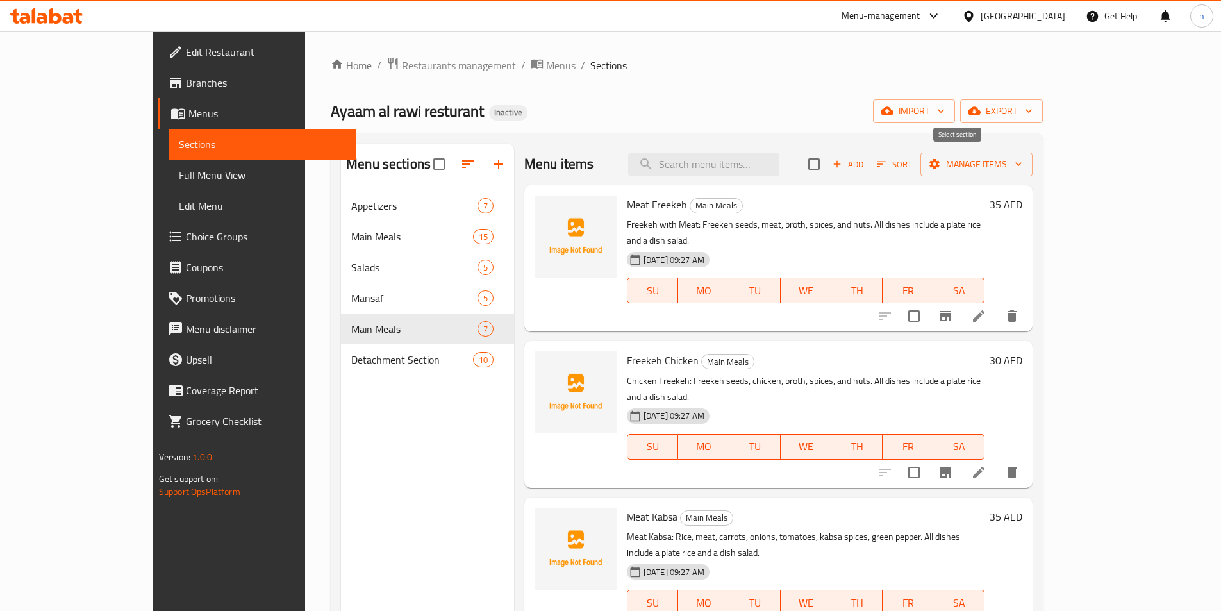
checkbox input "true"
click at [1023, 158] on span "Manage items" at bounding box center [977, 164] width 92 height 16
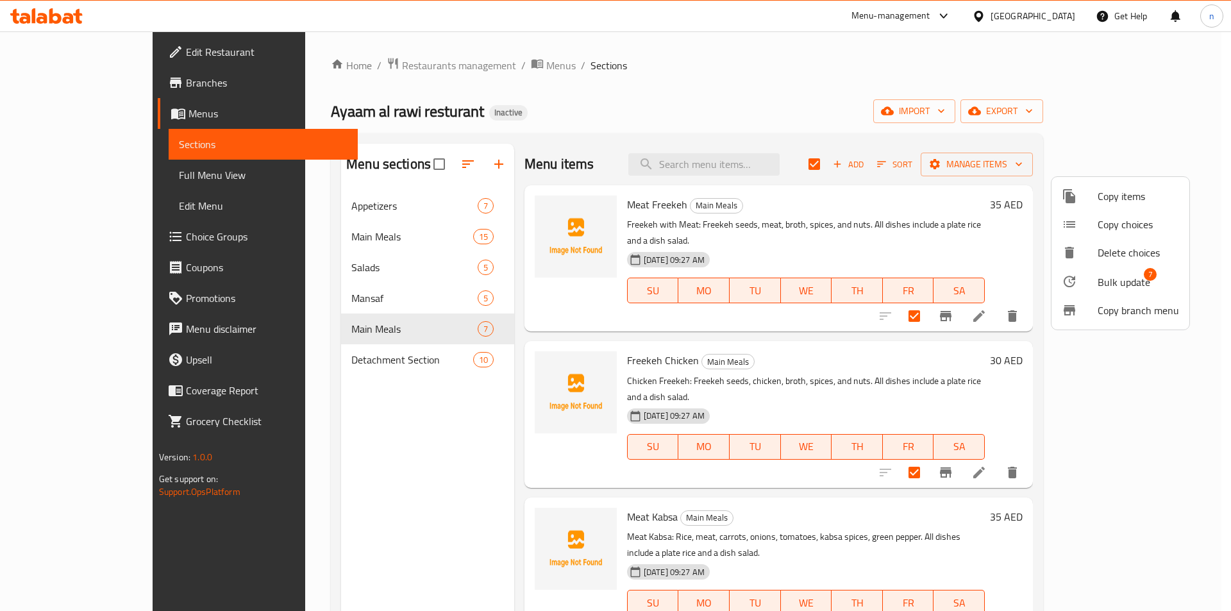
click at [1136, 200] on span "Copy items" at bounding box center [1138, 195] width 81 height 15
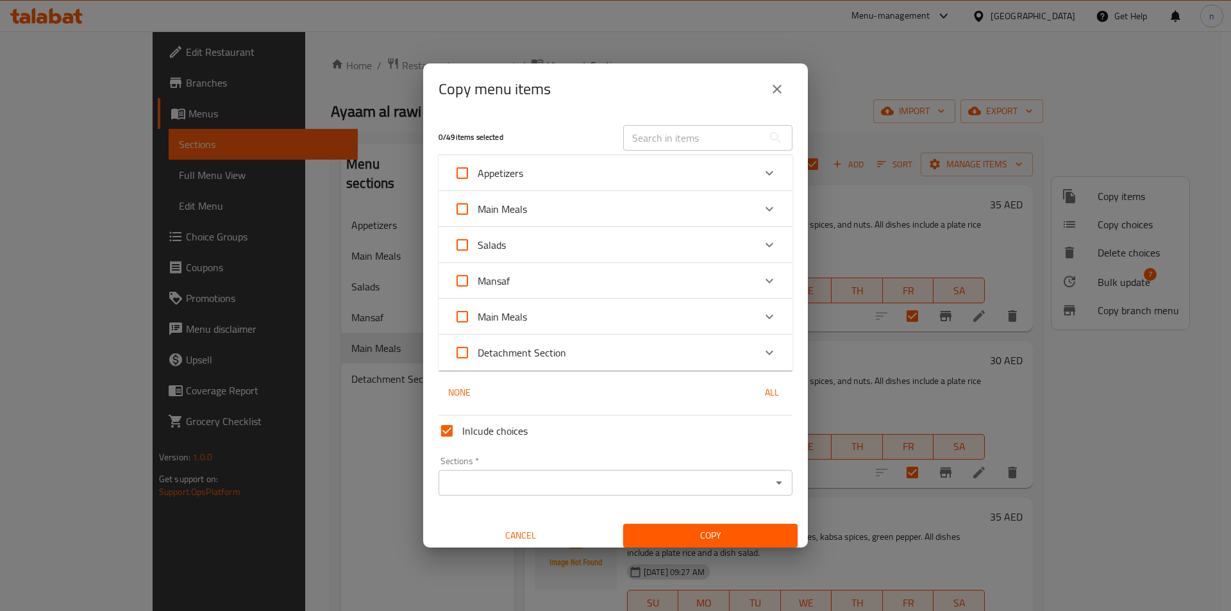
click at [515, 208] on span "Main Meals" at bounding box center [502, 208] width 49 height 19
click at [478, 208] on input "Main Meals" at bounding box center [462, 209] width 31 height 31
checkbox input "true"
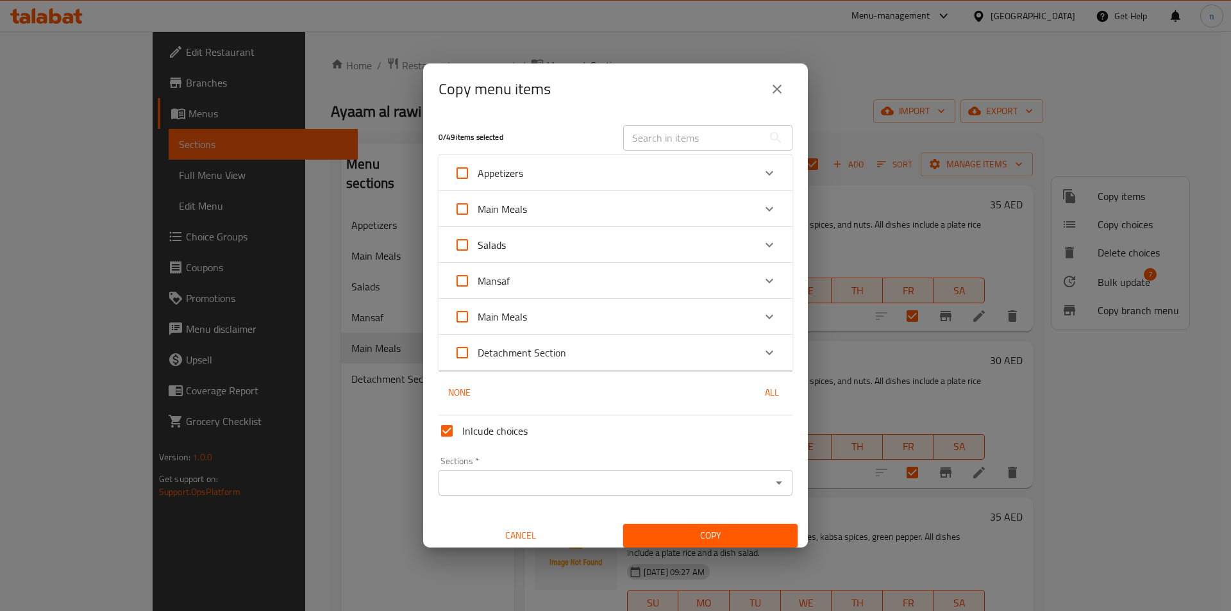
checkbox input "true"
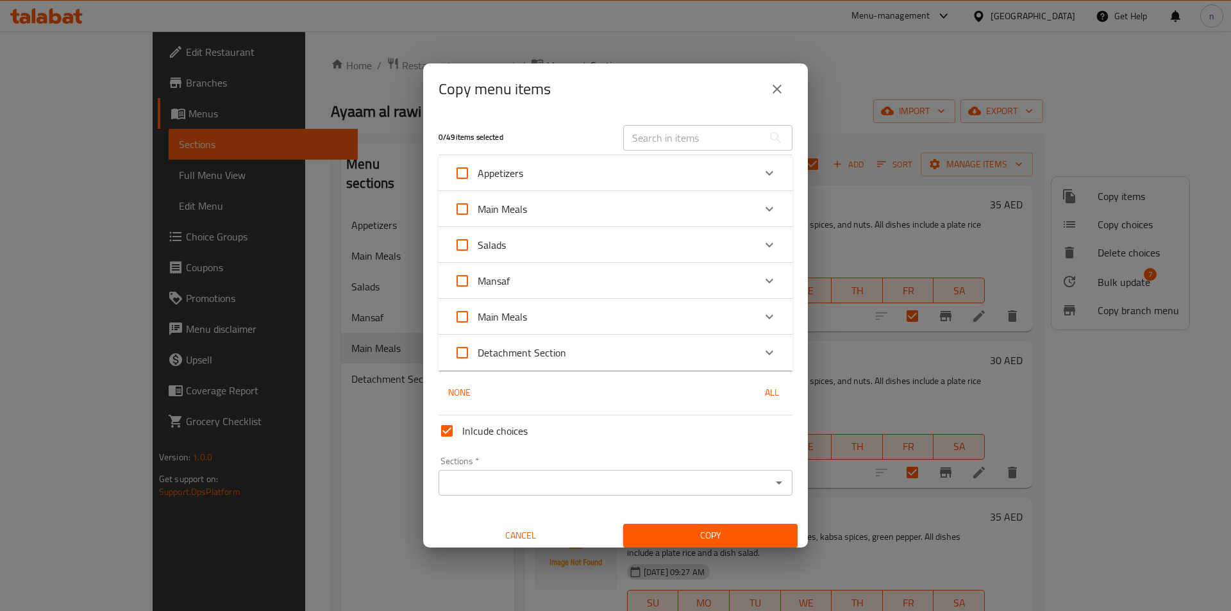
checkbox input "true"
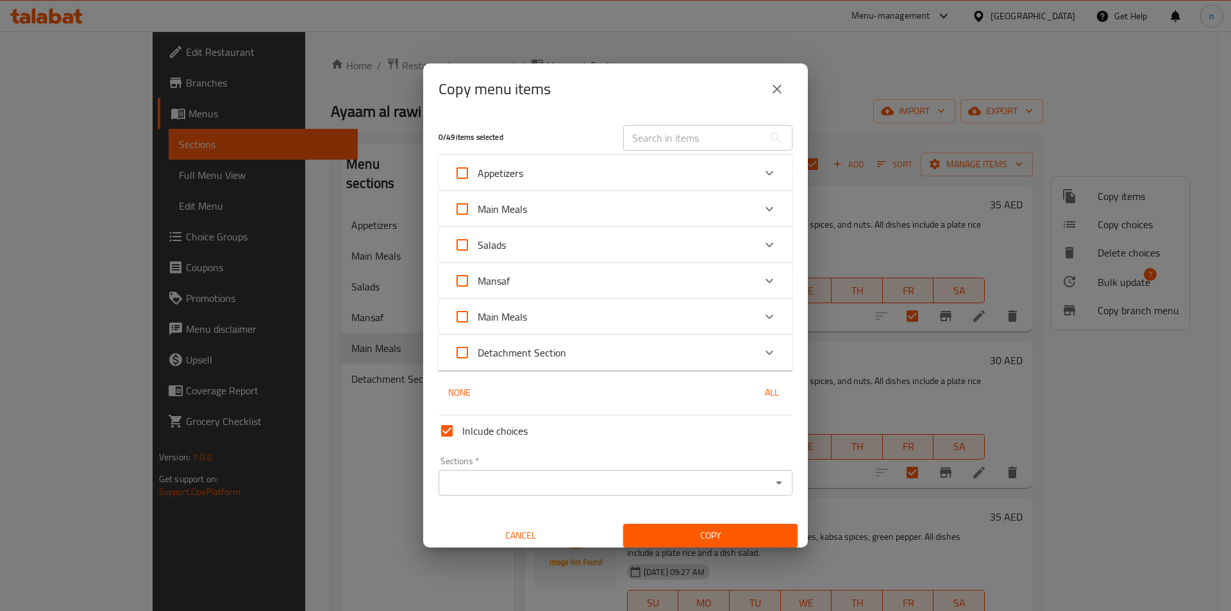
checkbox input "true"
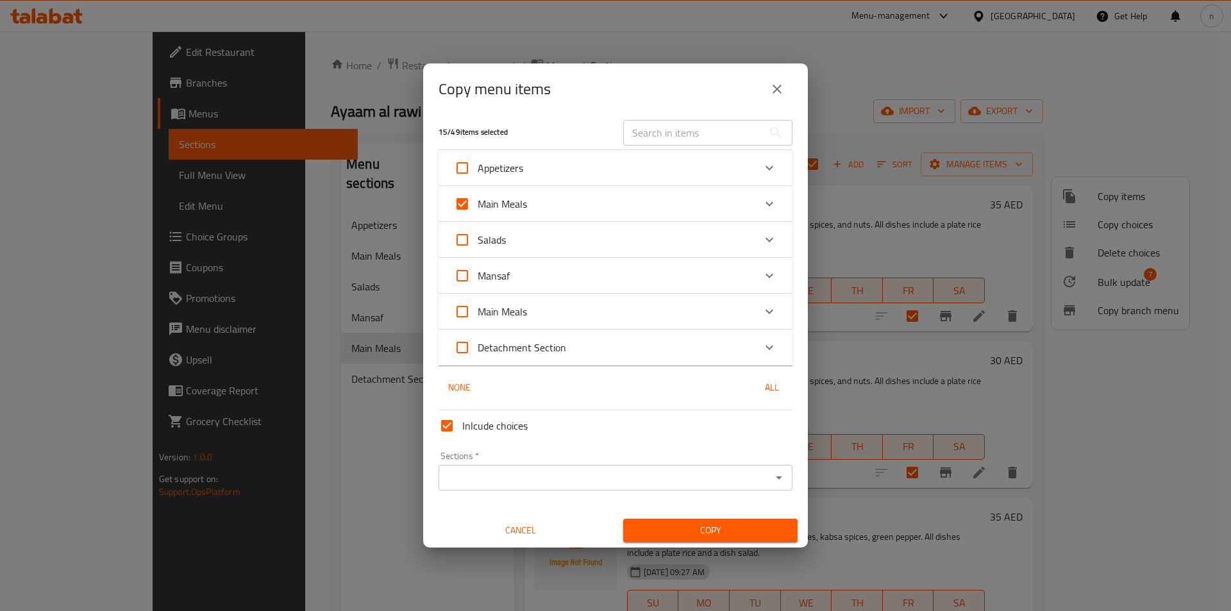
scroll to position [8, 0]
click at [518, 312] on span "Main Meals" at bounding box center [502, 308] width 49 height 19
click at [478, 312] on input "Main Meals" at bounding box center [462, 309] width 31 height 31
checkbox input "true"
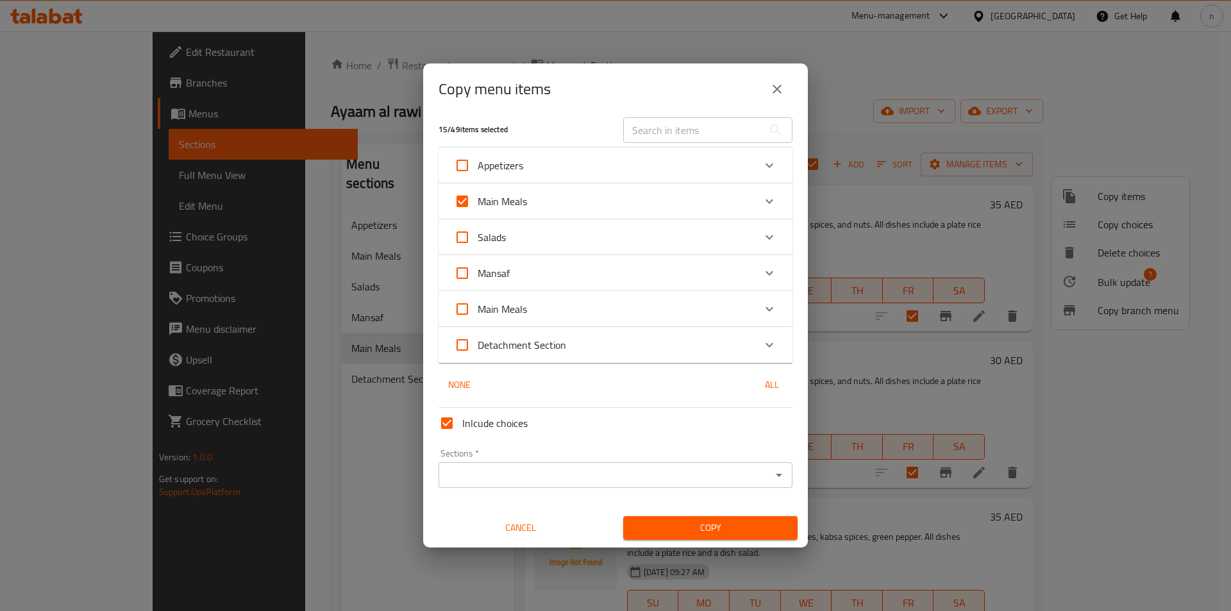
checkbox input "true"
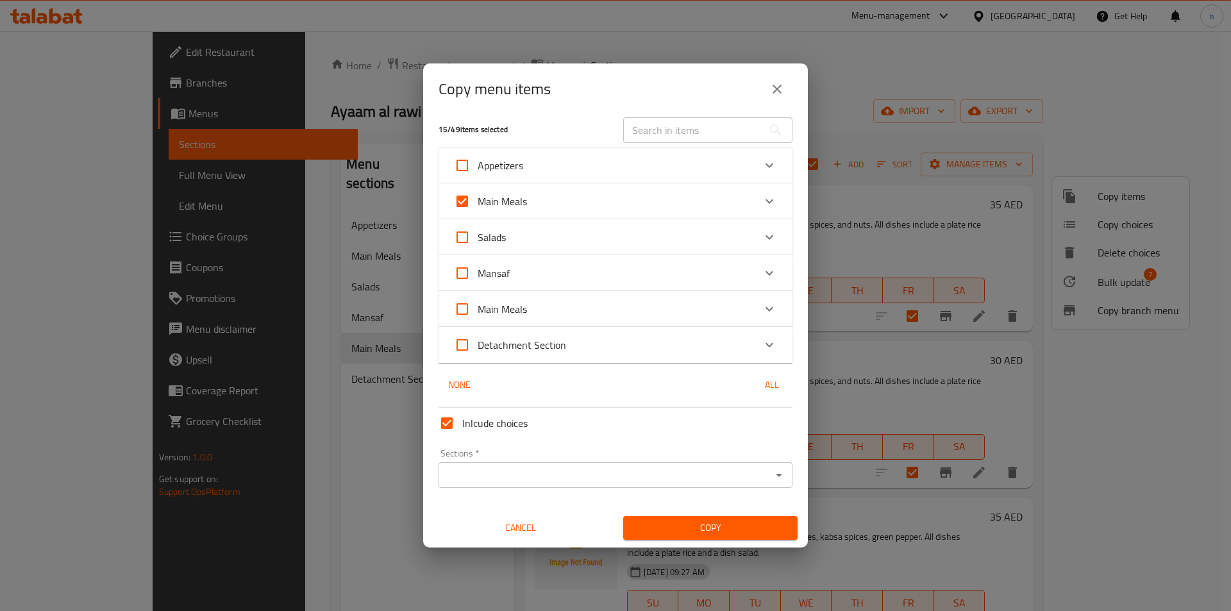
checkbox input "true"
click at [465, 205] on input "Main Meals" at bounding box center [462, 201] width 31 height 31
checkbox input "false"
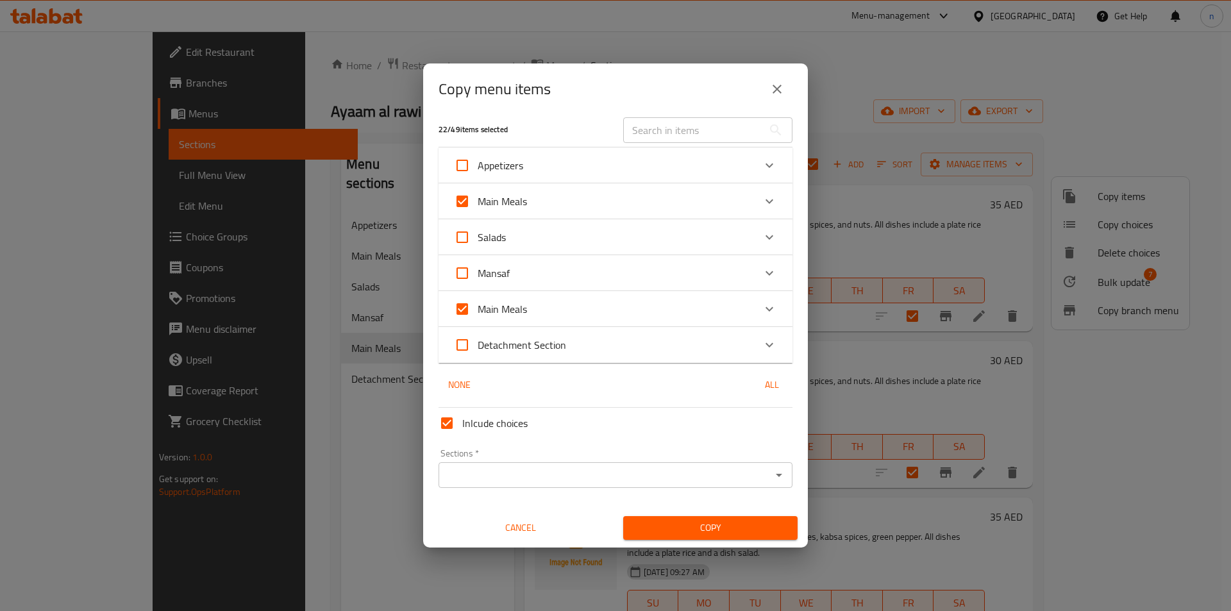
checkbox input "false"
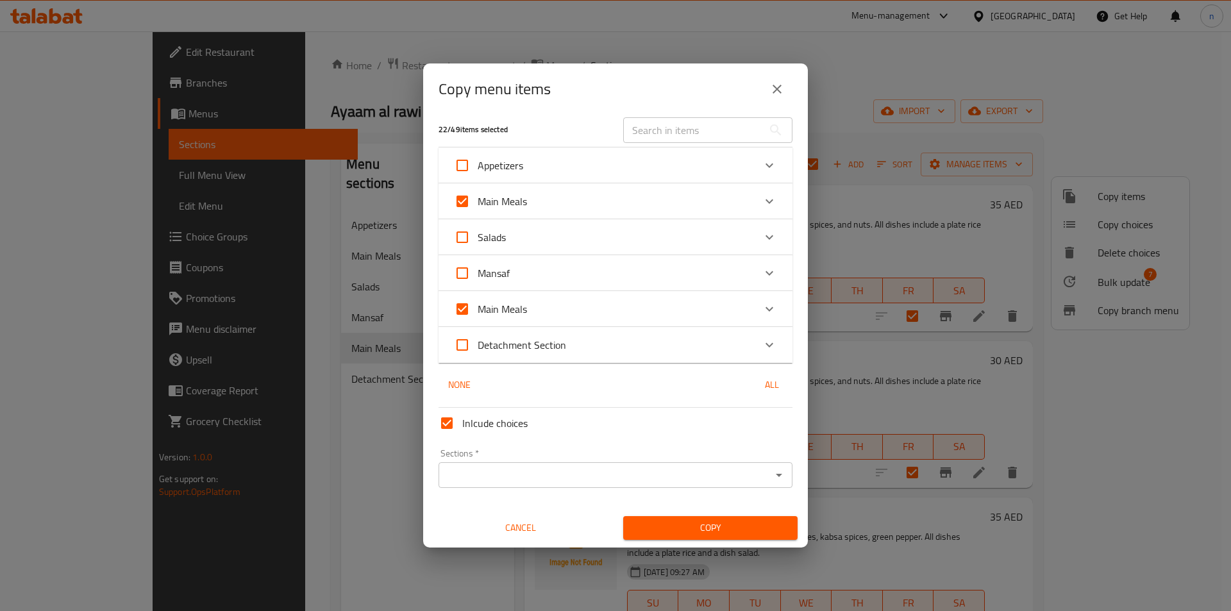
checkbox input "false"
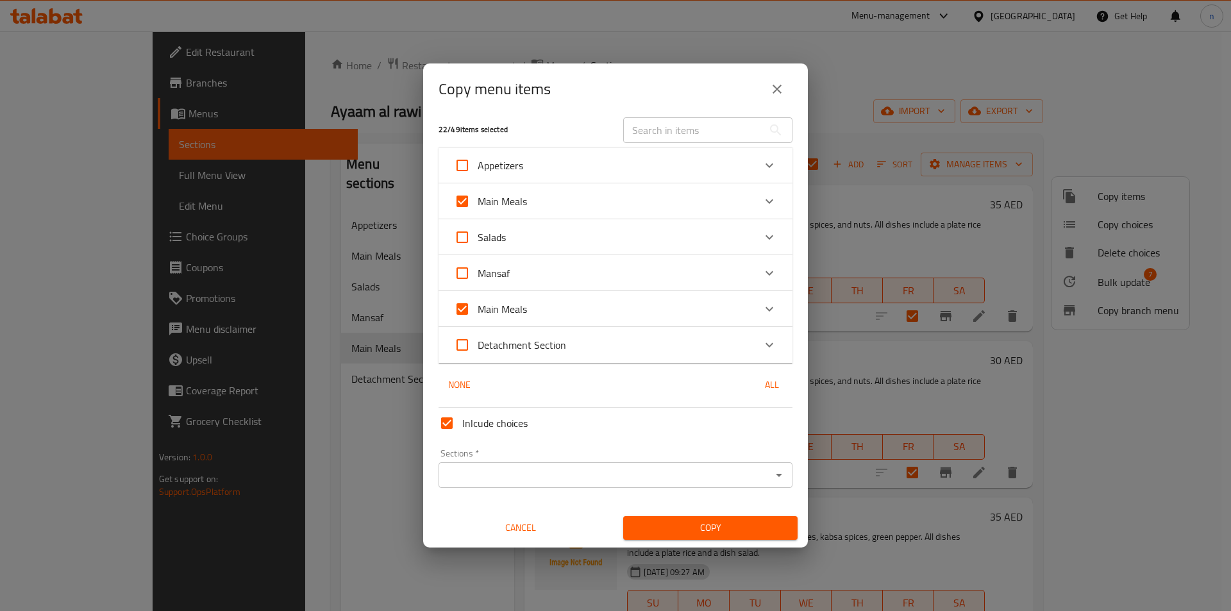
checkbox input "false"
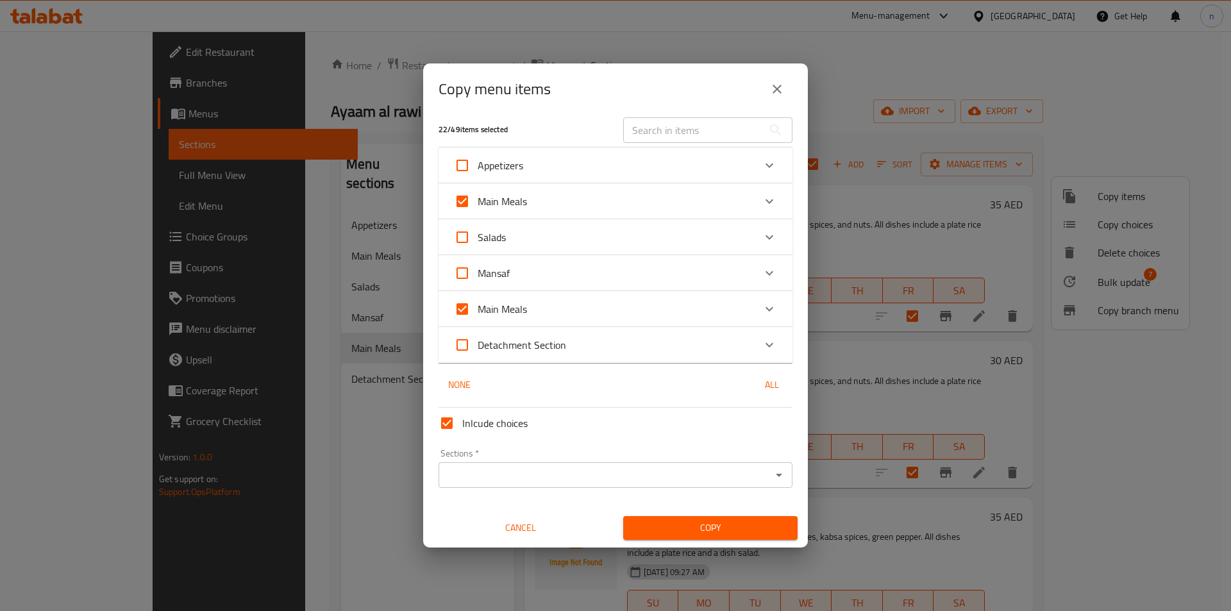
checkbox input "false"
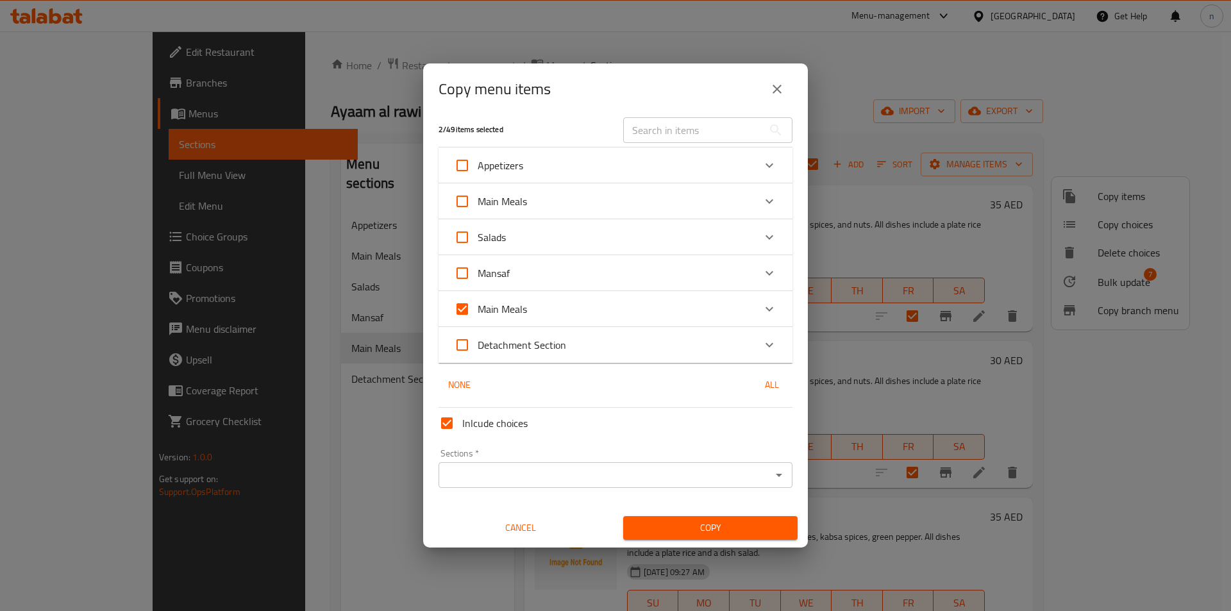
click at [606, 474] on input "Sections   *" at bounding box center [604, 475] width 325 height 18
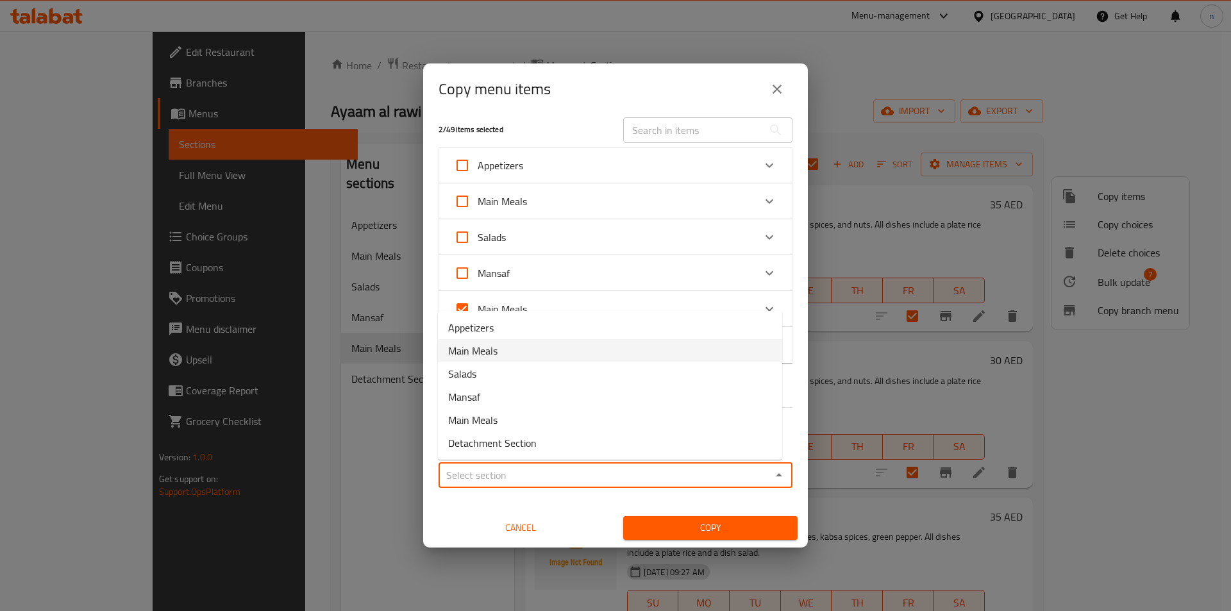
click at [494, 355] on span "Main Meals" at bounding box center [472, 350] width 49 height 15
type input "Main Meals"
click at [723, 520] on span "Copy" at bounding box center [710, 528] width 154 height 16
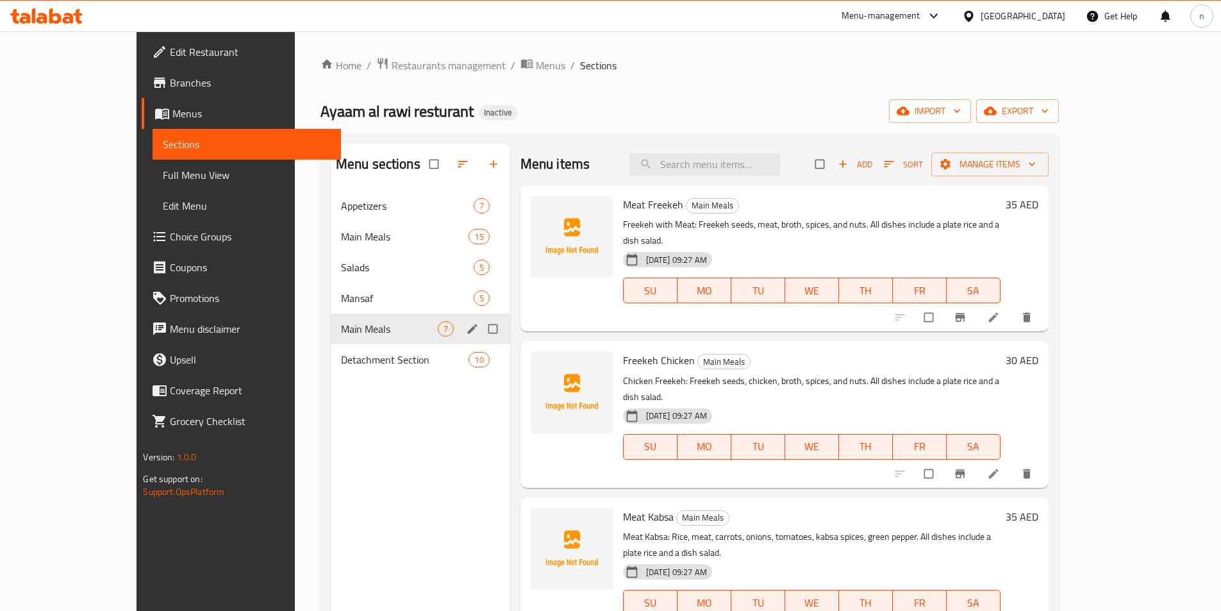
click at [481, 322] on input "Menu sections" at bounding box center [494, 329] width 27 height 24
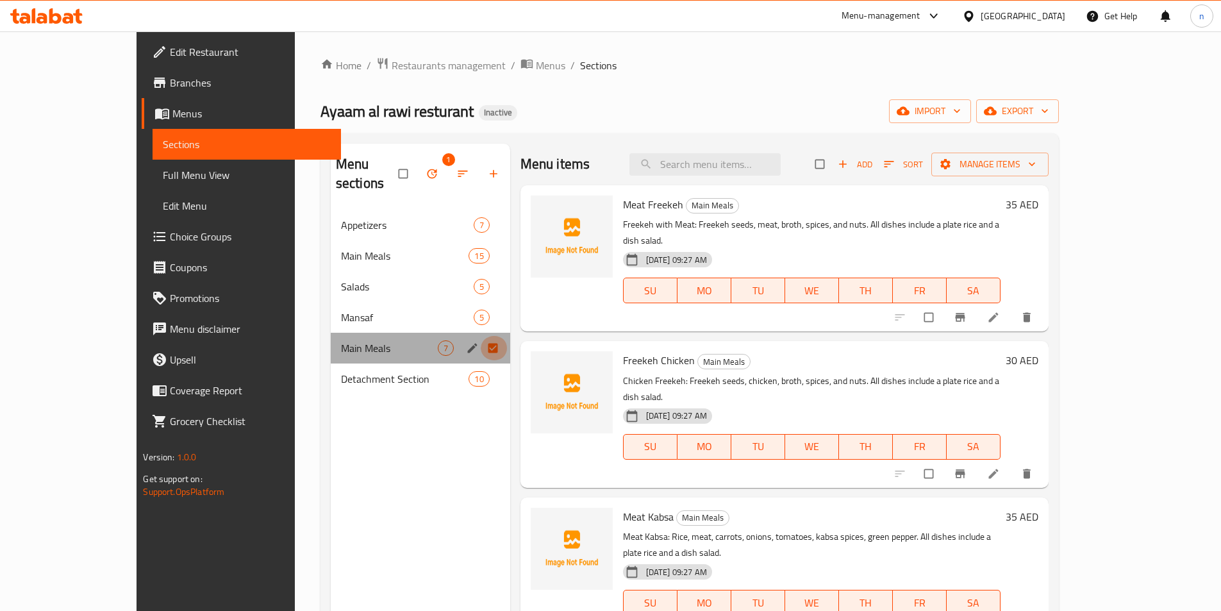
click at [481, 336] on input "Menu sections" at bounding box center [494, 348] width 27 height 24
checkbox input "false"
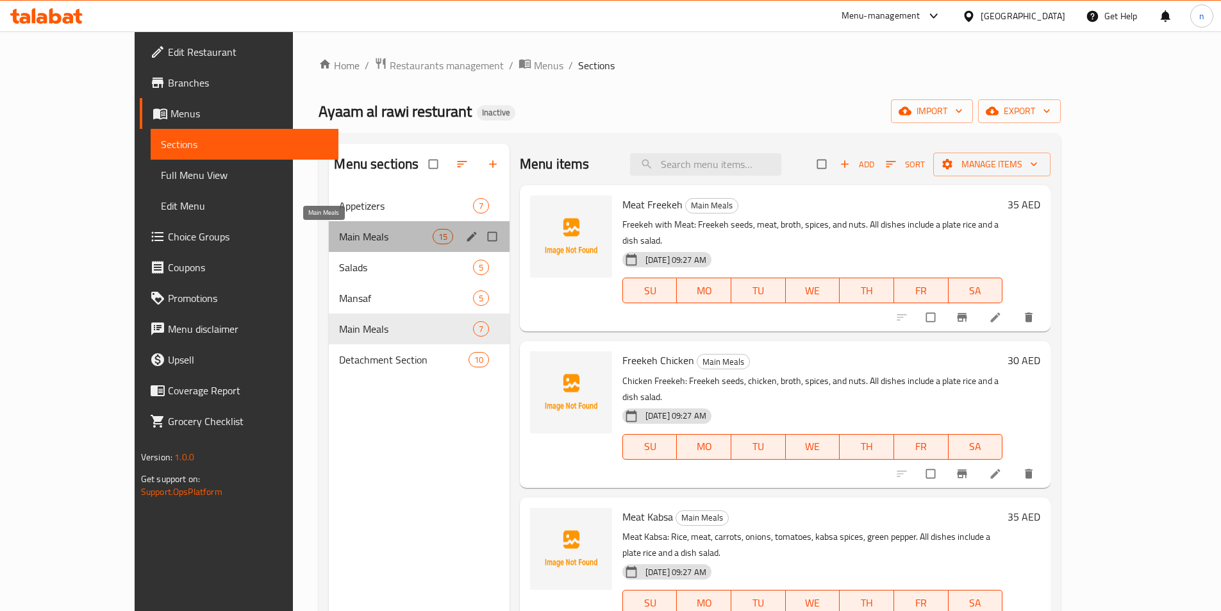
click at [378, 244] on span "Main Meals" at bounding box center [385, 236] width 93 height 15
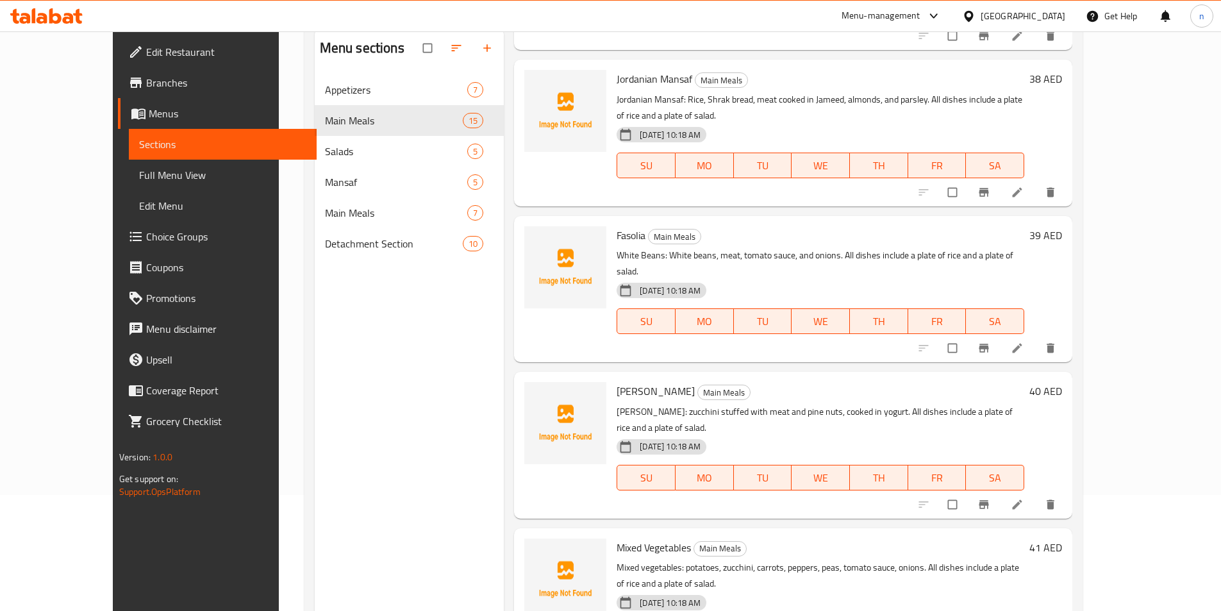
scroll to position [180, 0]
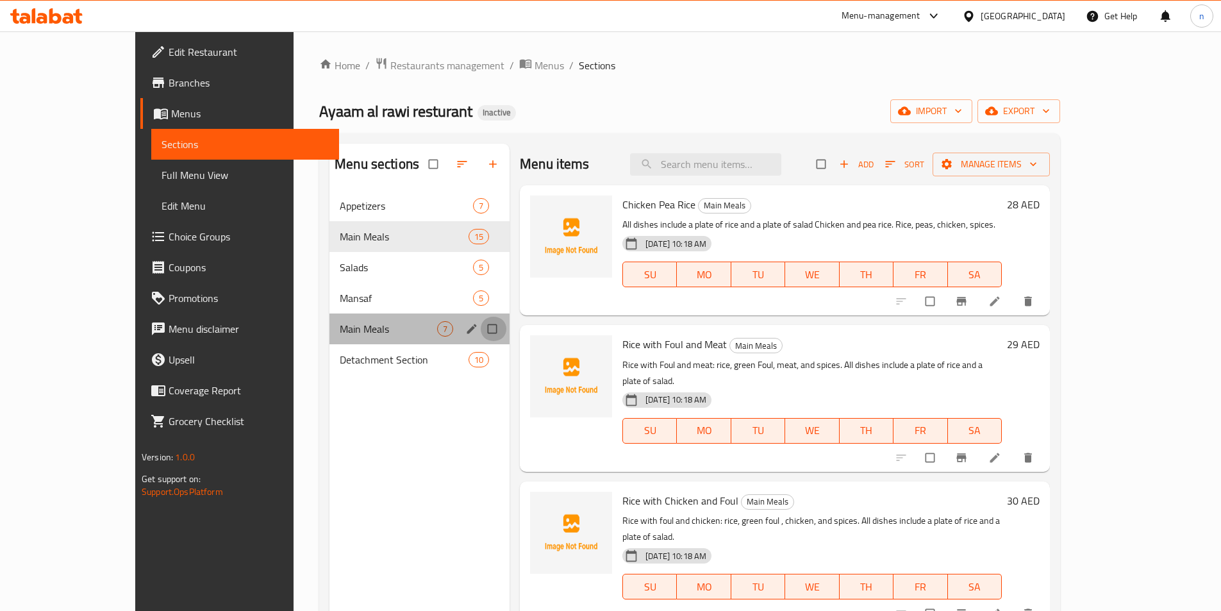
click at [480, 328] on input "Menu sections" at bounding box center [493, 329] width 27 height 24
checkbox input "true"
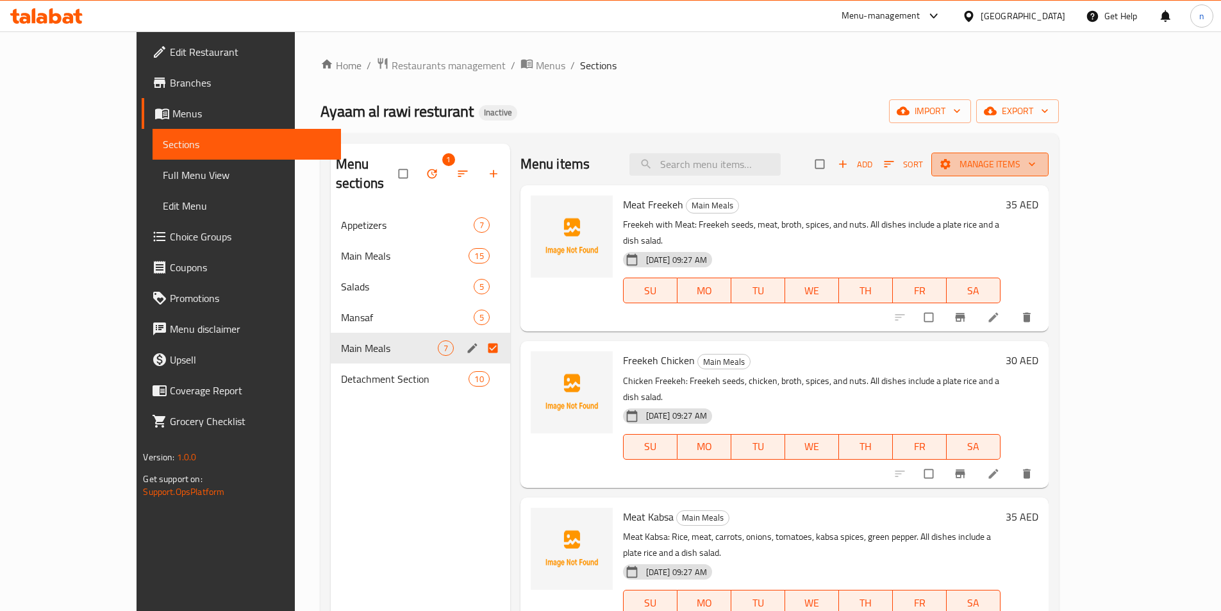
click at [1039, 164] on span "Manage items" at bounding box center [990, 164] width 97 height 16
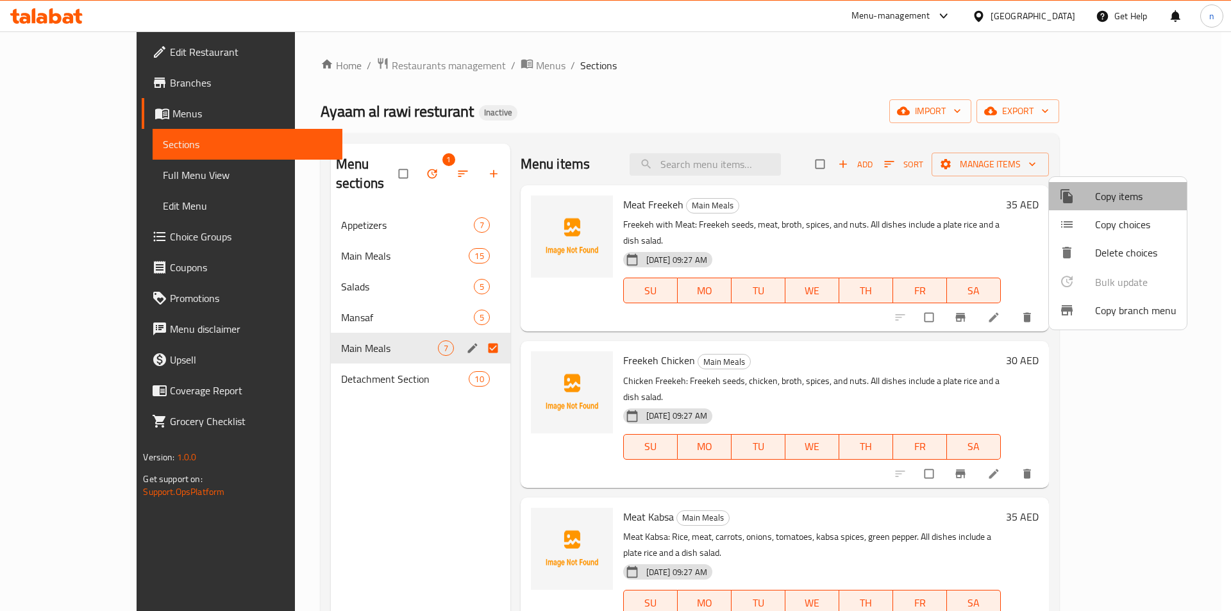
click at [1124, 196] on span "Copy items" at bounding box center [1135, 195] width 81 height 15
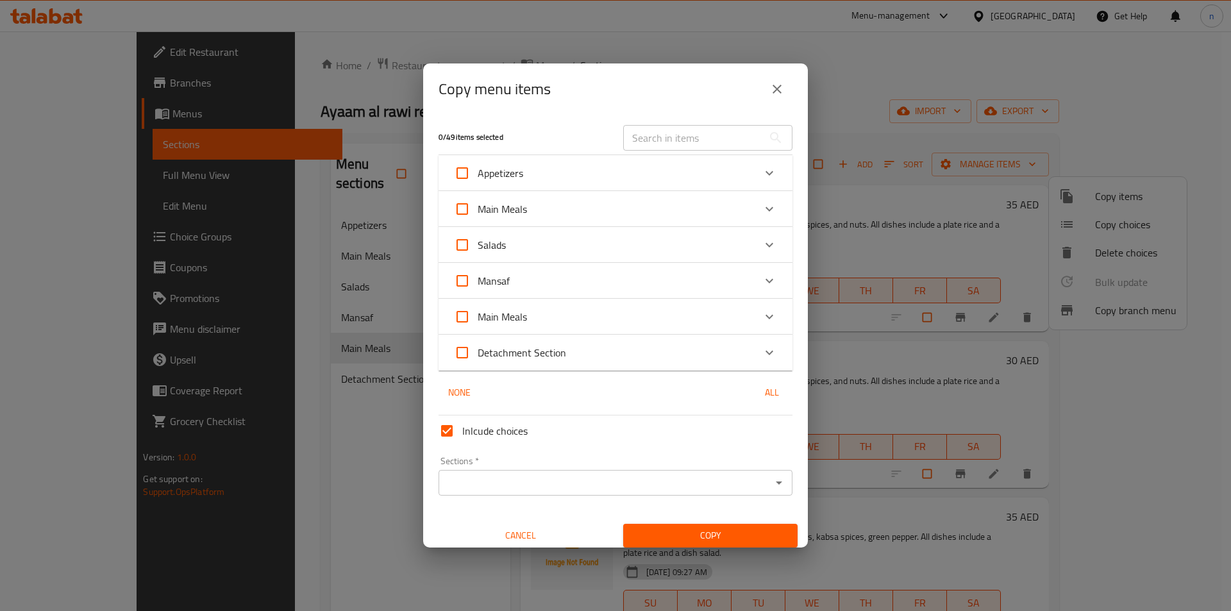
click at [544, 319] on div "Main Meals" at bounding box center [604, 316] width 300 height 31
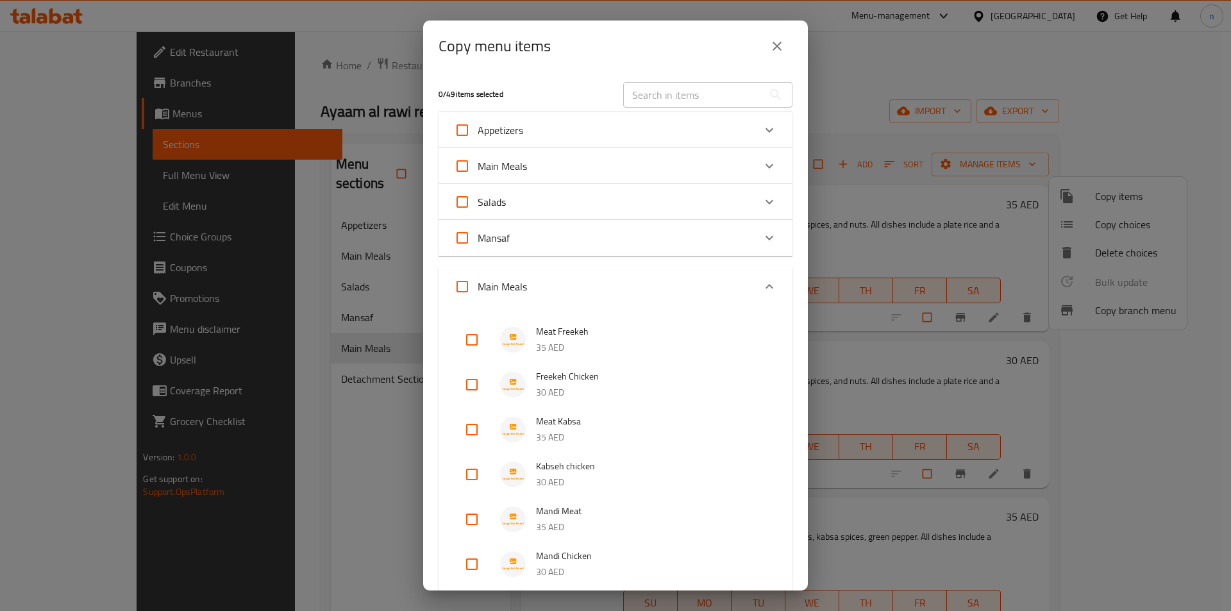
click at [461, 282] on input "Main Meals" at bounding box center [462, 286] width 31 height 31
checkbox input "true"
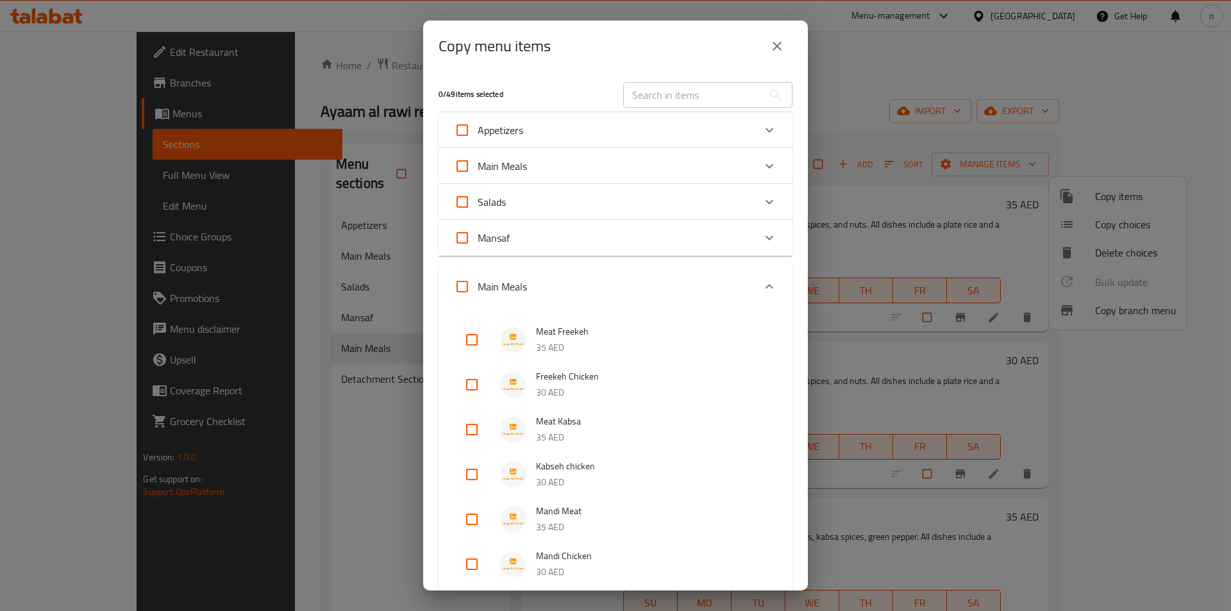
checkbox input "true"
click at [754, 289] on div "Expand" at bounding box center [769, 286] width 31 height 31
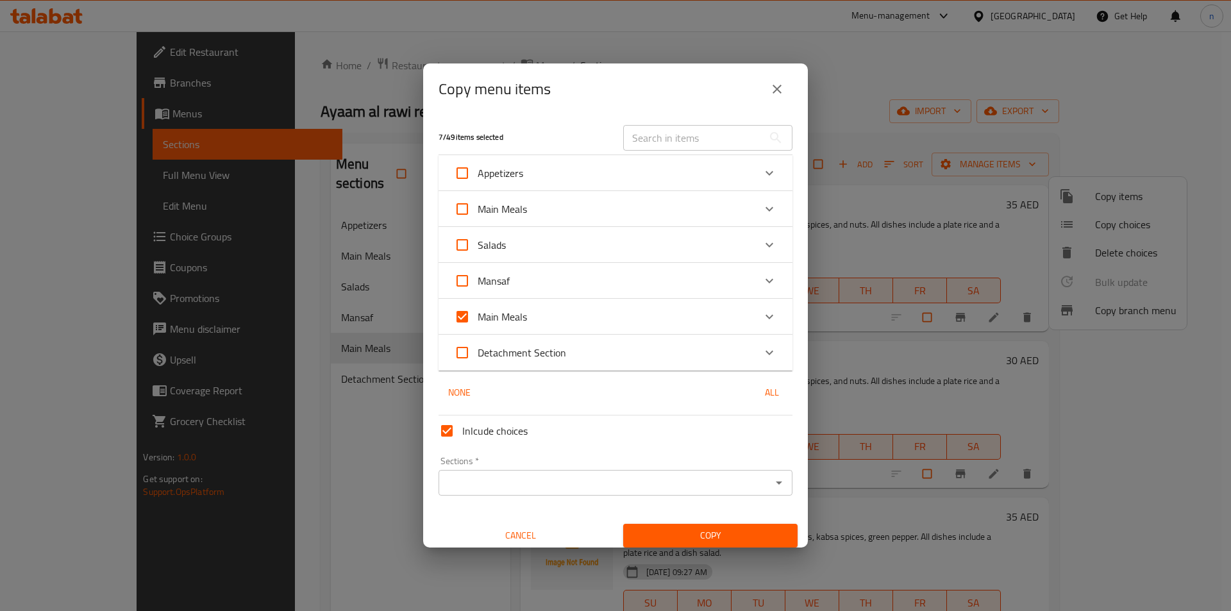
click at [557, 466] on div "Sections   * Sections *" at bounding box center [616, 475] width 354 height 39
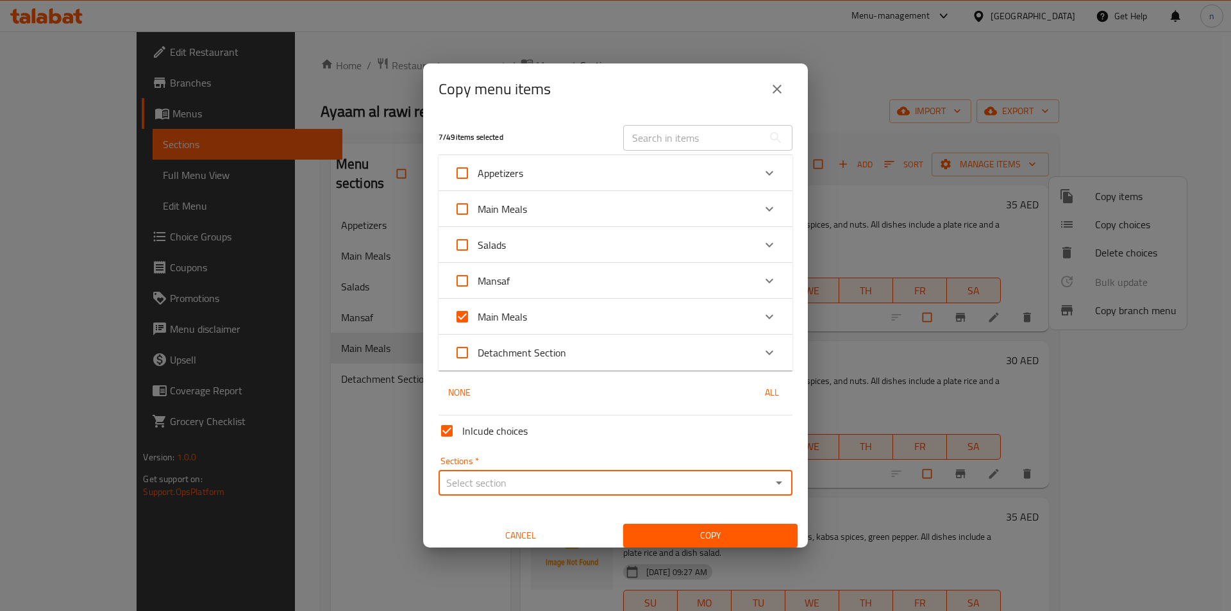
click at [556, 476] on input "Sections   *" at bounding box center [604, 483] width 325 height 18
click at [503, 352] on li "Main Meals" at bounding box center [610, 358] width 344 height 23
type input "Main Meals"
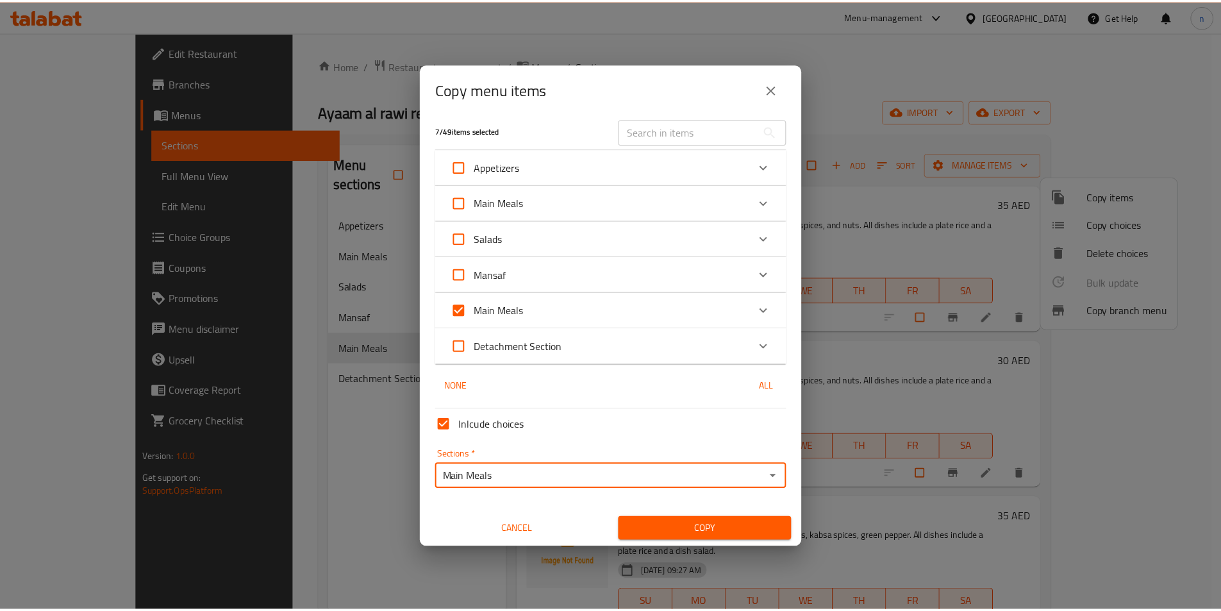
scroll to position [8, 0]
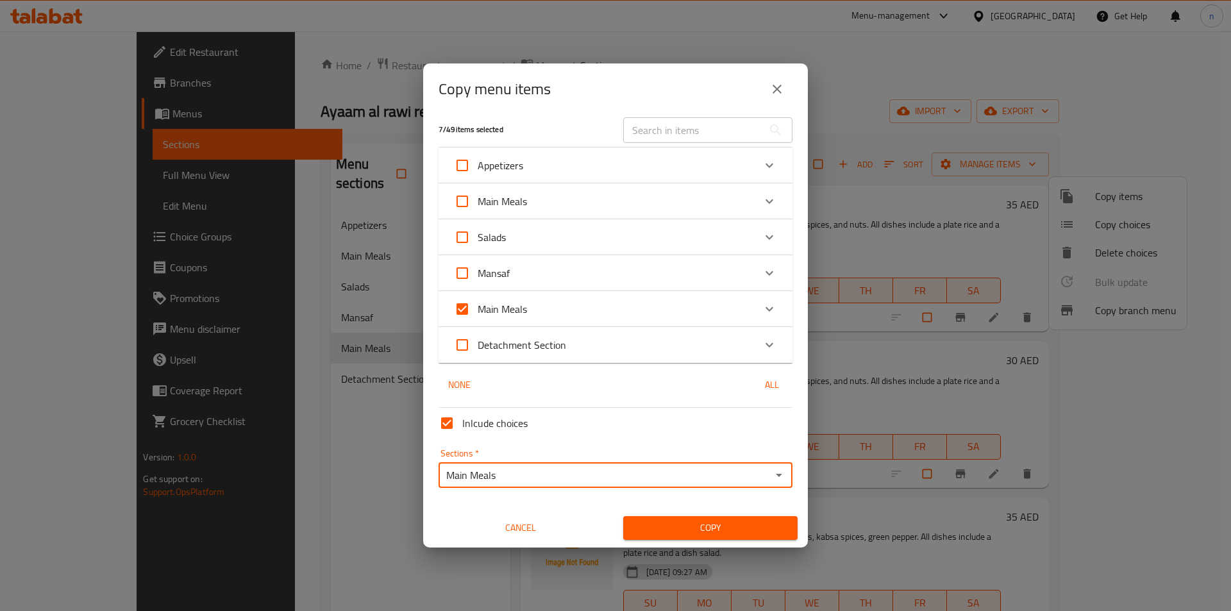
click at [715, 524] on span "Copy" at bounding box center [710, 528] width 154 height 16
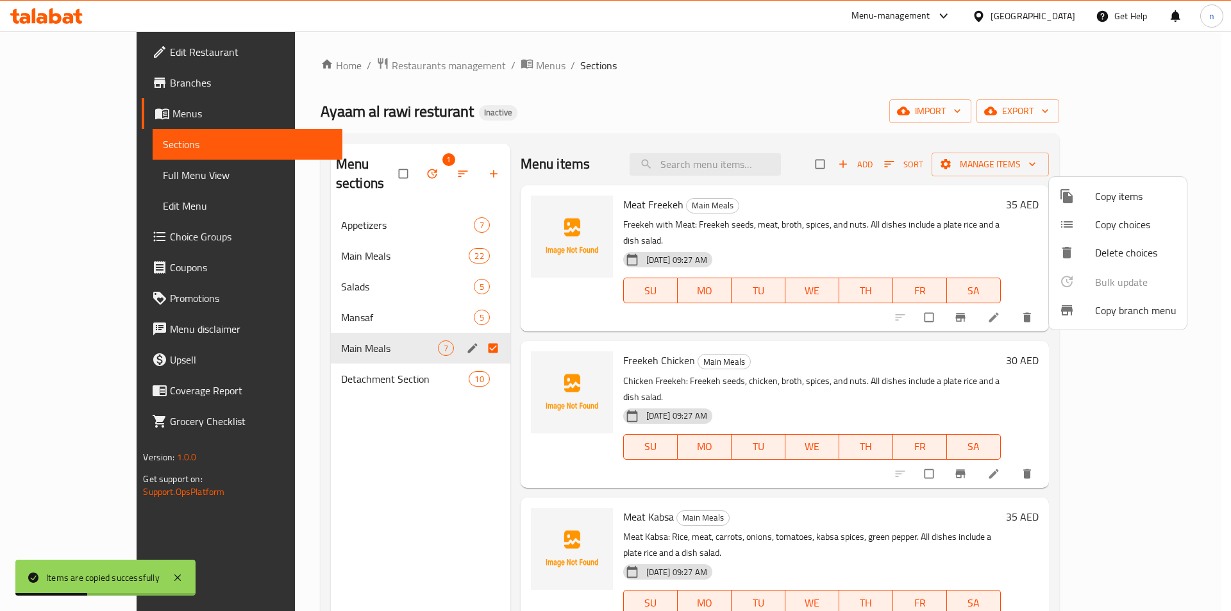
click at [443, 162] on div at bounding box center [615, 305] width 1231 height 611
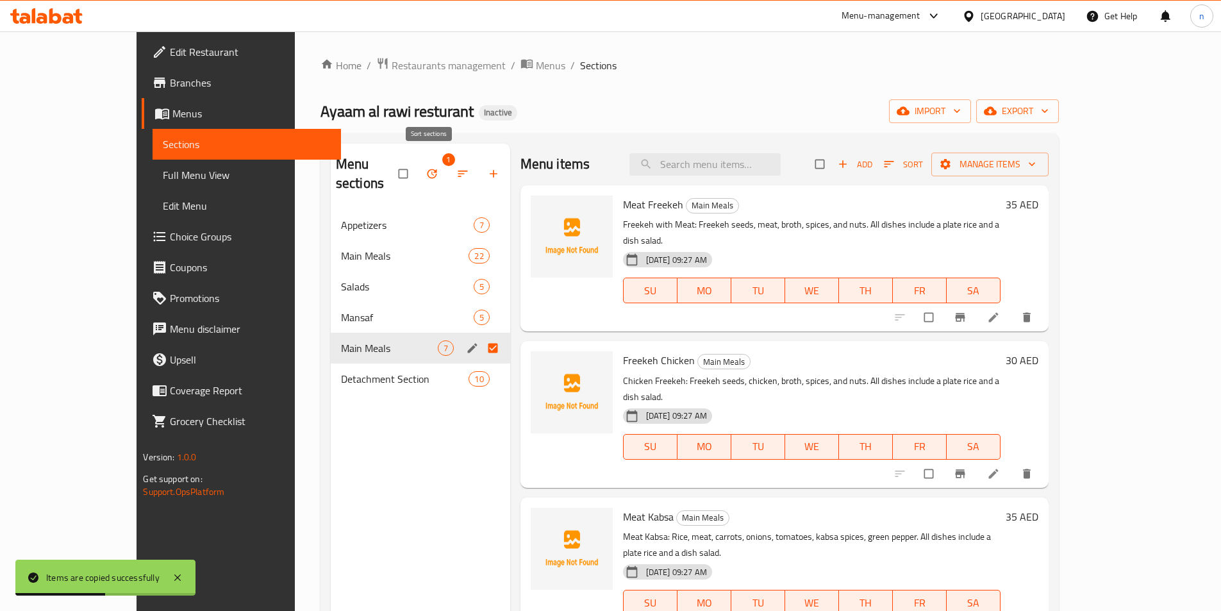
click at [456, 167] on icon "button" at bounding box center [462, 173] width 13 height 13
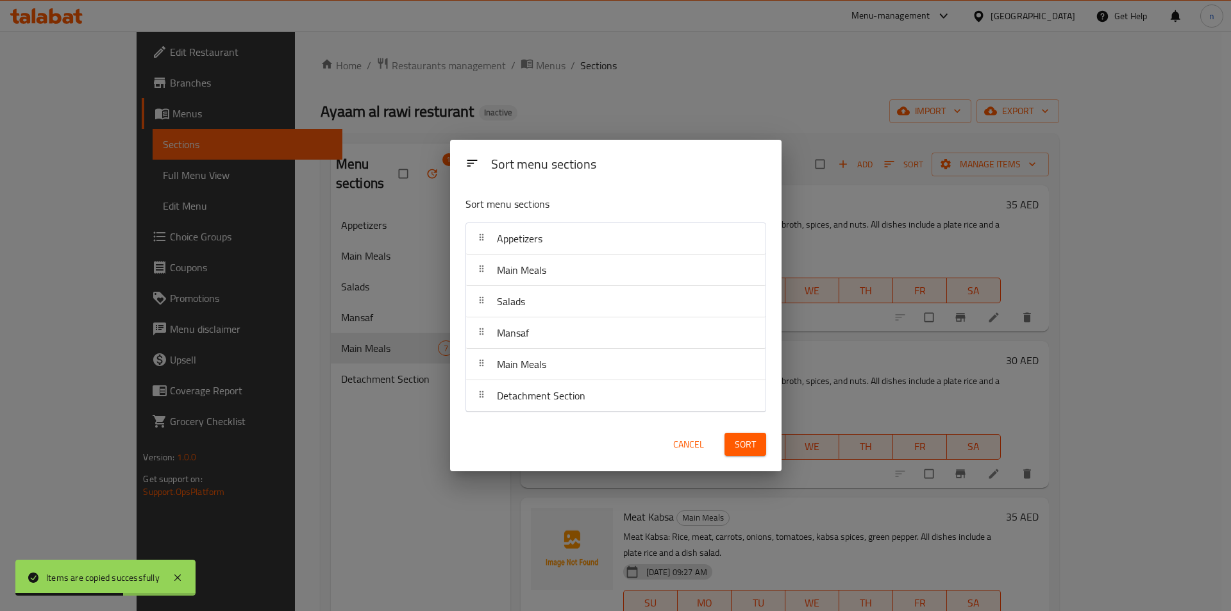
click at [417, 217] on div "Sort menu sections Sort menu sections Appetizers Main Meals Salads Mansaf Main …" at bounding box center [615, 305] width 1231 height 611
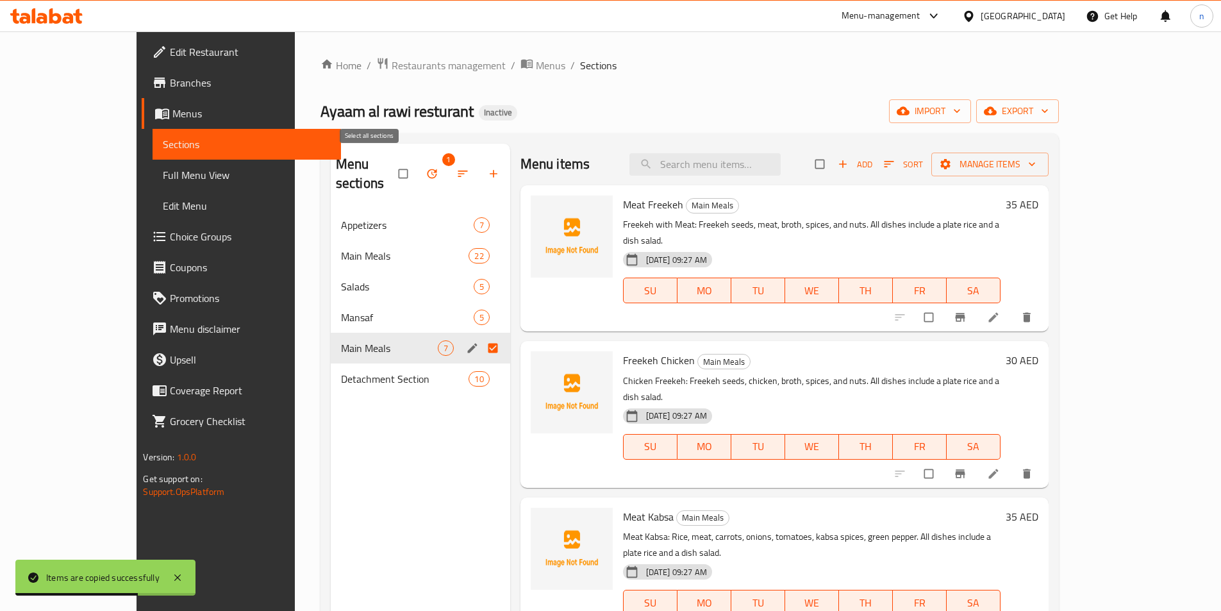
click at [391, 164] on input "checkbox" at bounding box center [404, 174] width 27 height 24
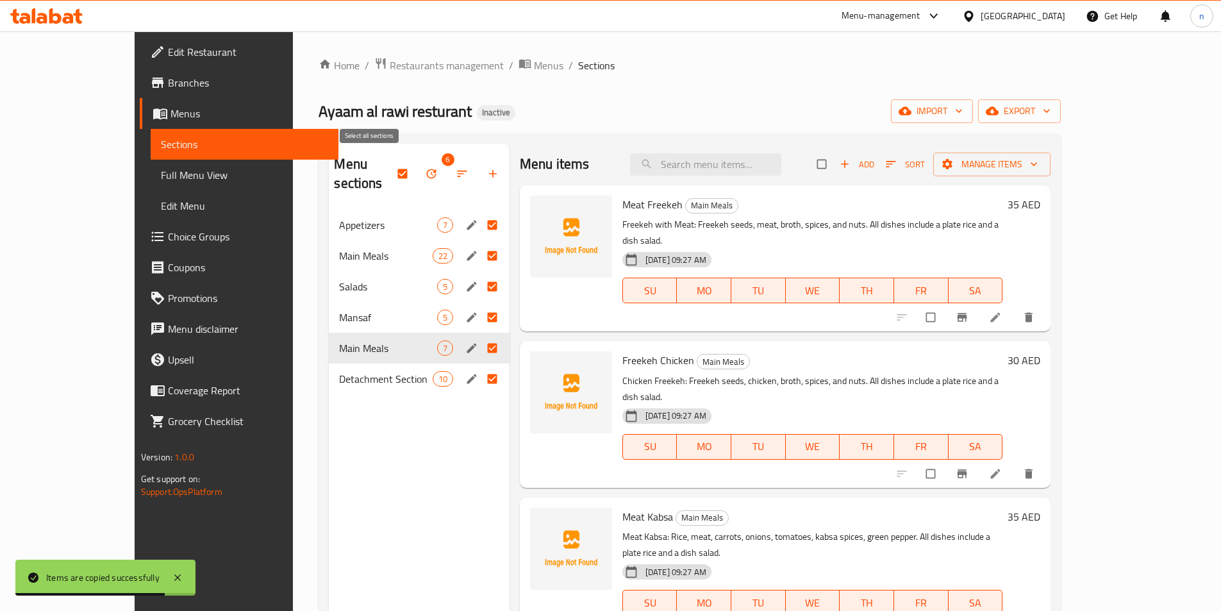
click at [390, 162] on input "checkbox" at bounding box center [403, 174] width 27 height 24
checkbox input "false"
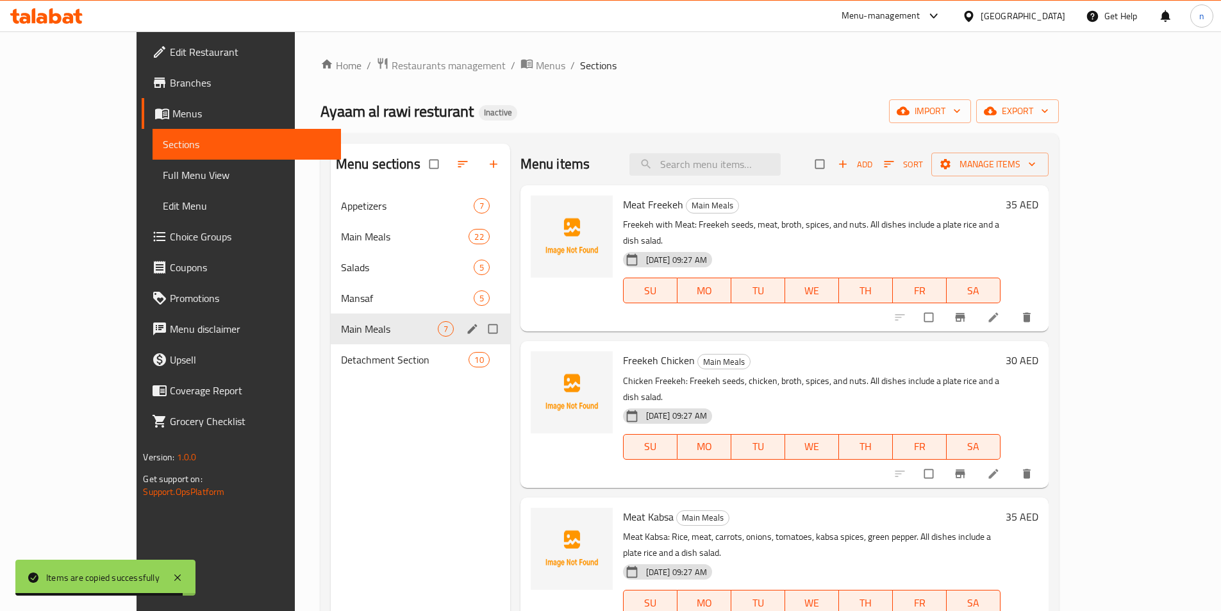
click at [481, 327] on input "Menu sections" at bounding box center [494, 329] width 27 height 24
checkbox input "true"
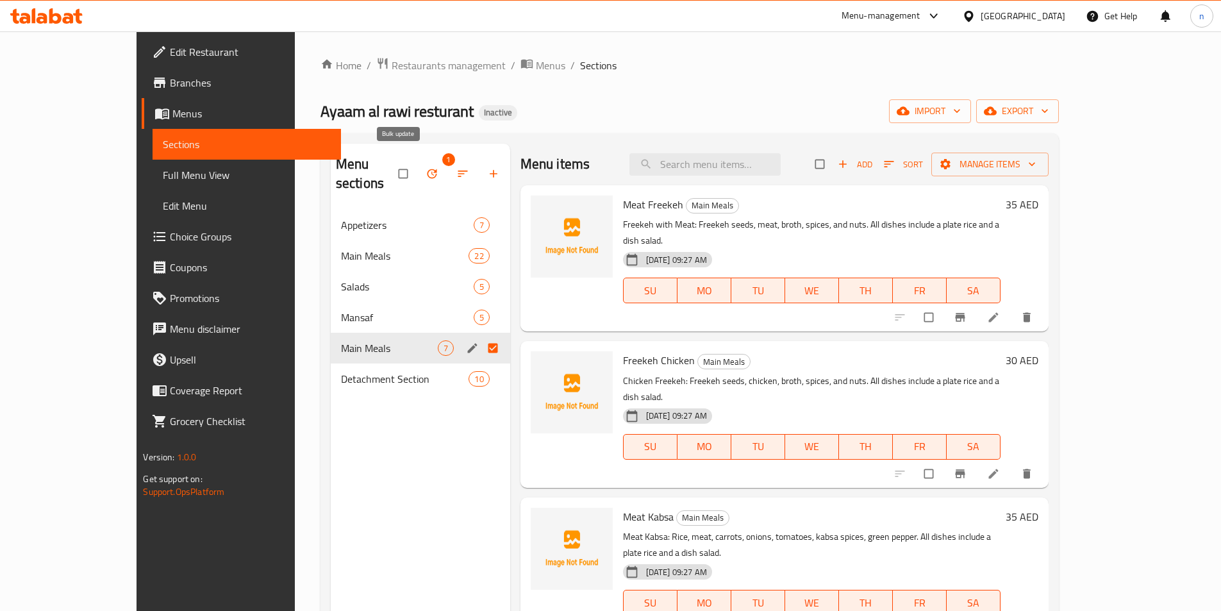
click at [426, 167] on icon "button" at bounding box center [432, 173] width 13 height 13
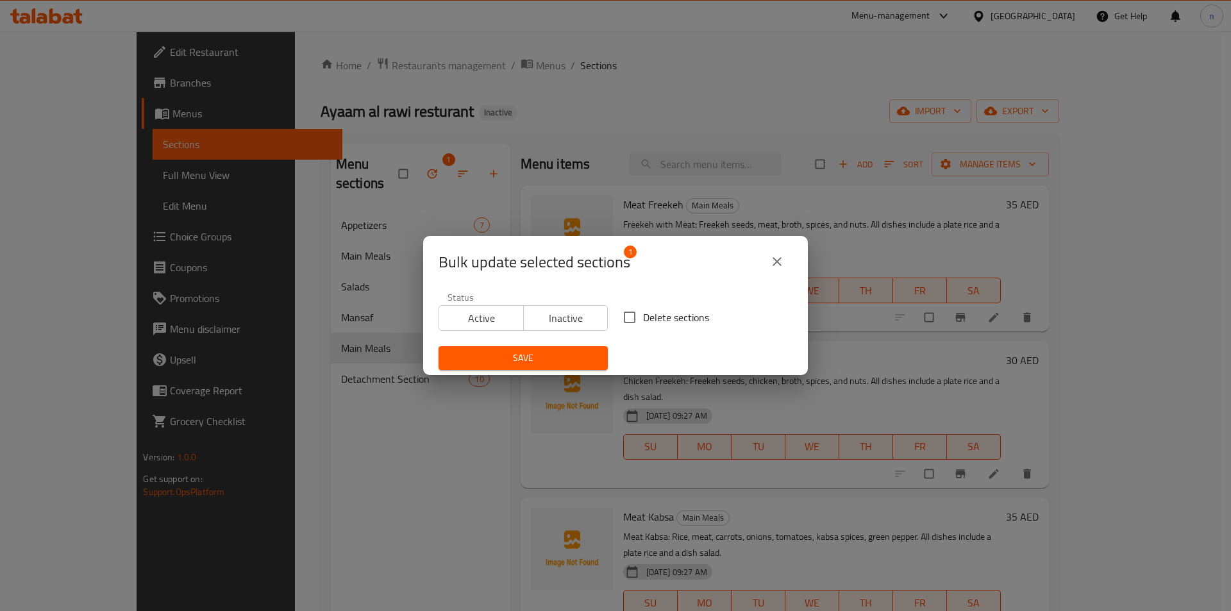
click at [616, 315] on input "Delete sections" at bounding box center [629, 317] width 27 height 27
checkbox input "true"
click at [556, 355] on span "Save" at bounding box center [523, 358] width 149 height 16
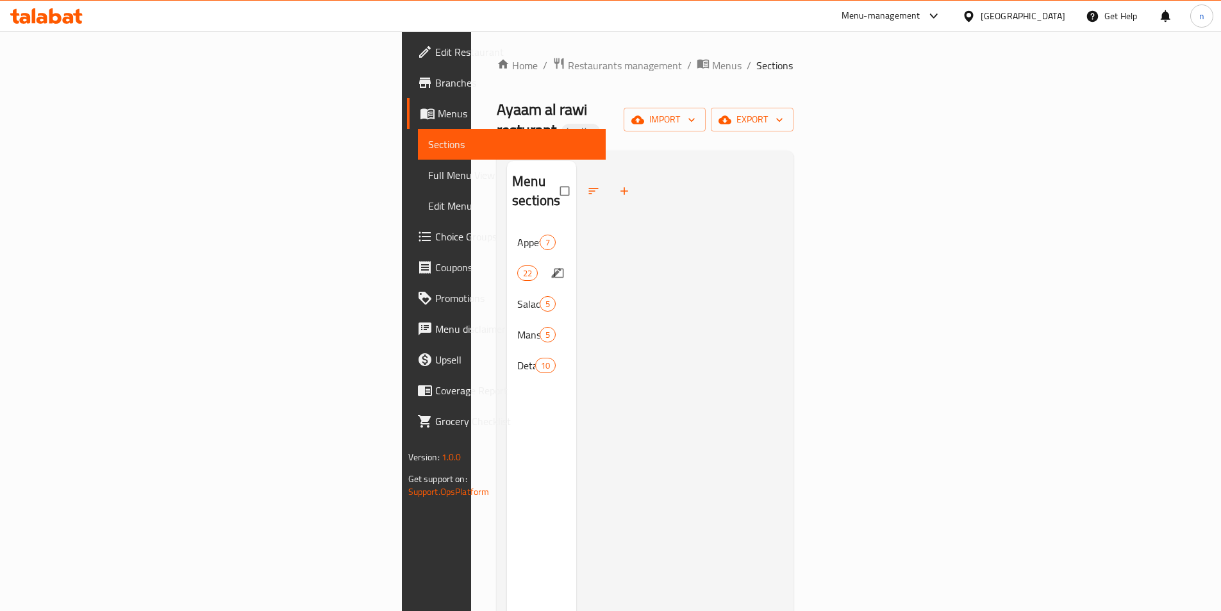
click at [507, 258] on div "Main Meals 22" at bounding box center [541, 273] width 69 height 31
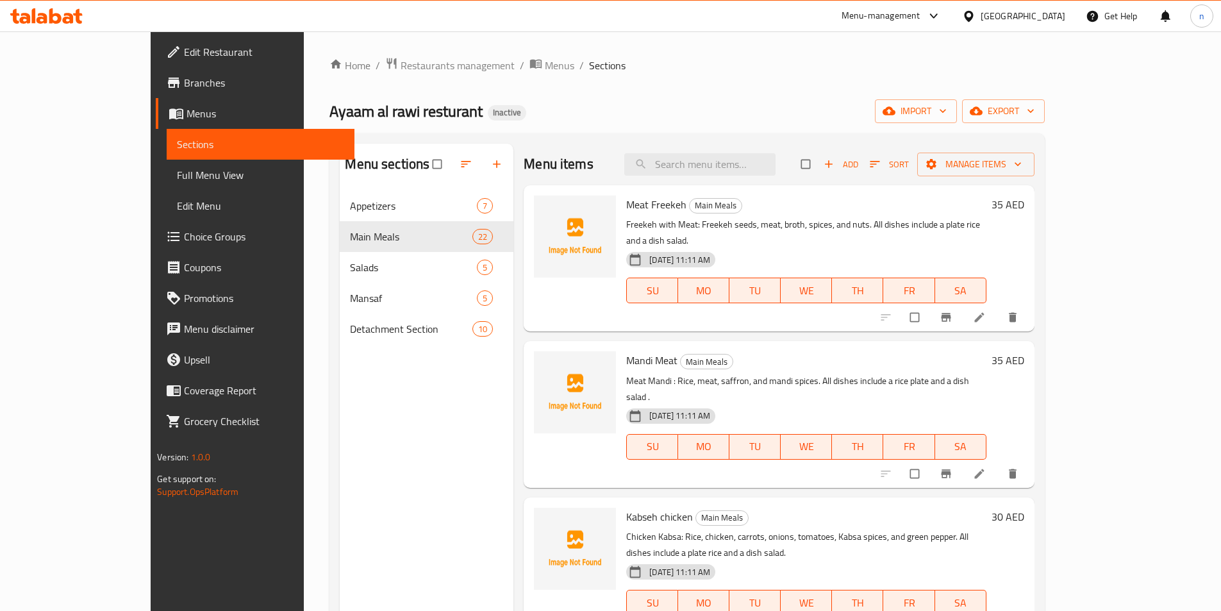
click at [801, 126] on div "Home / Restaurants management / Menus / Sections Ayaam al rawi resturant Inacti…" at bounding box center [687, 411] width 715 height 708
drag, startPoint x: 871, startPoint y: 171, endPoint x: 900, endPoint y: 84, distance: 91.4
click at [900, 84] on div "Home / Restaurants management / Menus / Sections Ayaam al rawi resturant Inacti…" at bounding box center [687, 411] width 715 height 708
drag, startPoint x: 807, startPoint y: 87, endPoint x: 822, endPoint y: 93, distance: 15.8
click at [822, 93] on div "Home / Restaurants management / Menus / Sections Ayaam al rawi resturant Inacti…" at bounding box center [687, 411] width 715 height 708
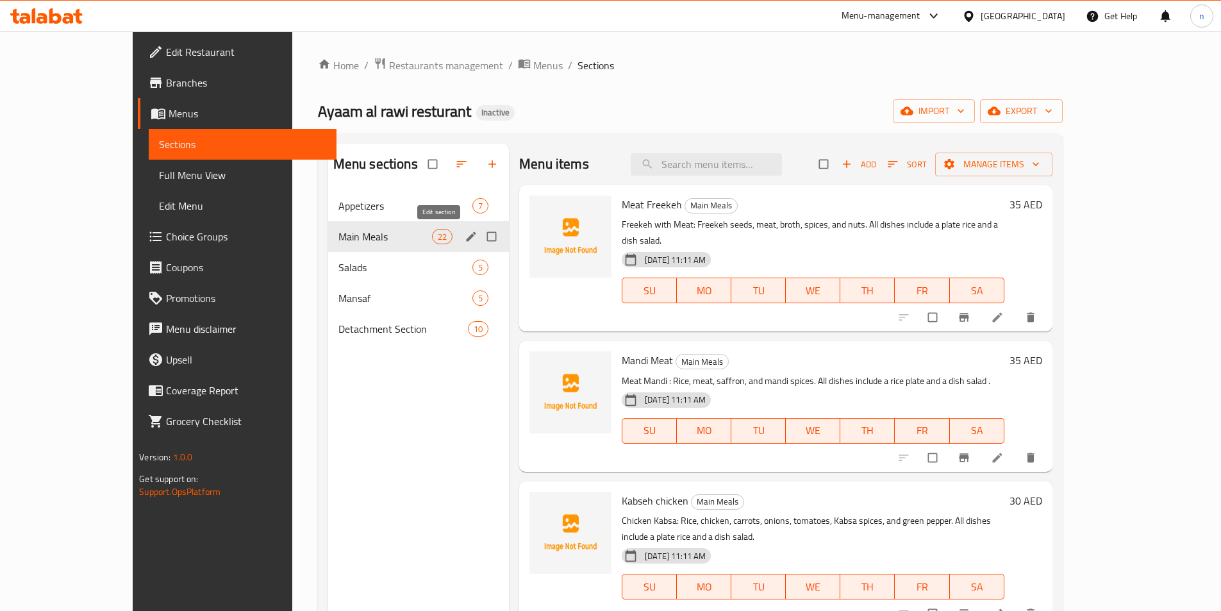
click at [465, 240] on icon "edit" at bounding box center [471, 236] width 13 height 13
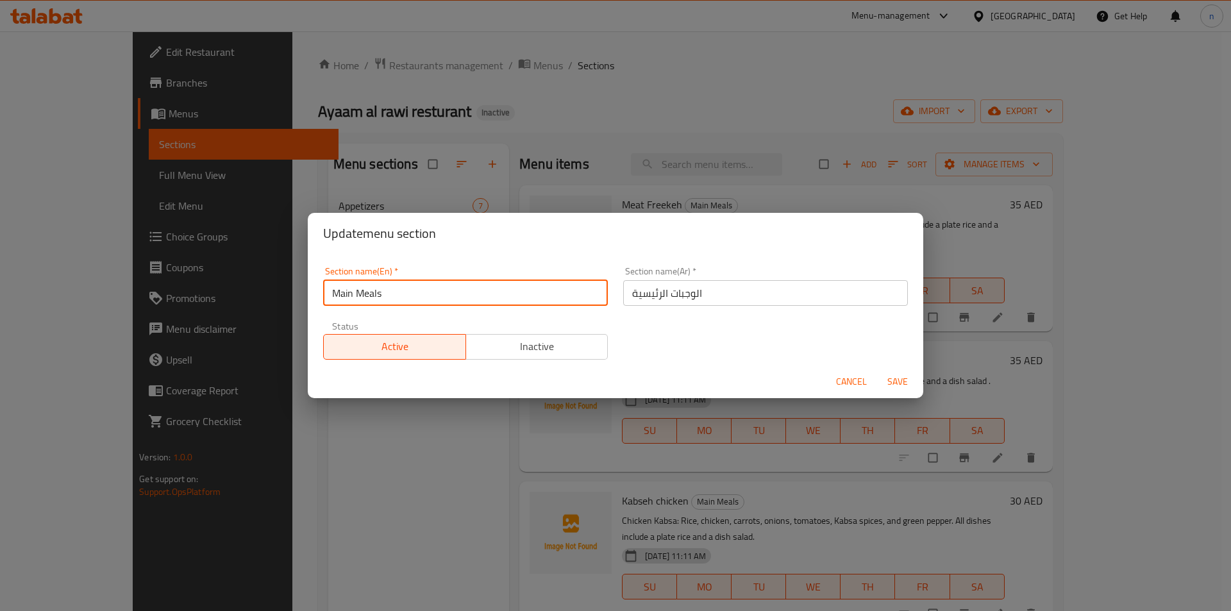
click at [348, 296] on input "Main Meals" at bounding box center [465, 293] width 285 height 26
click at [524, 135] on div "Update menu section Section name(En)   * Main Meals Section name(En) * Section …" at bounding box center [615, 305] width 1231 height 611
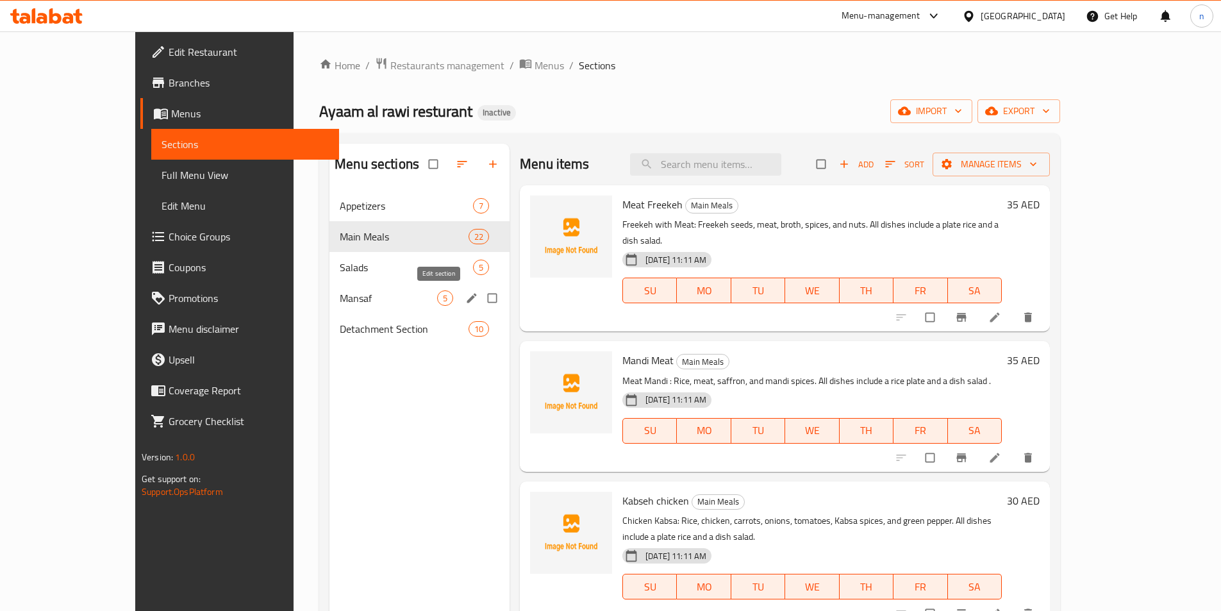
click at [465, 297] on icon "edit" at bounding box center [471, 298] width 13 height 13
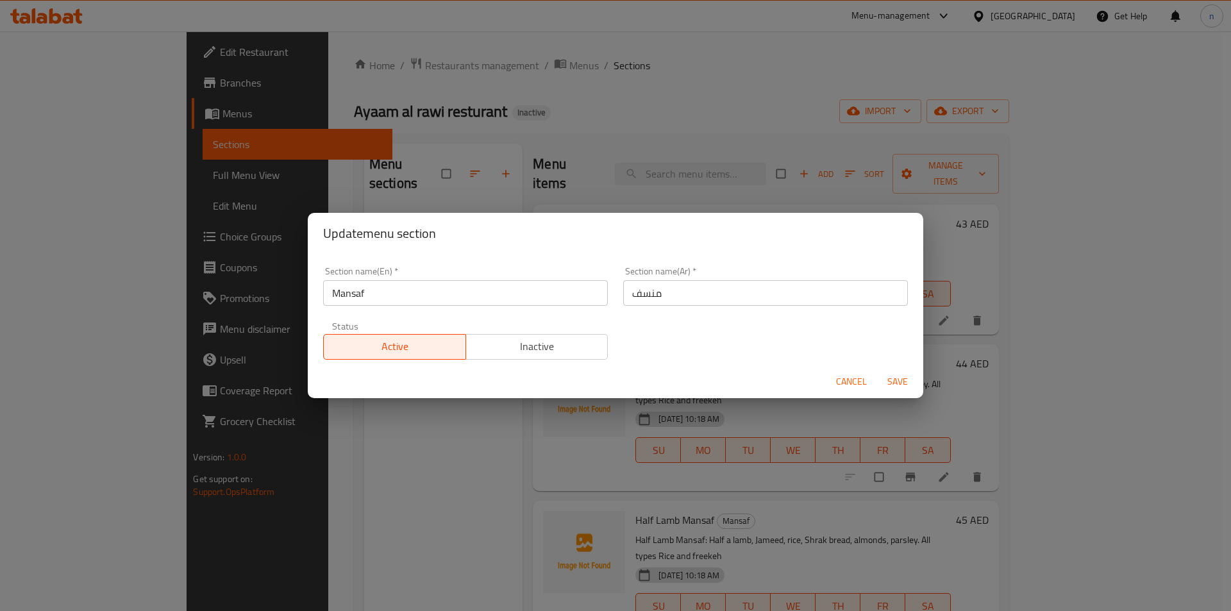
click at [361, 291] on input "Mansaf" at bounding box center [465, 293] width 285 height 26
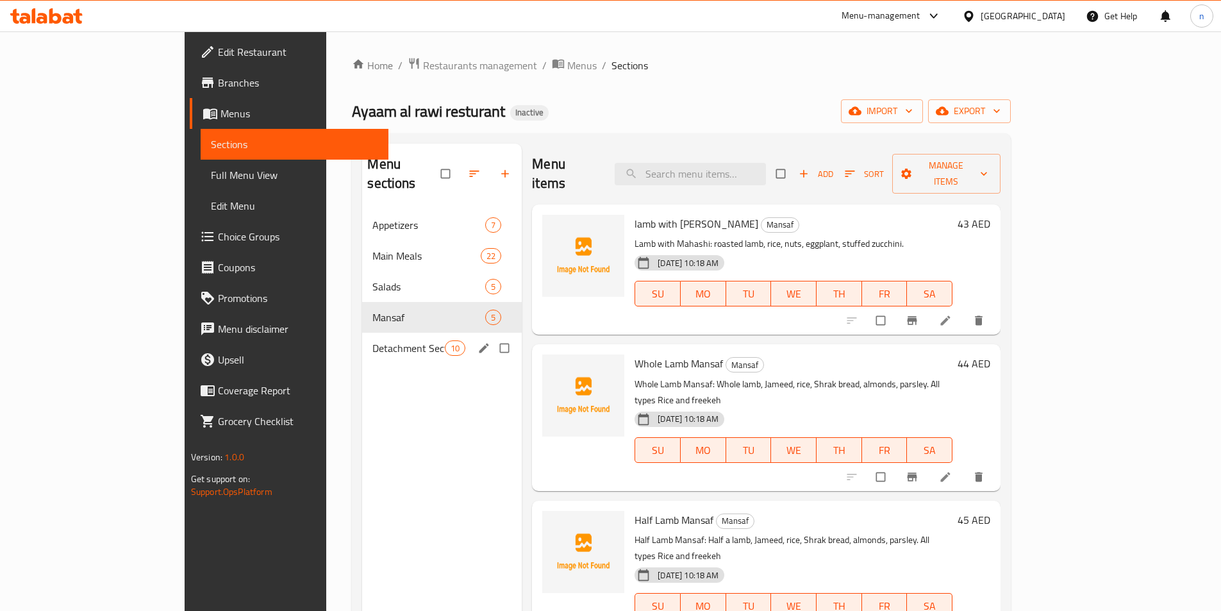
click at [435, 337] on div "Detachment Section 10" at bounding box center [442, 348] width 160 height 31
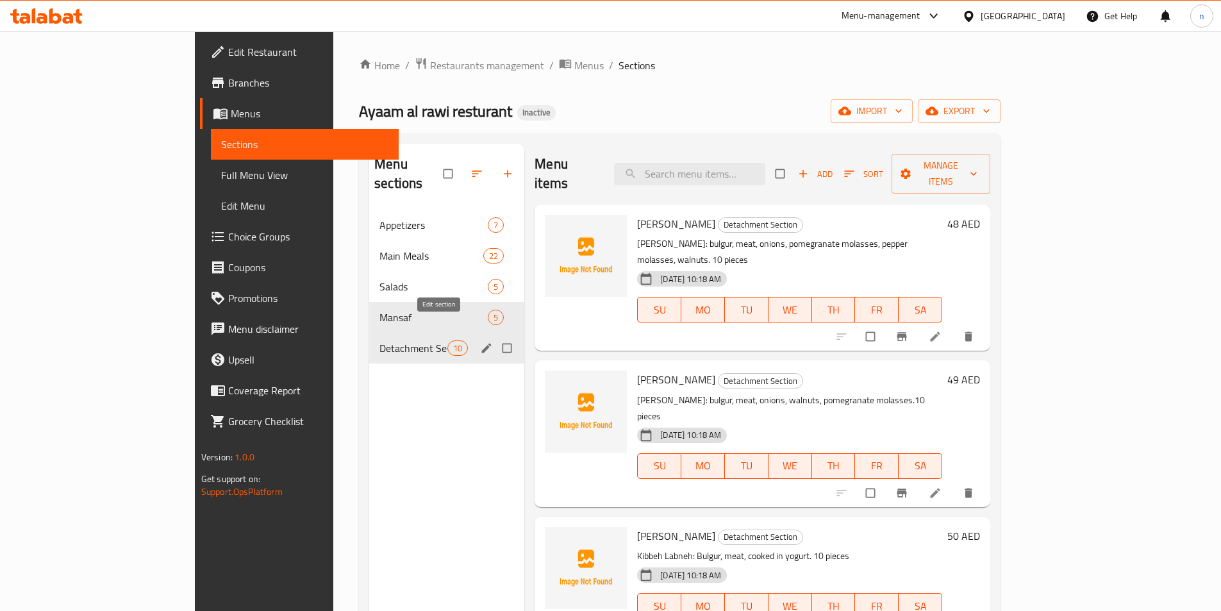
click at [480, 342] on icon "edit" at bounding box center [486, 348] width 13 height 13
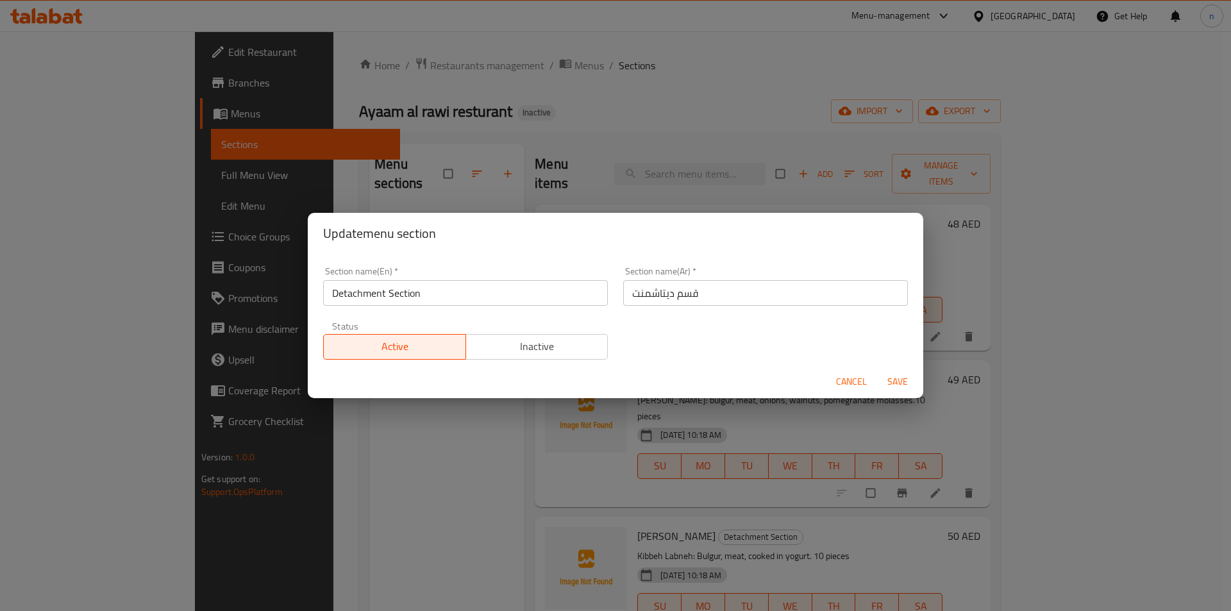
click at [396, 297] on input "Detachment Section" at bounding box center [465, 293] width 285 height 26
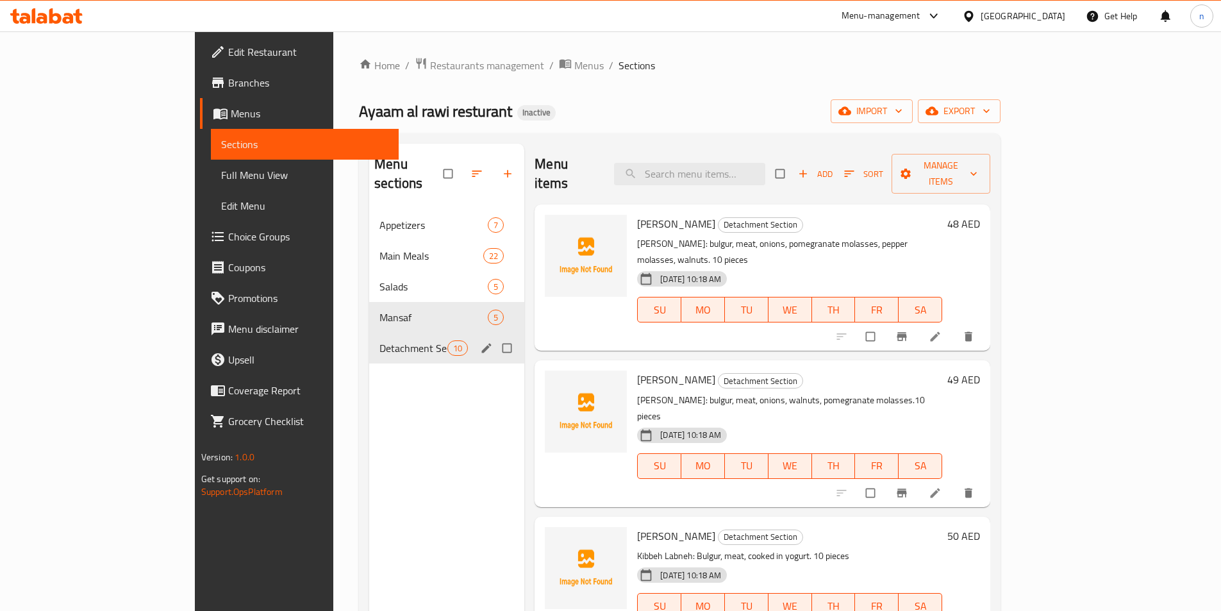
click at [478, 340] on button "edit" at bounding box center [487, 348] width 19 height 17
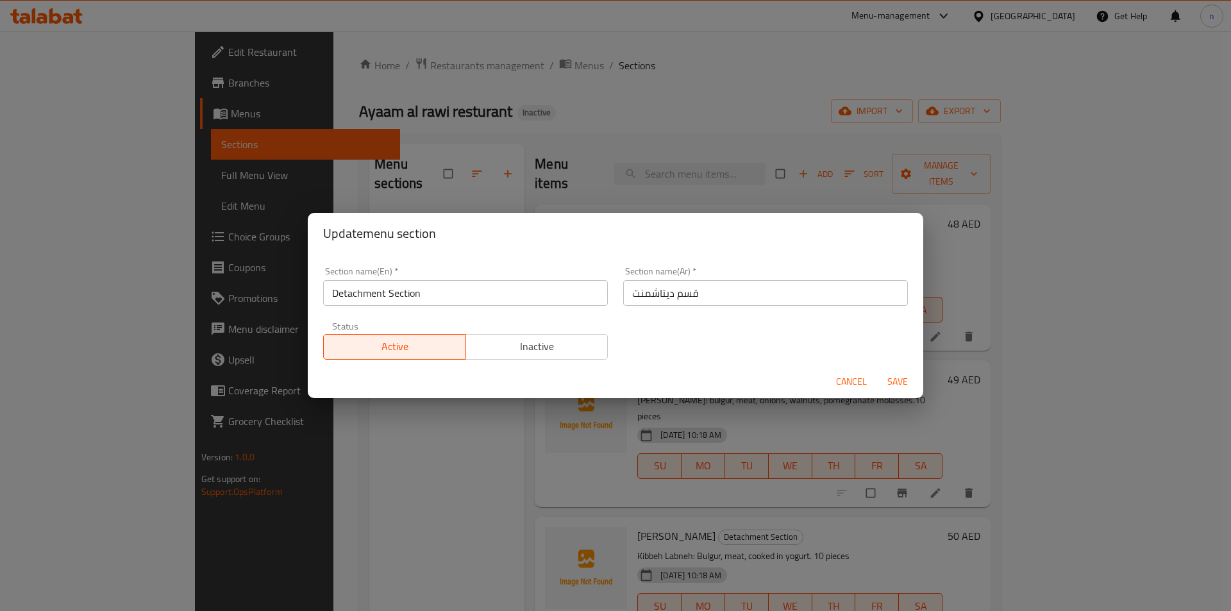
click at [374, 289] on input "Detachment Section" at bounding box center [465, 293] width 285 height 26
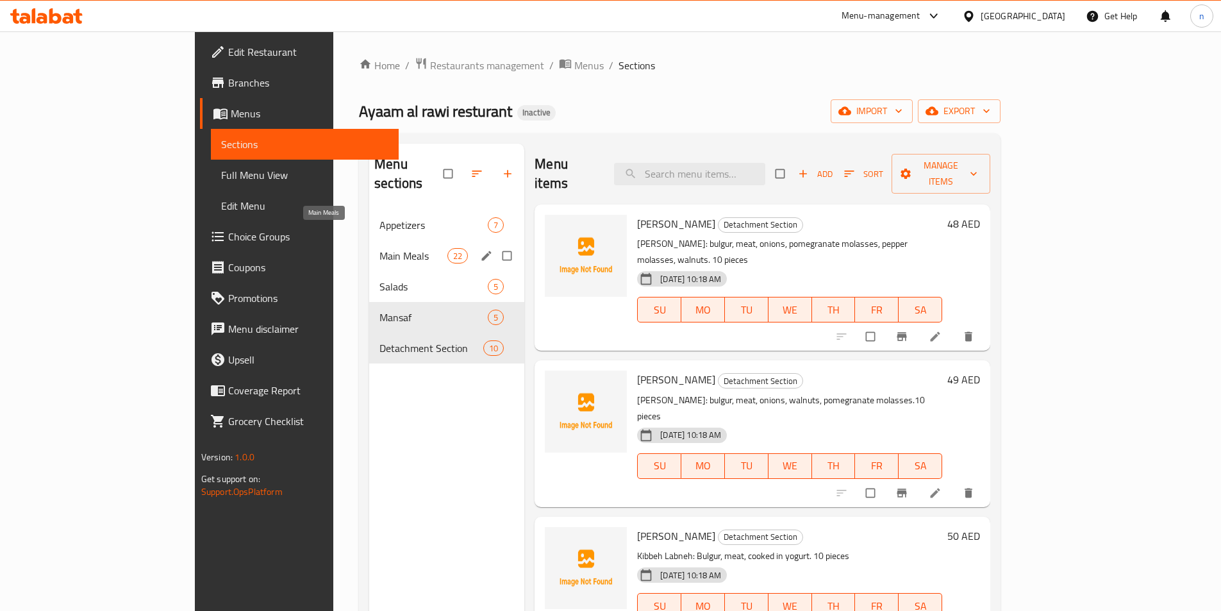
click at [380, 248] on span "Main Meals" at bounding box center [414, 255] width 68 height 15
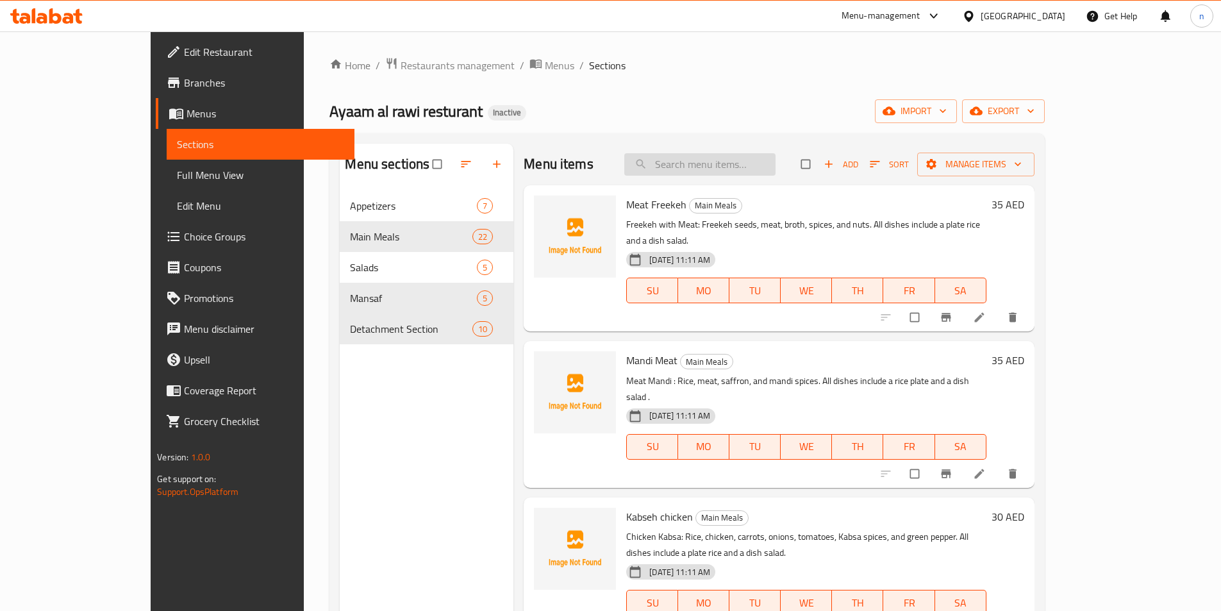
click at [720, 158] on input "search" at bounding box center [699, 164] width 151 height 22
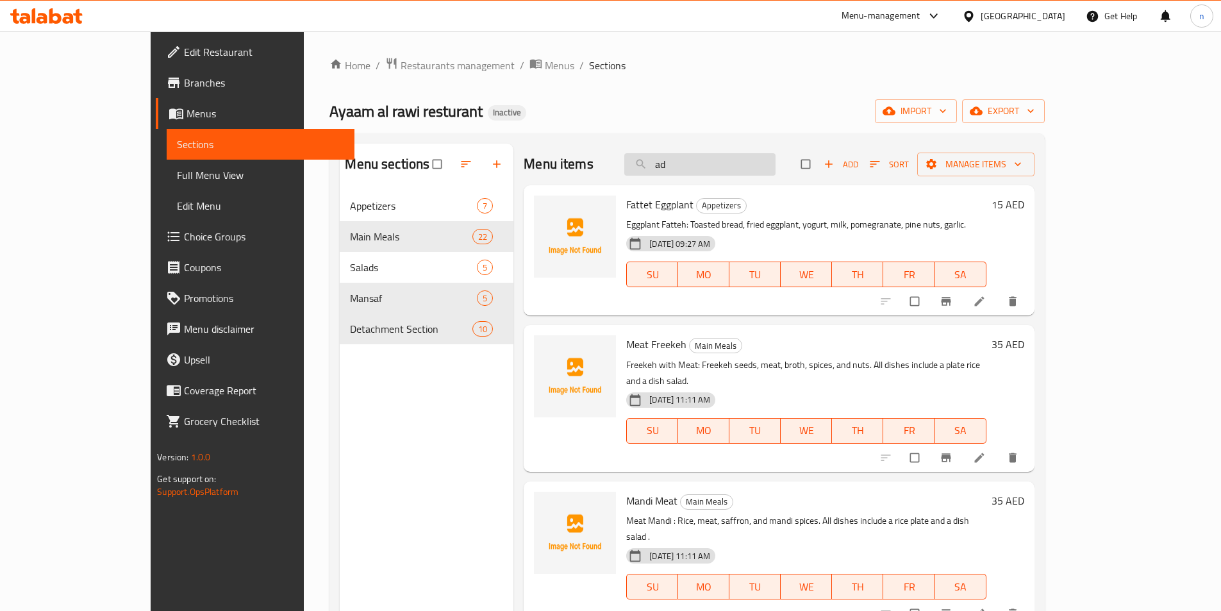
type input "a"
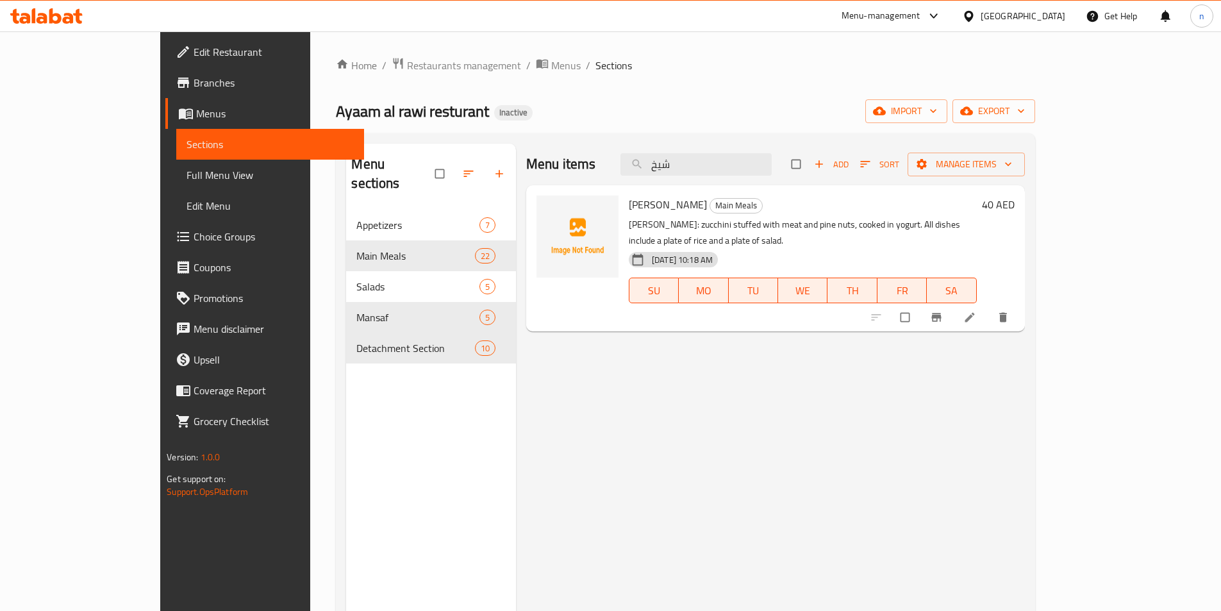
type input "شيخ"
click at [989, 307] on li at bounding box center [971, 317] width 36 height 21
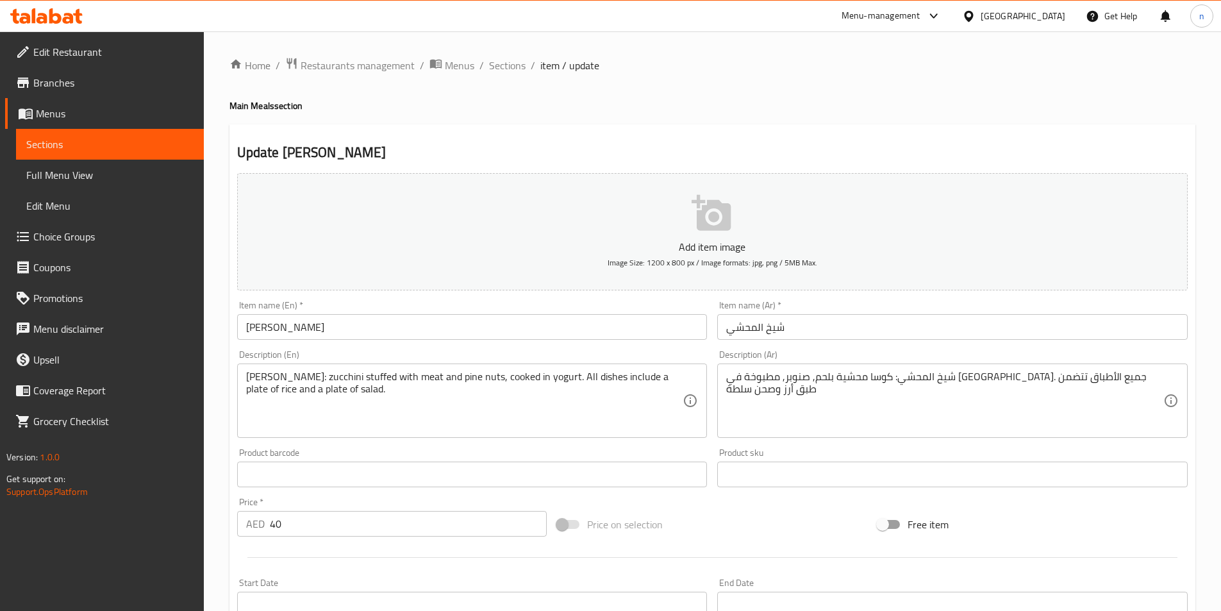
click at [775, 332] on input "شيخ المحشي" at bounding box center [952, 327] width 471 height 26
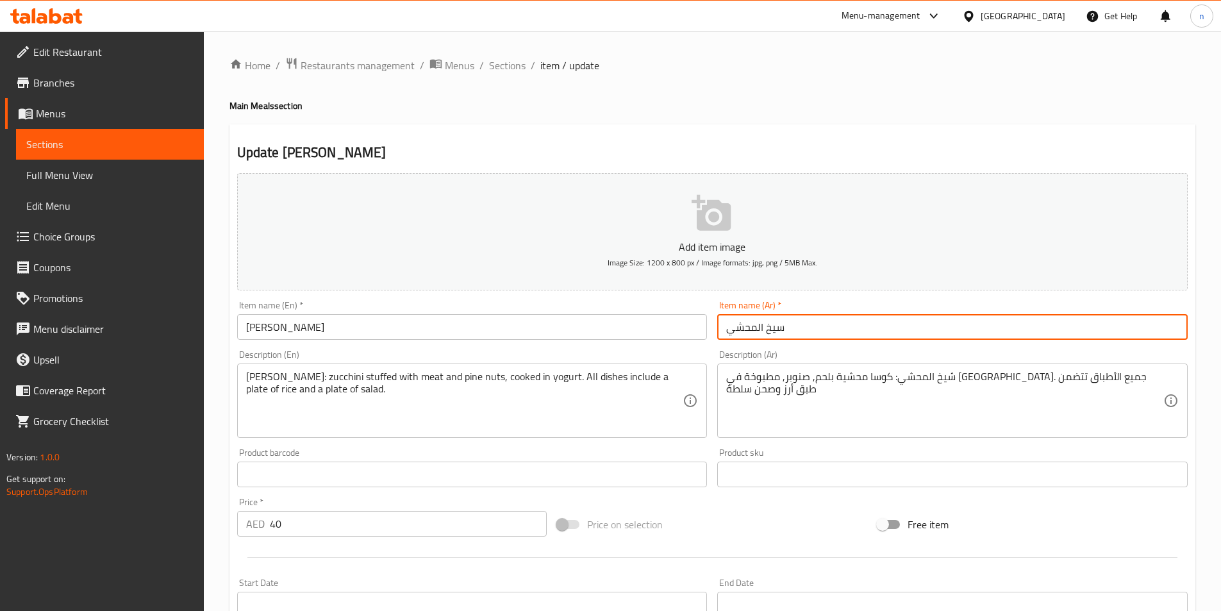
type input "سيخ المحشي"
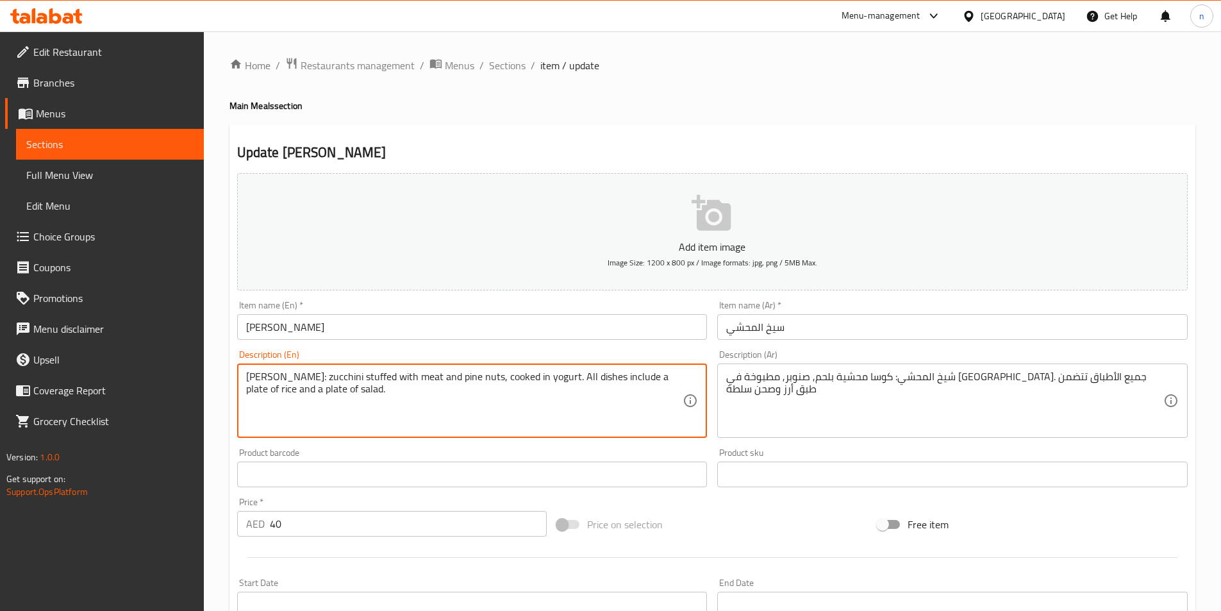
click at [259, 381] on textarea "[PERSON_NAME]: zucchini stuffed with meat and pine nuts, cooked in yogurt. All …" at bounding box center [464, 401] width 437 height 61
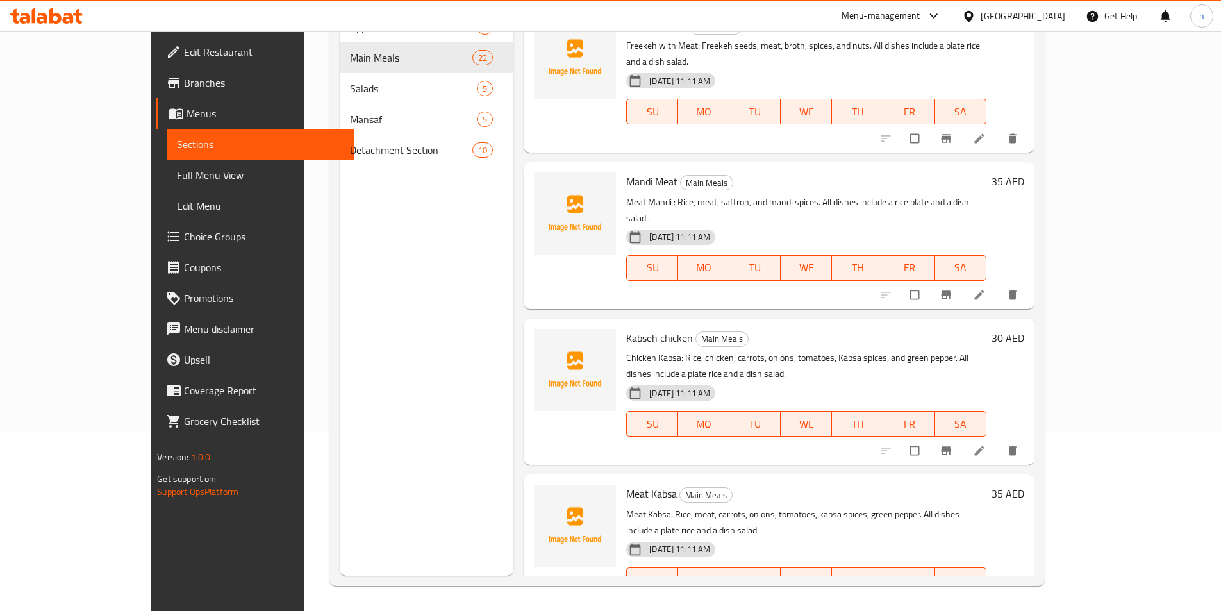
scroll to position [180, 0]
click at [177, 183] on span "Full Menu View" at bounding box center [260, 174] width 167 height 15
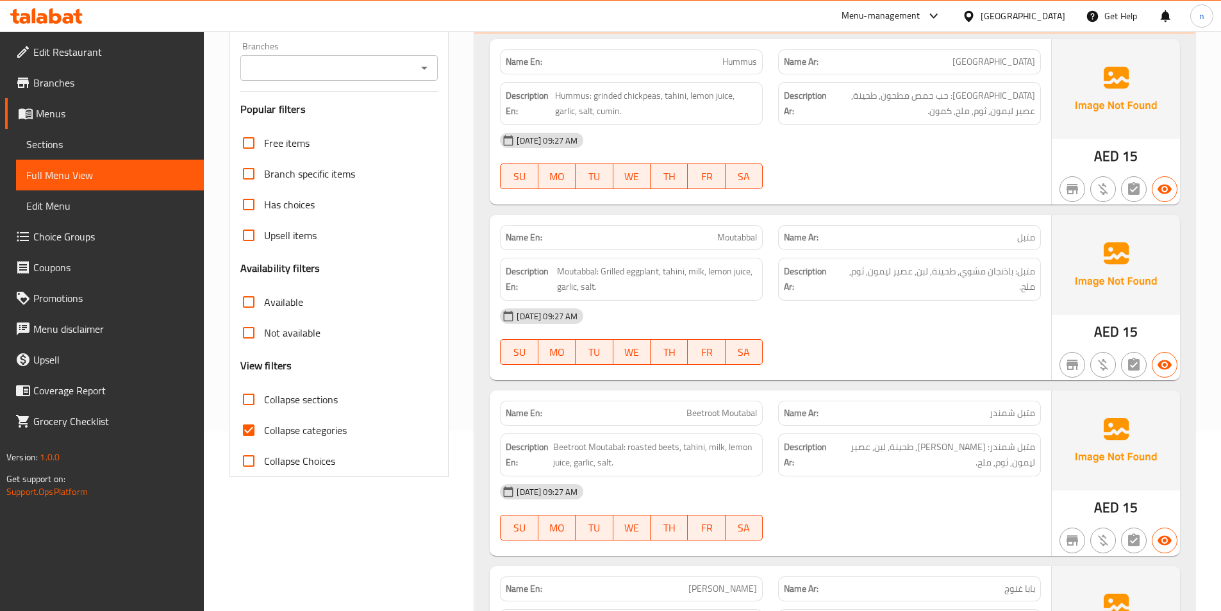
click at [258, 426] on input "Collapse categories" at bounding box center [248, 430] width 31 height 31
checkbox input "false"
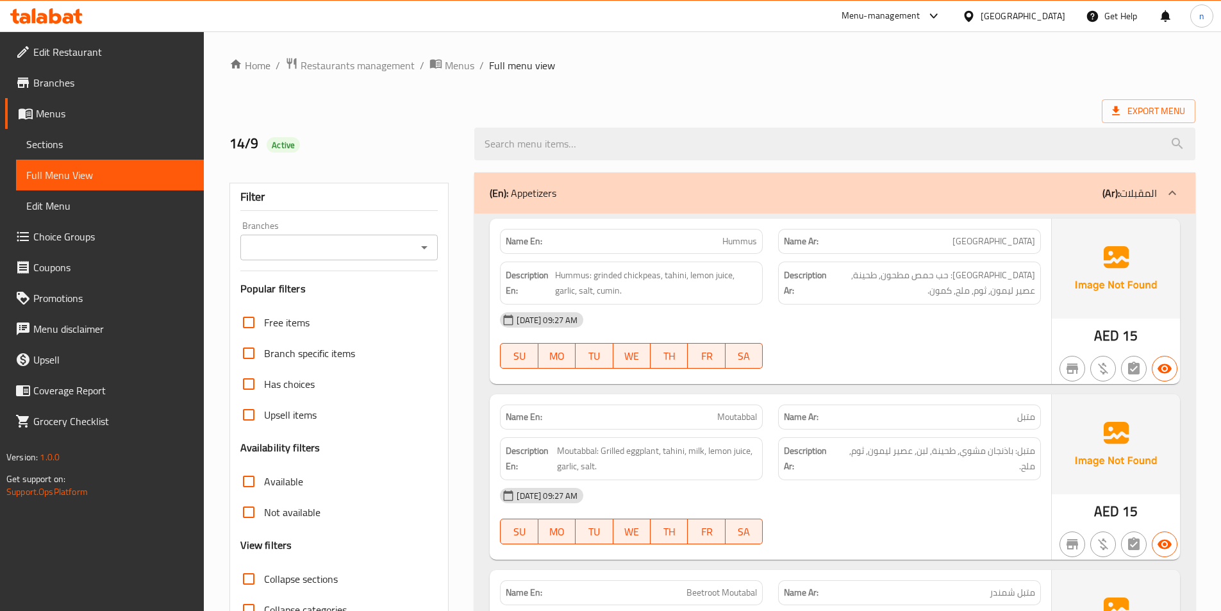
click at [965, 206] on div "(En): Appetizers (Ar): المقبلات" at bounding box center [834, 192] width 721 height 41
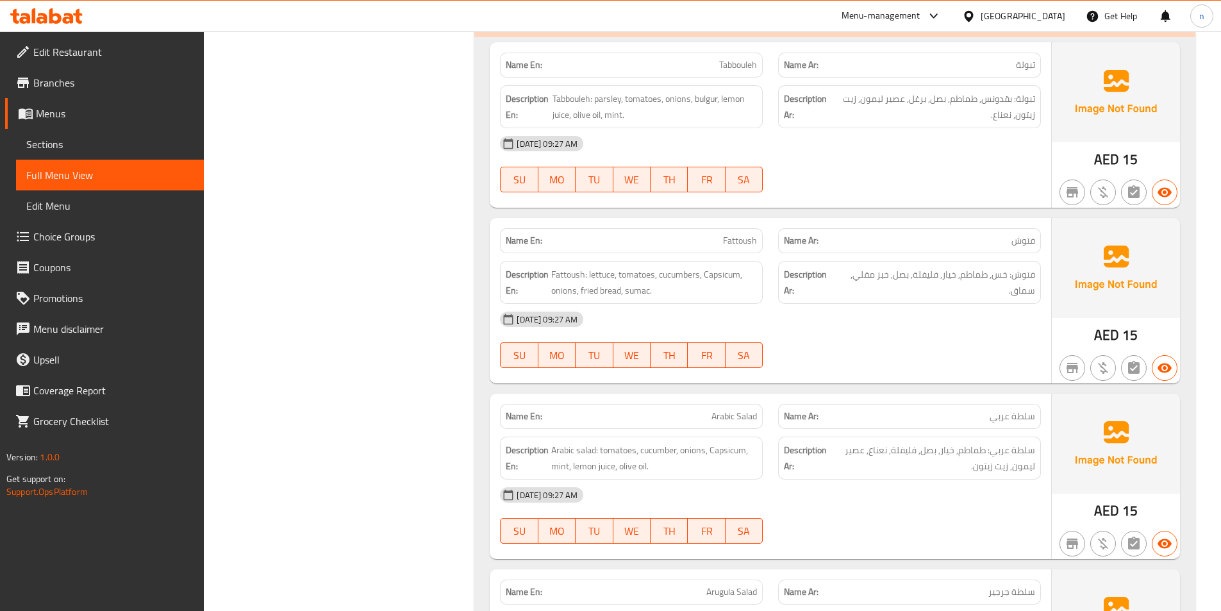
scroll to position [4295, 0]
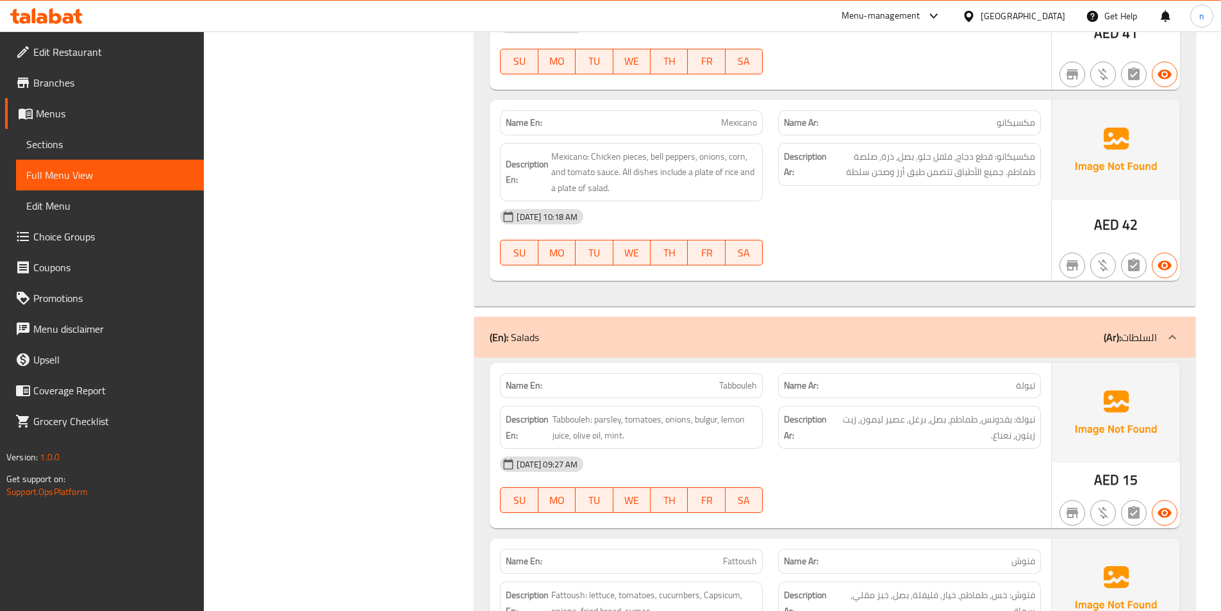
click at [1007, 338] on div "(En): Salads (Ar): السلطات" at bounding box center [823, 337] width 667 height 15
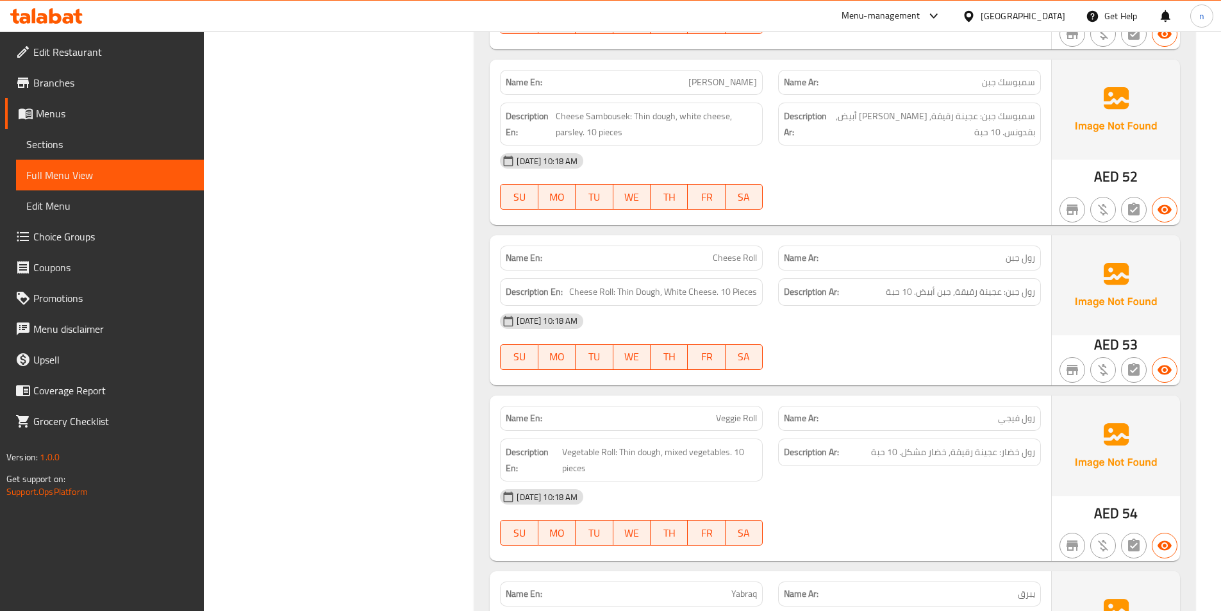
scroll to position [6196, 0]
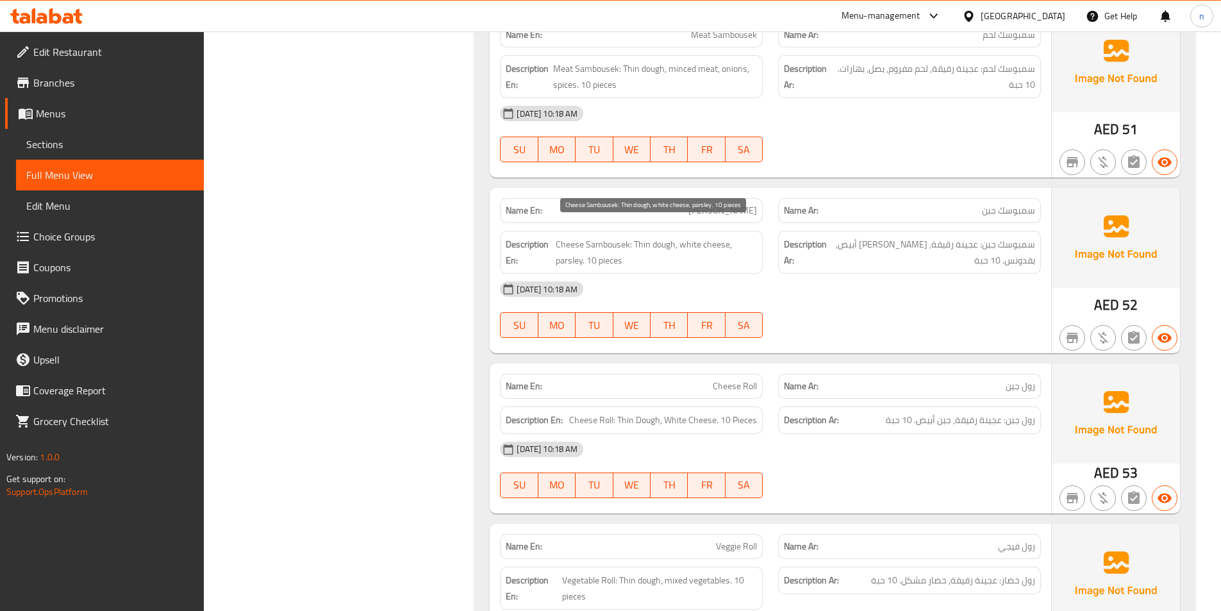
click at [643, 237] on span "Cheese Sambousek: Thin dough, white cheese, parsley. 10 pieces" at bounding box center [657, 252] width 202 height 31
drag, startPoint x: 456, startPoint y: 310, endPoint x: 421, endPoint y: 306, distance: 36.0
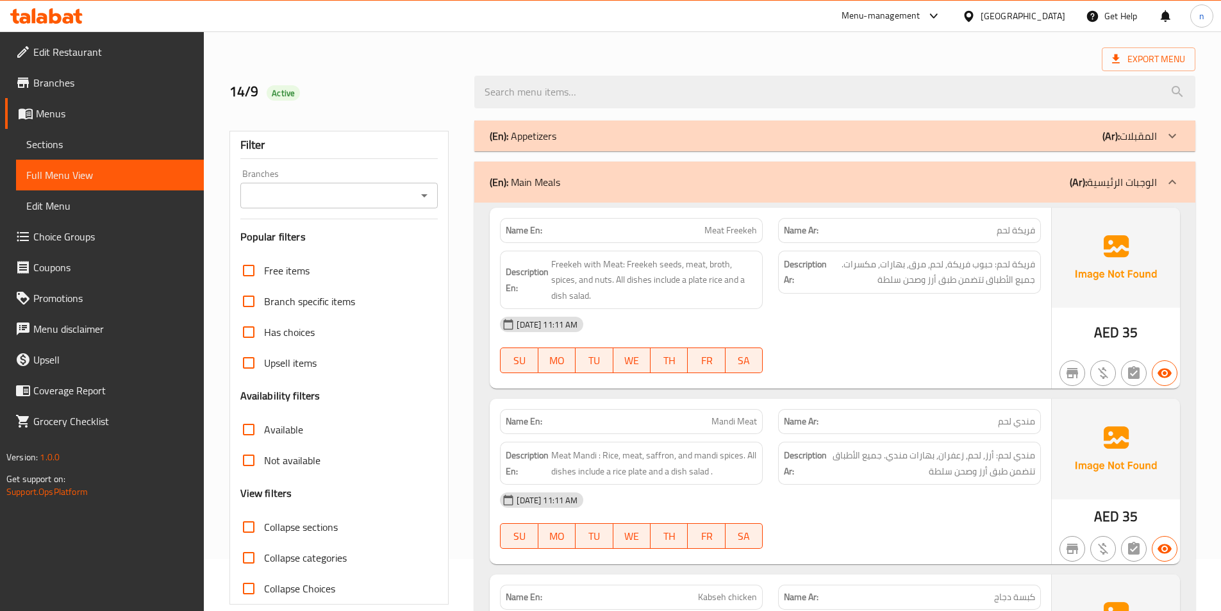
scroll to position [0, 0]
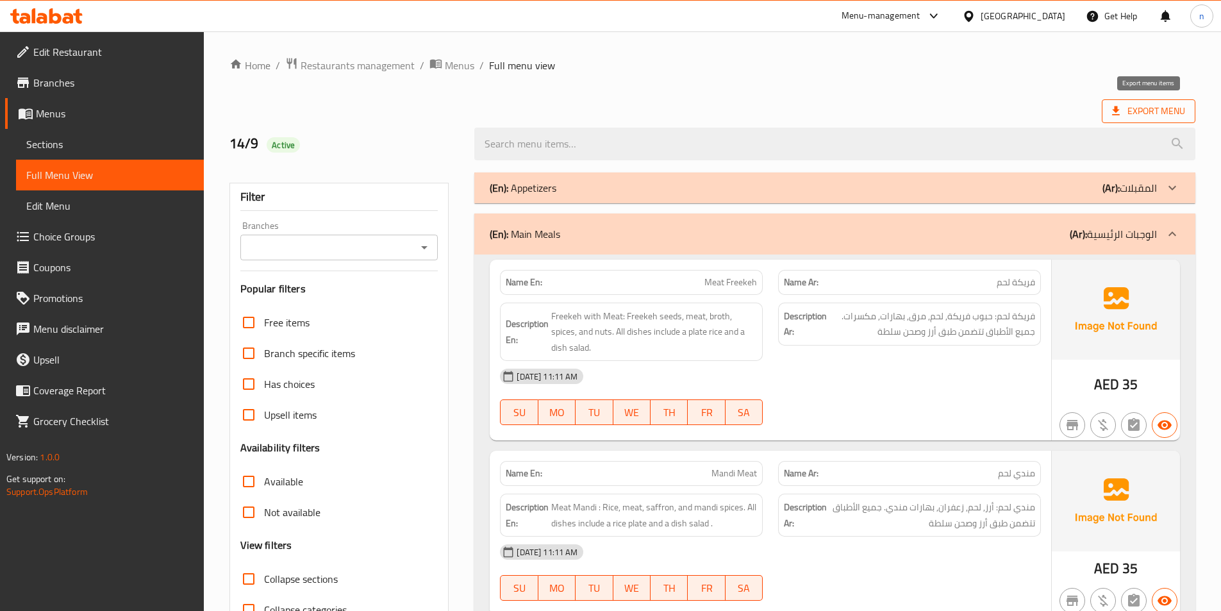
click at [1123, 108] on icon at bounding box center [1116, 110] width 13 height 13
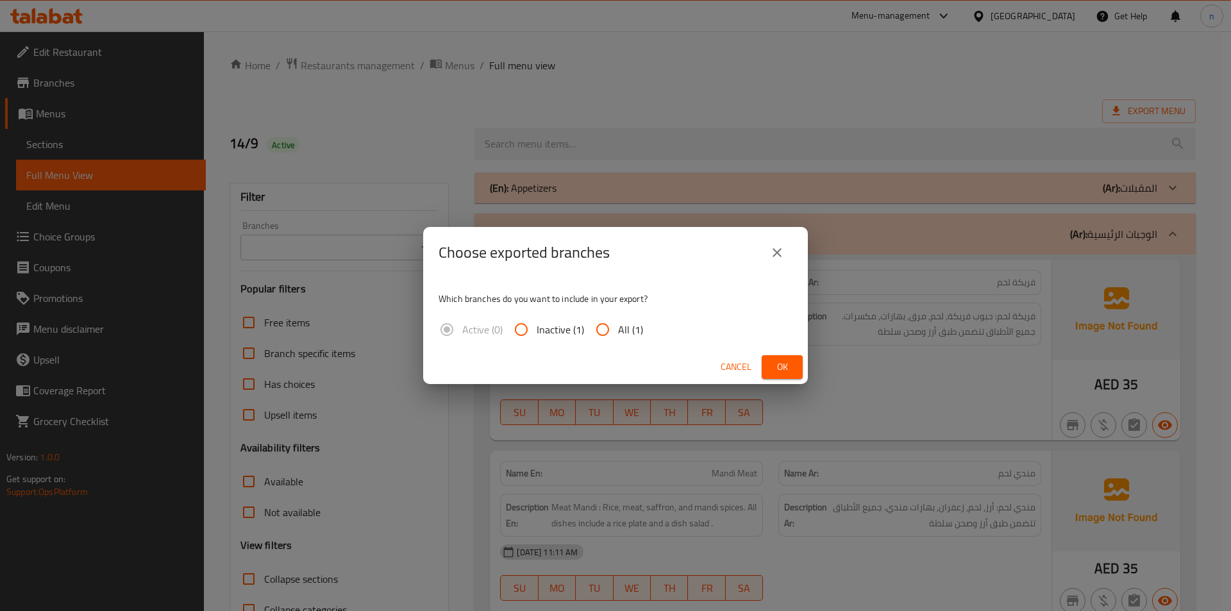
click at [612, 333] on input "All (1)" at bounding box center [602, 329] width 31 height 31
radio input "true"
click at [776, 366] on span "Ok" at bounding box center [782, 367] width 21 height 16
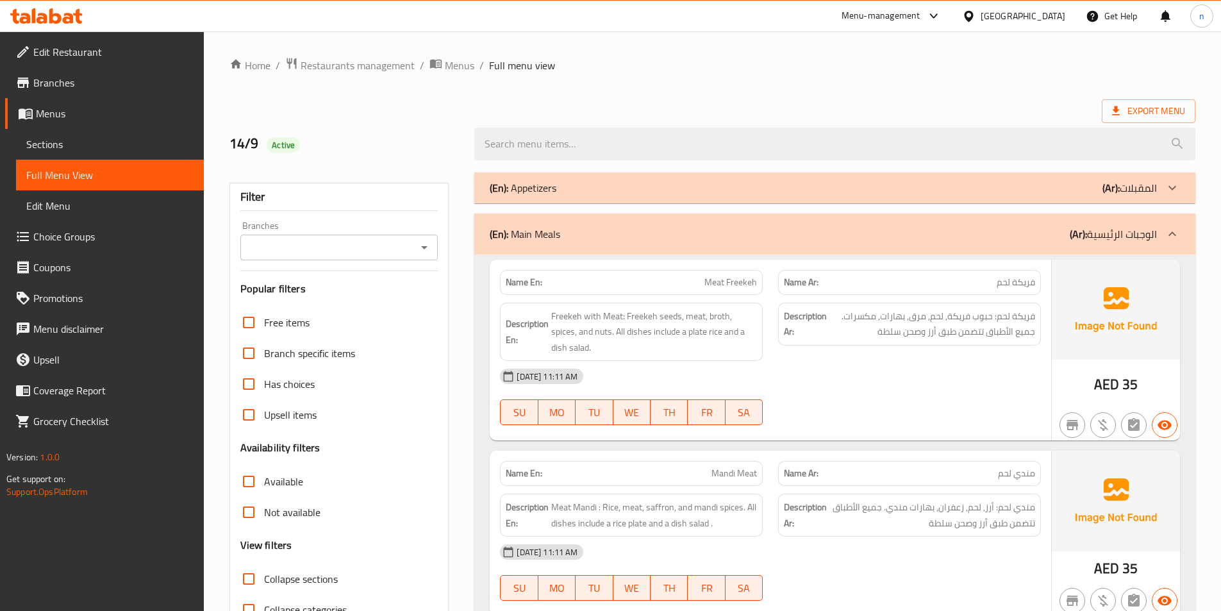
drag, startPoint x: 500, startPoint y: 238, endPoint x: 572, endPoint y: 235, distance: 72.5
click at [572, 235] on div "(En): Main Meals (Ar): الوجبات الرئيسية" at bounding box center [823, 233] width 667 height 15
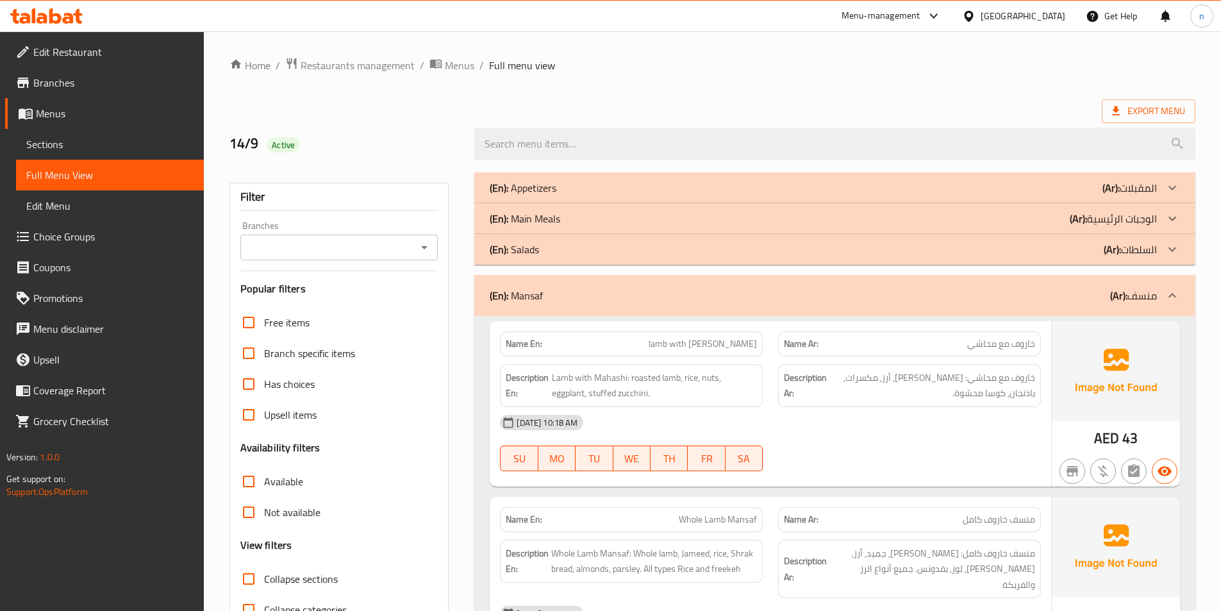
click at [540, 219] on p "(En): Main Meals" at bounding box center [525, 218] width 71 height 15
click at [540, 219] on div "(En): Main Meals (Ar): الوجبات الرئيسية" at bounding box center [834, 218] width 721 height 31
click at [80, 146] on span "Sections" at bounding box center [109, 144] width 167 height 15
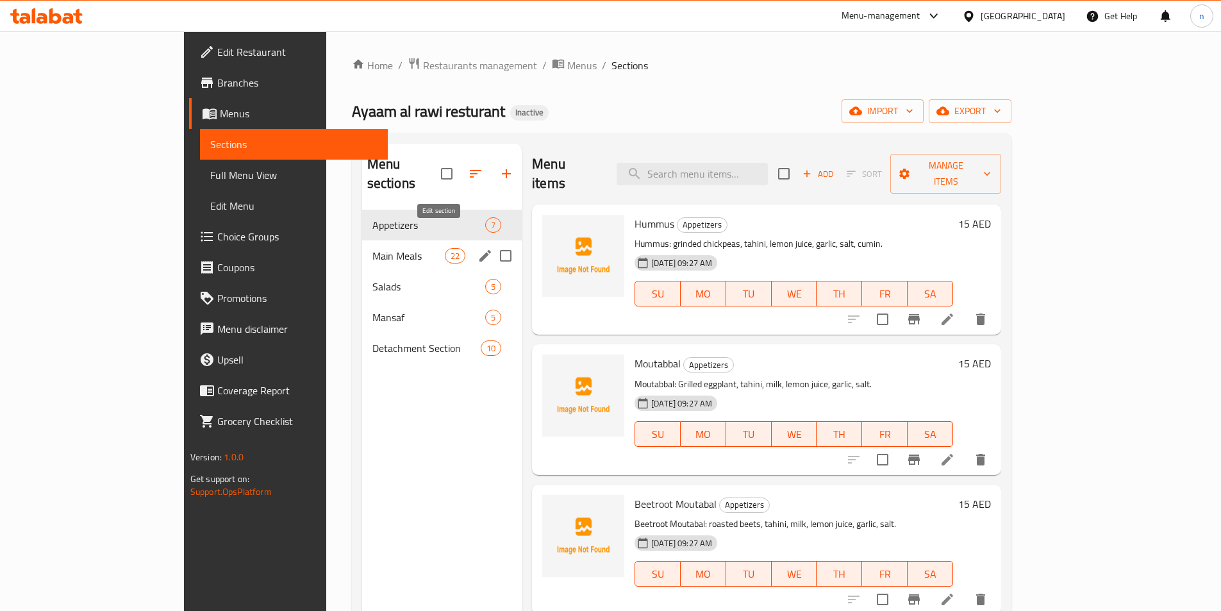
click at [480, 250] on icon "edit" at bounding box center [486, 256] width 12 height 12
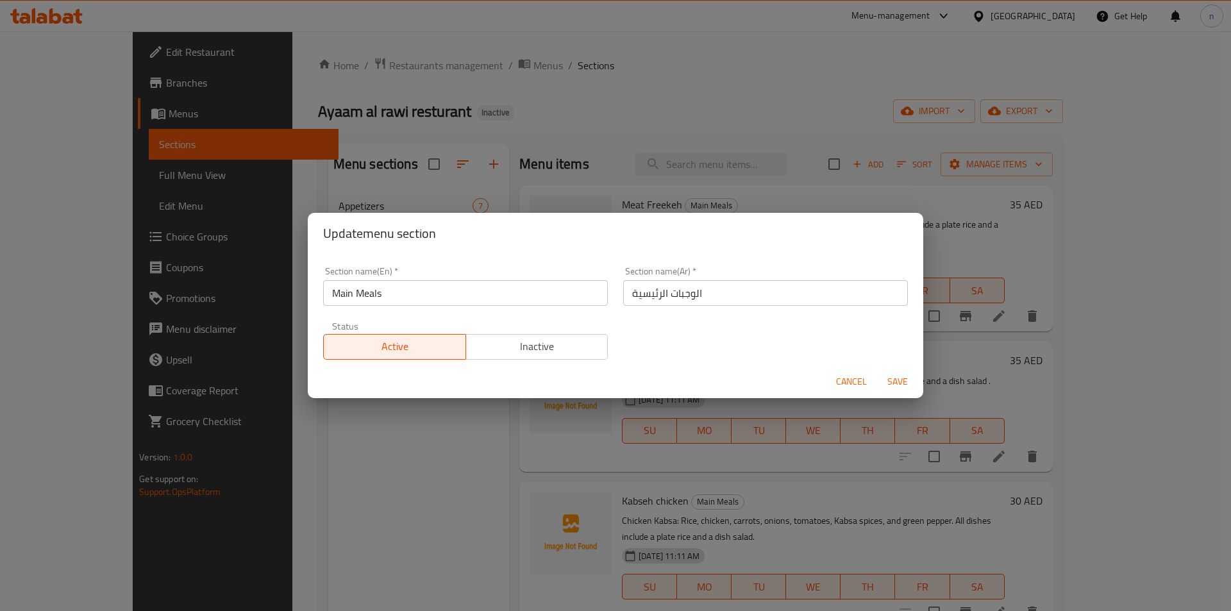
click at [364, 292] on input "Main Meals" at bounding box center [465, 293] width 285 height 26
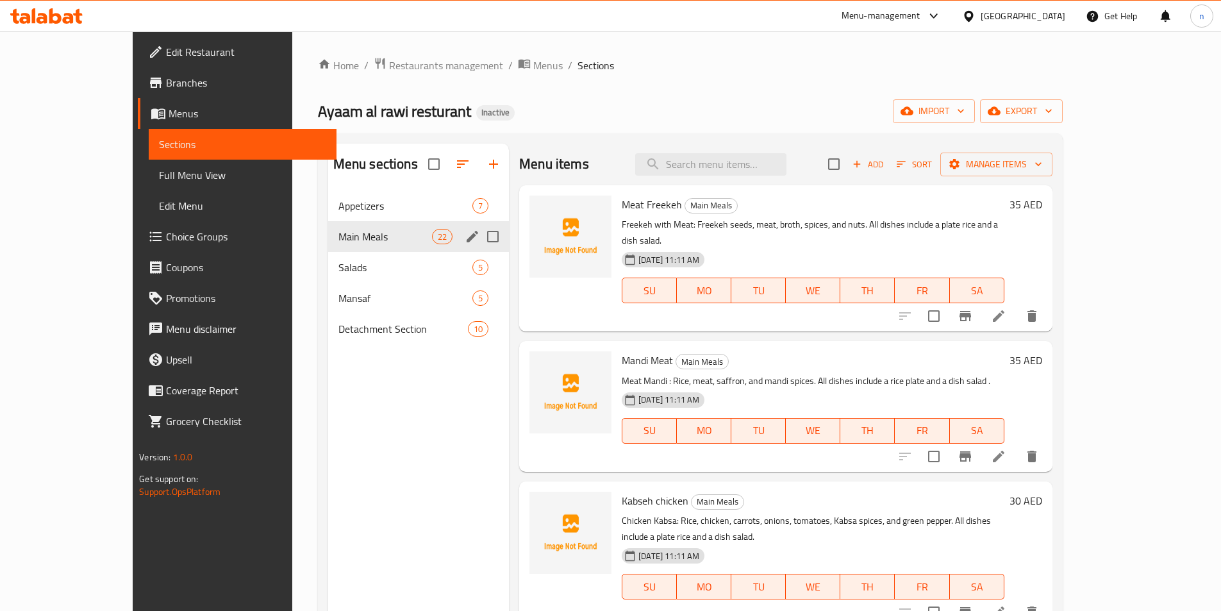
click at [465, 243] on icon "edit" at bounding box center [472, 236] width 15 height 15
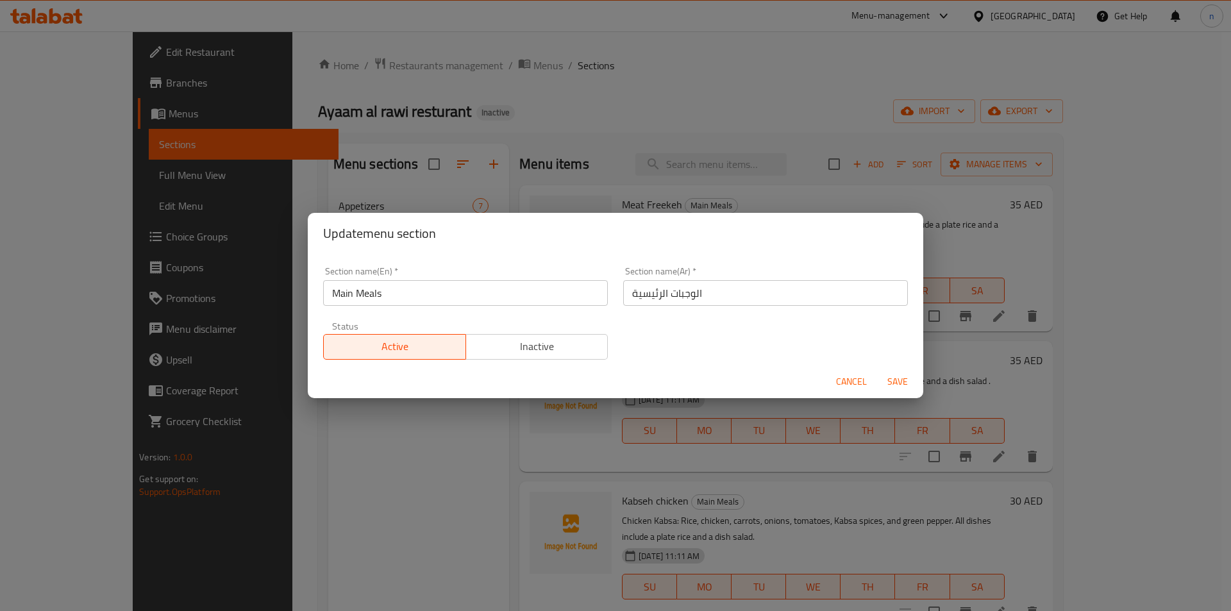
click at [358, 292] on input "Main Meals" at bounding box center [465, 293] width 285 height 26
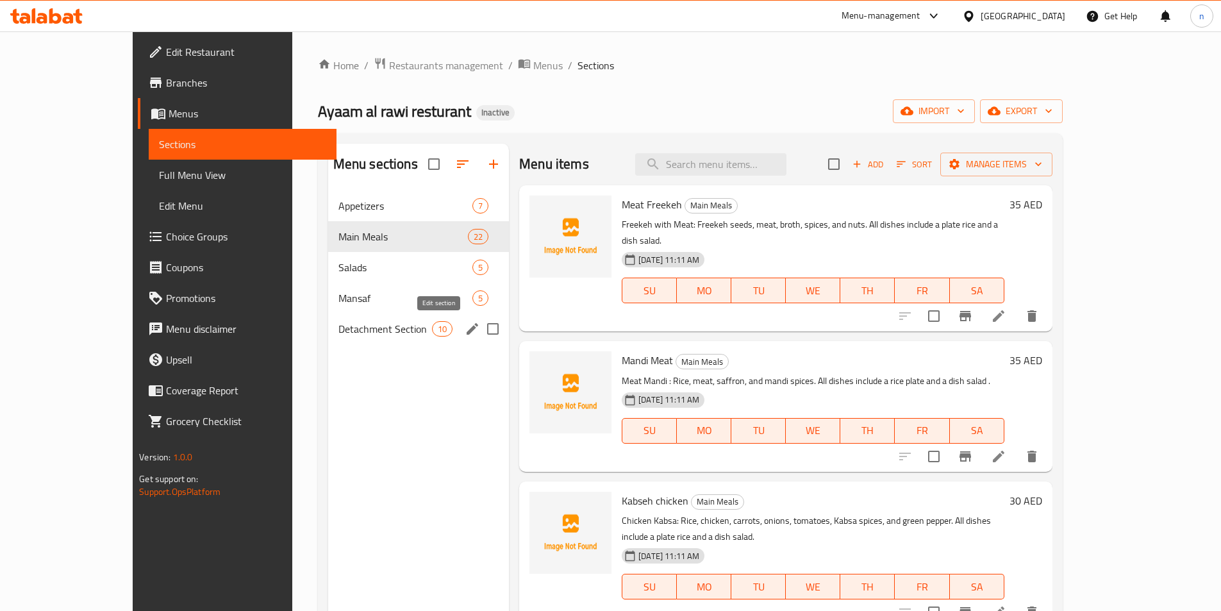
click at [465, 327] on icon "edit" at bounding box center [472, 328] width 15 height 15
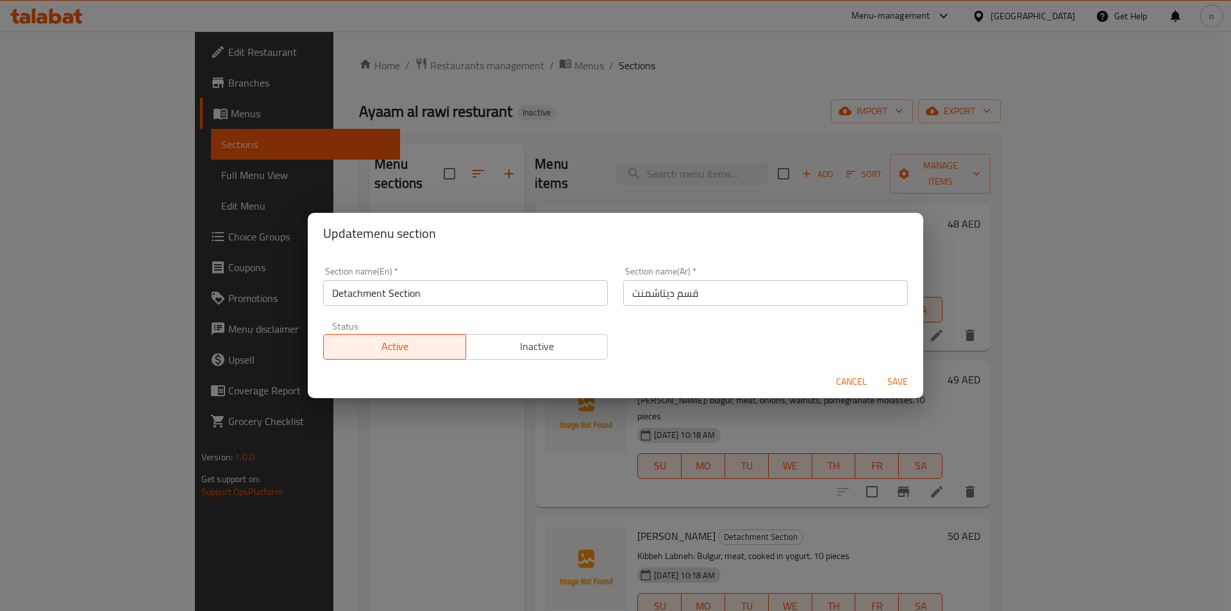
click at [390, 297] on input "Detachment Section" at bounding box center [465, 293] width 285 height 26
